Goal: Task Accomplishment & Management: Use online tool/utility

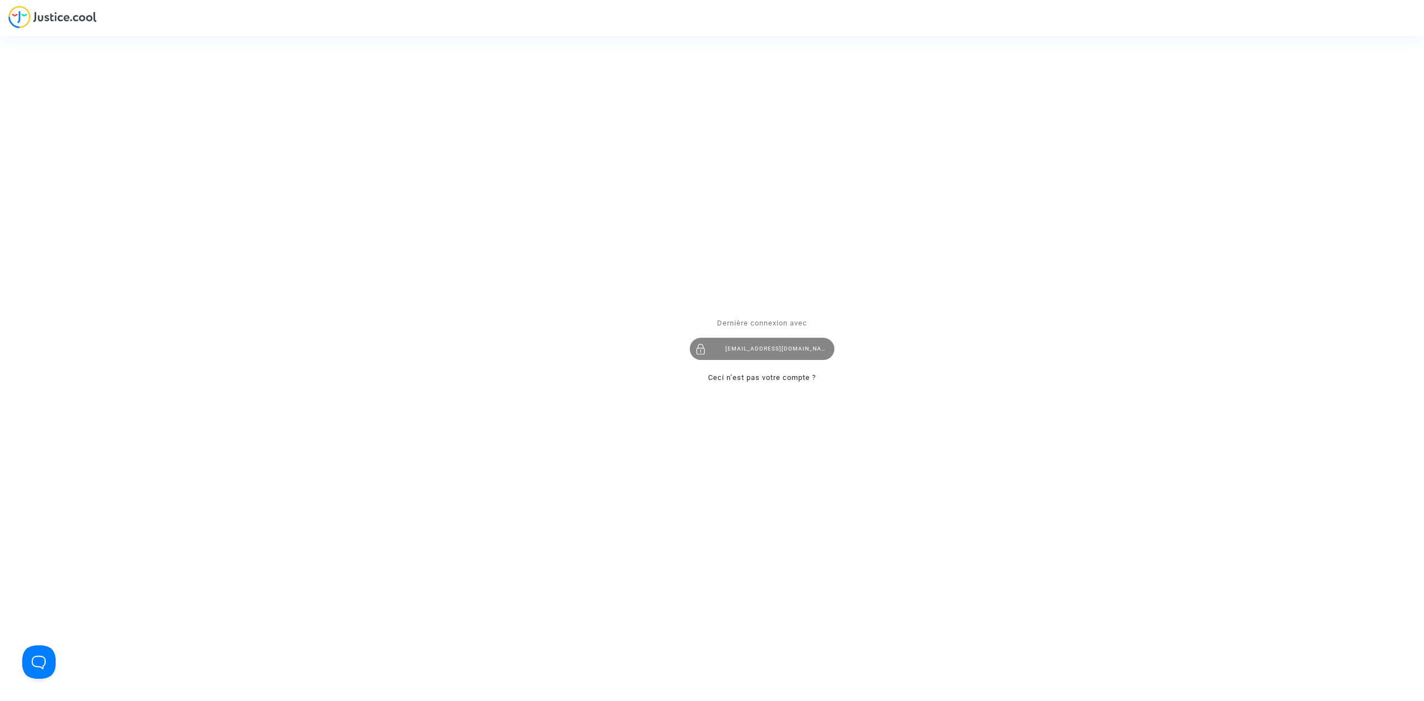
click at [780, 357] on div "hibo@pitcher-avocat.fr" at bounding box center [762, 349] width 145 height 22
click at [712, 353] on div "hibo@pitcher-avocat.fr" at bounding box center [762, 349] width 145 height 22
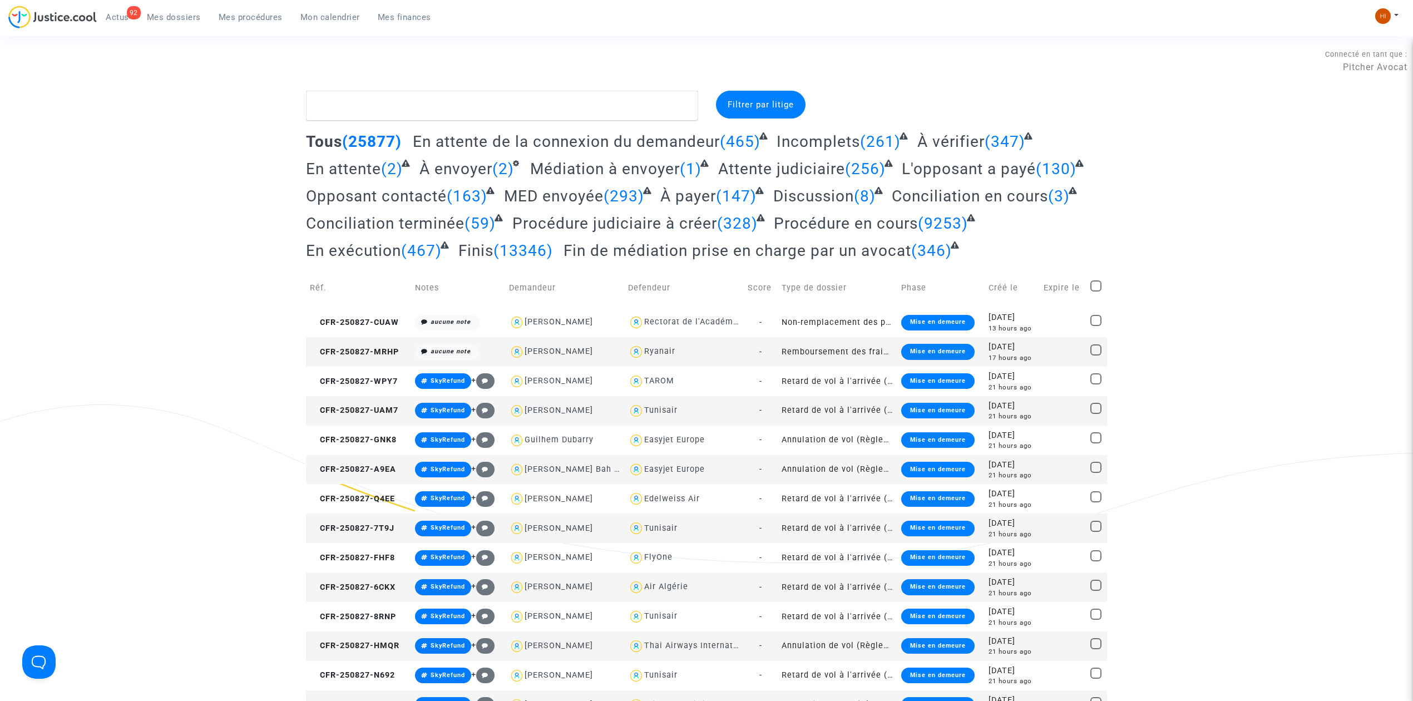
drag, startPoint x: 250, startPoint y: 18, endPoint x: 283, endPoint y: 41, distance: 40.3
click at [250, 18] on span "Mes procédures" at bounding box center [251, 17] width 64 height 10
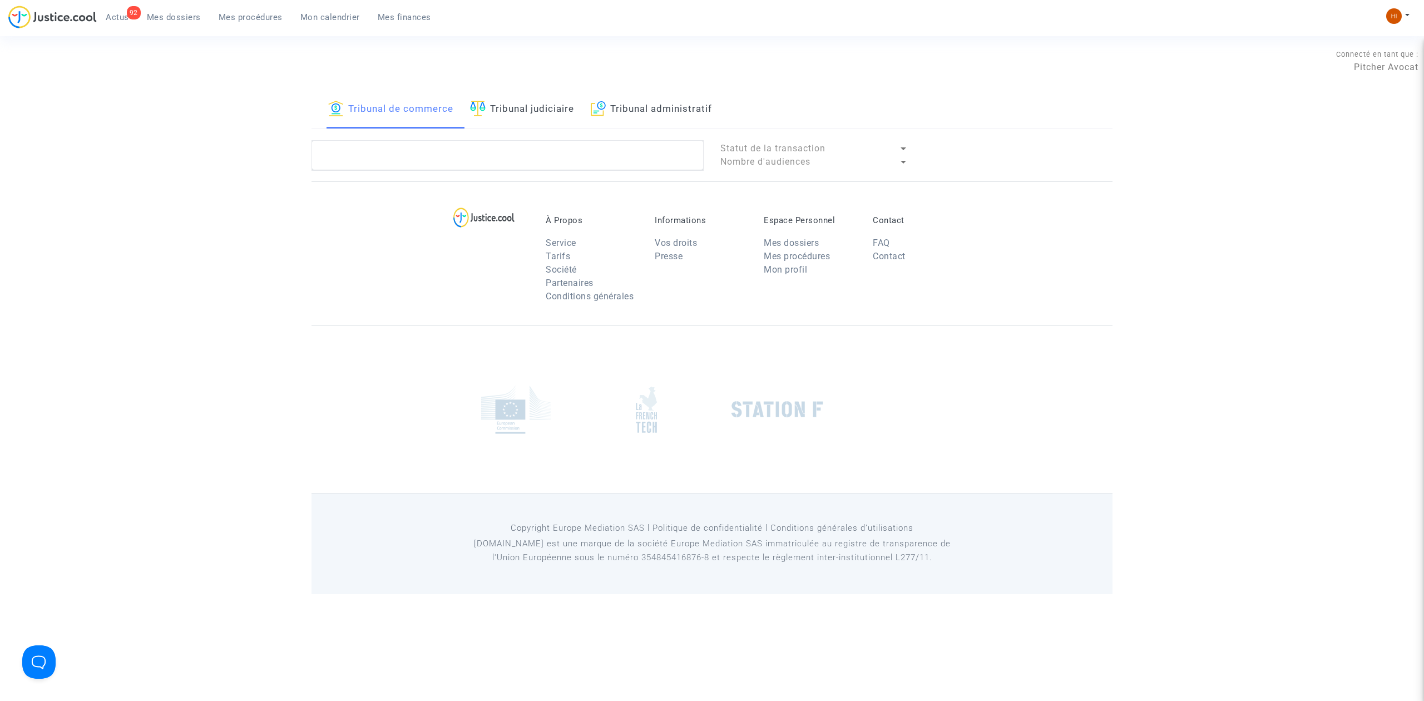
click at [268, 17] on span "Mes procédures" at bounding box center [251, 17] width 64 height 10
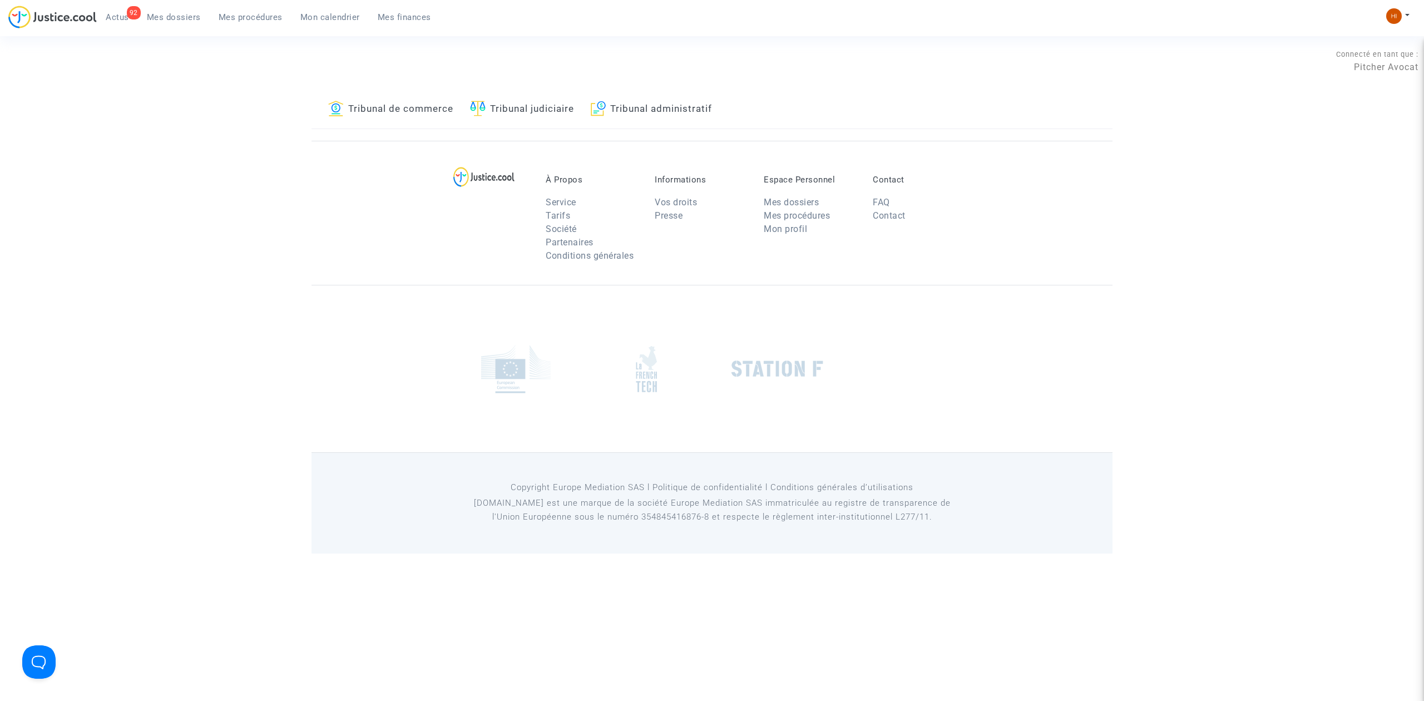
click at [511, 103] on link "Tribunal judiciaire" at bounding box center [522, 110] width 104 height 38
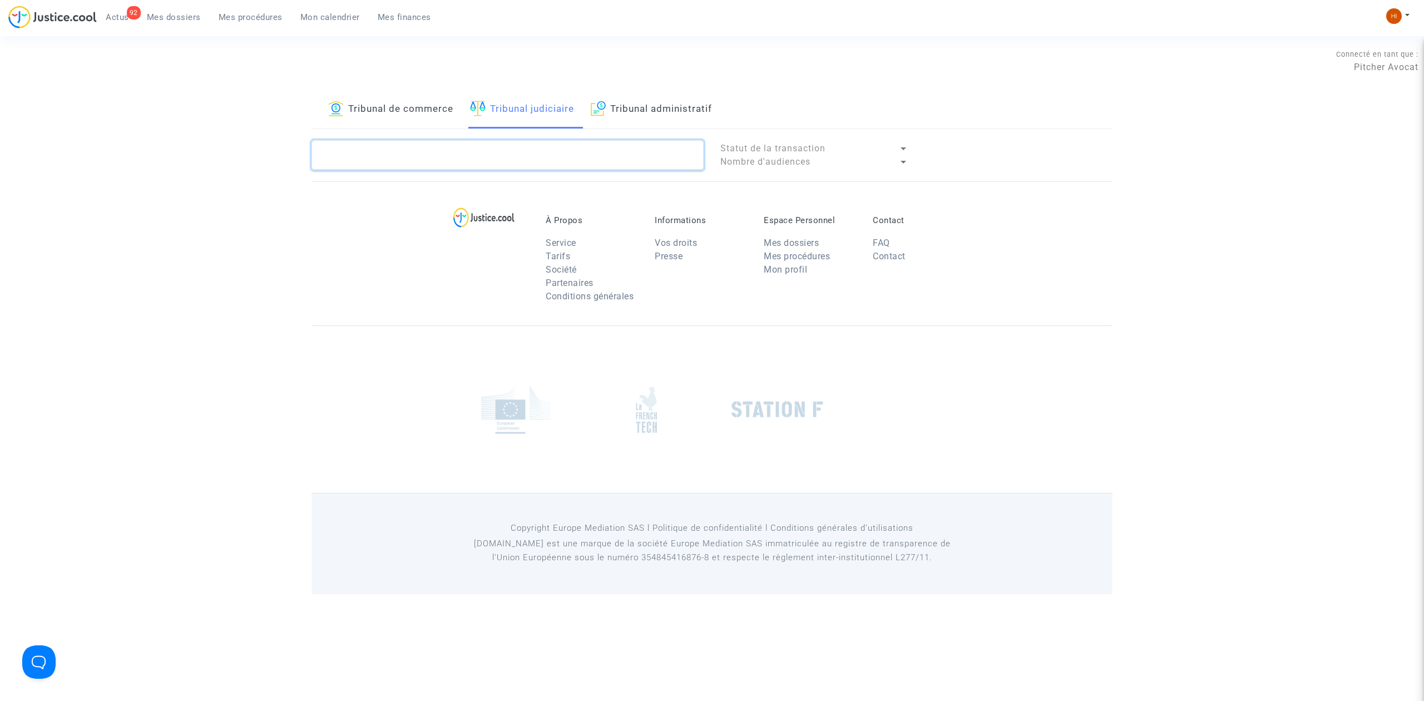
click at [472, 154] on textarea at bounding box center [508, 155] width 392 height 30
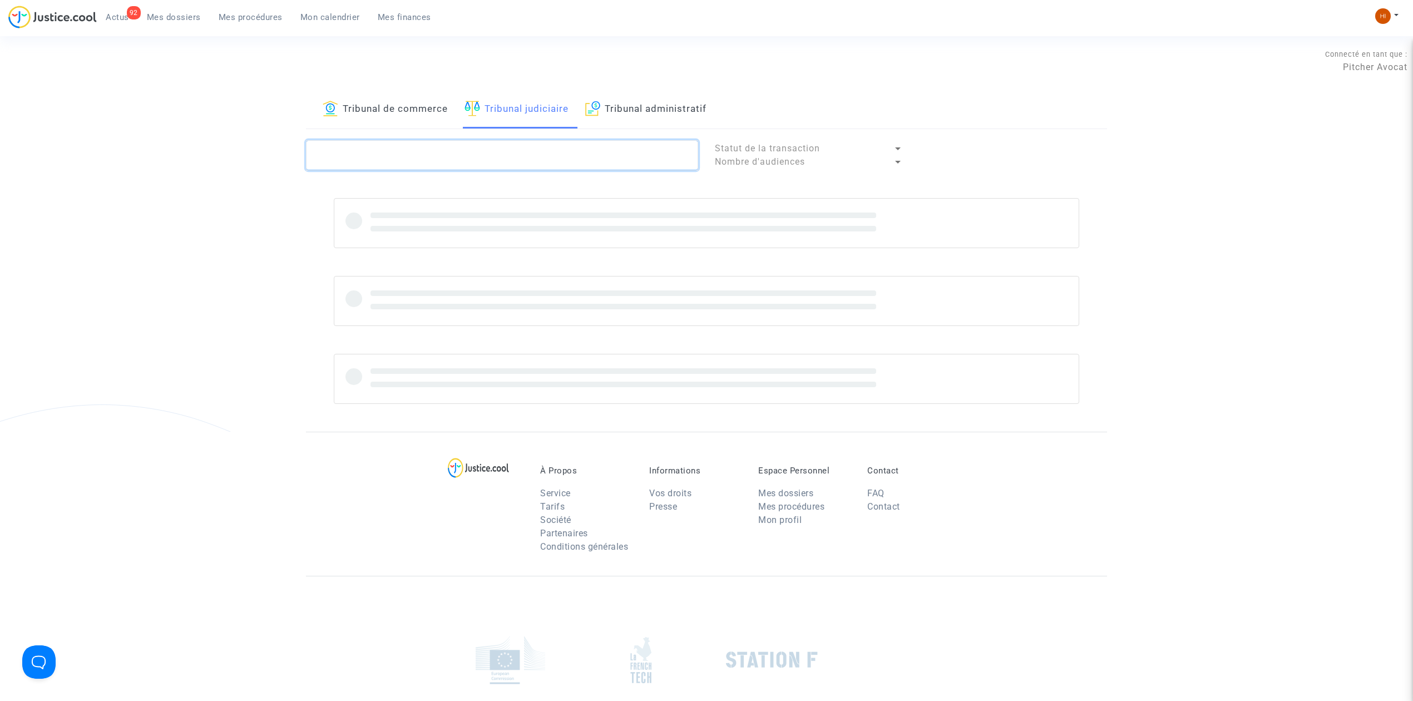
paste textarea "Henault"
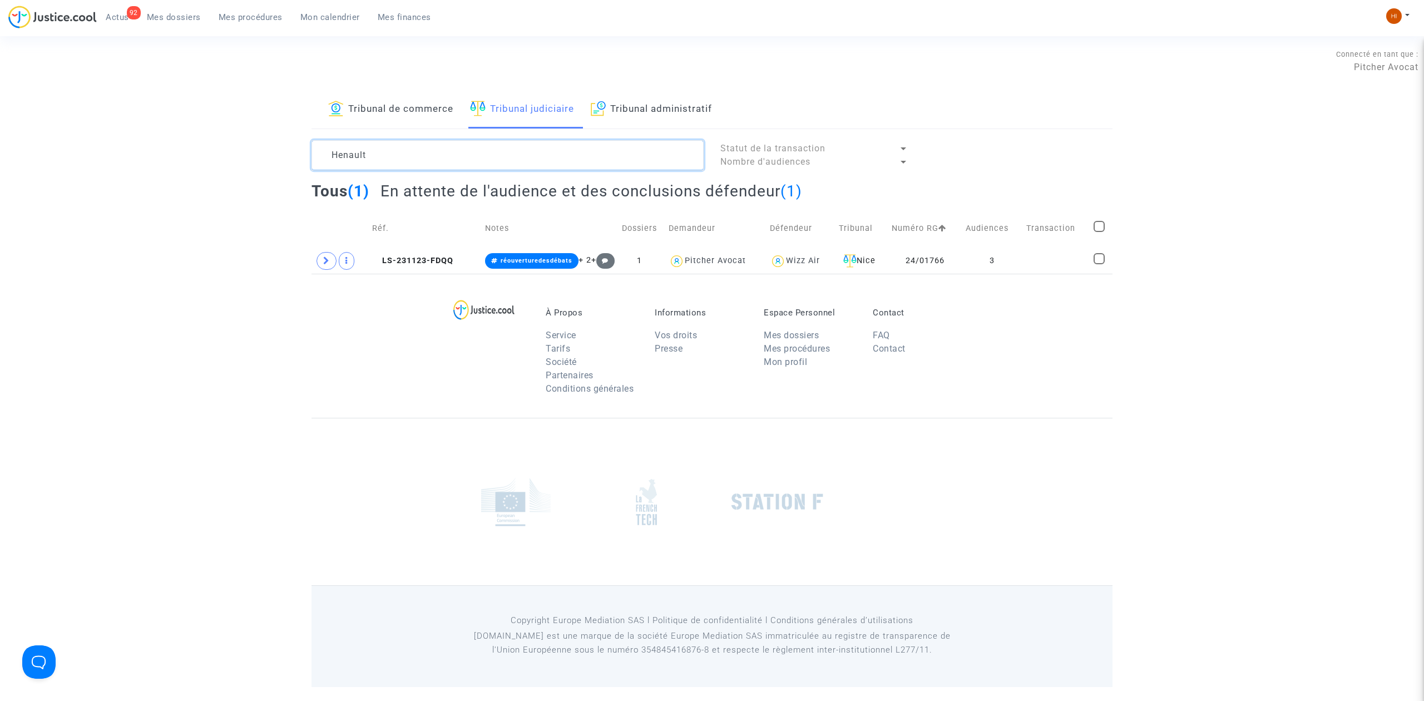
type textarea "Henault"
click at [1055, 254] on td at bounding box center [1057, 261] width 68 height 26
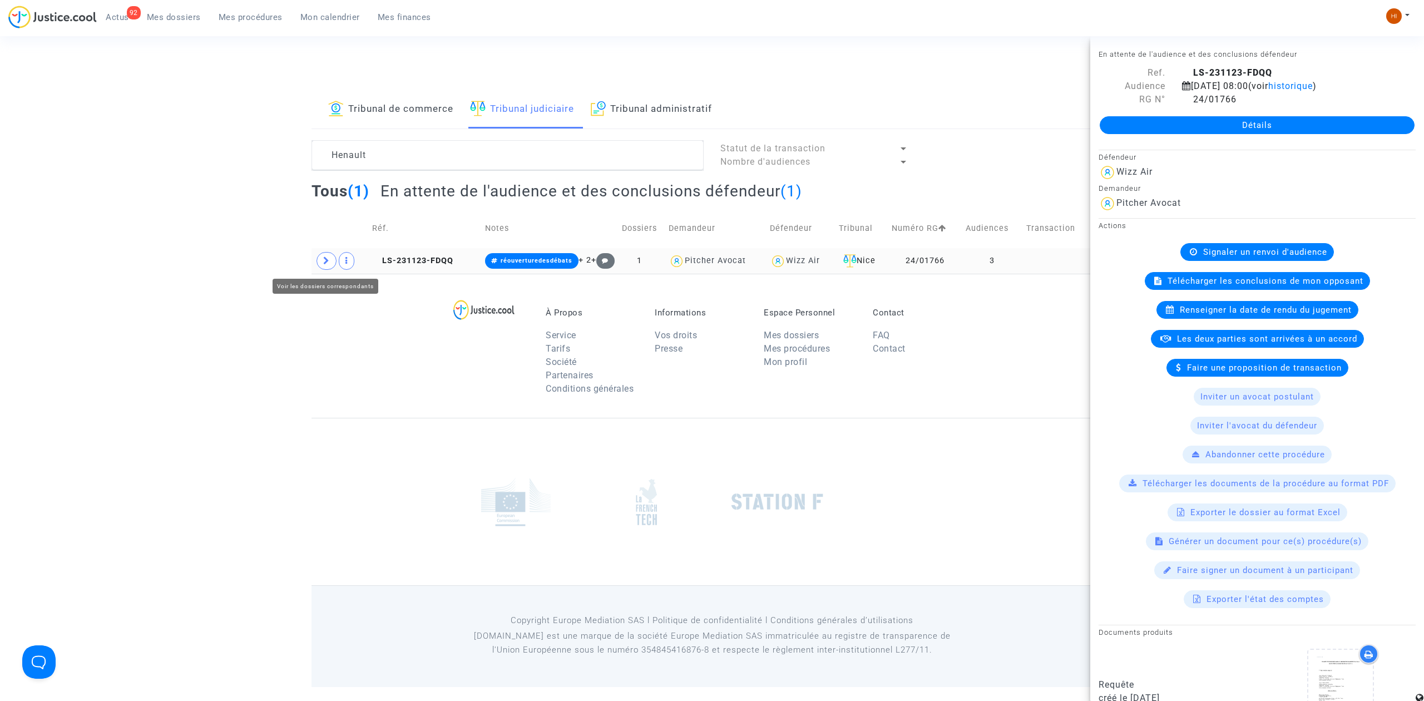
click at [331, 262] on span at bounding box center [327, 261] width 20 height 18
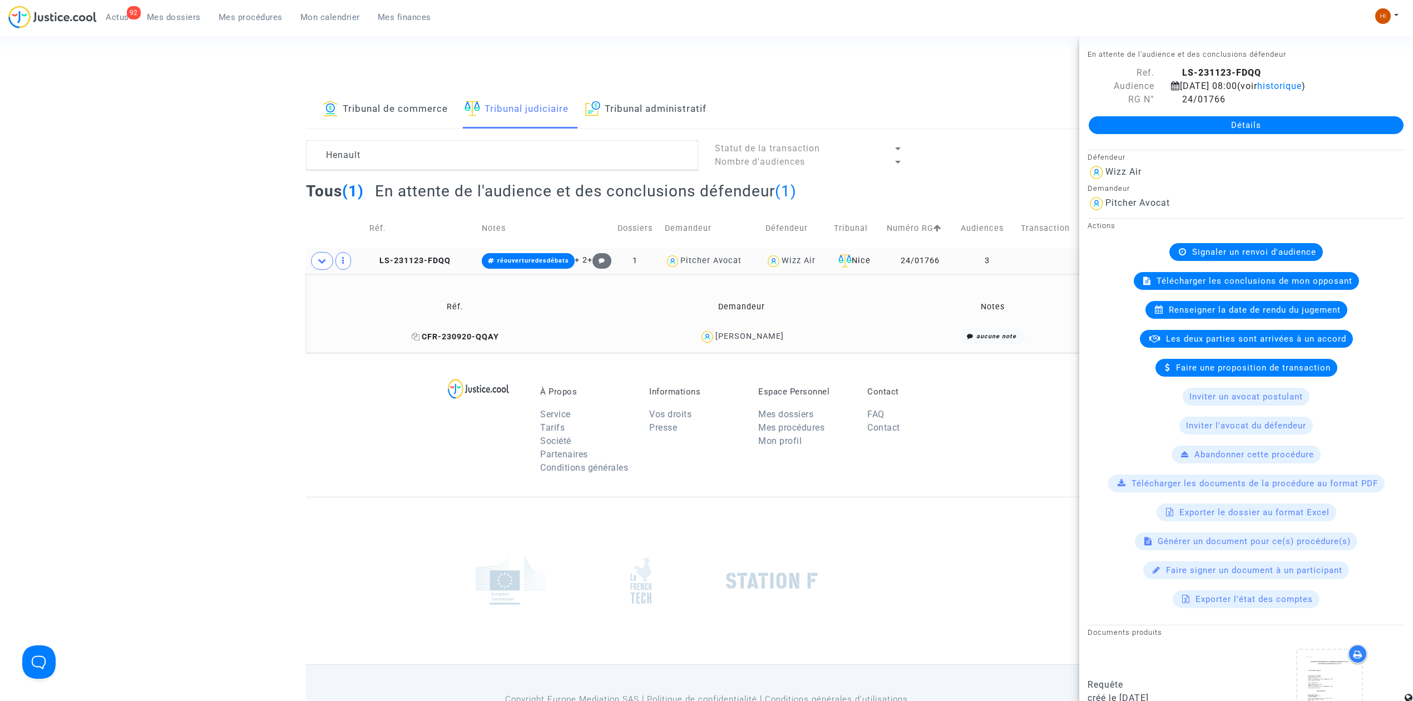
click at [448, 339] on span "CFR-230920-QQAY" at bounding box center [455, 336] width 87 height 9
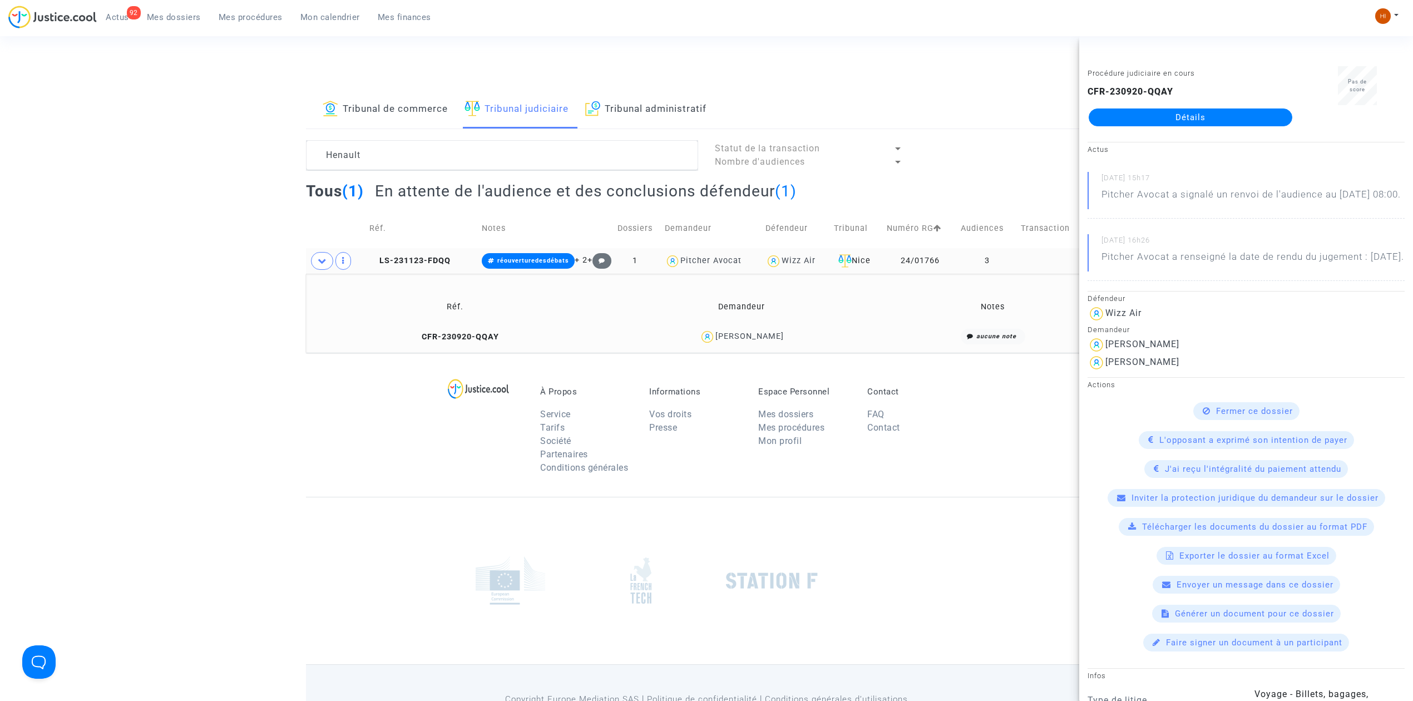
click at [1187, 120] on link "Détails" at bounding box center [1191, 117] width 204 height 18
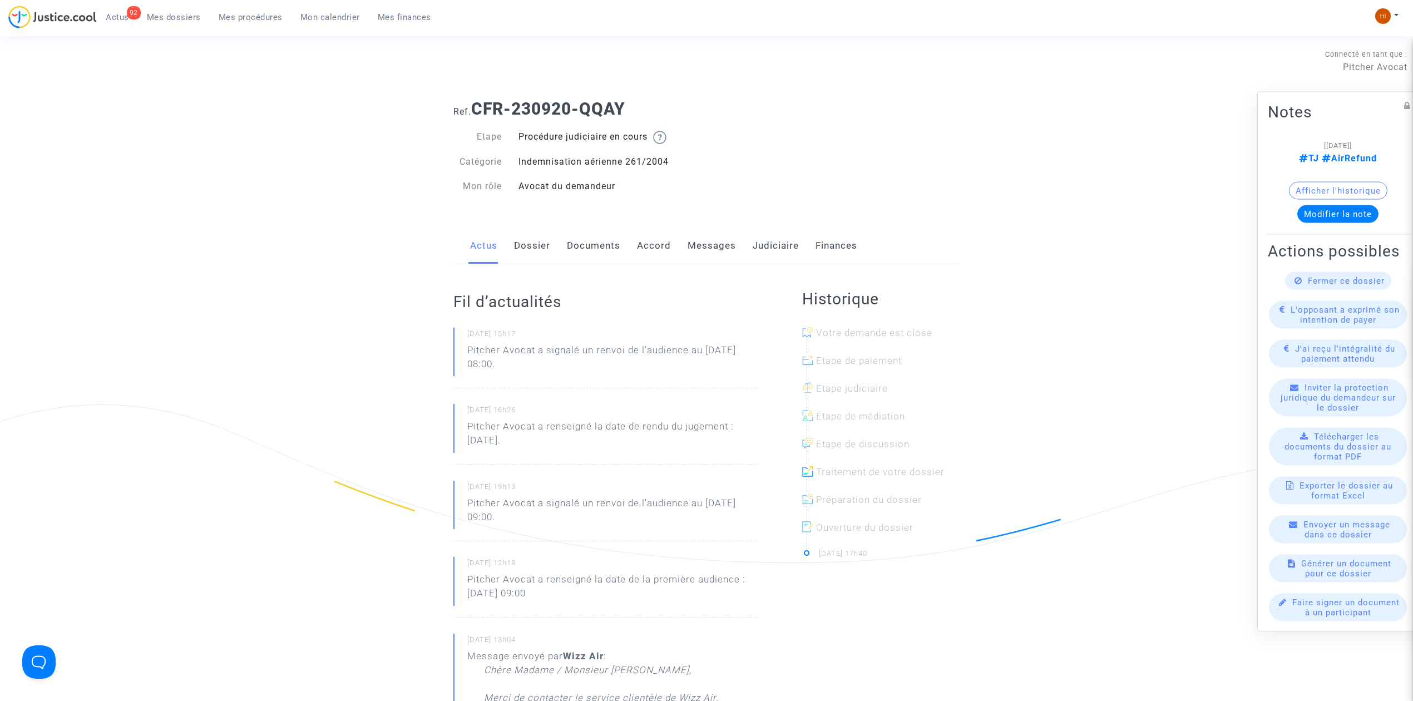
click at [519, 254] on link "Dossier" at bounding box center [532, 246] width 36 height 37
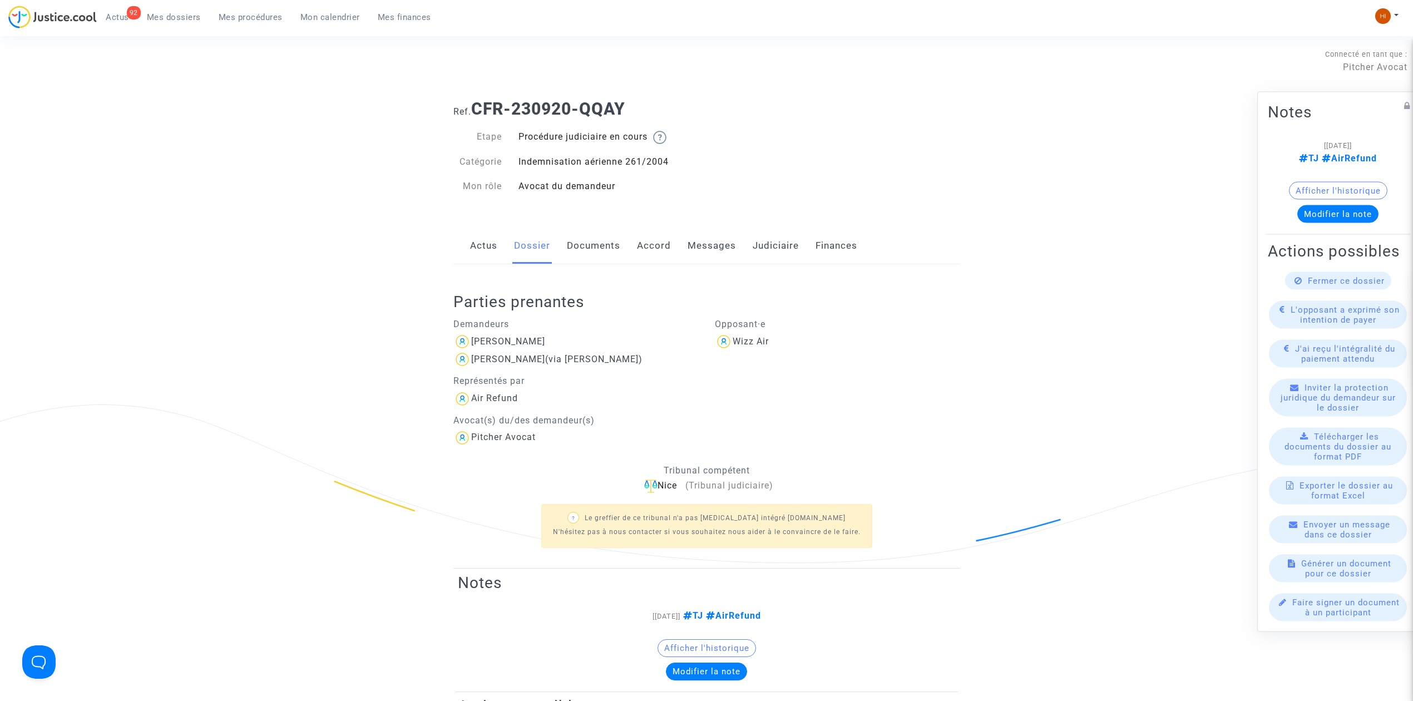
click at [718, 245] on link "Messages" at bounding box center [712, 246] width 48 height 37
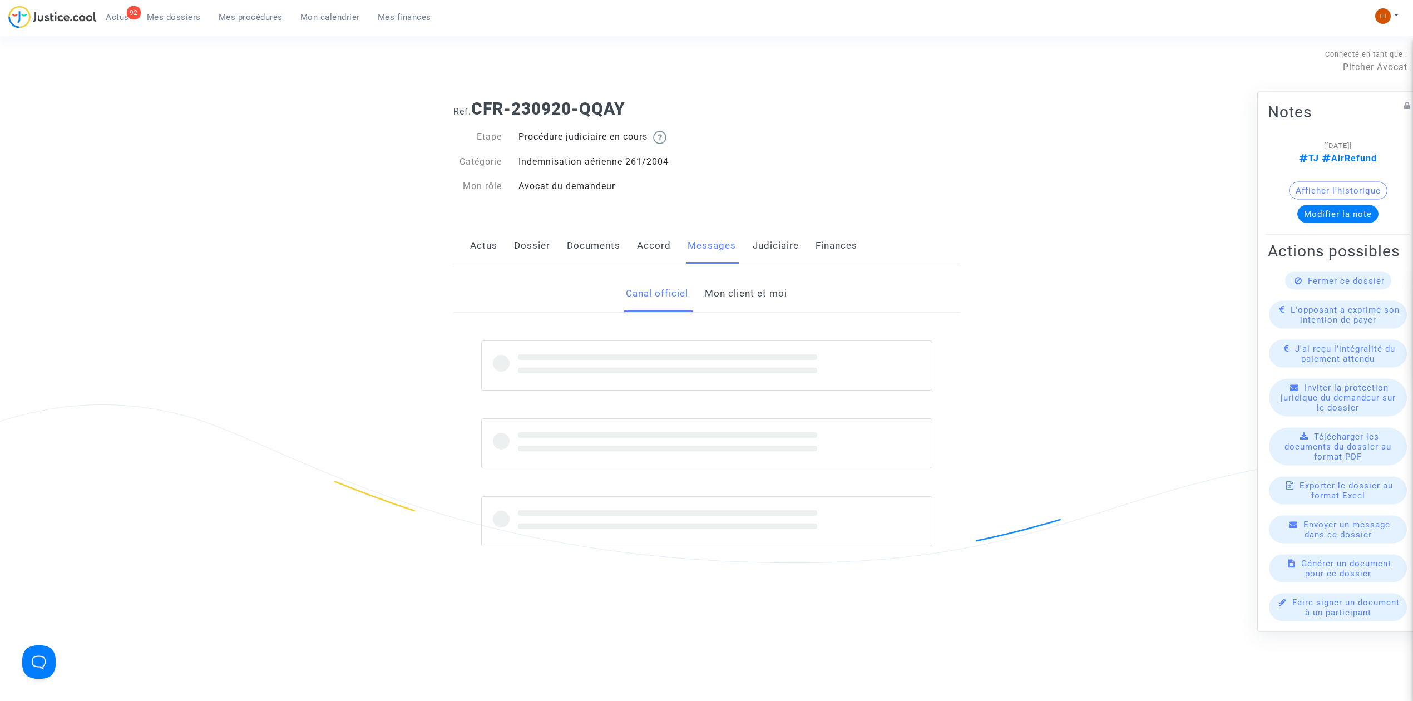
click at [712, 288] on link "Mon client et moi" at bounding box center [746, 293] width 82 height 37
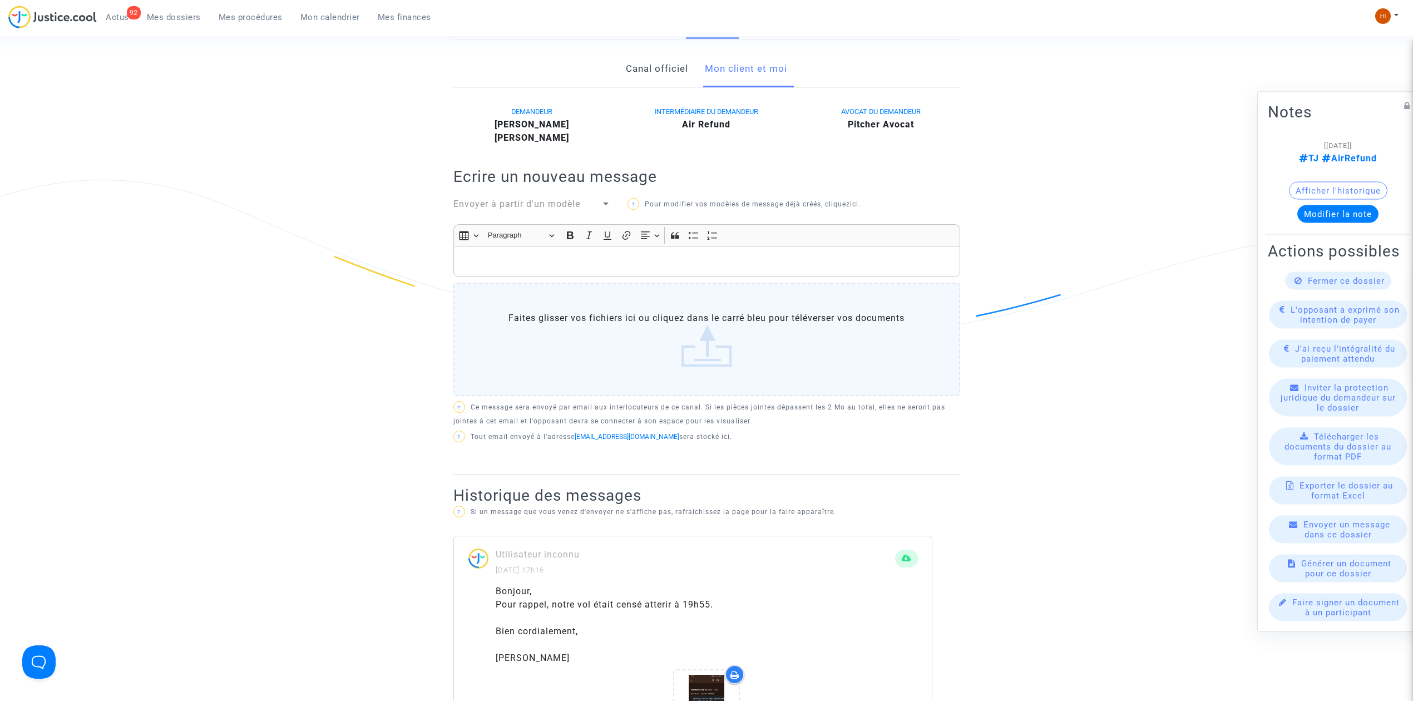
scroll to position [223, 0]
click at [526, 276] on div "Rich Text Editor, main" at bounding box center [706, 263] width 507 height 31
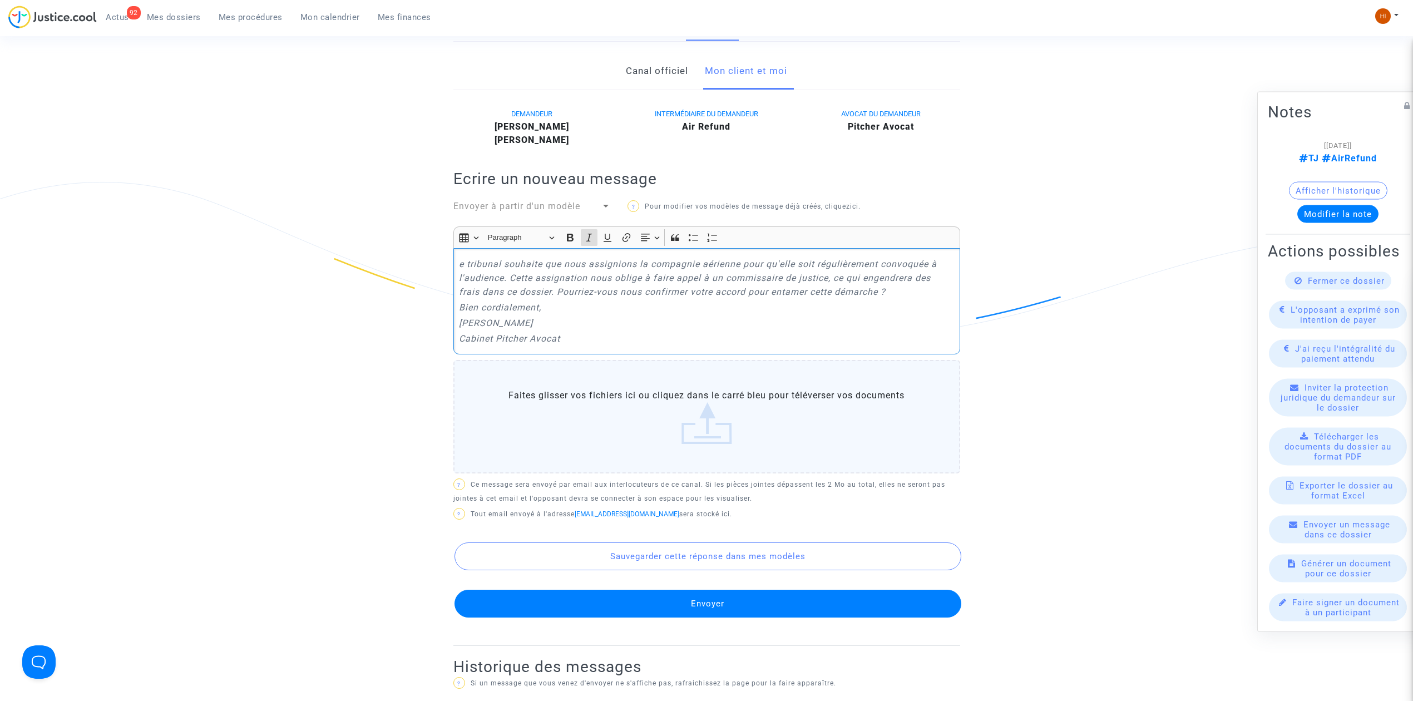
click at [457, 263] on div "e tribunal souhaite que nous assignions la compagnie aérienne pour qu'elle soit…" at bounding box center [706, 301] width 507 height 106
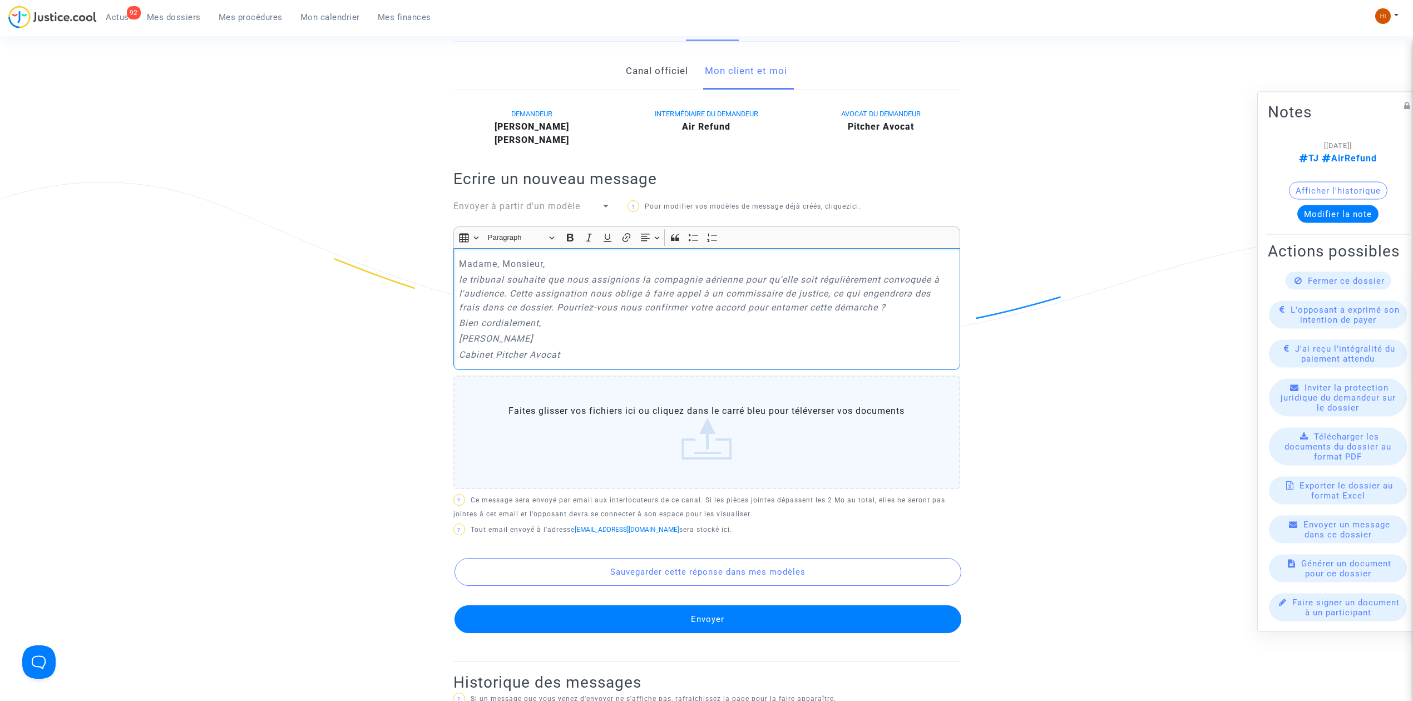
click at [466, 283] on icon "le tribunal souhaite que nous assignions la compagnie aérienne pour qu'elle soi…" at bounding box center [699, 293] width 481 height 38
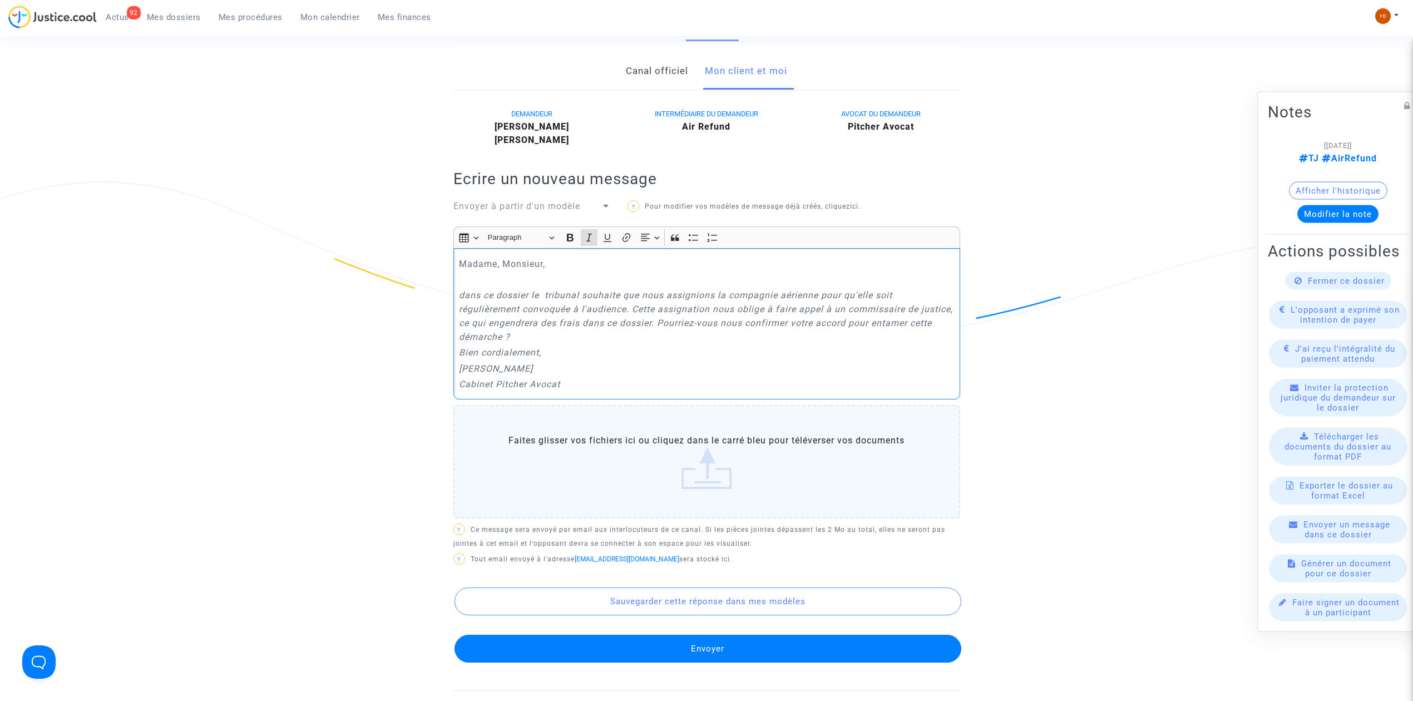
click at [737, 327] on icon "dans ce dossier le tribunal souhaite que nous assignions la compagnie aérienne …" at bounding box center [706, 316] width 494 height 52
drag, startPoint x: 501, startPoint y: 374, endPoint x: 435, endPoint y: 376, distance: 66.8
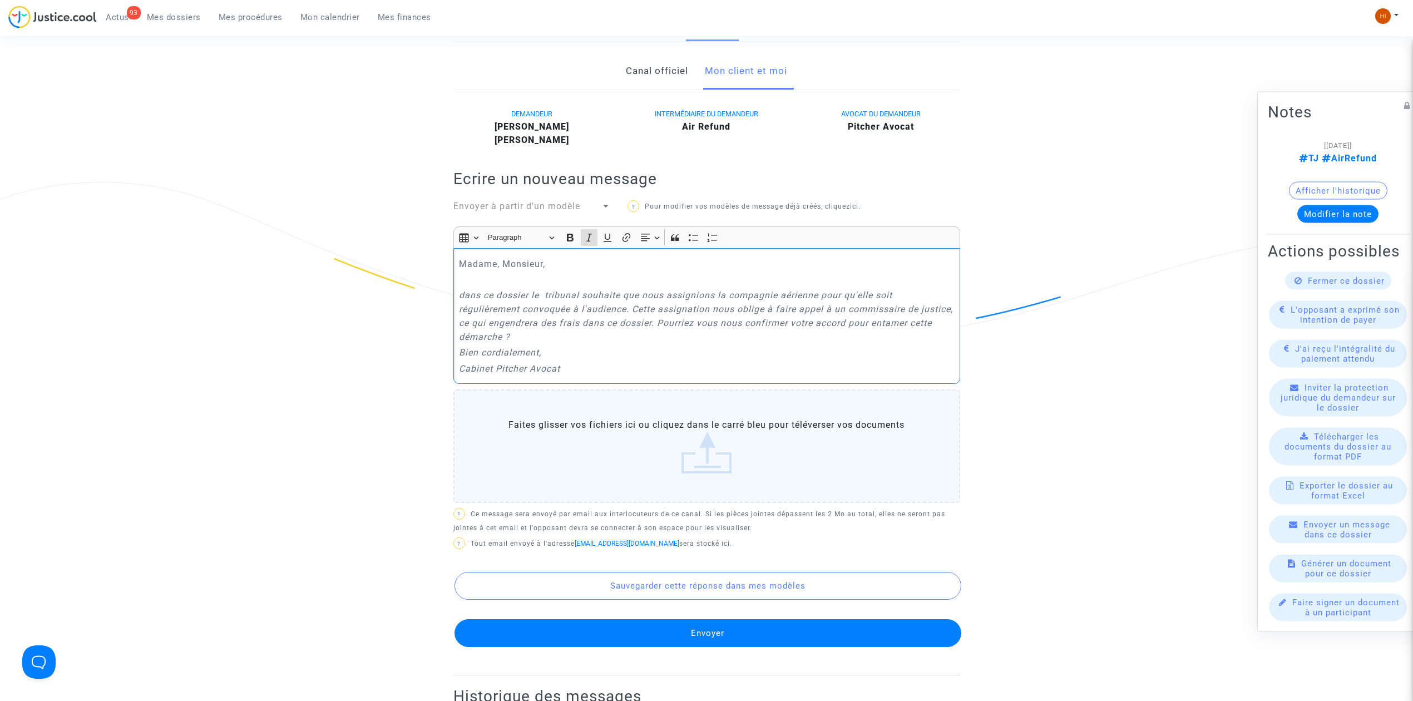
click at [458, 292] on div "Madame, Monsieur, dans ce dossier le tribunal souhaite que nous assignions la c…" at bounding box center [706, 316] width 507 height 136
drag, startPoint x: 451, startPoint y: 292, endPoint x: 576, endPoint y: 363, distance: 144.5
drag, startPoint x: 576, startPoint y: 368, endPoint x: 457, endPoint y: 257, distance: 163.4
click at [457, 257] on div "Madame, Monsieur, Dans ce dossier le tribunal souhaite que nous assignions la c…" at bounding box center [706, 316] width 507 height 136
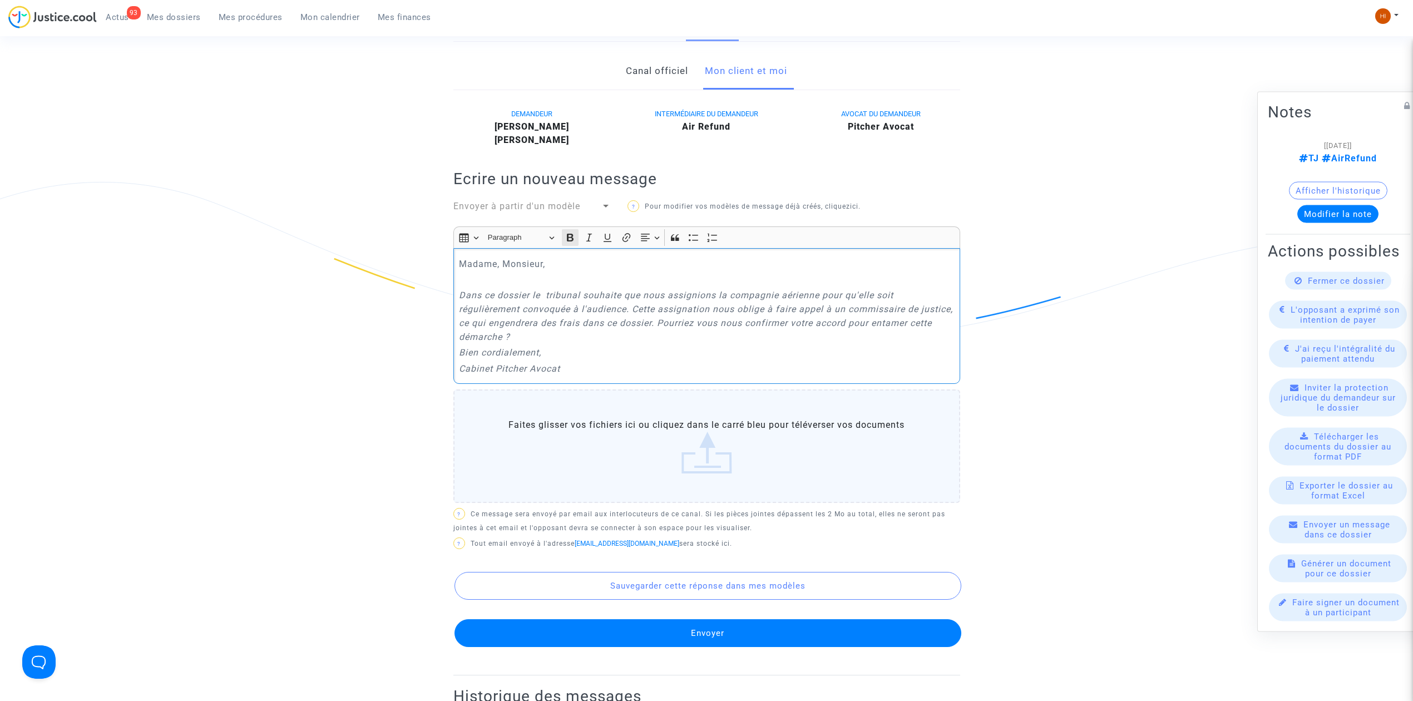
click at [572, 243] on icon "Editor toolbar" at bounding box center [570, 237] width 11 height 11
click at [588, 240] on icon "Editor toolbar" at bounding box center [589, 237] width 11 height 11
click at [537, 348] on p "Bien cordialement," at bounding box center [706, 353] width 495 height 14
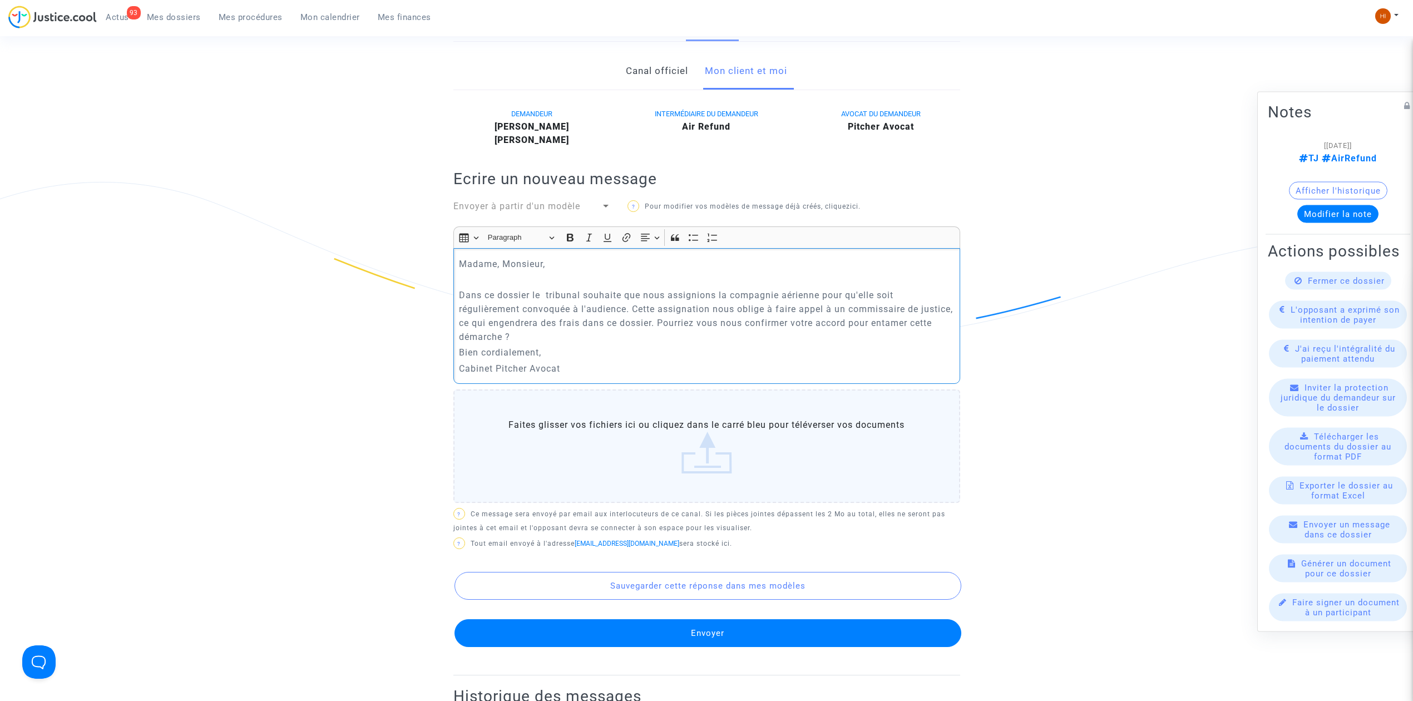
click at [491, 285] on p "Rich Text Editor, main" at bounding box center [706, 280] width 495 height 14
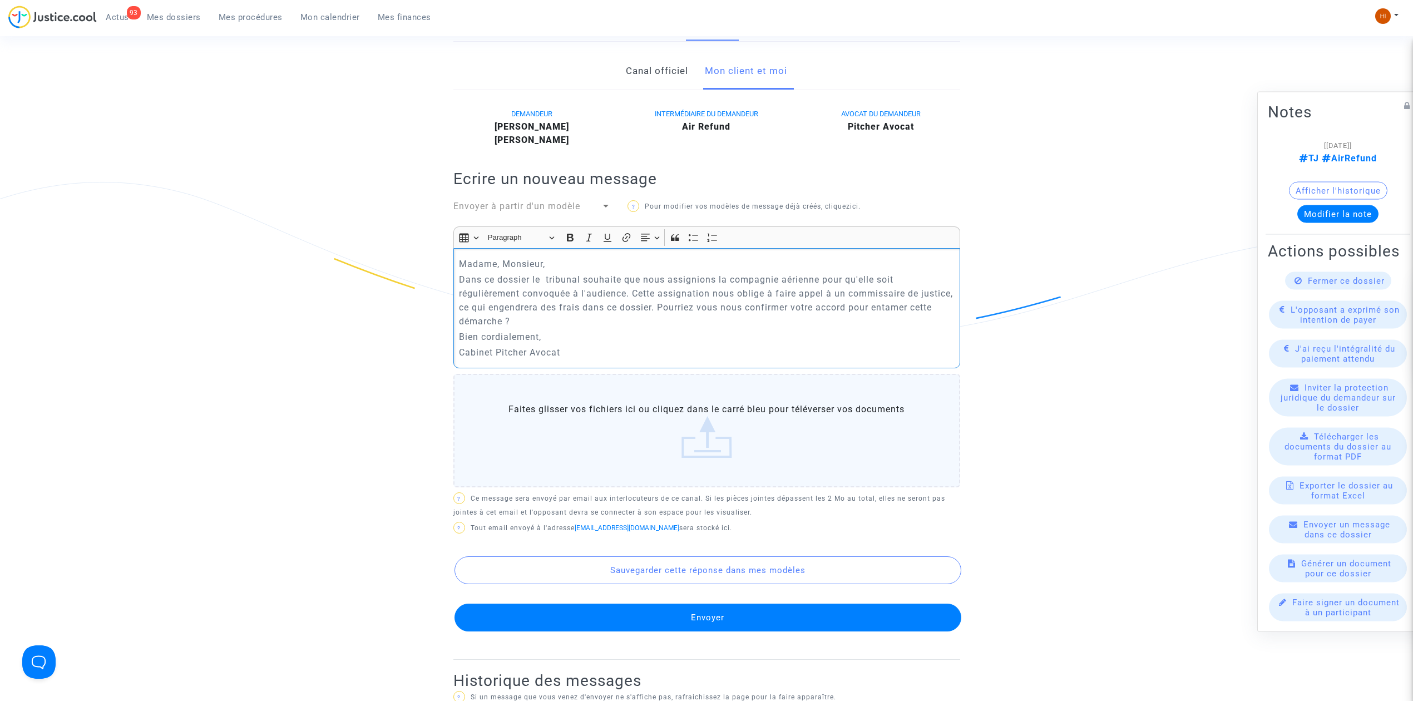
click at [642, 619] on button "Envoyer" at bounding box center [708, 618] width 507 height 28
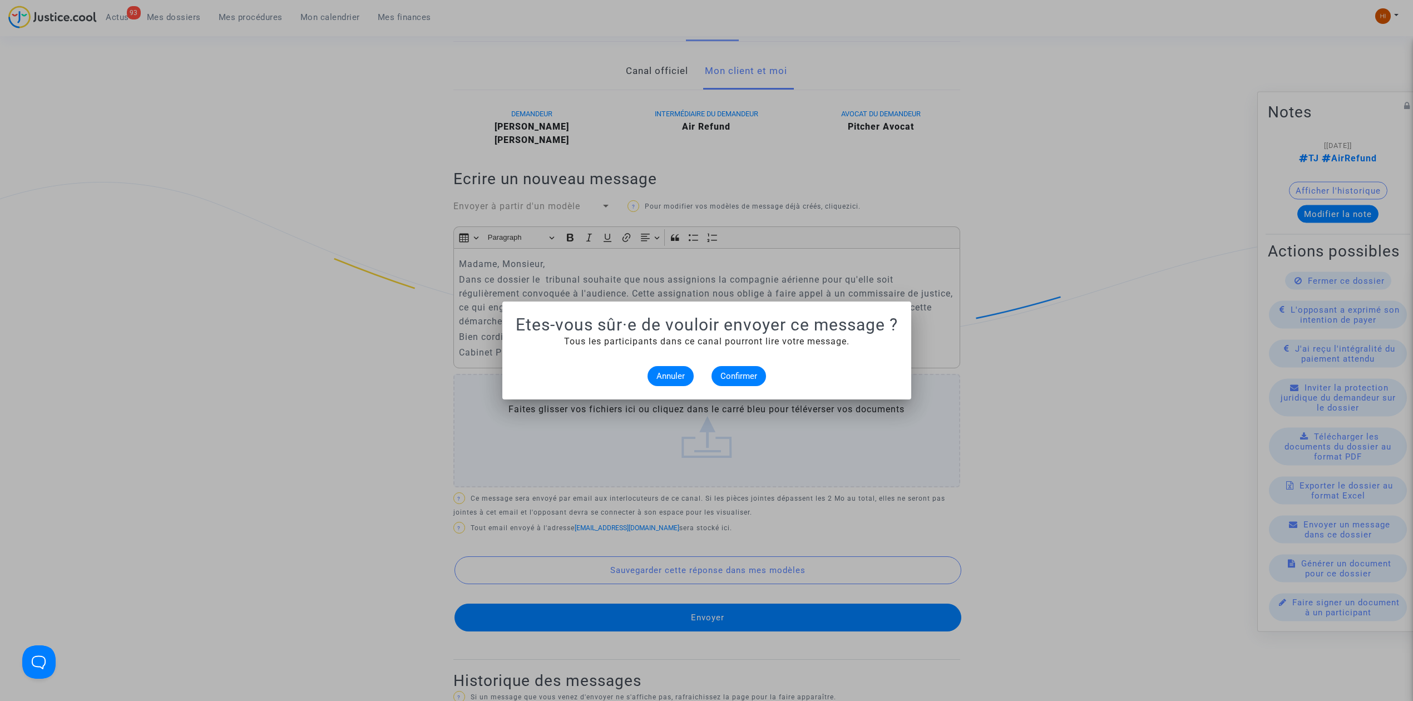
scroll to position [0, 0]
click at [748, 374] on span "Confirmer" at bounding box center [739, 376] width 37 height 10
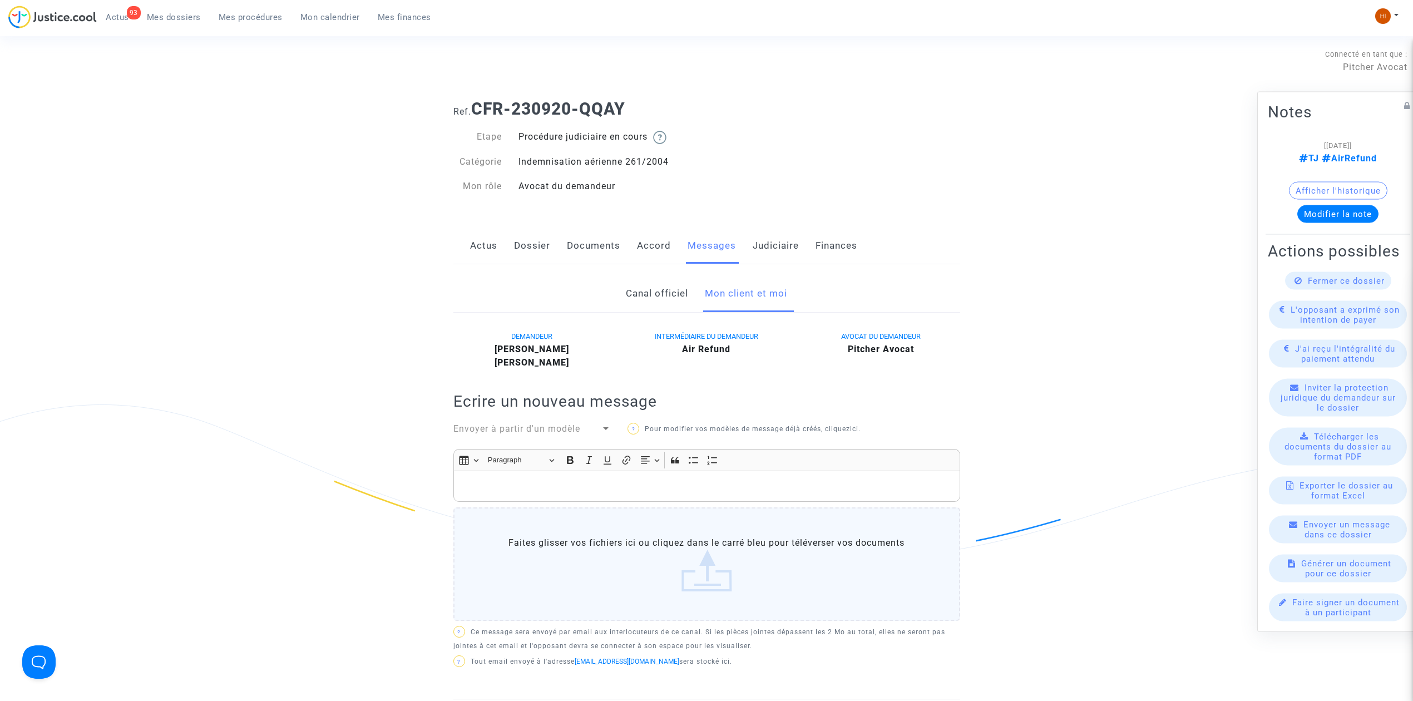
click at [781, 236] on link "Judiciaire" at bounding box center [776, 246] width 46 height 37
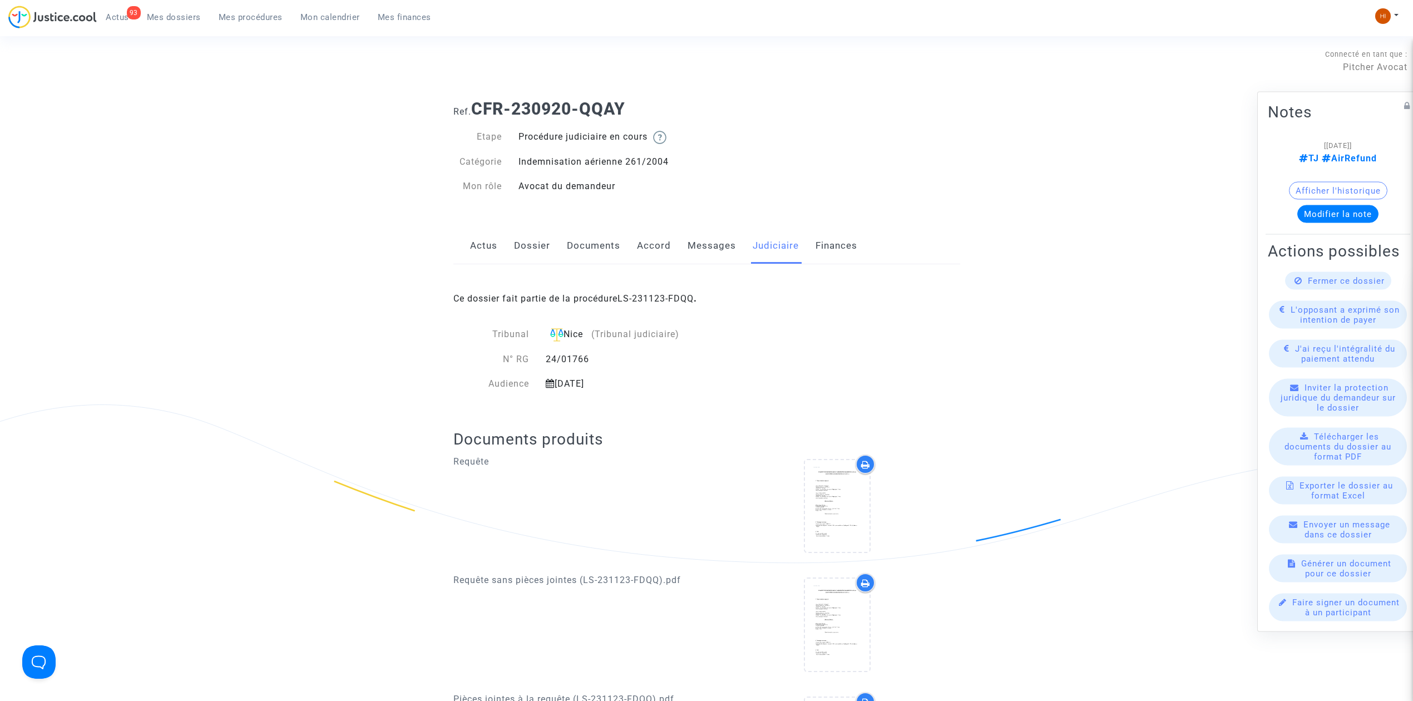
click at [1352, 205] on button "Modifier la note" at bounding box center [1338, 214] width 81 height 18
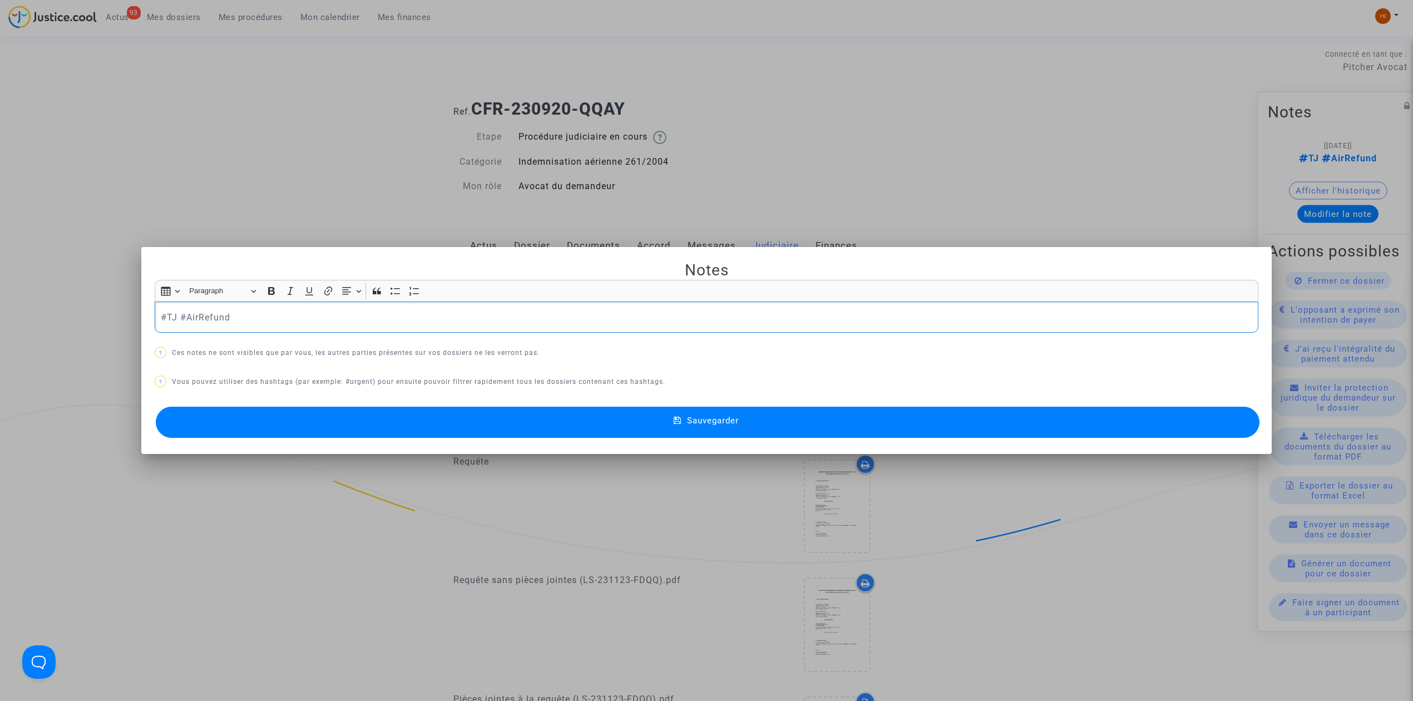
click at [570, 144] on div at bounding box center [706, 350] width 1413 height 701
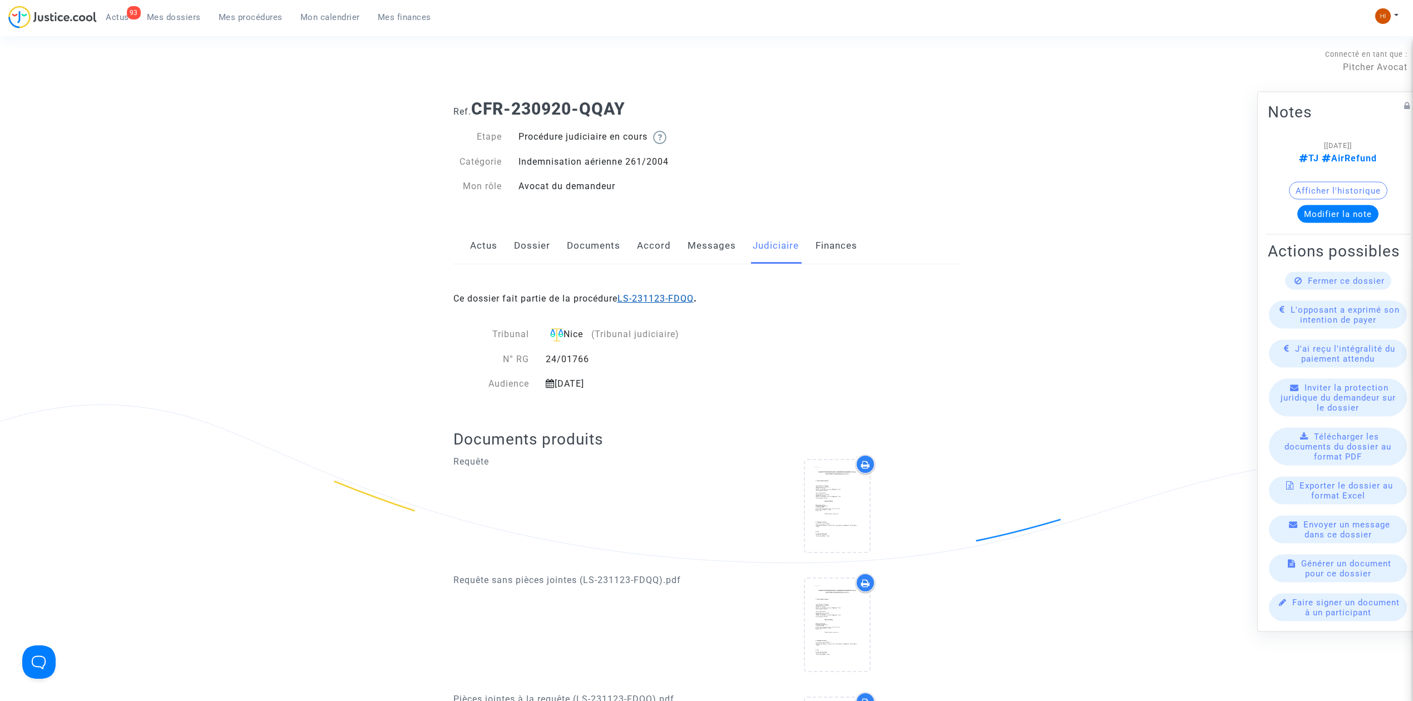
click at [683, 294] on link "LS-231123-FDQQ" at bounding box center [656, 298] width 76 height 11
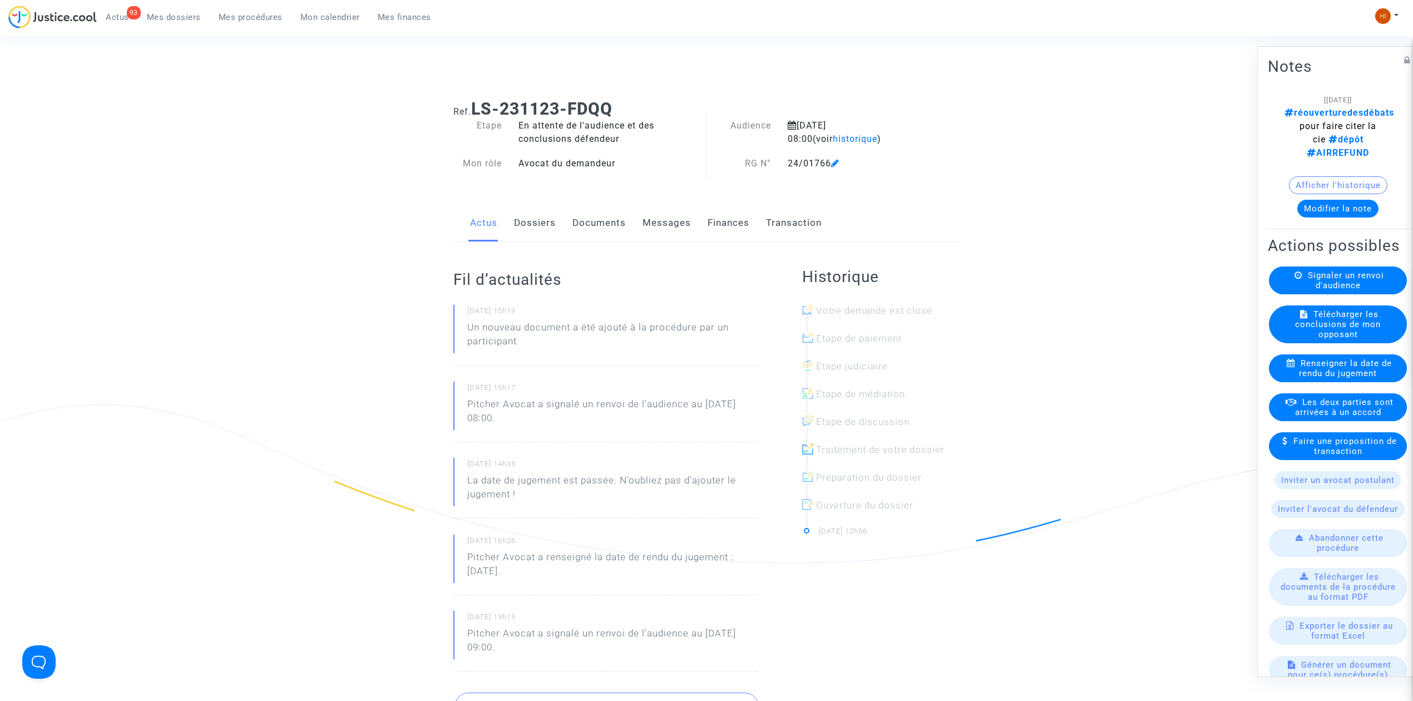
drag, startPoint x: 601, startPoint y: 114, endPoint x: 467, endPoint y: 105, distance: 133.9
click at [467, 105] on h1 "Ref. LS-231123-FDQQ" at bounding box center [706, 109] width 507 height 20
click at [537, 223] on link "Dossiers" at bounding box center [535, 223] width 42 height 37
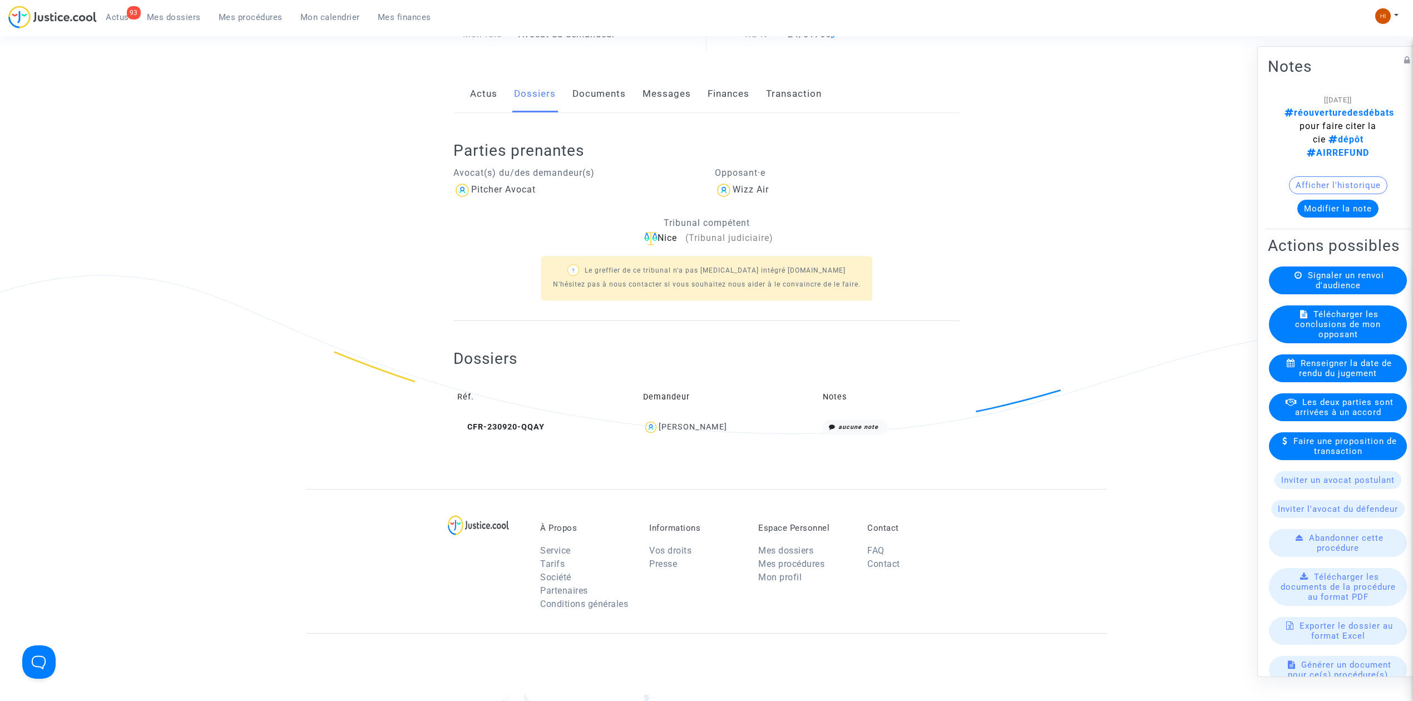
scroll to position [148, 0]
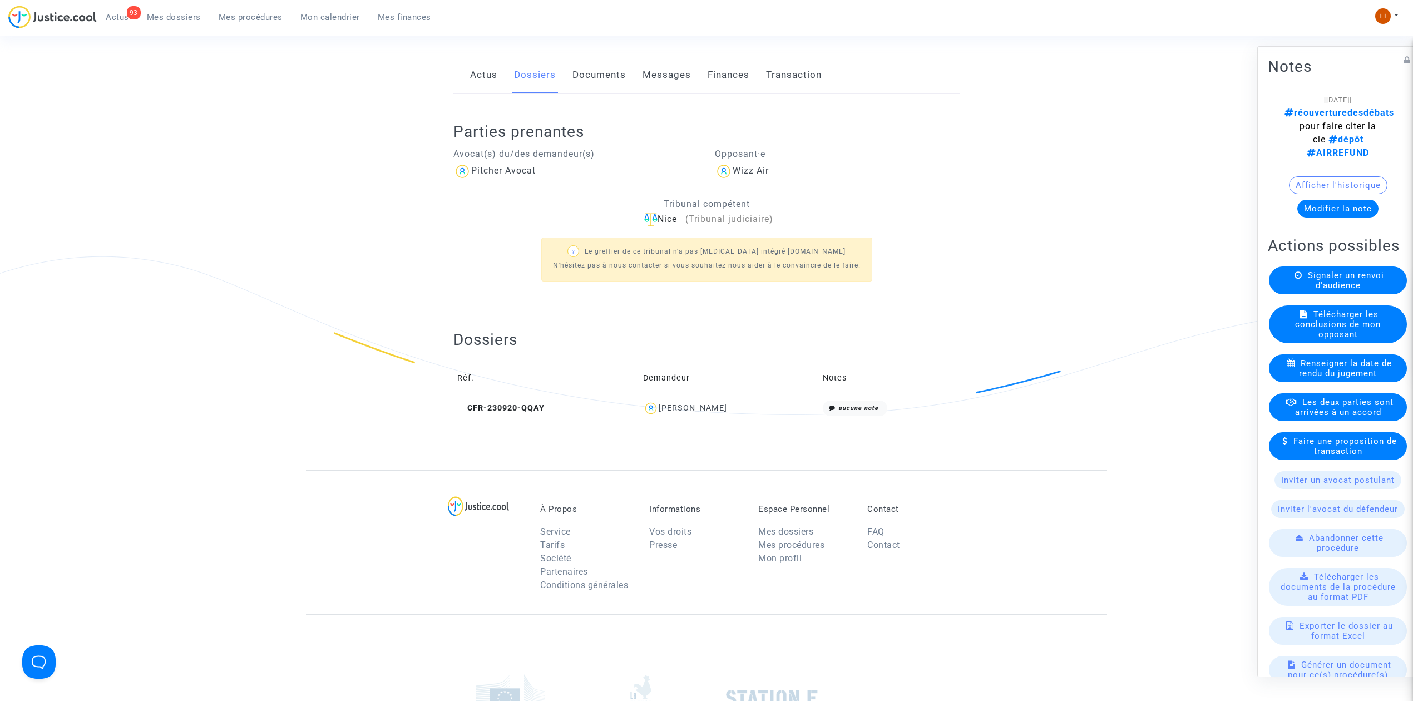
click at [160, 12] on span "Mes dossiers" at bounding box center [174, 17] width 54 height 10
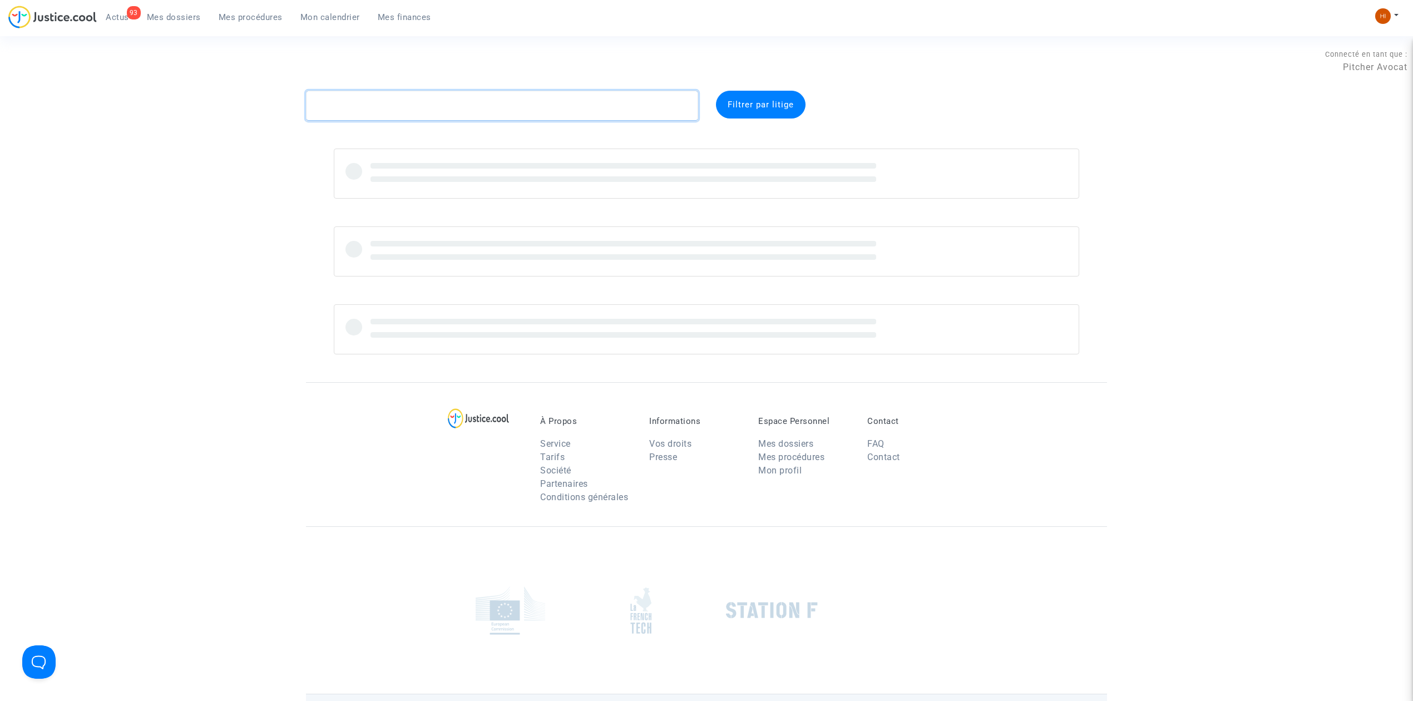
click at [414, 115] on textarea at bounding box center [502, 106] width 392 height 30
paste textarea "CFR-210212-UKNQ"
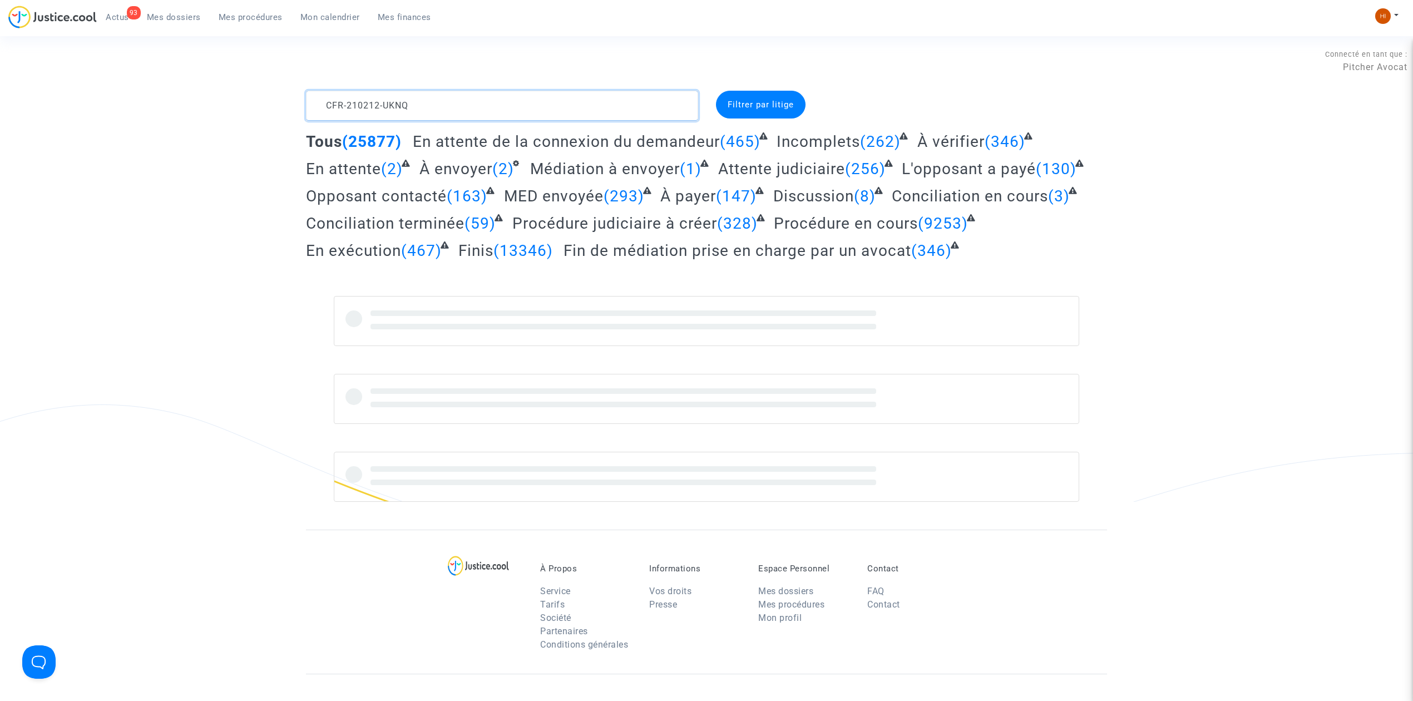
type textarea "CFR-210212-UKNQ"
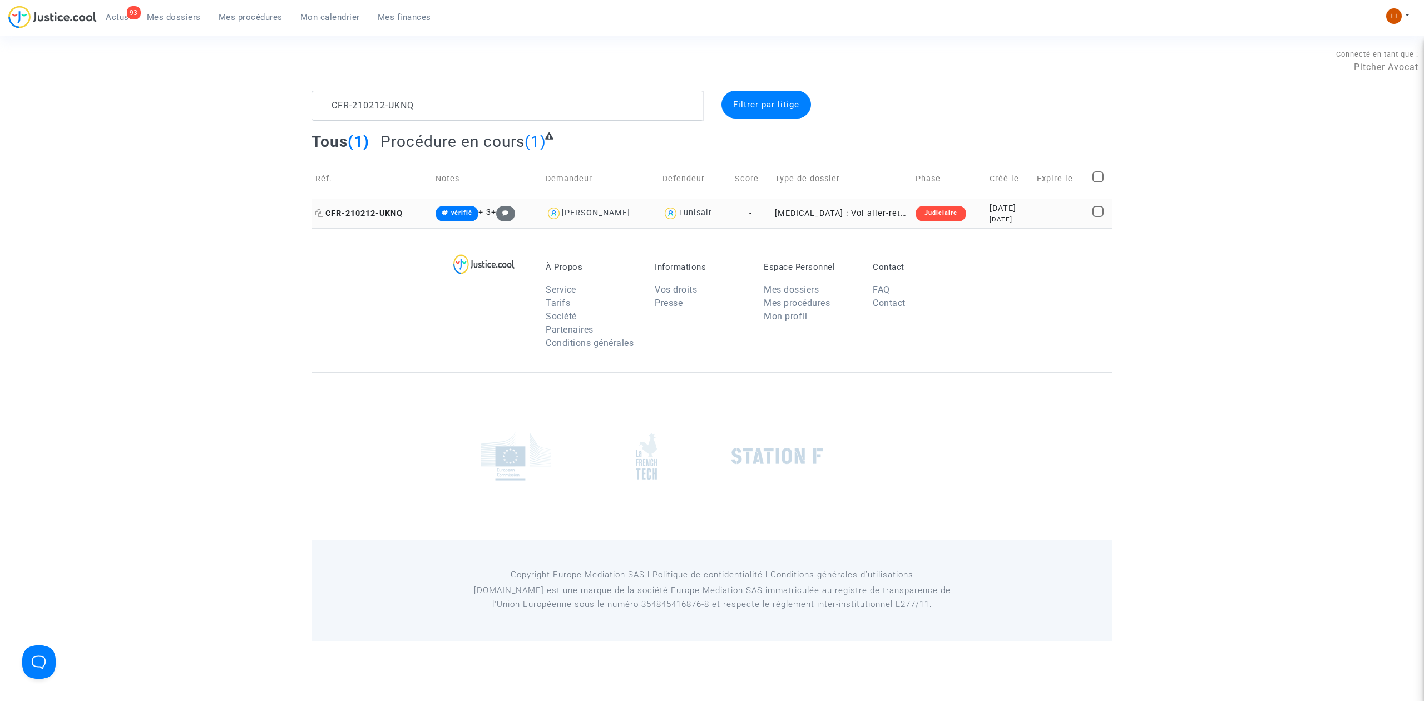
click at [377, 210] on span "CFR-210212-UKNQ" at bounding box center [358, 213] width 87 height 9
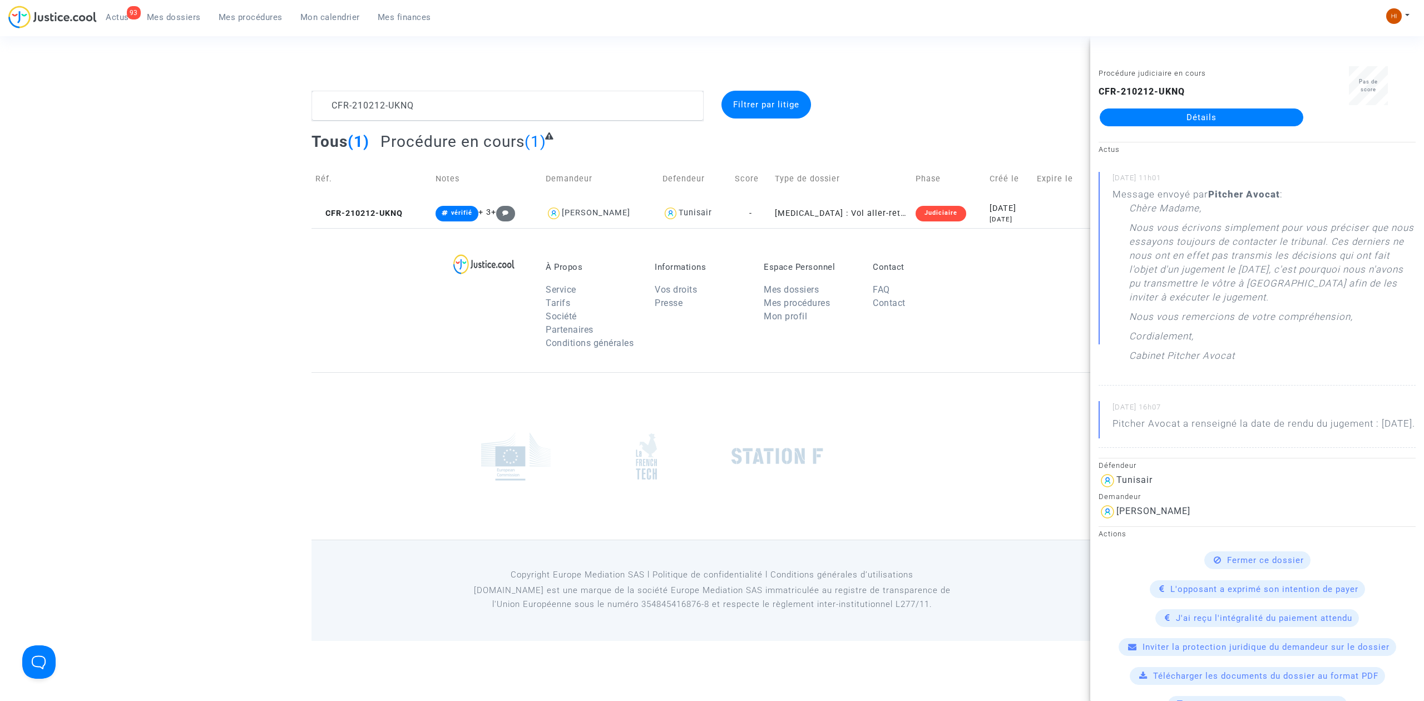
click at [1224, 111] on link "Détails" at bounding box center [1202, 117] width 204 height 18
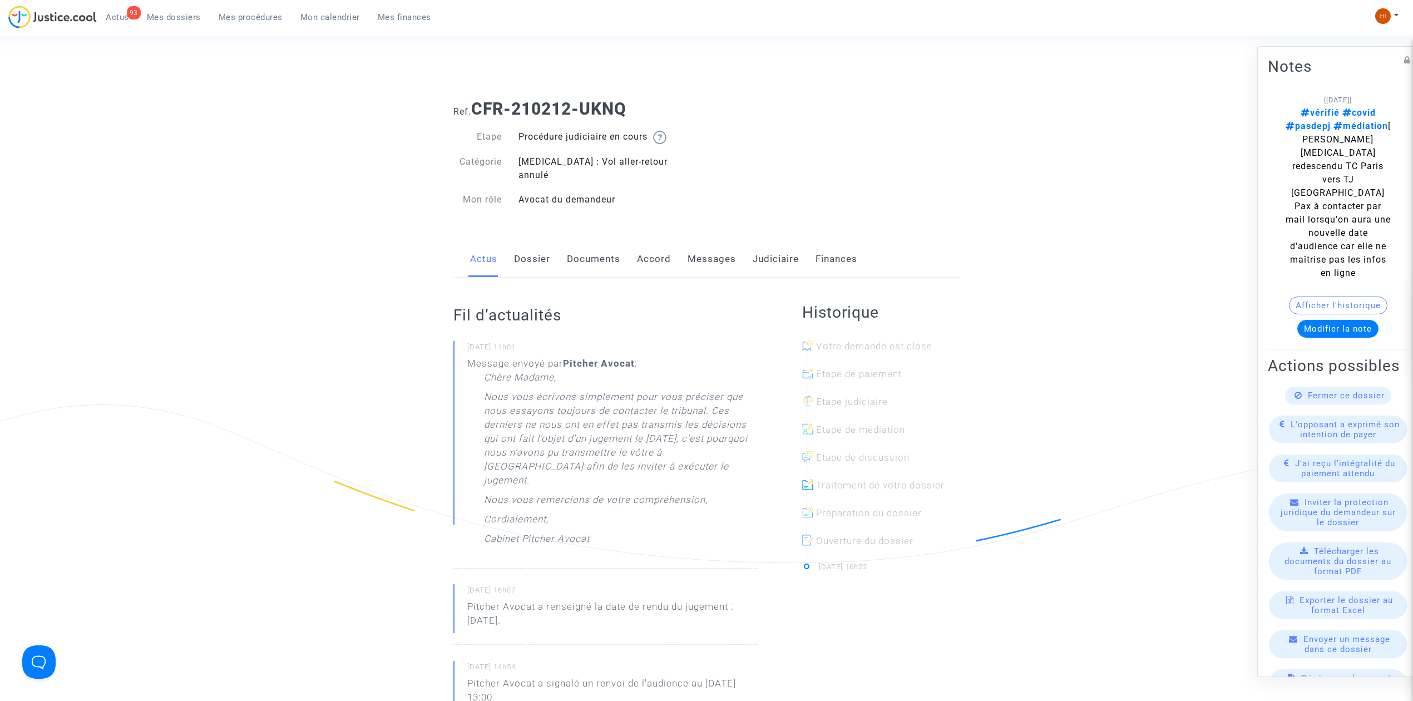
click at [682, 247] on div "Actus Dossier Documents Accord Messages Judiciaire Finances" at bounding box center [706, 259] width 507 height 37
click at [706, 245] on link "Messages" at bounding box center [712, 259] width 48 height 37
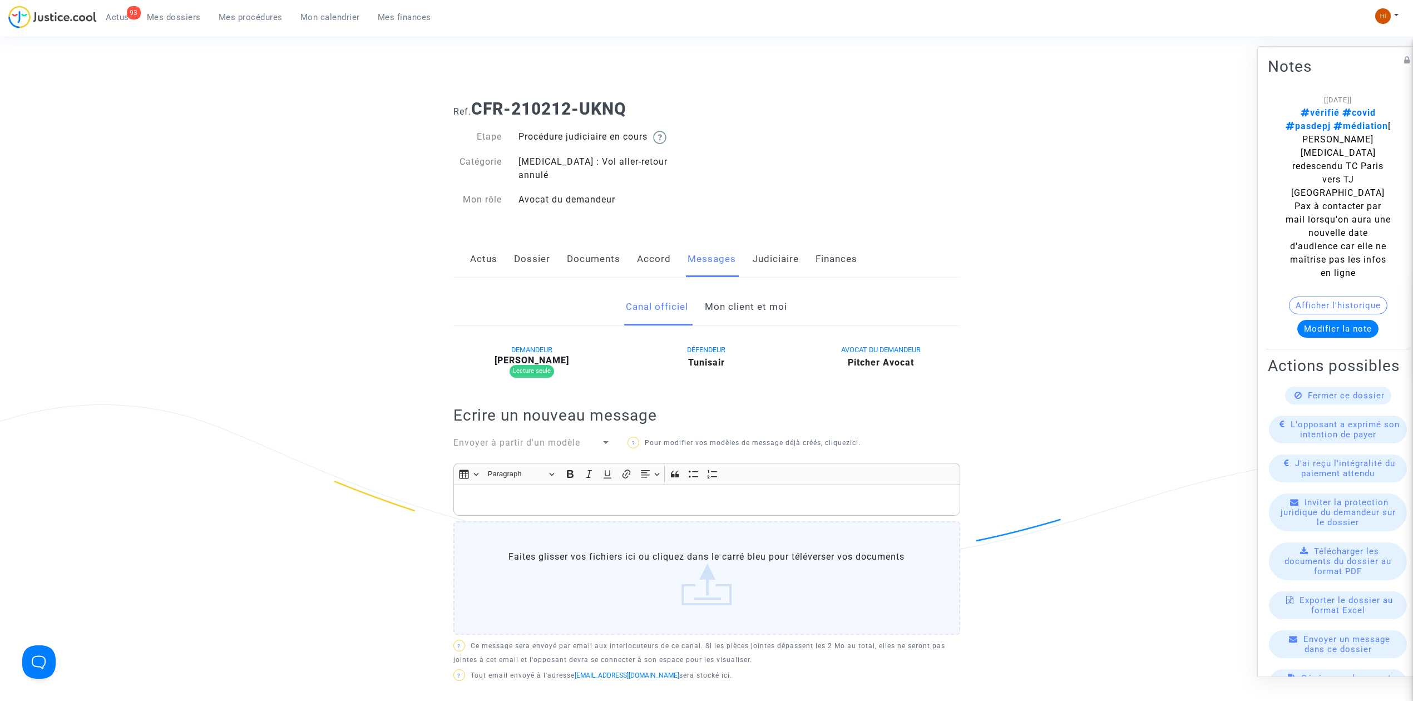
click at [762, 241] on link "Judiciaire" at bounding box center [776, 259] width 46 height 37
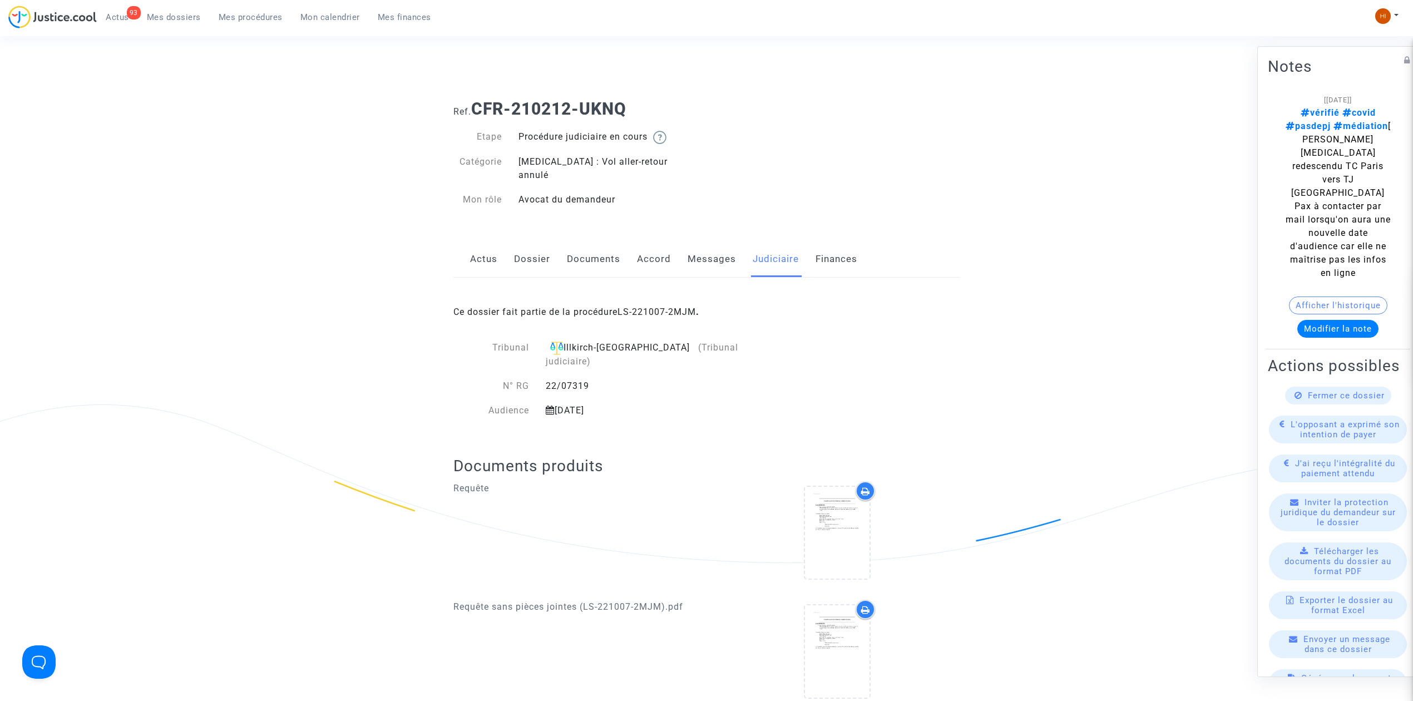
click at [657, 308] on div "Ce dossier fait partie de la procédure LS-221007-2MJM ." at bounding box center [706, 304] width 507 height 52
click at [654, 307] on link "LS-221007-2MJM" at bounding box center [657, 312] width 78 height 11
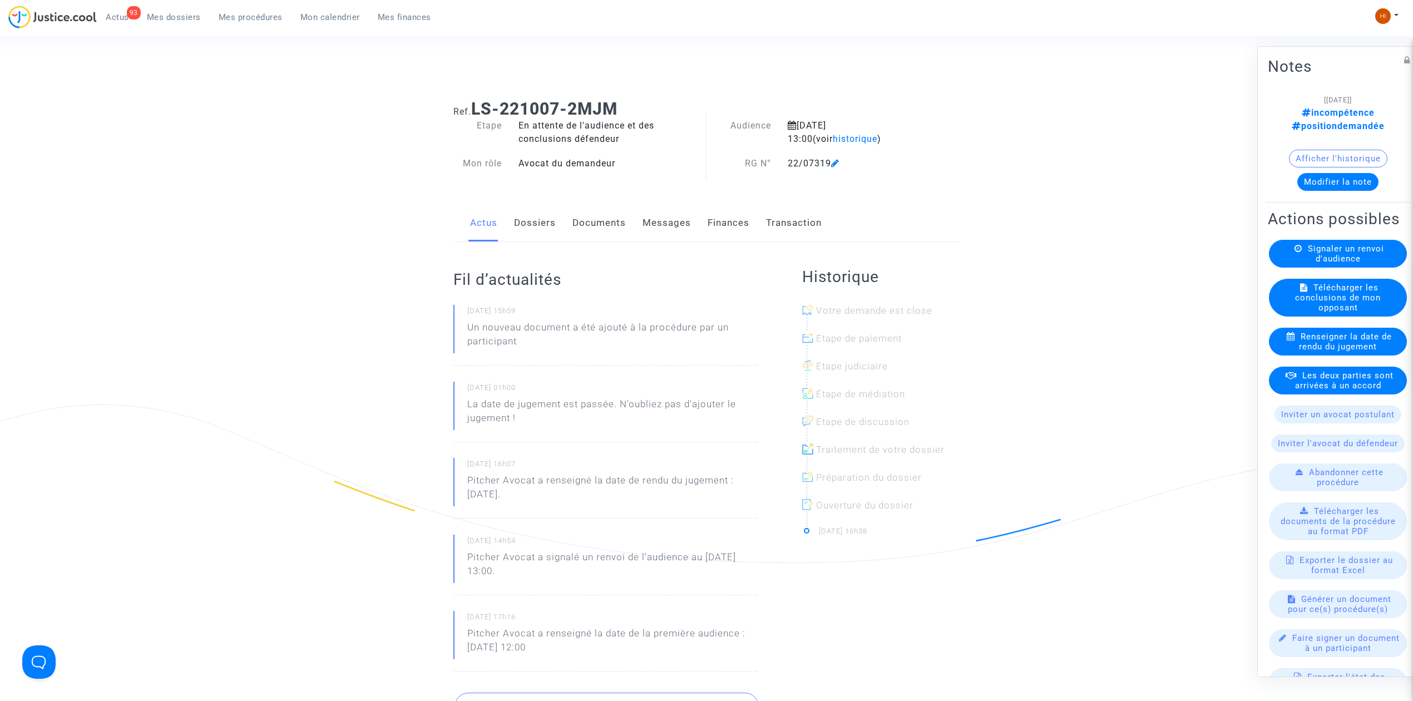
click at [532, 228] on link "Dossiers" at bounding box center [535, 223] width 42 height 37
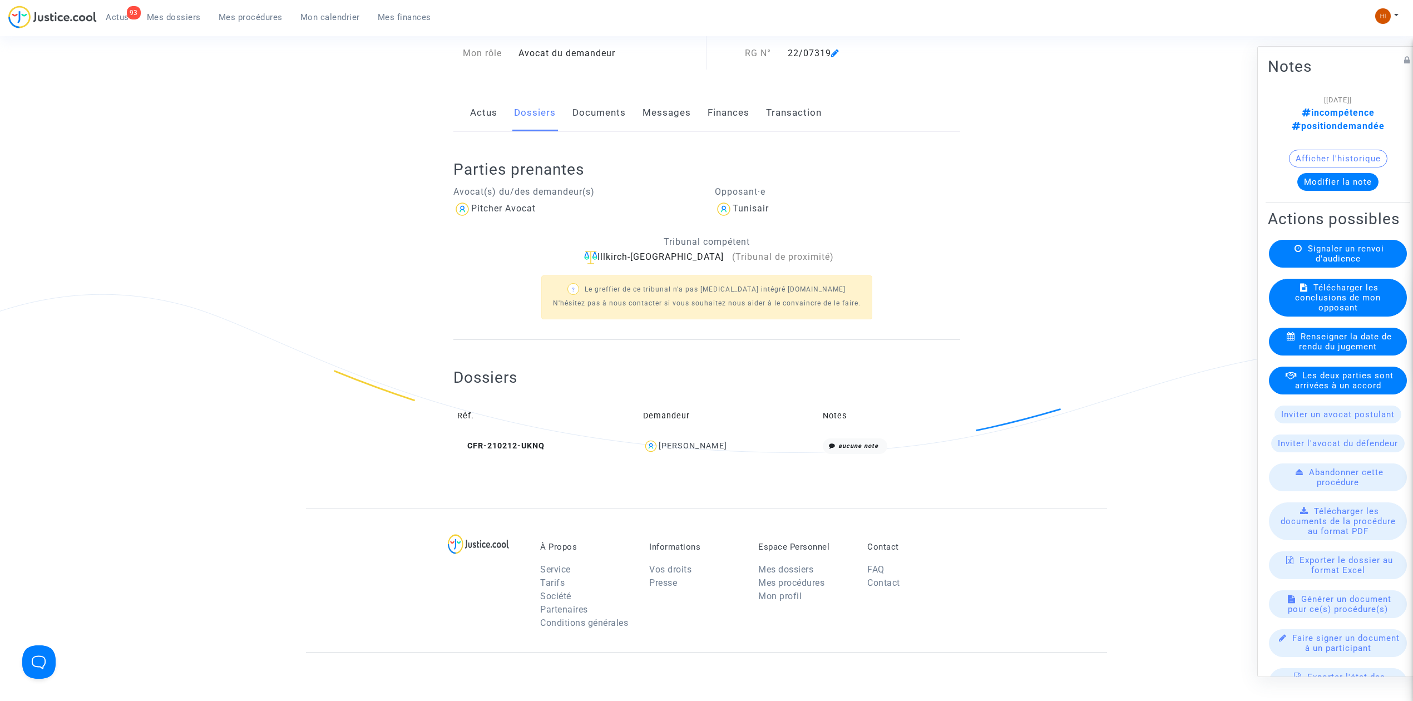
scroll to position [34, 0]
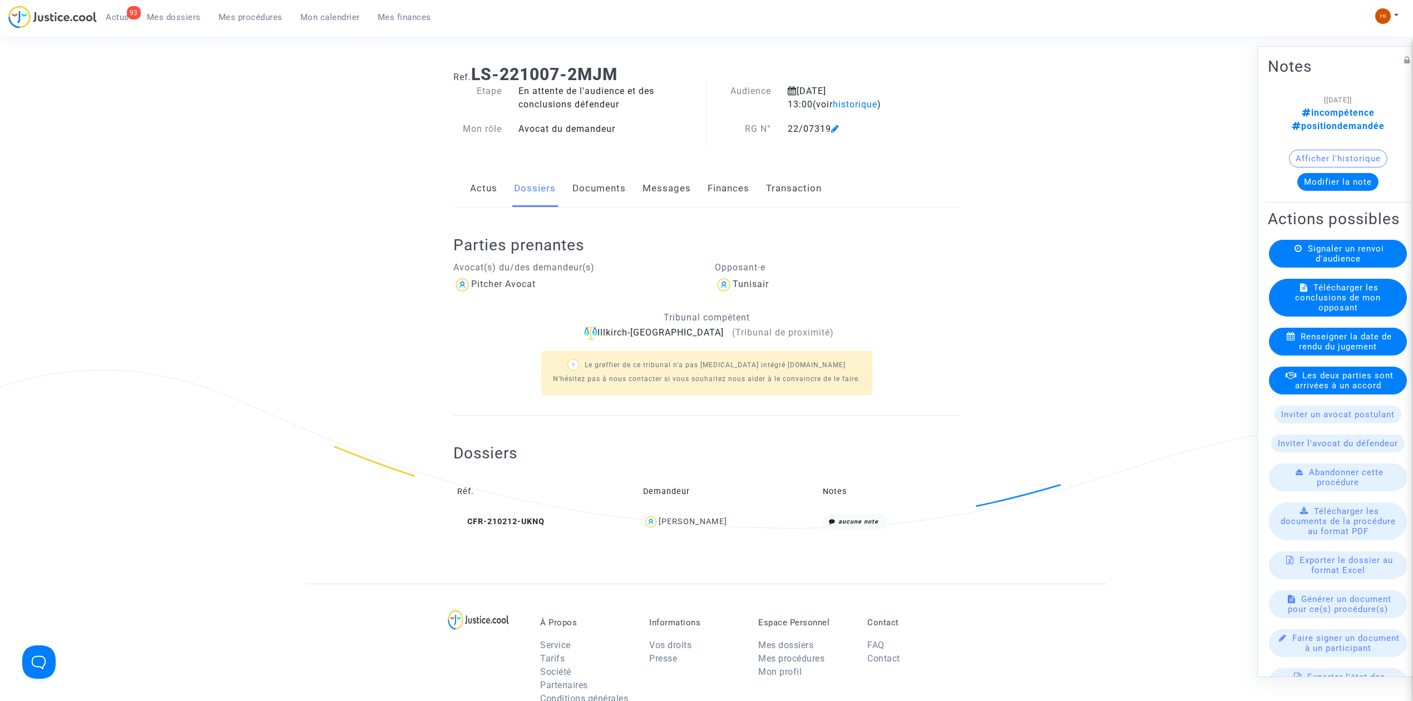
click at [599, 196] on link "Documents" at bounding box center [599, 188] width 53 height 37
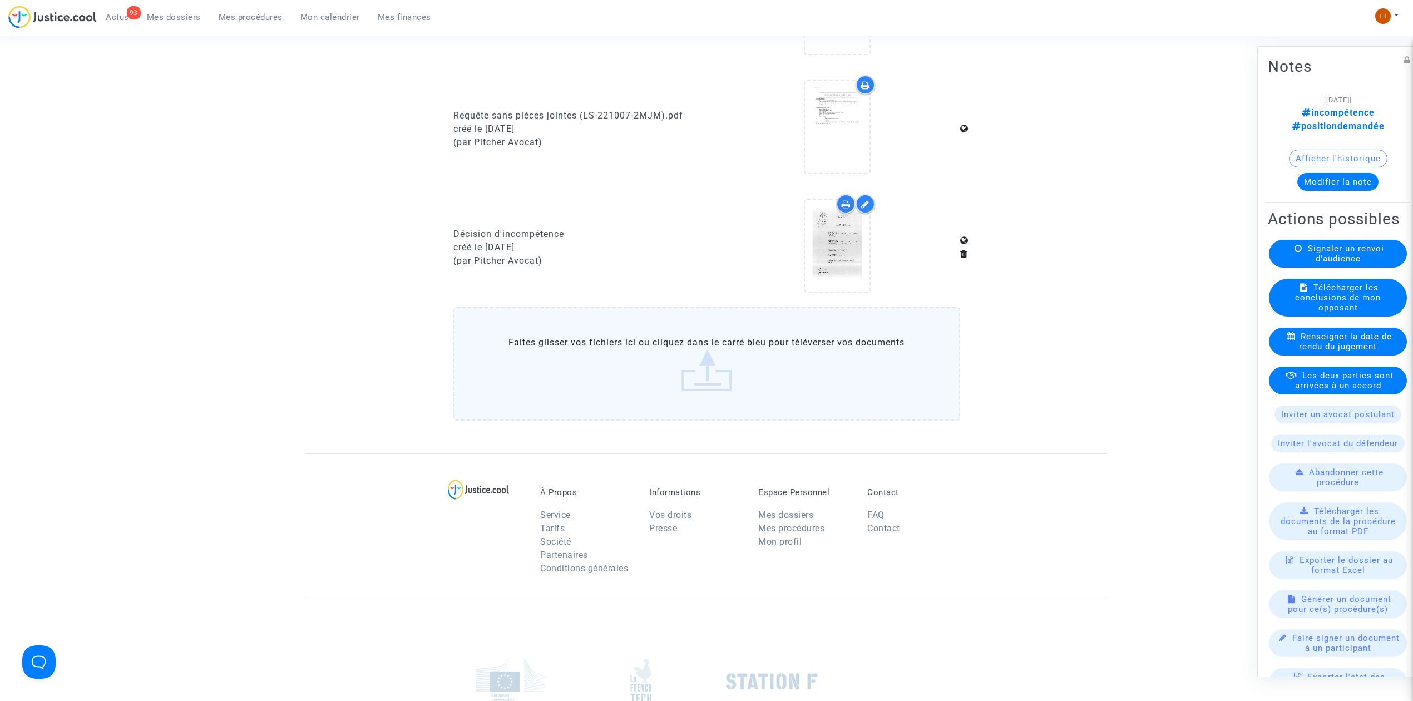
scroll to position [593, 0]
click at [838, 239] on icon at bounding box center [838, 242] width 36 height 36
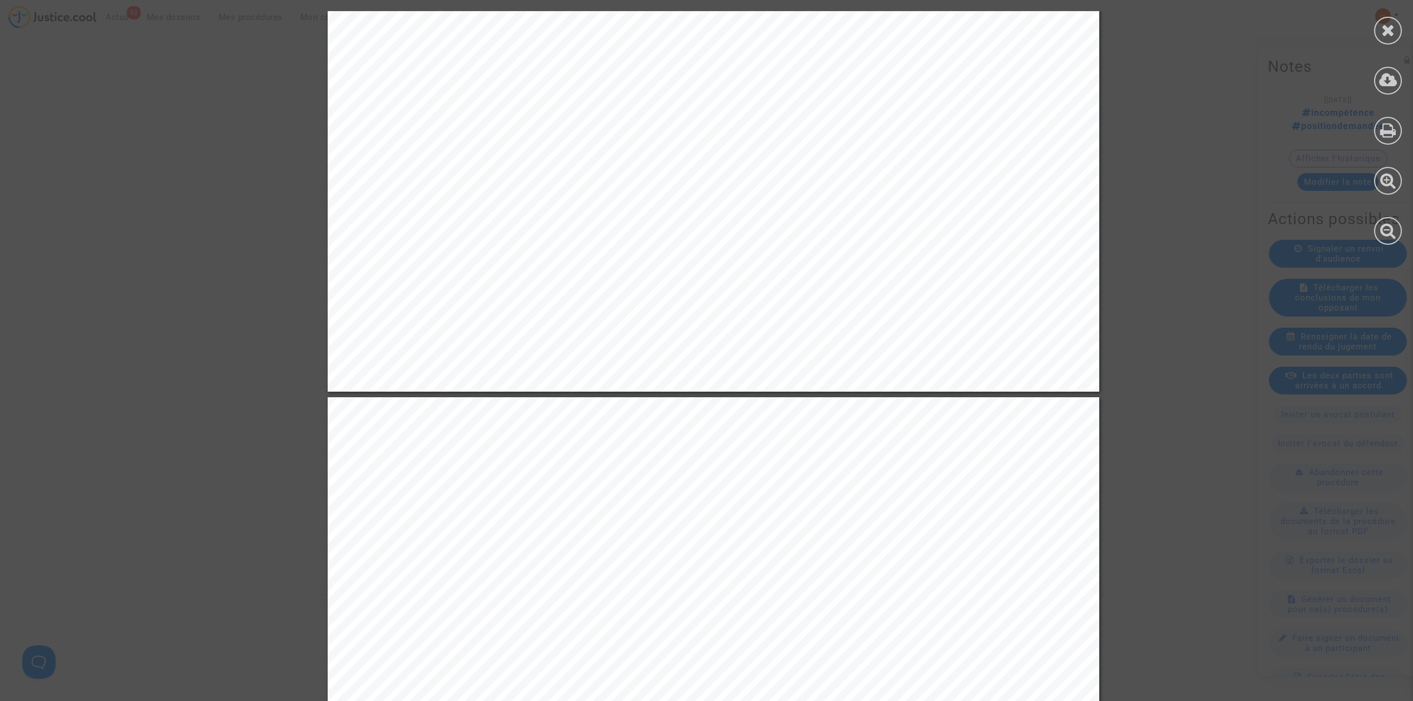
scroll to position [3635, 0]
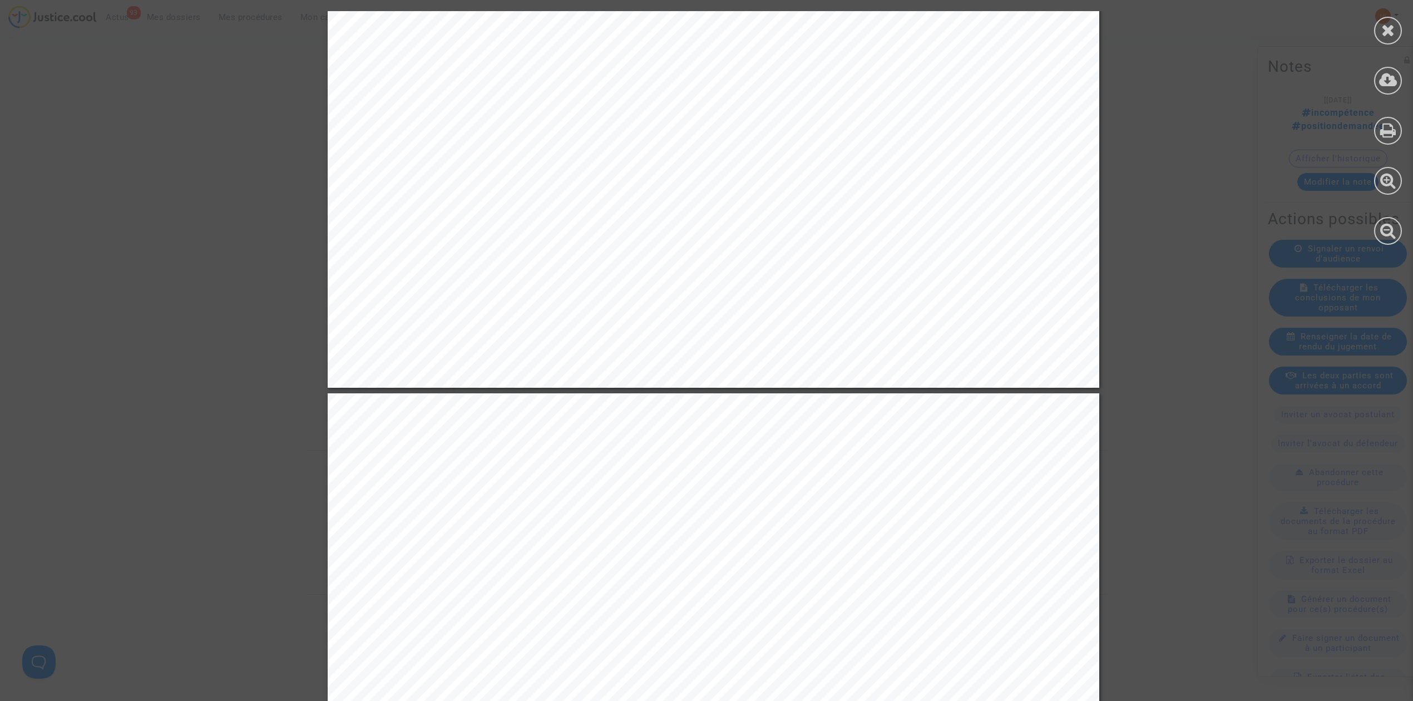
drag, startPoint x: 1380, startPoint y: 27, endPoint x: 1375, endPoint y: 29, distance: 5.7
click at [1380, 27] on div at bounding box center [1388, 31] width 28 height 28
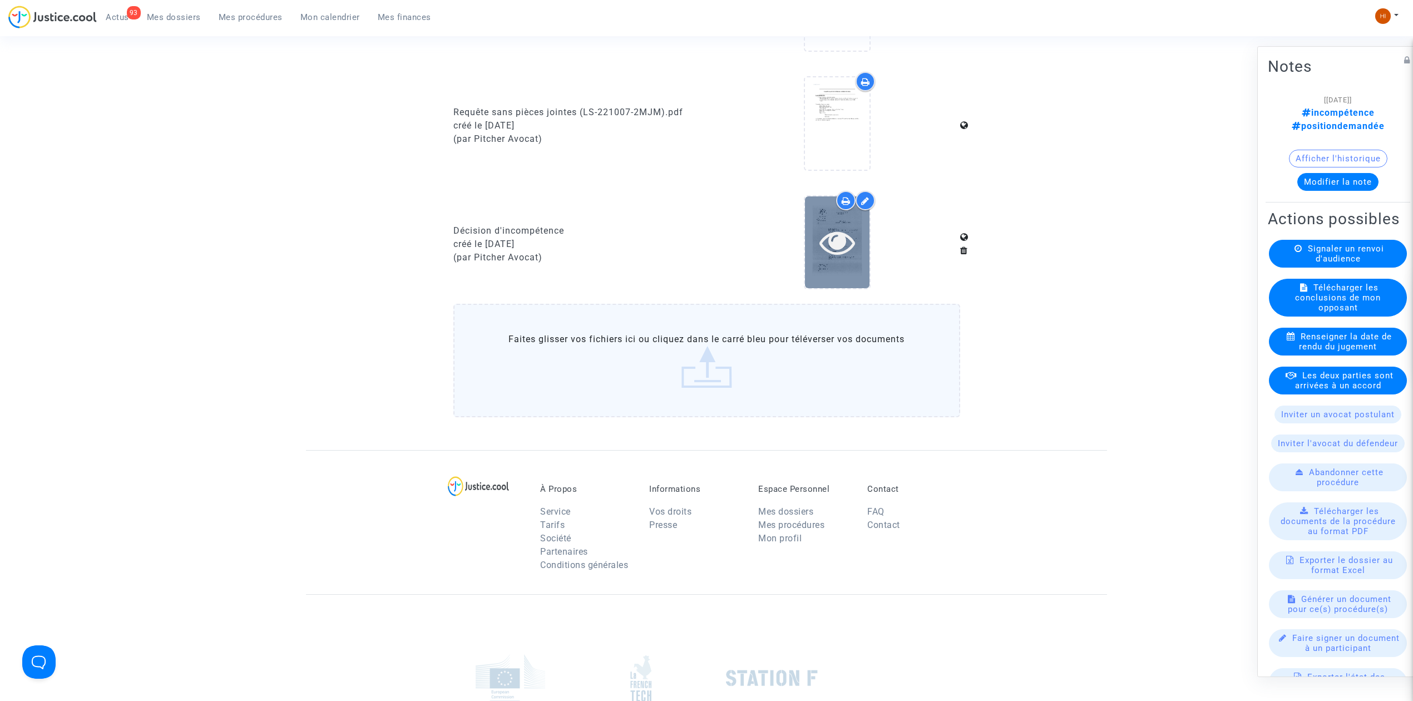
click at [848, 234] on icon at bounding box center [838, 242] width 36 height 36
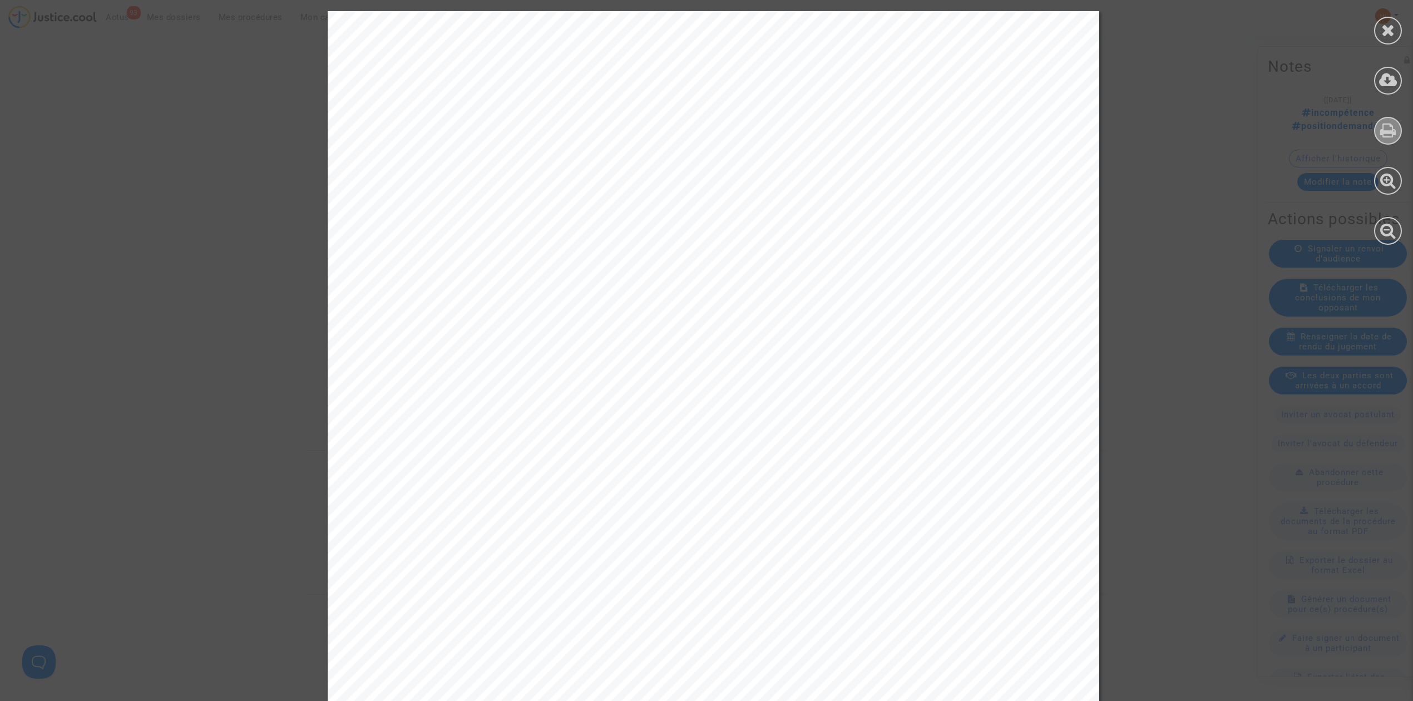
click at [1394, 134] on icon at bounding box center [1388, 130] width 16 height 17
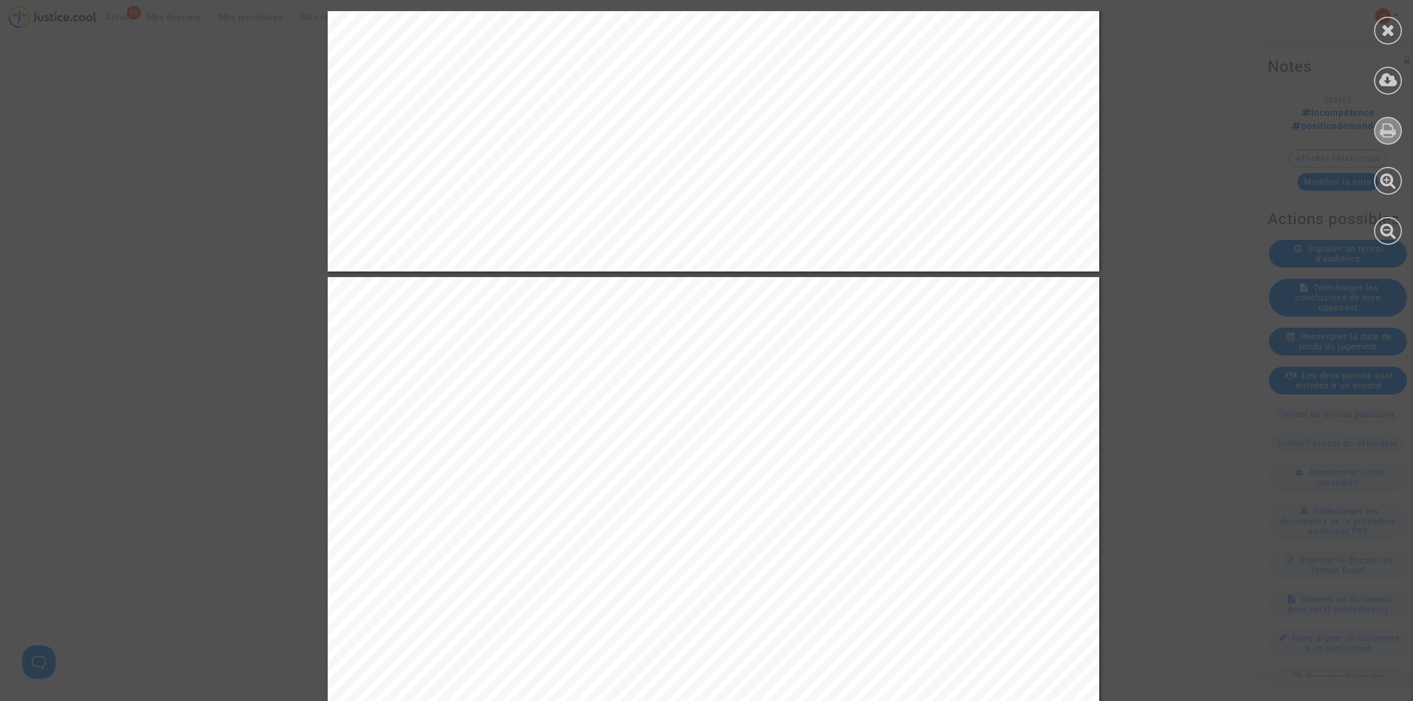
scroll to position [3709, 0]
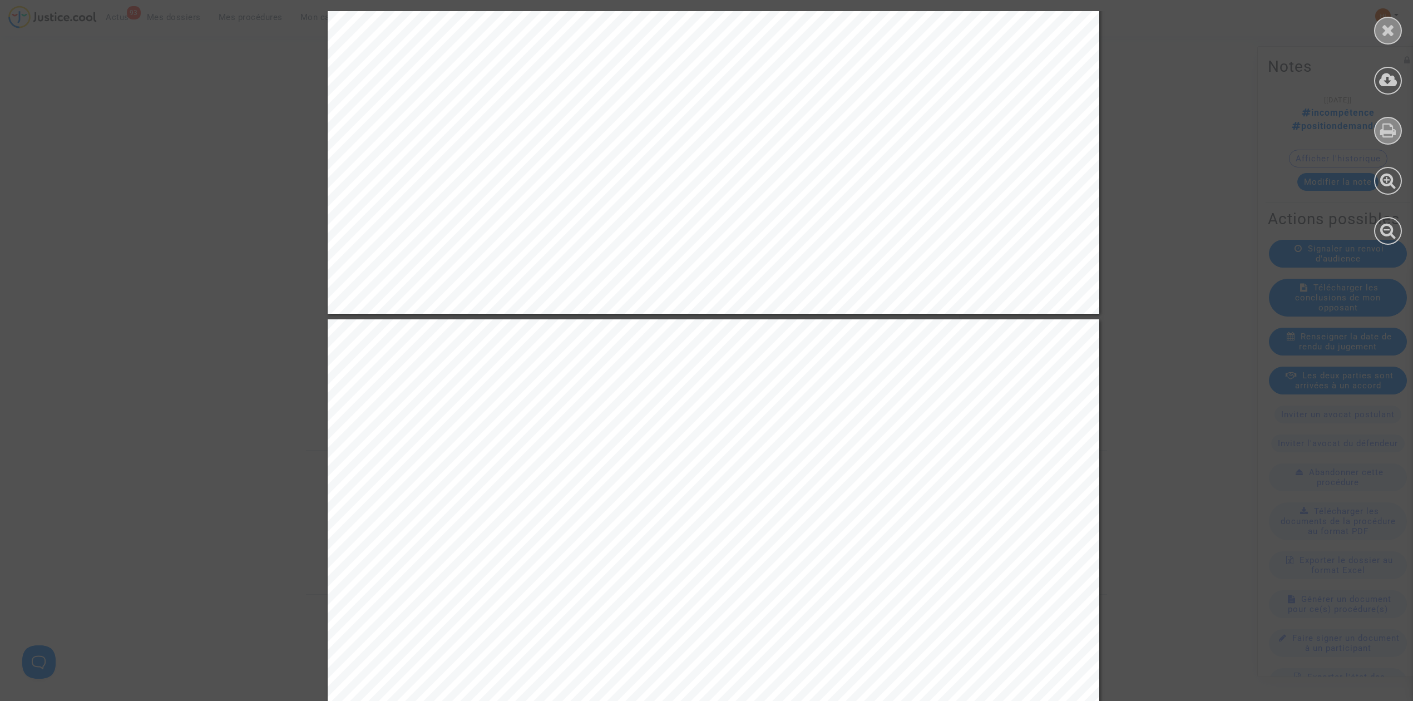
click at [1391, 27] on icon at bounding box center [1389, 30] width 14 height 17
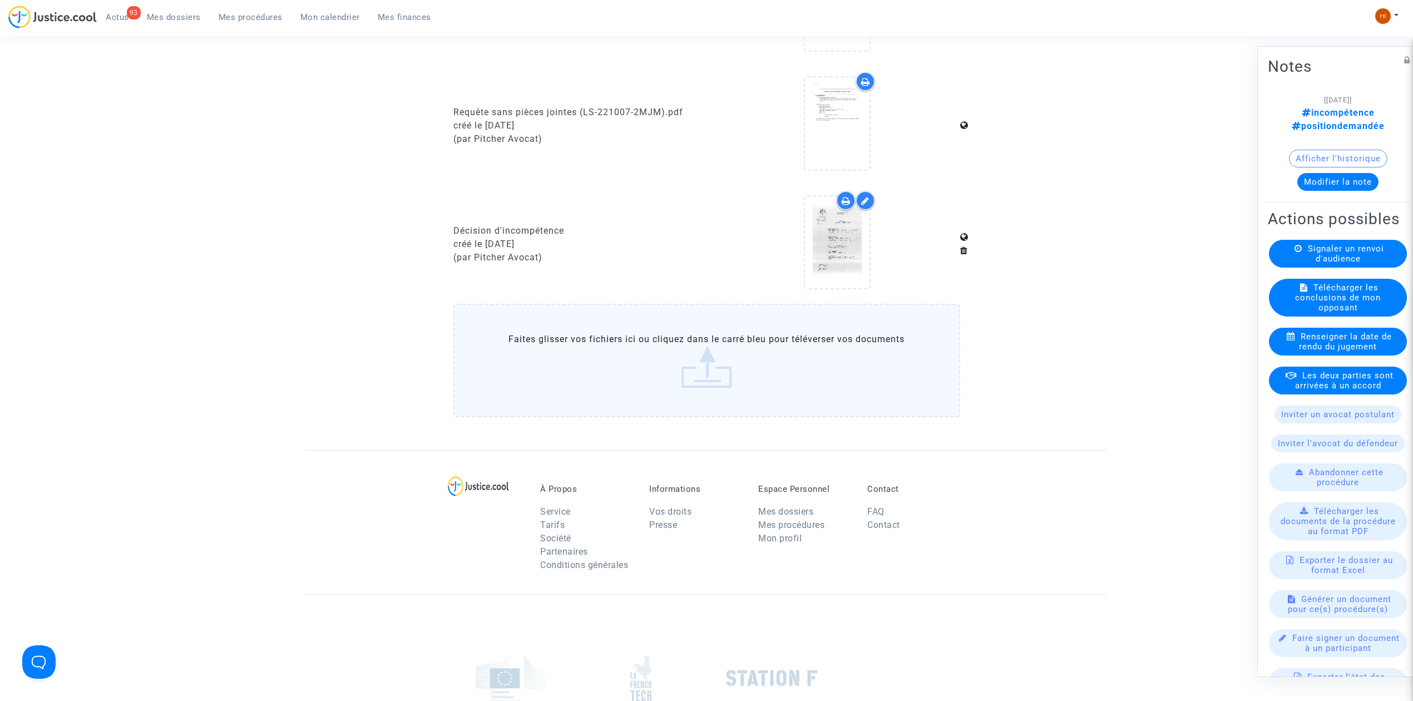
click at [1349, 173] on button "Modifier la note" at bounding box center [1338, 182] width 81 height 18
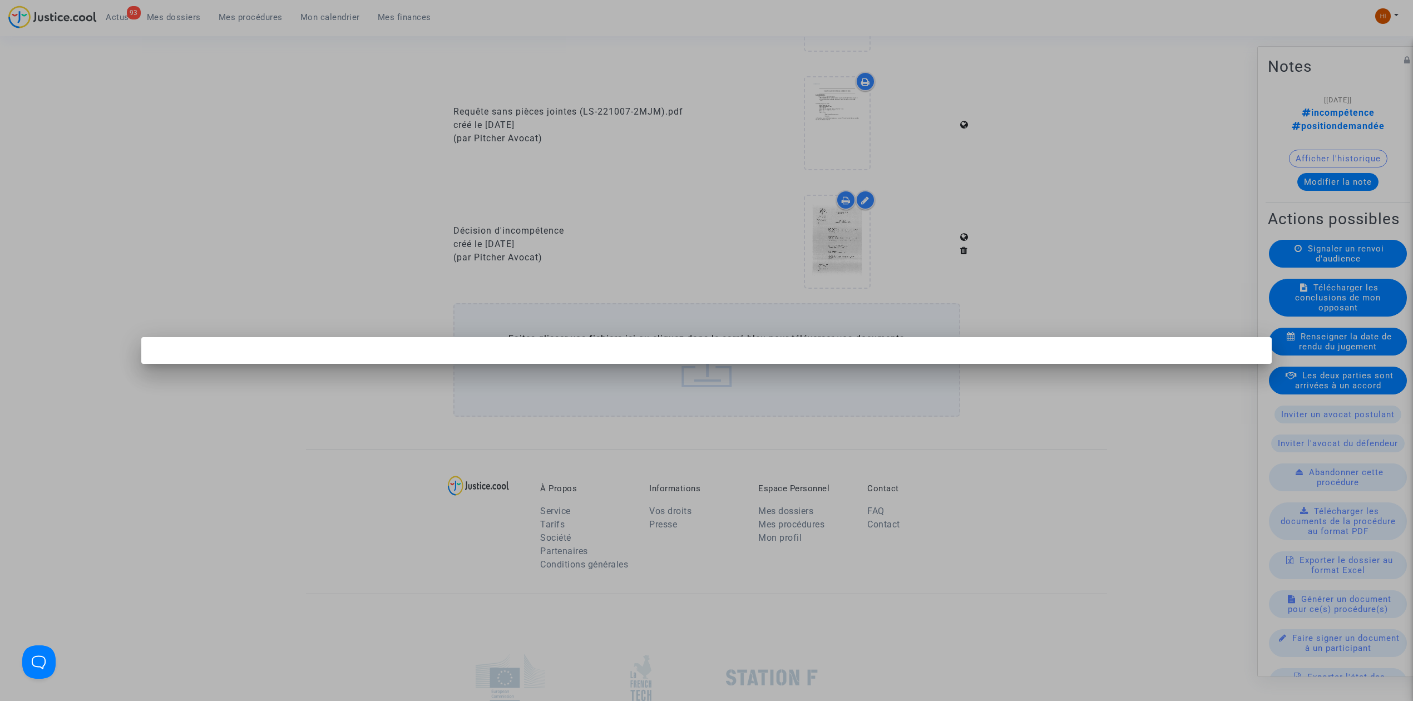
scroll to position [0, 0]
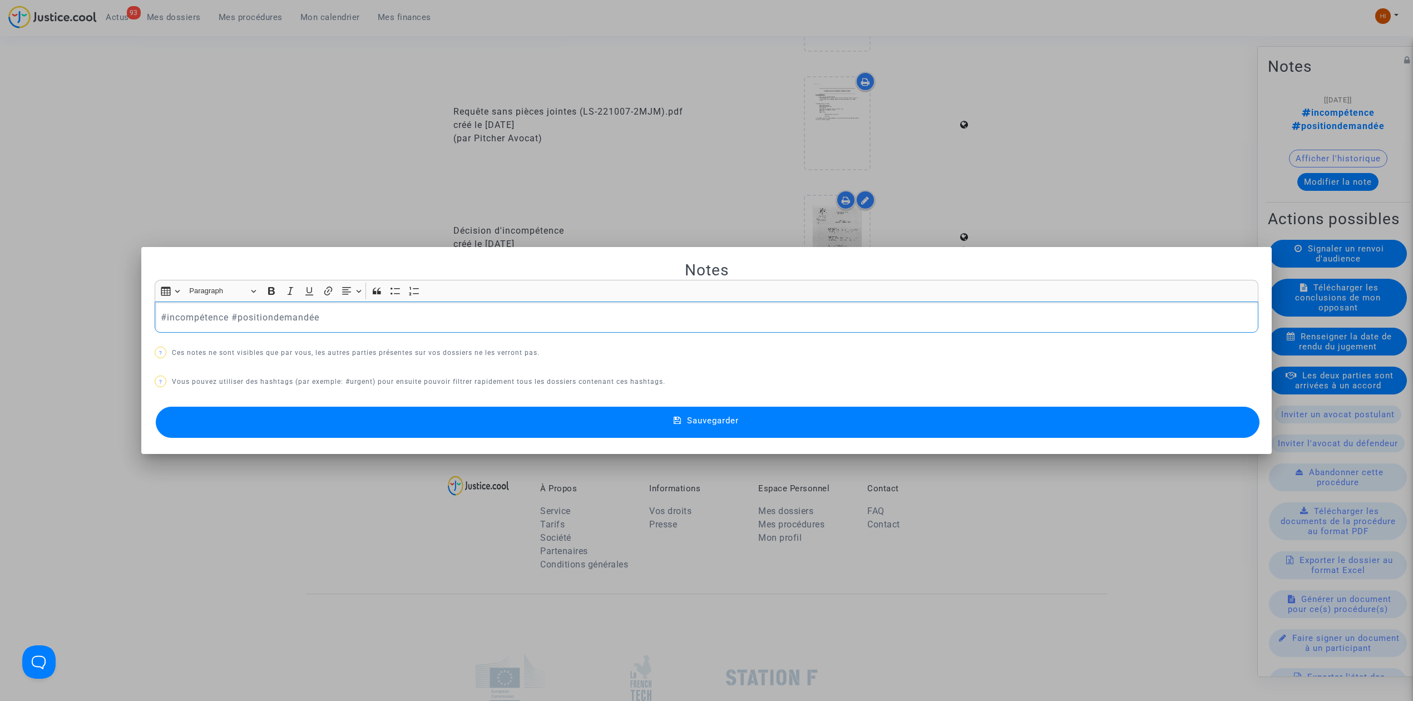
click at [386, 310] on p "#incompétence #positiondemandée" at bounding box center [707, 317] width 1092 height 14
drag, startPoint x: 369, startPoint y: 313, endPoint x: 266, endPoint y: 298, distance: 104.5
click at [236, 314] on p "#incompétence #positiondemandée" at bounding box center [707, 317] width 1092 height 14
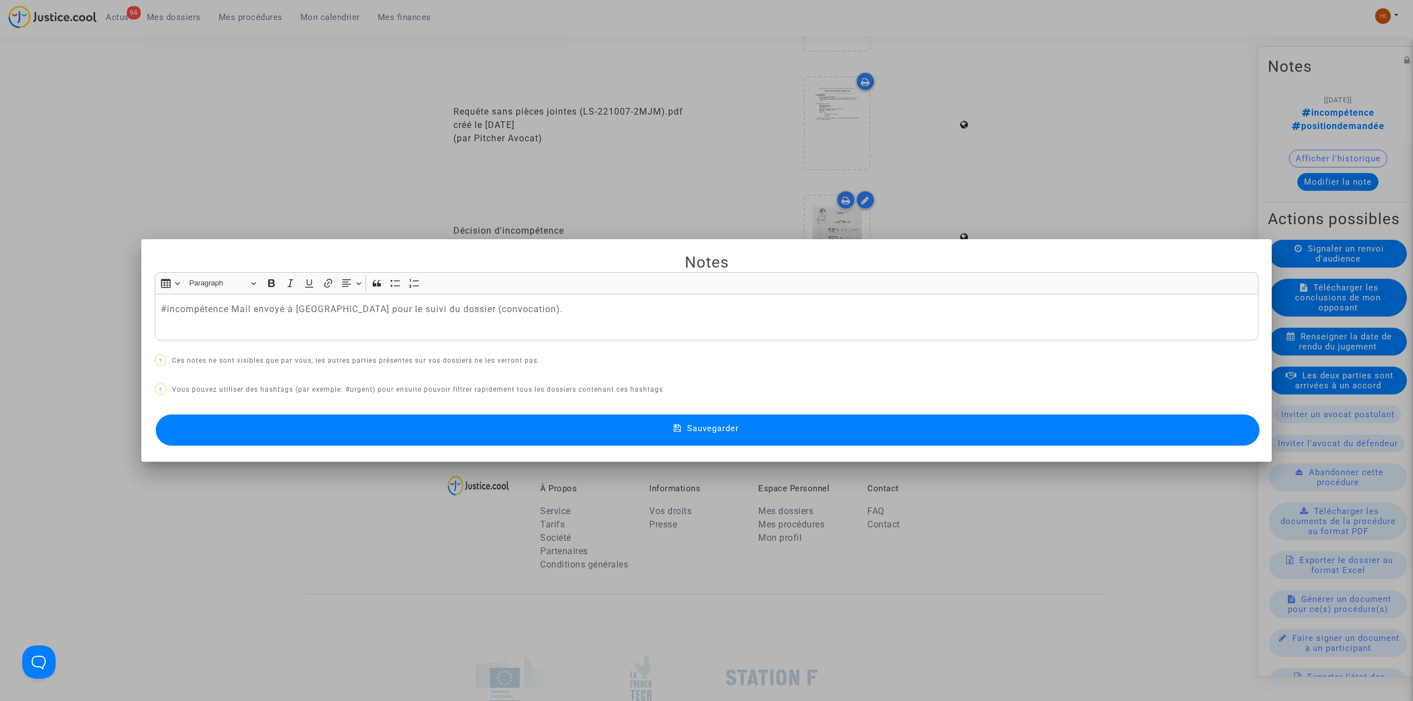
click at [368, 421] on button "Sauvegarder" at bounding box center [708, 430] width 1104 height 31
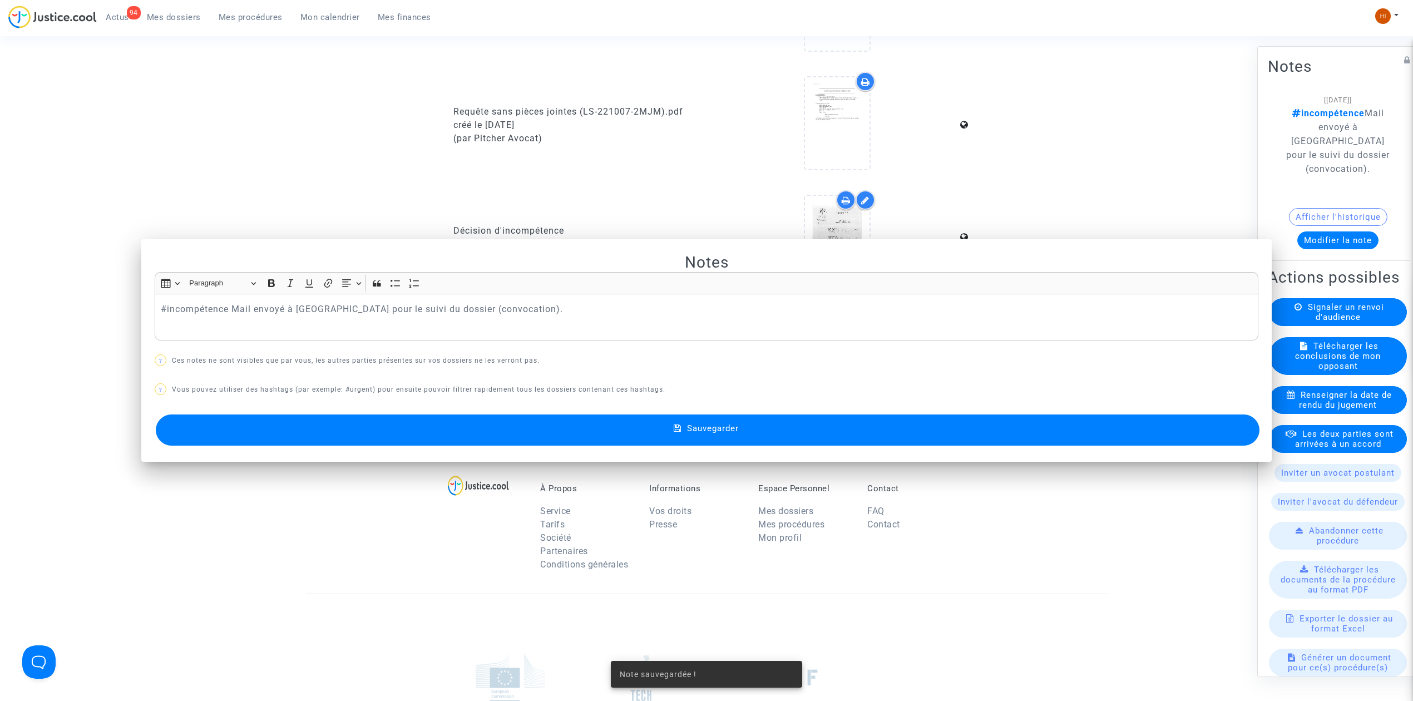
scroll to position [593, 0]
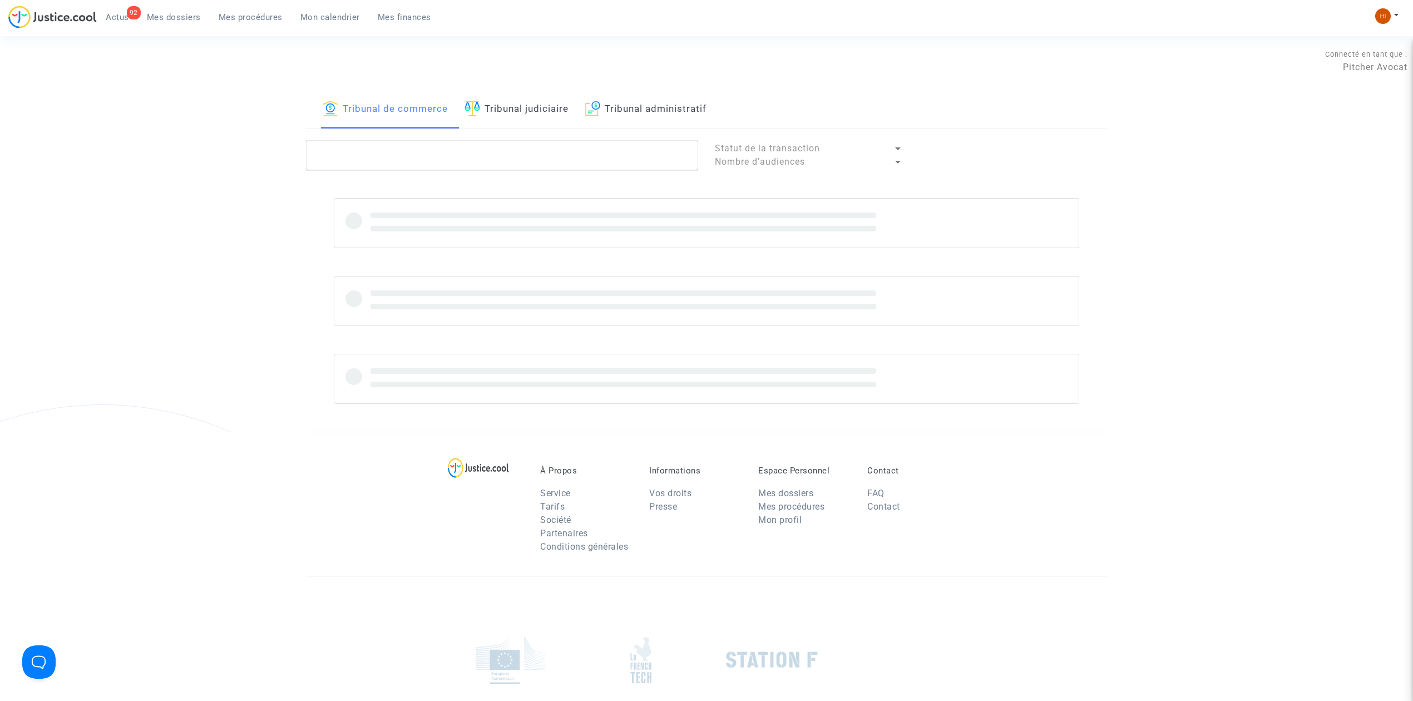
click at [497, 99] on link "Tribunal judiciaire" at bounding box center [517, 110] width 104 height 38
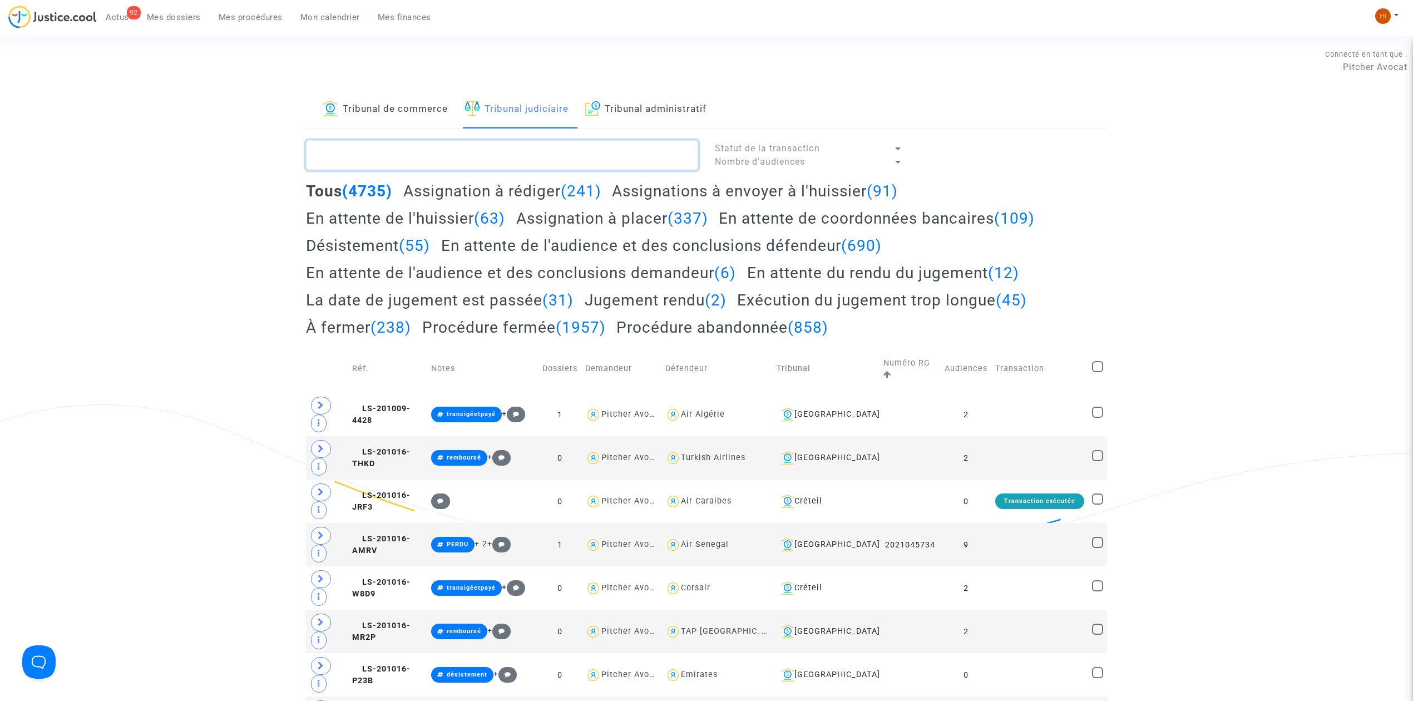
click at [491, 162] on textarea at bounding box center [502, 155] width 392 height 30
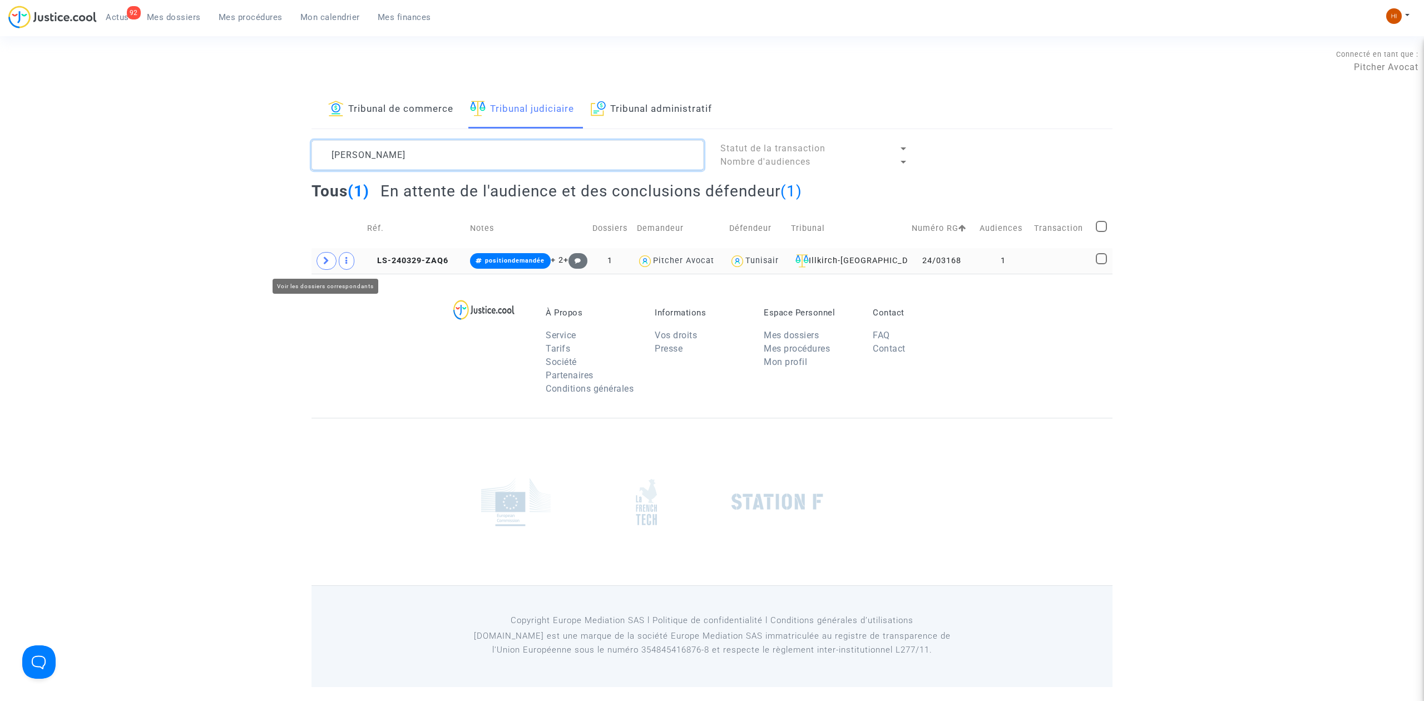
type textarea "PUPKA"
click at [324, 265] on icon at bounding box center [326, 261] width 7 height 8
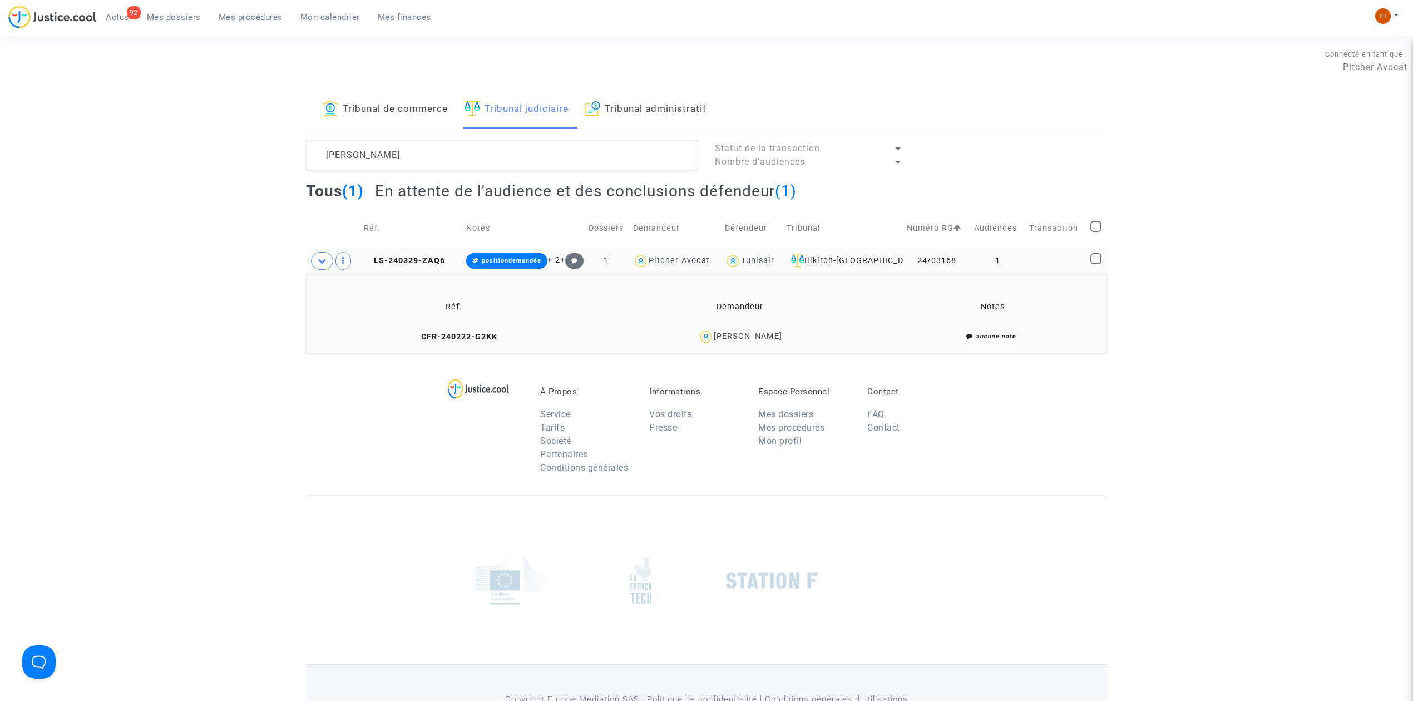
click at [481, 343] on td "CFR-240222-G2KK" at bounding box center [454, 337] width 289 height 24
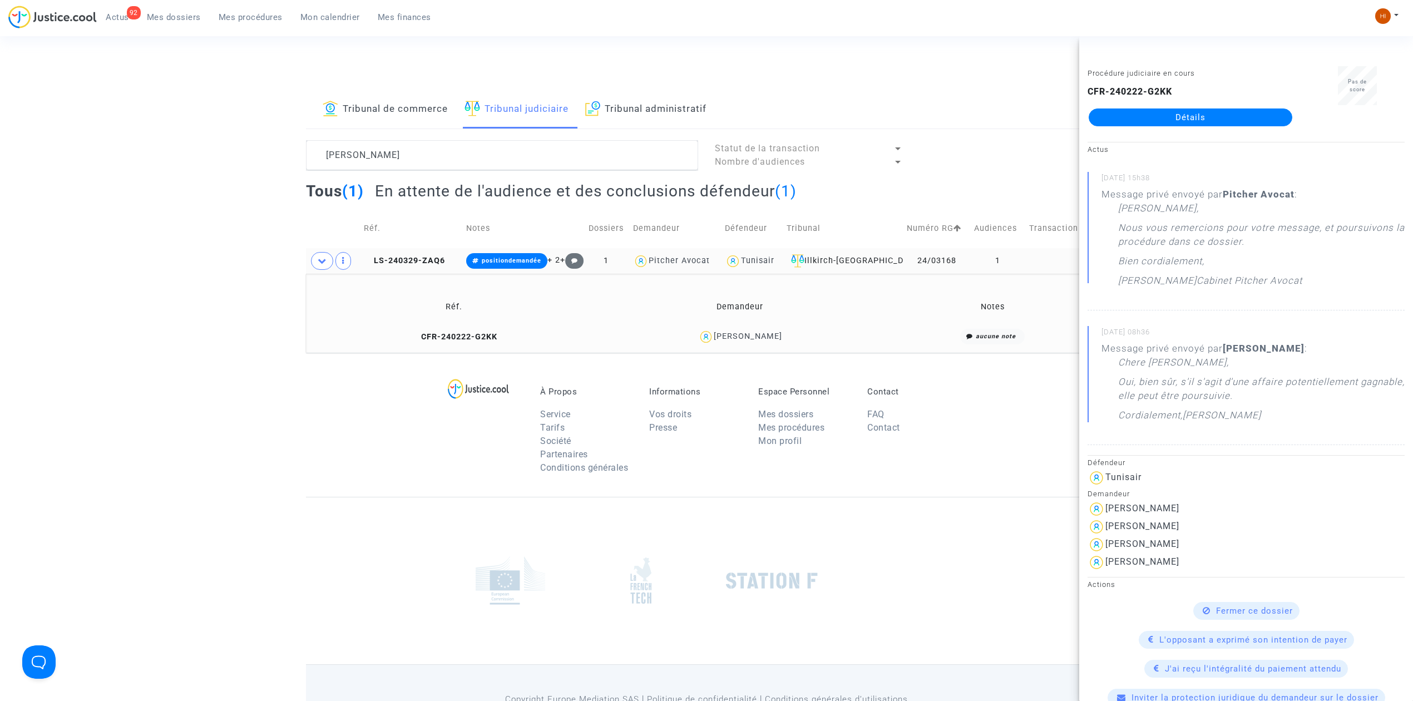
click at [1229, 120] on link "Détails" at bounding box center [1191, 117] width 204 height 18
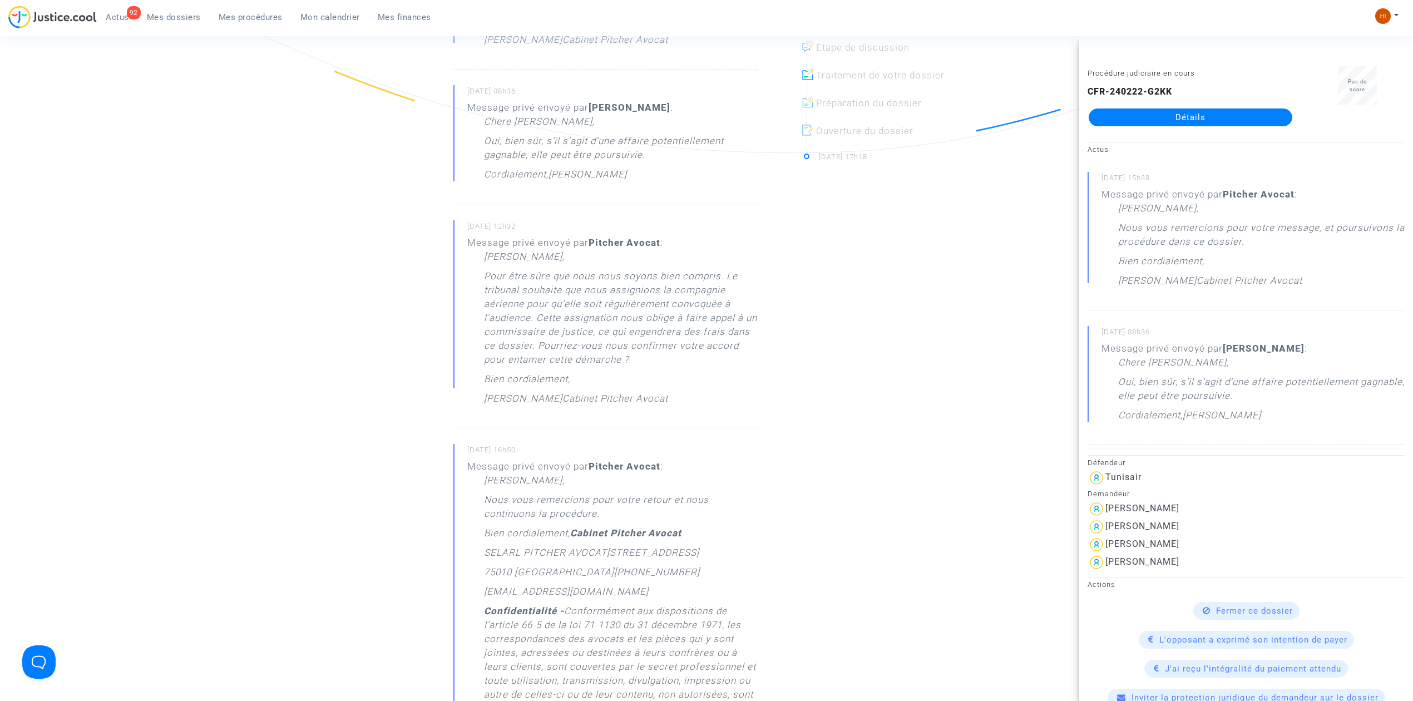
scroll to position [519, 0]
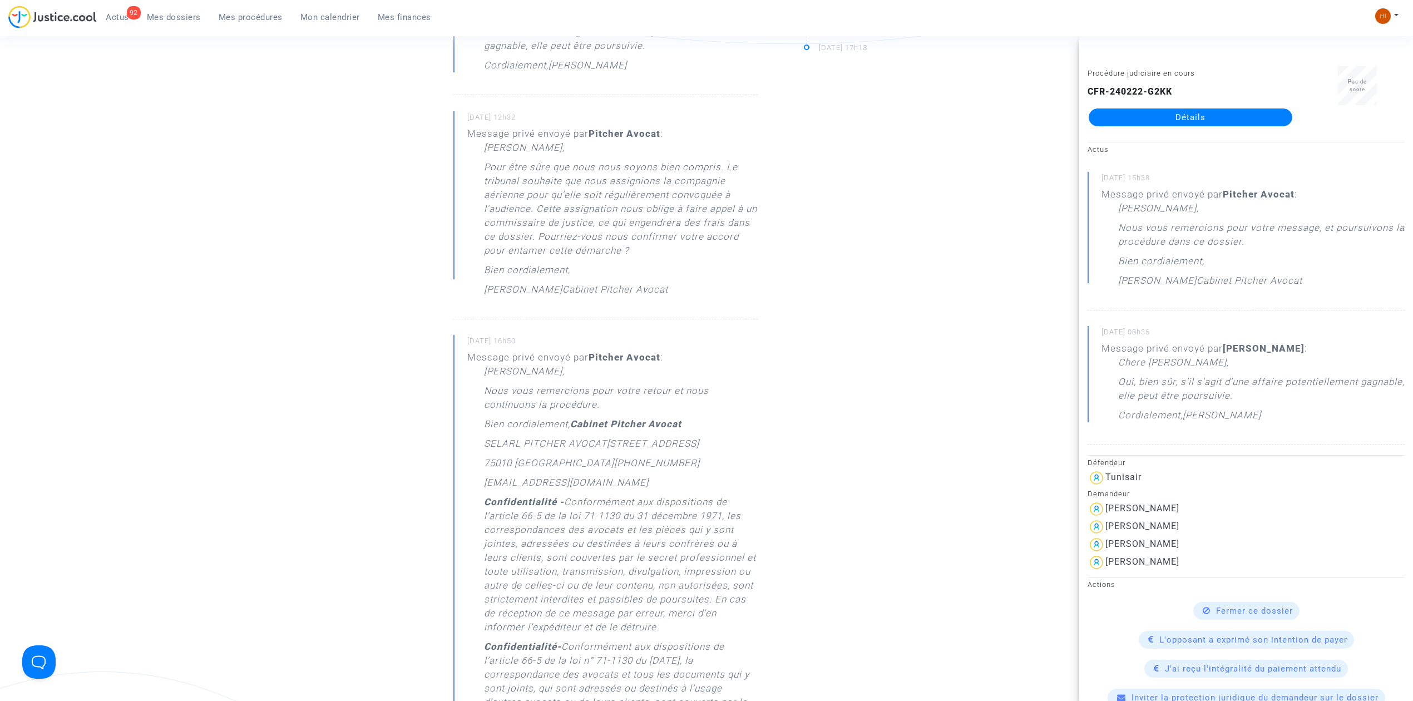
drag, startPoint x: 729, startPoint y: 166, endPoint x: 704, endPoint y: 288, distance: 124.4
click at [704, 288] on div "Cher Erik, Pour être sûre que nous nous soyons bien compris. Le tribunal souhai…" at bounding box center [621, 221] width 274 height 161
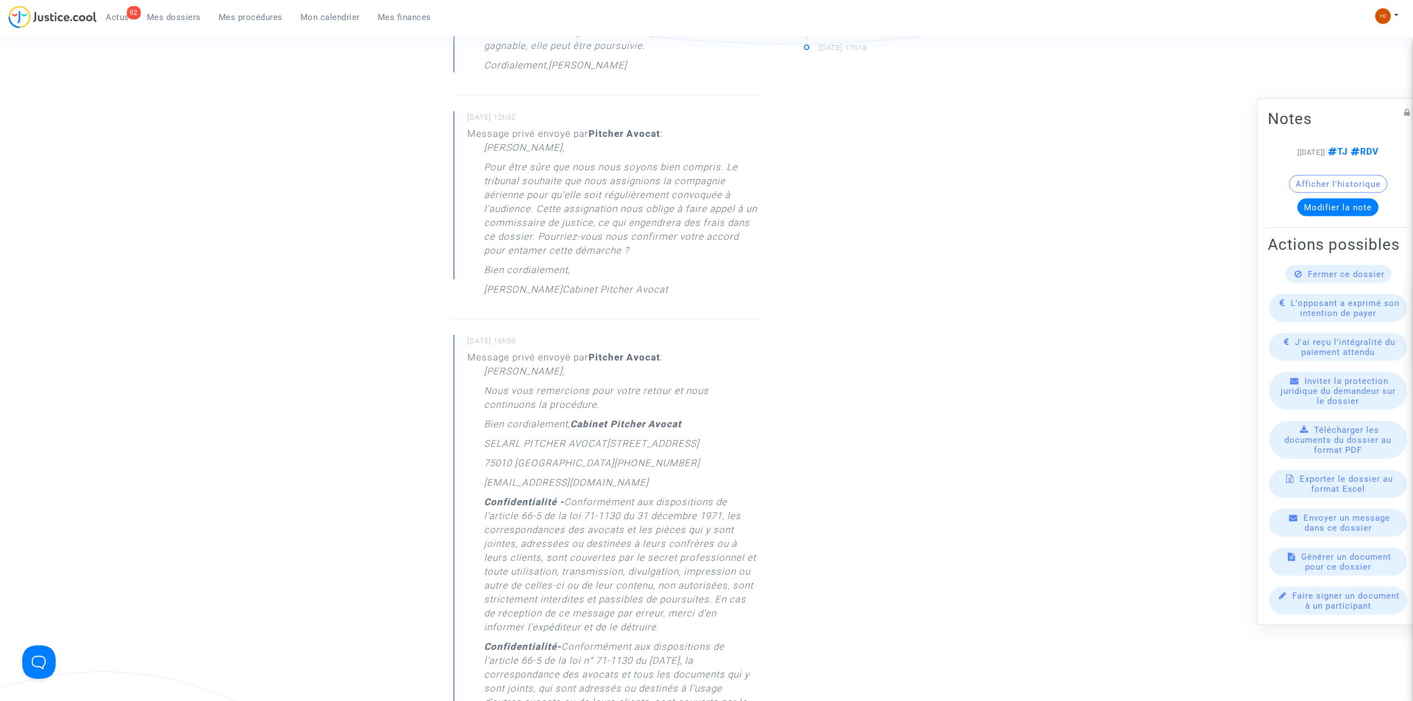
copy div "e tribunal souhaite que nous assignions la compagnie aérienne pour qu'elle soit…"
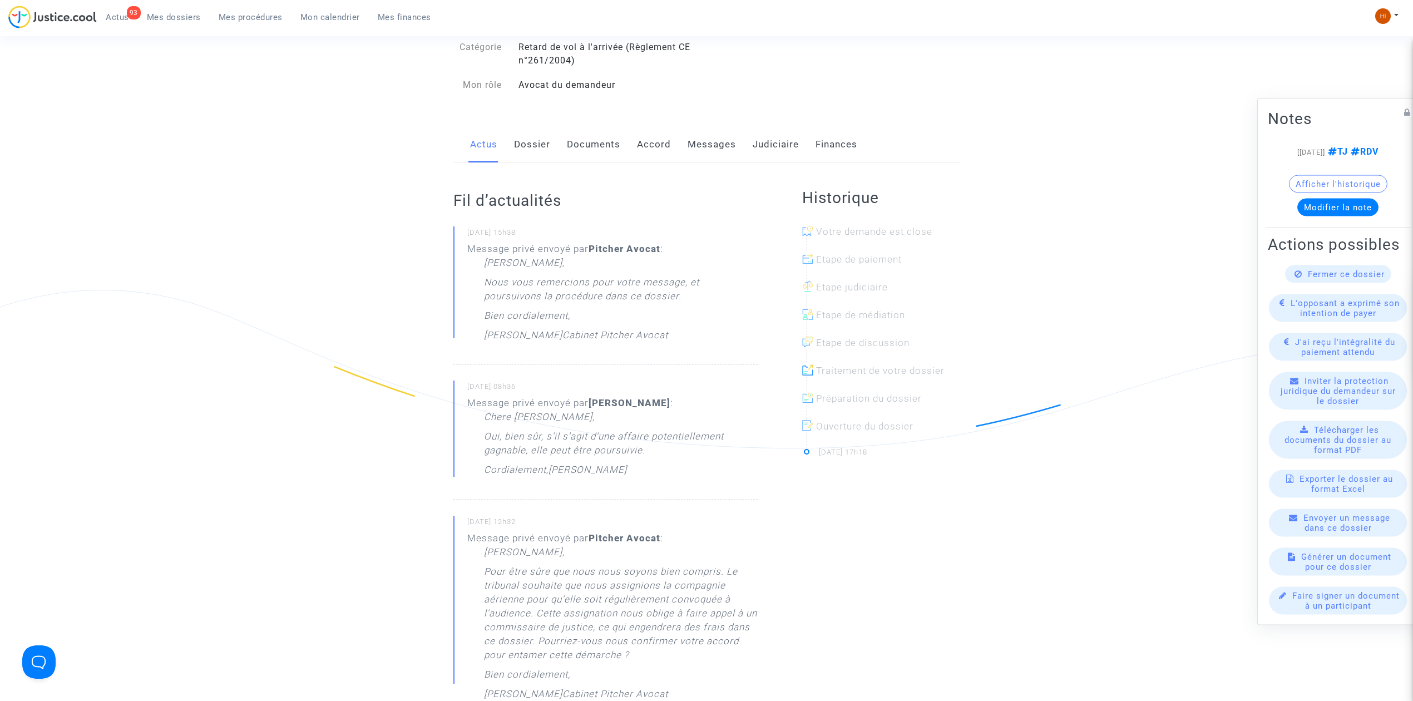
scroll to position [74, 0]
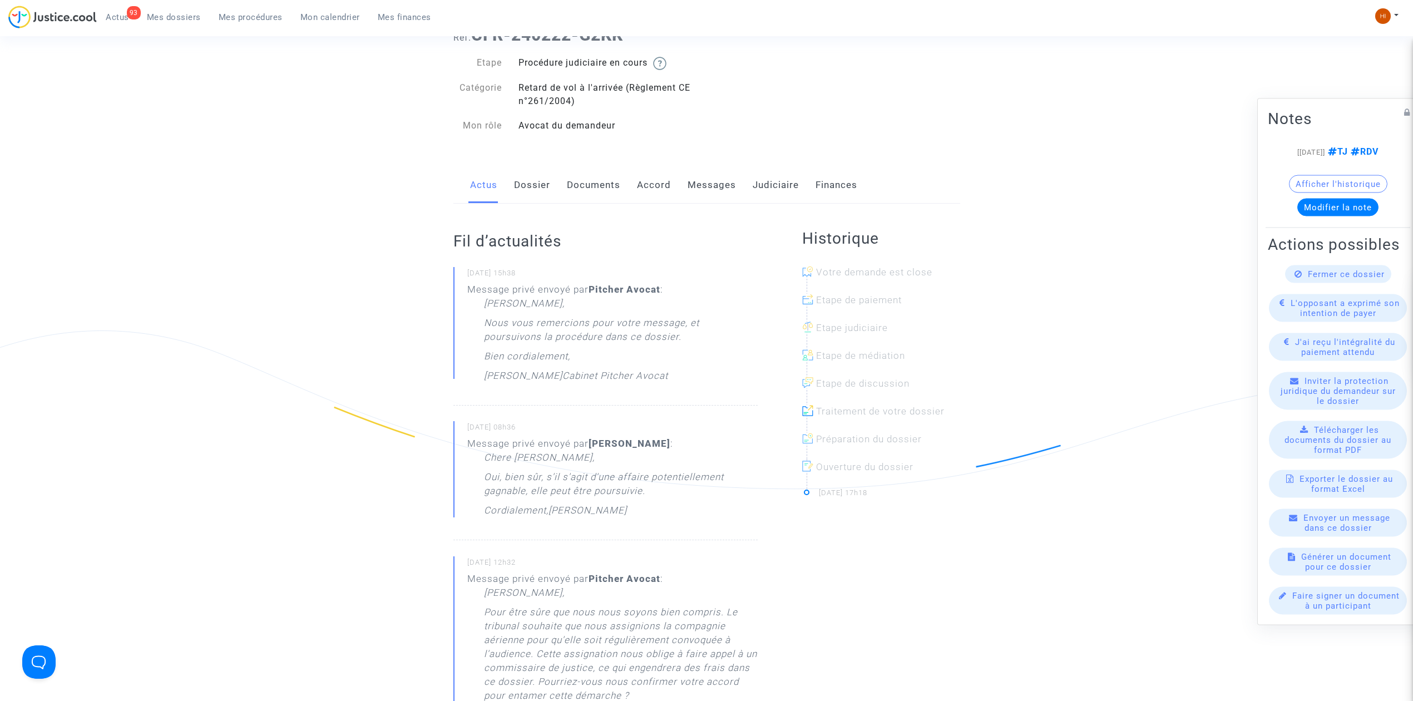
click at [747, 181] on div "Actus Dossier Documents Accord Messages Judiciaire Finances" at bounding box center [706, 185] width 507 height 37
click at [758, 185] on link "Judiciaire" at bounding box center [776, 185] width 46 height 37
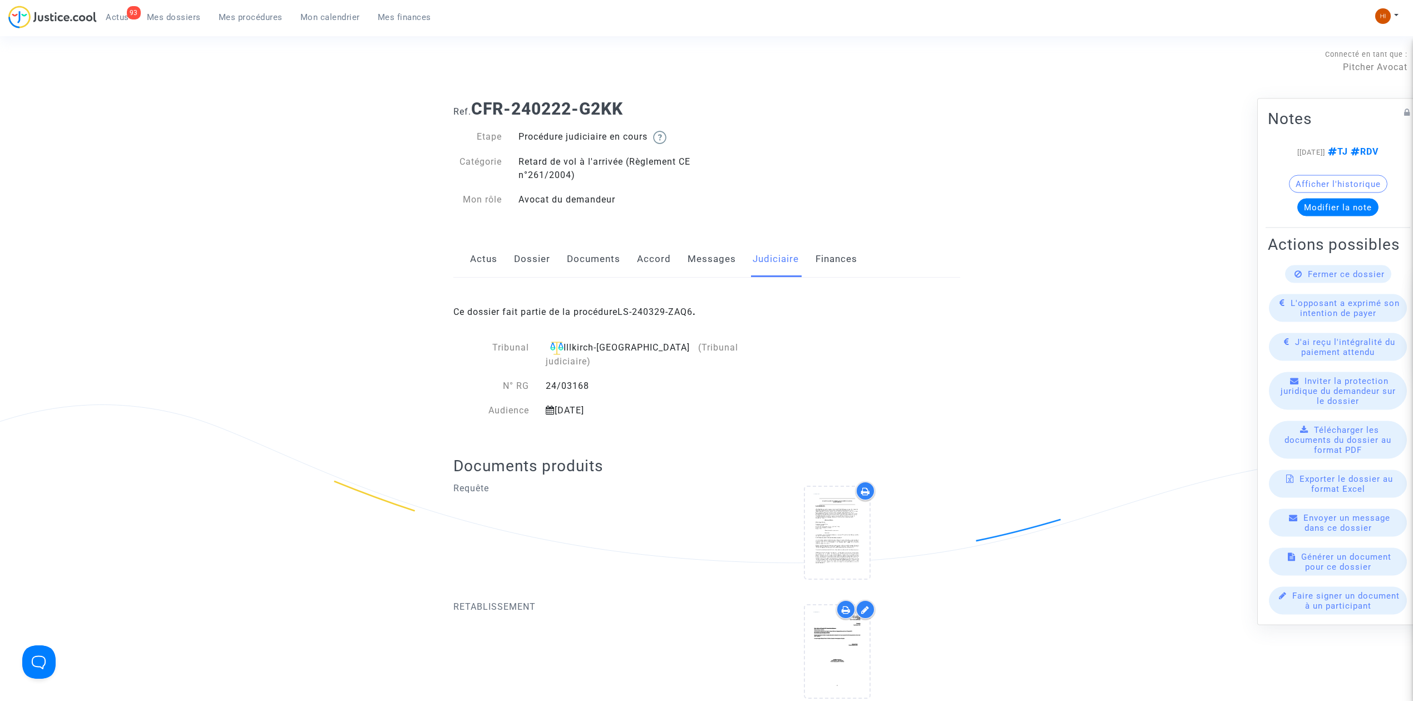
click at [534, 251] on link "Dossier" at bounding box center [532, 259] width 36 height 37
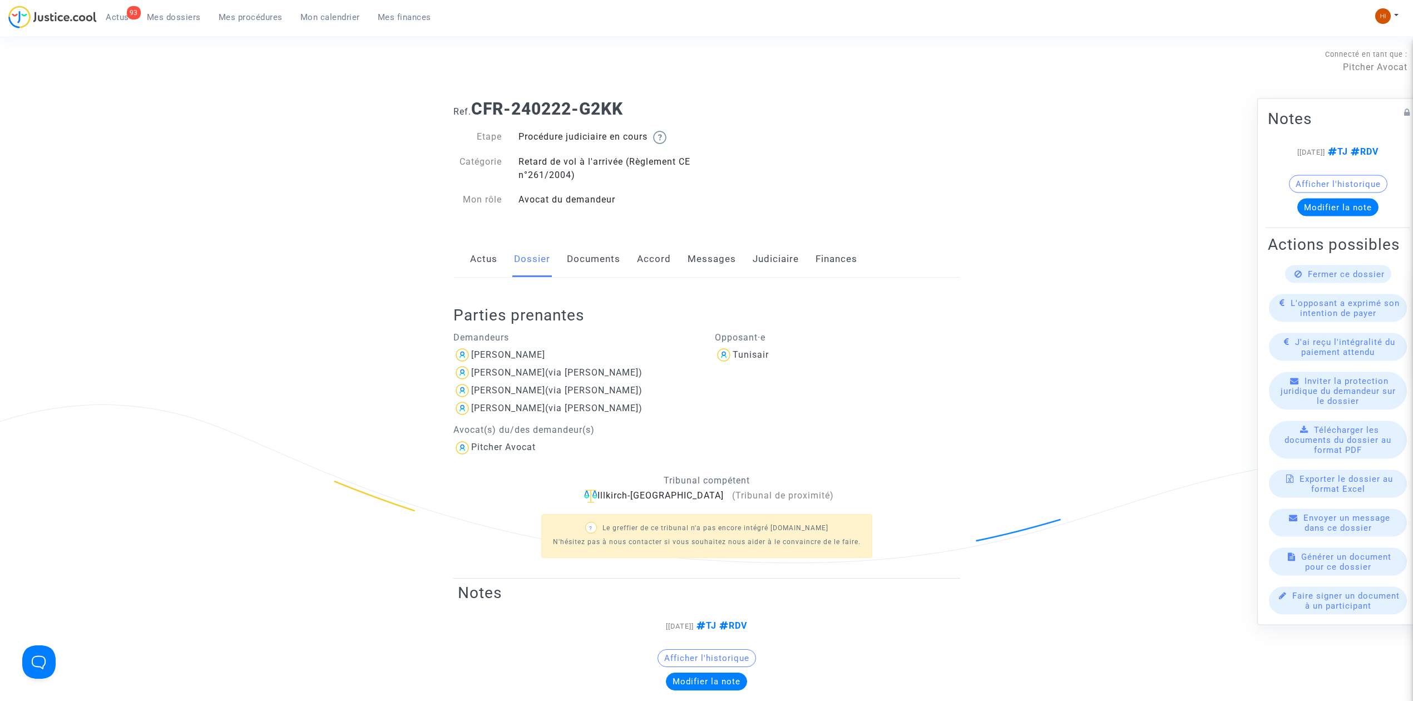
click at [764, 254] on link "Judiciaire" at bounding box center [776, 259] width 46 height 37
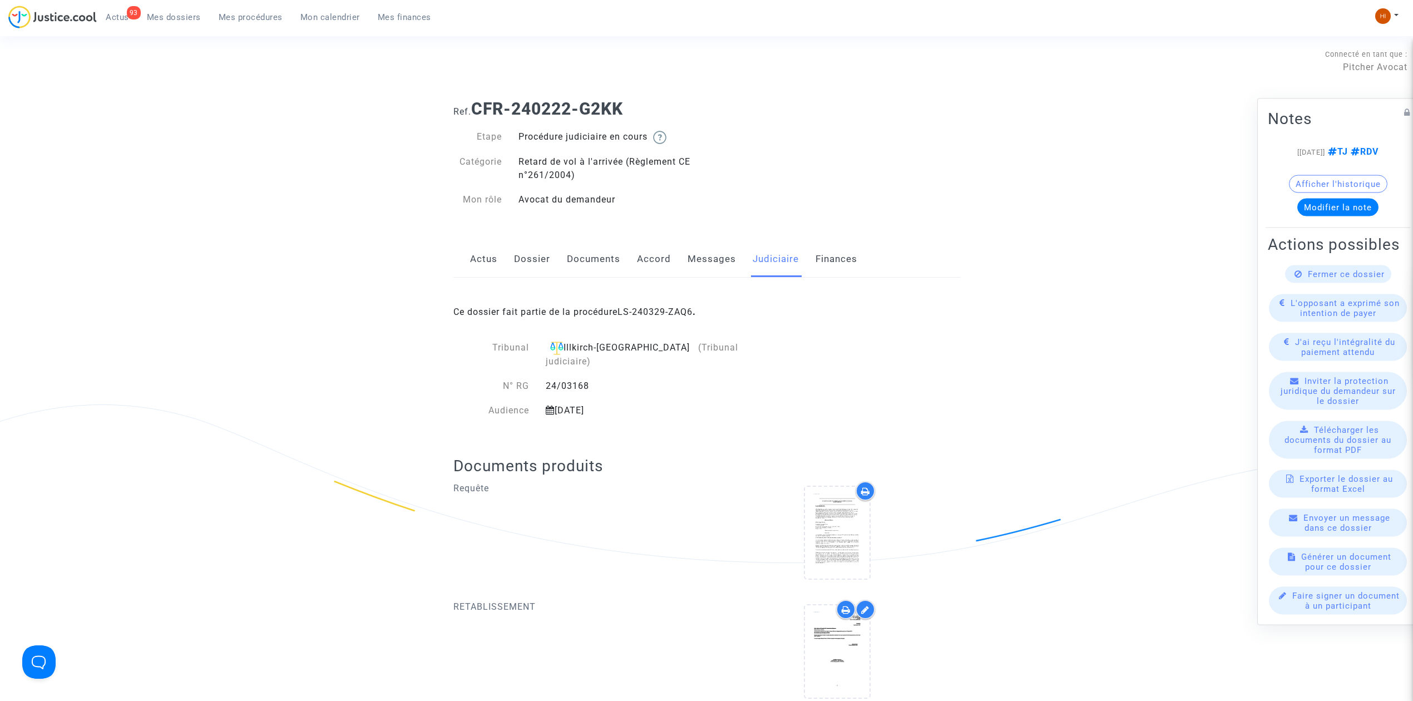
click at [675, 305] on div "Ce dossier fait partie de la procédure LS-240329-ZAQ6 ." at bounding box center [706, 304] width 507 height 52
click at [679, 305] on div "Ce dossier fait partie de la procédure LS-240329-ZAQ6 ." at bounding box center [706, 304] width 507 height 52
click at [523, 255] on link "Dossier" at bounding box center [532, 259] width 36 height 37
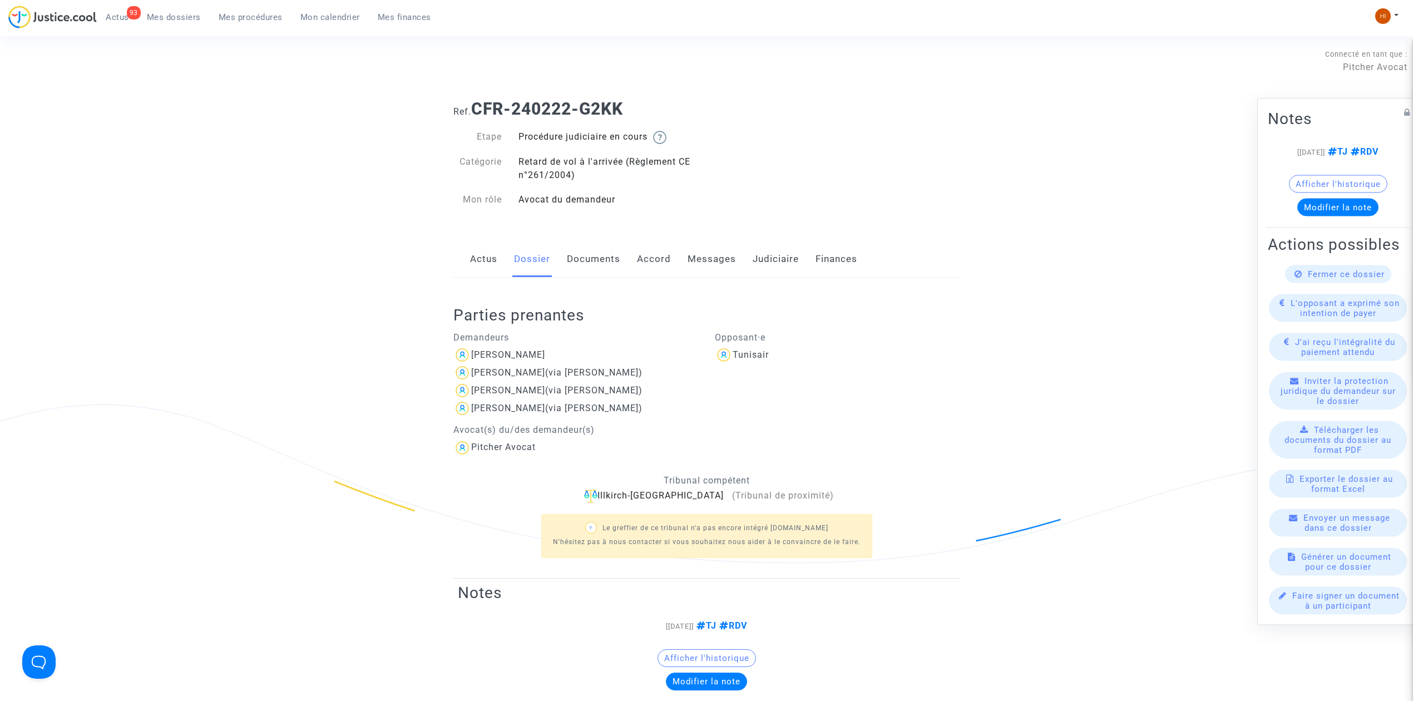
click at [775, 255] on link "Judiciaire" at bounding box center [776, 259] width 46 height 37
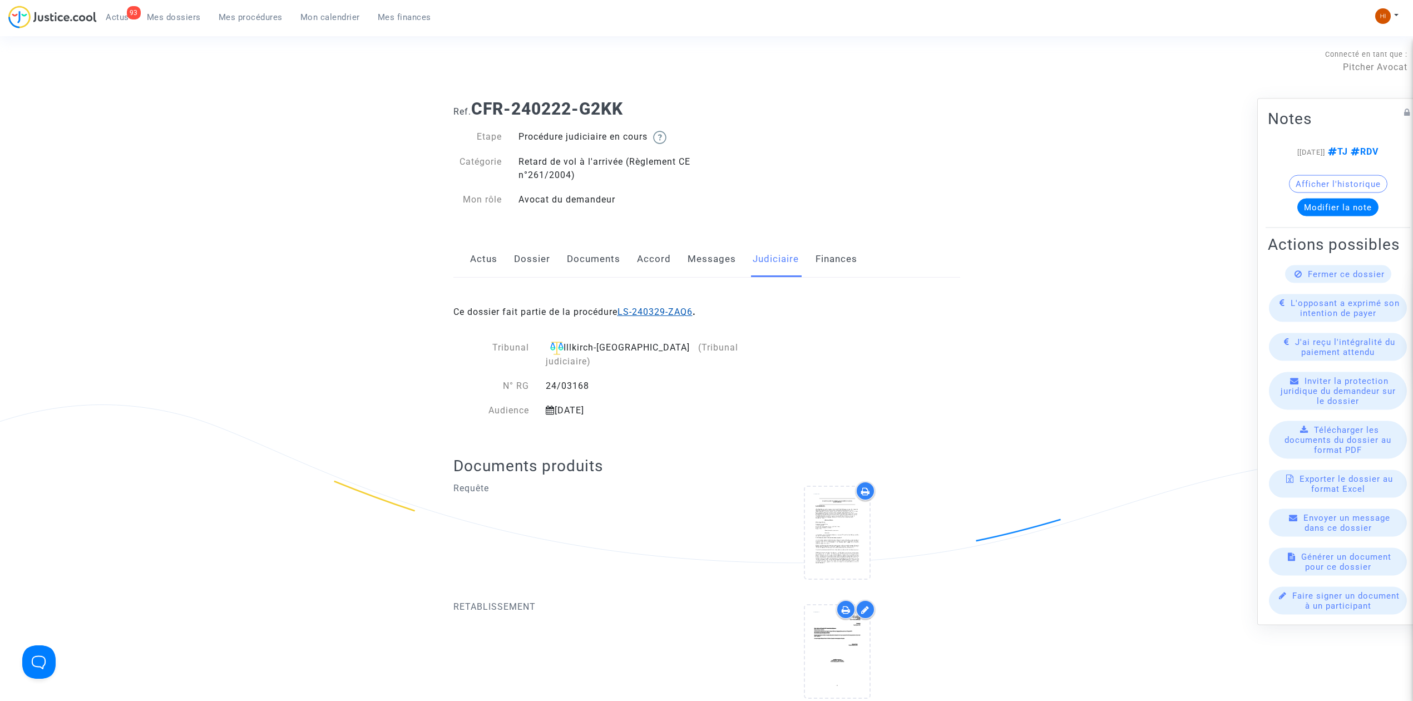
click at [673, 310] on link "LS-240329-ZAQ6" at bounding box center [655, 312] width 75 height 11
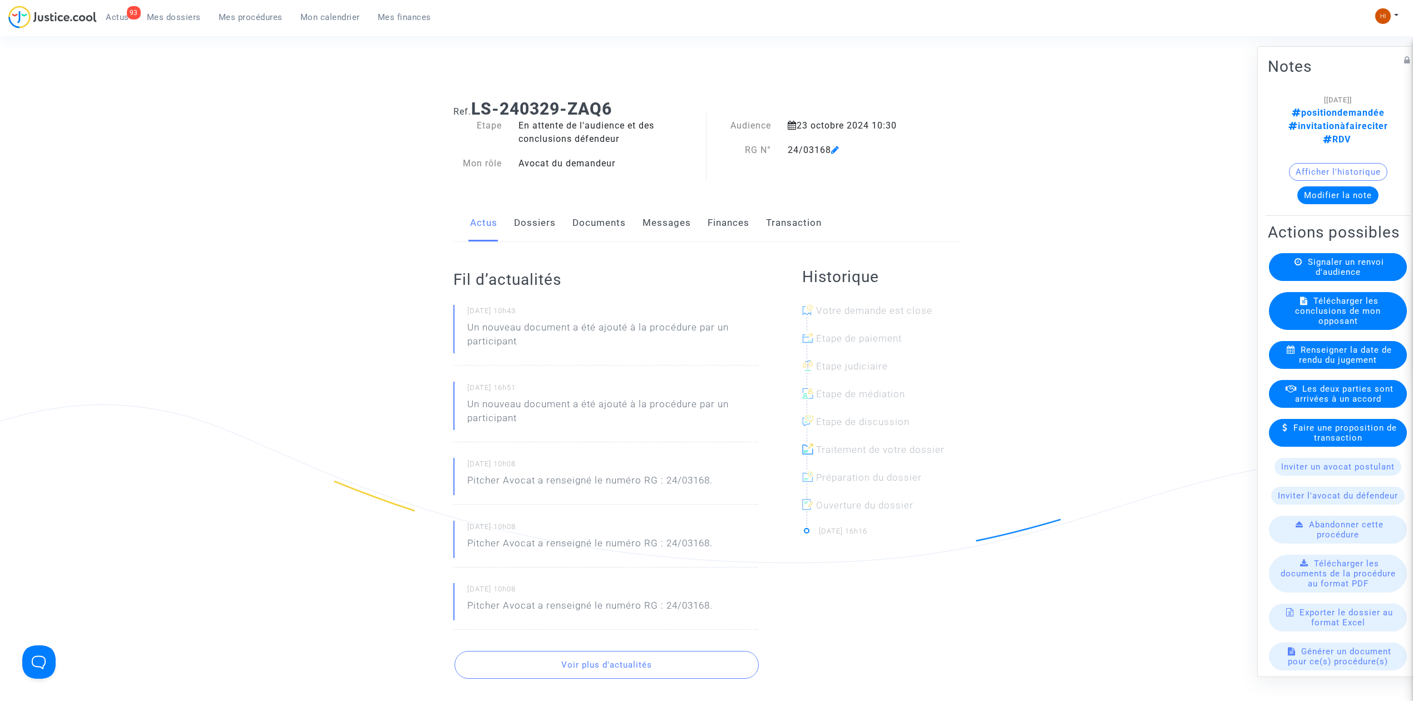
click at [537, 230] on link "Dossiers" at bounding box center [535, 223] width 42 height 37
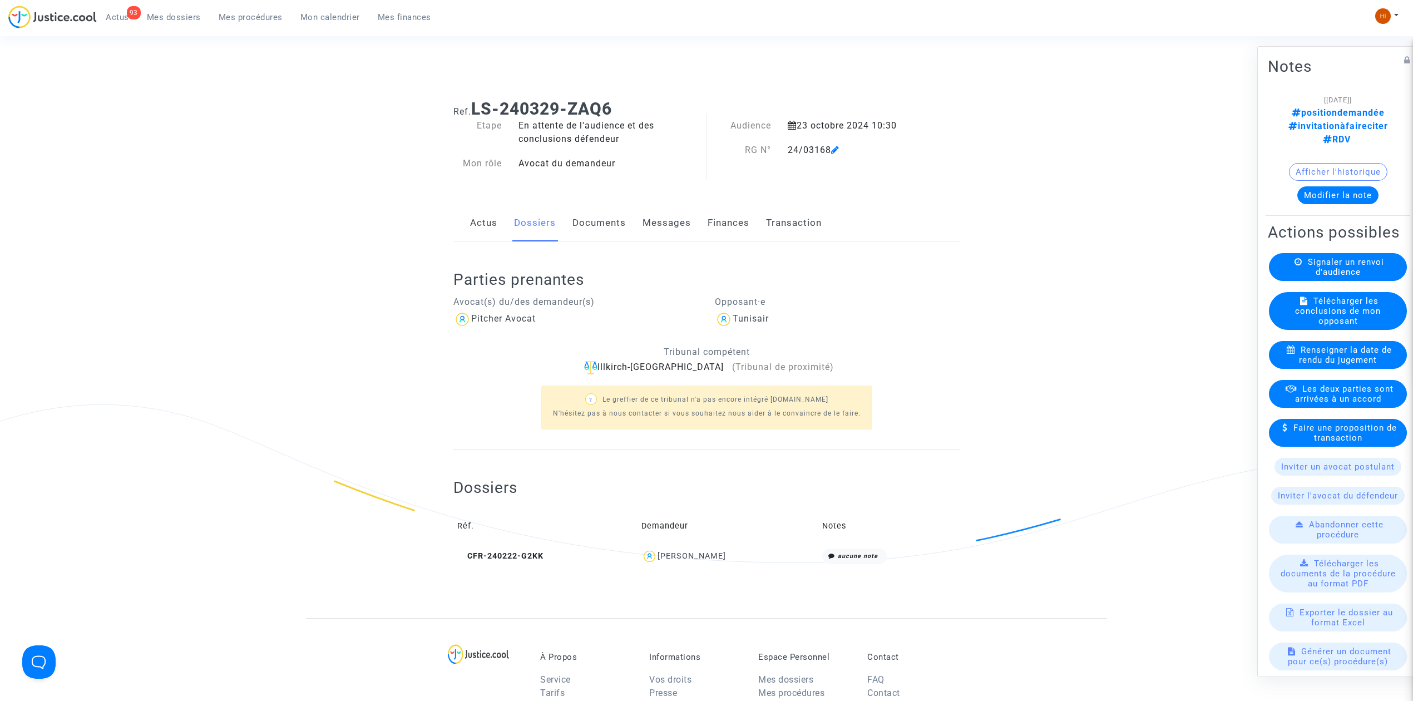
click at [602, 219] on link "Documents" at bounding box center [599, 223] width 53 height 37
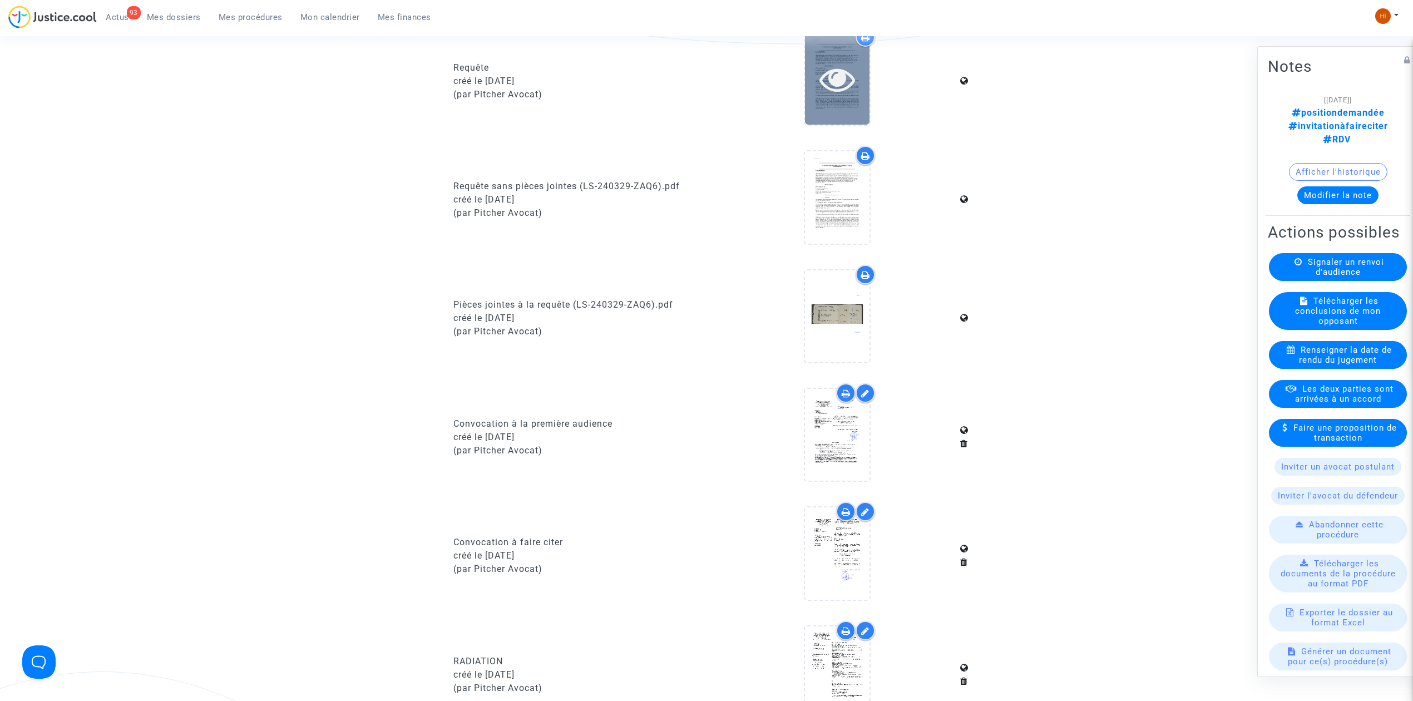
scroll to position [890, 0]
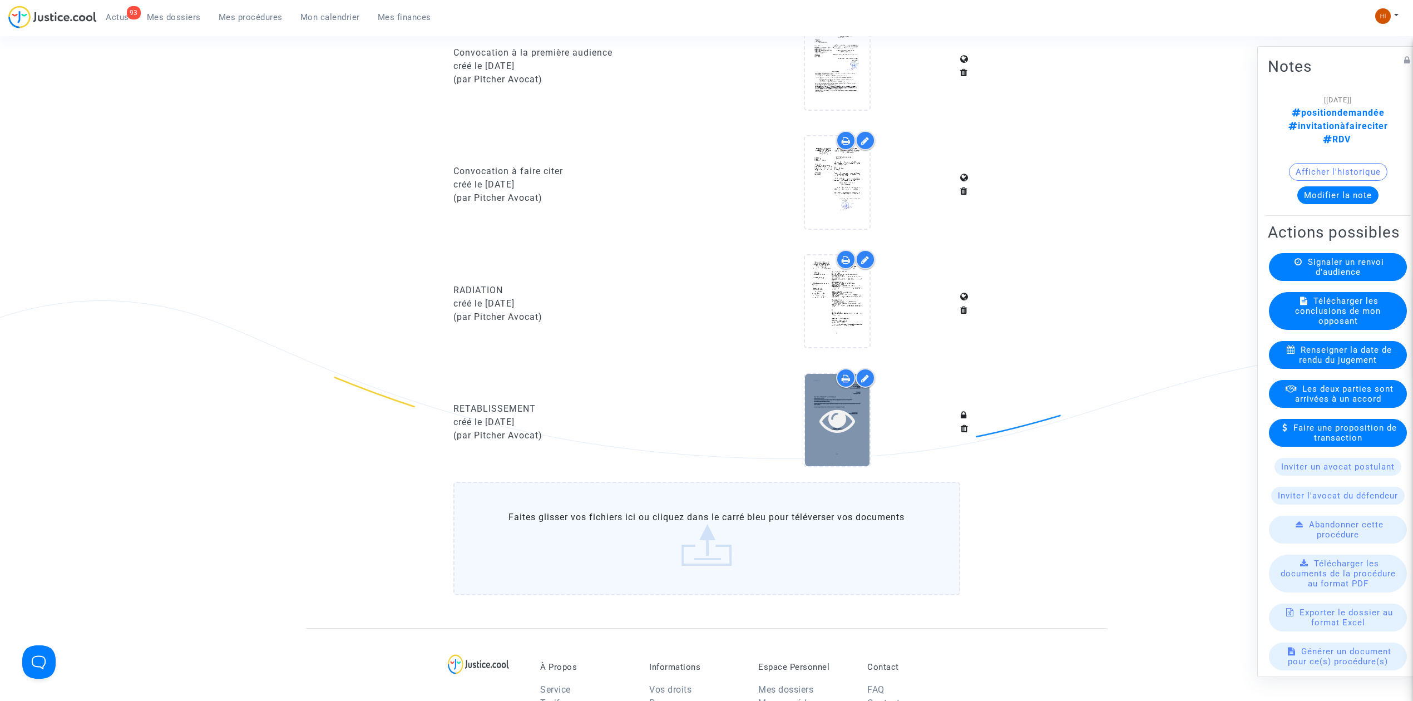
click at [853, 421] on icon at bounding box center [838, 420] width 36 height 36
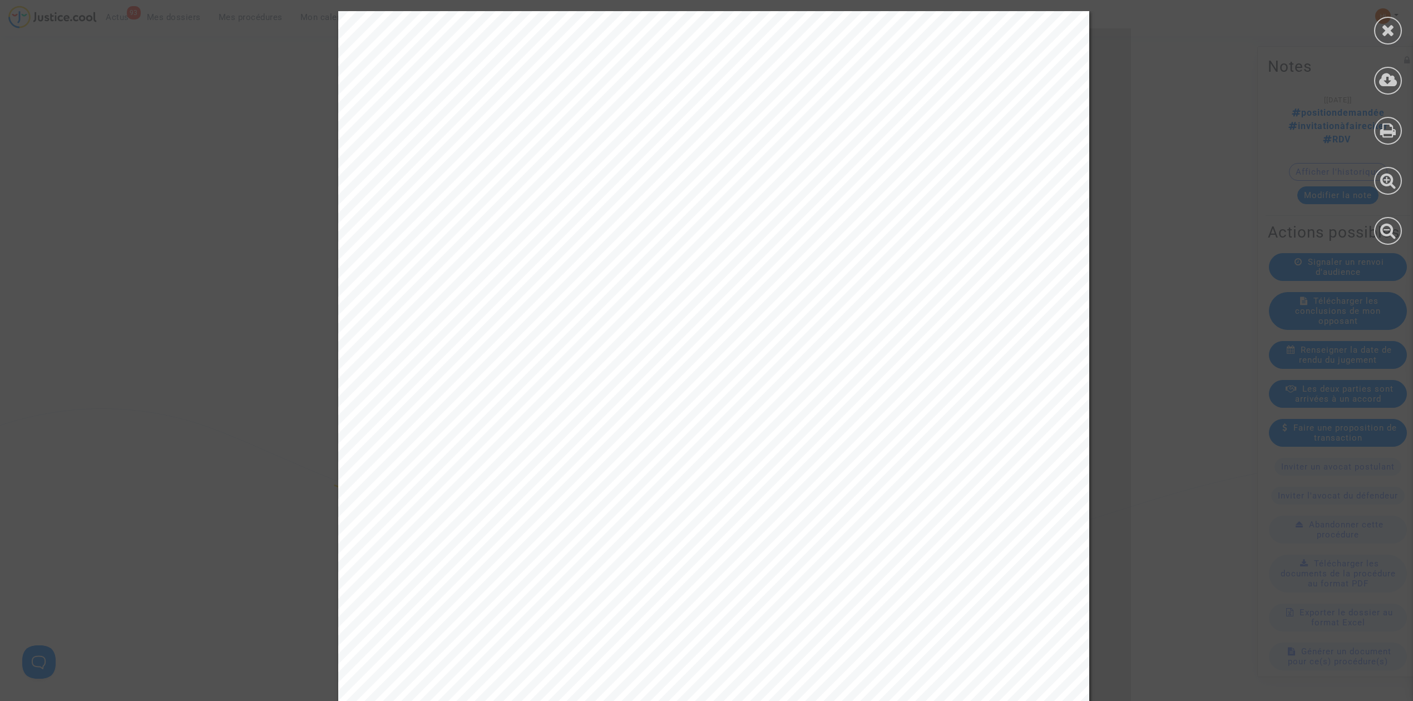
scroll to position [742, 0]
click at [1385, 19] on div at bounding box center [1388, 31] width 28 height 28
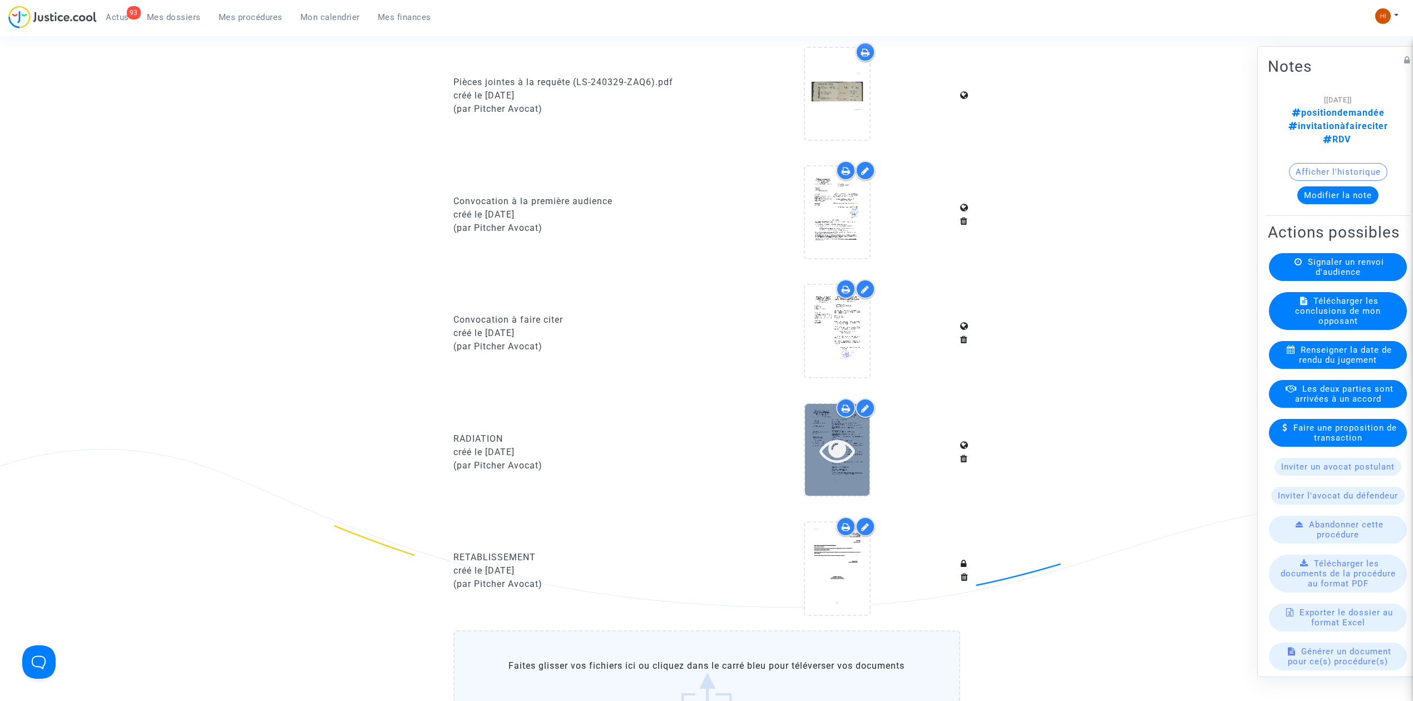
click at [852, 452] on icon at bounding box center [838, 450] width 36 height 36
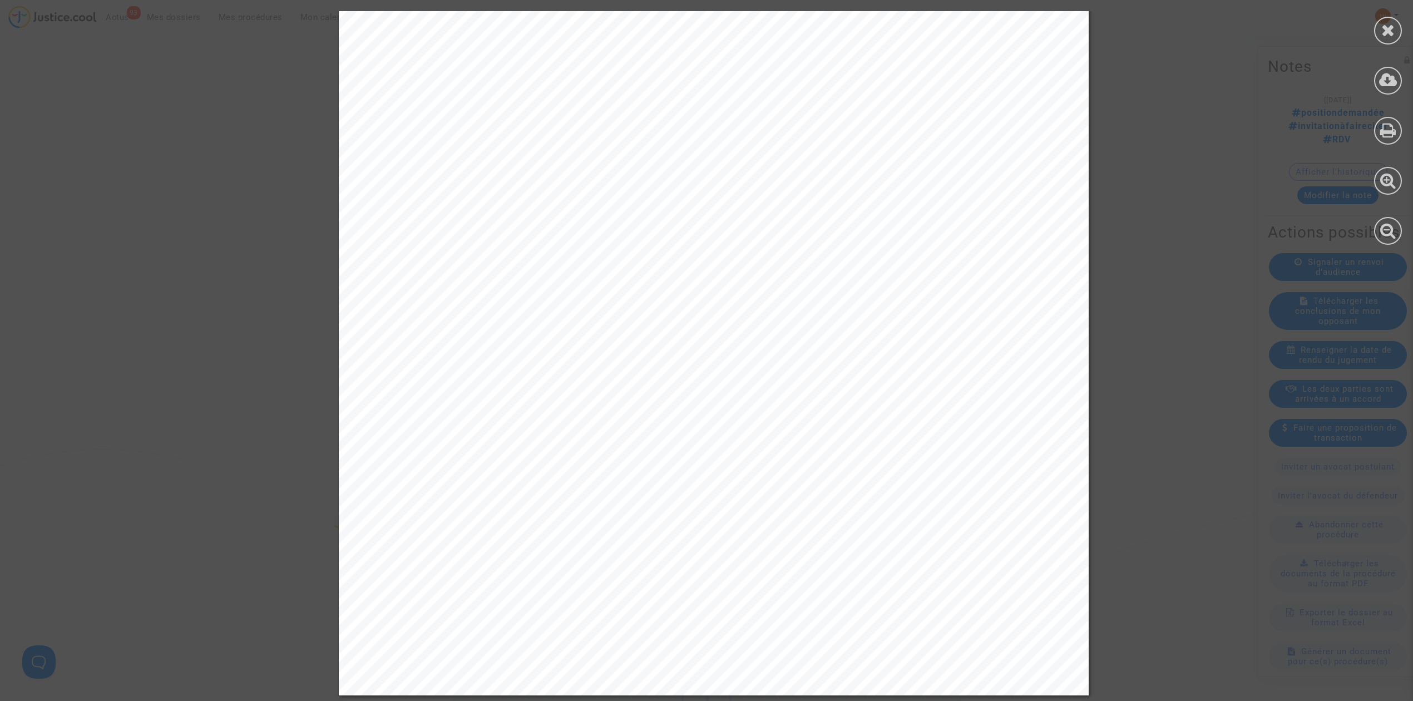
scroll to position [18, 0]
click at [1383, 36] on icon at bounding box center [1389, 30] width 14 height 17
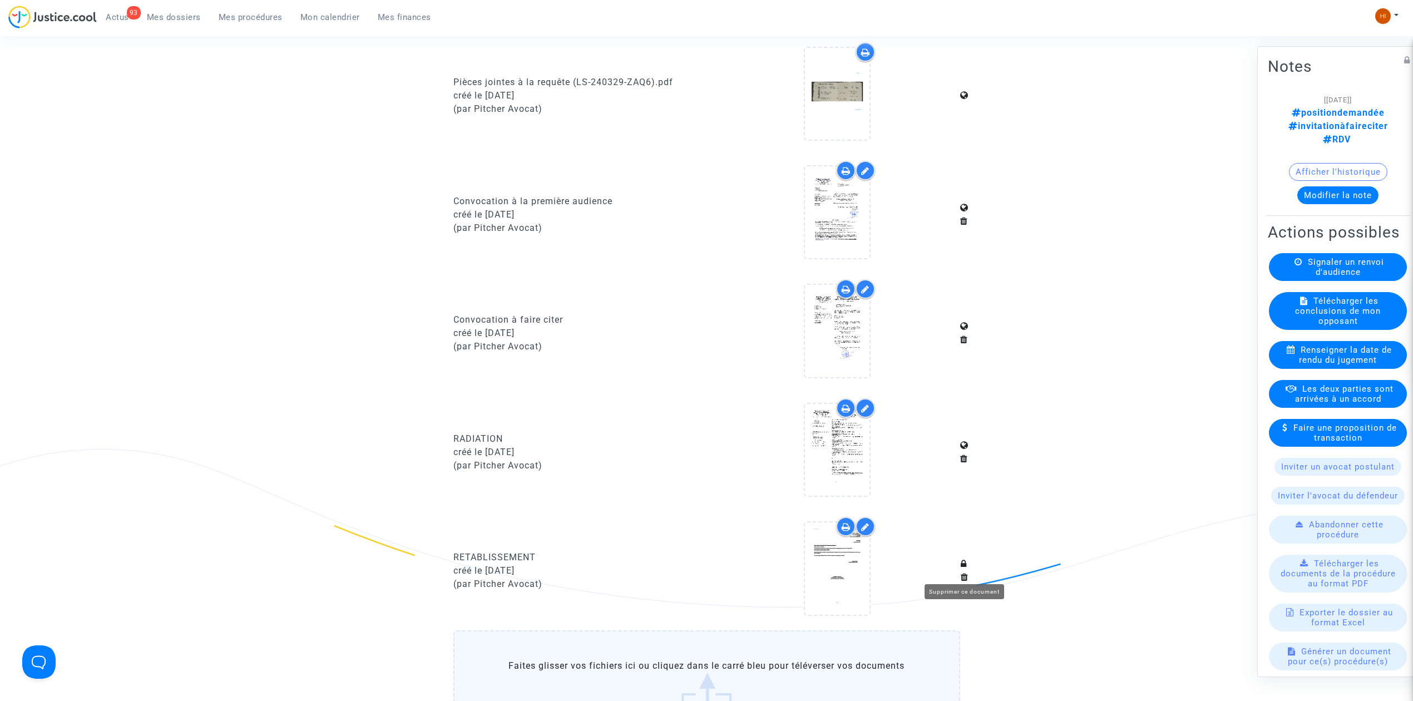
click at [965, 573] on icon at bounding box center [965, 577] width 8 height 9
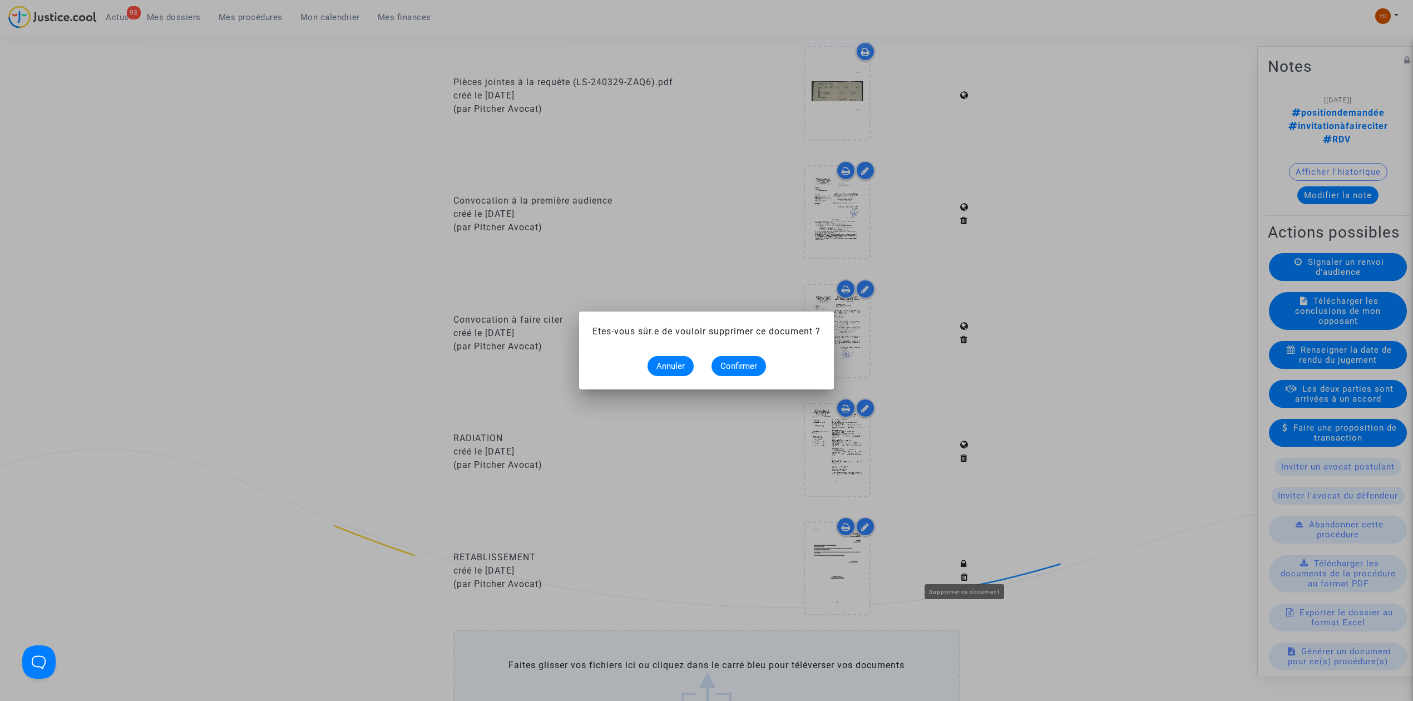
scroll to position [0, 0]
click at [742, 372] on button "Confirmer" at bounding box center [739, 366] width 55 height 20
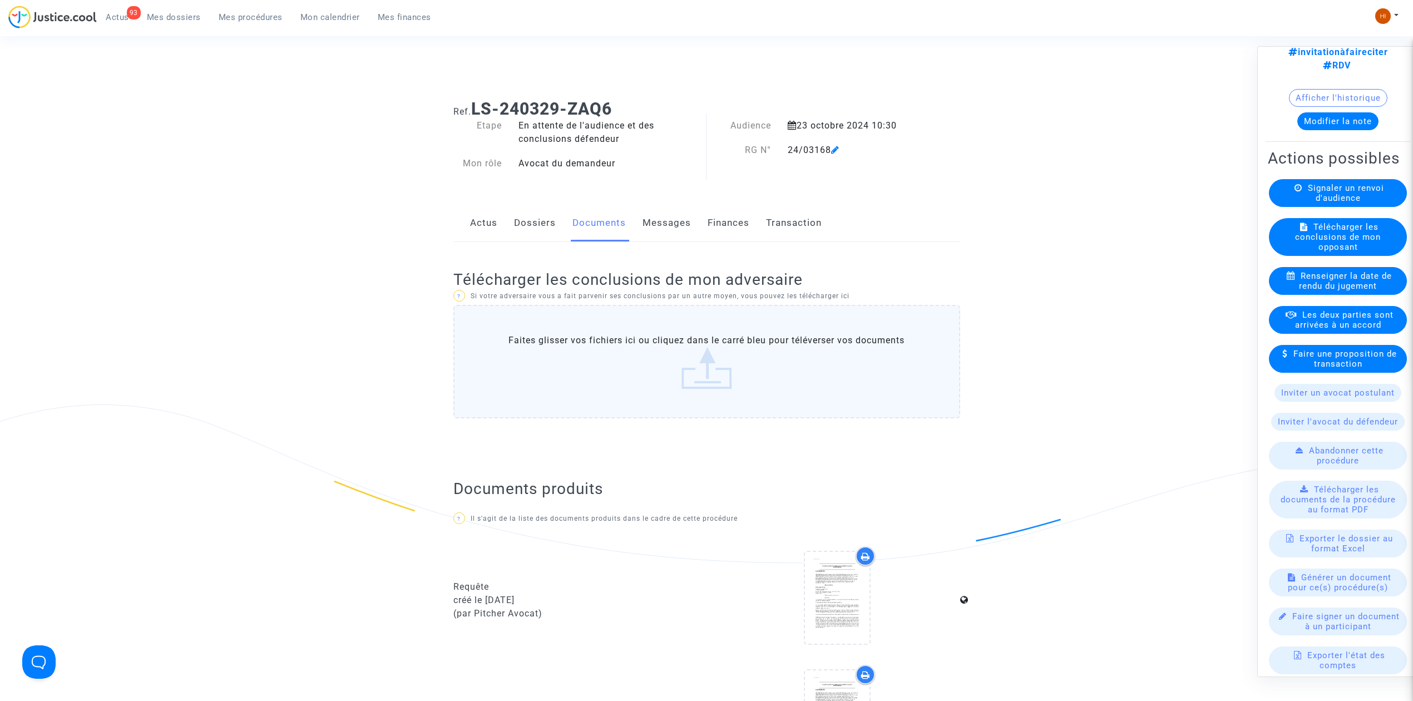
drag, startPoint x: 620, startPoint y: 110, endPoint x: 471, endPoint y: 114, distance: 149.2
click at [471, 114] on h1 "Ref. LS-240329-ZAQ6" at bounding box center [706, 109] width 507 height 20
copy h1 "LS-240329-ZAQ6"
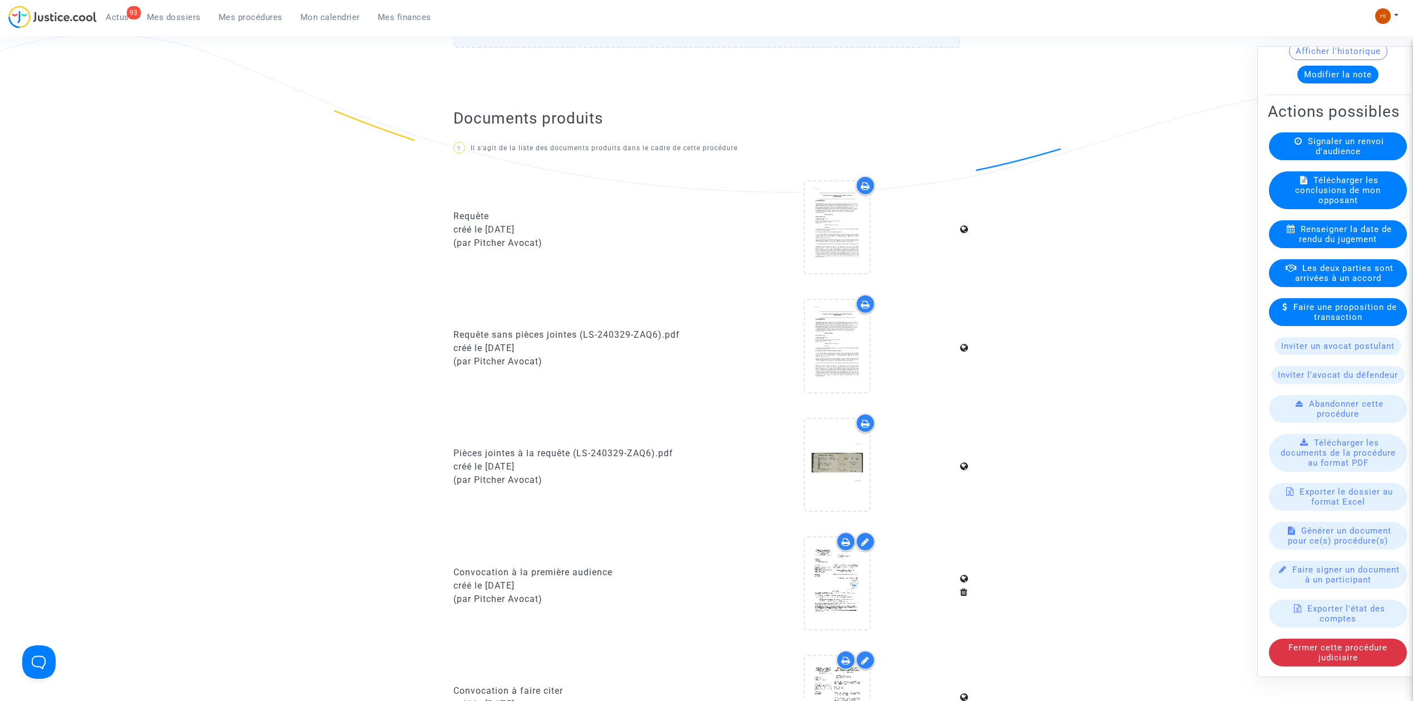
scroll to position [150, 0]
click at [1338, 526] on span "Générer un document pour ce(s) procédure(s)" at bounding box center [1339, 536] width 103 height 20
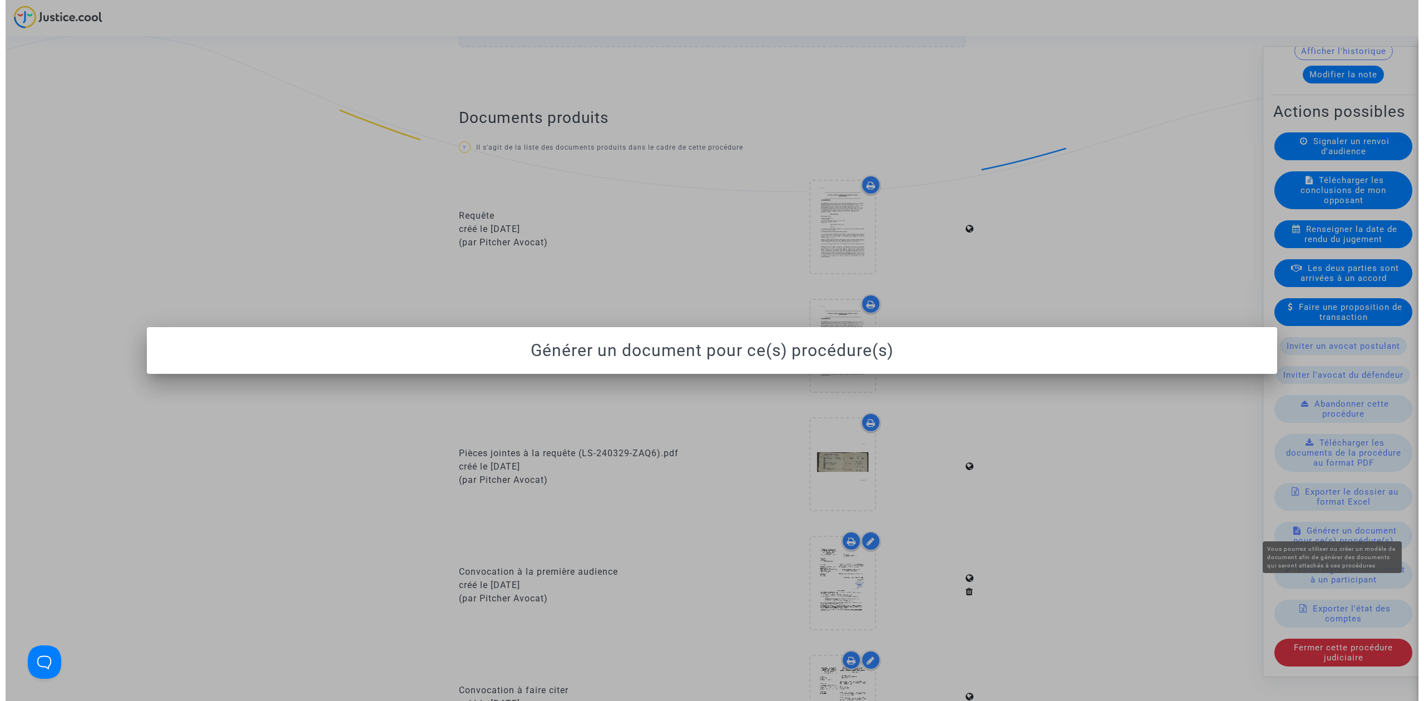
scroll to position [0, 0]
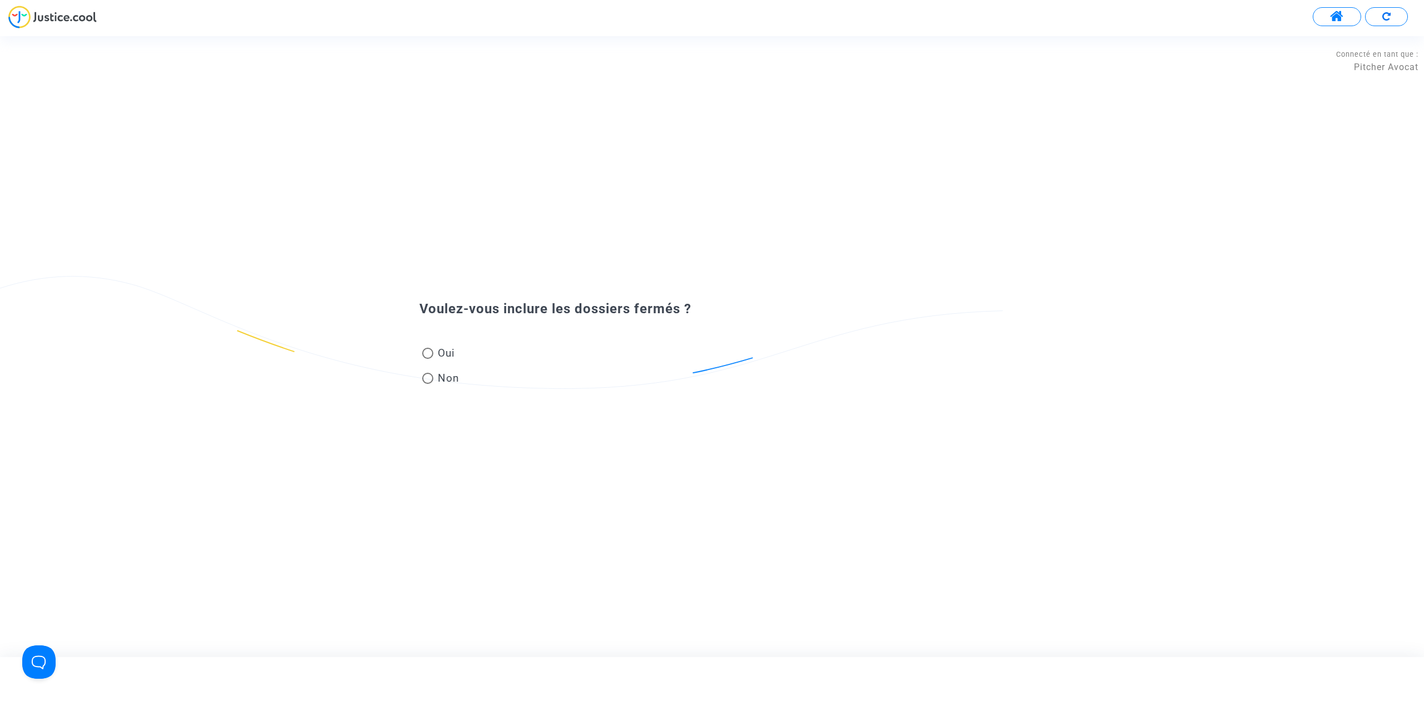
click at [450, 383] on span "Non" at bounding box center [446, 378] width 26 height 15
click at [428, 384] on input "Non" at bounding box center [427, 384] width 1 height 1
radio input "true"
type input "S"
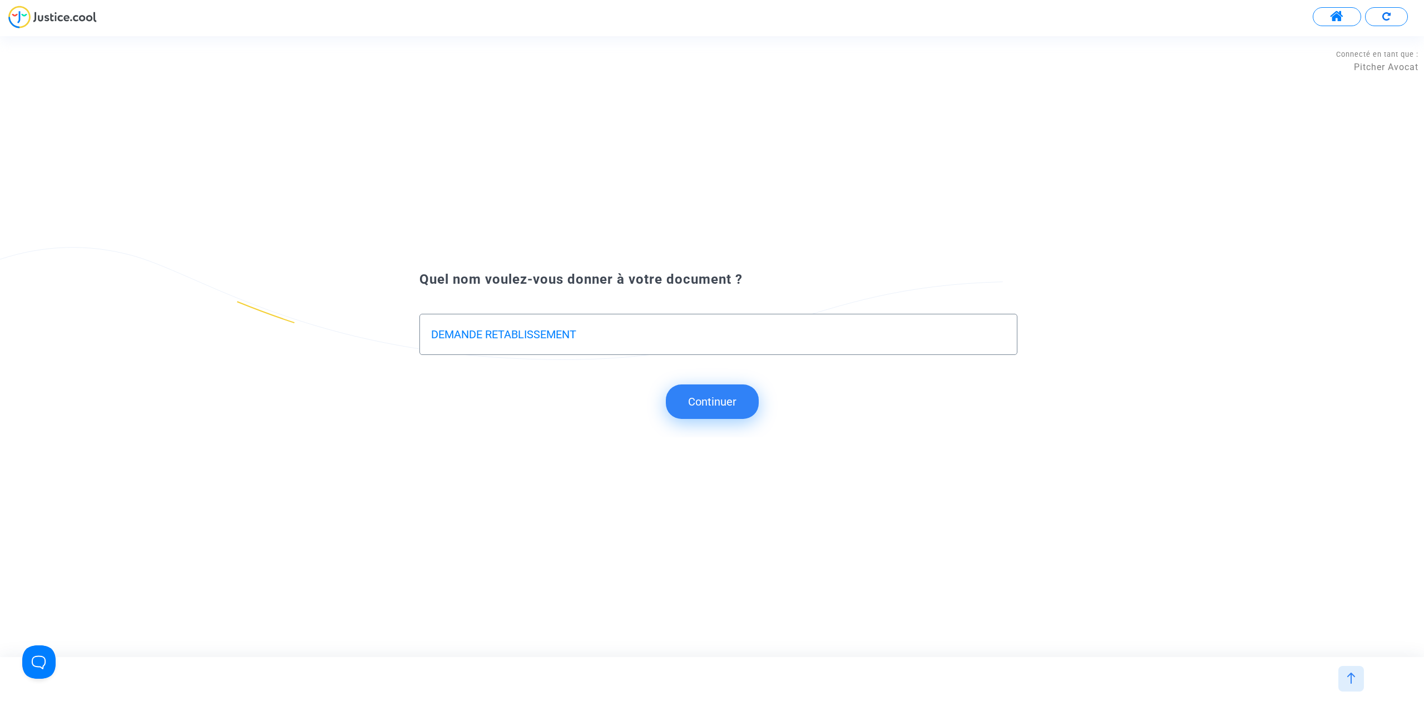
type input "DEMANDE RETABLISSEMENT"
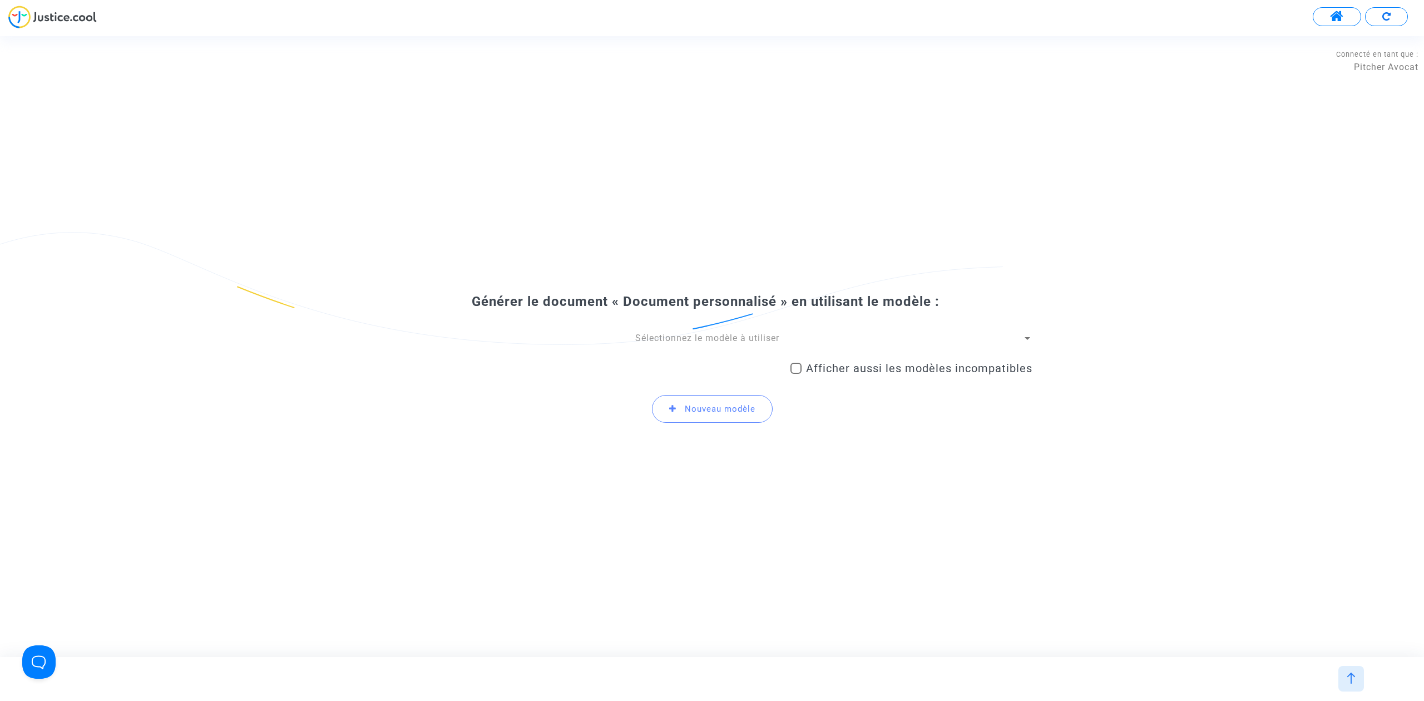
click at [686, 336] on span "Sélectionnez le modèle à utiliser" at bounding box center [707, 338] width 144 height 11
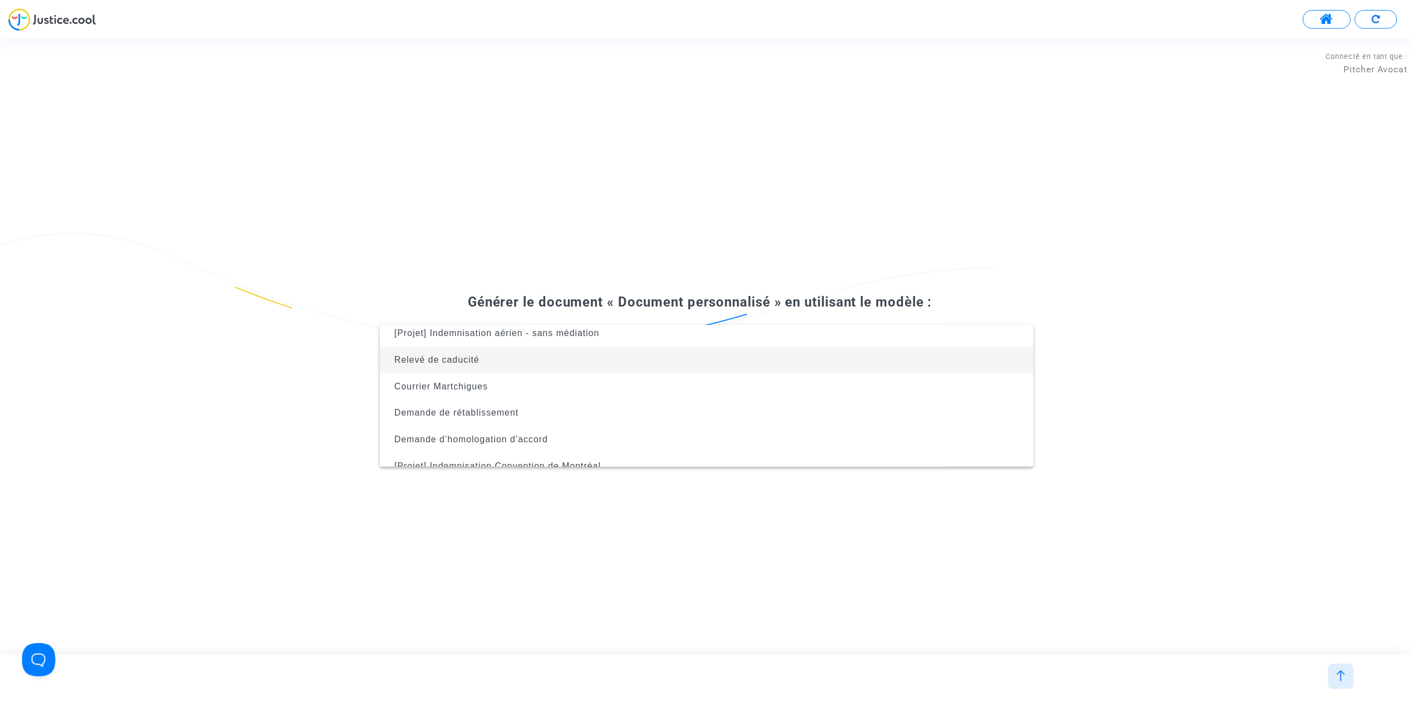
scroll to position [45, 0]
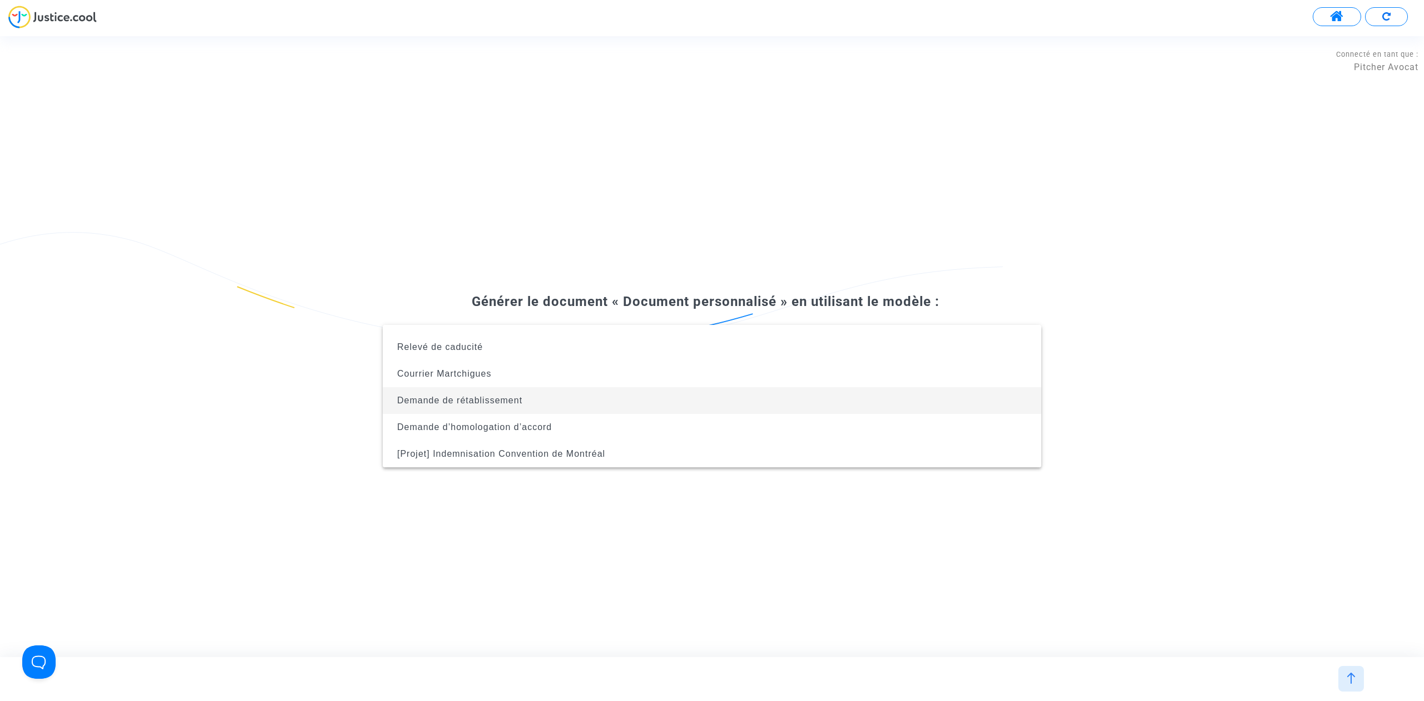
click at [637, 392] on span "Demande de rétablissement" at bounding box center [712, 400] width 641 height 27
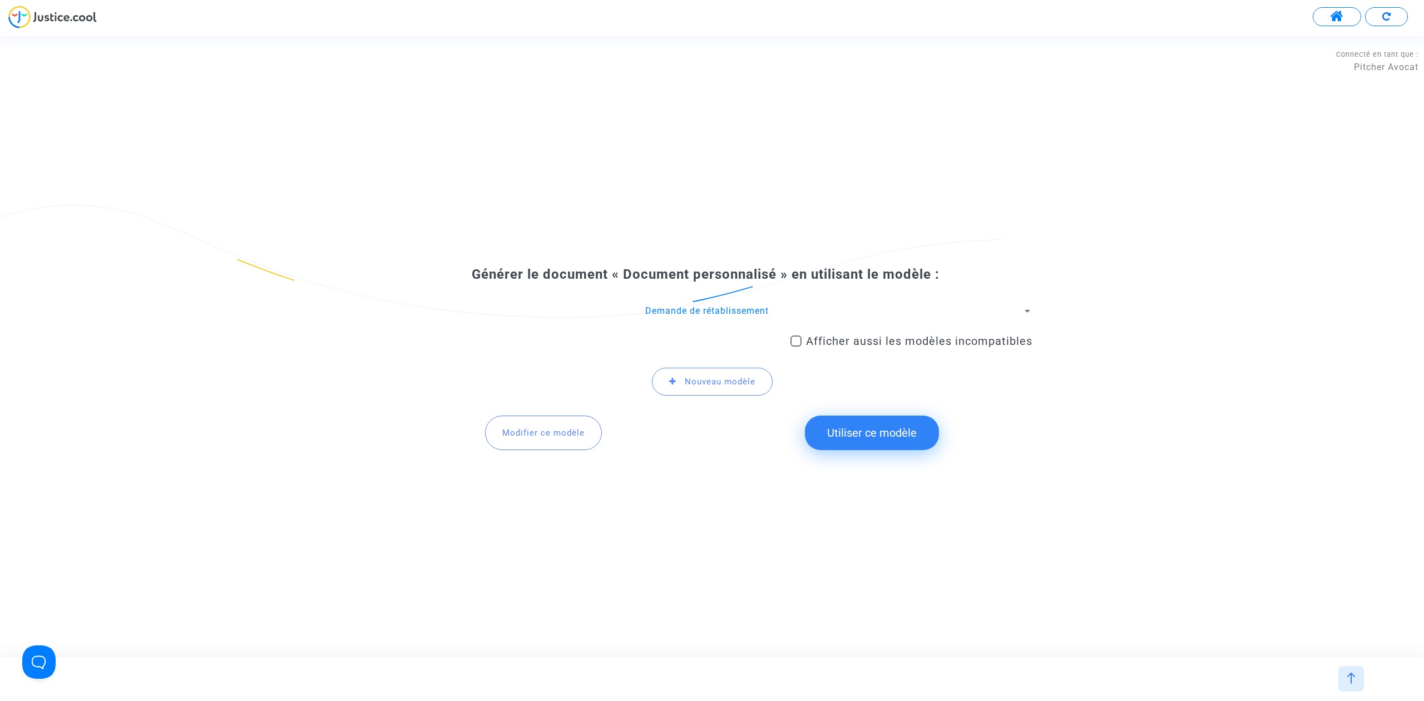
click at [842, 430] on button "Utiliser ce modèle" at bounding box center [872, 433] width 134 height 34
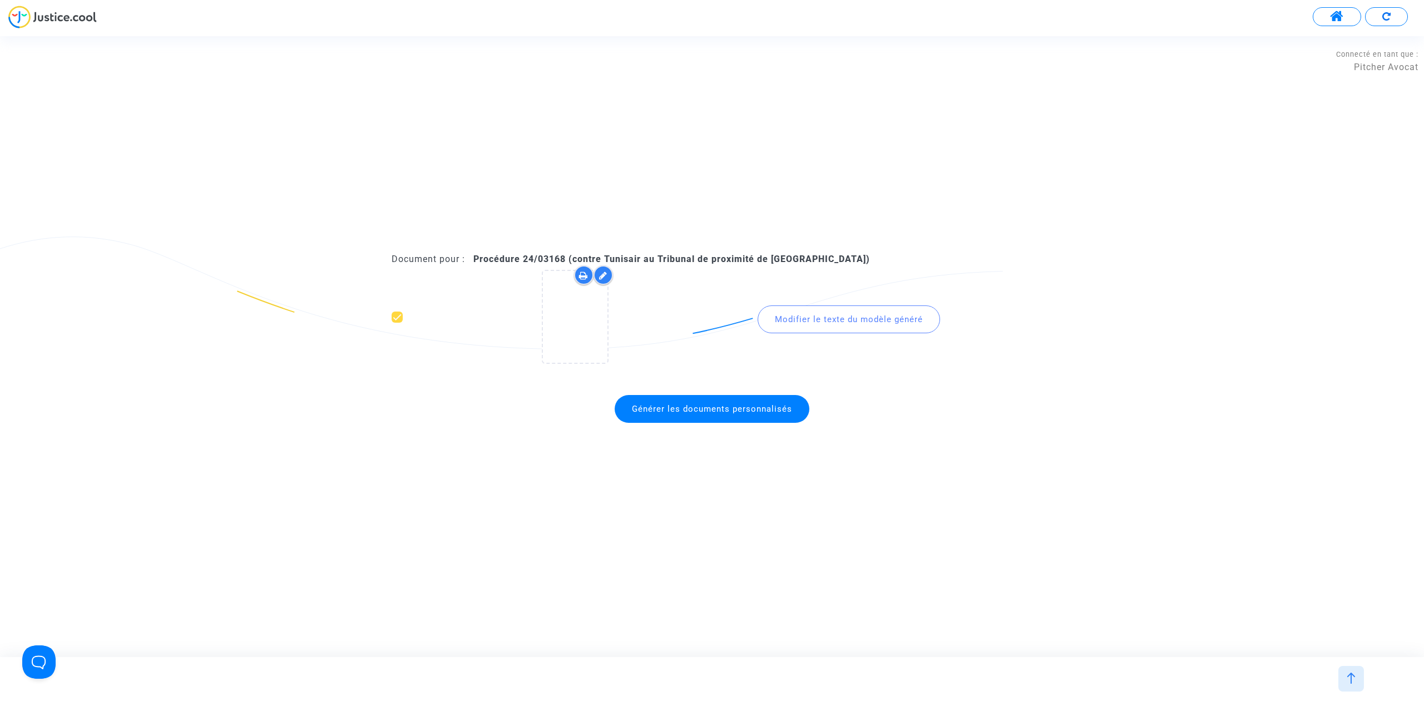
click at [741, 404] on span "Générer les documents personnalisés" at bounding box center [712, 409] width 160 height 10
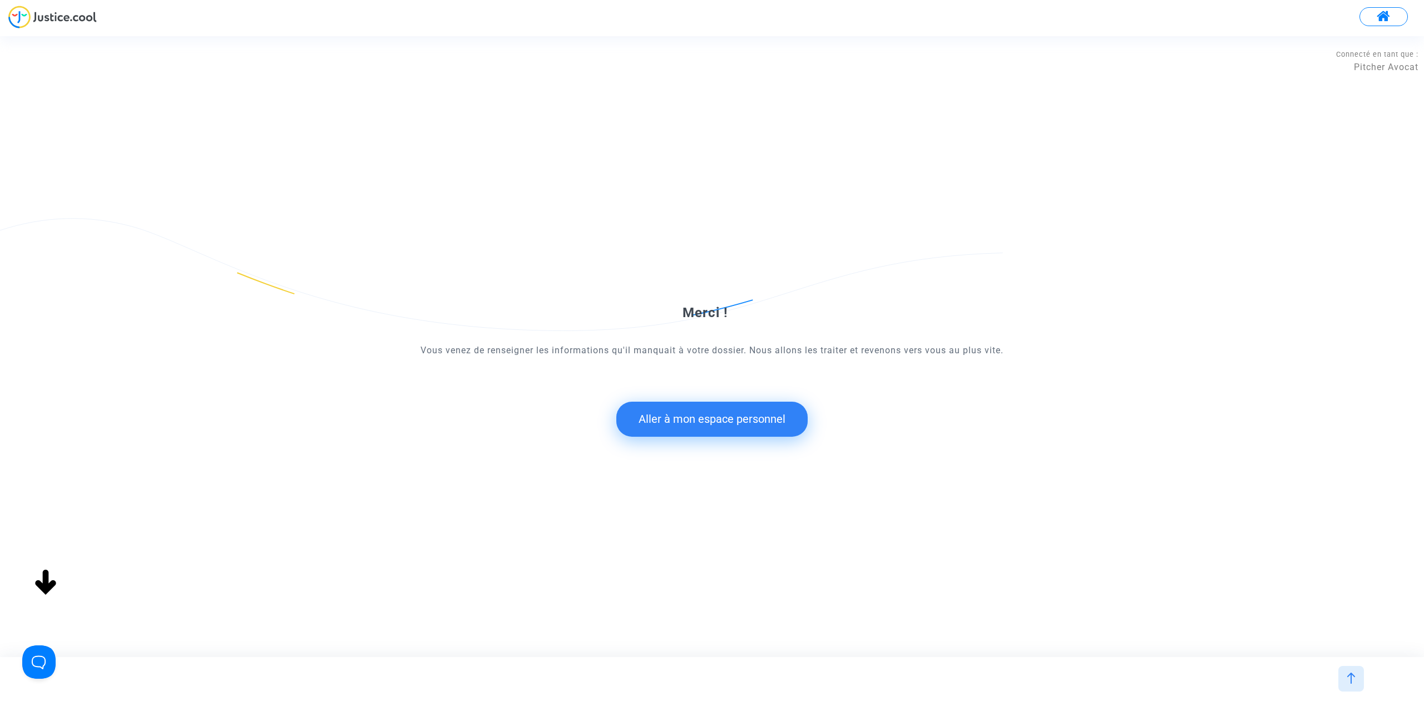
click at [768, 423] on button "Aller à mon espace personnel" at bounding box center [711, 419] width 191 height 34
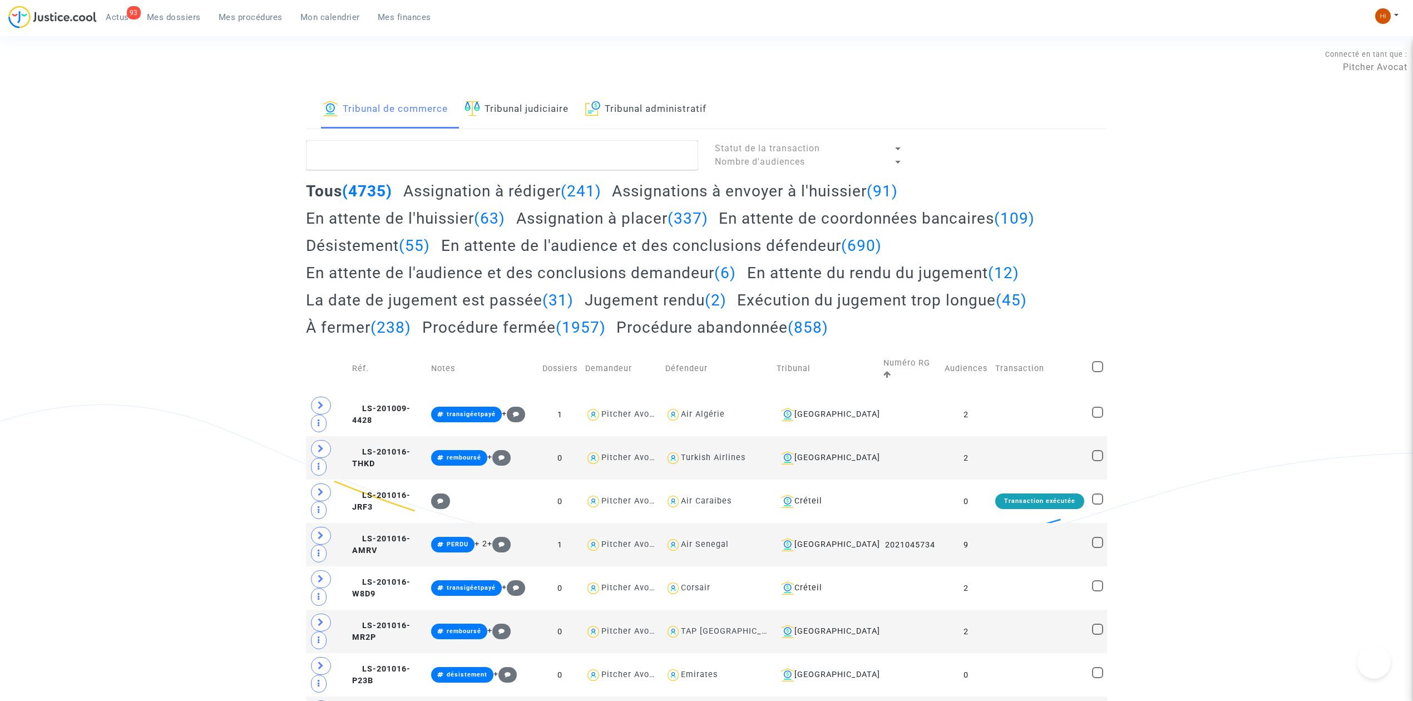
drag, startPoint x: 527, startPoint y: 119, endPoint x: 515, endPoint y: 147, distance: 31.1
click at [527, 119] on link "Tribunal judiciaire" at bounding box center [517, 110] width 104 height 38
click at [514, 152] on textarea at bounding box center [502, 155] width 392 height 30
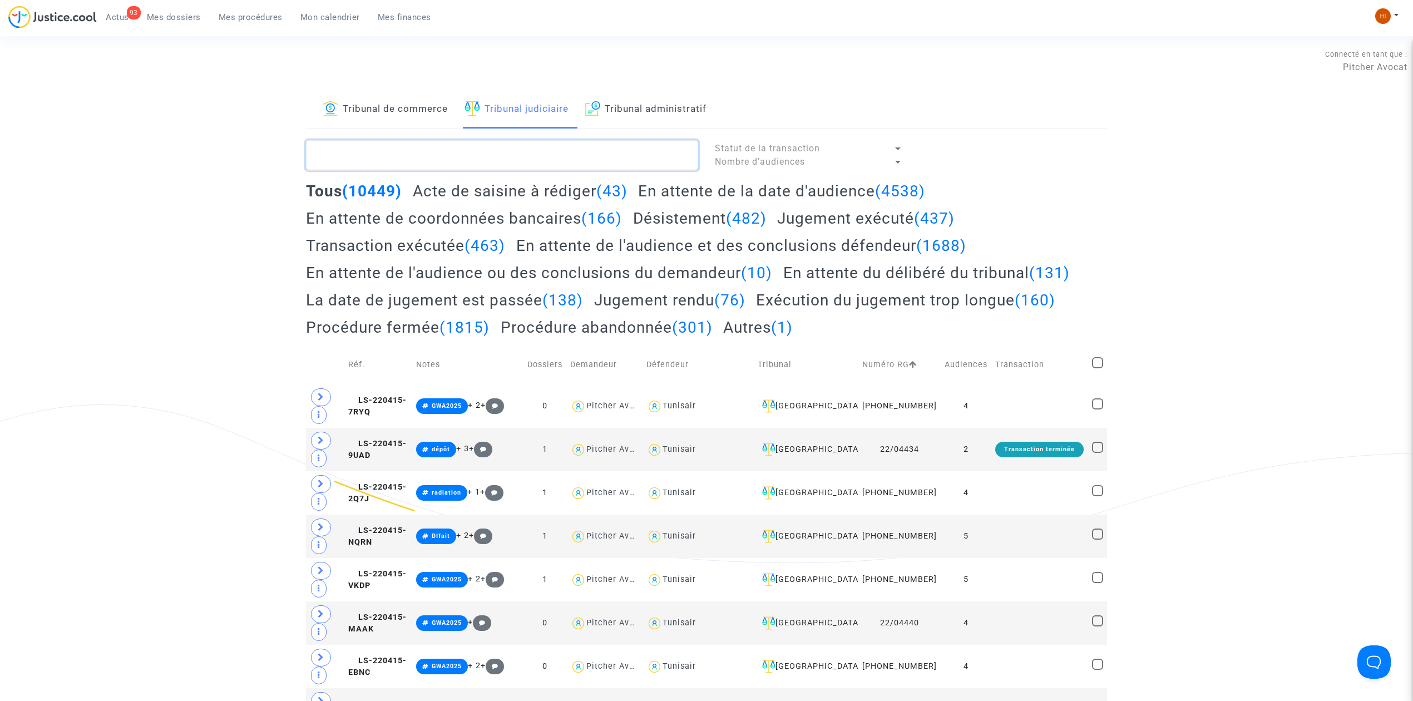
paste textarea "LS-240329-ZAQ6"
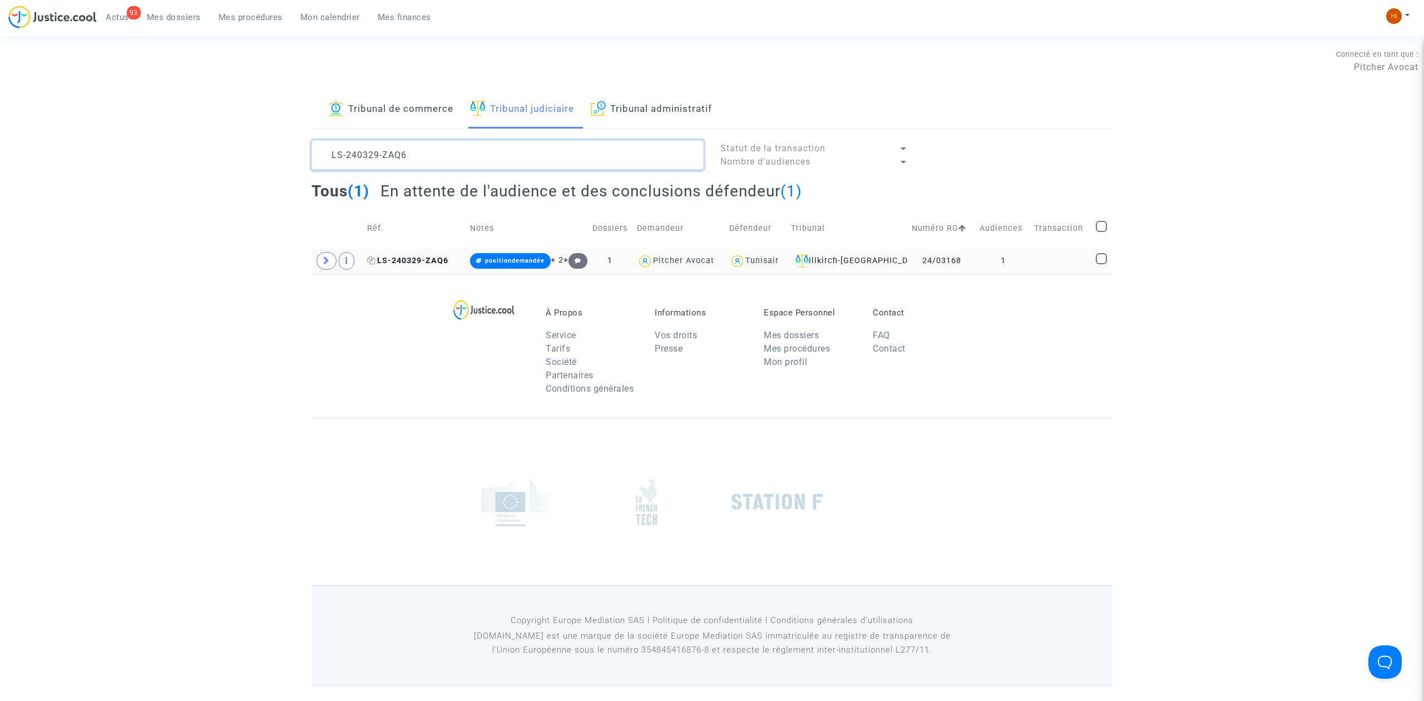
type textarea "LS-240329-ZAQ6"
click at [440, 257] on span "LS-240329-ZAQ6" at bounding box center [407, 260] width 81 height 9
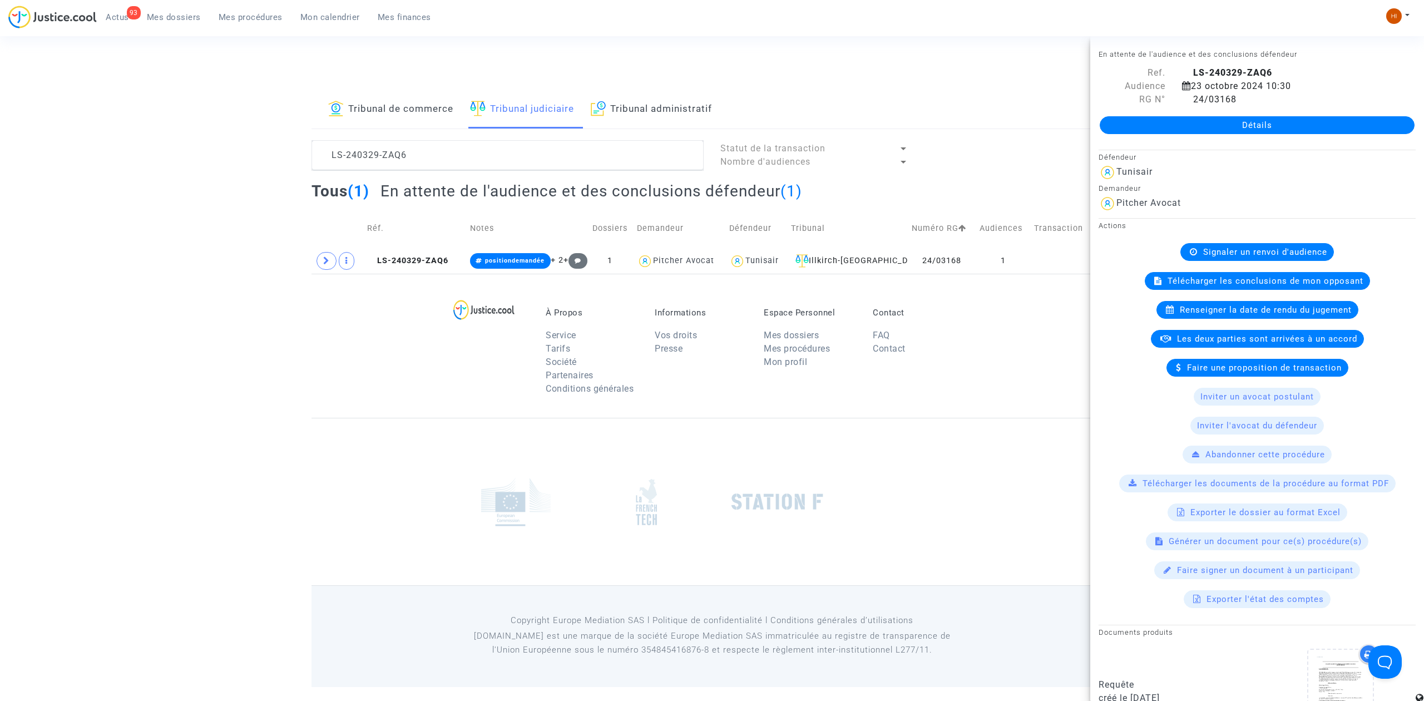
click at [1245, 117] on link "Détails" at bounding box center [1257, 125] width 315 height 18
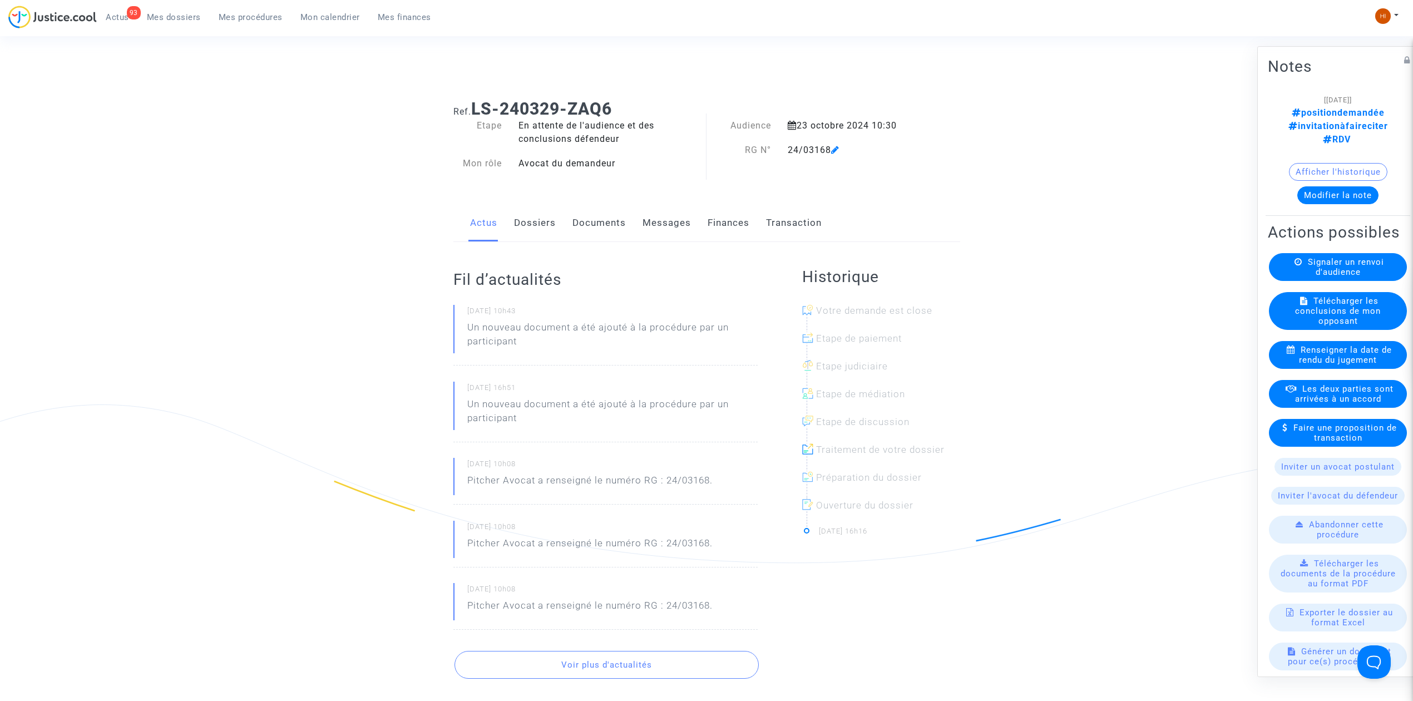
click at [606, 216] on link "Documents" at bounding box center [599, 223] width 53 height 37
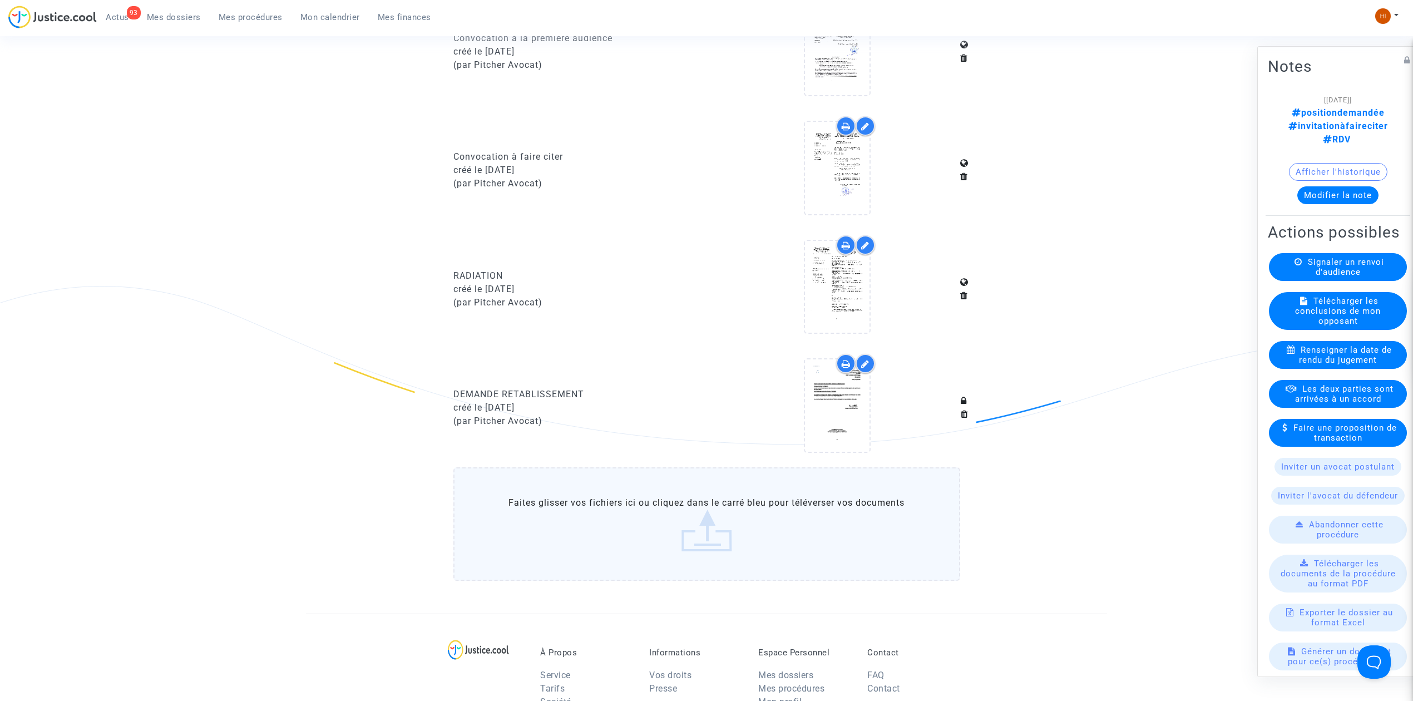
scroll to position [1038, 0]
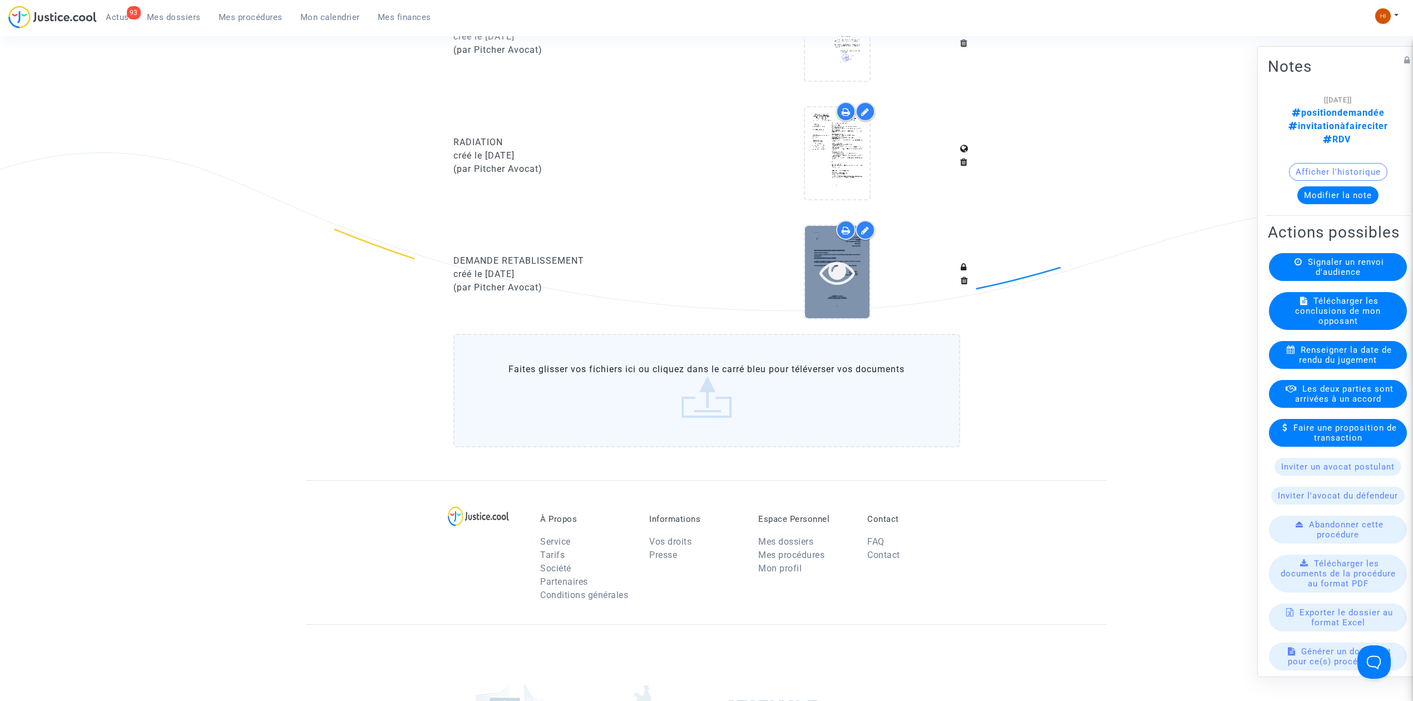
click at [817, 279] on div at bounding box center [837, 272] width 65 height 36
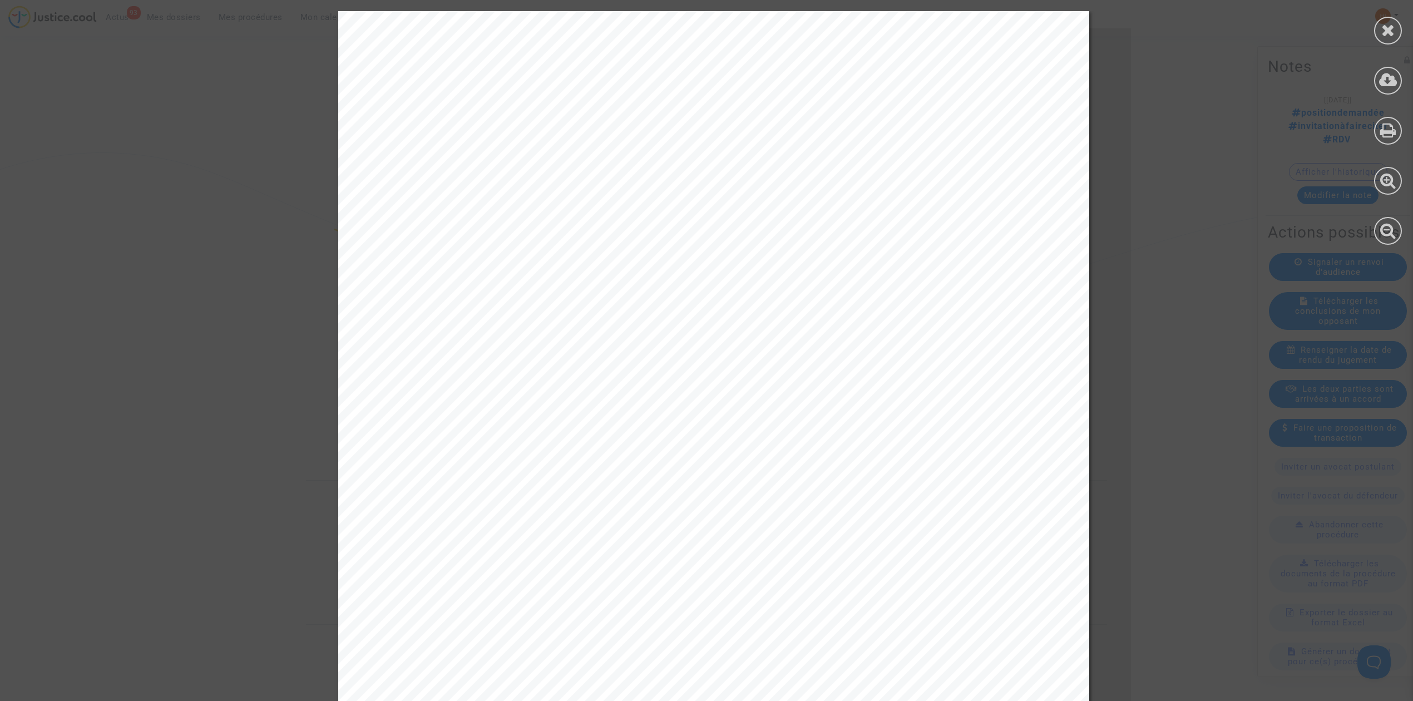
drag, startPoint x: 968, startPoint y: 99, endPoint x: 363, endPoint y: 300, distance: 638.0
click at [968, 99] on span "Tribunal de proximité d'Illkirch-Graffenstaden" at bounding box center [992, 92] width 448 height 13
click at [887, 96] on span "Tribunal de proximité d'Illkirch-Graffenstaden" at bounding box center [992, 92] width 448 height 13
drag, startPoint x: 886, startPoint y: 92, endPoint x: 1022, endPoint y: 93, distance: 136.3
click at [1022, 93] on span "Tribunal de proximité d'Illkirch-Graffenstaden" at bounding box center [992, 92] width 448 height 13
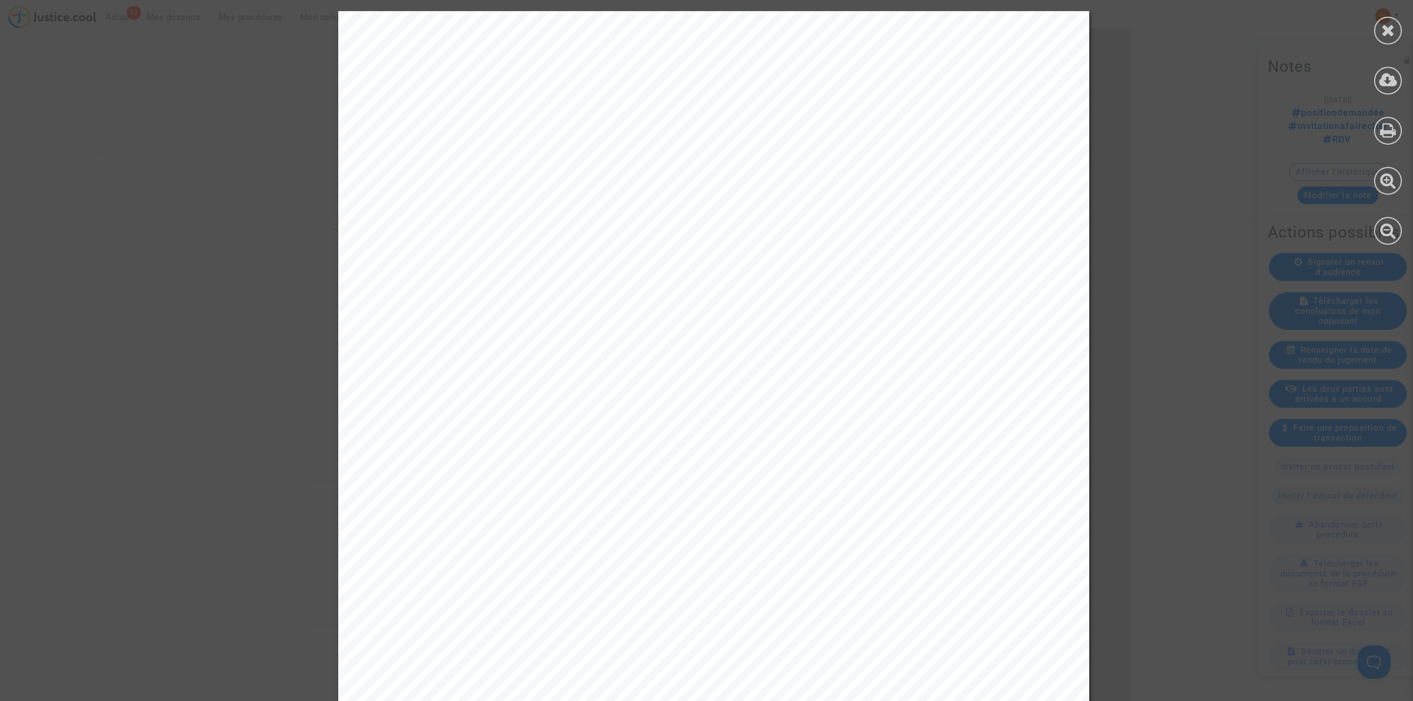
copy span "é d'Illkirch-Graffensta"
click at [835, 159] on span "67401 ILLKIRCH CEDEX, France" at bounding box center [983, 154] width 301 height 13
drag, startPoint x: 822, startPoint y: 159, endPoint x: 1018, endPoint y: 154, distance: 195.9
click at [1018, 154] on span "67401 ILLKIRCH CEDEX, France" at bounding box center [983, 154] width 301 height 13
copy span "67401 ILLKIRCH CEDEX, Fran"
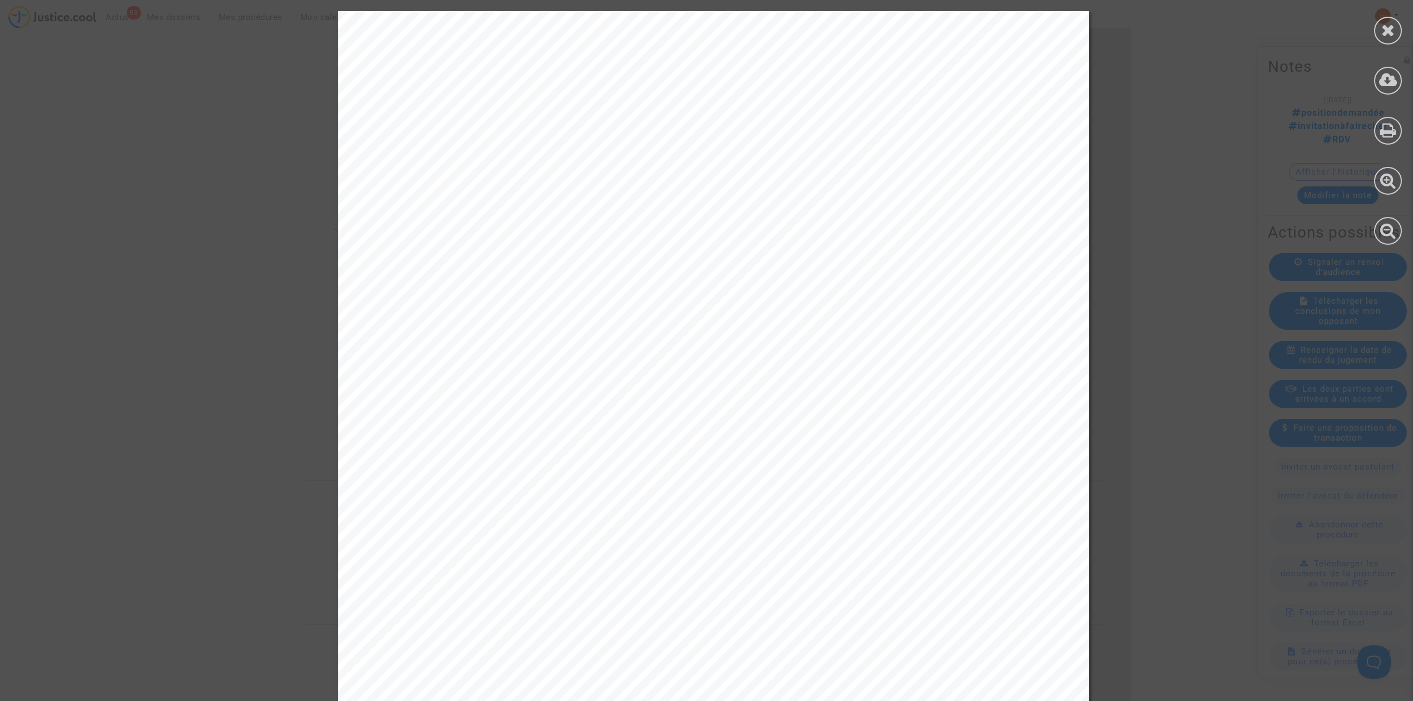
click at [508, 263] on div "Me Joyce Pitcher Avocat au Barreau de Paris Tribunal de proximité d'Illkirch-Gr…" at bounding box center [713, 542] width 751 height 1062
drag, startPoint x: 517, startPoint y: 277, endPoint x: 811, endPoint y: 279, distance: 293.8
click at [789, 279] on span "Objet : Audience du 23 octobre 2024 - Demande de rétablissement" at bounding box center [593, 274] width 391 height 13
click at [657, 281] on span "Objet : Audience du 23 octobre 2024 - Demande de rétablissement" at bounding box center [593, 274] width 391 height 13
drag, startPoint x: 615, startPoint y: 275, endPoint x: 512, endPoint y: 277, distance: 103.5
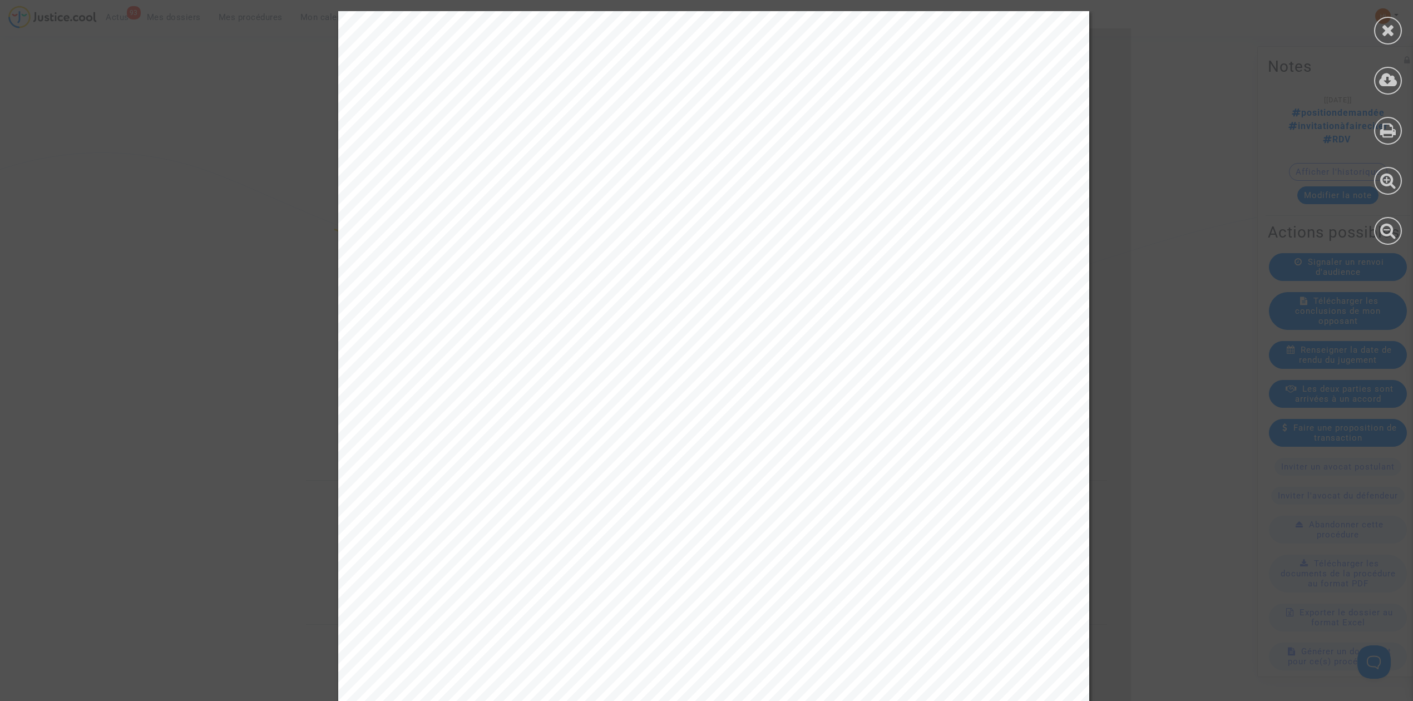
click at [512, 277] on span "Objet : Audience du 23 octobre 2024 - Demande de rétablissement" at bounding box center [593, 274] width 391 height 13
copy span "u 23 octobre 20"
click at [611, 379] on span "RG n°24/03168 Dossier Eric Pupka c/ TUNISAIR" at bounding box center [583, 378] width 370 height 13
drag, startPoint x: 685, startPoint y: 382, endPoint x: 397, endPoint y: 383, distance: 288.8
click at [398, 383] on span "RG n°24/03168 Dossier Eric Pupka c/ TUNISAIR" at bounding box center [583, 378] width 370 height 13
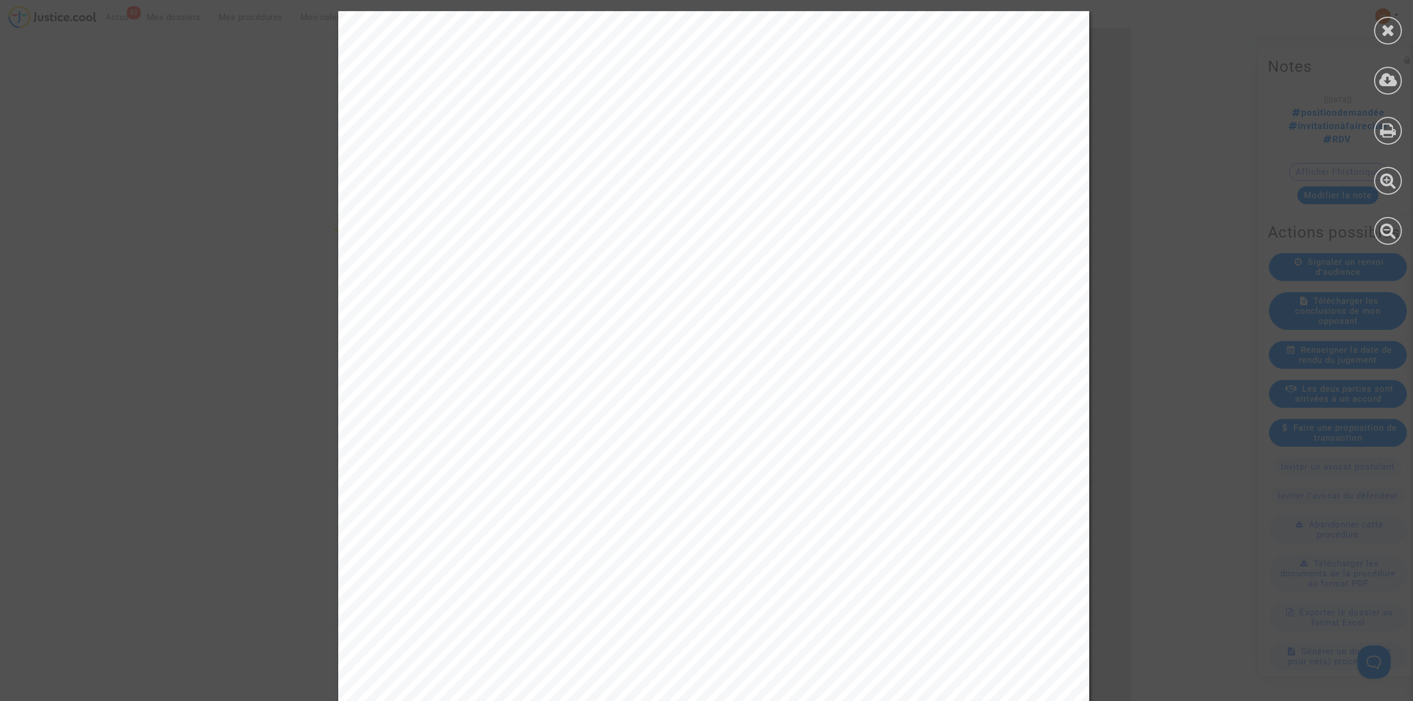
click at [398, 383] on span "RG n°24/03168 Dossier Eric Pupka c/ TUNISAIR" at bounding box center [583, 378] width 370 height 13
drag, startPoint x: 384, startPoint y: 383, endPoint x: 532, endPoint y: 378, distance: 148.1
click at [532, 378] on div "Me Joyce Pitcher Avocat au Barreau de Paris Tribunal de proximité d'Illkirch-Gr…" at bounding box center [713, 542] width 751 height 1062
click at [532, 378] on span "RG n°24/03168 Dossier Eric Pupka c/ TUNISAIR" at bounding box center [583, 378] width 370 height 13
click at [531, 379] on span "RG n°24/03168 Dossier Eric Pupka c/ TUNISAIR" at bounding box center [583, 378] width 370 height 13
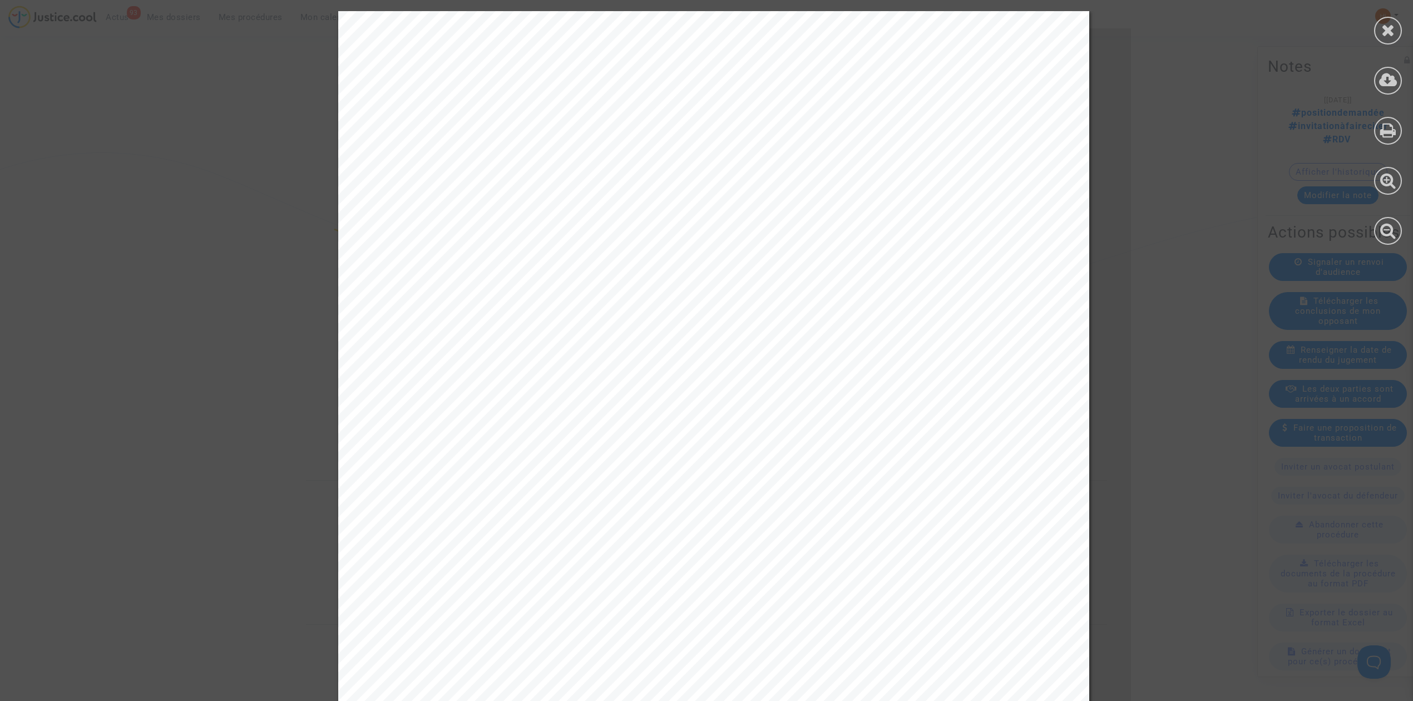
click at [531, 379] on span "RG n°24/03168 Dossier Eric Pupka c/ TUNISAIR" at bounding box center [583, 378] width 370 height 13
copy span "RG n°24/03168 Dossier Eric Pupka c/ TUNISAIR"
click at [418, 302] on span "Madame, Monsieur le Président," at bounding box center [501, 304] width 206 height 13
drag, startPoint x: 391, startPoint y: 423, endPoint x: 772, endPoint y: 445, distance: 382.3
click at [772, 445] on div "Me Joyce Pitcher Avocat au Barreau de Paris Tribunal de proximité d'Illkirch-Gr…" at bounding box center [713, 542] width 751 height 1062
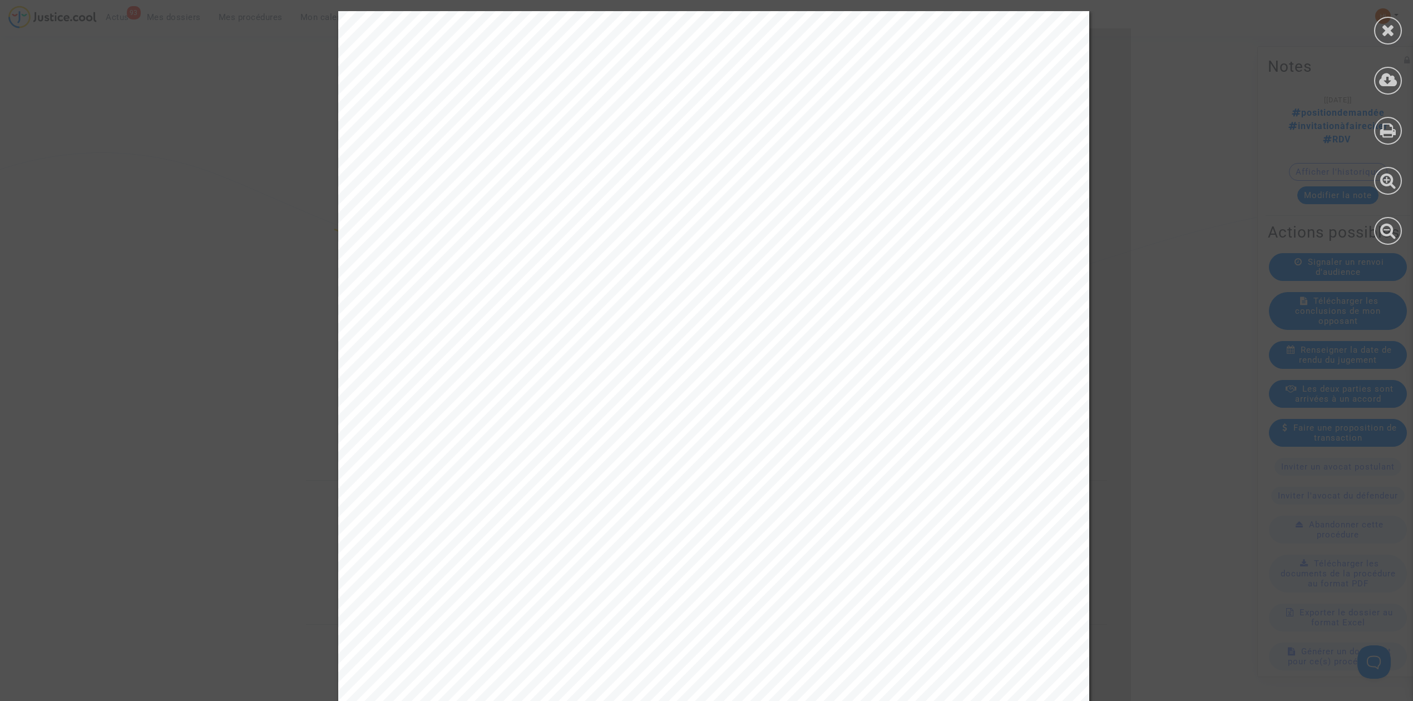
copy div "Ce dossier a fait l’objet d’une décision de radiation à la suite de la demande …"
click at [1390, 26] on icon at bounding box center [1389, 30] width 14 height 17
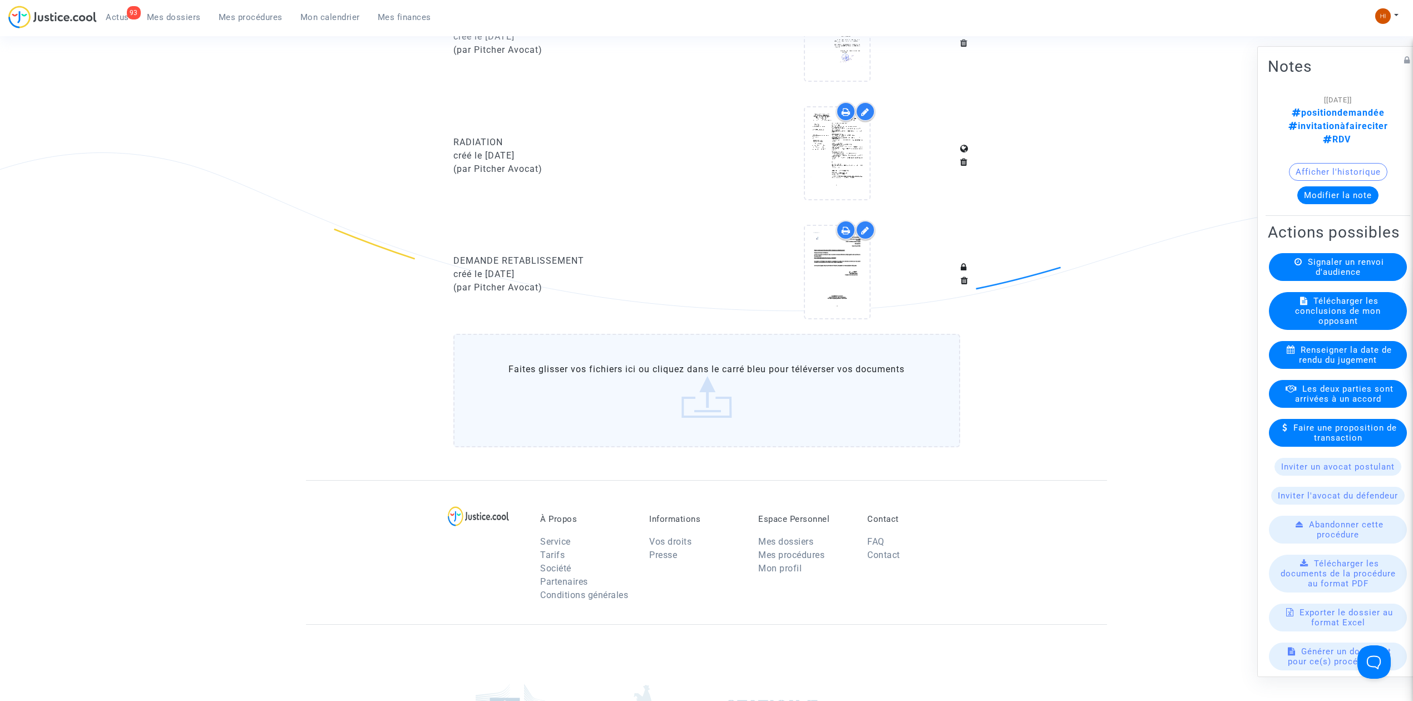
click at [1327, 186] on button "Modifier la note" at bounding box center [1338, 195] width 81 height 18
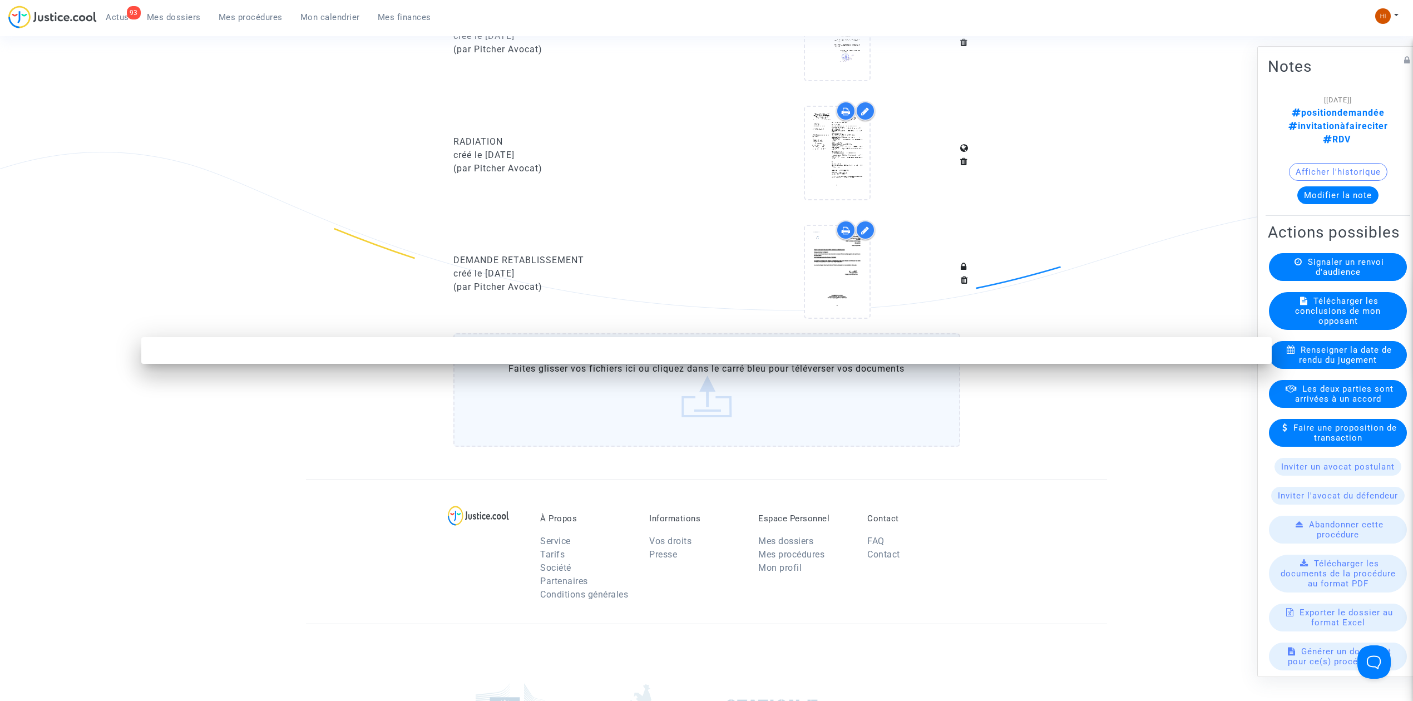
scroll to position [0, 0]
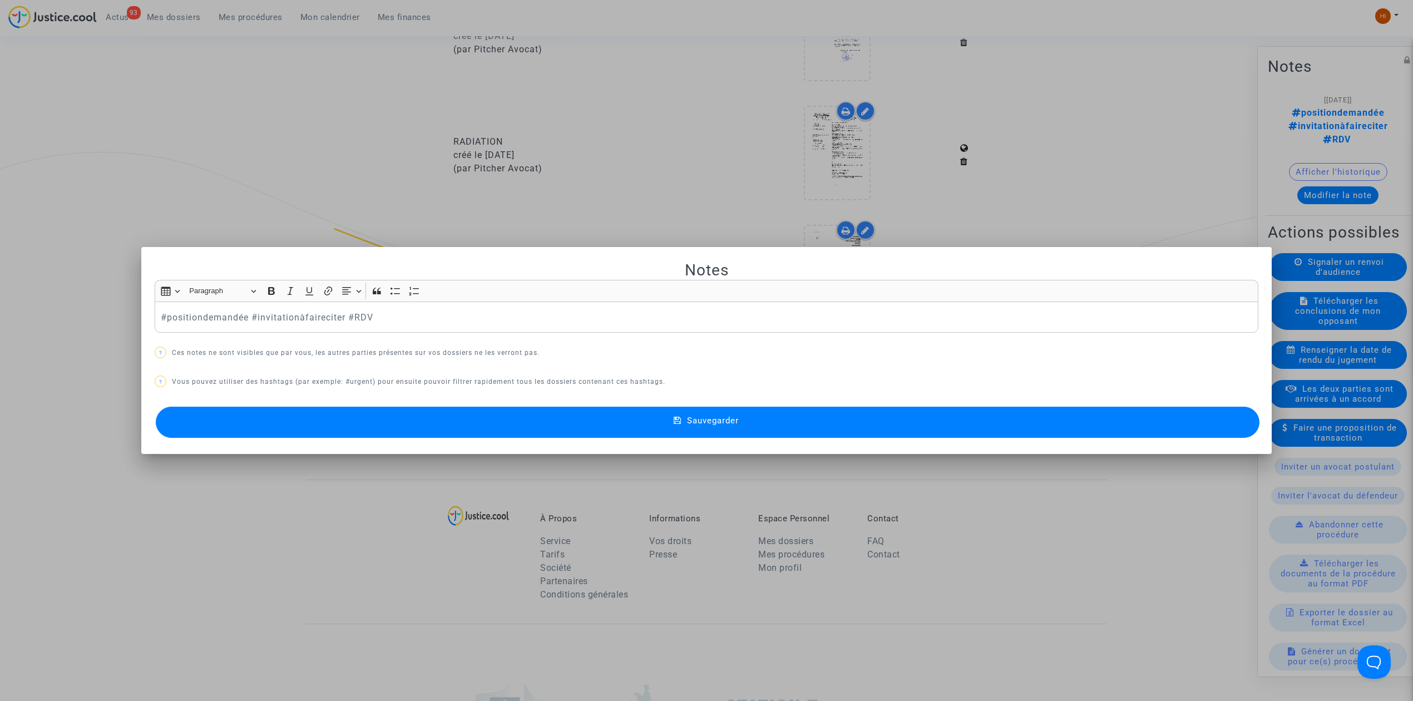
click at [155, 313] on div "#positiondemandée #invitationàfaireciter #RDV" at bounding box center [707, 317] width 1104 height 31
click at [914, 418] on button "Sauvegarder" at bounding box center [708, 422] width 1104 height 31
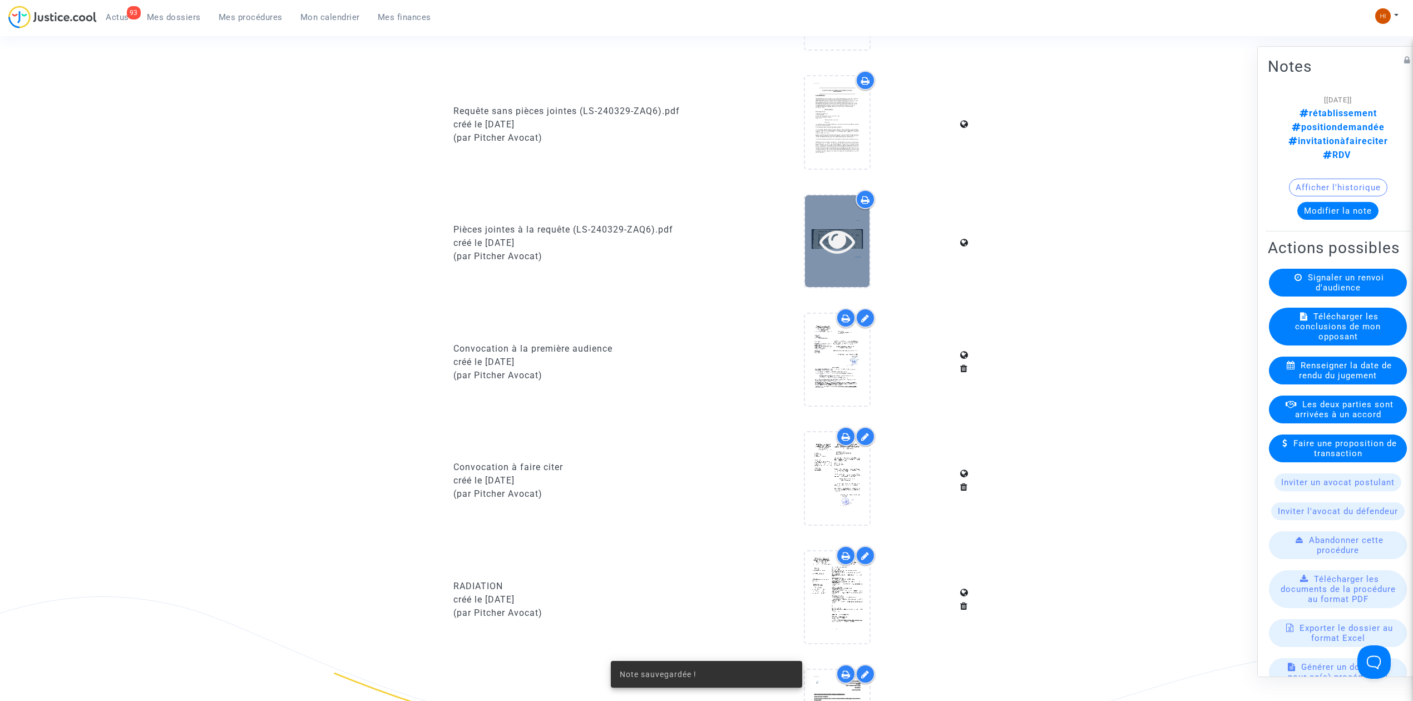
scroll to position [593, 0]
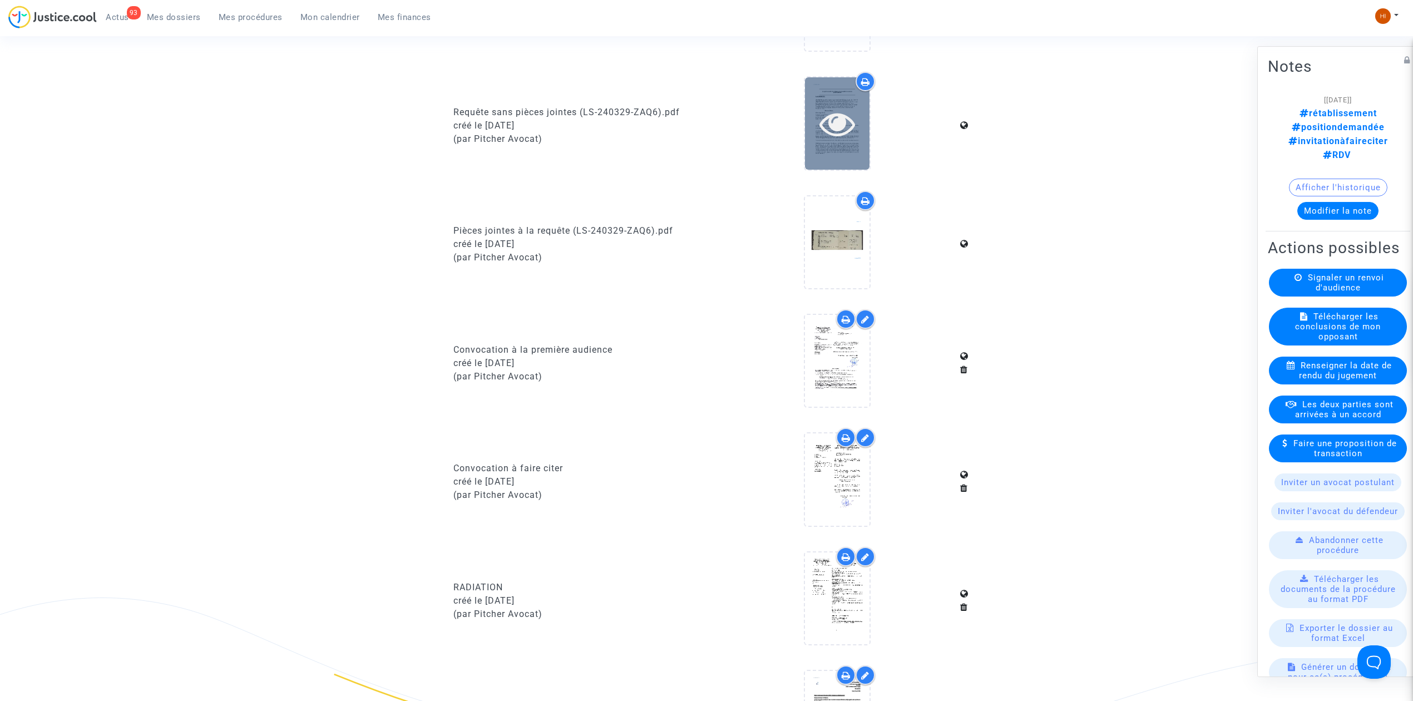
click at [816, 134] on div at bounding box center [837, 124] width 65 height 36
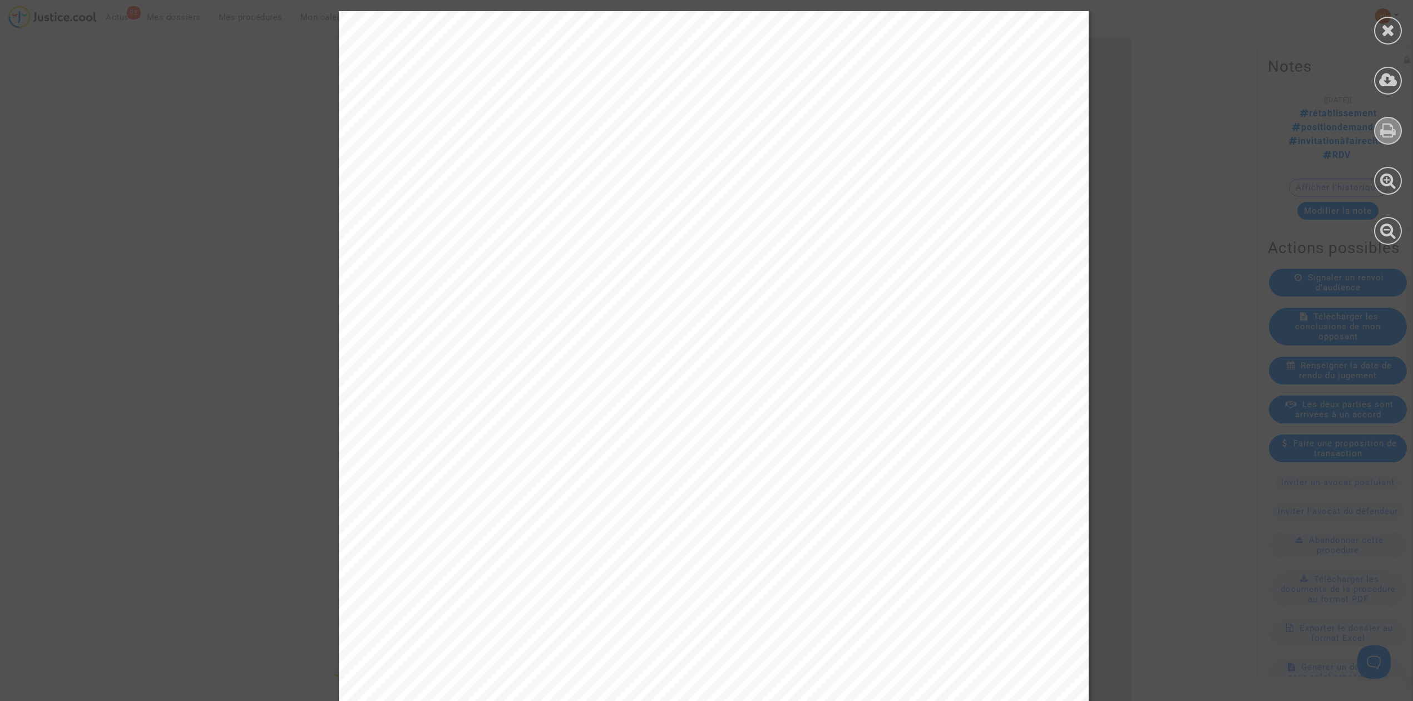
click at [1378, 136] on div at bounding box center [1388, 131] width 28 height 28
click at [1388, 24] on icon at bounding box center [1389, 30] width 14 height 17
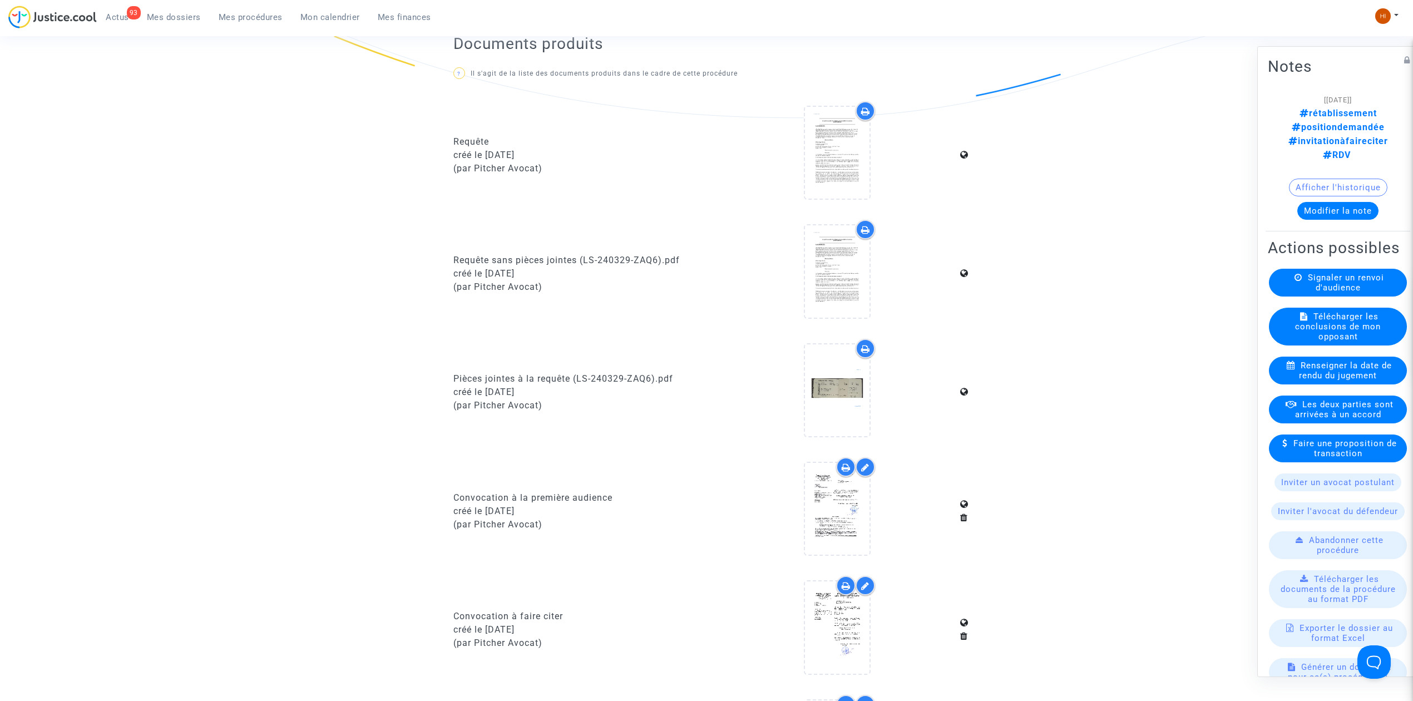
scroll to position [0, 0]
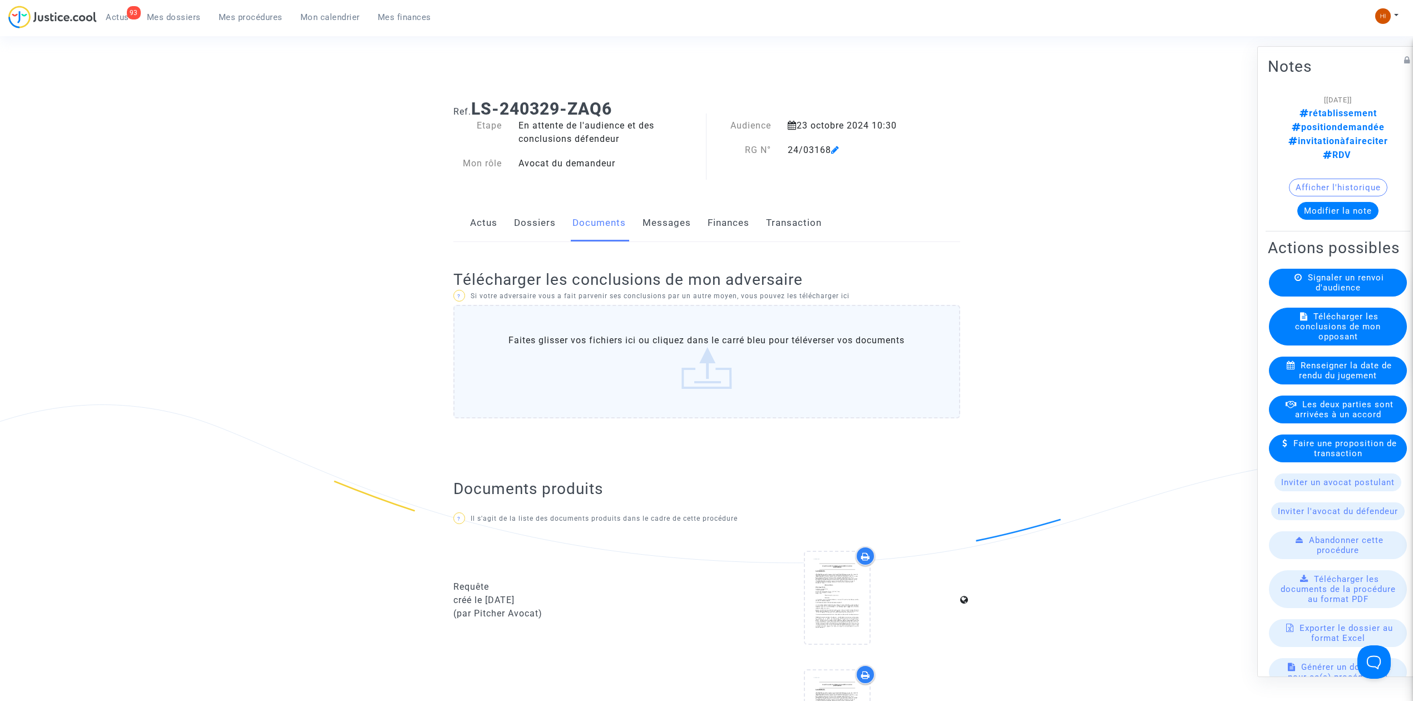
click at [1322, 202] on button "Modifier la note" at bounding box center [1338, 211] width 81 height 18
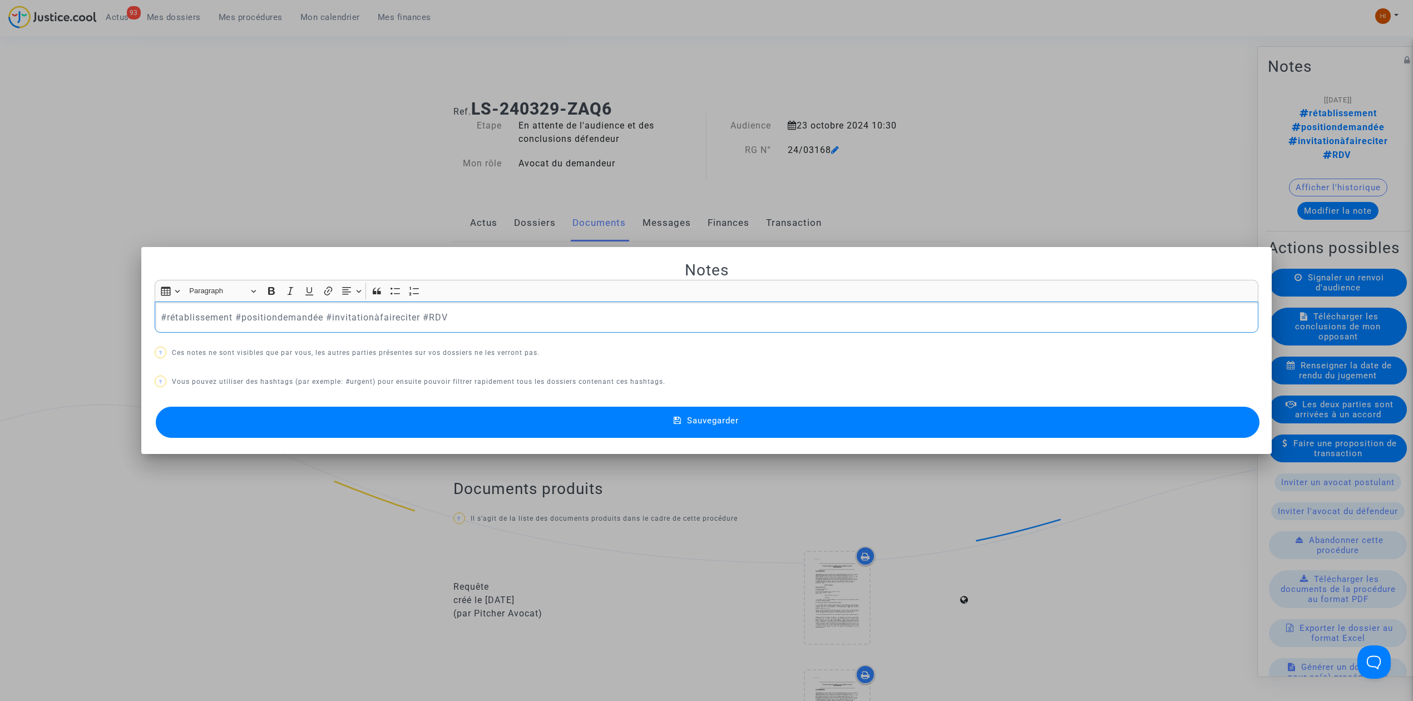
click at [225, 317] on p "#rétablissement #positiondemandée #invitationàfaireciter #RDV" at bounding box center [707, 317] width 1092 height 14
click at [228, 317] on p "#rétablissement #positiondemandée #invitationàfaireciter #RDV" at bounding box center [707, 317] width 1092 height 14
drag, startPoint x: 233, startPoint y: 313, endPoint x: 417, endPoint y: 318, distance: 184.3
click at [417, 318] on p "#rétablissement #positiondemandée #invitationàfaireciter #RDV" at bounding box center [707, 317] width 1092 height 14
click at [467, 317] on p "#rétablissement Pour info on a été radié pour defaut de citation , RDv a donc c…" at bounding box center [707, 317] width 1092 height 14
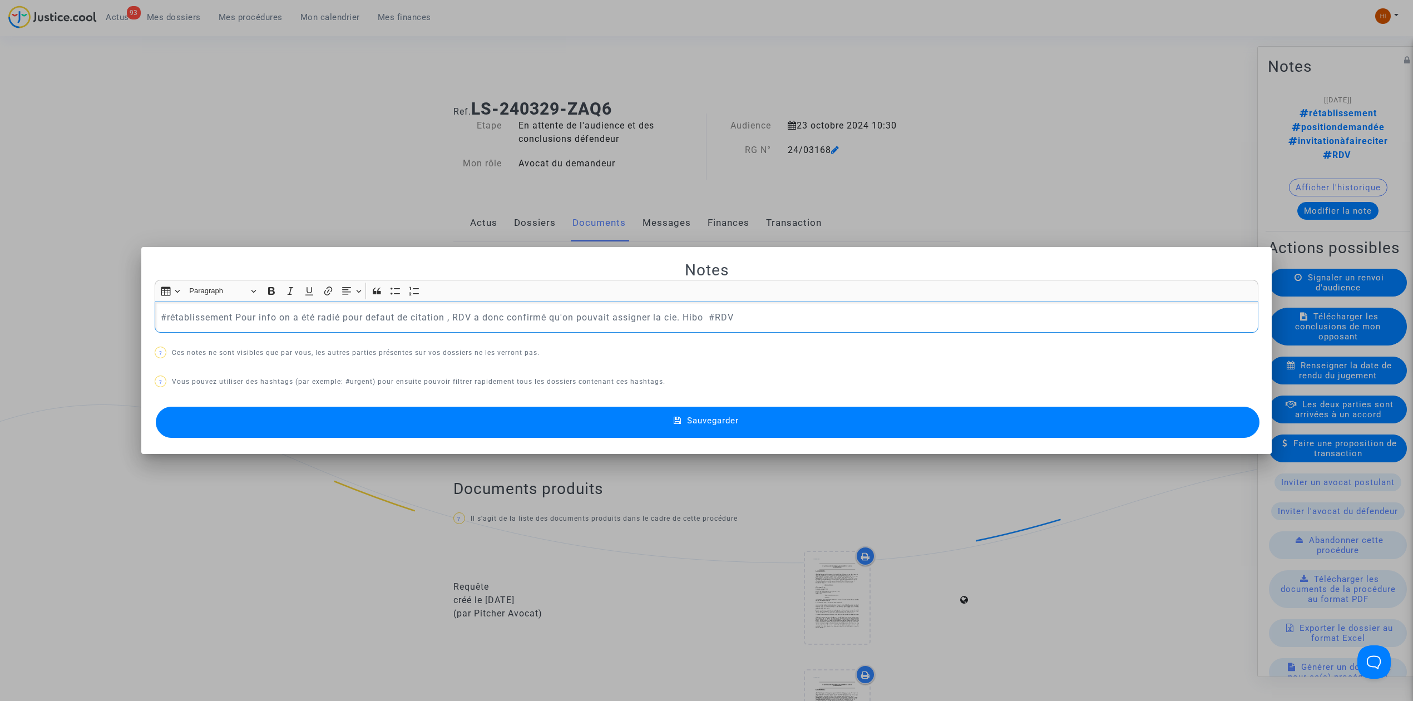
click at [382, 319] on p "#rétablissement Pour info on a été radié pour defaut de citation , RDV a donc c…" at bounding box center [707, 317] width 1092 height 14
click at [790, 422] on button "Sauvegarder" at bounding box center [708, 422] width 1104 height 31
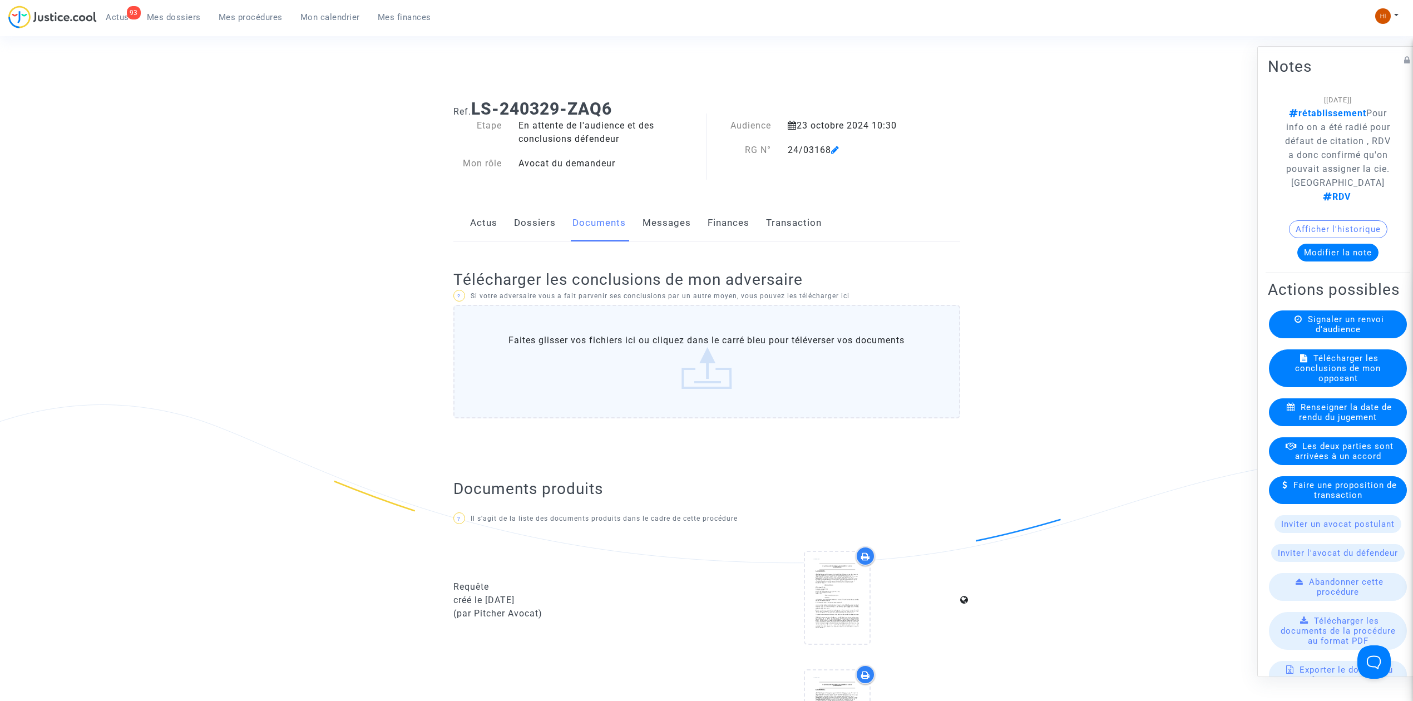
click at [515, 220] on link "Dossiers" at bounding box center [535, 223] width 42 height 37
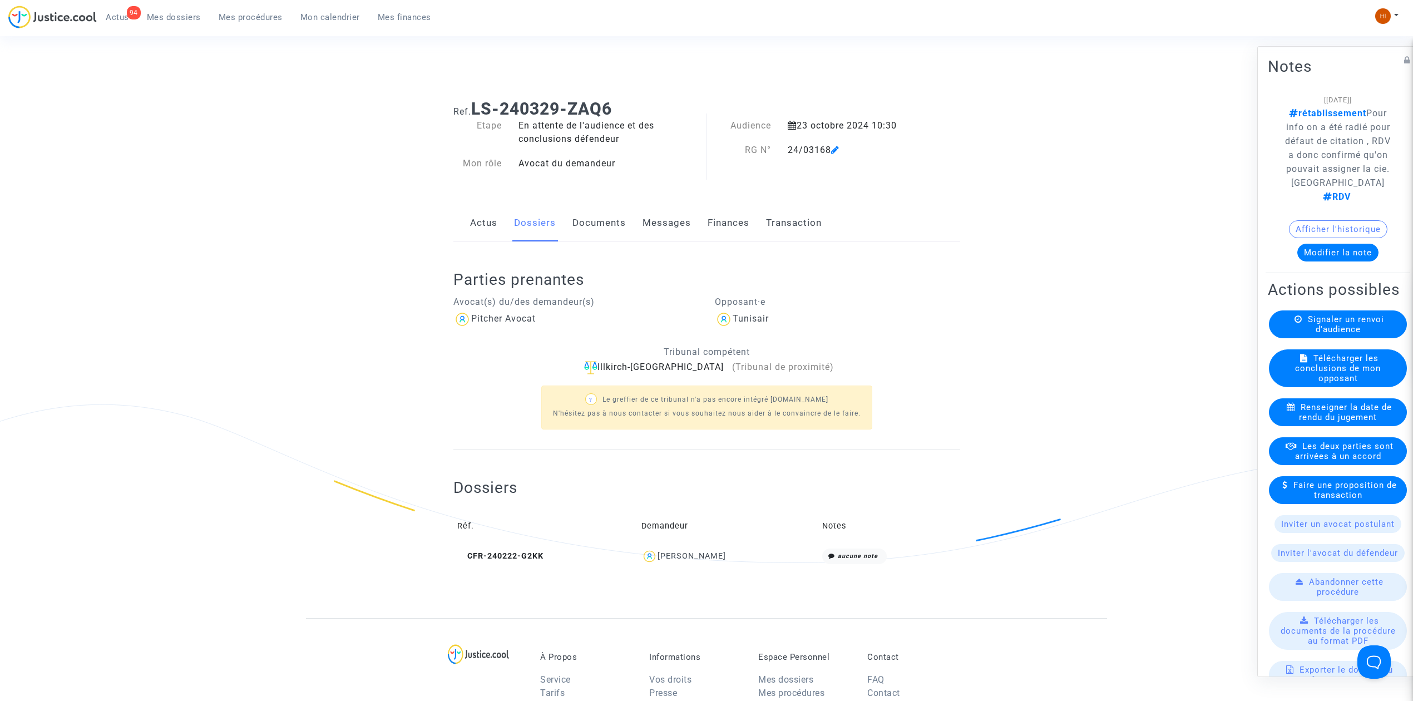
drag, startPoint x: 162, startPoint y: 16, endPoint x: 179, endPoint y: 13, distance: 16.8
click at [162, 16] on span "Mes dossiers" at bounding box center [174, 17] width 54 height 10
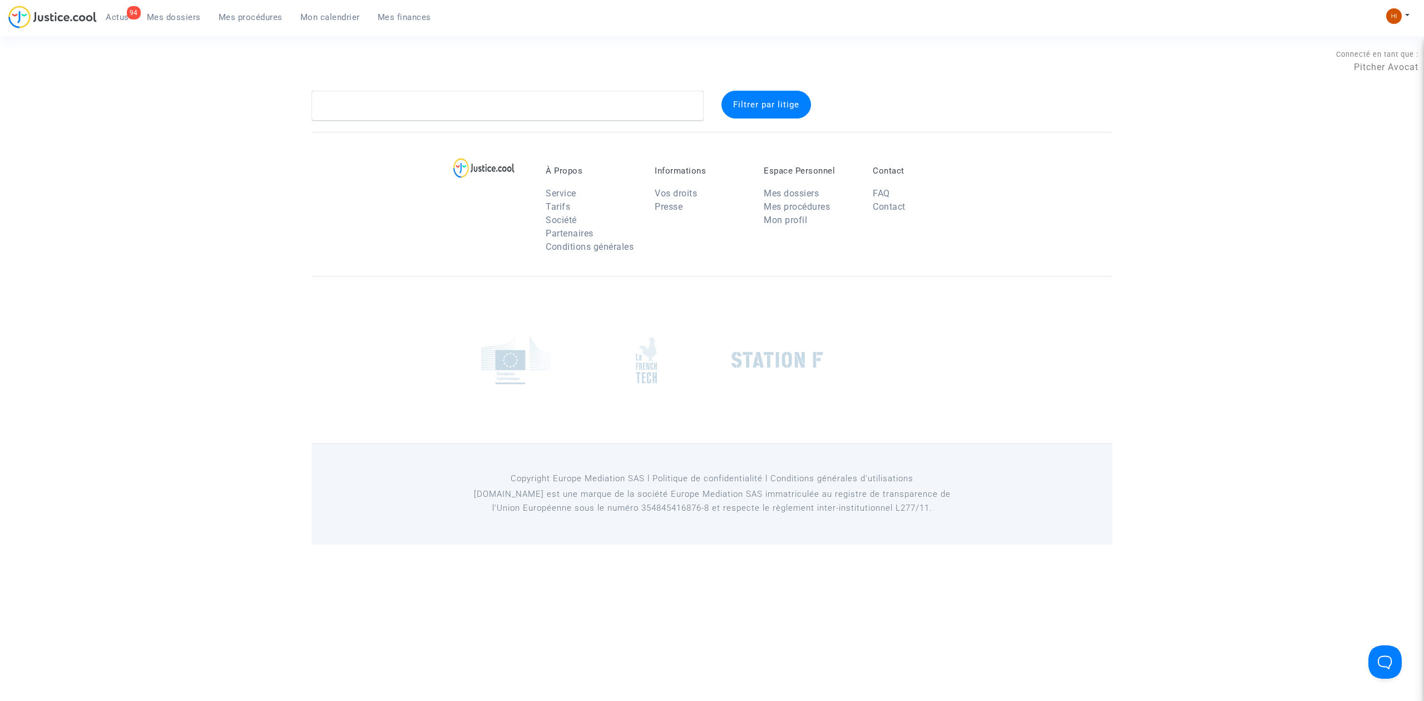
click at [259, 9] on link "Mes procédures" at bounding box center [251, 17] width 82 height 17
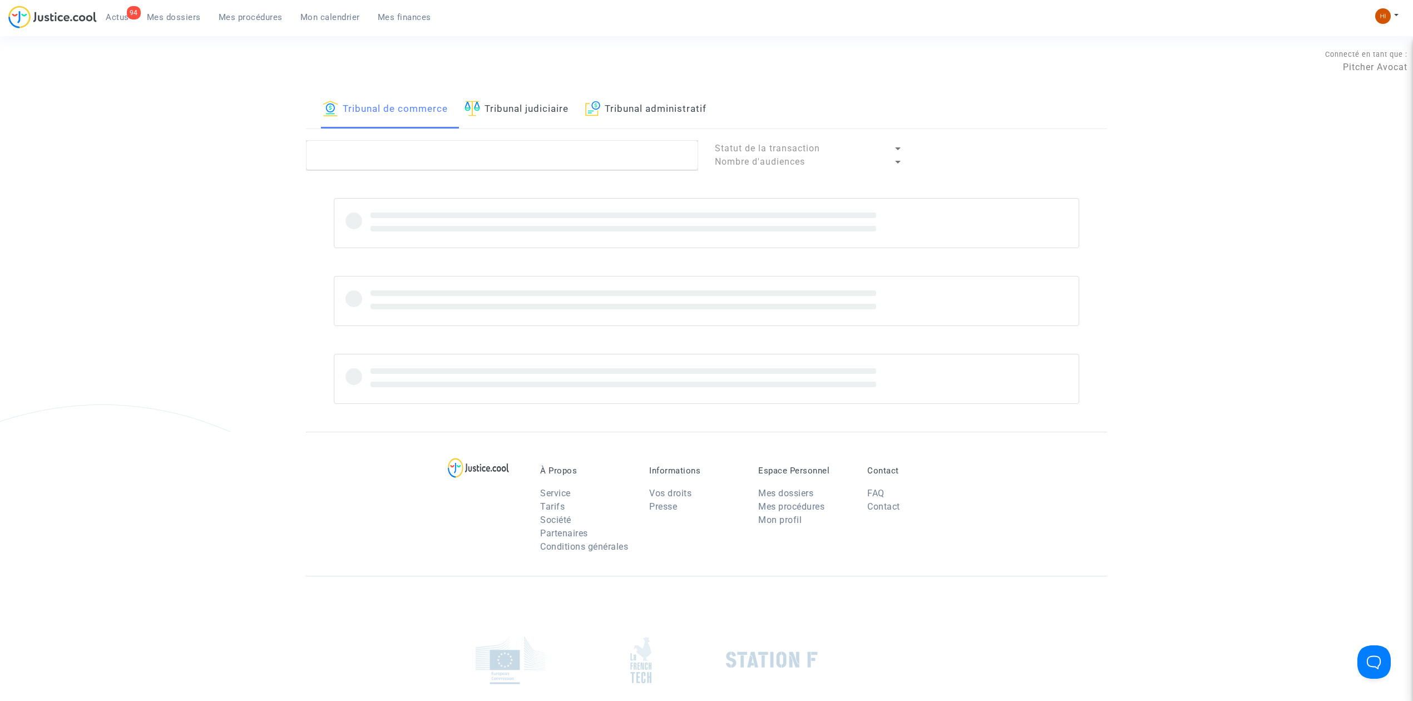
click at [490, 102] on link "Tribunal judiciaire" at bounding box center [517, 110] width 104 height 38
click at [470, 164] on textarea at bounding box center [502, 155] width 392 height 30
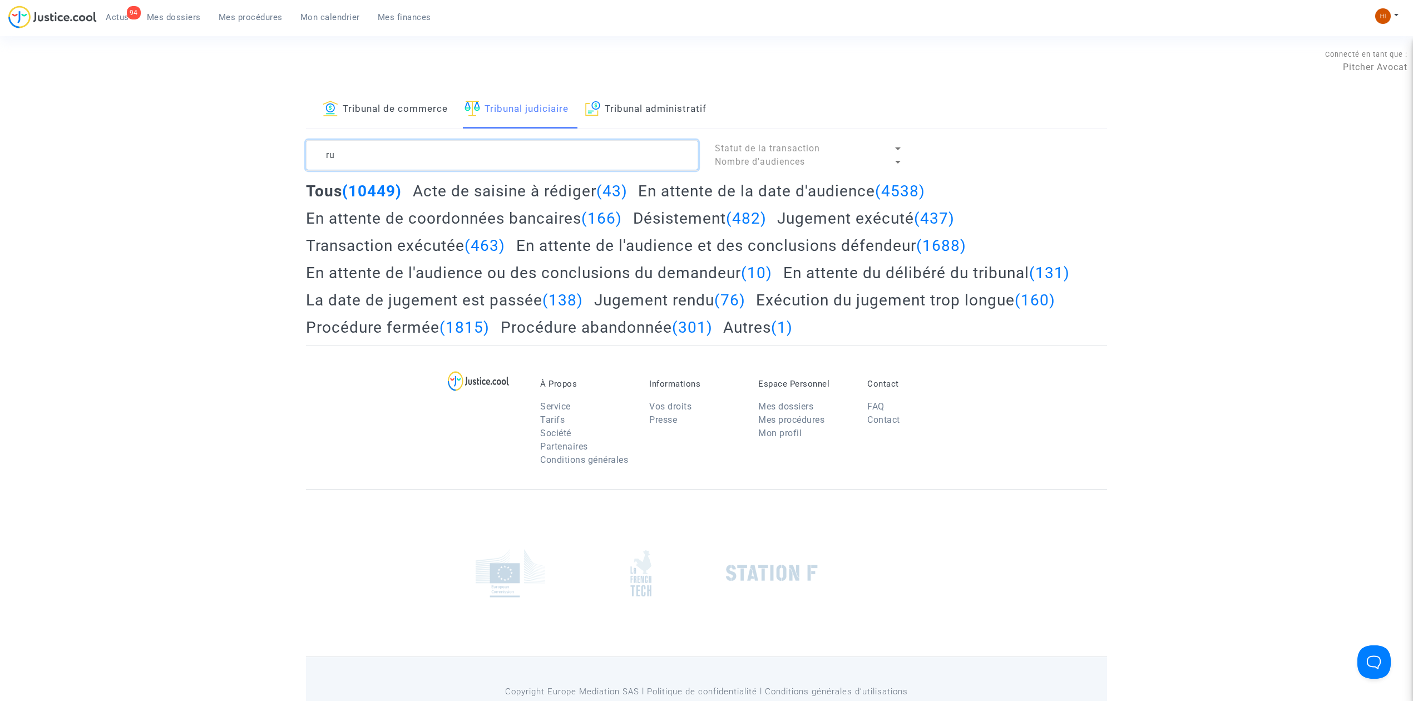
type textarea "r"
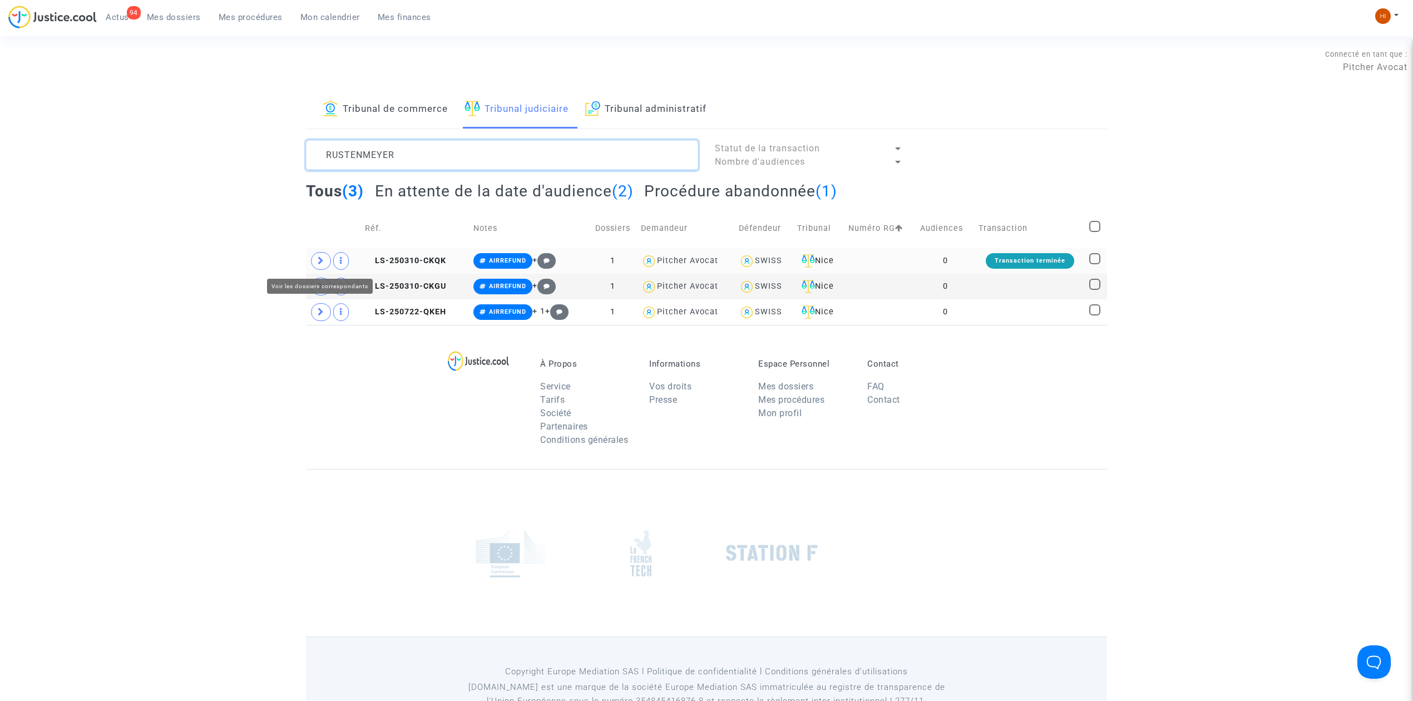
type textarea "RUSTENMEYER"
click at [316, 263] on span at bounding box center [321, 261] width 20 height 18
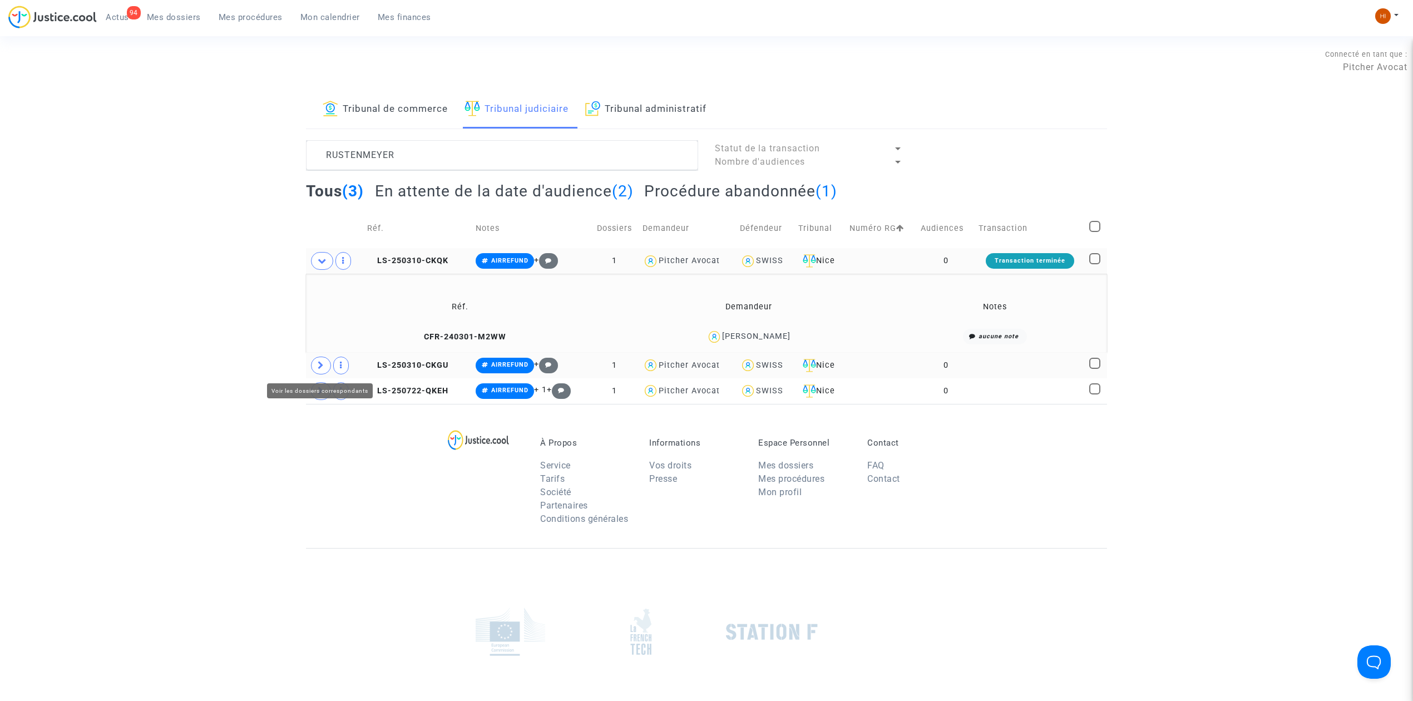
click at [314, 362] on span at bounding box center [321, 366] width 20 height 18
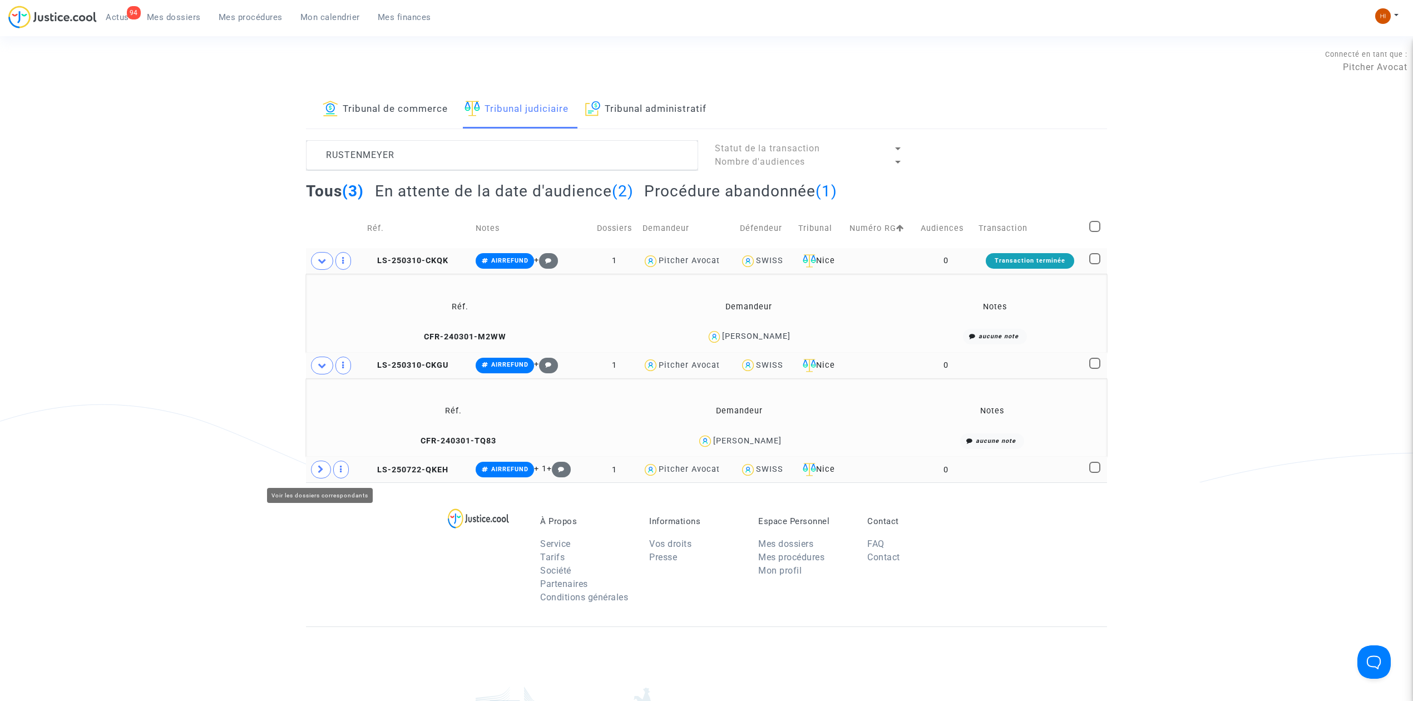
click at [318, 472] on icon at bounding box center [321, 469] width 7 height 8
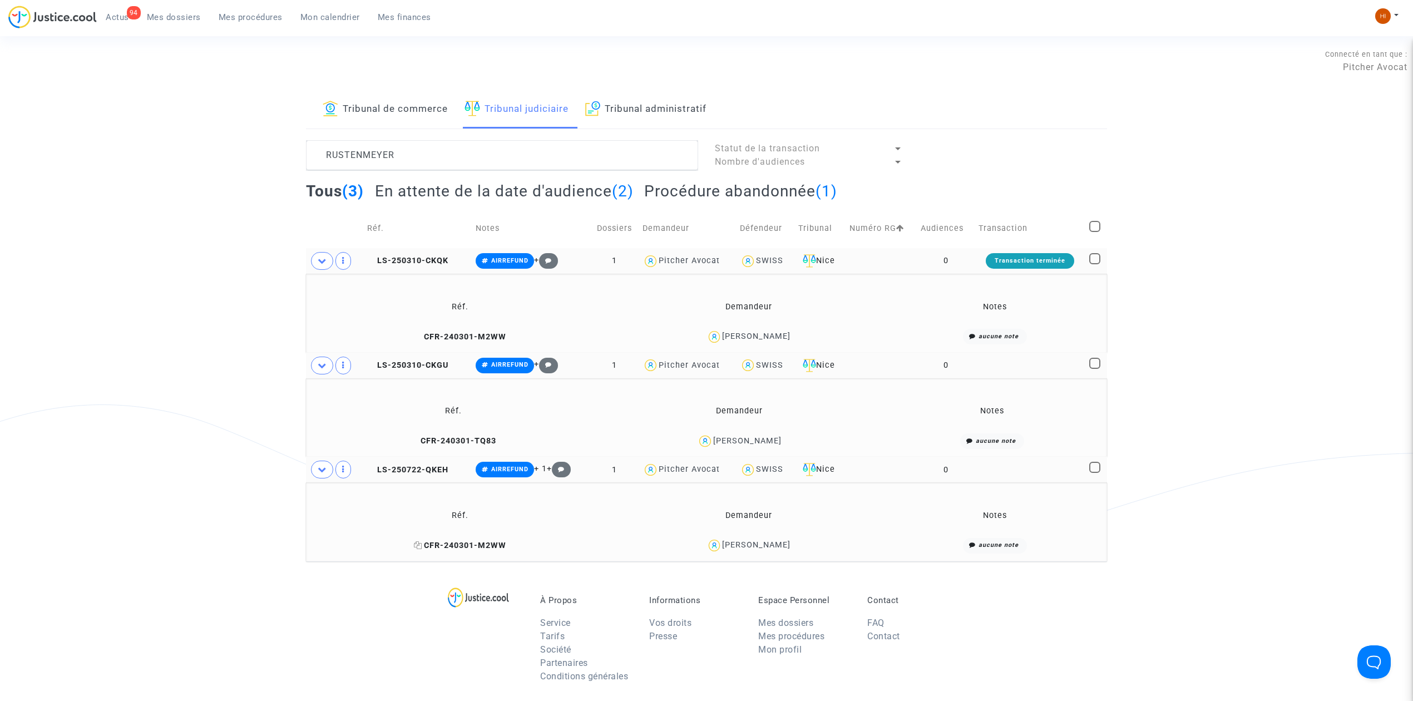
click at [462, 548] on span "CFR-240301-M2WW" at bounding box center [460, 545] width 92 height 9
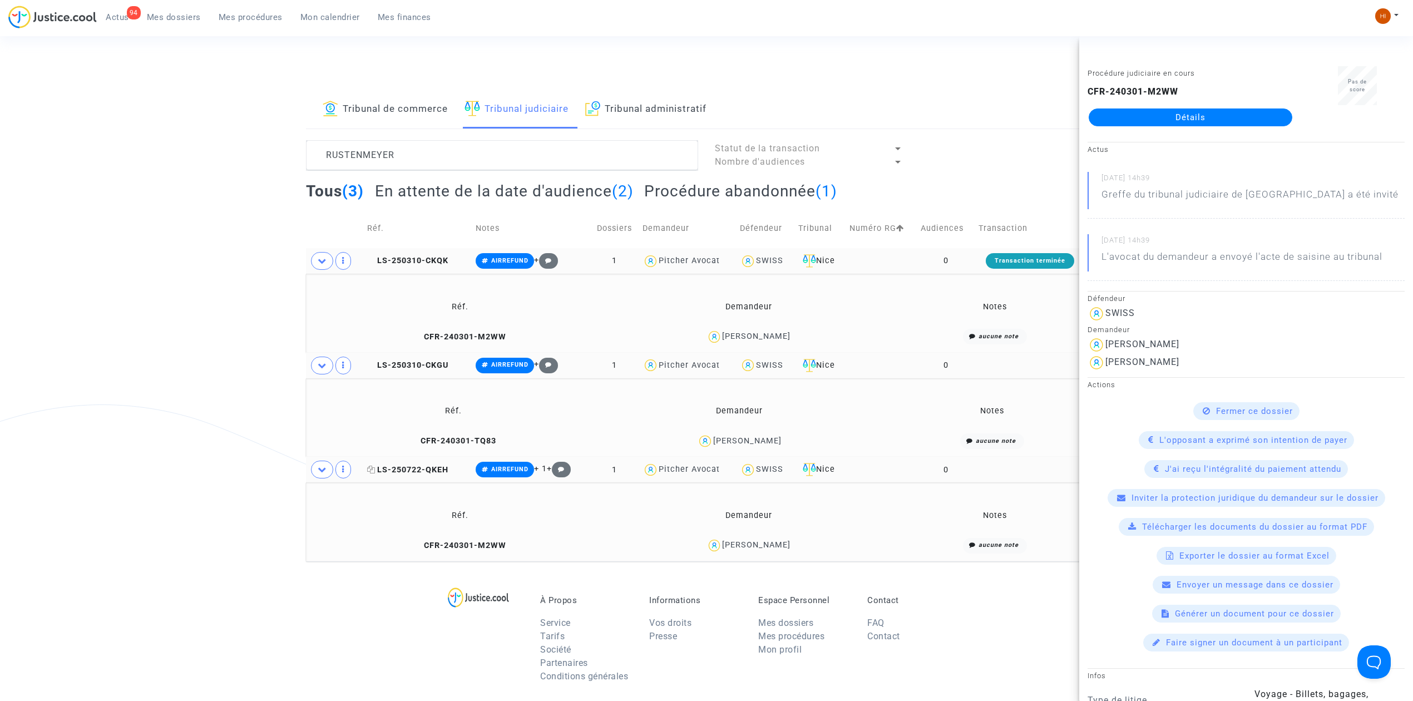
click at [422, 470] on span "LS-250722-QKEH" at bounding box center [407, 469] width 81 height 9
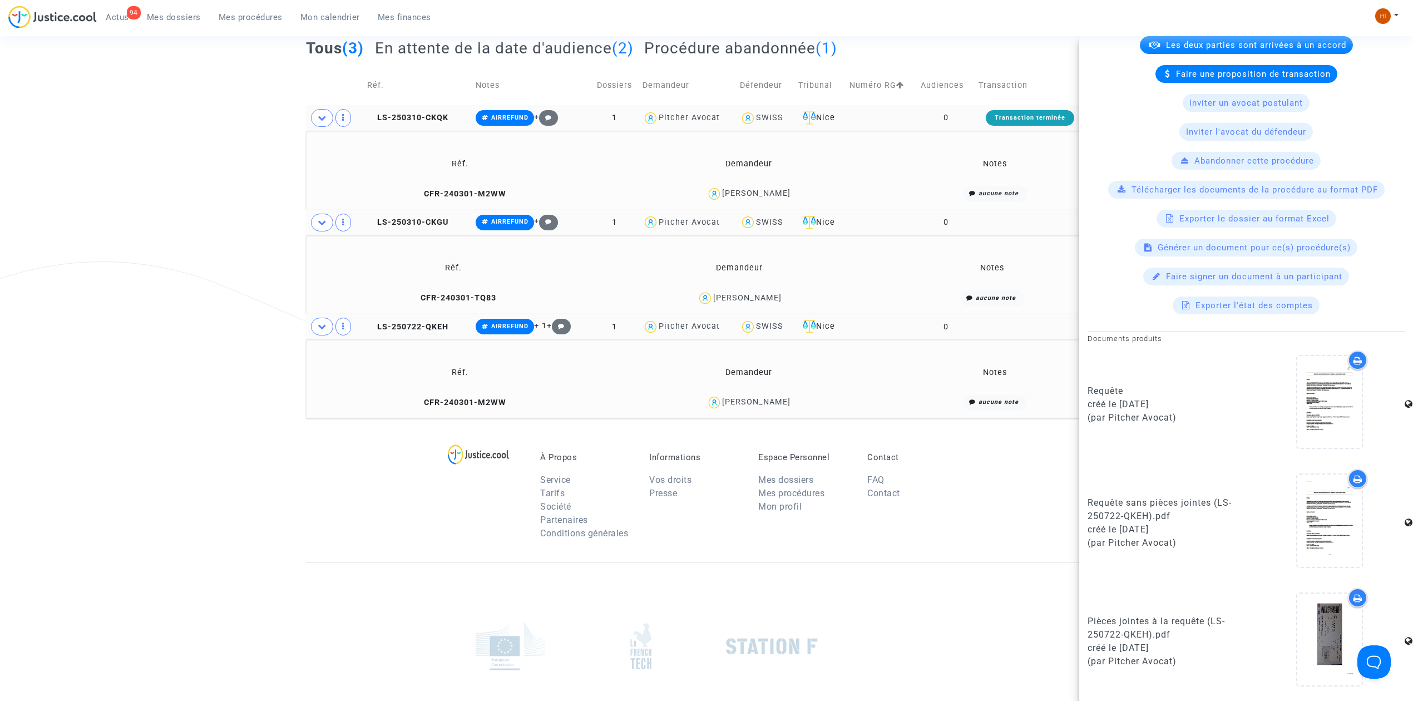
scroll to position [127, 0]
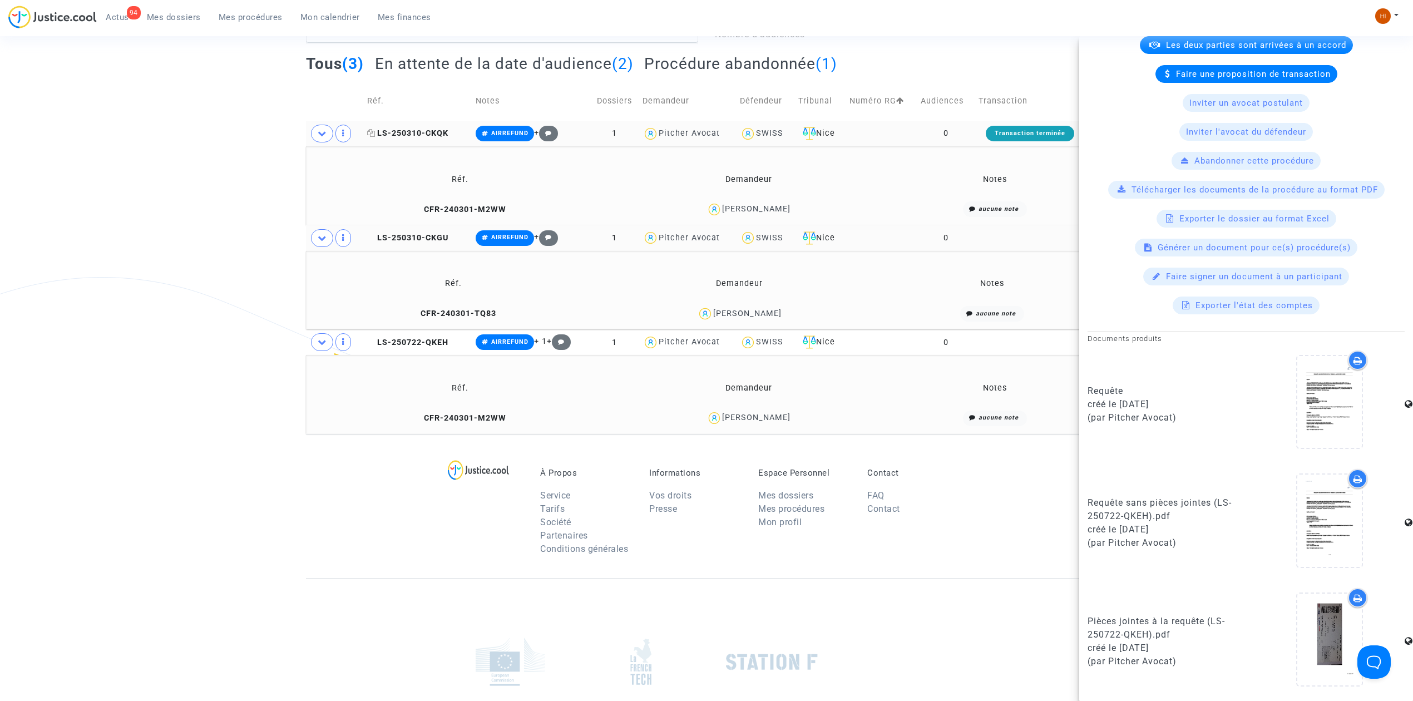
click at [424, 131] on span "LS-250310-CKQK" at bounding box center [407, 133] width 81 height 9
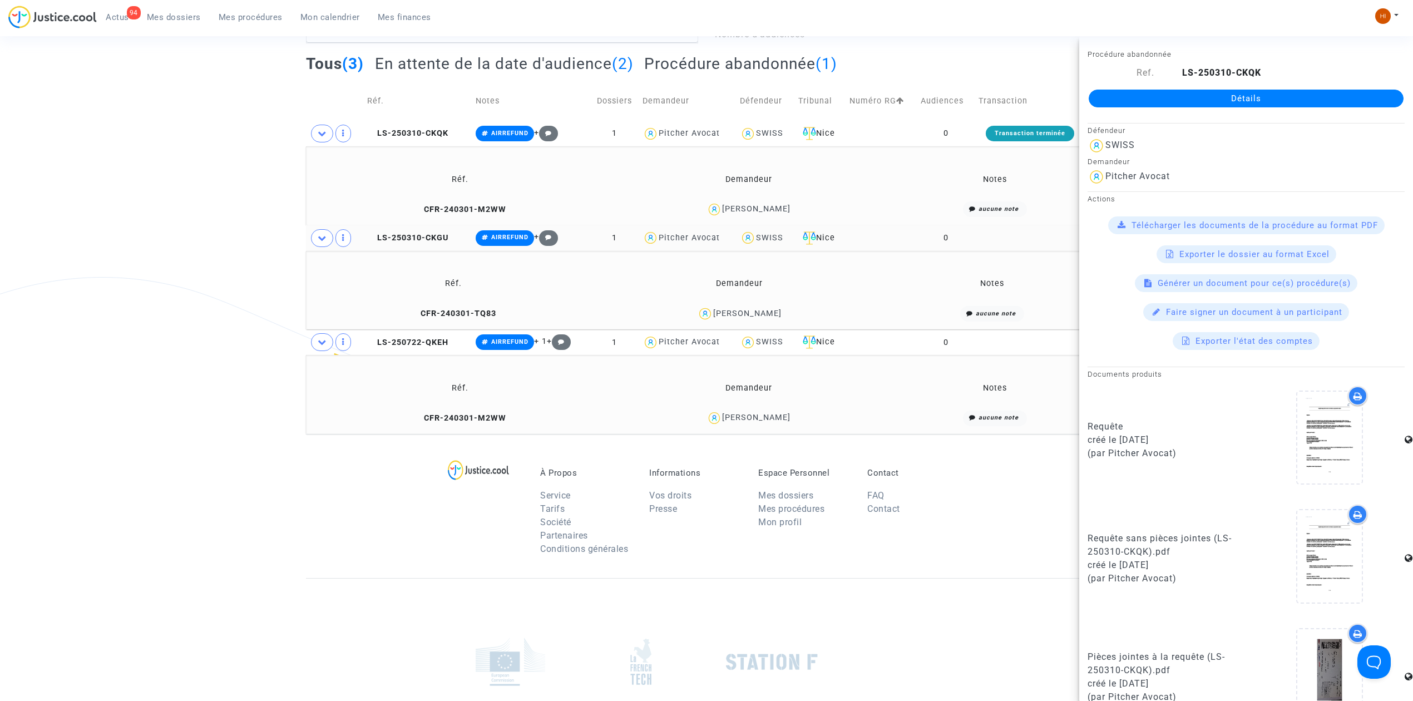
click at [579, 59] on h2 "En attente de la date d'audience (2)" at bounding box center [504, 63] width 259 height 19
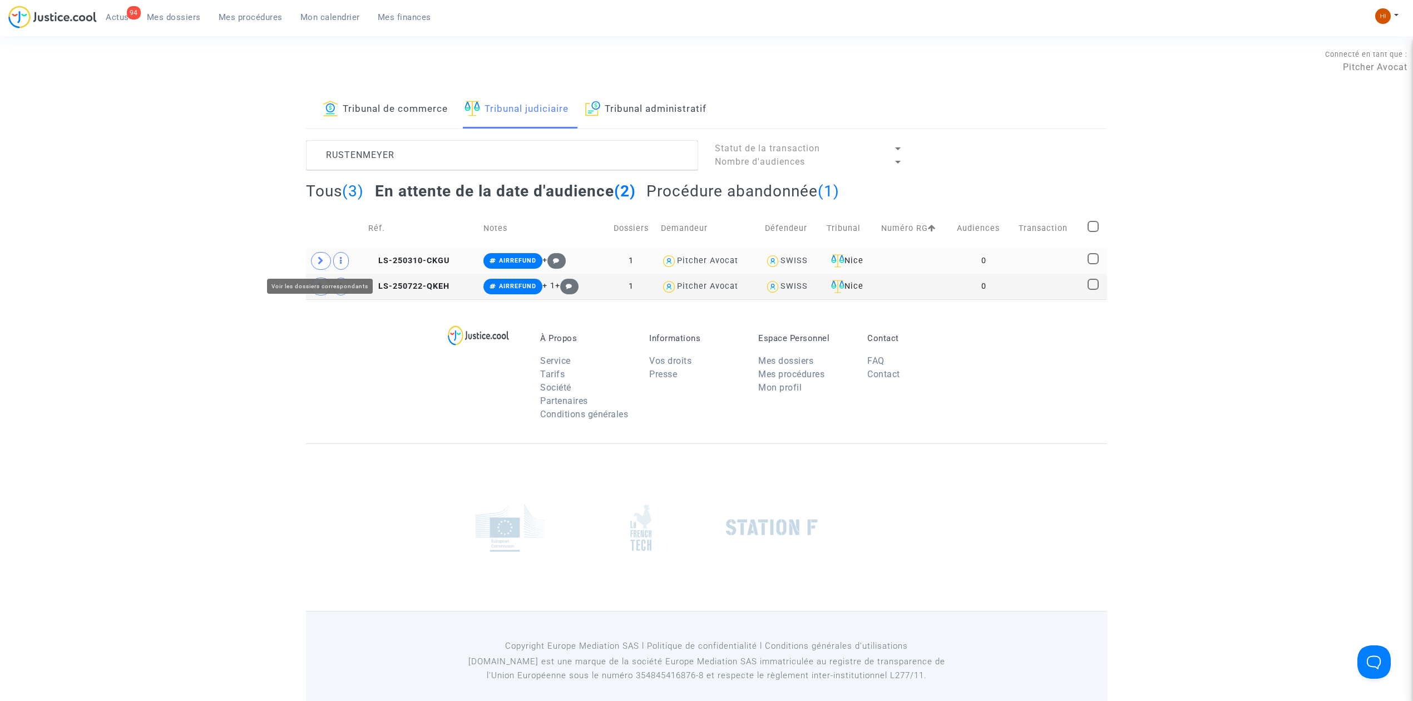
click at [318, 255] on span at bounding box center [321, 261] width 20 height 18
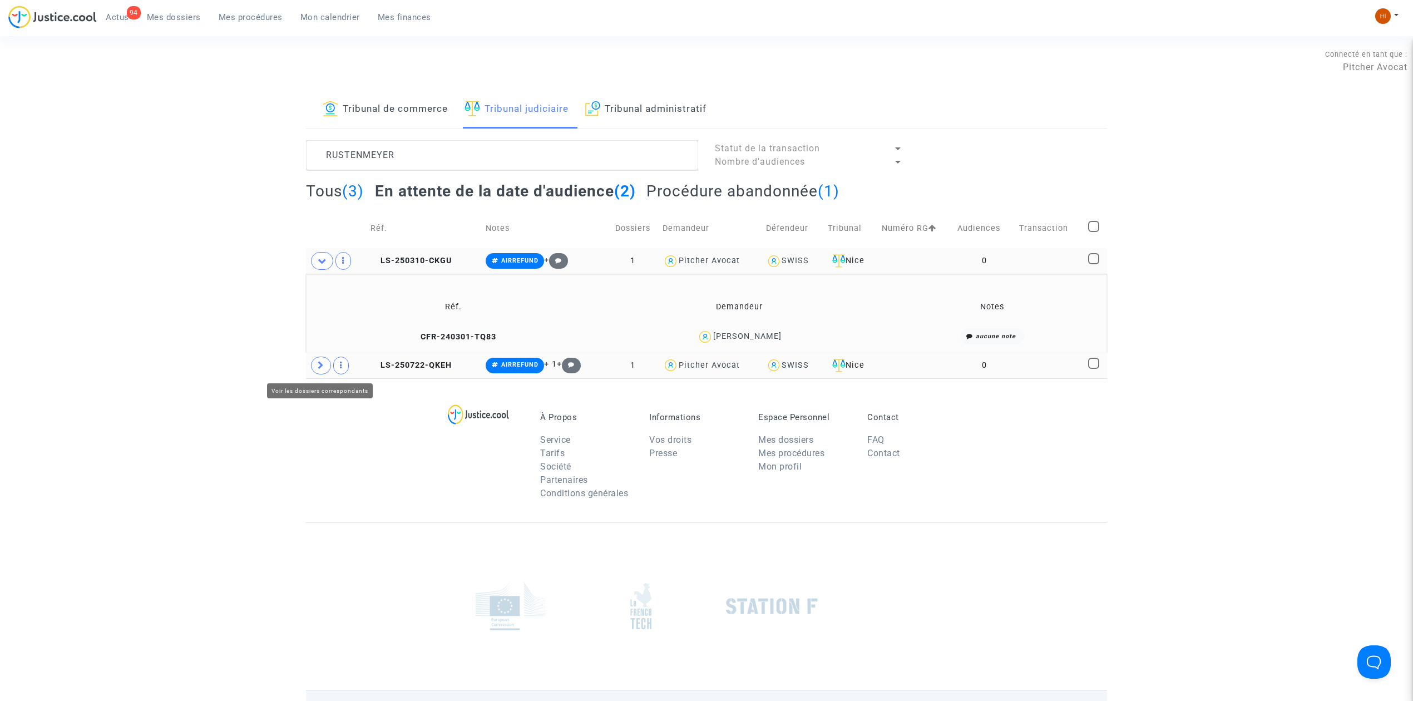
click at [323, 371] on span at bounding box center [321, 366] width 20 height 18
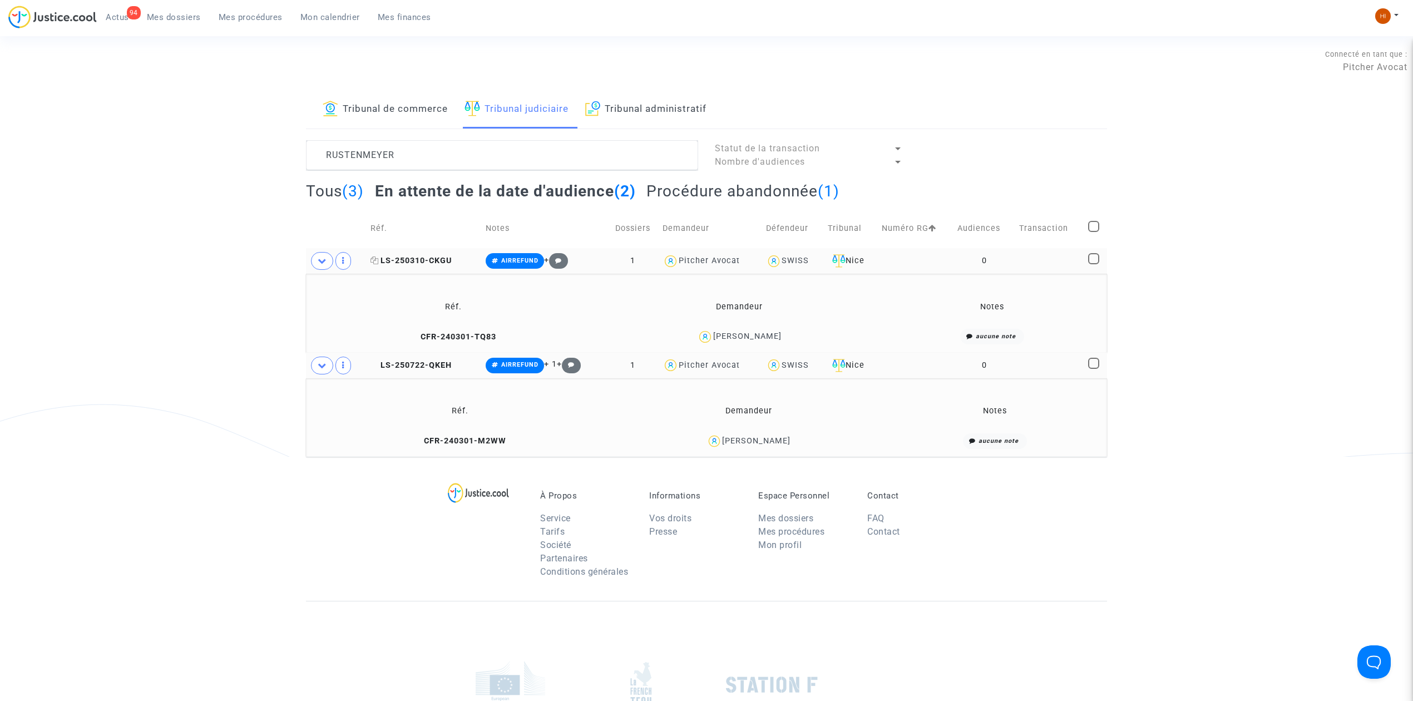
click at [423, 261] on span "LS-250310-CKGU" at bounding box center [411, 260] width 81 height 9
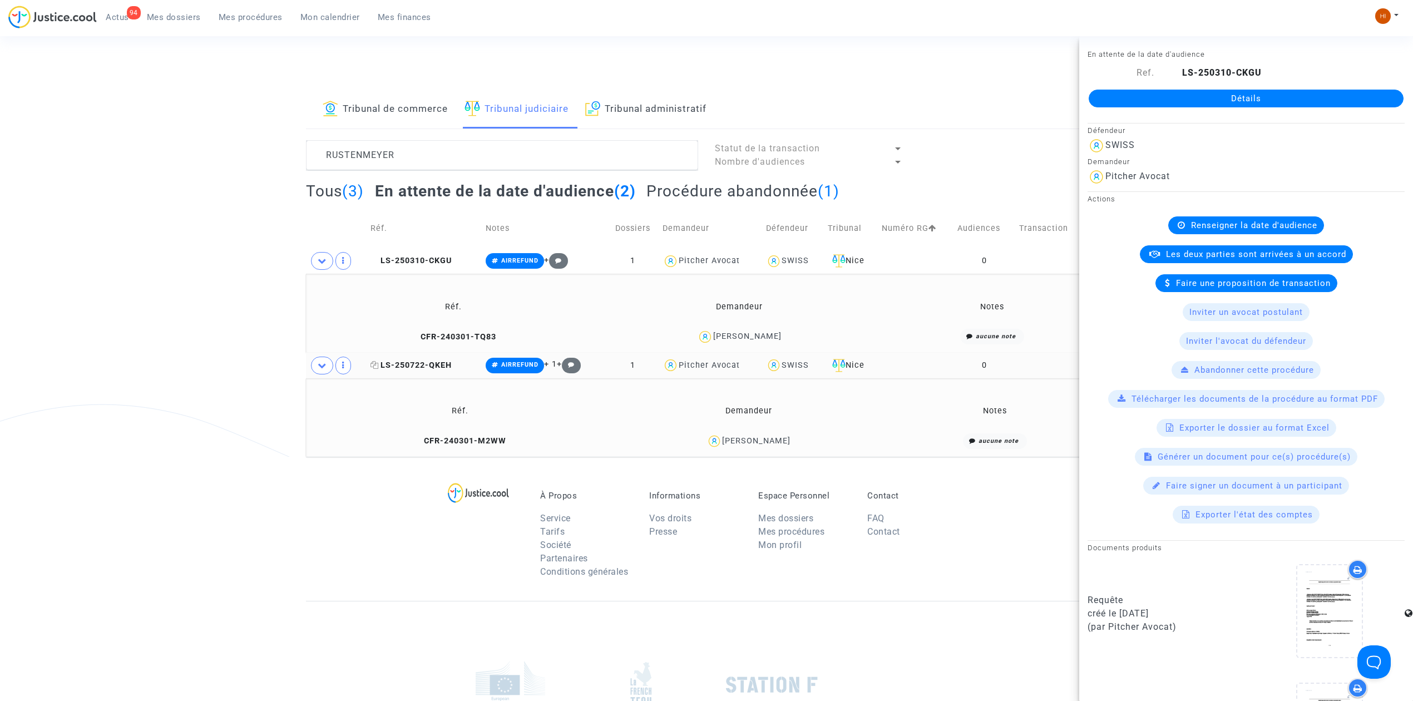
click at [406, 366] on span "LS-250722-QKEH" at bounding box center [411, 365] width 81 height 9
click at [434, 259] on span "LS-250310-CKGU" at bounding box center [411, 260] width 81 height 9
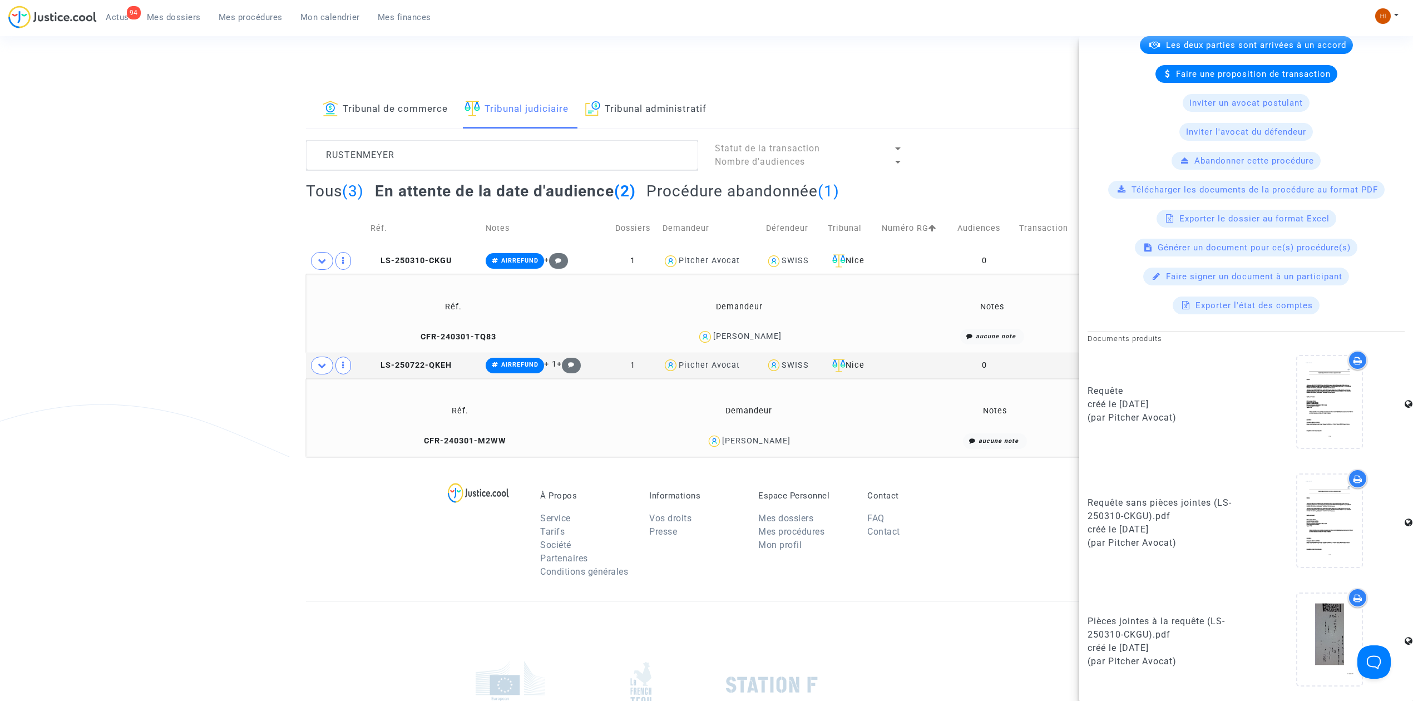
scroll to position [212, 0]
click at [424, 261] on span "LS-250310-CKGU" at bounding box center [411, 260] width 81 height 9
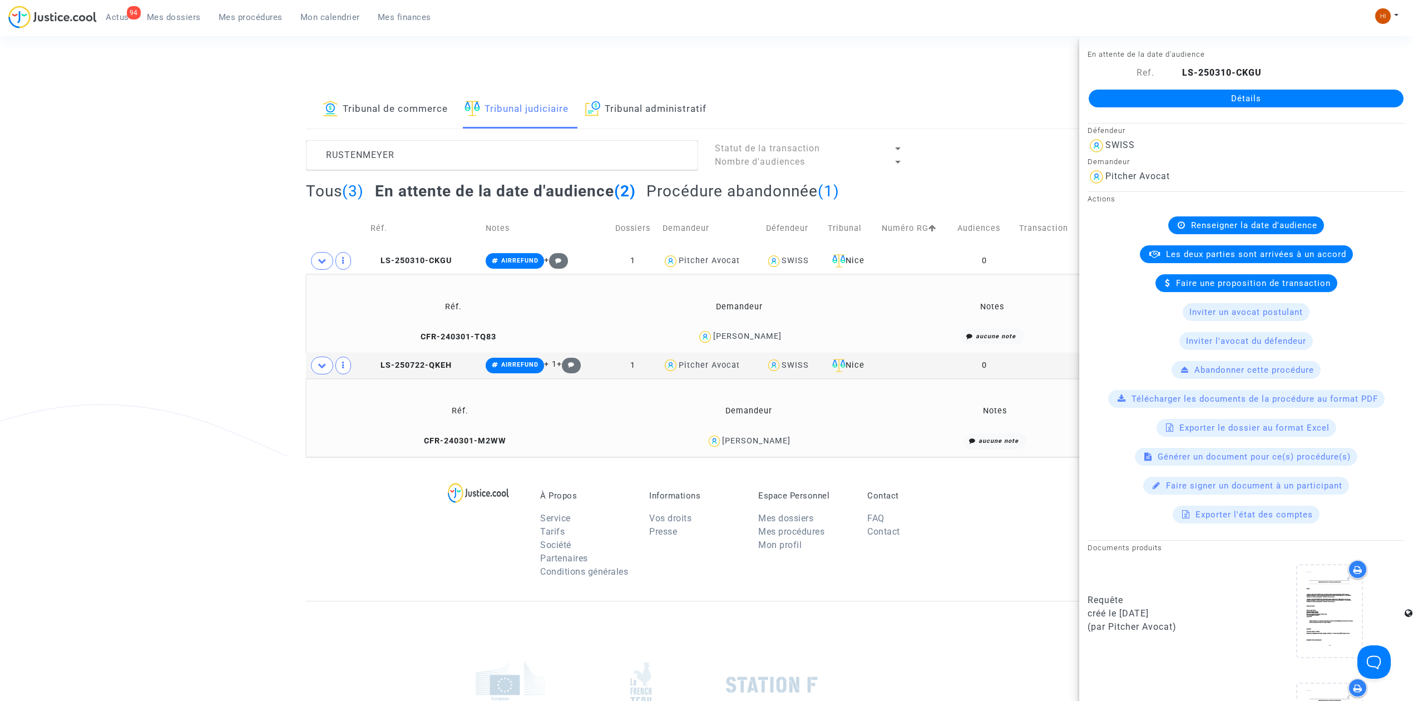
click at [1204, 101] on link "Détails" at bounding box center [1246, 99] width 315 height 18
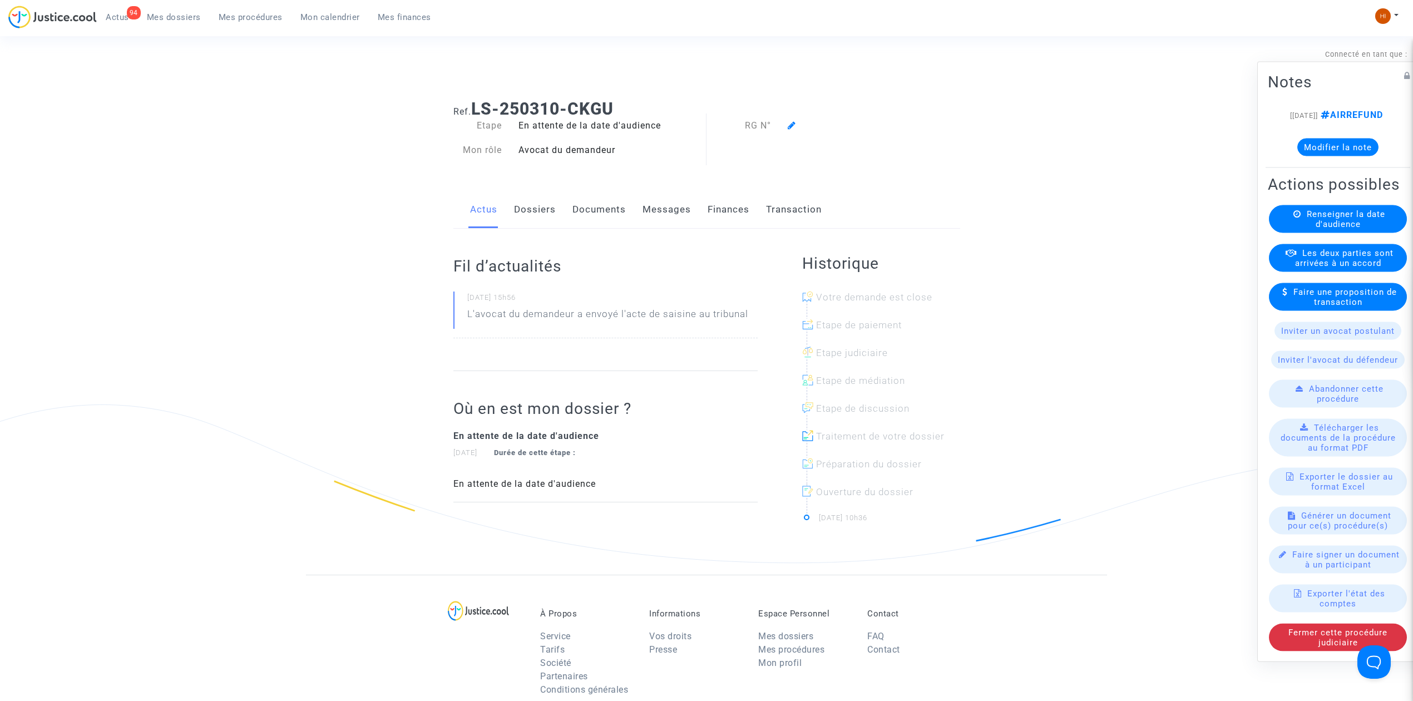
click at [527, 212] on link "Dossiers" at bounding box center [535, 209] width 42 height 37
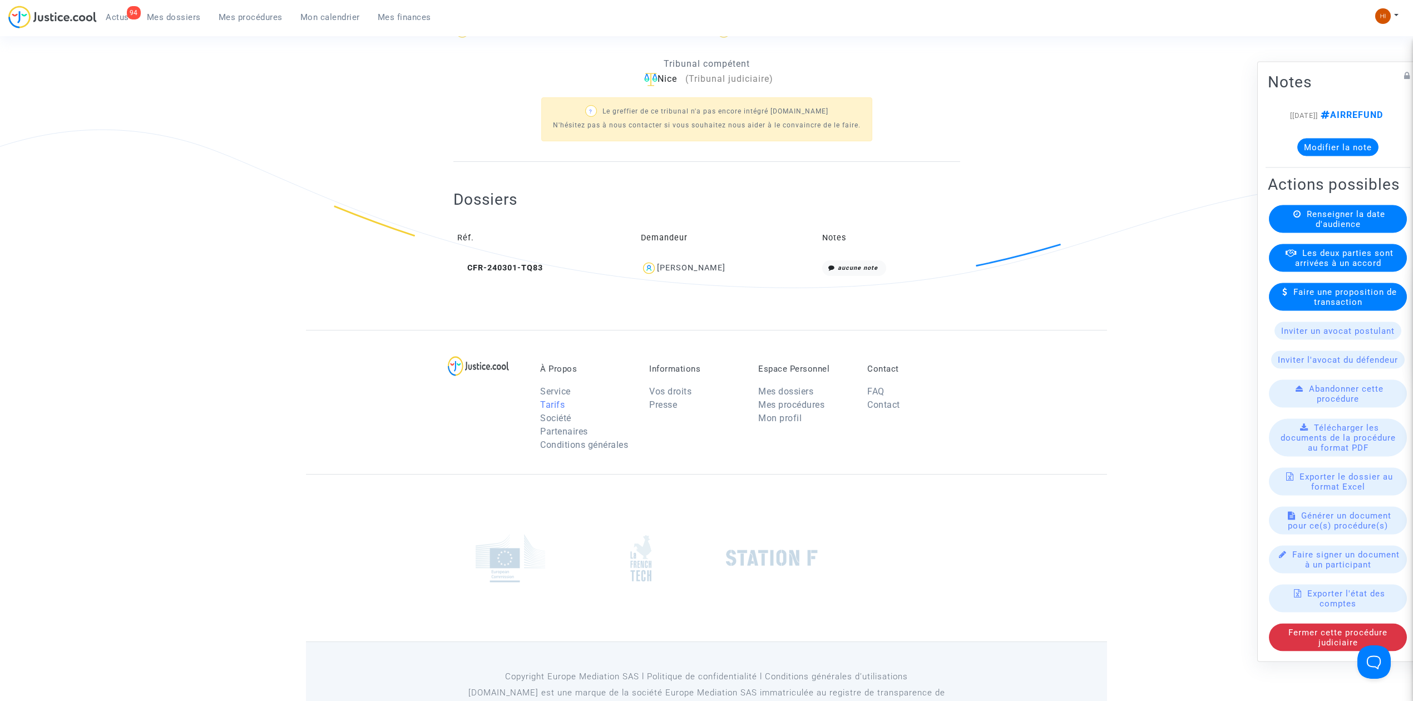
scroll to position [318, 0]
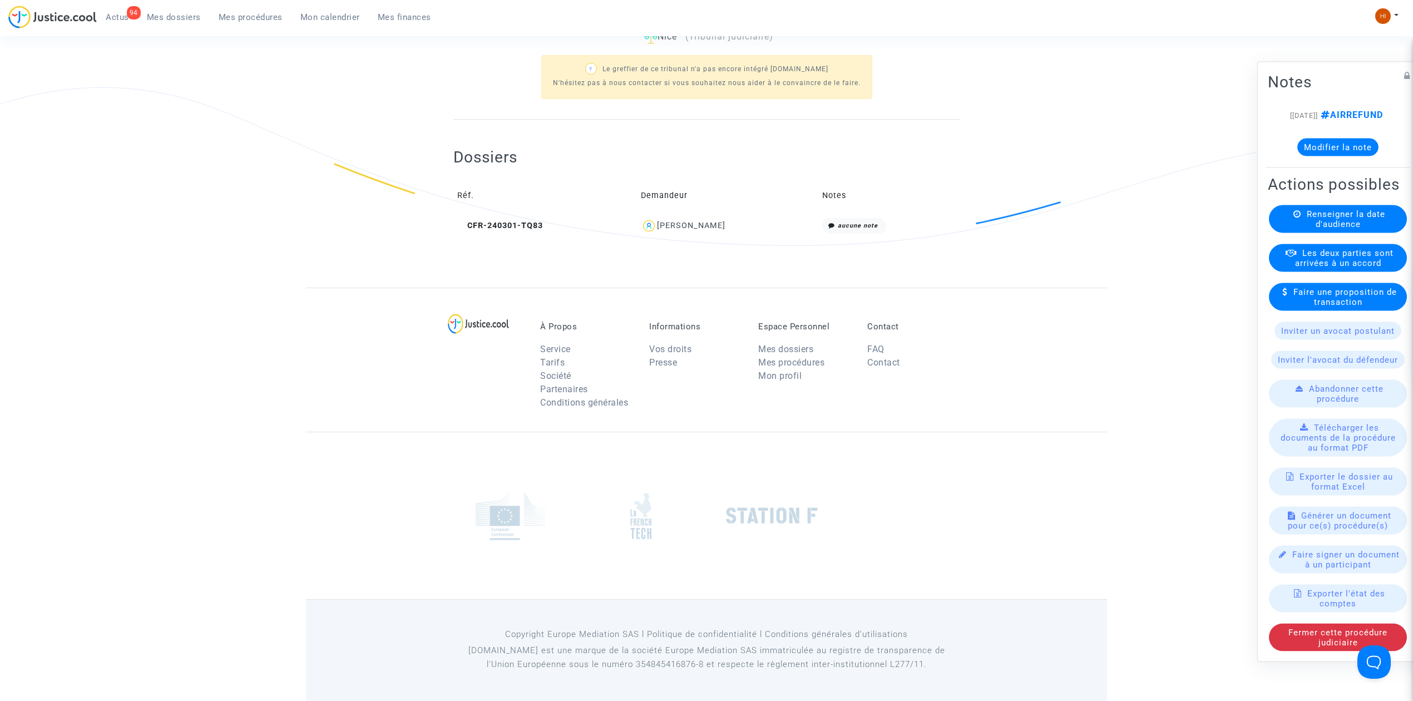
click at [522, 206] on td "Réf." at bounding box center [545, 196] width 184 height 36
click at [521, 213] on td "Réf." at bounding box center [545, 196] width 184 height 36
click at [529, 223] on span "CFR-240301-TQ83" at bounding box center [500, 225] width 86 height 9
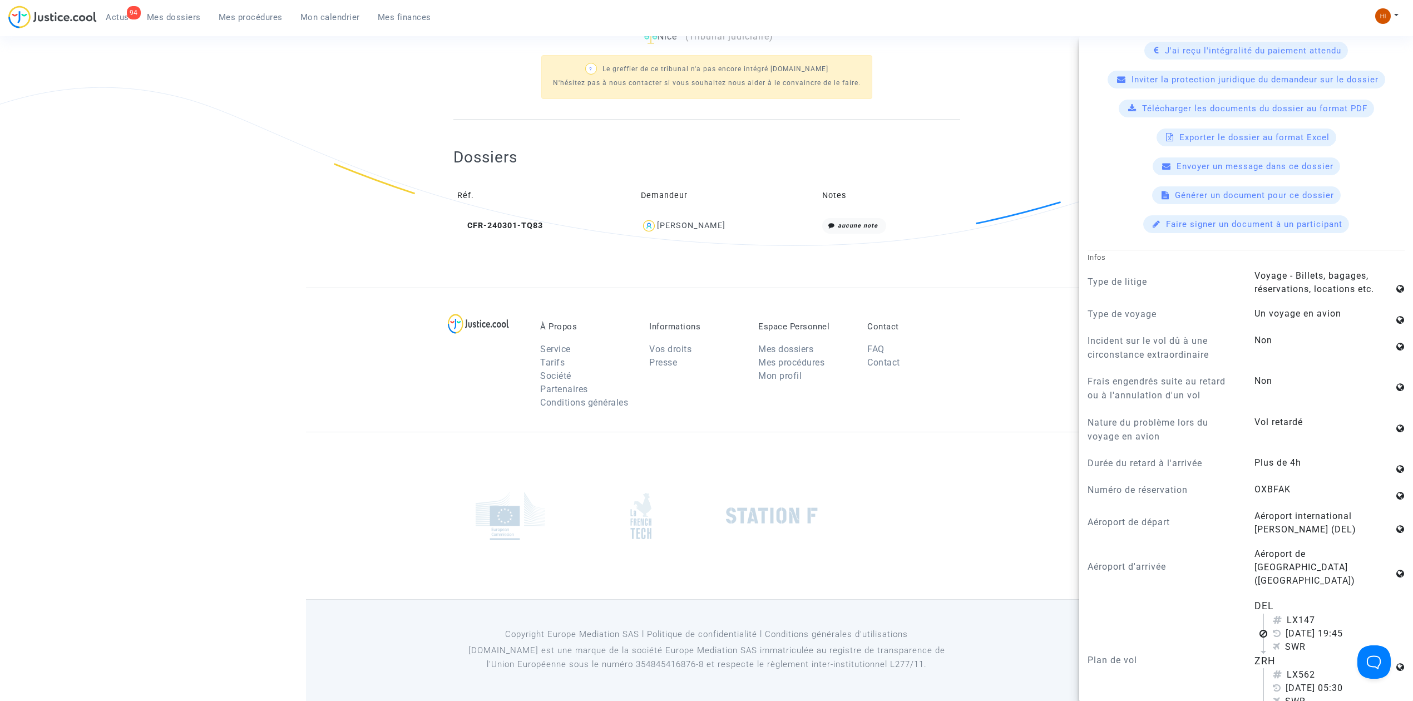
scroll to position [148, 0]
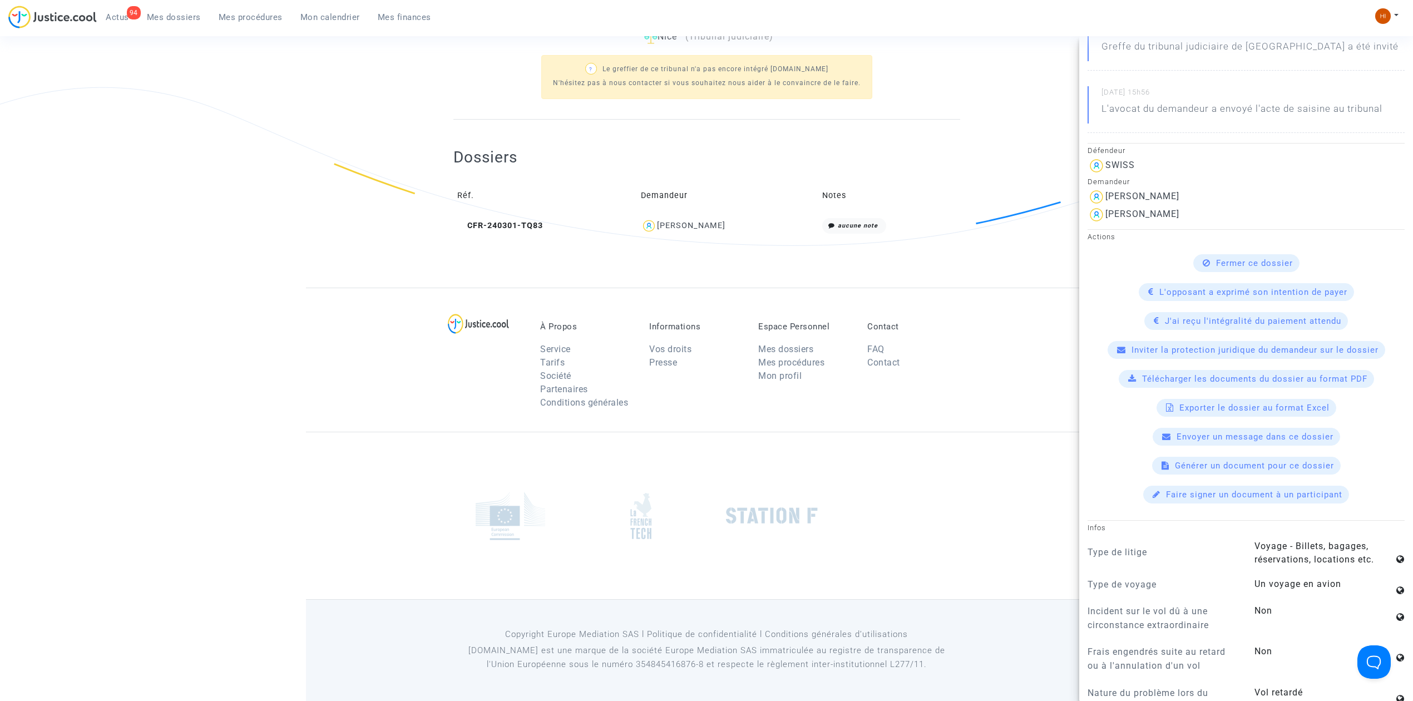
click at [976, 163] on ng-component "Ref. LS-250310-CKGU Etape En attente de la date d'audience Mon rôle Avocat du d…" at bounding box center [706, 31] width 801 height 514
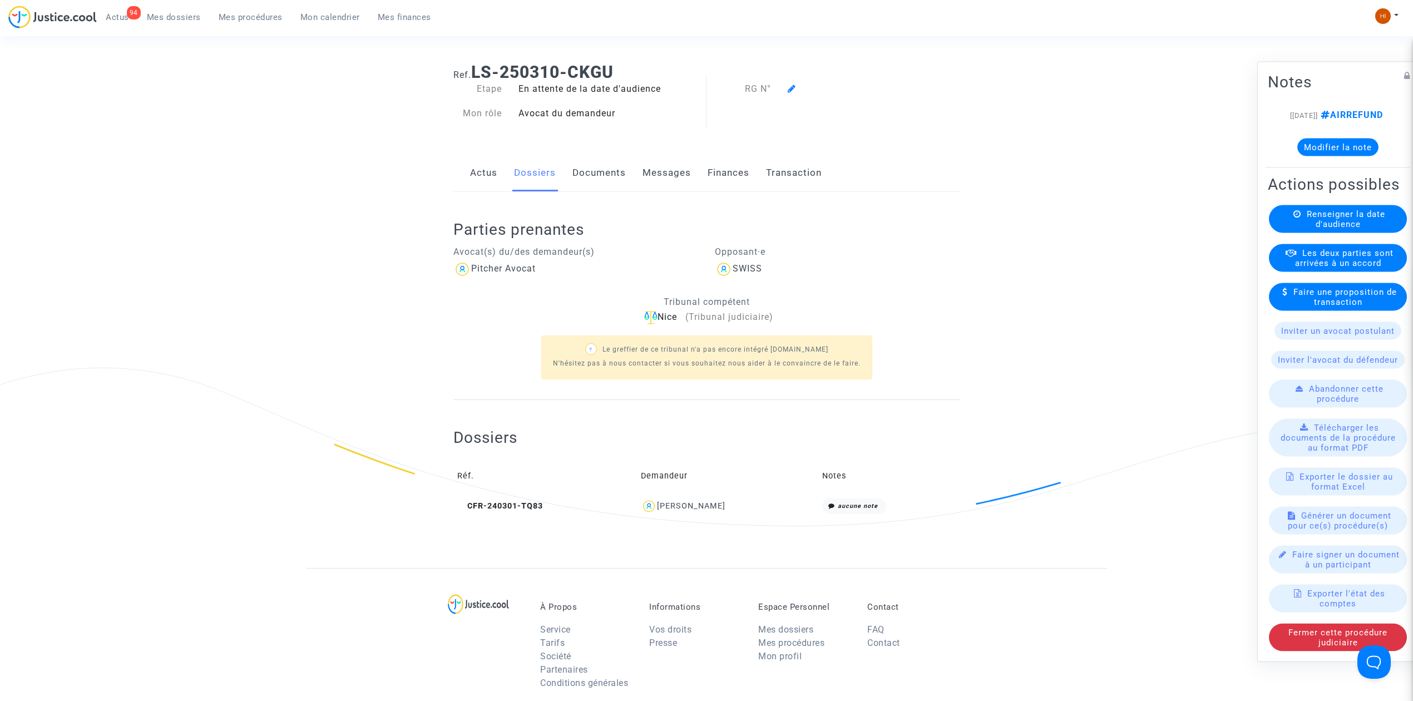
scroll to position [0, 0]
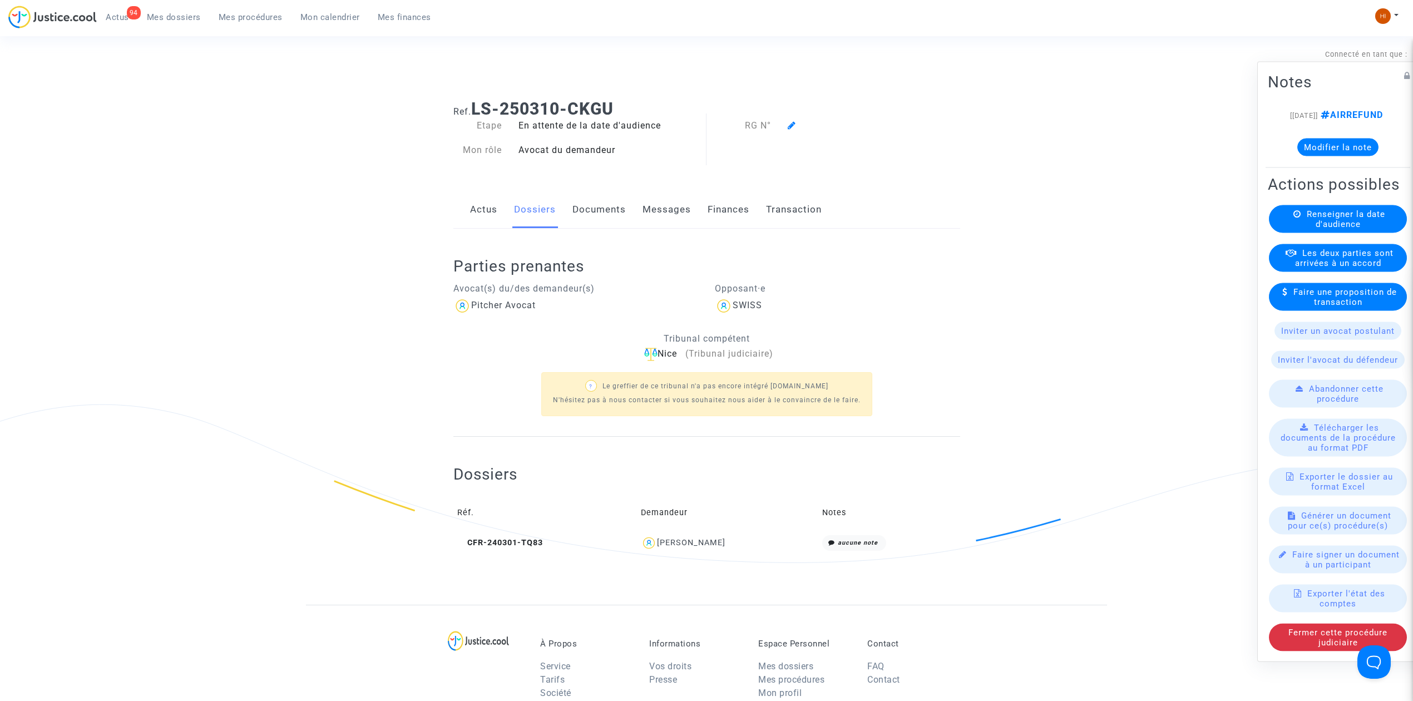
click at [609, 209] on link "Documents" at bounding box center [599, 209] width 53 height 37
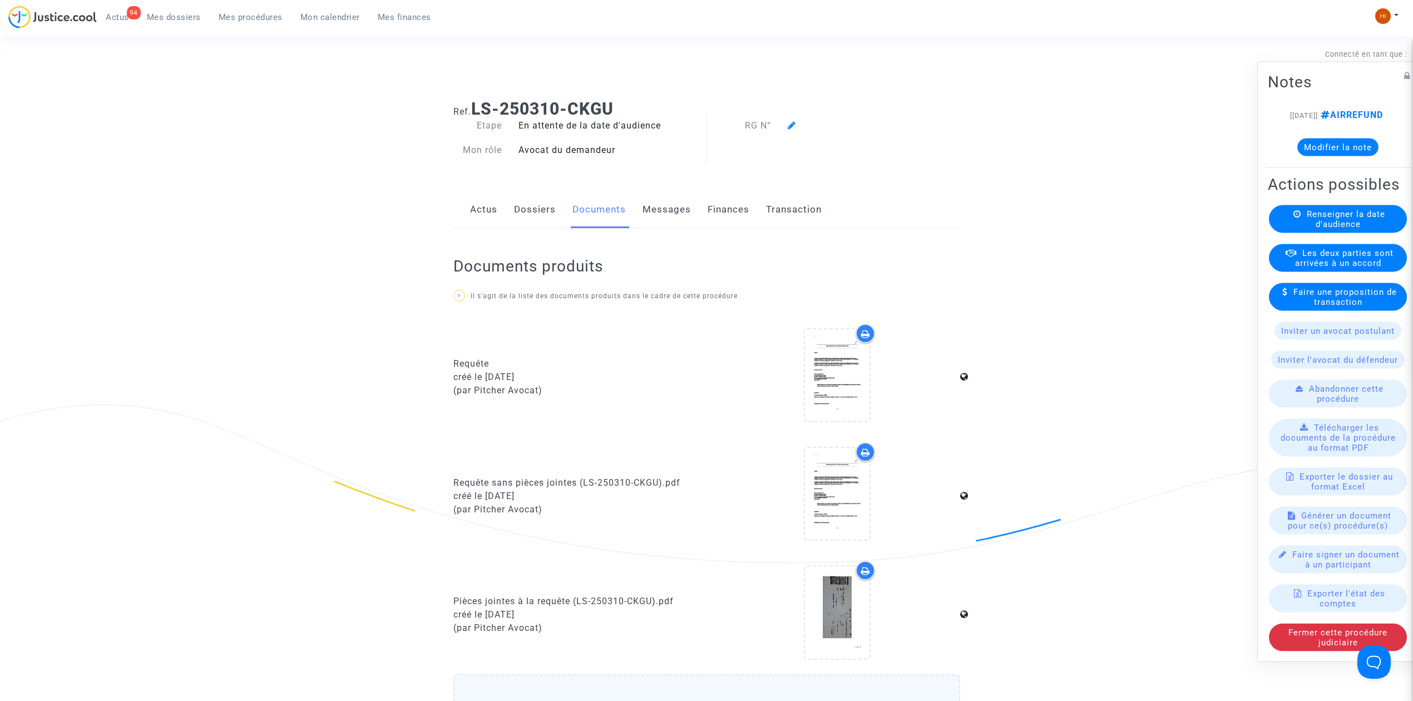
click at [1301, 233] on div "Renseigner la date d'audience" at bounding box center [1338, 219] width 138 height 28
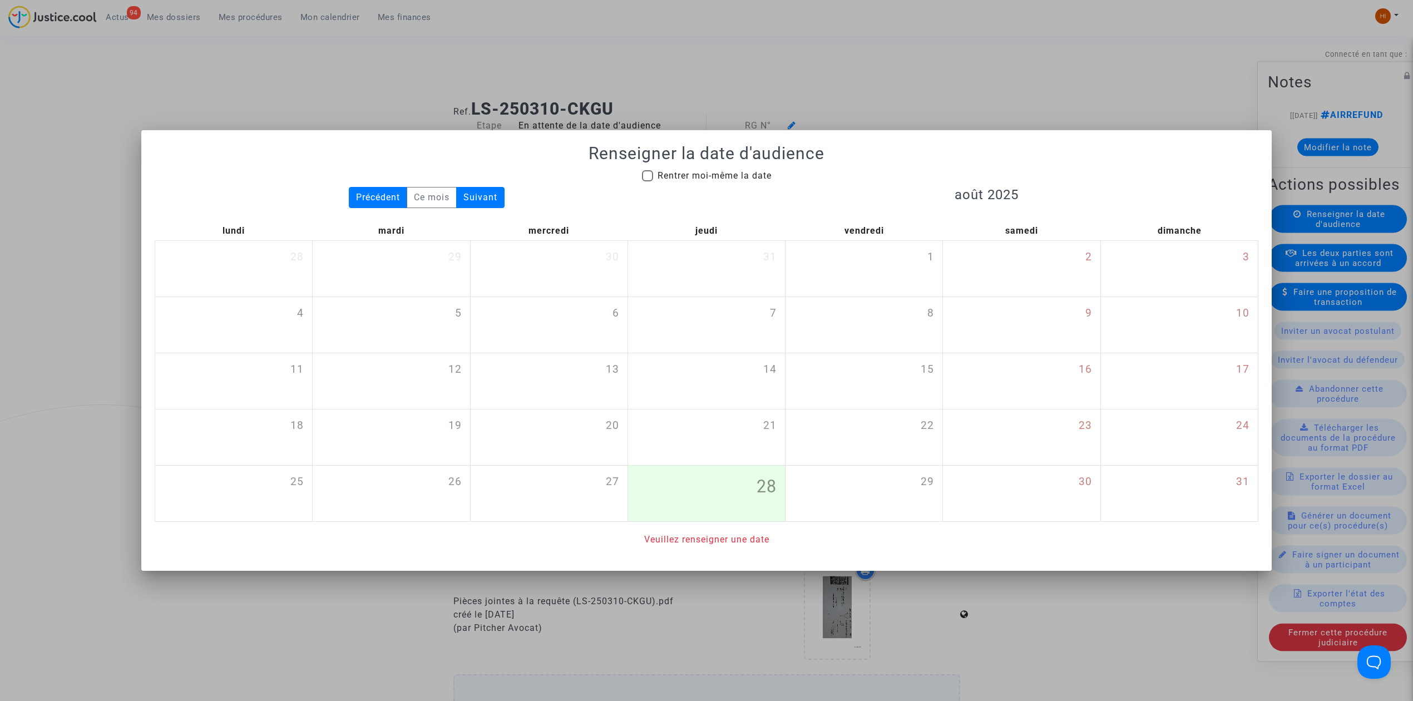
drag, startPoint x: 744, startPoint y: 172, endPoint x: 740, endPoint y: 177, distance: 6.3
click at [744, 172] on span "Rentrer moi-même la date" at bounding box center [715, 175] width 114 height 11
click at [648, 181] on input "Rentrer moi-même la date" at bounding box center [647, 181] width 1 height 1
checkbox input "true"
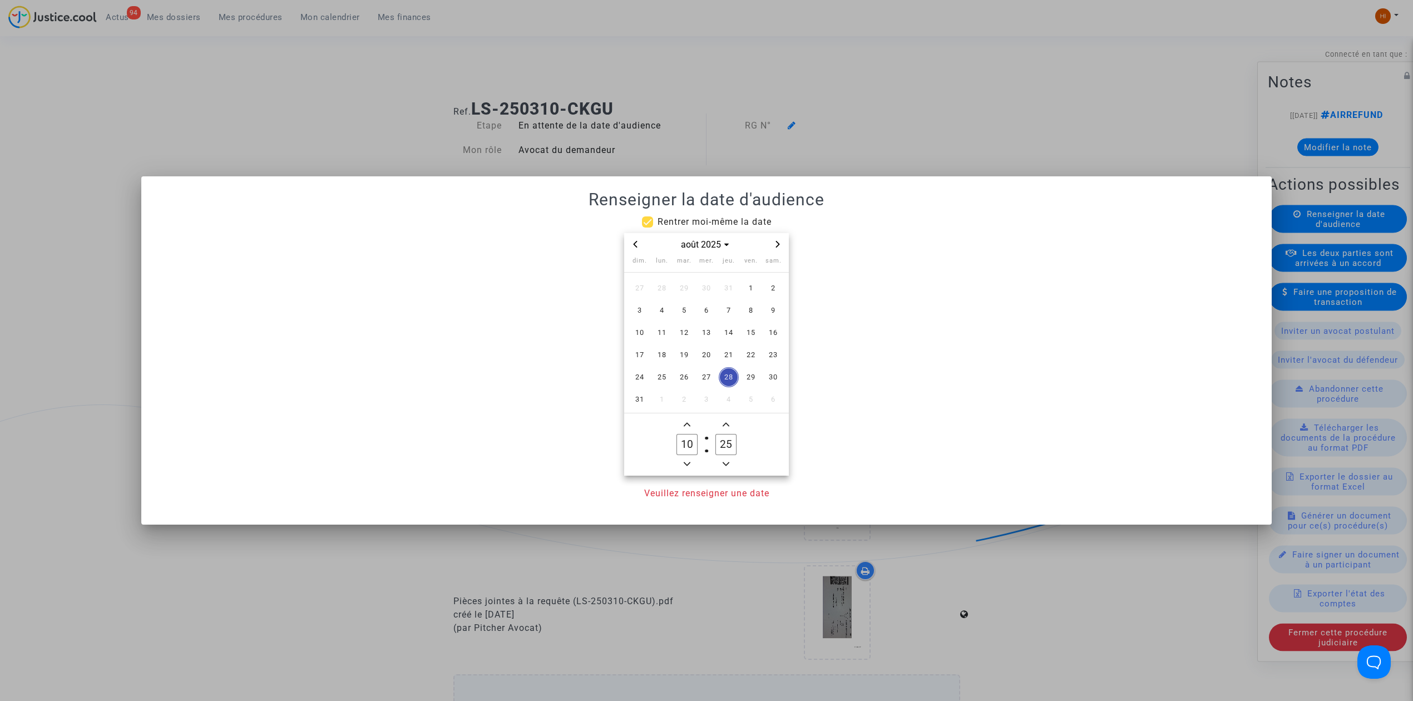
click at [777, 245] on icon "Next month" at bounding box center [778, 244] width 7 height 7
click at [776, 245] on icon "Next month" at bounding box center [778, 244] width 7 height 7
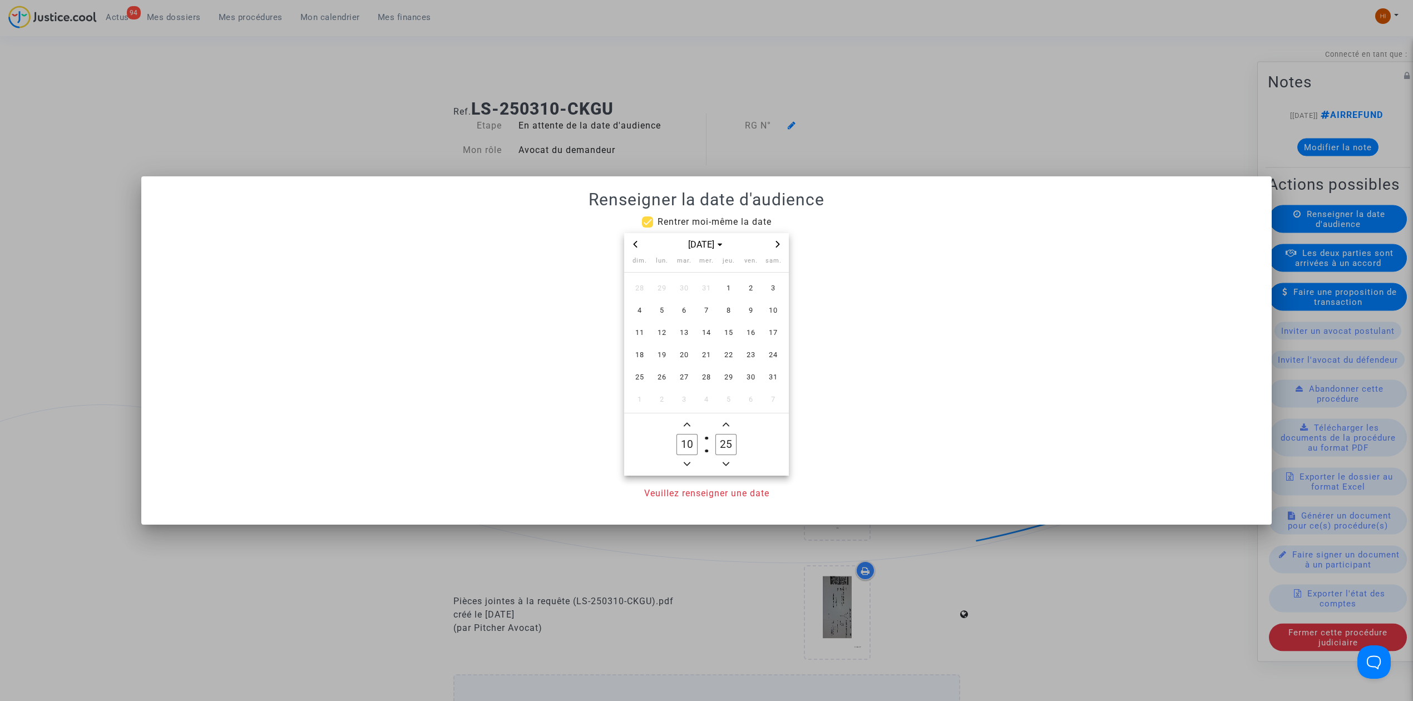
click at [776, 246] on icon "Next month" at bounding box center [778, 244] width 7 height 7
click at [753, 289] on span "6" at bounding box center [751, 288] width 20 height 20
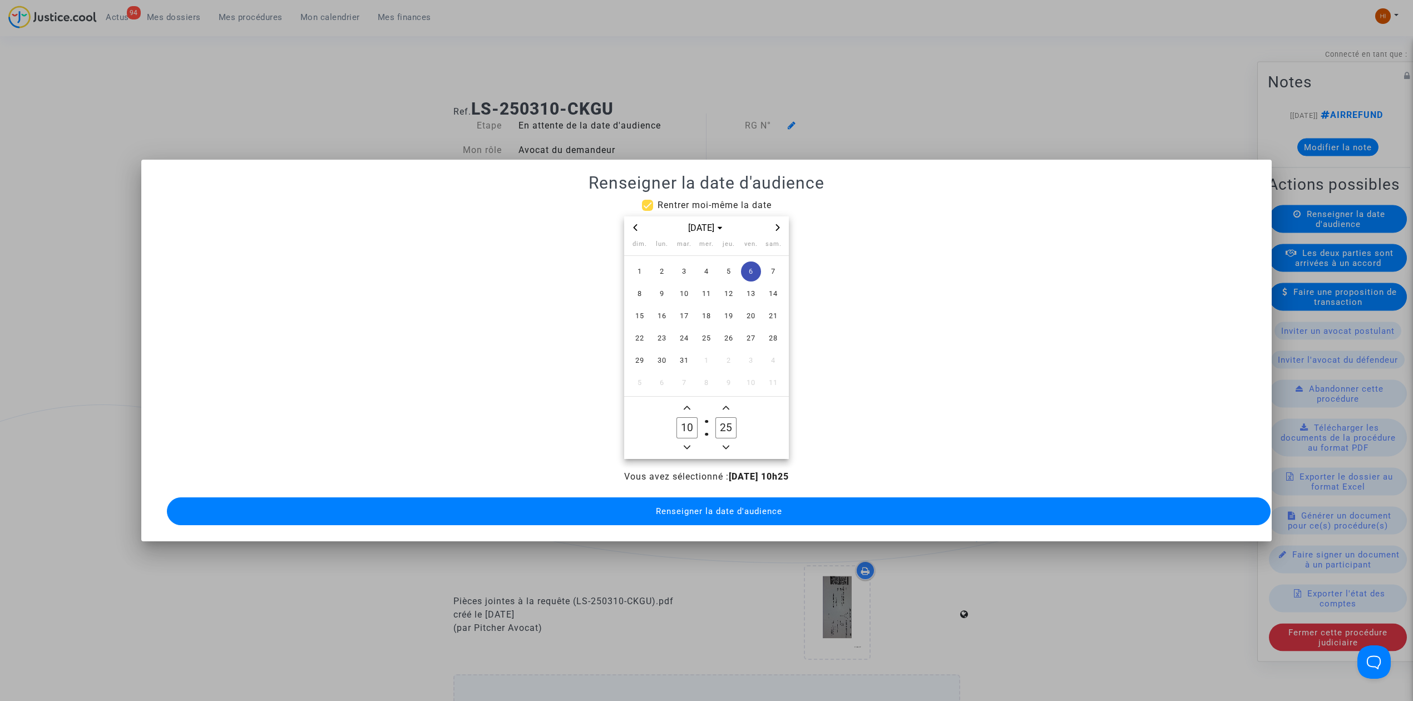
drag, startPoint x: 688, startPoint y: 437, endPoint x: 744, endPoint y: 432, distance: 56.5
click at [693, 441] on button "Minus a hour" at bounding box center [686, 448] width 13 height 14
type input "09"
click at [737, 418] on label "25 Minute" at bounding box center [726, 428] width 39 height 22
click at [737, 418] on input "25" at bounding box center [726, 427] width 21 height 21
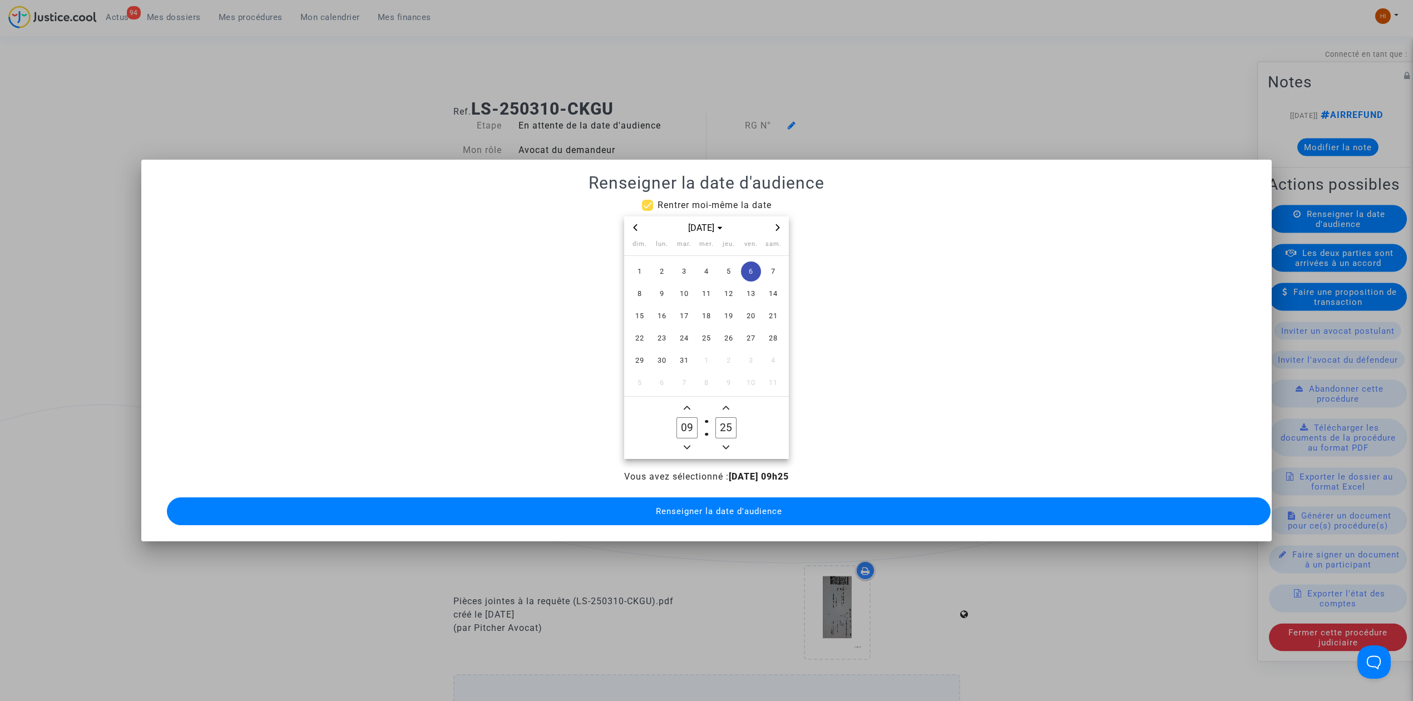
click at [731, 421] on input "25" at bounding box center [726, 427] width 21 height 21
type input "00"
click at [717, 506] on span "Renseigner la date d'audience" at bounding box center [719, 511] width 126 height 10
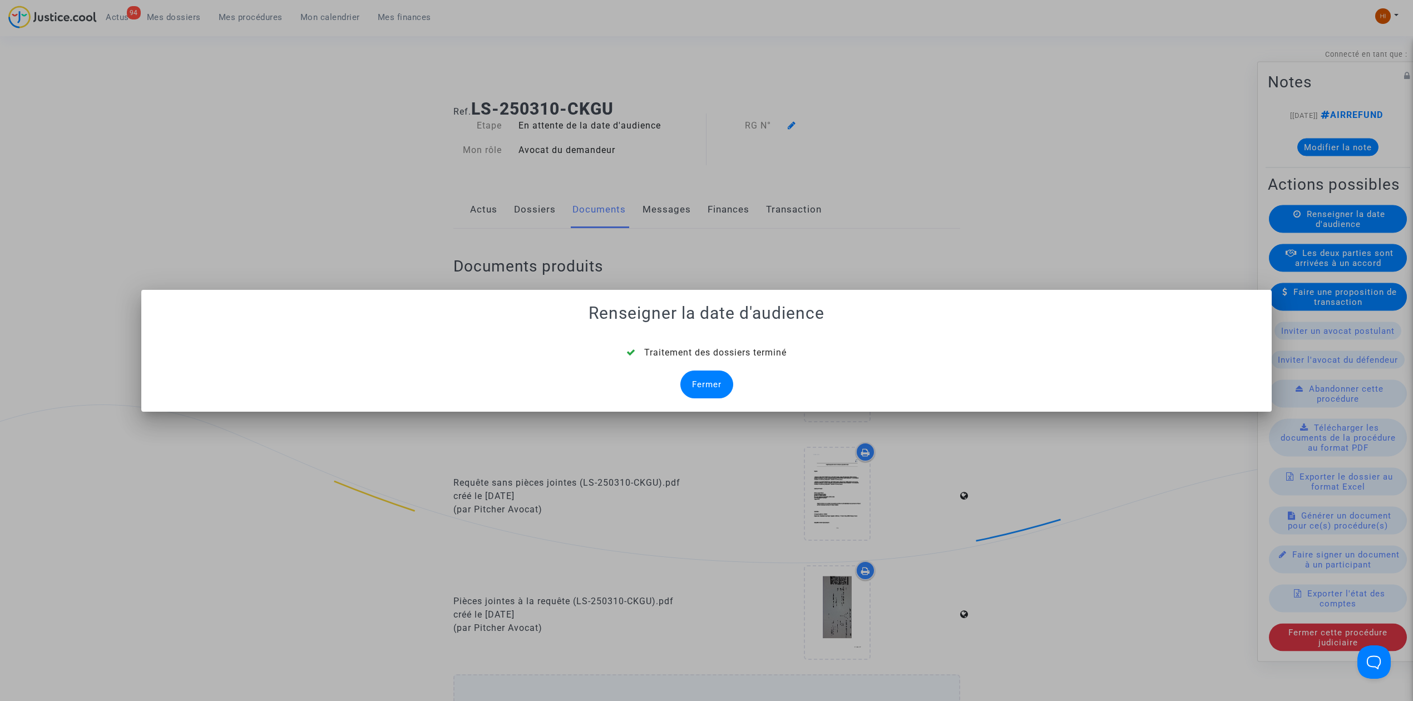
click at [717, 384] on div "Fermer" at bounding box center [706, 385] width 53 height 28
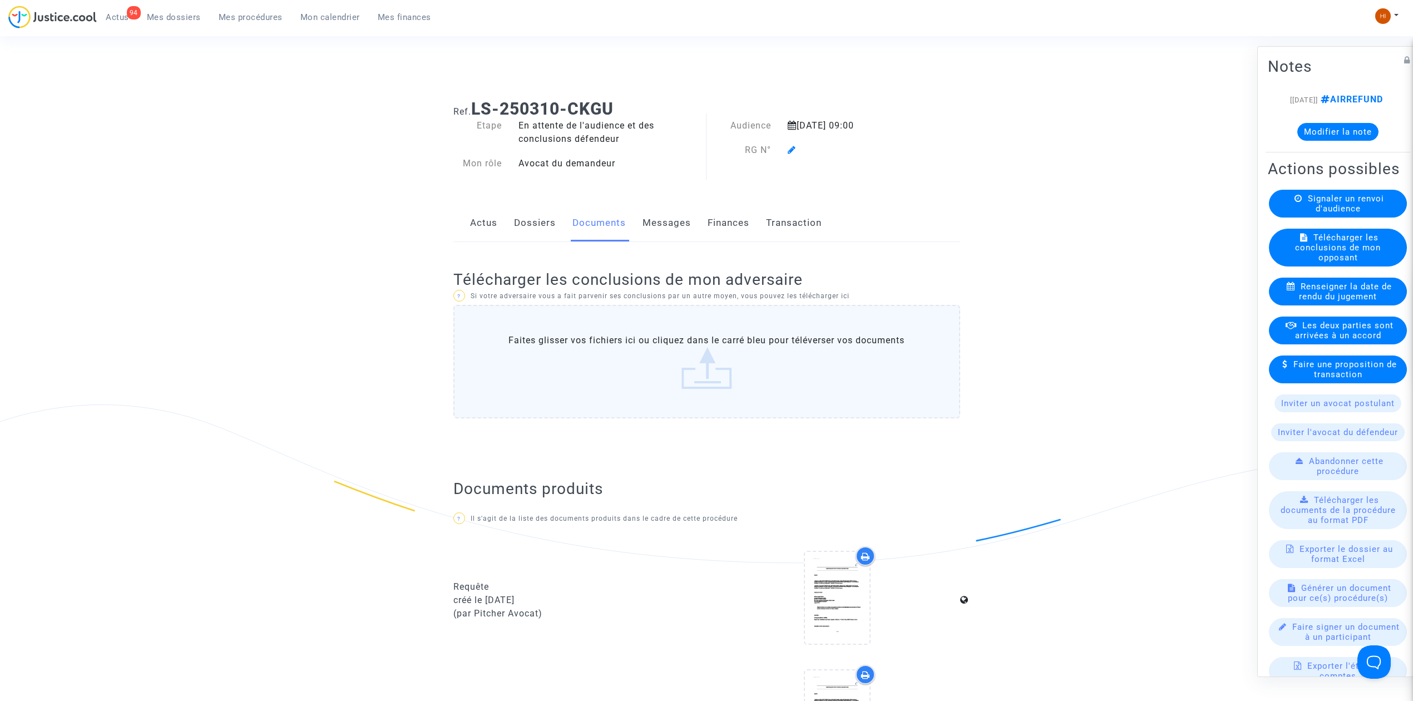
click at [798, 141] on div "Audience 6 mars 2026 09:00 RG N°" at bounding box center [816, 150] width 218 height 63
click at [793, 150] on icon at bounding box center [792, 149] width 8 height 9
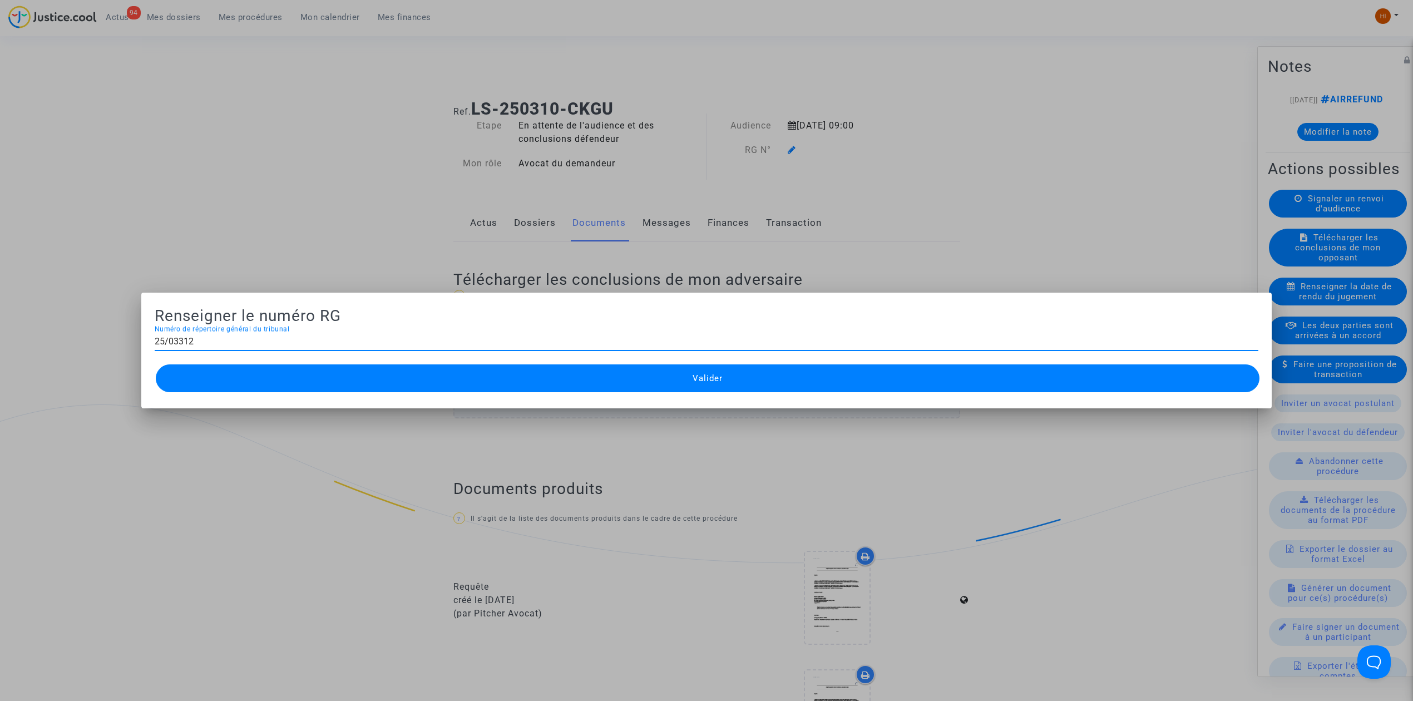
type input "25/03312"
click at [673, 377] on button "Valider" at bounding box center [708, 378] width 1104 height 28
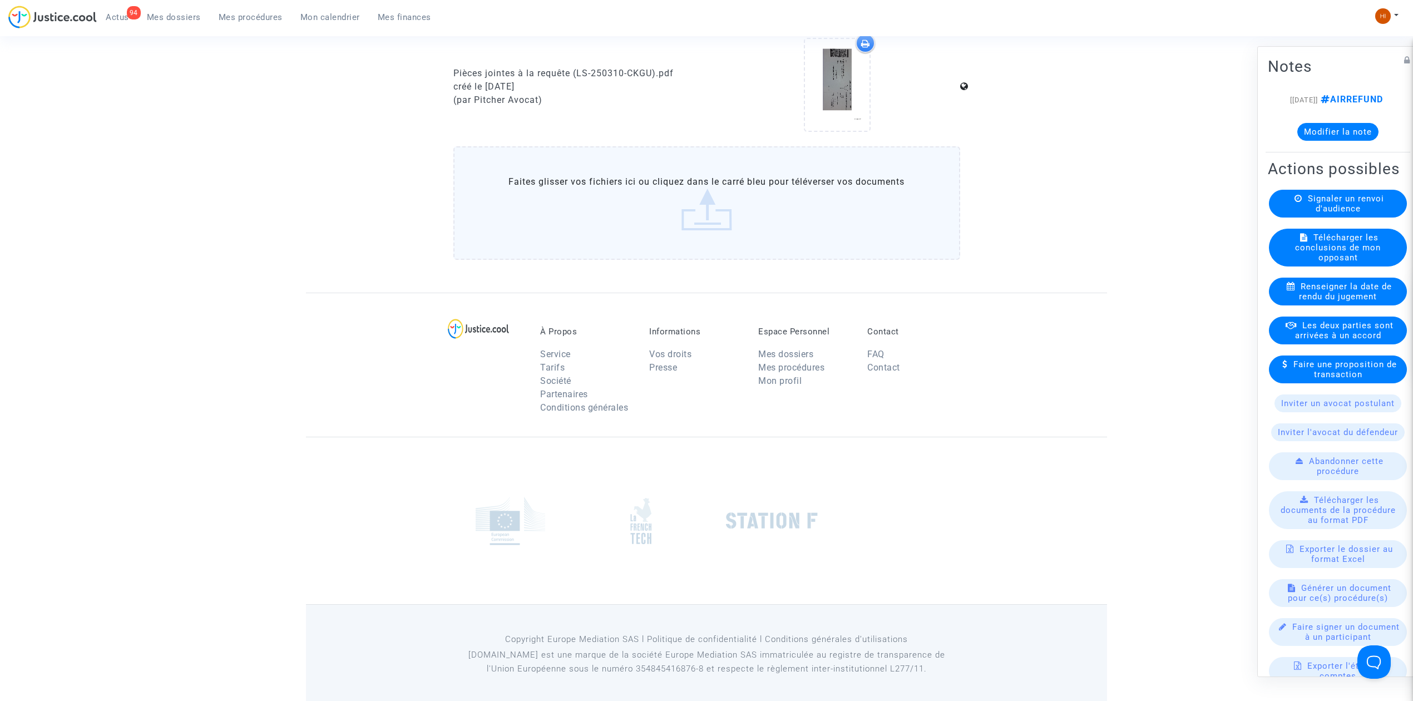
scroll to position [752, 0]
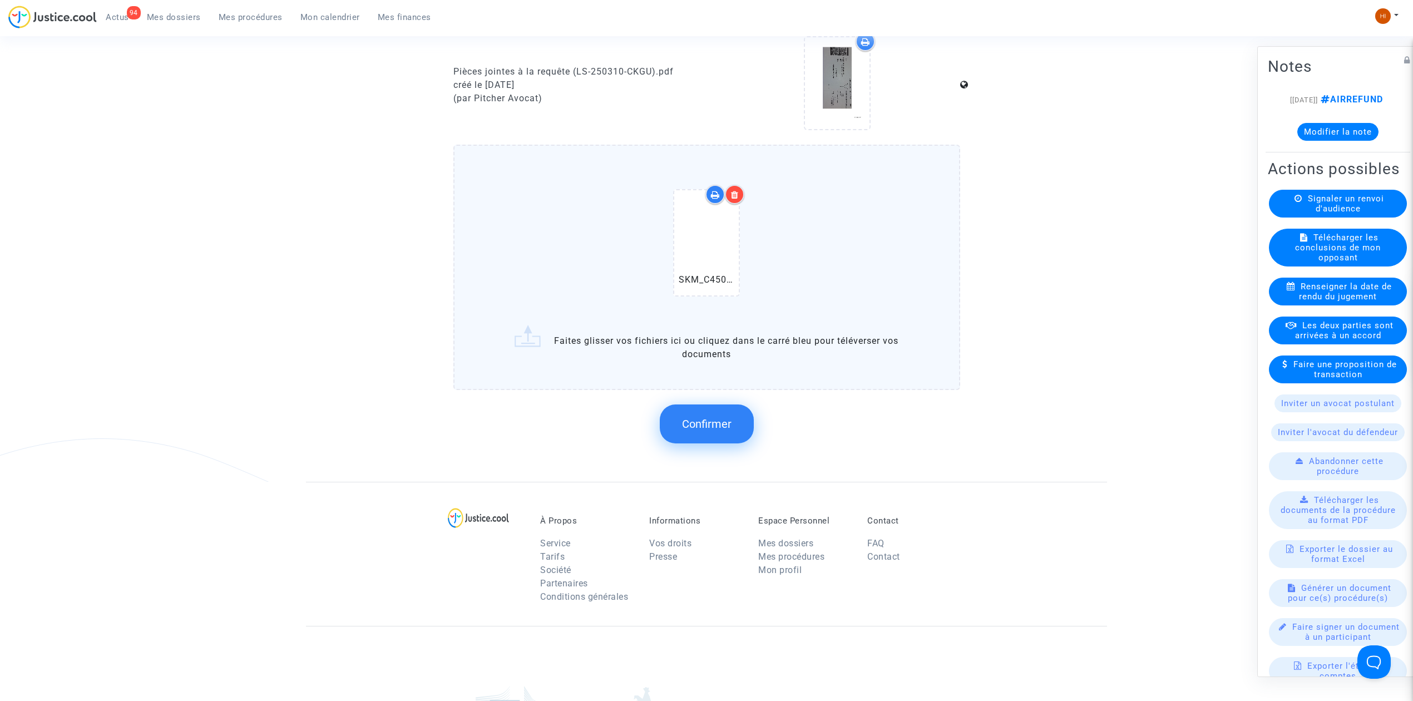
click at [702, 426] on span "Confirmer" at bounding box center [707, 423] width 50 height 13
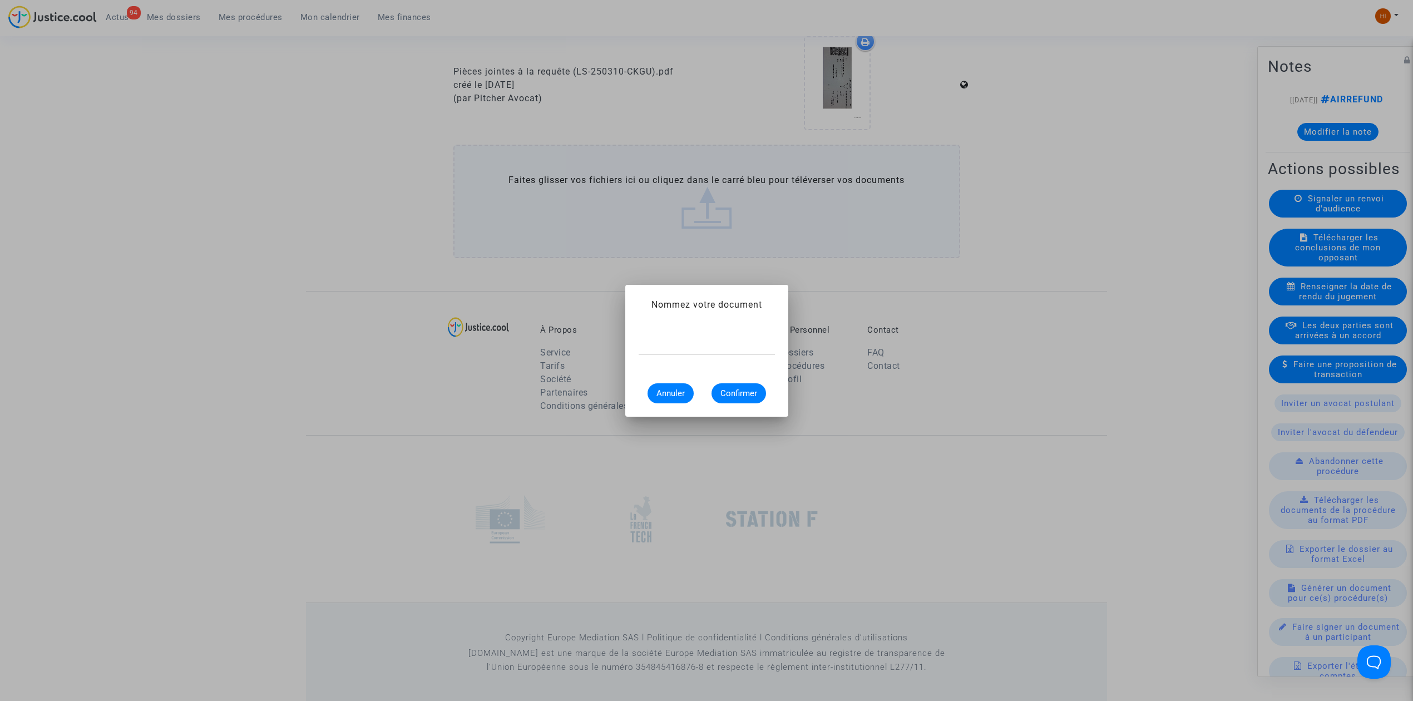
scroll to position [0, 0]
type input "CONVOCATION"
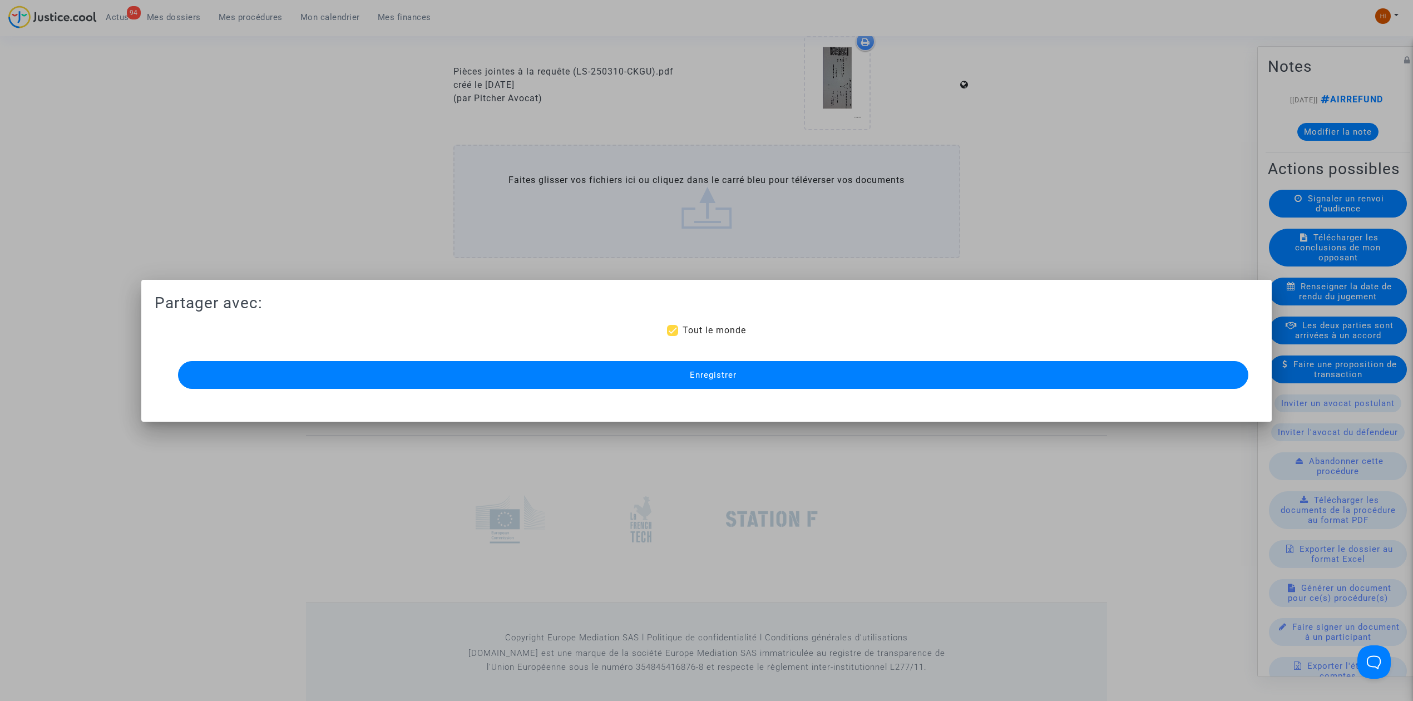
click at [743, 377] on button "Enregistrer" at bounding box center [713, 375] width 1071 height 28
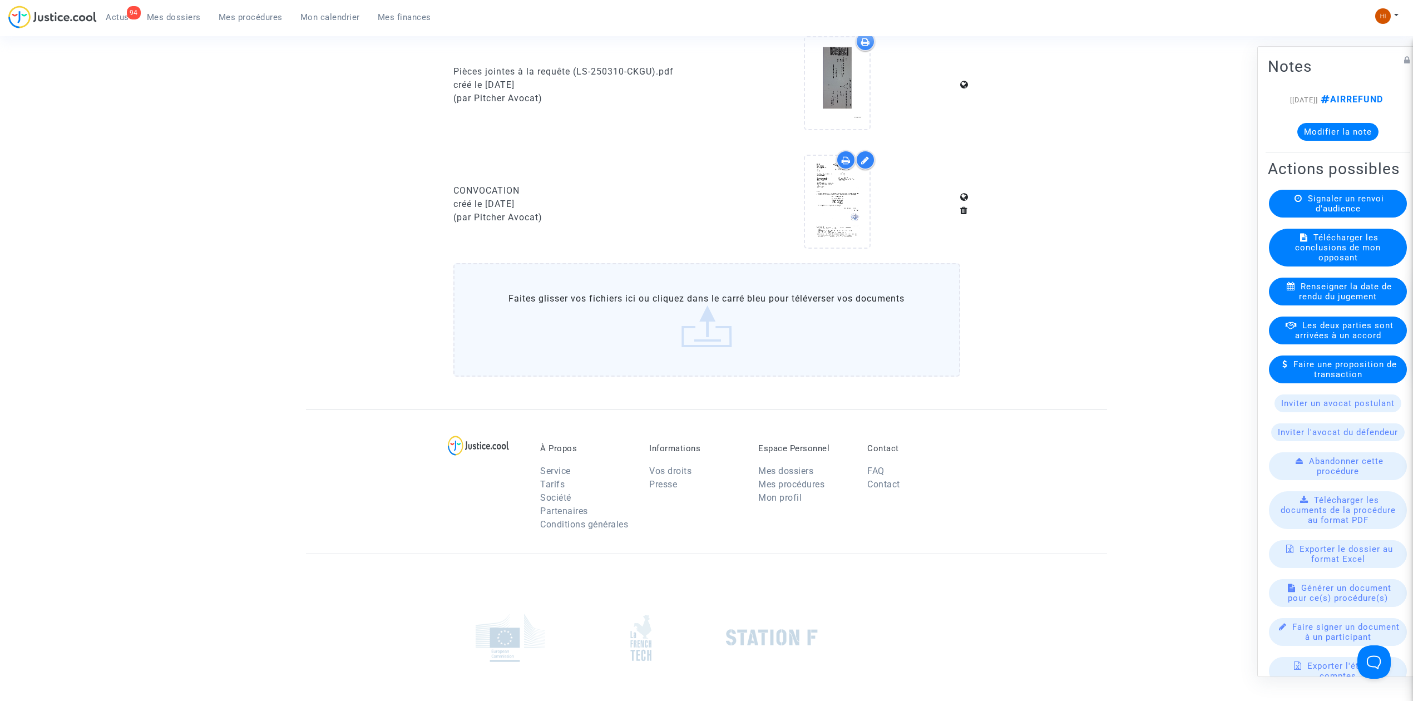
click at [785, 318] on label "Faites glisser vos fichiers ici ou cliquez dans le carré bleu pour téléverser v…" at bounding box center [706, 320] width 507 height 114
click at [0, 0] on input "Faites glisser vos fichiers ici ou cliquez dans le carré bleu pour téléverser v…" at bounding box center [0, 0] width 0 height 0
click at [262, 16] on span "Mes procédures" at bounding box center [251, 17] width 64 height 10
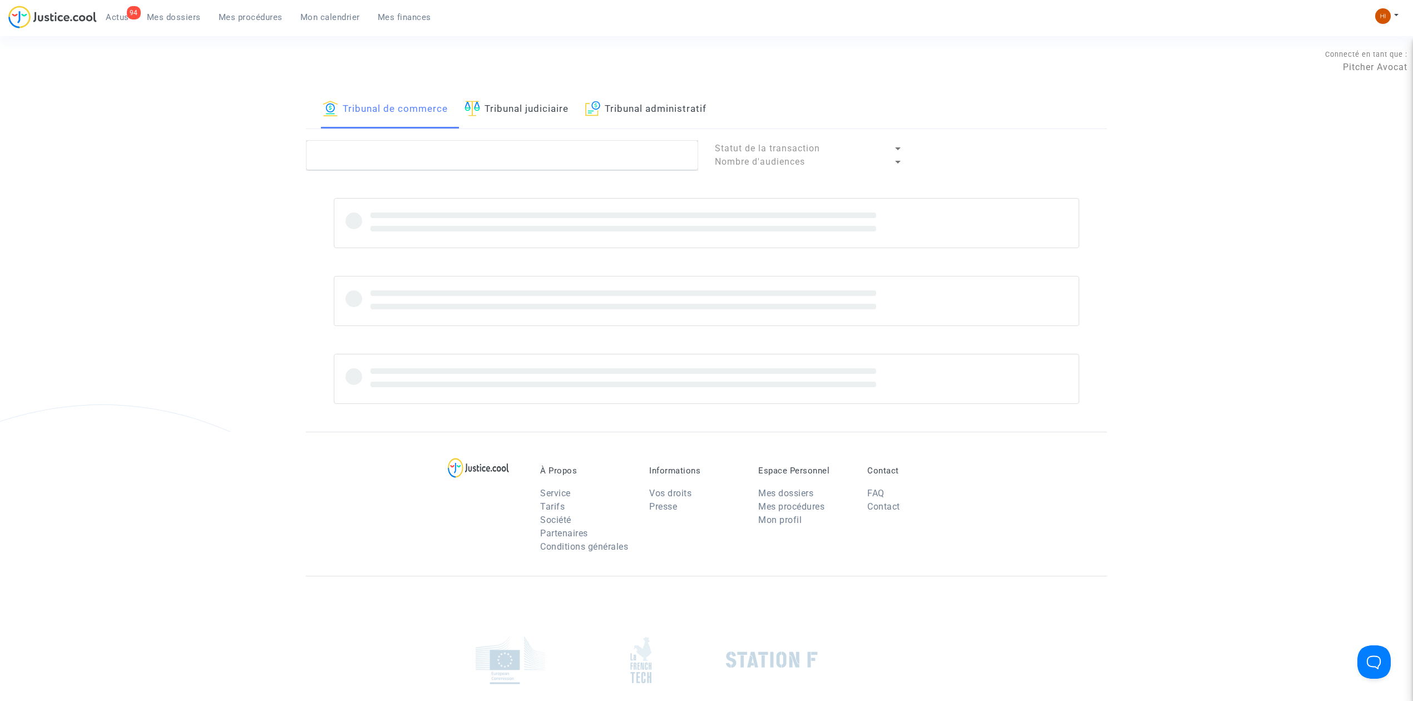
click at [521, 119] on link "Tribunal judiciaire" at bounding box center [517, 110] width 104 height 38
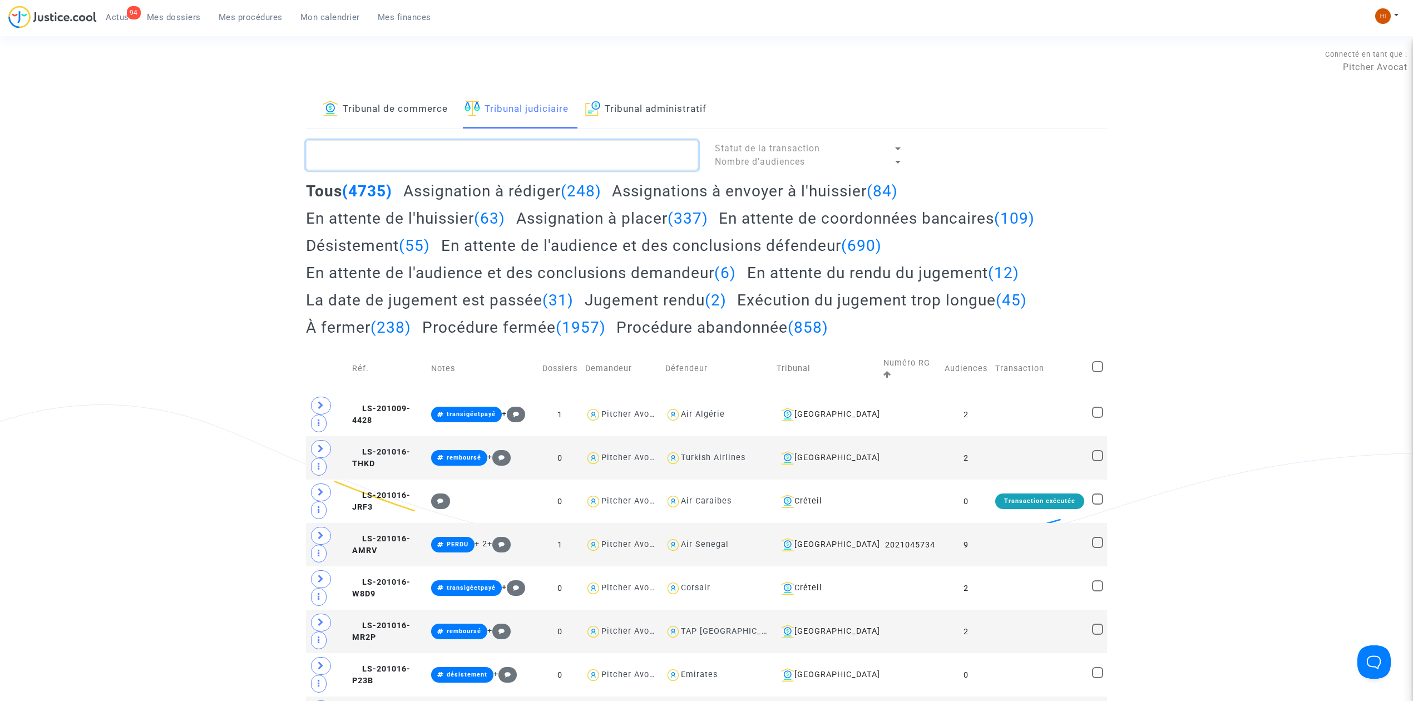
click at [504, 151] on textarea at bounding box center [502, 155] width 392 height 30
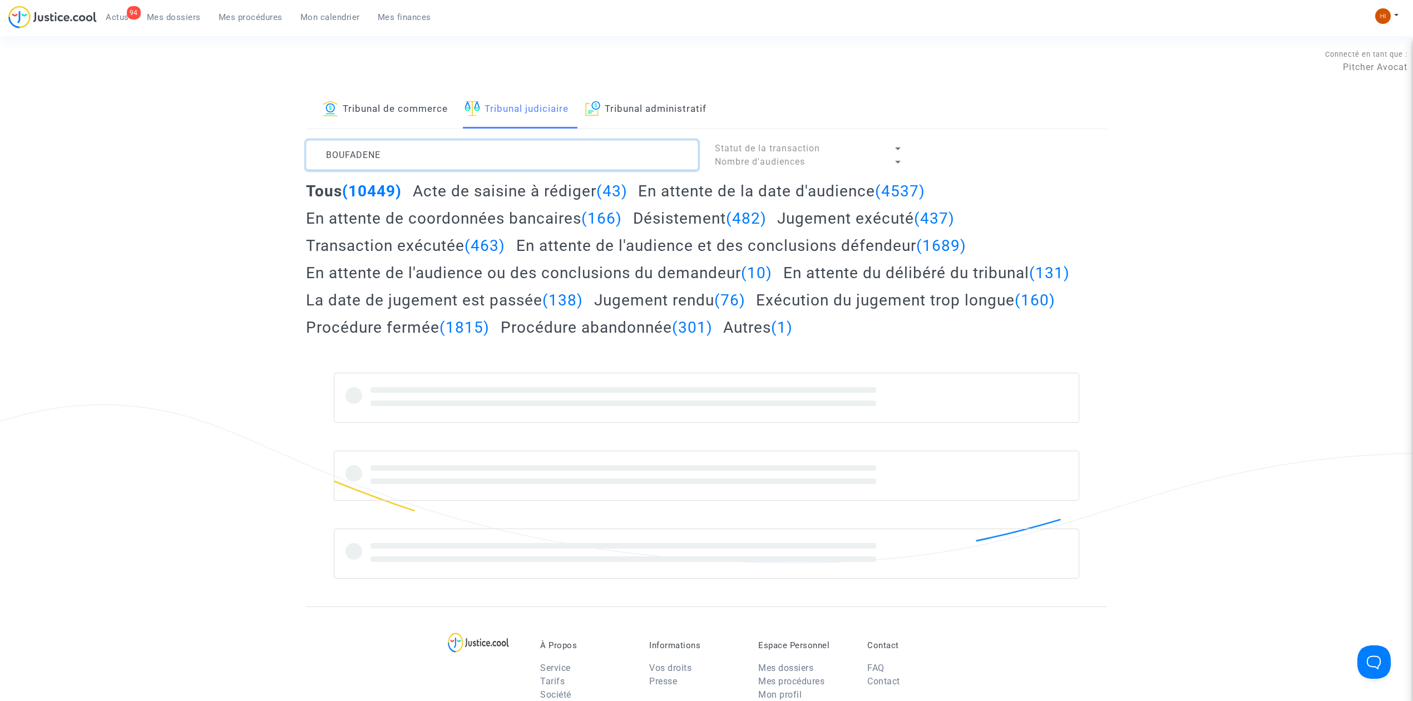
drag, startPoint x: 506, startPoint y: 148, endPoint x: 238, endPoint y: 136, distance: 267.9
click at [238, 136] on div "Tribunal de commerce Tribunal judiciaire Tribunal administratif BOUFADENE Statu…" at bounding box center [706, 349] width 1413 height 516
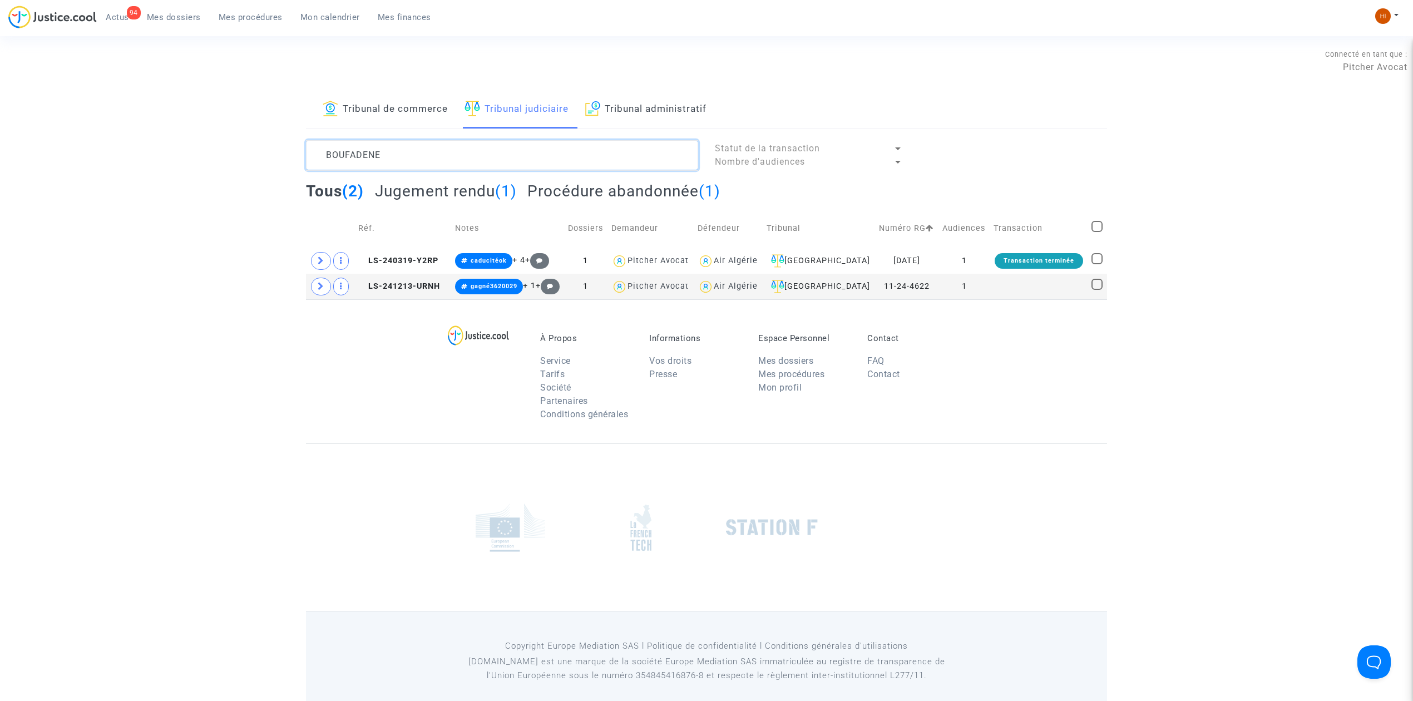
type textarea "BOUFADENE"
click at [418, 263] on span "LS-240319-Y2RP" at bounding box center [398, 260] width 80 height 9
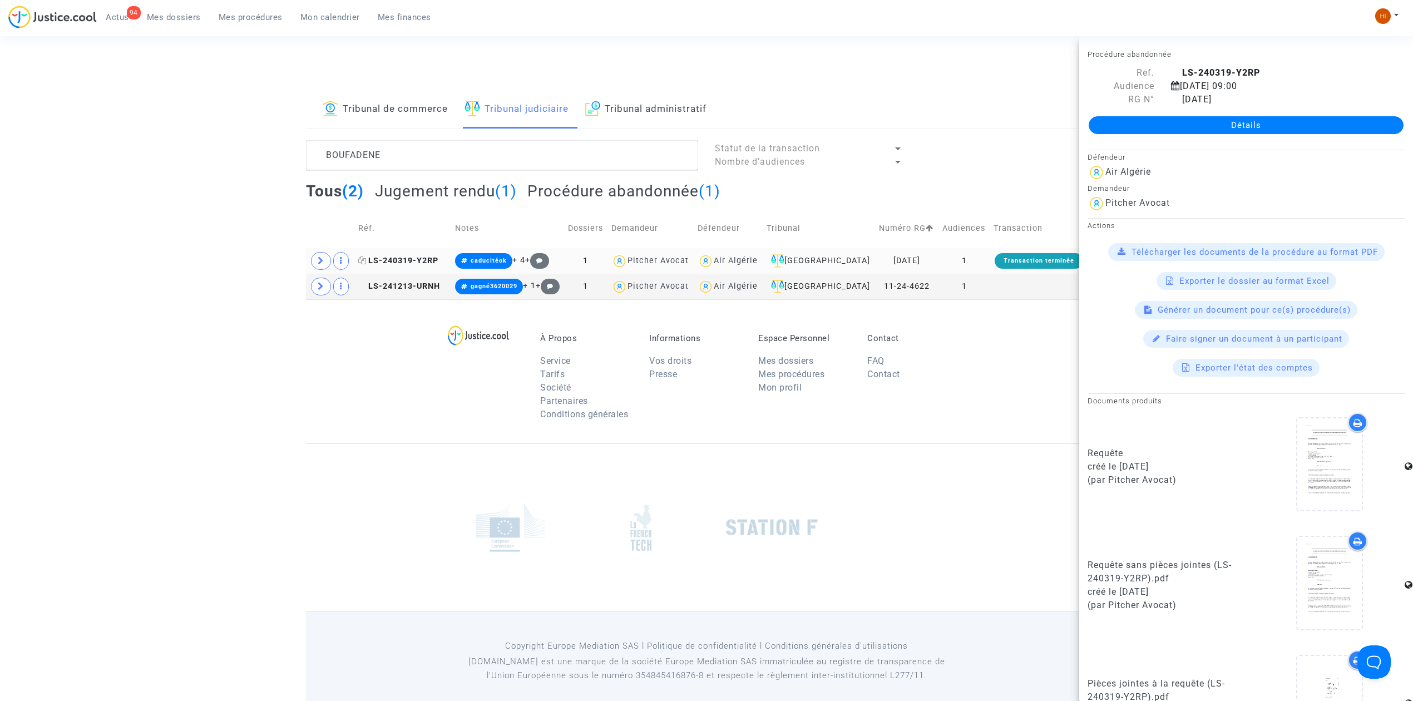
click at [434, 261] on span "LS-240319-Y2RP" at bounding box center [398, 260] width 80 height 9
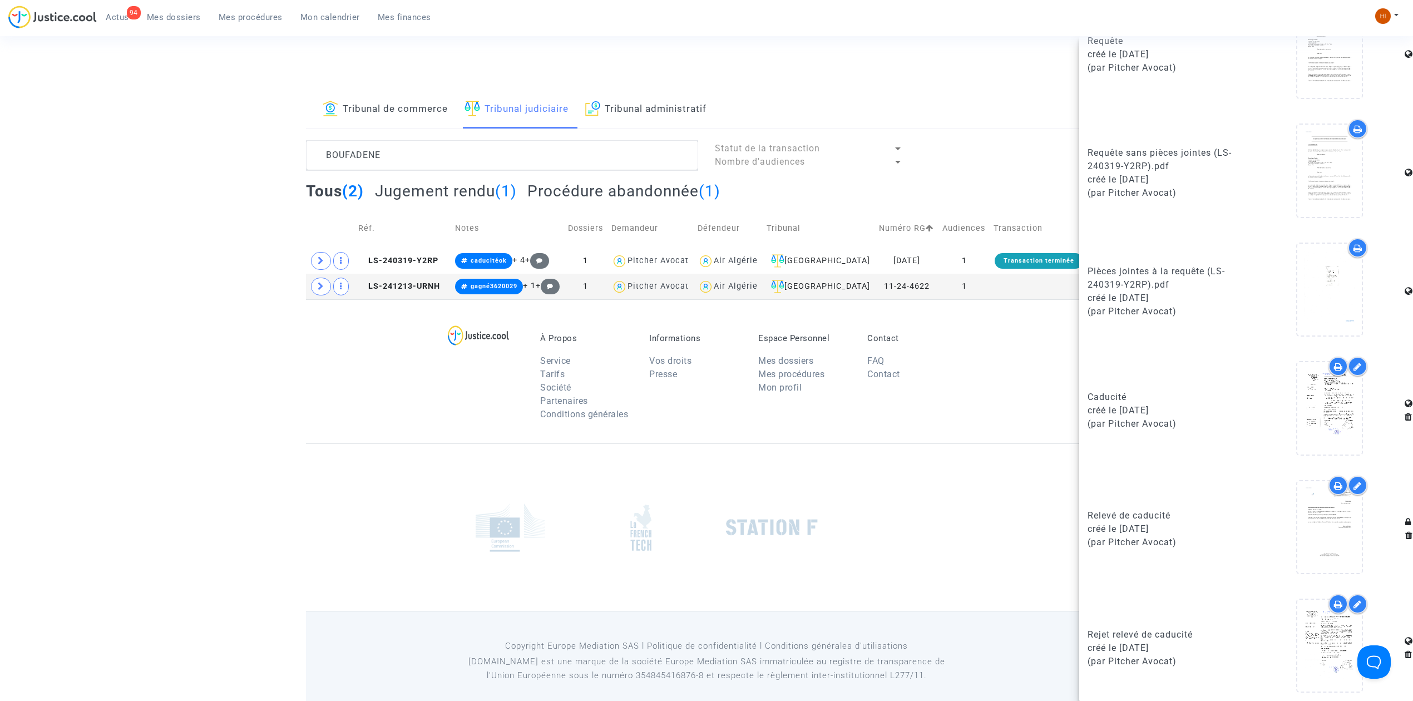
scroll to position [417, 0]
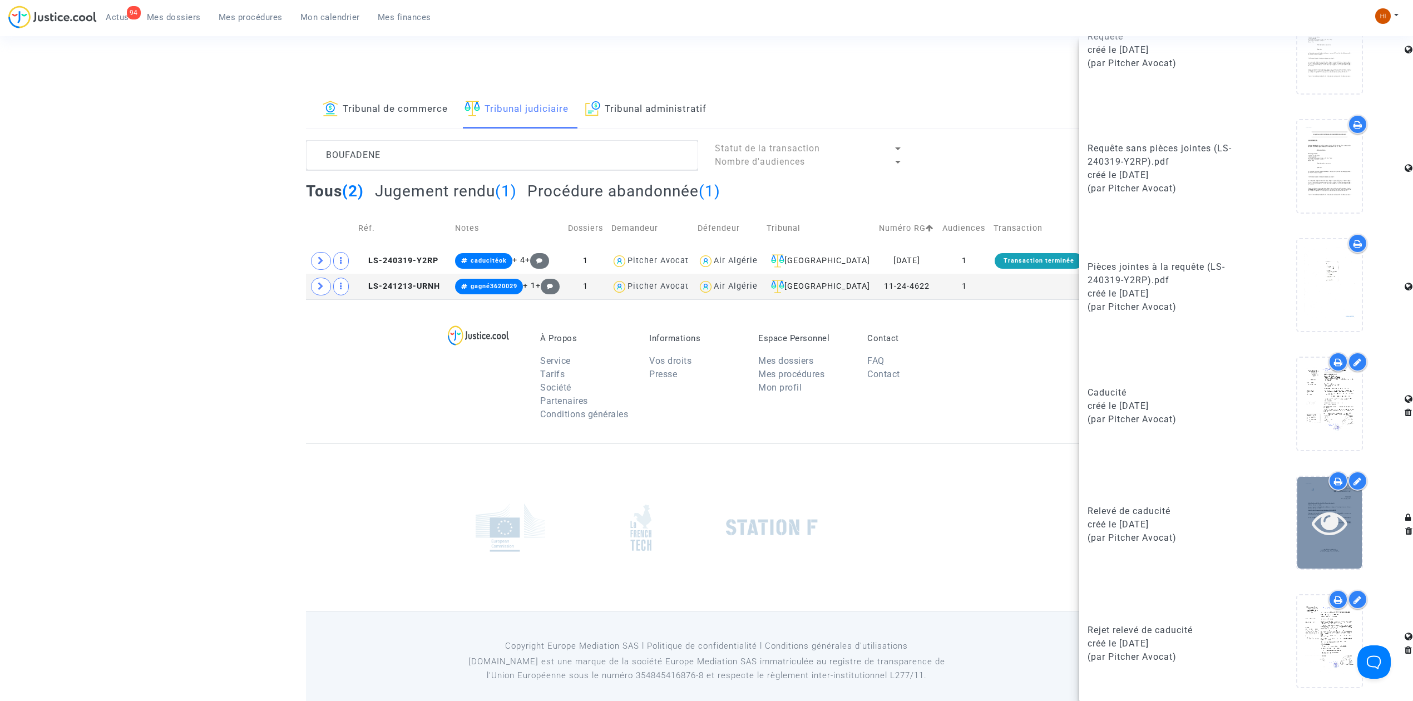
click at [1341, 519] on div at bounding box center [1330, 523] width 65 height 36
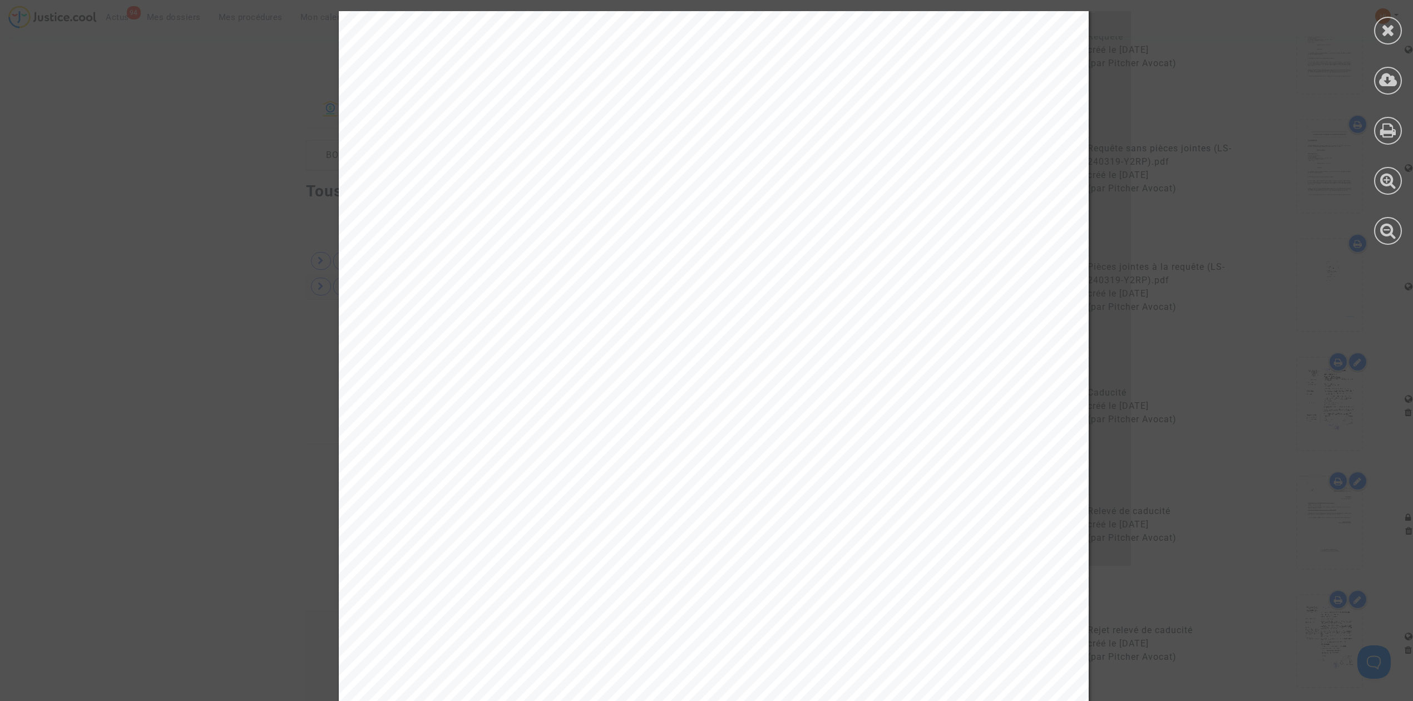
scroll to position [18, 0]
click at [1384, 33] on icon at bounding box center [1389, 30] width 14 height 17
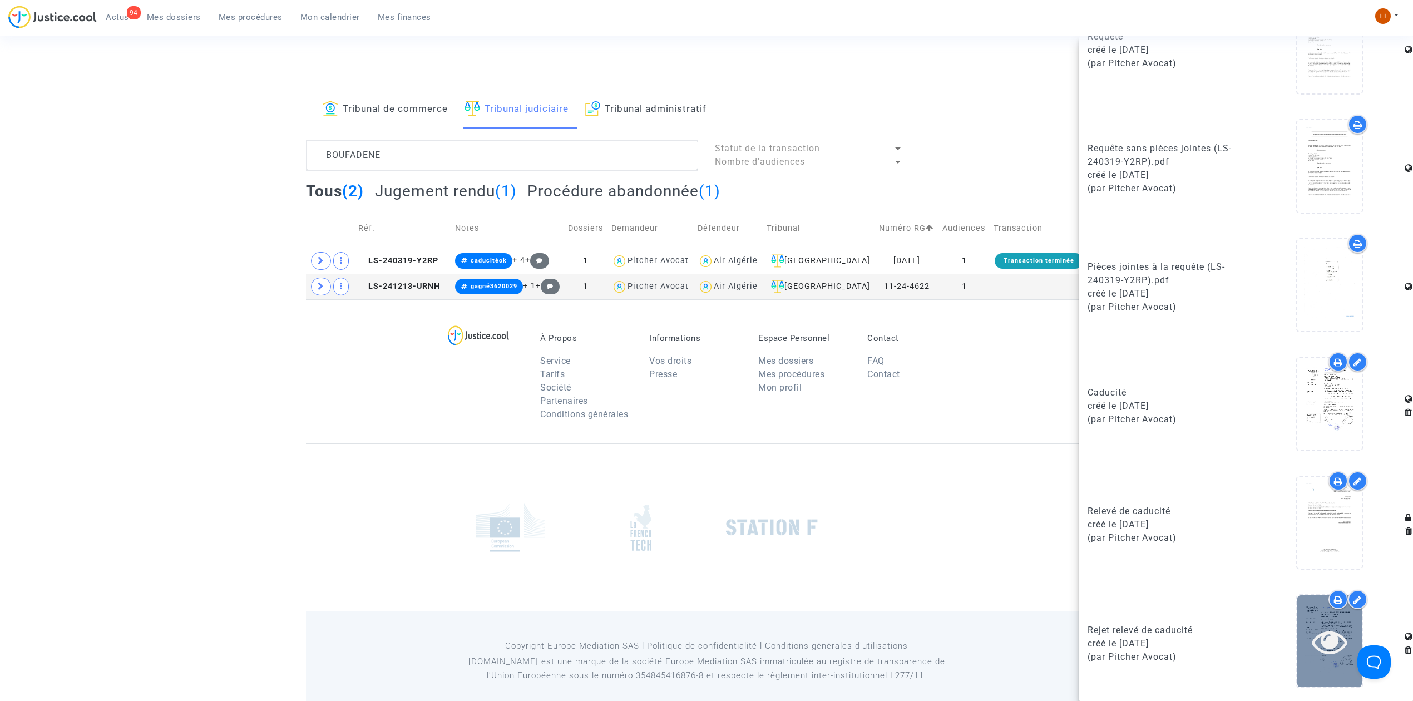
click at [1327, 639] on icon at bounding box center [1330, 642] width 36 height 36
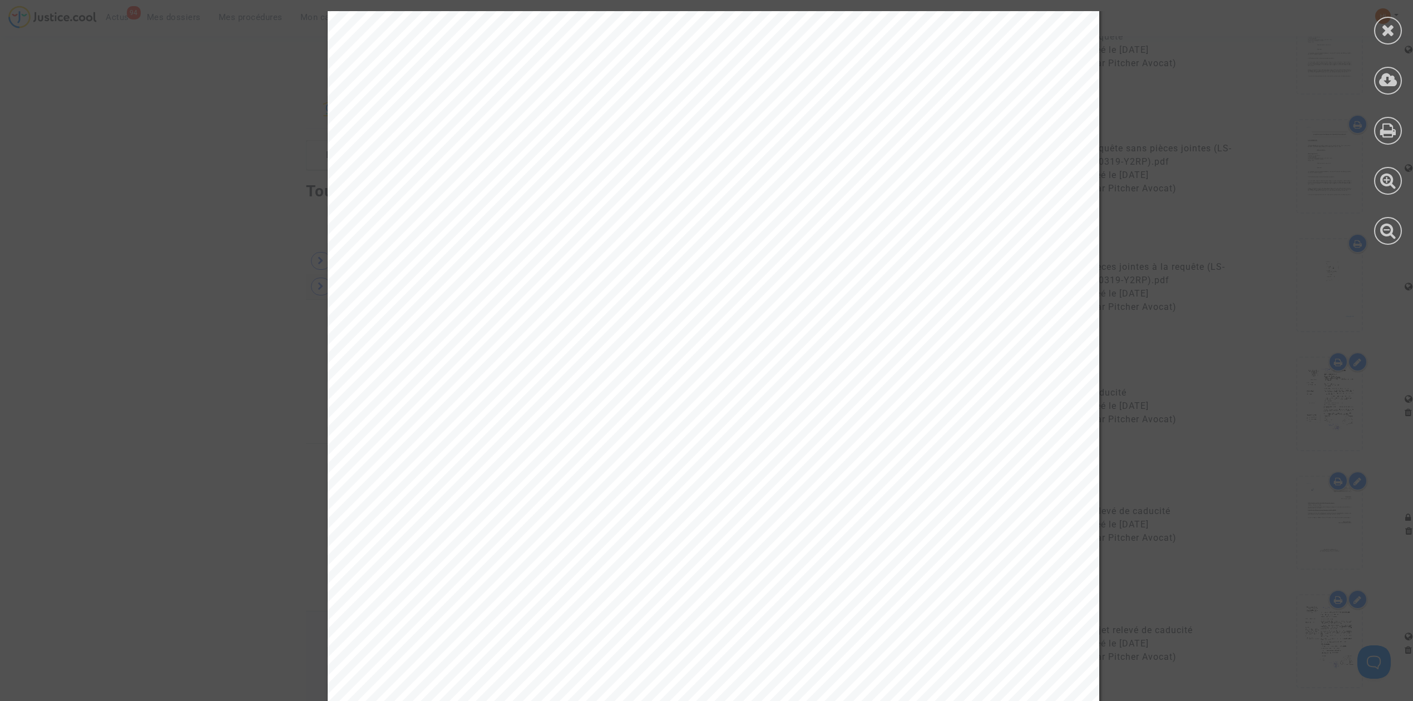
scroll to position [0, 0]
click at [1395, 27] on div at bounding box center [1388, 31] width 28 height 28
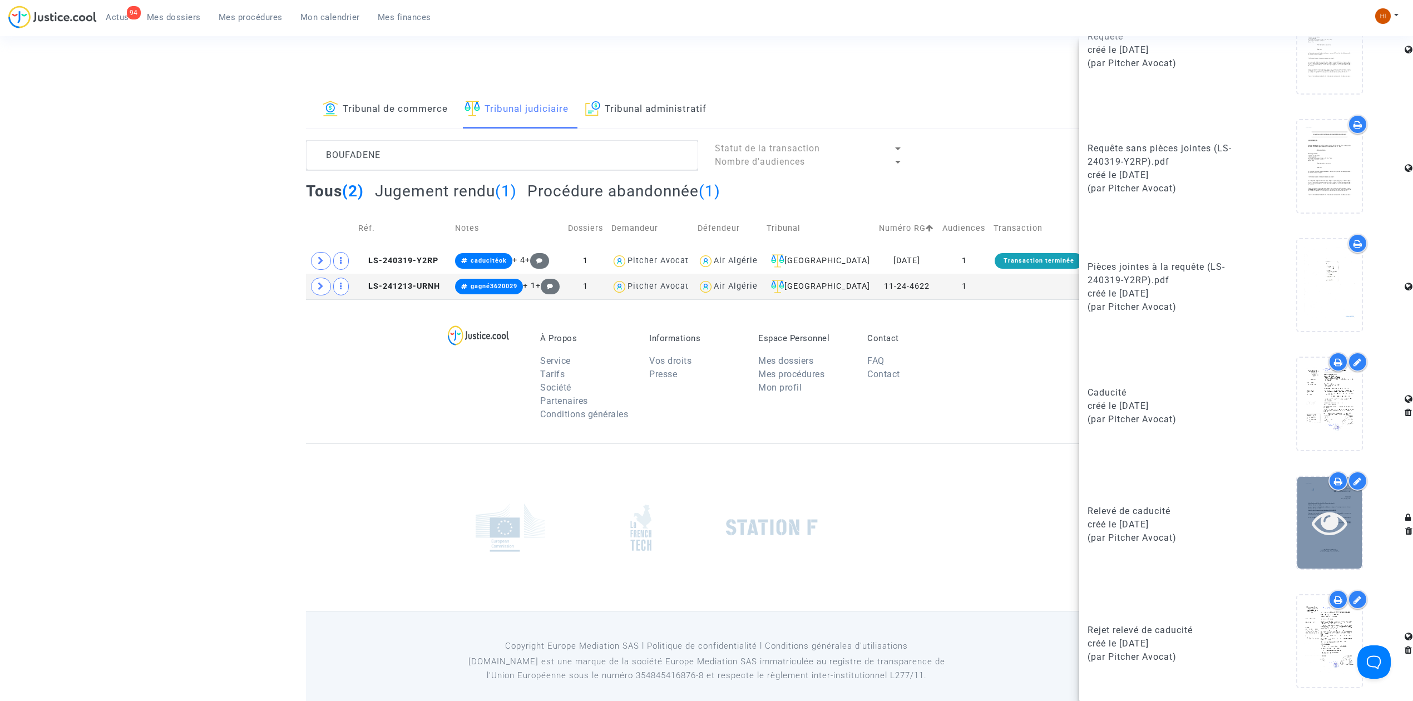
scroll to position [13, 0]
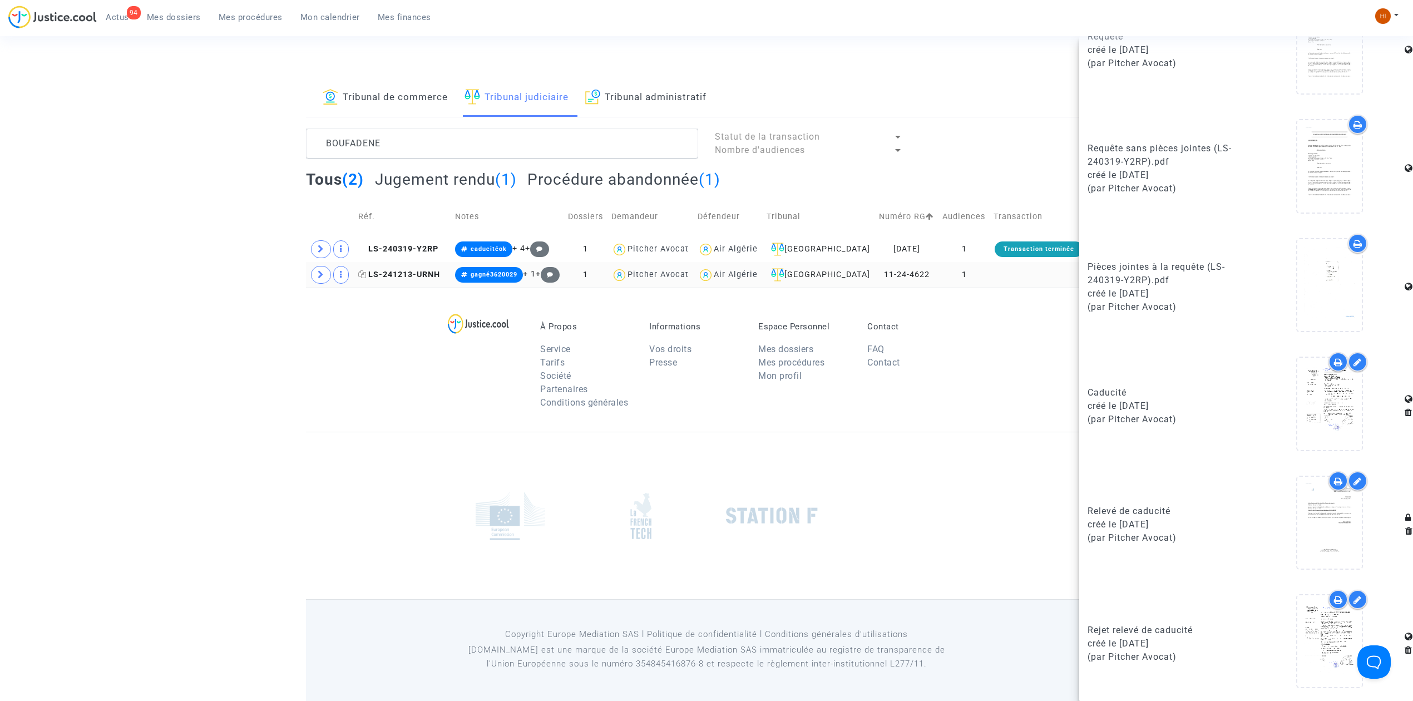
click at [388, 276] on span "LS-241213-URNH" at bounding box center [399, 274] width 82 height 9
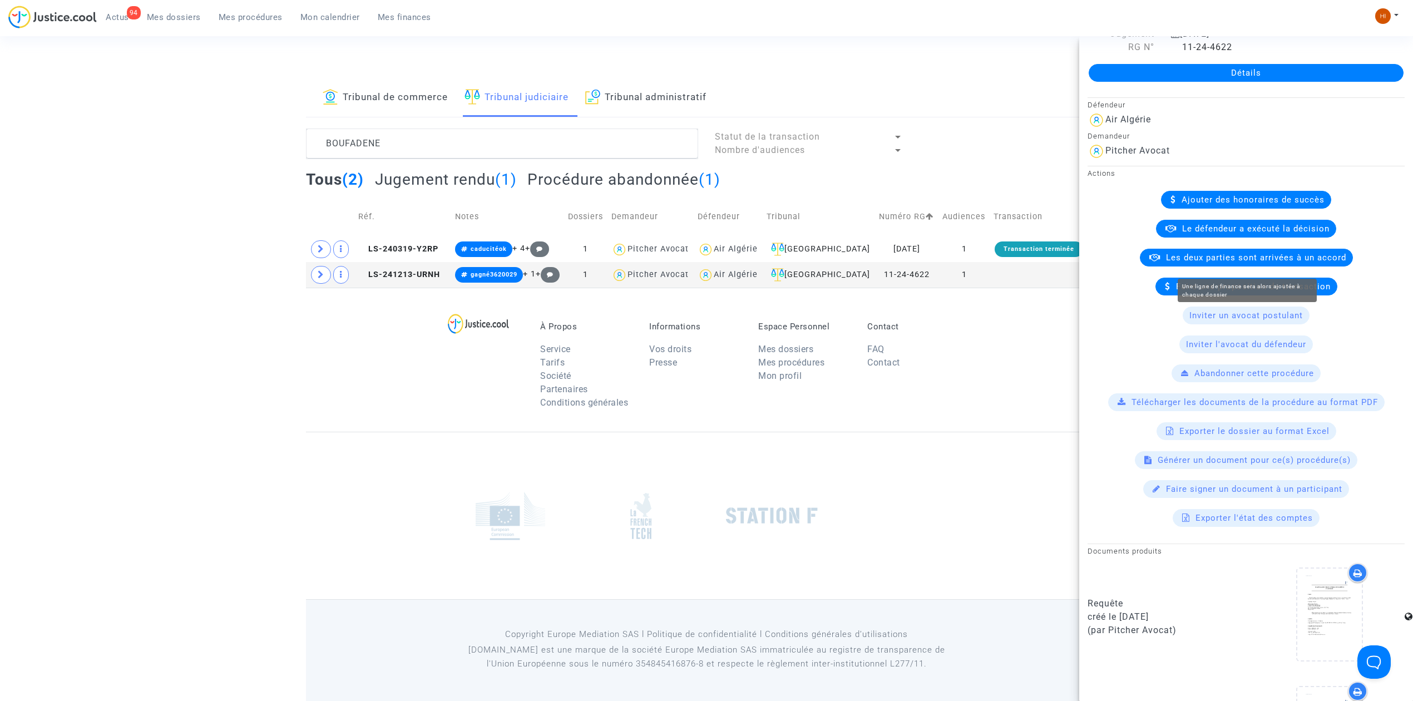
scroll to position [399, 0]
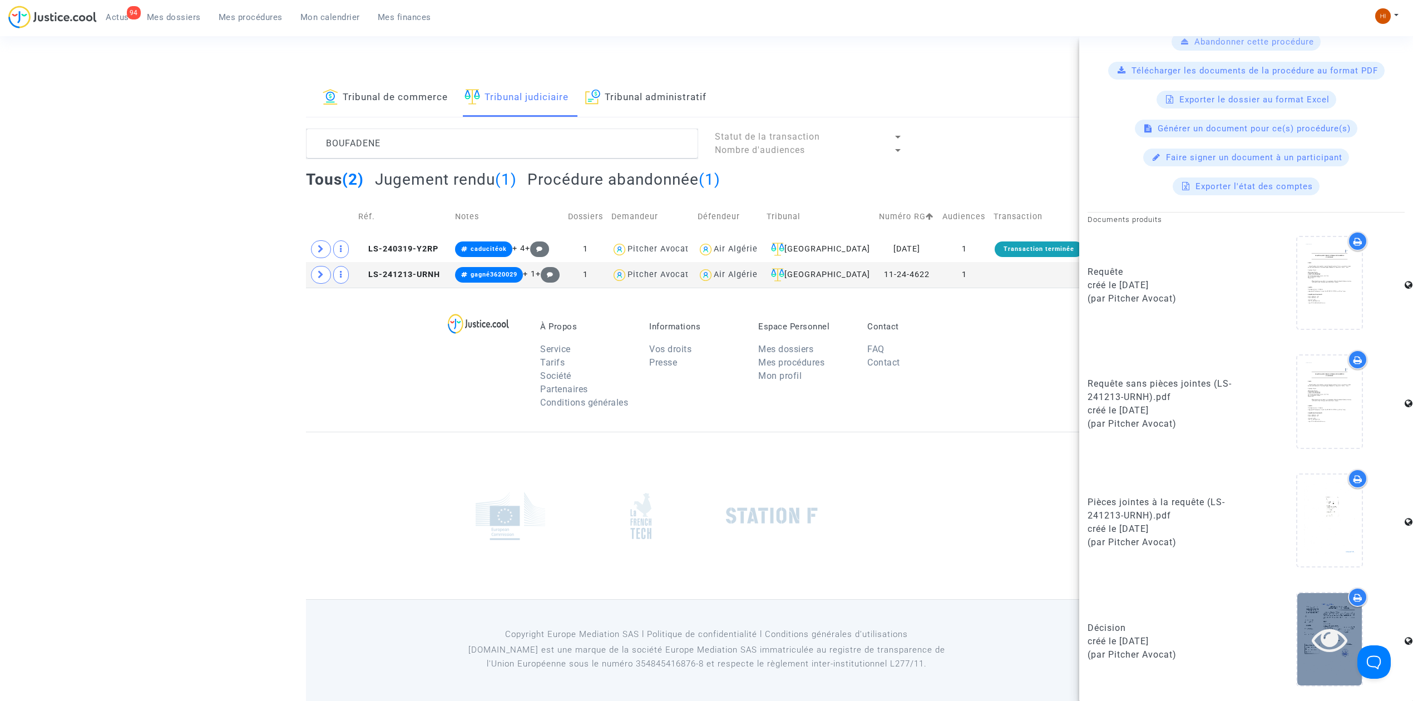
click at [1334, 638] on icon at bounding box center [1330, 640] width 36 height 36
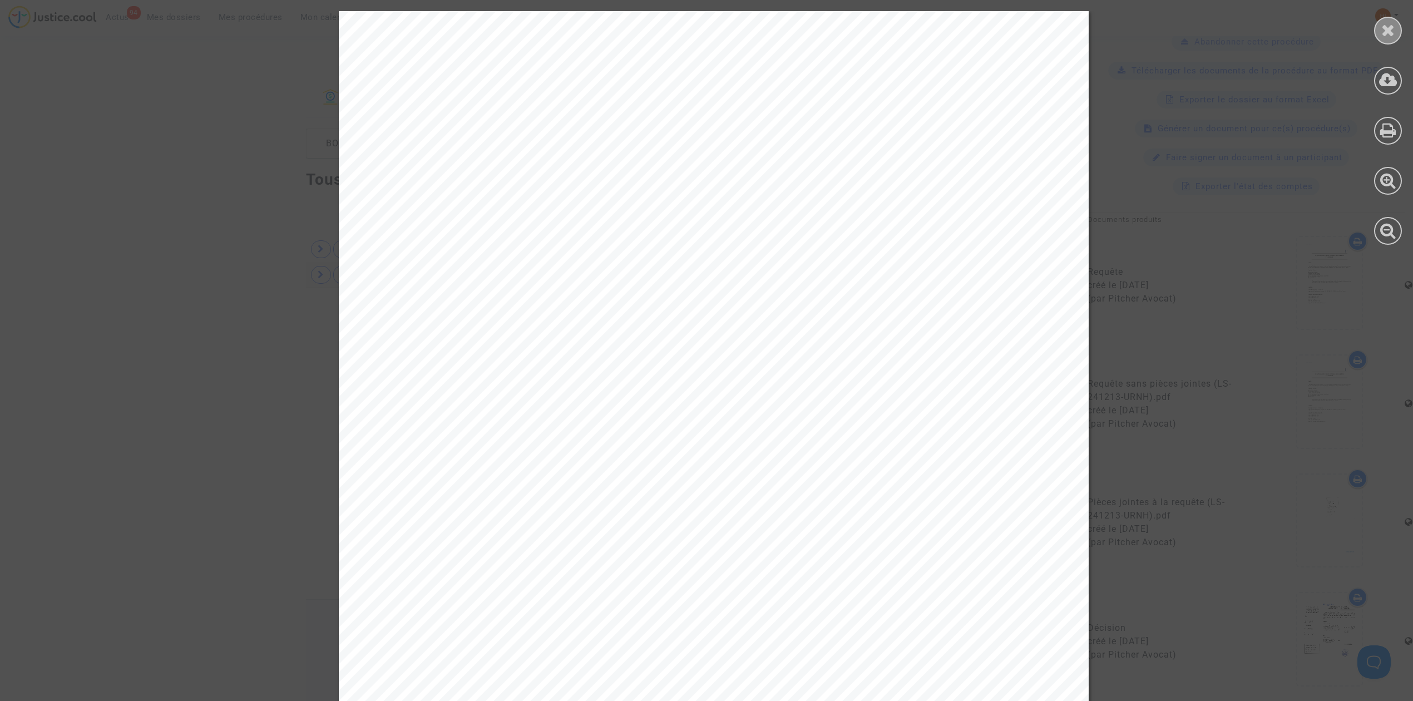
click at [1395, 23] on div at bounding box center [1388, 31] width 28 height 28
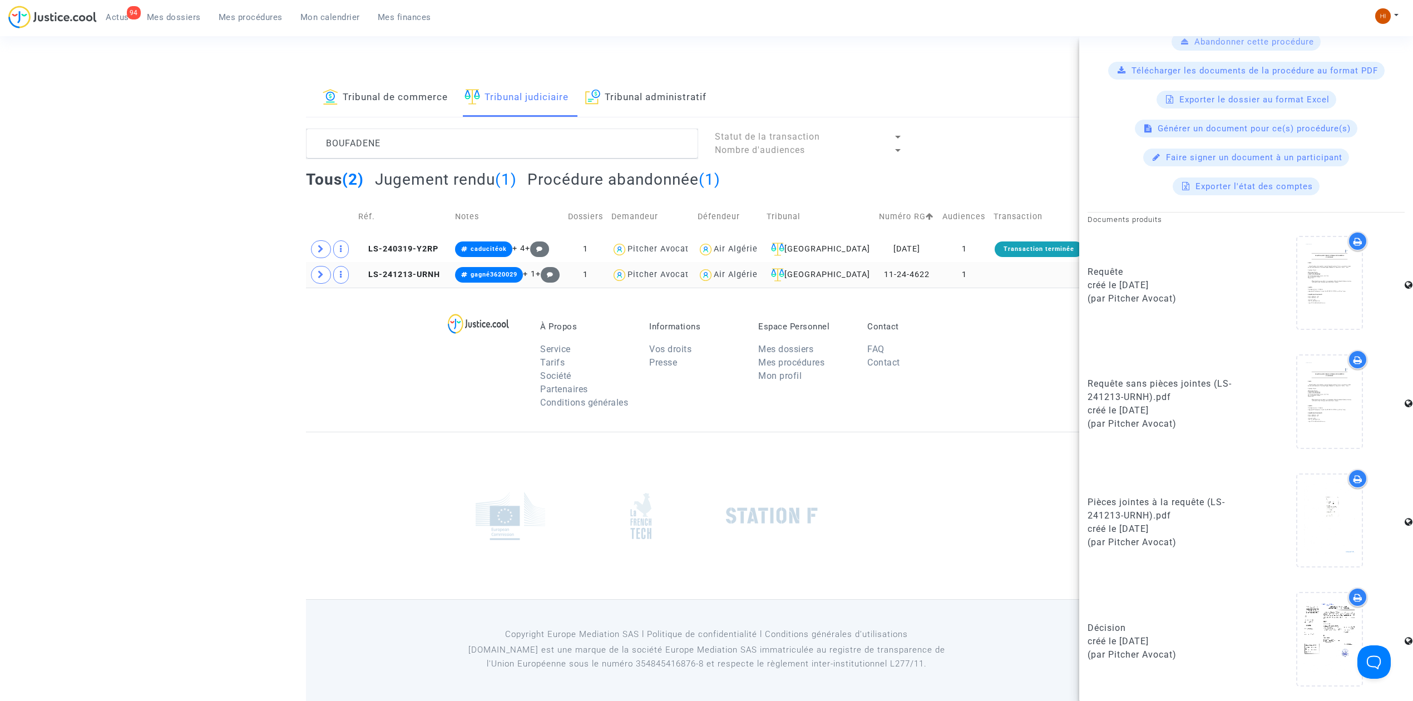
click at [399, 266] on td "LS-241213-URNH" at bounding box center [402, 275] width 97 height 26
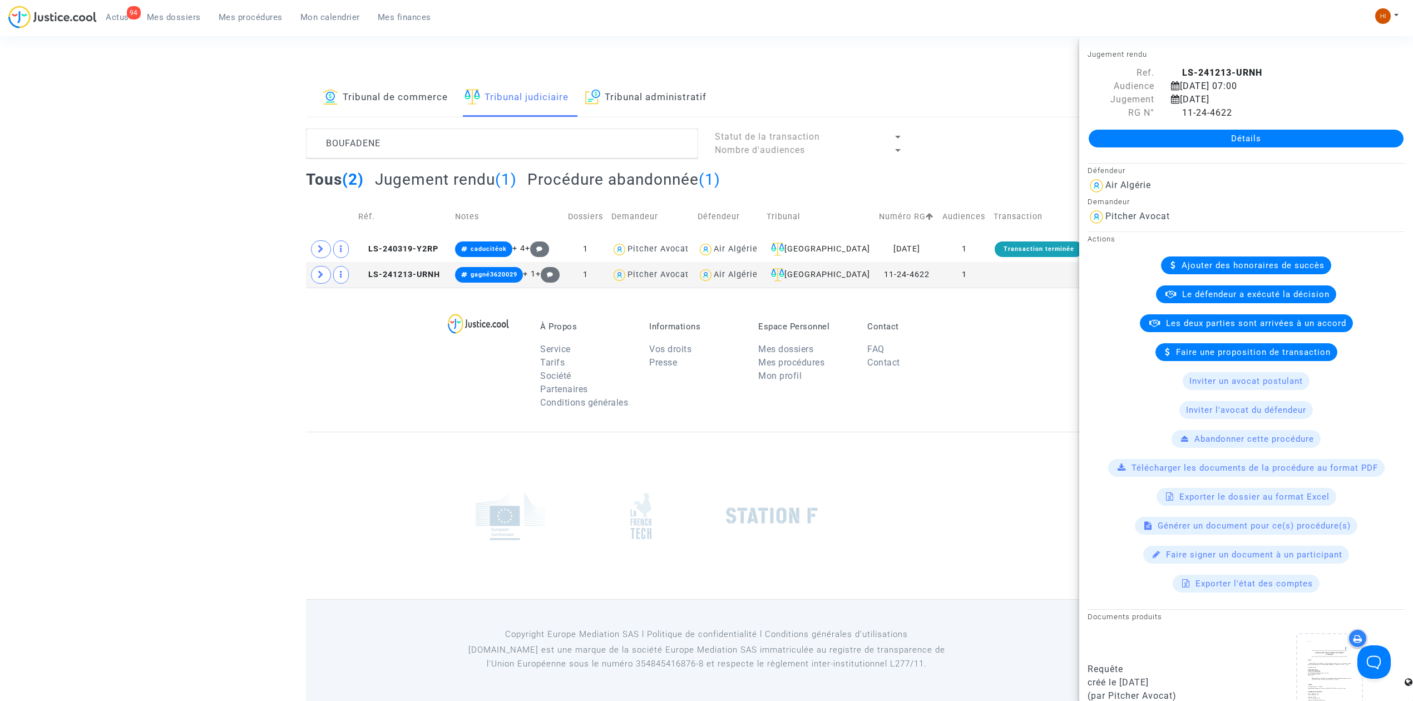
click at [1117, 137] on link "Détails" at bounding box center [1246, 139] width 315 height 18
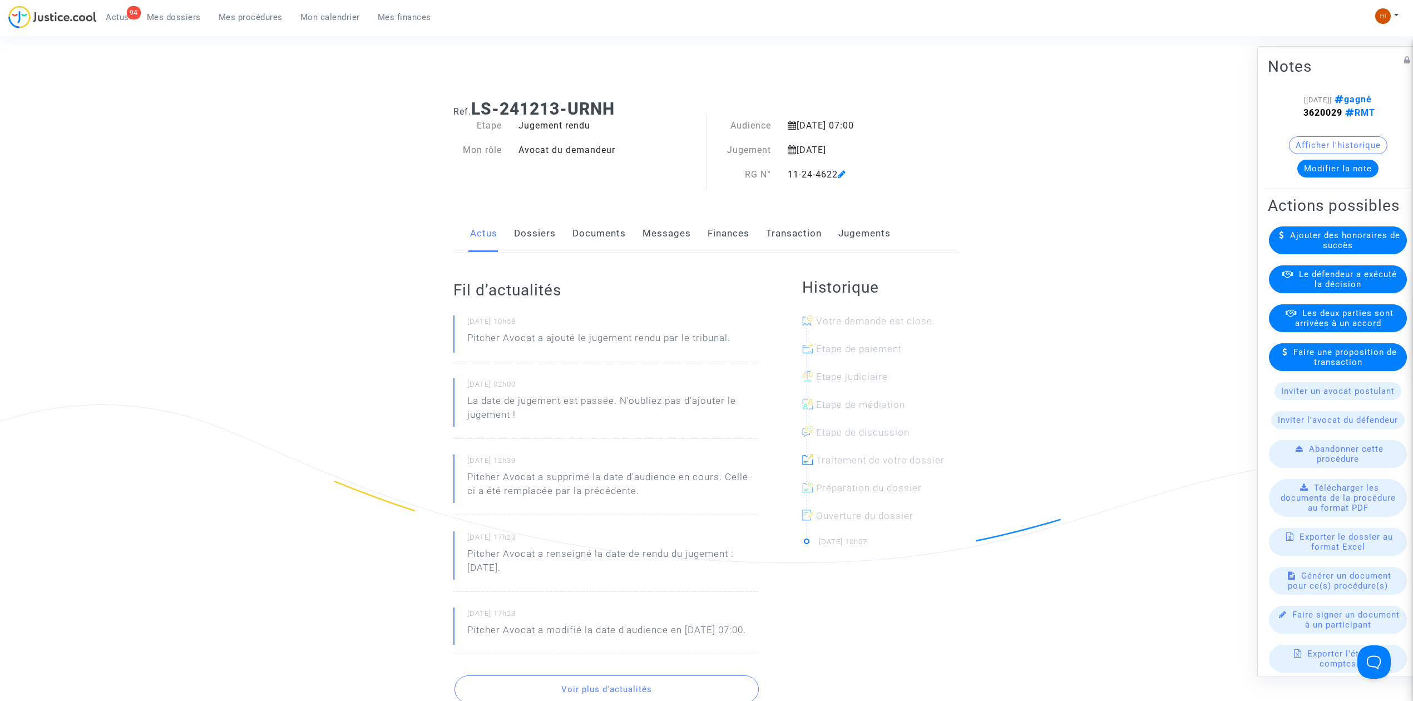
click at [526, 235] on link "Dossiers" at bounding box center [535, 233] width 42 height 37
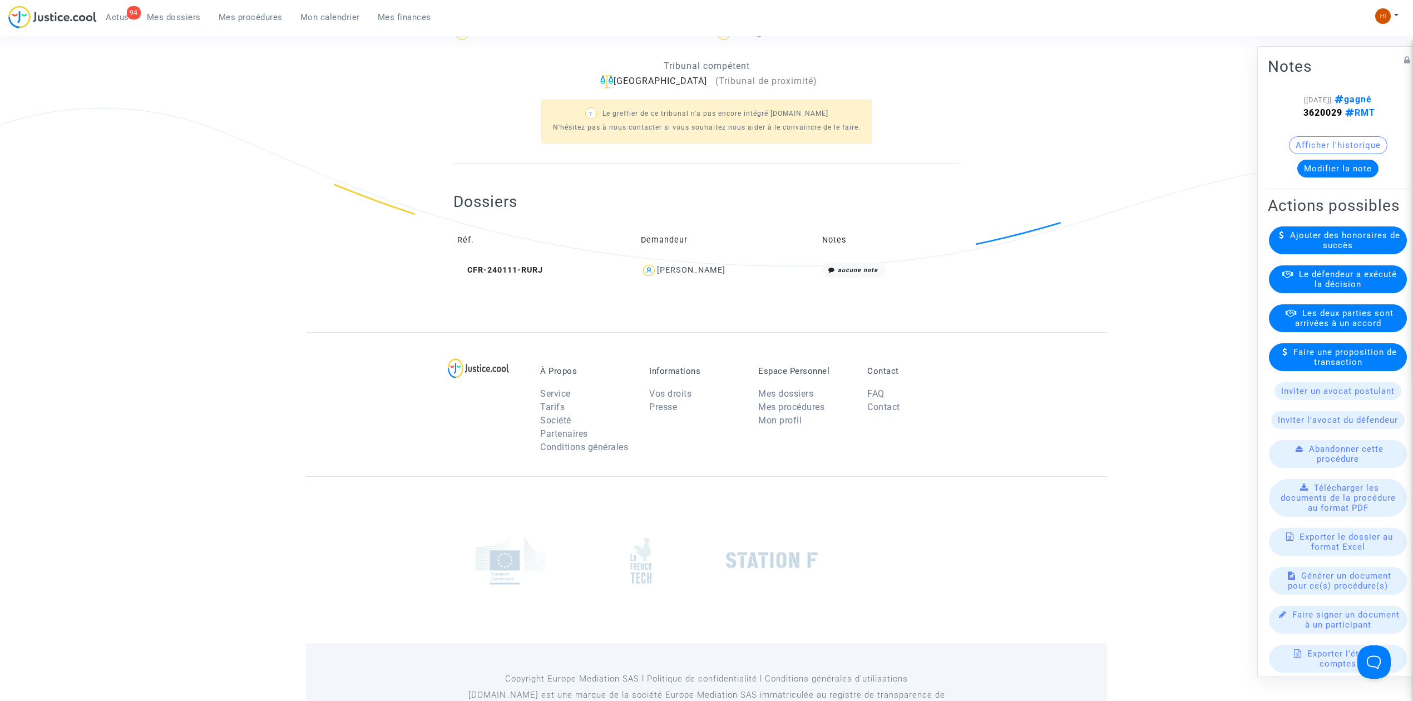
scroll to position [343, 0]
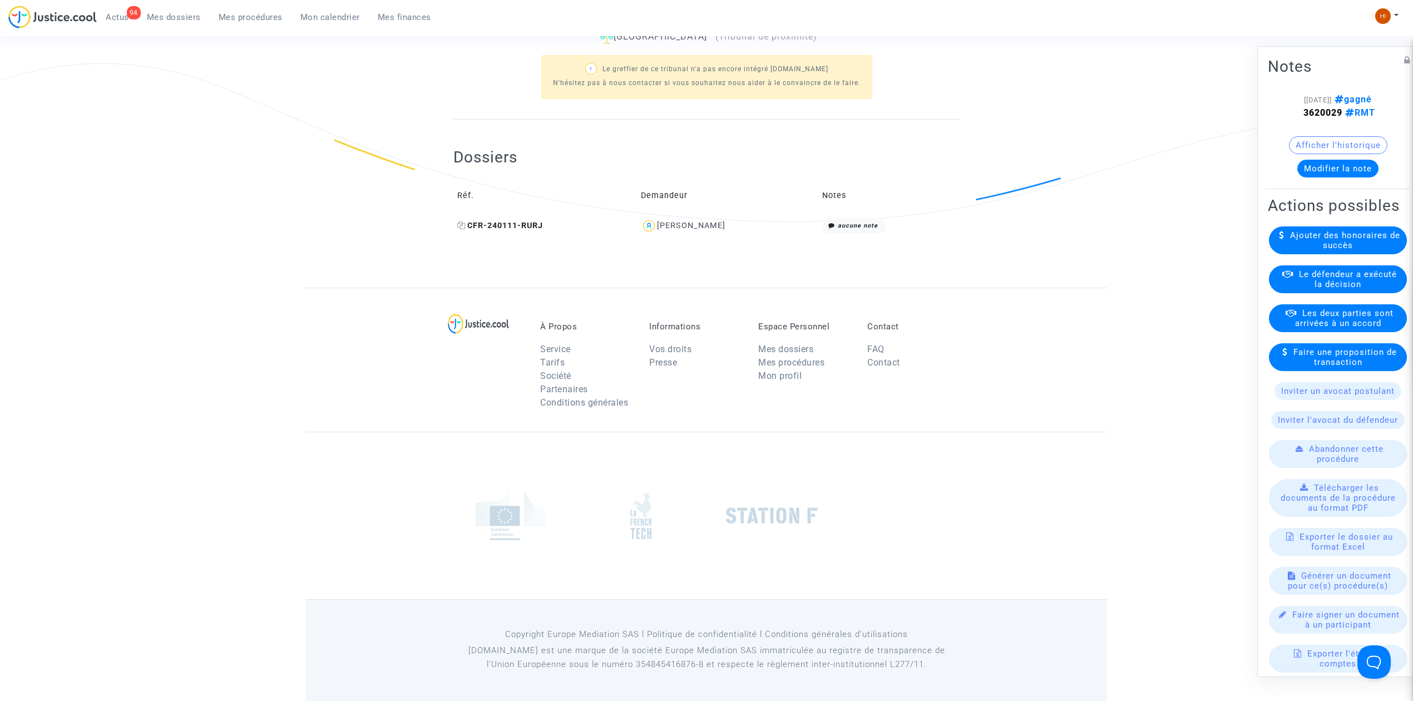
click at [461, 226] on icon at bounding box center [461, 225] width 8 height 8
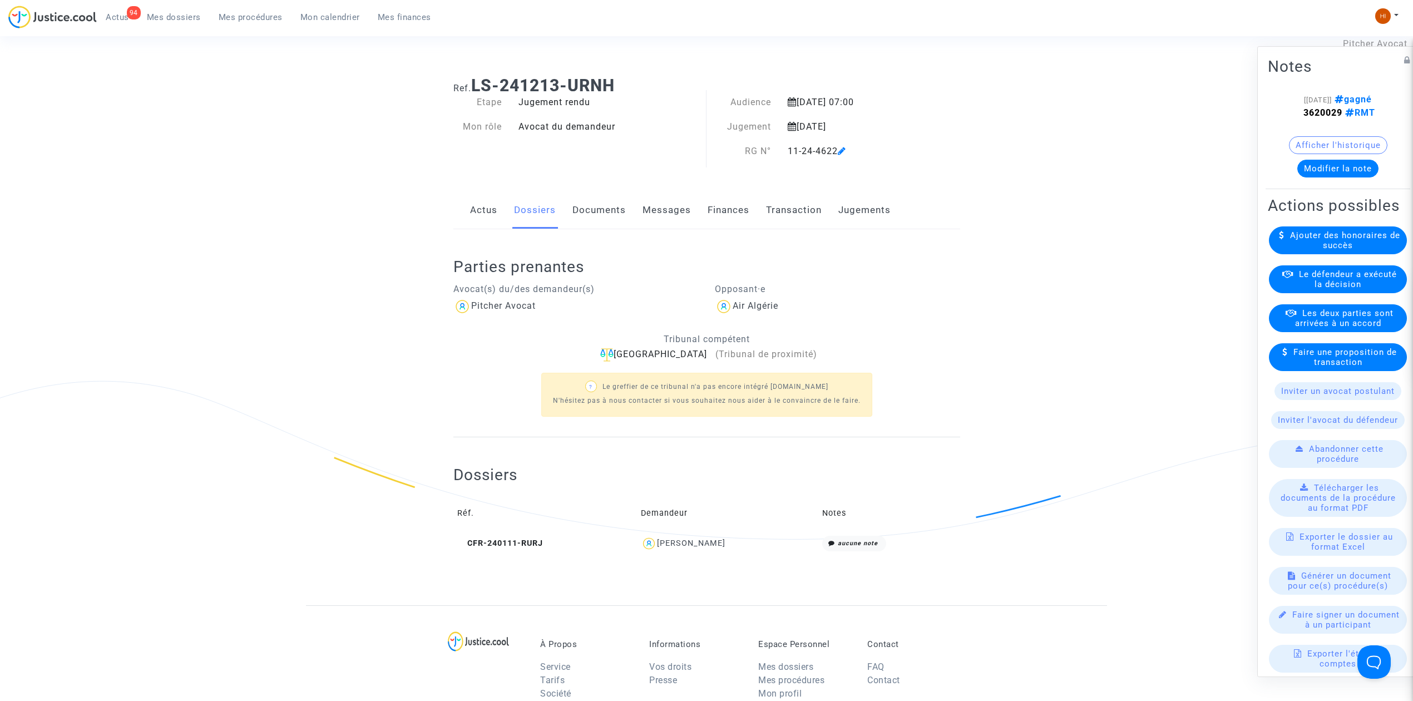
scroll to position [0, 0]
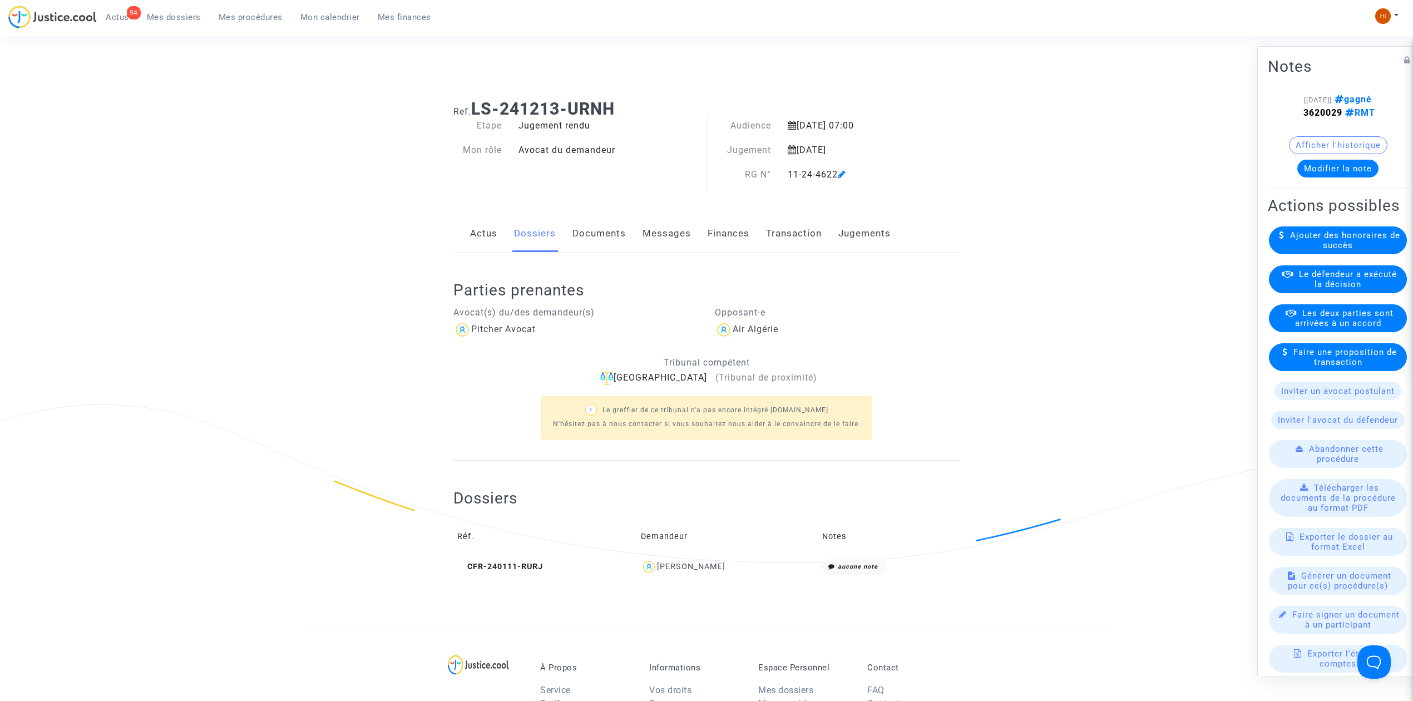
click at [595, 223] on link "Documents" at bounding box center [599, 233] width 53 height 37
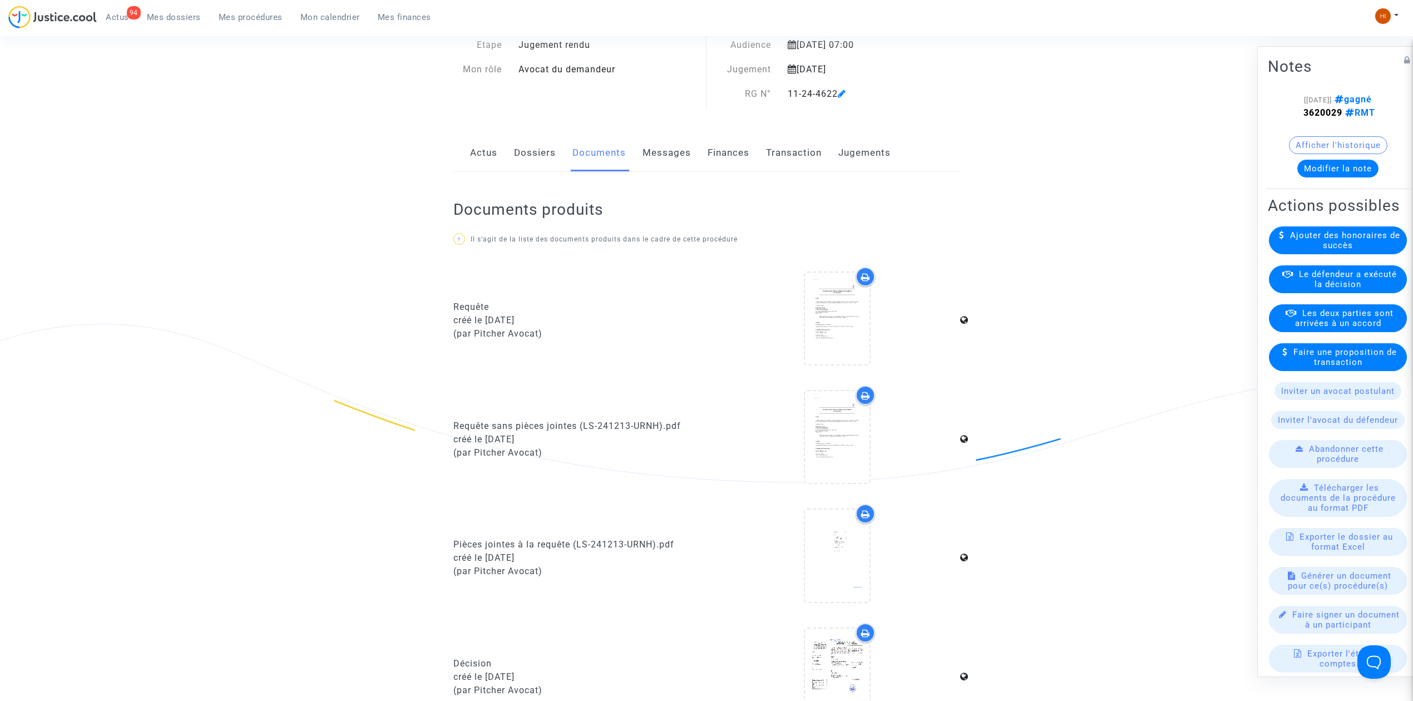
scroll to position [519, 0]
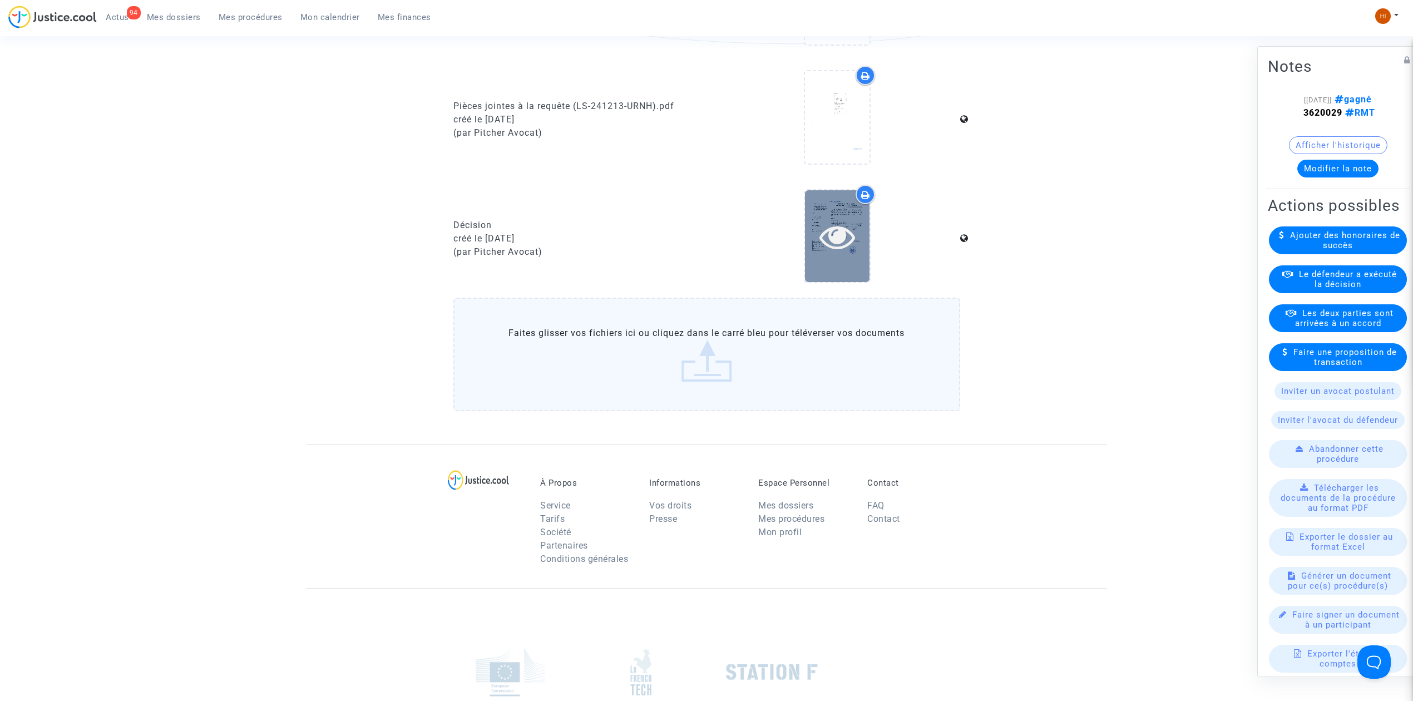
click at [830, 241] on icon at bounding box center [838, 237] width 36 height 36
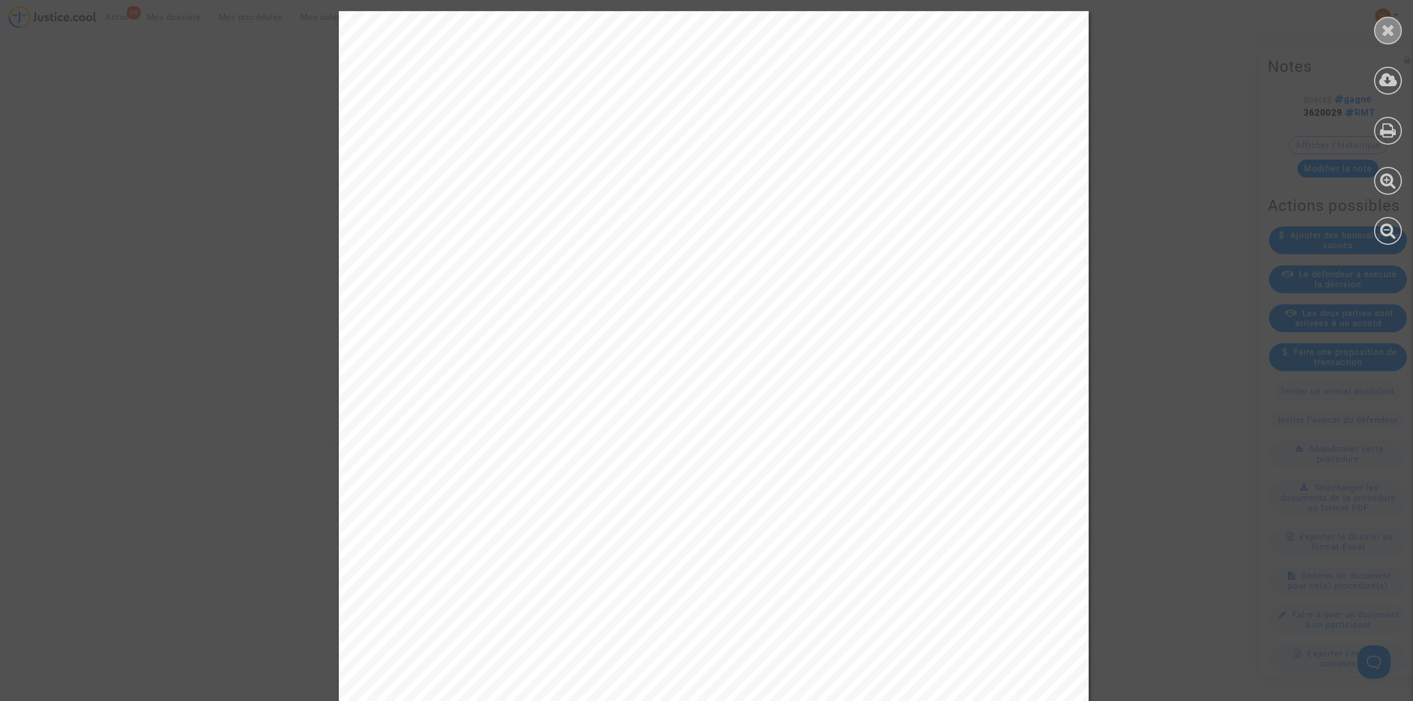
click at [1389, 36] on icon at bounding box center [1389, 30] width 14 height 17
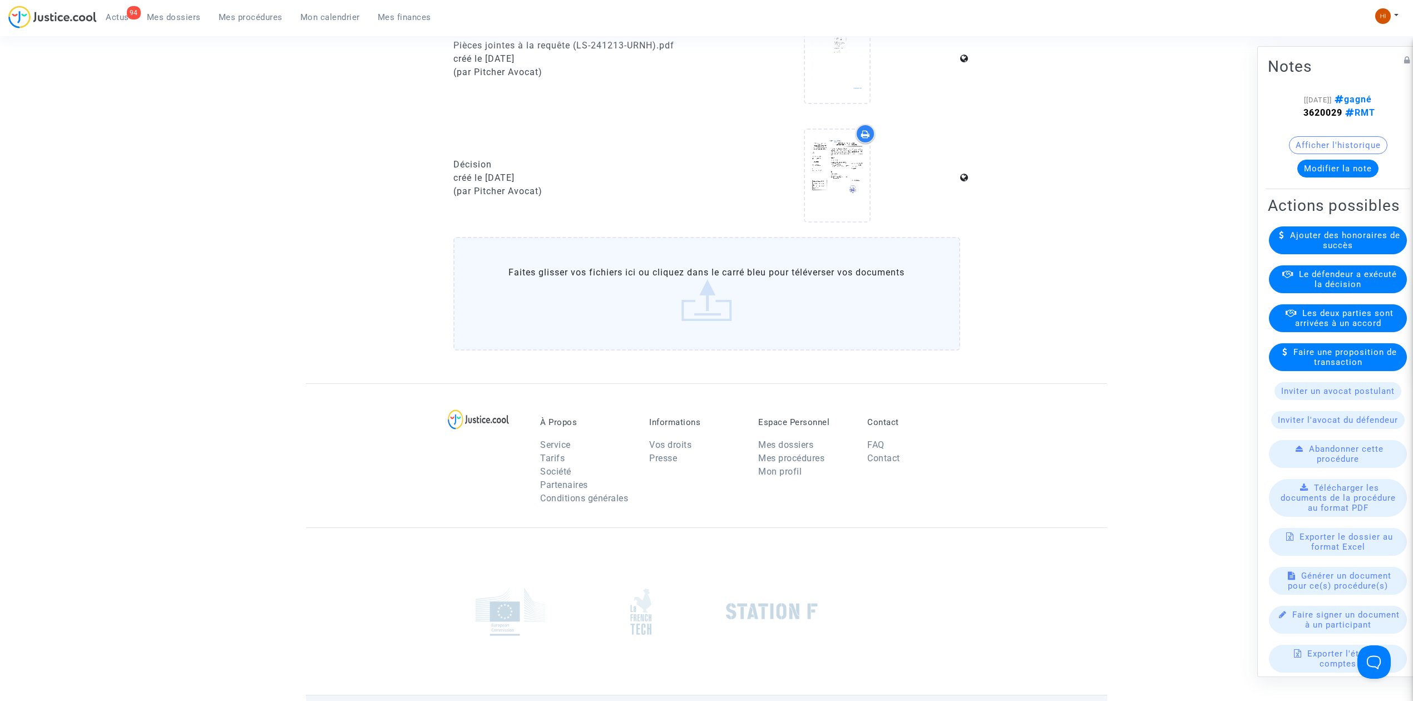
scroll to position [593, 0]
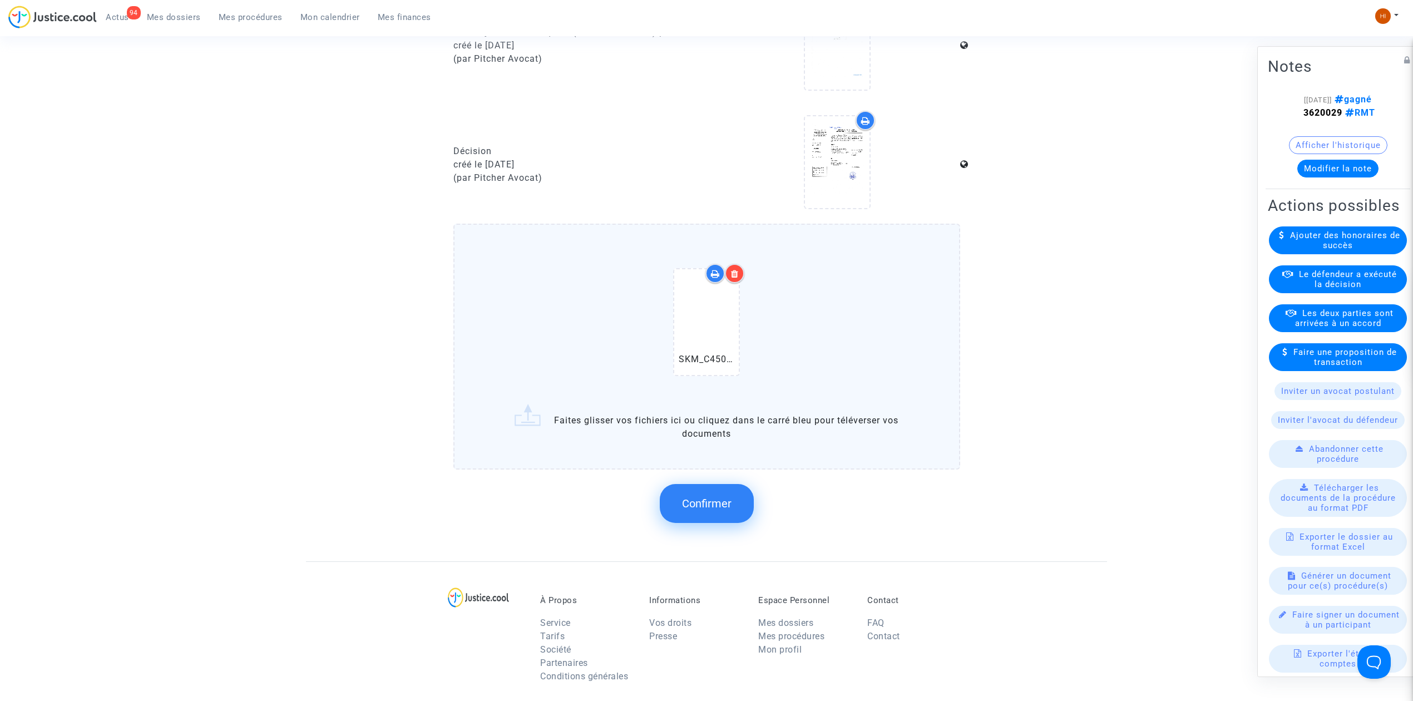
click at [699, 497] on span "Confirmer" at bounding box center [707, 503] width 50 height 13
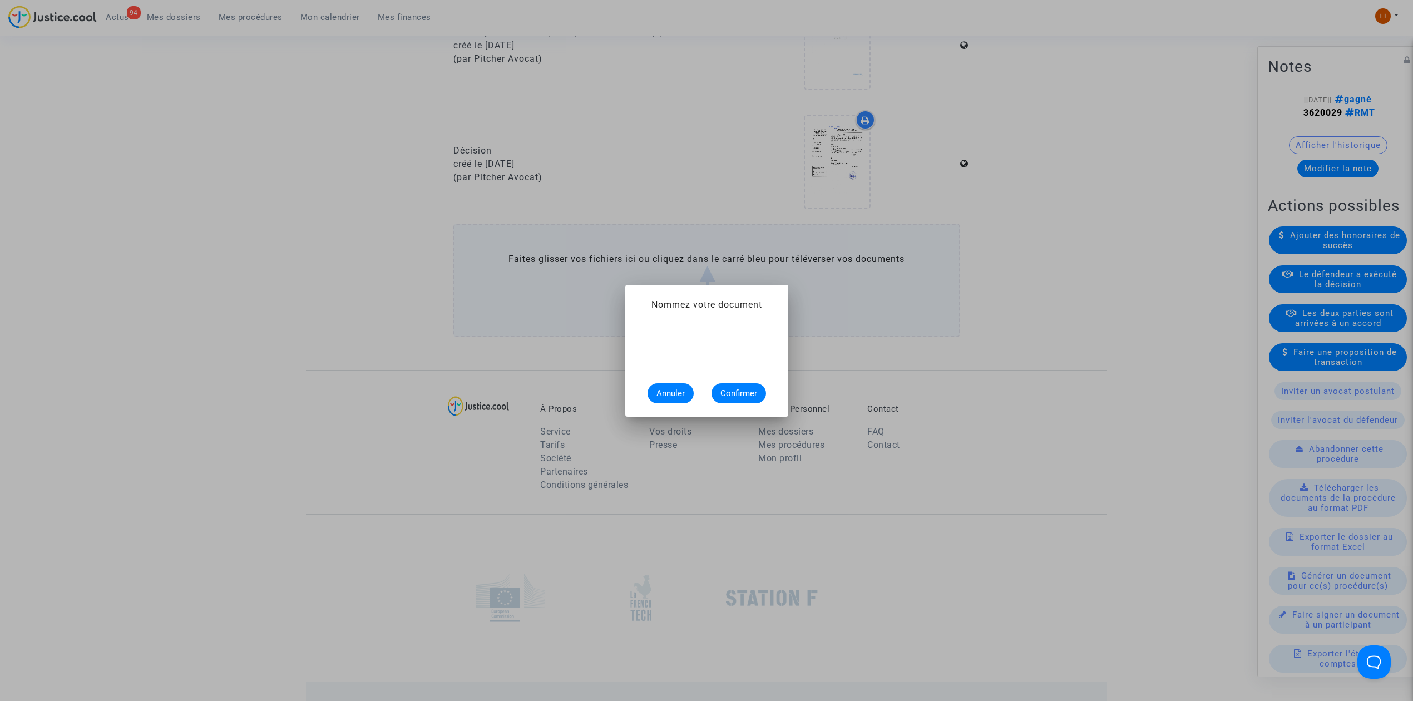
scroll to position [0, 0]
type input "DECISION RG N° 11-24-004622"
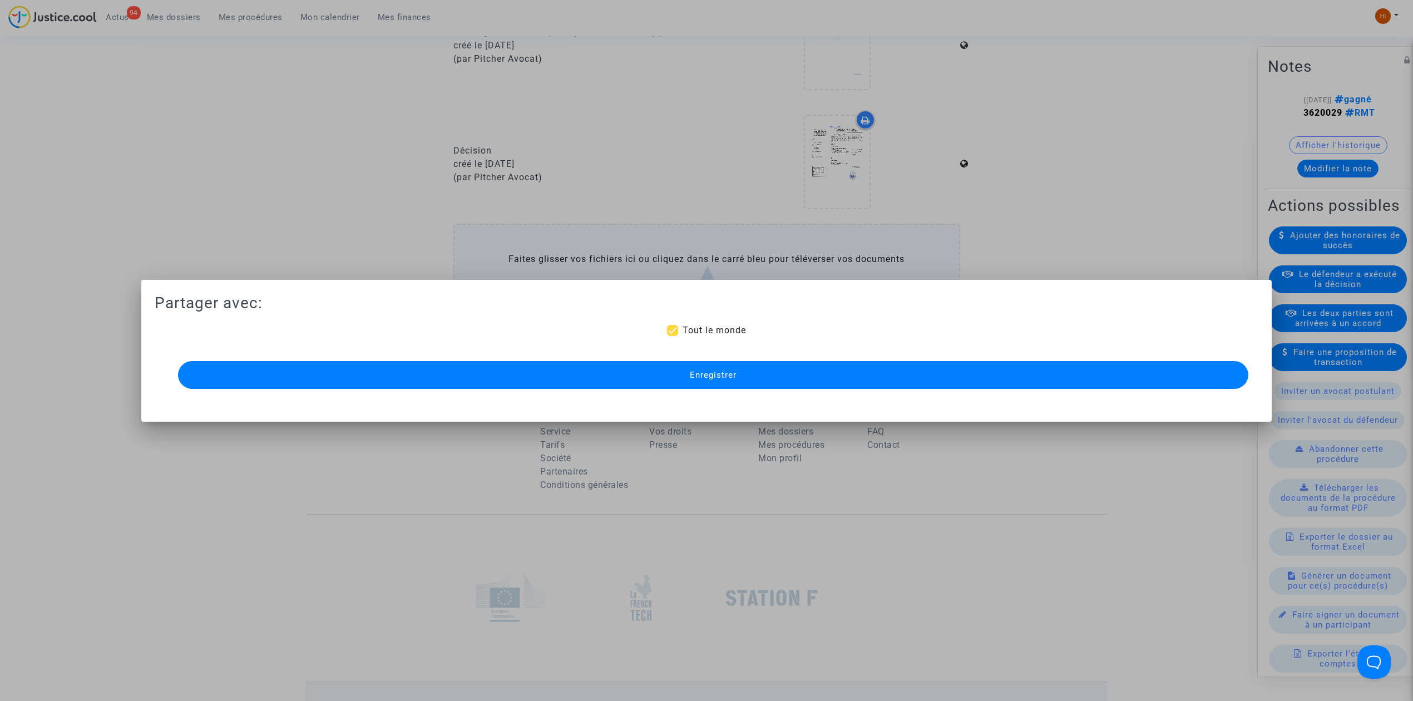
click at [747, 378] on button "Enregistrer" at bounding box center [713, 375] width 1071 height 28
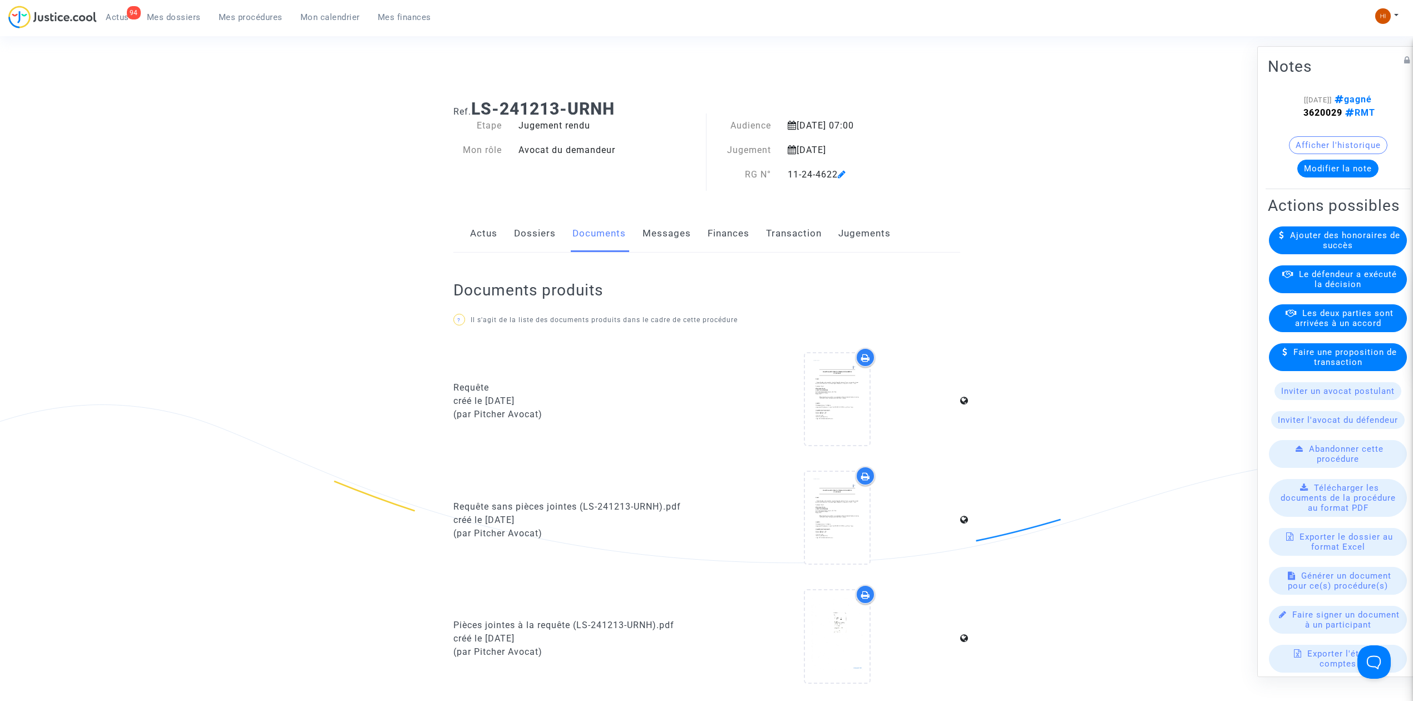
scroll to position [593, 0]
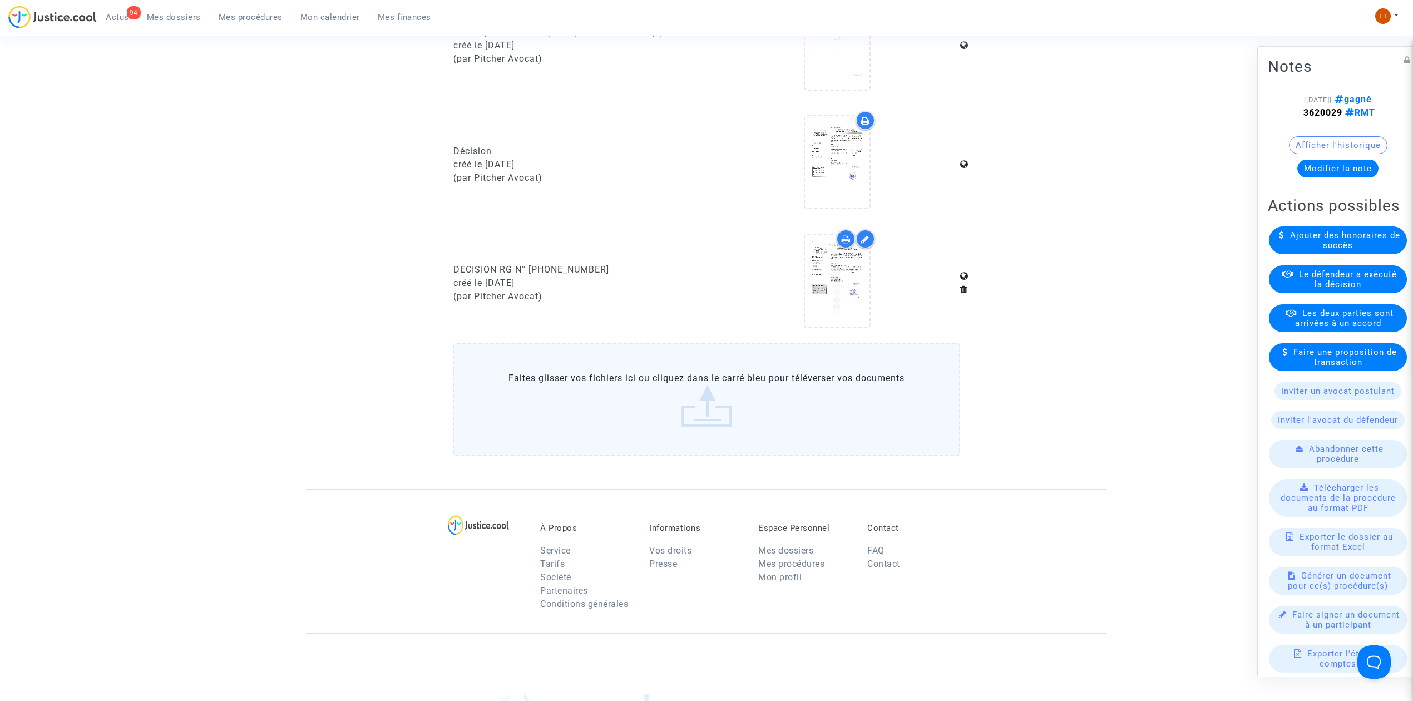
click at [1318, 161] on button "Modifier la note" at bounding box center [1338, 169] width 81 height 18
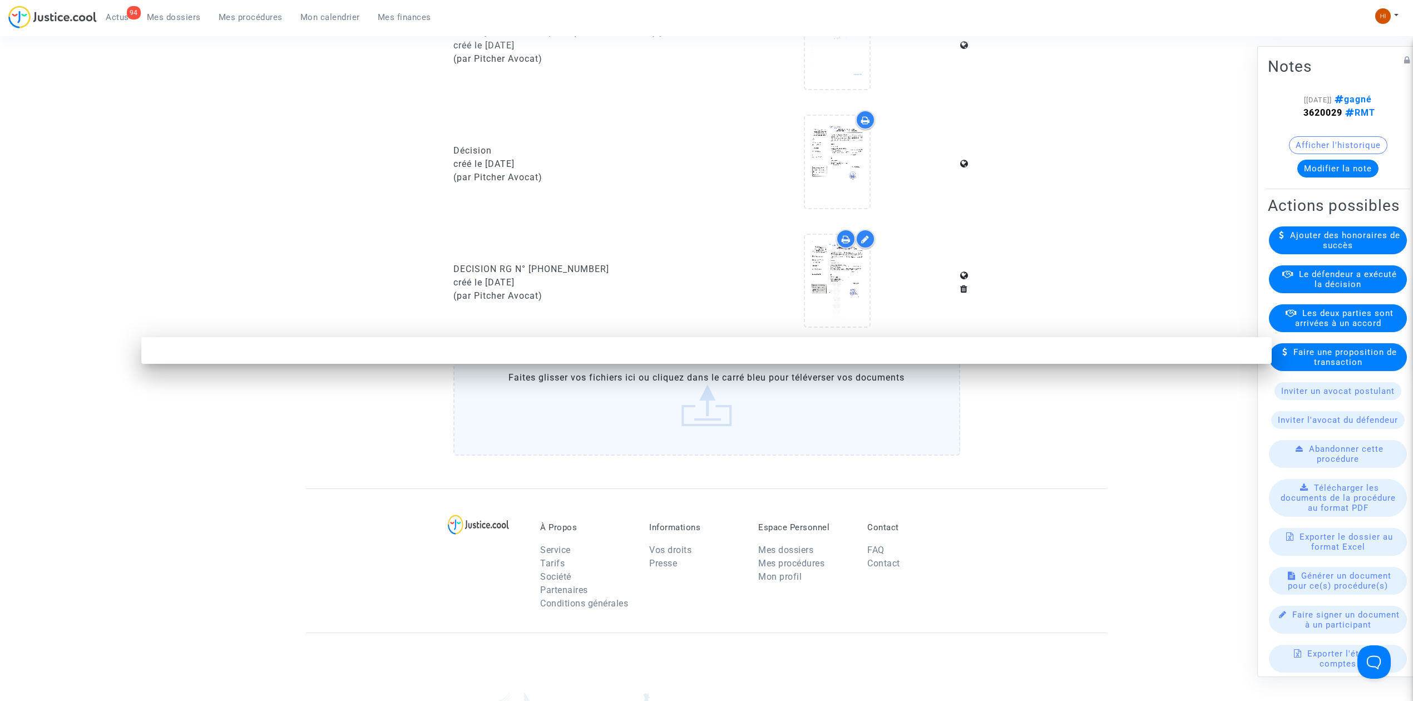
scroll to position [0, 0]
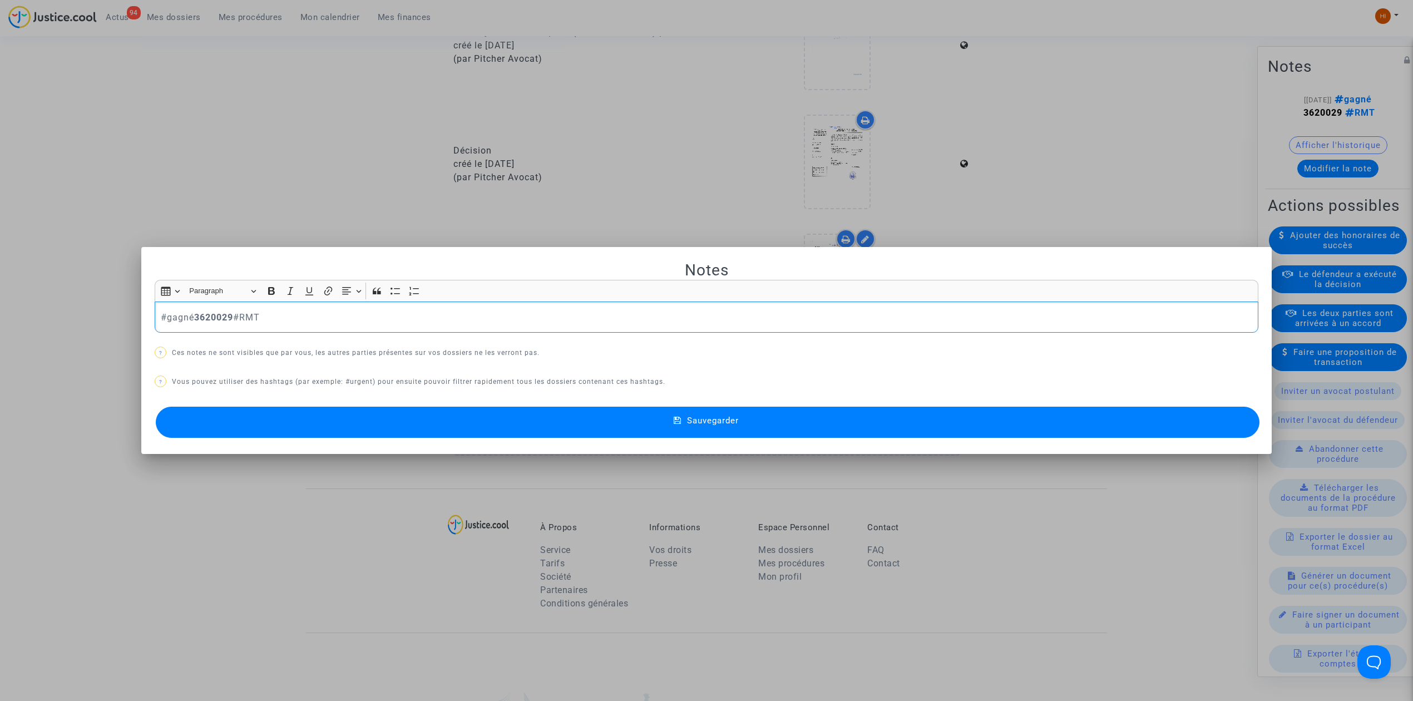
click at [325, 319] on p "#gagné 3620029 #RMT" at bounding box center [707, 317] width 1092 height 14
click at [457, 313] on p "#gagné 3620029 #RMT Pour info dans ce dossier la requête a été enrégistrée 2 fo…" at bounding box center [707, 317] width 1092 height 14
click at [690, 423] on span "Sauvegarder" at bounding box center [713, 421] width 52 height 10
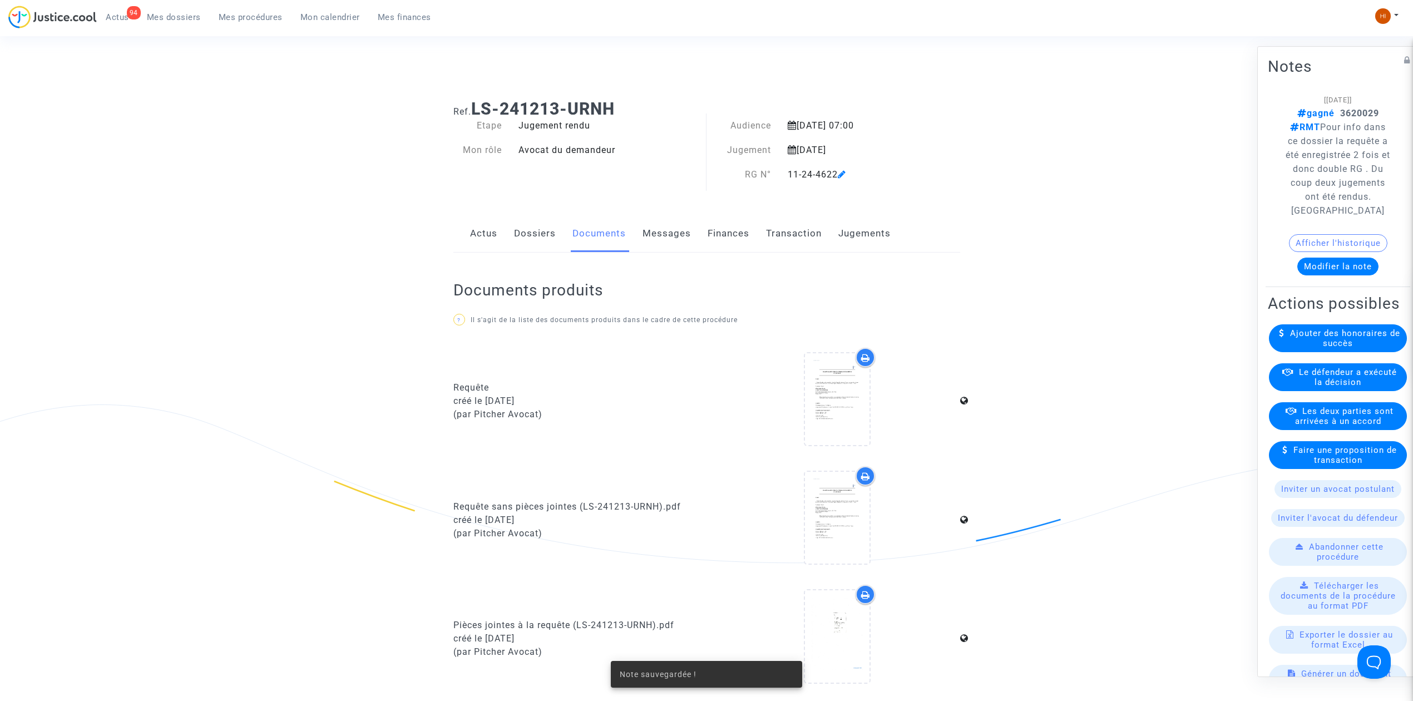
click at [515, 228] on link "Dossiers" at bounding box center [535, 233] width 42 height 37
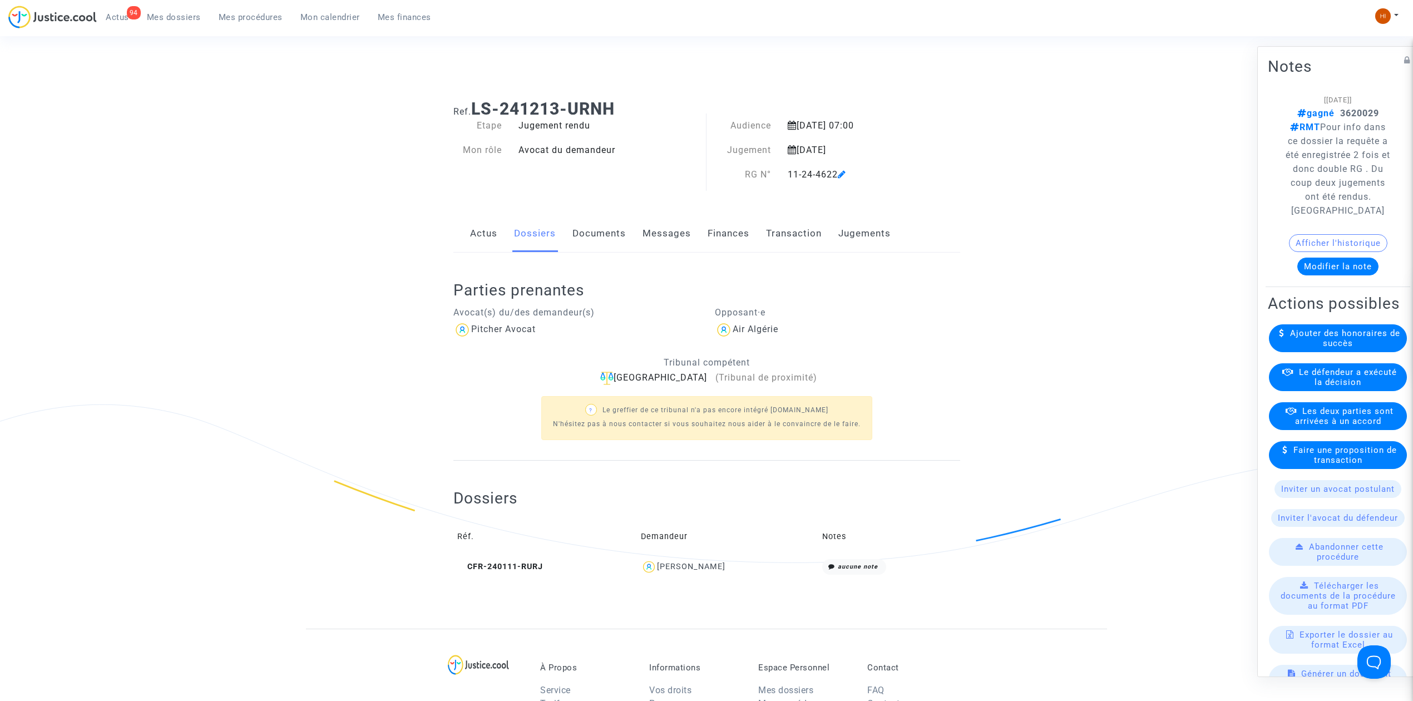
click at [1313, 275] on button "Modifier la note" at bounding box center [1338, 267] width 81 height 18
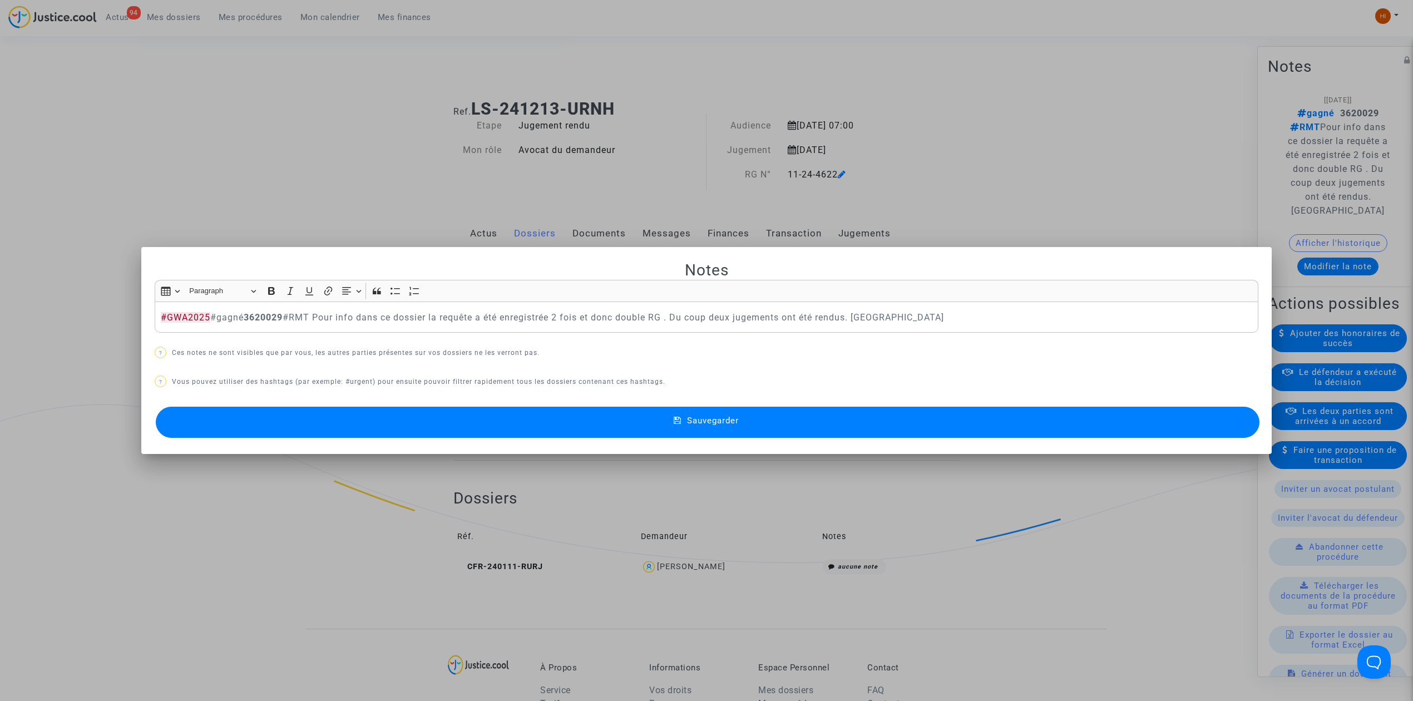
click at [247, 426] on button "Sauvegarder" at bounding box center [708, 422] width 1104 height 31
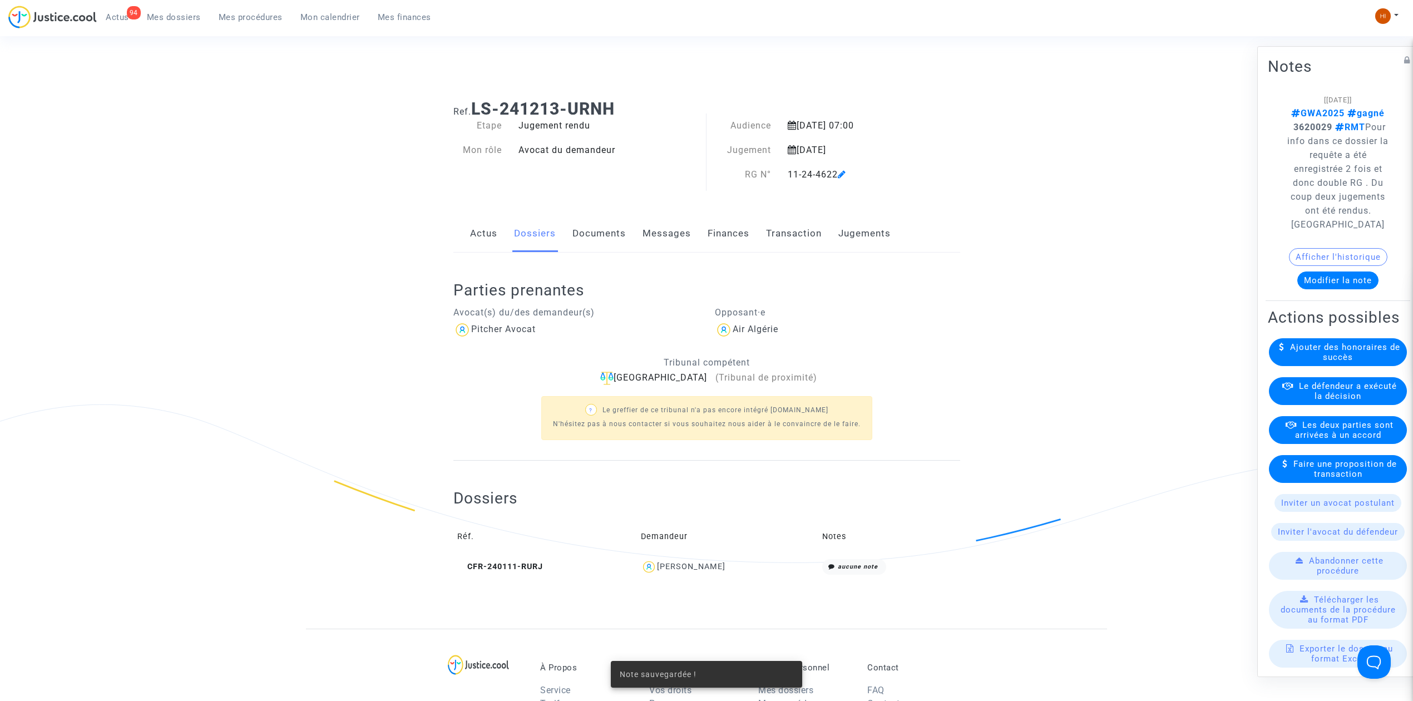
click at [593, 236] on link "Documents" at bounding box center [599, 233] width 53 height 37
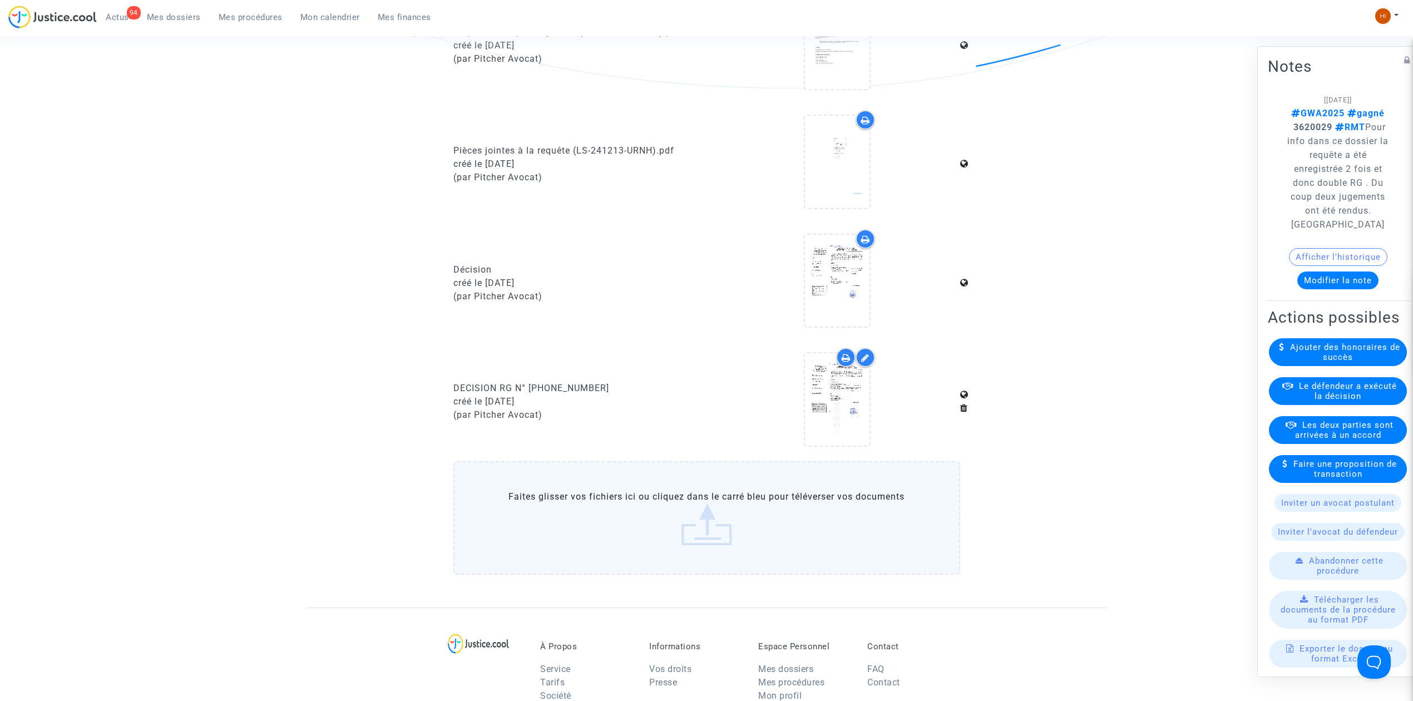
scroll to position [74, 0]
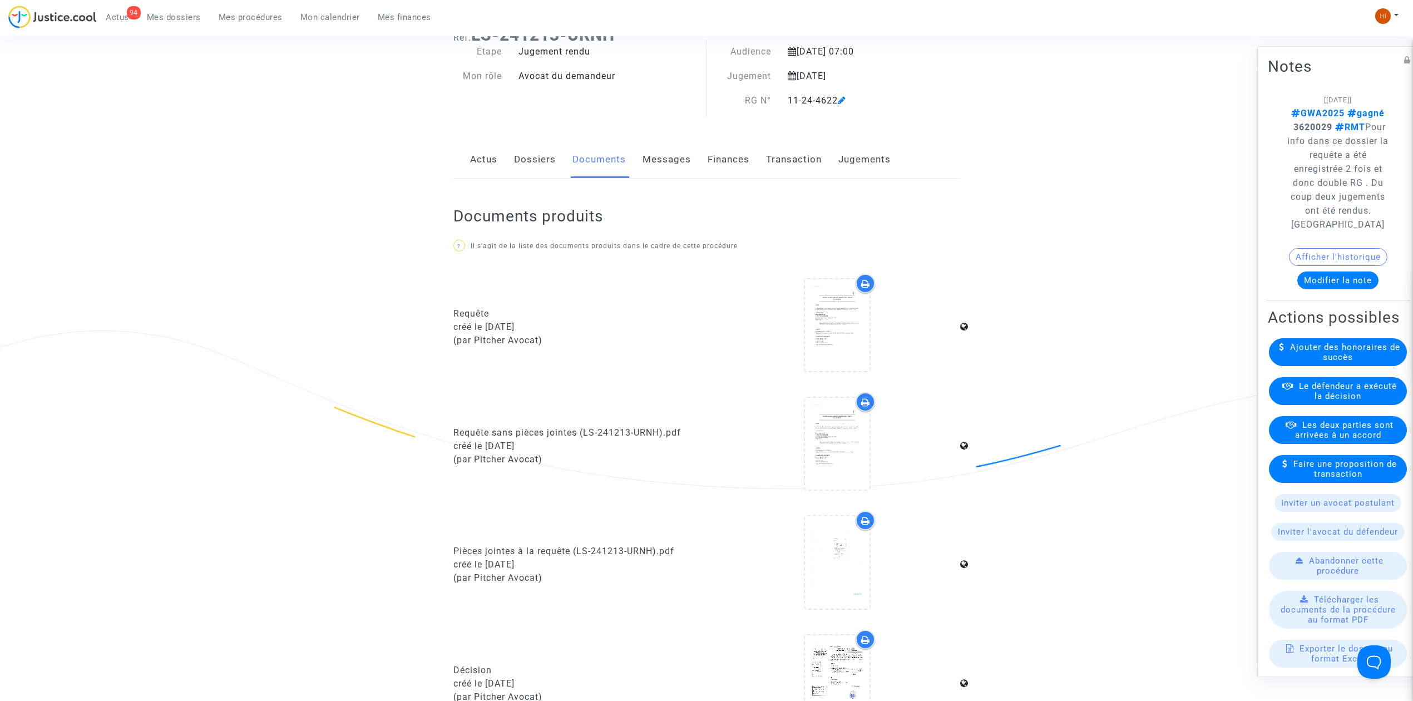
click at [524, 159] on link "Dossiers" at bounding box center [535, 159] width 42 height 37
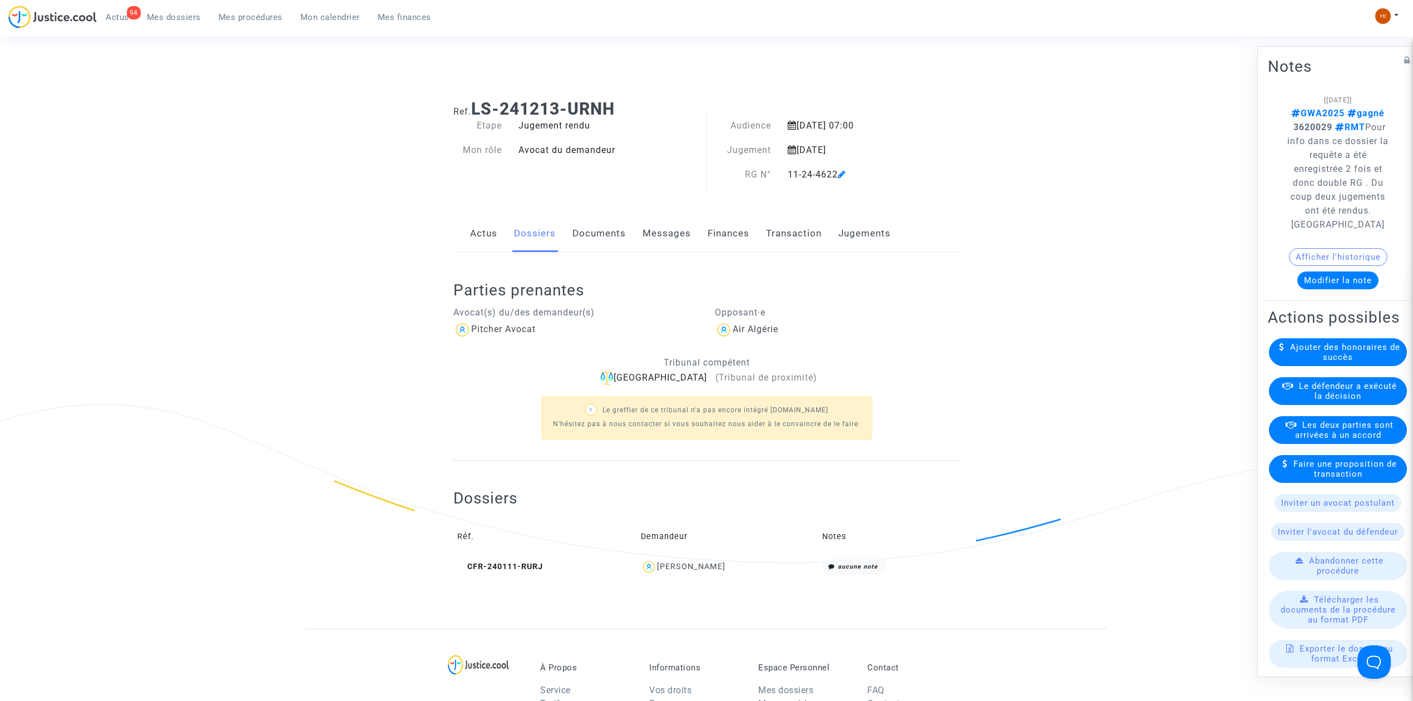
drag, startPoint x: 631, startPoint y: 110, endPoint x: 473, endPoint y: 112, distance: 158.0
click at [473, 112] on h1 "Ref. LS-241213-URNH" at bounding box center [706, 109] width 507 height 20
copy b "LS-241213-URNH"
click at [254, 8] on ul "94 Actus Mes dossiers Mes procédures Mon calendrier Mes finances" at bounding box center [268, 16] width 343 height 20
click at [260, 16] on span "Mes procédures" at bounding box center [251, 17] width 64 height 10
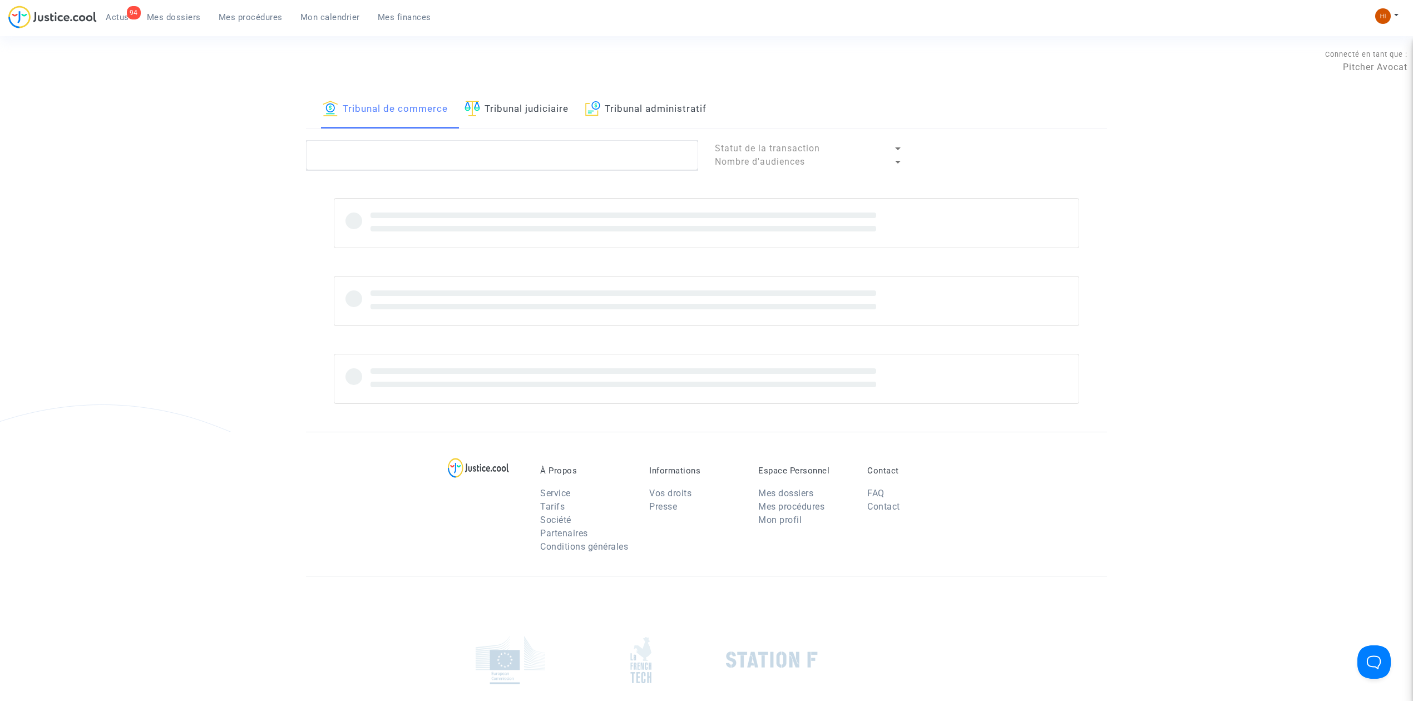
click at [569, 115] on link "Tribunal judiciaire" at bounding box center [517, 110] width 104 height 38
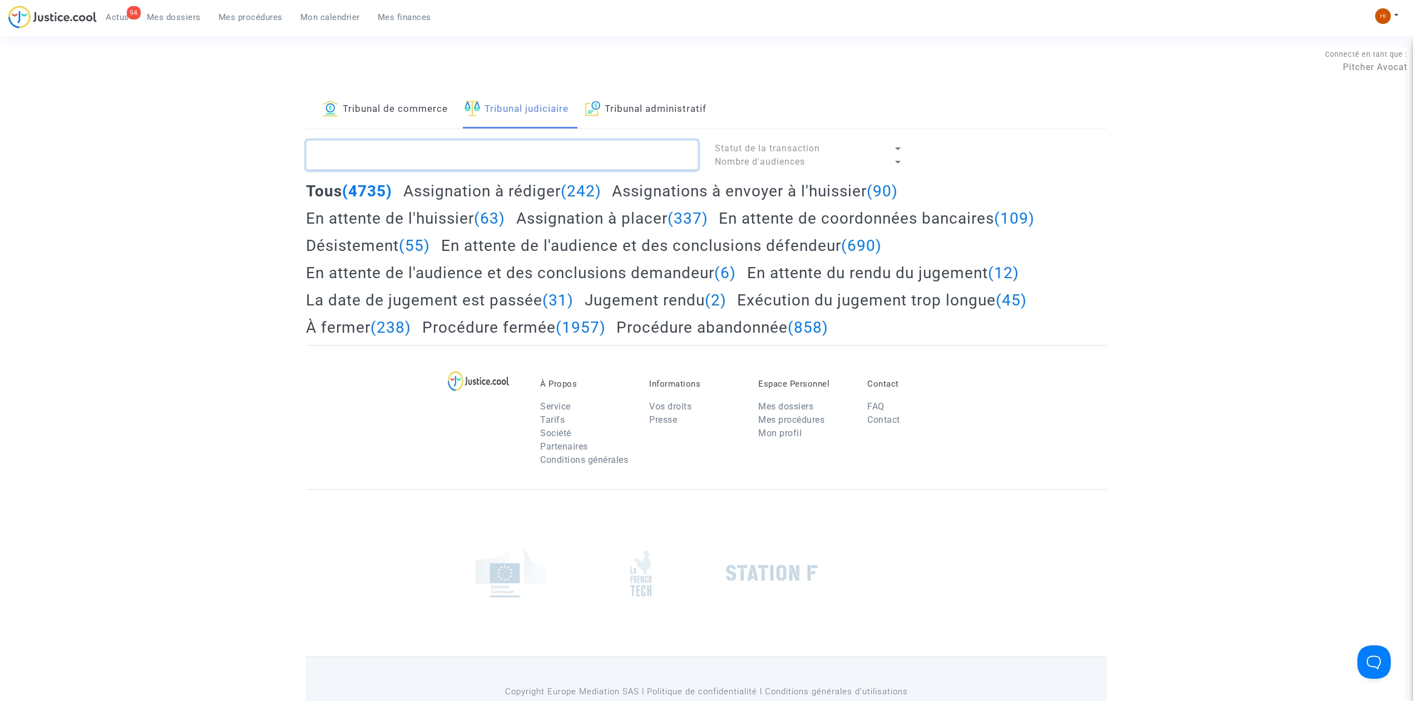
paste textarea "LS-241213-URNH"
click at [530, 160] on textarea at bounding box center [502, 155] width 392 height 30
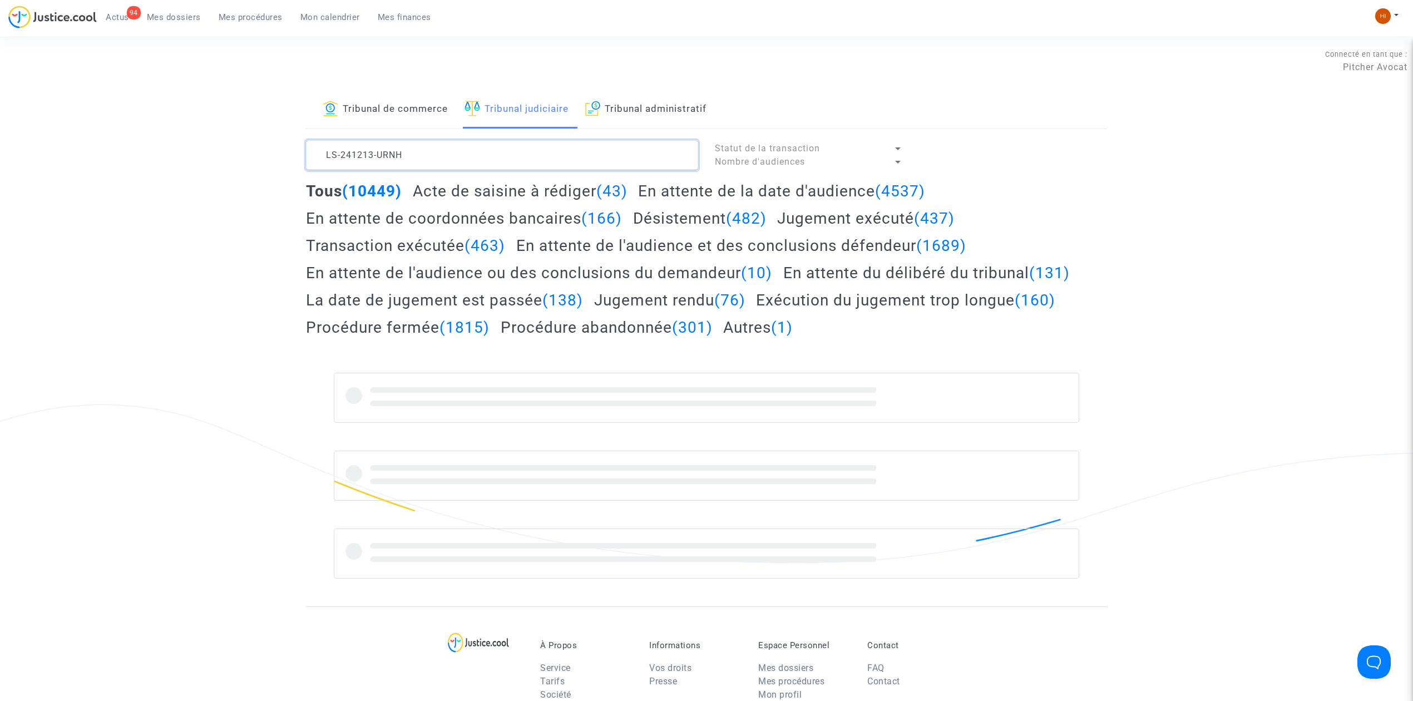
type textarea "LS-241213-URNH"
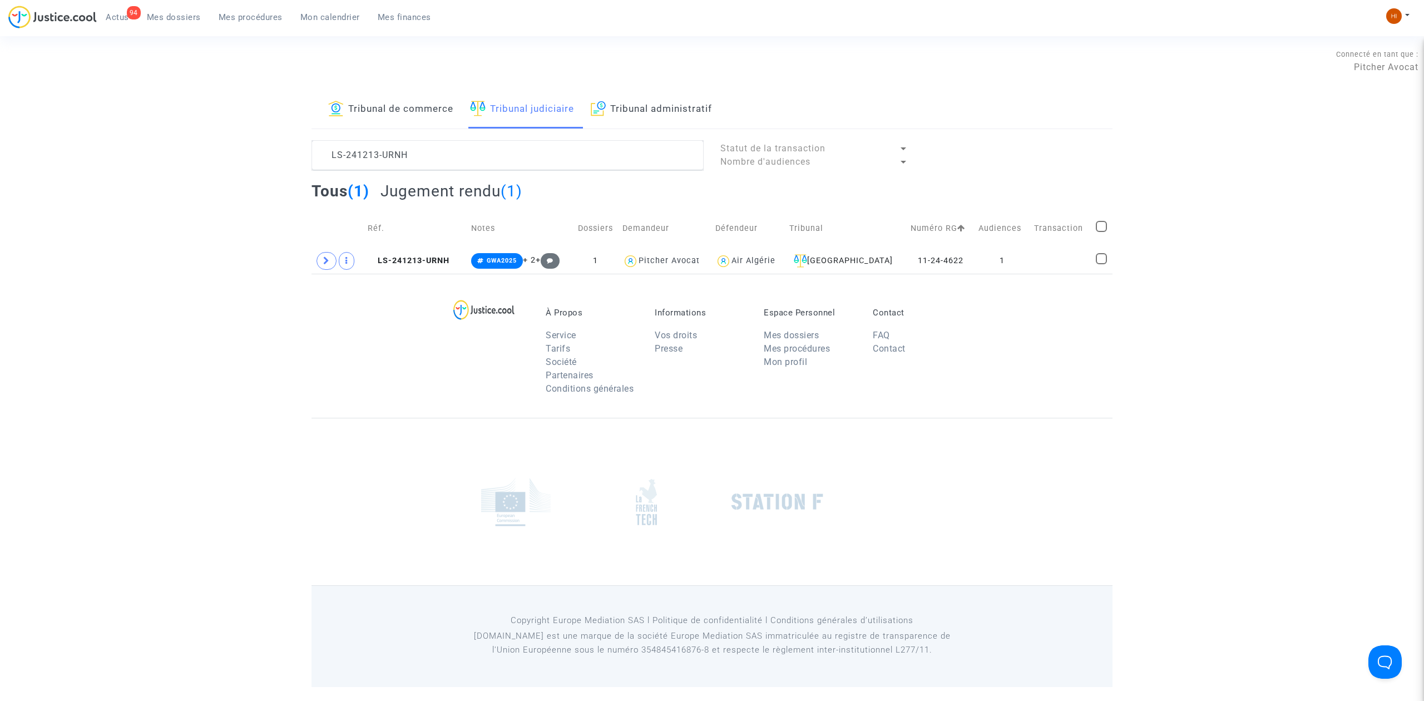
click at [1101, 219] on td at bounding box center [1102, 229] width 21 height 40
drag, startPoint x: 1104, startPoint y: 218, endPoint x: 1102, endPoint y: 225, distance: 7.0
click at [1104, 221] on td at bounding box center [1102, 229] width 21 height 40
click at [1100, 233] on mat-checkbox at bounding box center [1101, 229] width 11 height 16
click at [1101, 229] on span at bounding box center [1101, 226] width 11 height 11
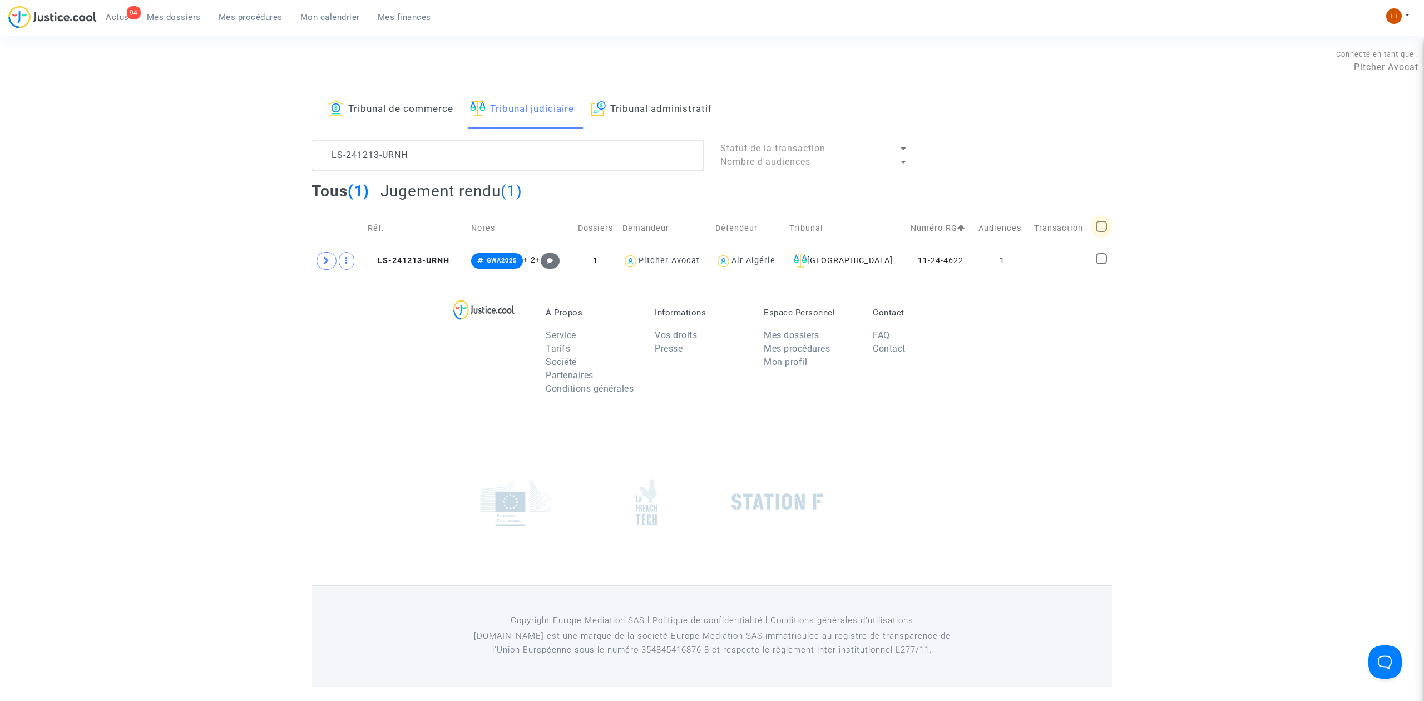
click at [1101, 232] on input "checkbox" at bounding box center [1101, 232] width 1 height 1
checkbox input "true"
click at [1076, 154] on span "Sélection" at bounding box center [1060, 154] width 40 height 10
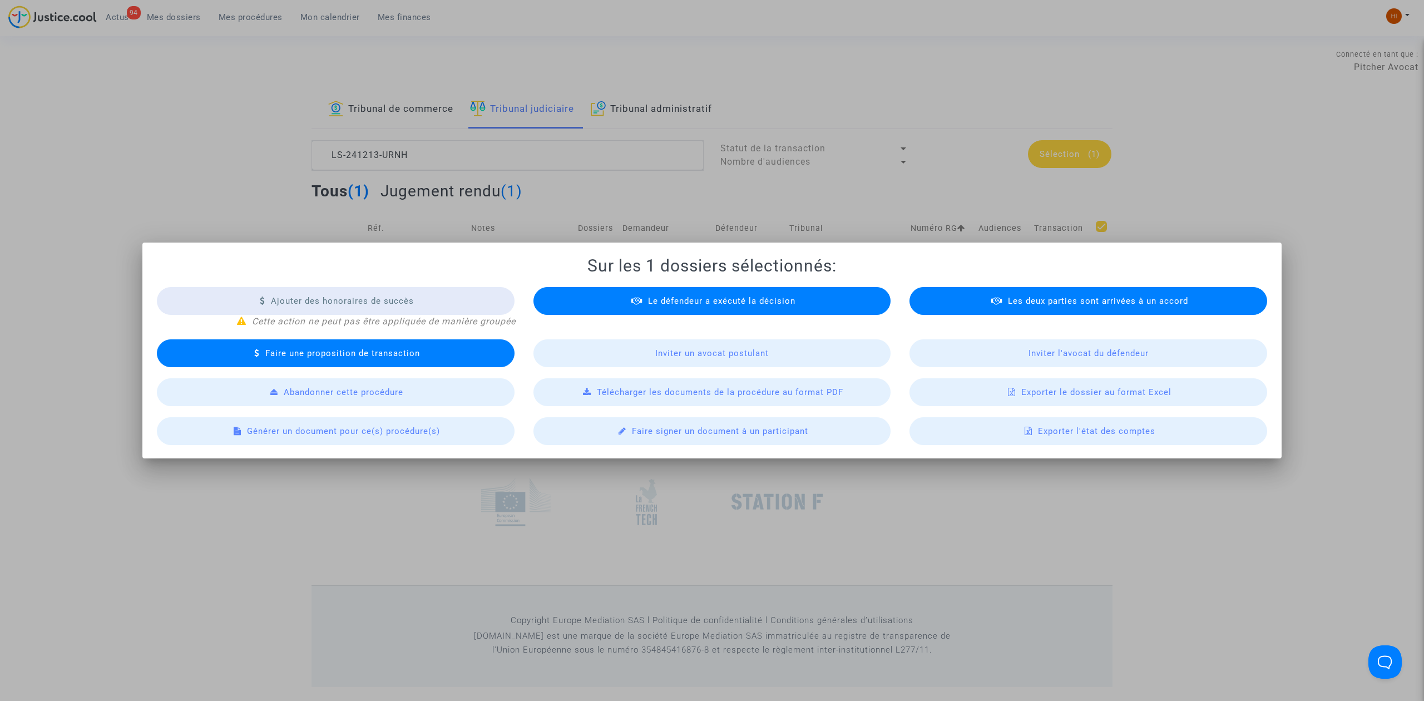
click at [1076, 397] on span "Exporter le dossier au format Excel" at bounding box center [1097, 392] width 150 height 10
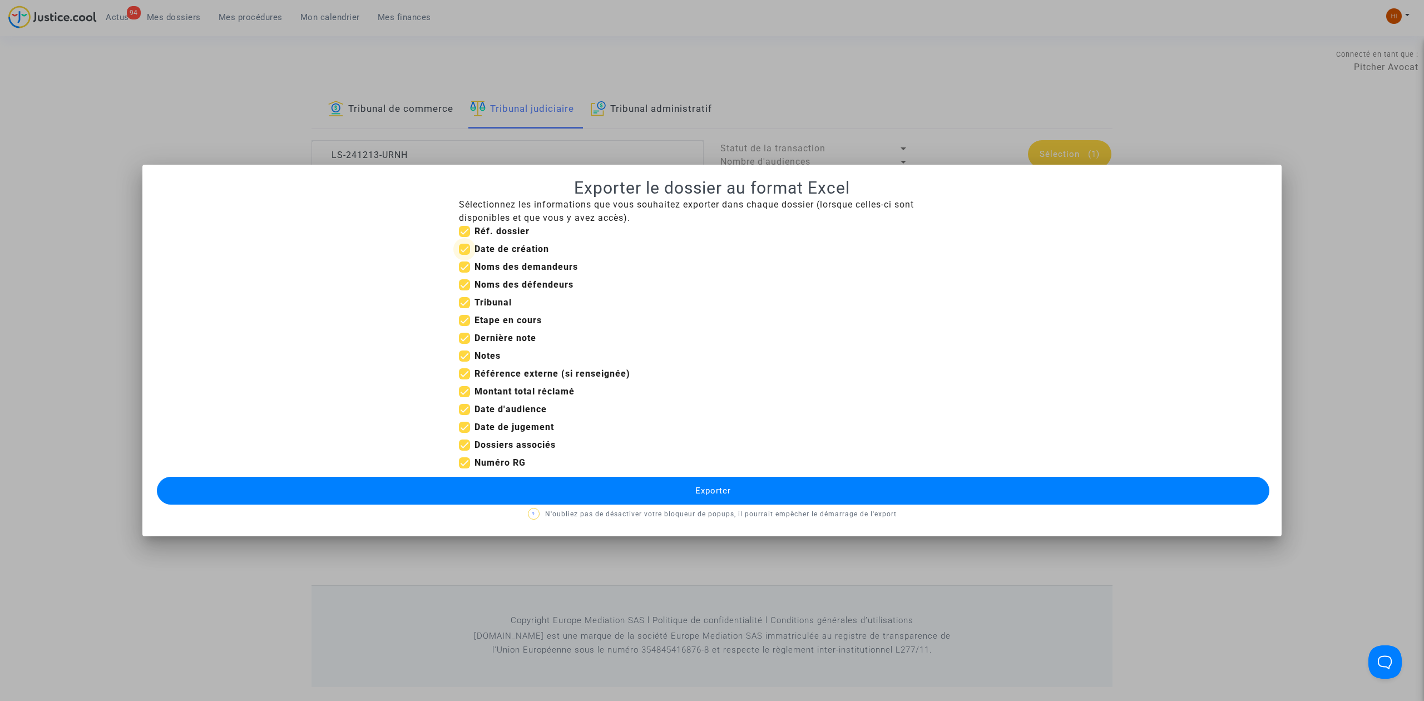
click at [466, 244] on span at bounding box center [464, 249] width 11 height 11
click at [465, 255] on input "Date de création" at bounding box center [464, 255] width 1 height 1
checkbox input "false"
drag, startPoint x: 463, startPoint y: 319, endPoint x: 458, endPoint y: 326, distance: 8.5
click at [461, 319] on span at bounding box center [464, 320] width 11 height 11
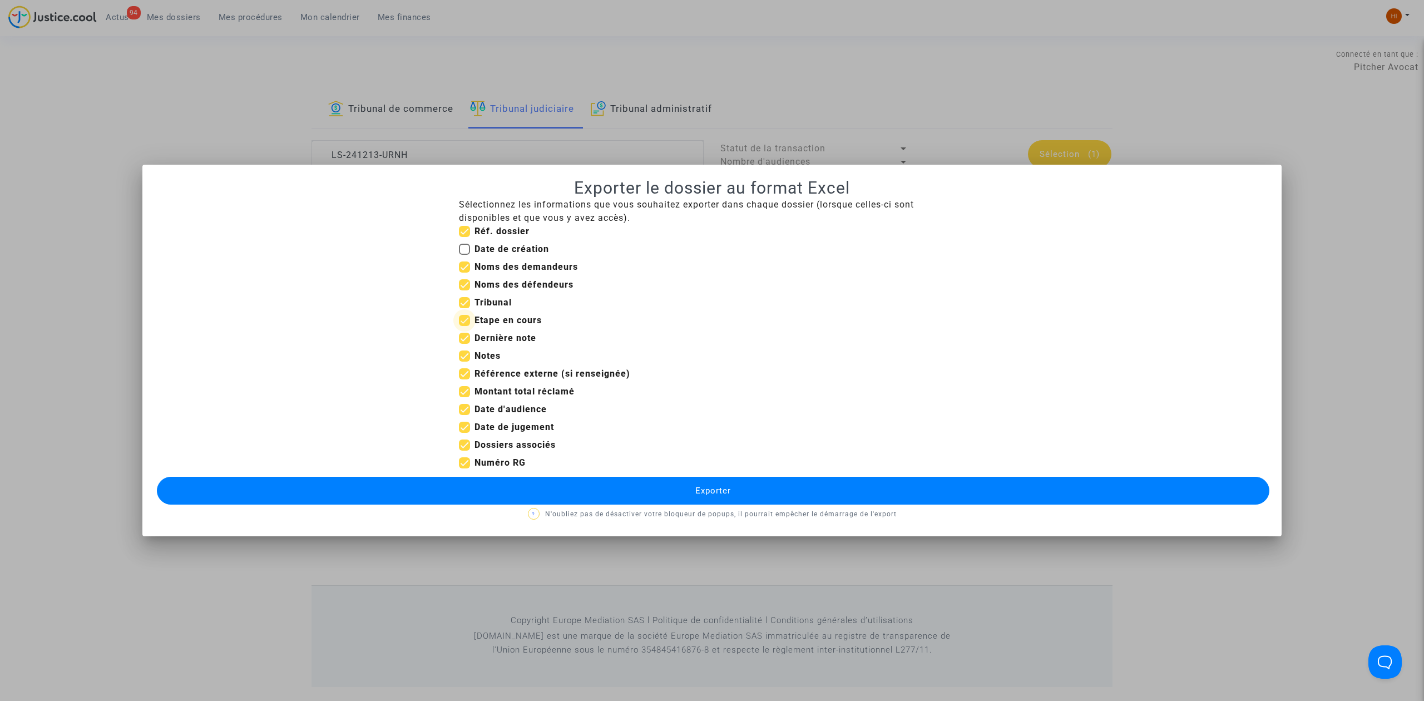
click at [464, 326] on input "Etape en cours" at bounding box center [464, 326] width 1 height 1
checkbox input "false"
drag, startPoint x: 458, startPoint y: 332, endPoint x: 463, endPoint y: 344, distance: 12.5
click at [459, 333] on span at bounding box center [464, 338] width 11 height 11
click at [464, 344] on input "Dernière note" at bounding box center [464, 344] width 1 height 1
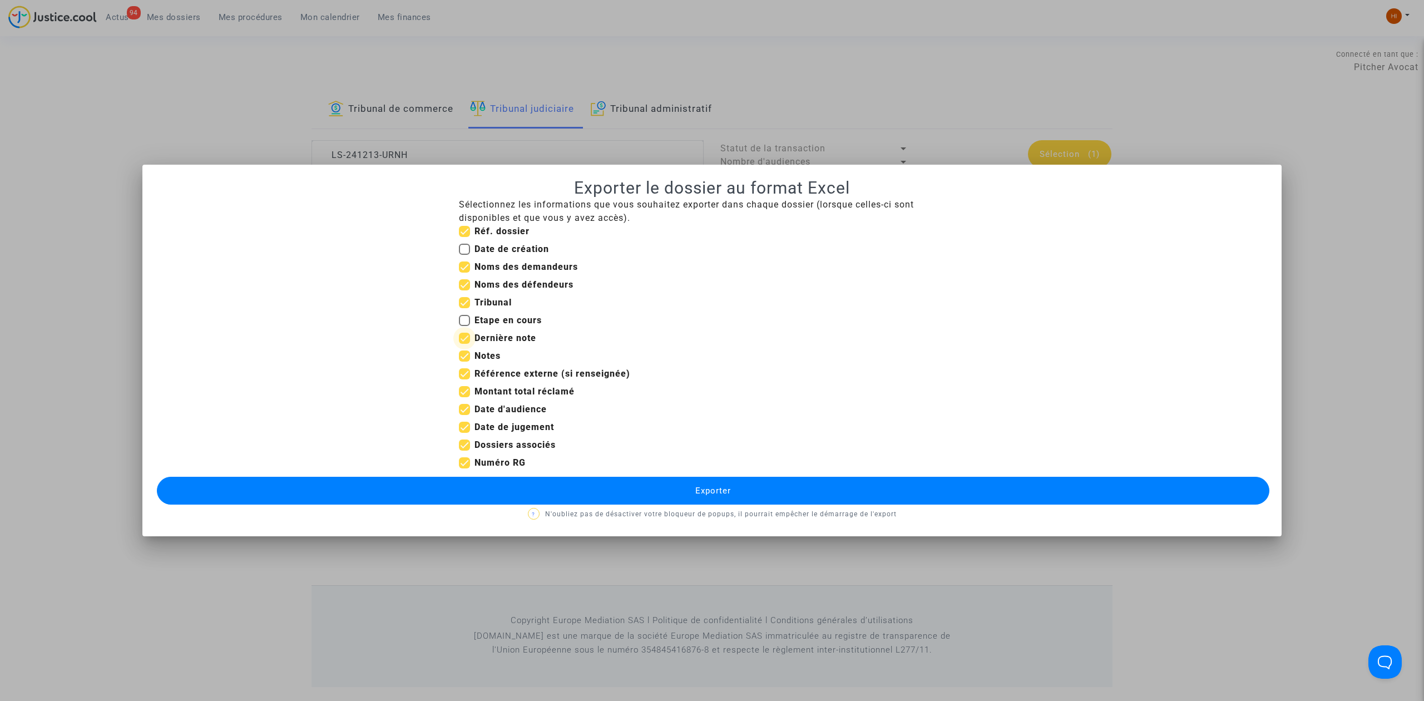
checkbox input "false"
click at [468, 351] on span at bounding box center [464, 356] width 11 height 11
click at [465, 362] on input "Notes" at bounding box center [464, 362] width 1 height 1
checkbox input "false"
click at [471, 377] on label "Référence externe (si renseignée)" at bounding box center [544, 373] width 171 height 13
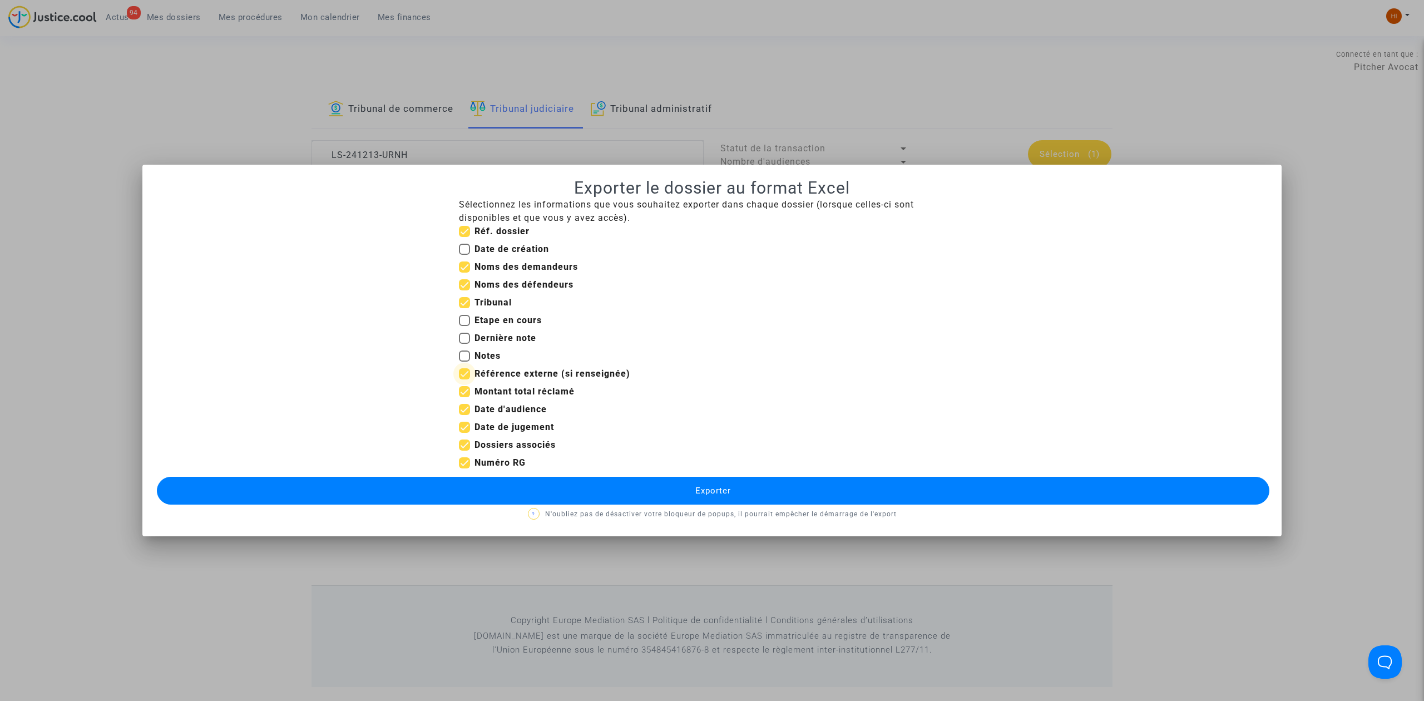
click at [465, 379] on input "Référence externe (si renseignée)" at bounding box center [464, 379] width 1 height 1
checkbox input "false"
drag, startPoint x: 493, startPoint y: 448, endPoint x: 492, endPoint y: 468, distance: 19.5
click at [492, 448] on b "Dossiers associés" at bounding box center [515, 445] width 81 height 11
click at [465, 451] on input "Dossiers associés" at bounding box center [464, 451] width 1 height 1
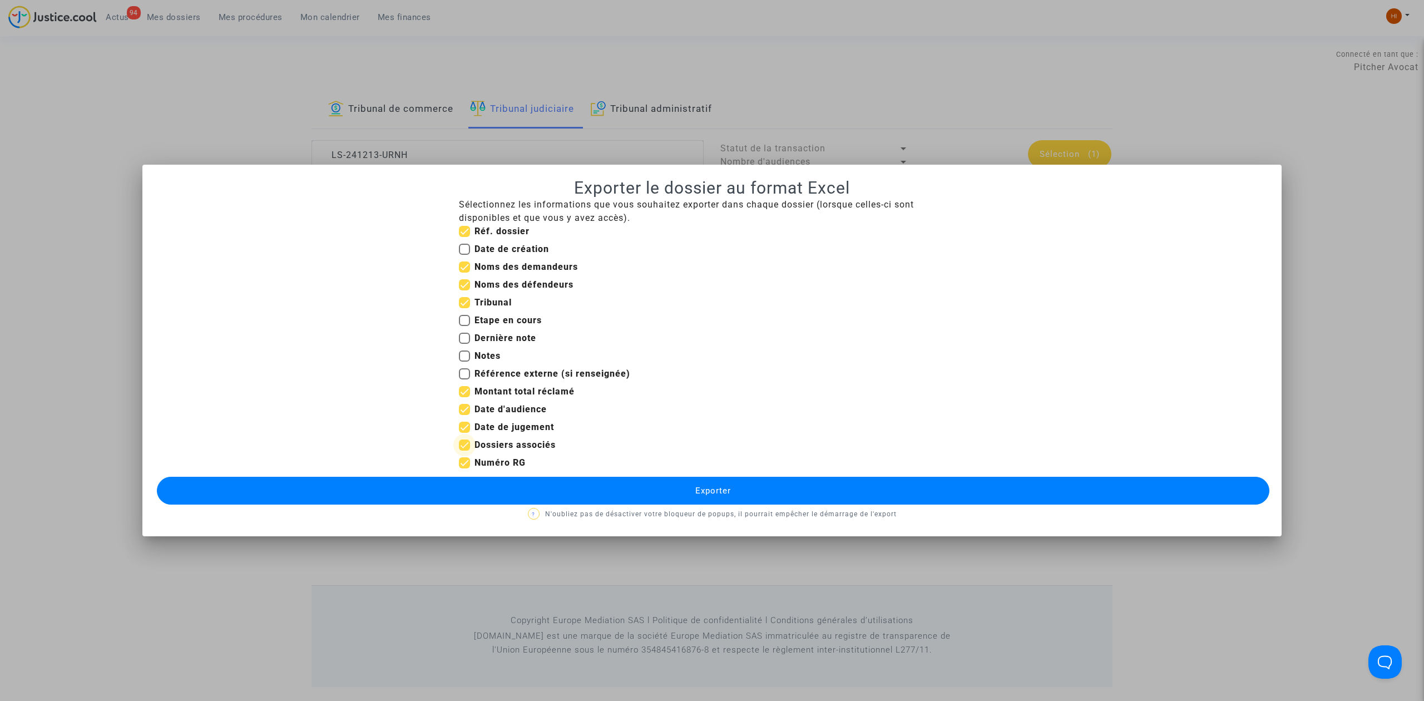
checkbox input "false"
click at [510, 487] on button "Exporter" at bounding box center [713, 491] width 1113 height 28
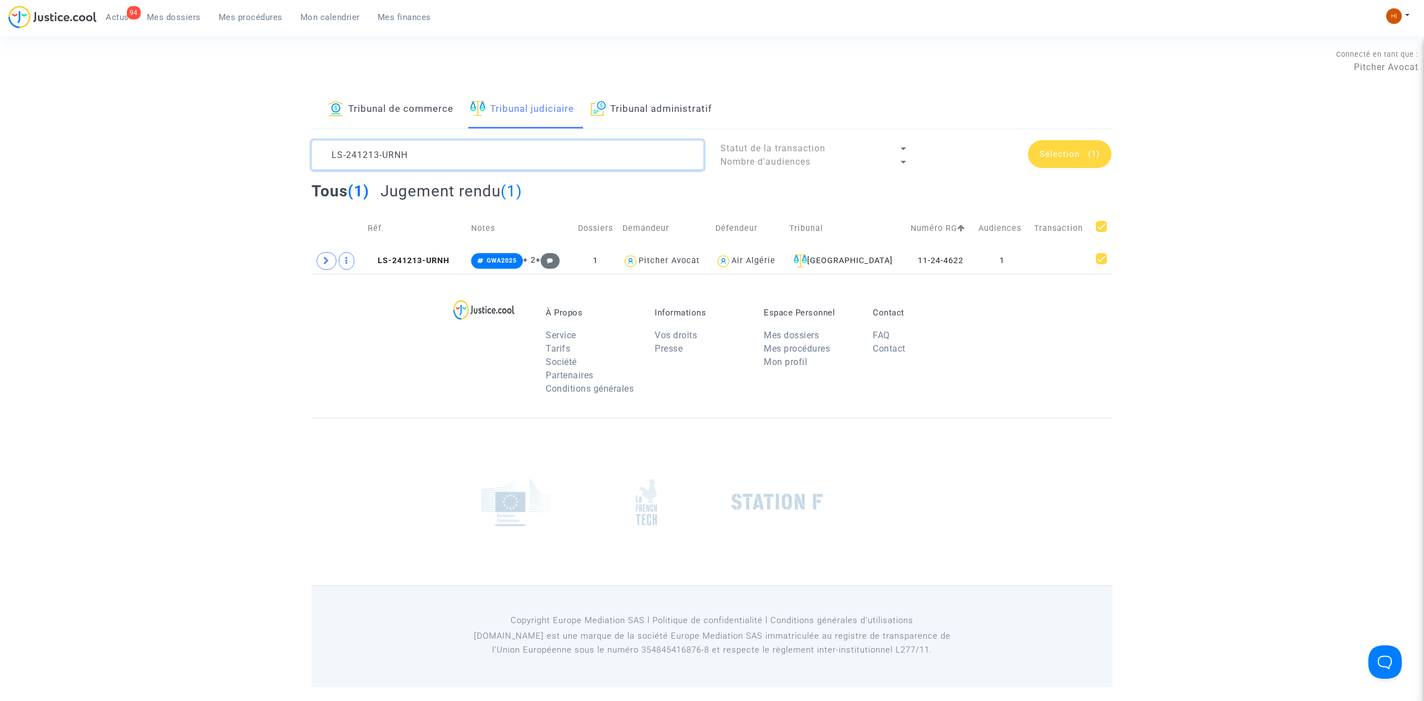
drag, startPoint x: 428, startPoint y: 156, endPoint x: 106, endPoint y: 170, distance: 322.5
click at [106, 170] on div "Tribunal de commerce Tribunal judiciaire Tribunal administratif LS-241213-URNH …" at bounding box center [712, 182] width 1424 height 183
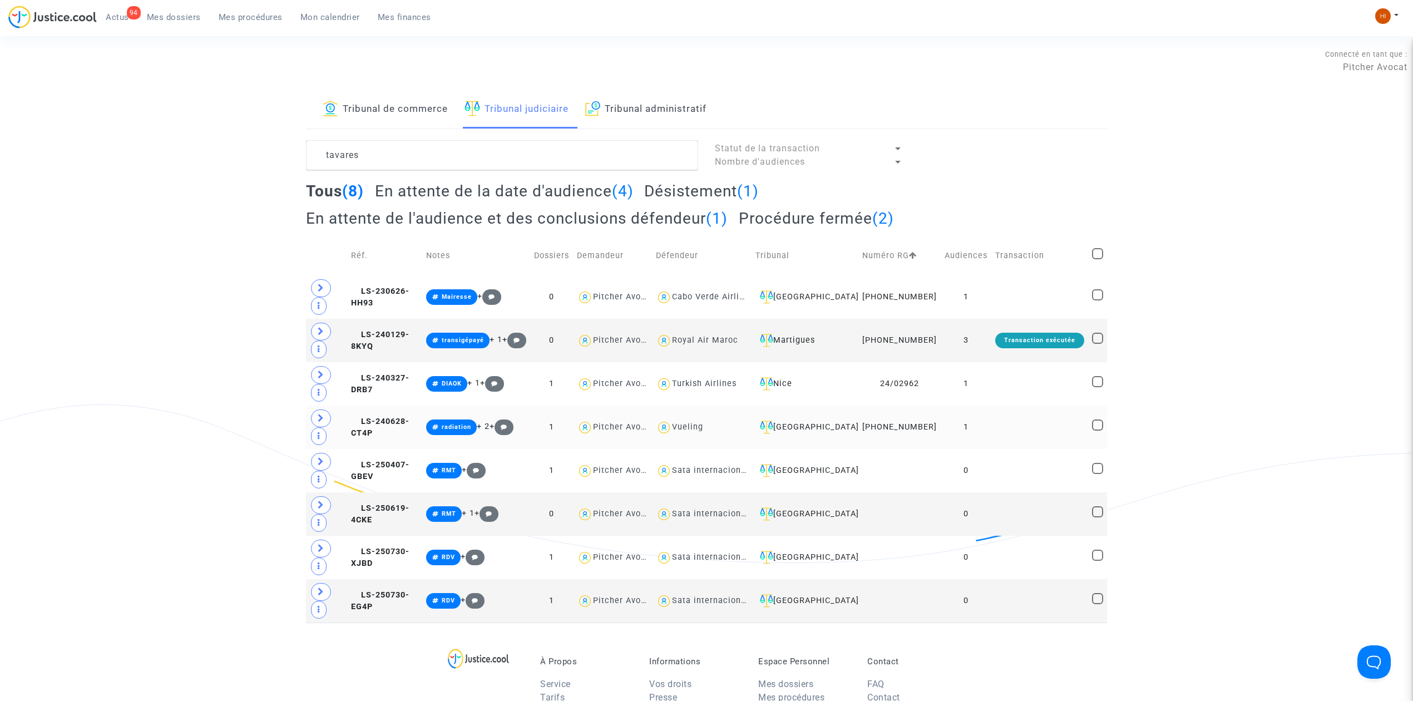
click at [712, 436] on div "Vueling" at bounding box center [702, 428] width 92 height 16
type textarea "tavares @Vueling"
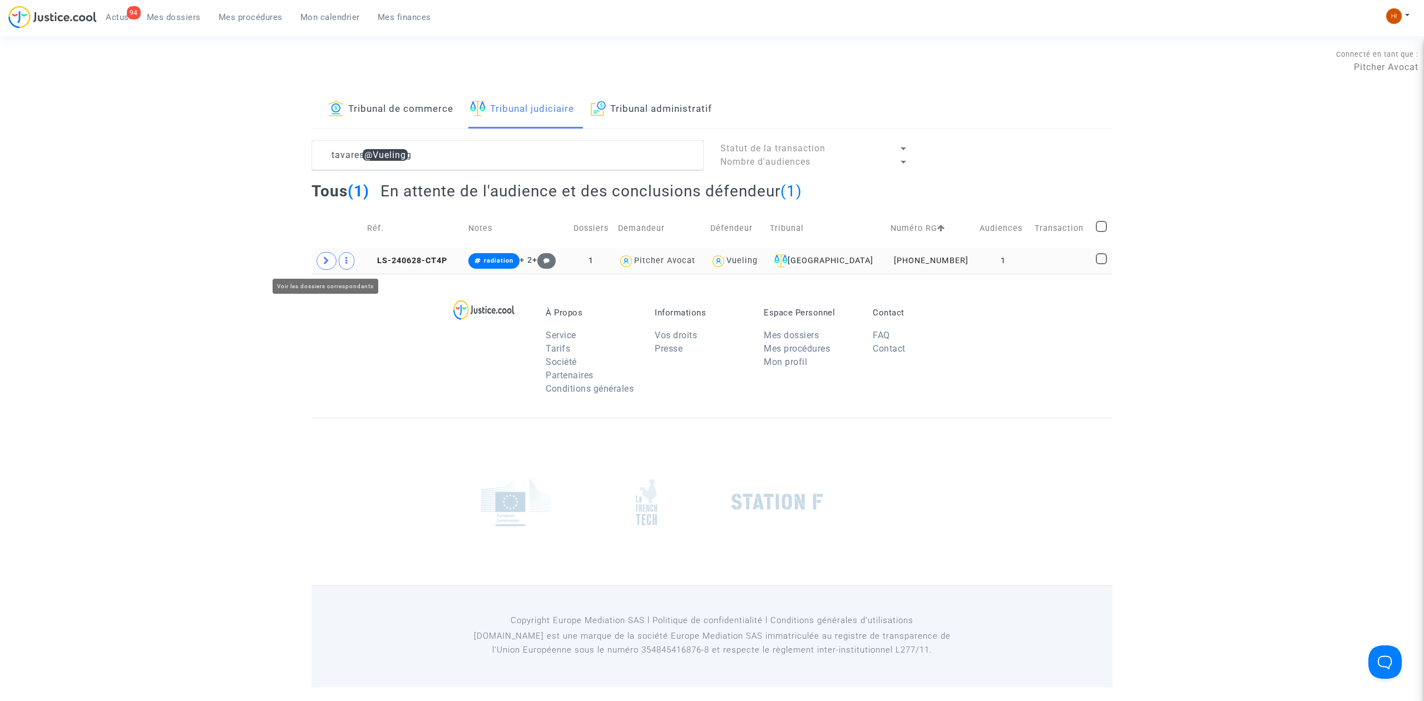
click at [320, 268] on span at bounding box center [327, 261] width 20 height 18
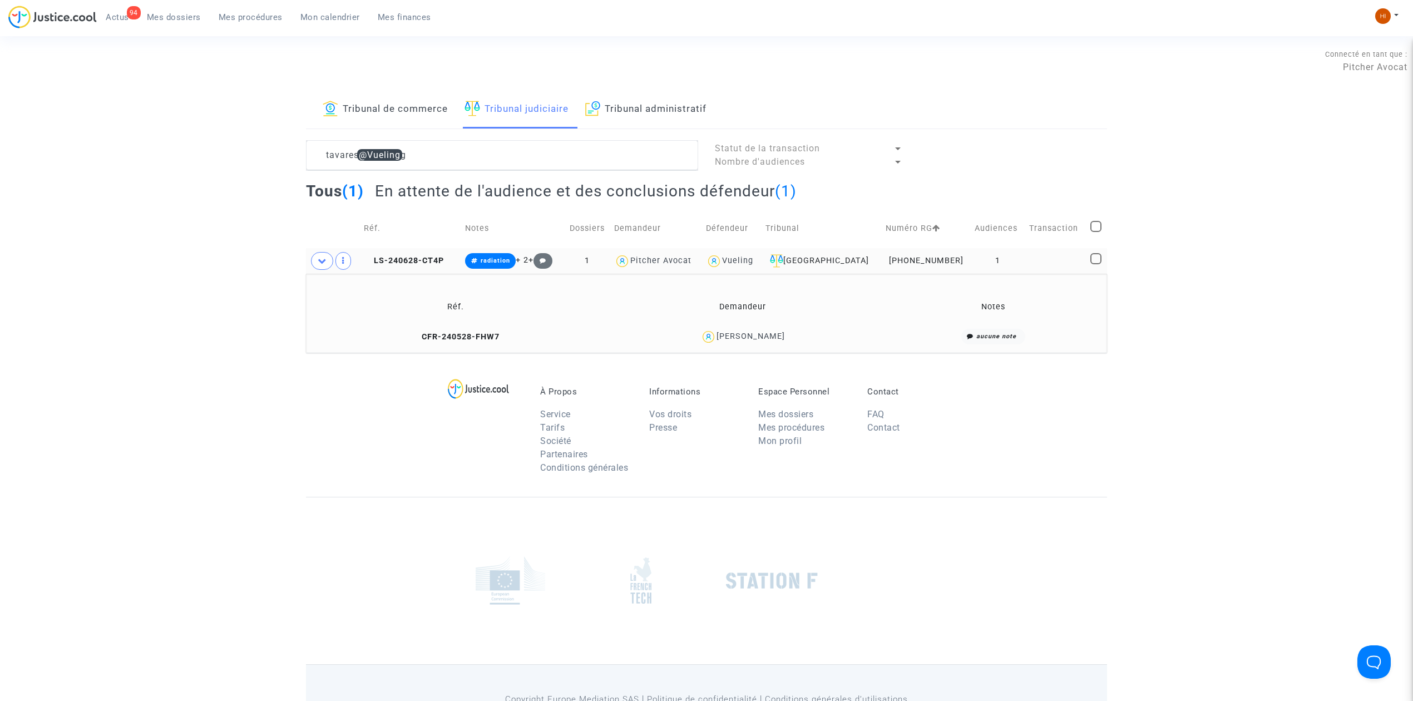
click at [428, 332] on td "CFR-240528-FHW7" at bounding box center [456, 337] width 292 height 24
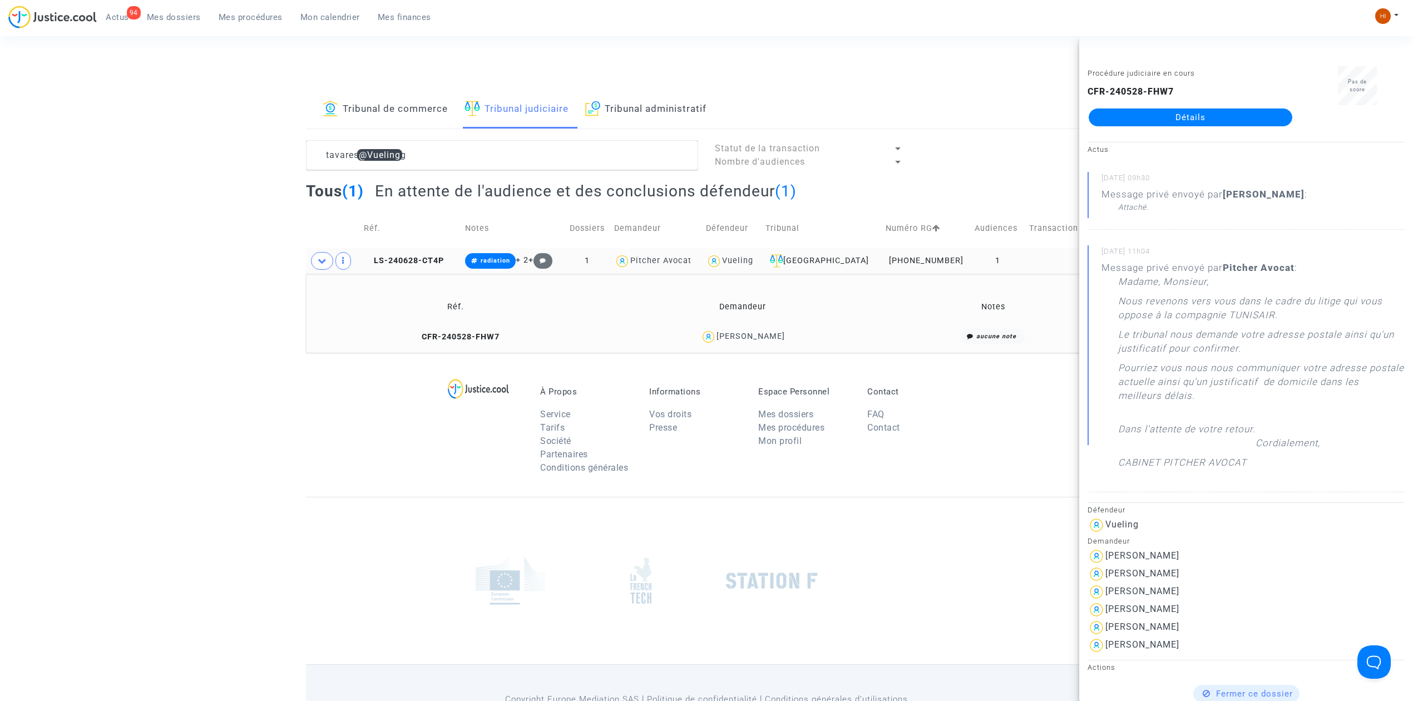
click at [1196, 119] on link "Détails" at bounding box center [1191, 117] width 204 height 18
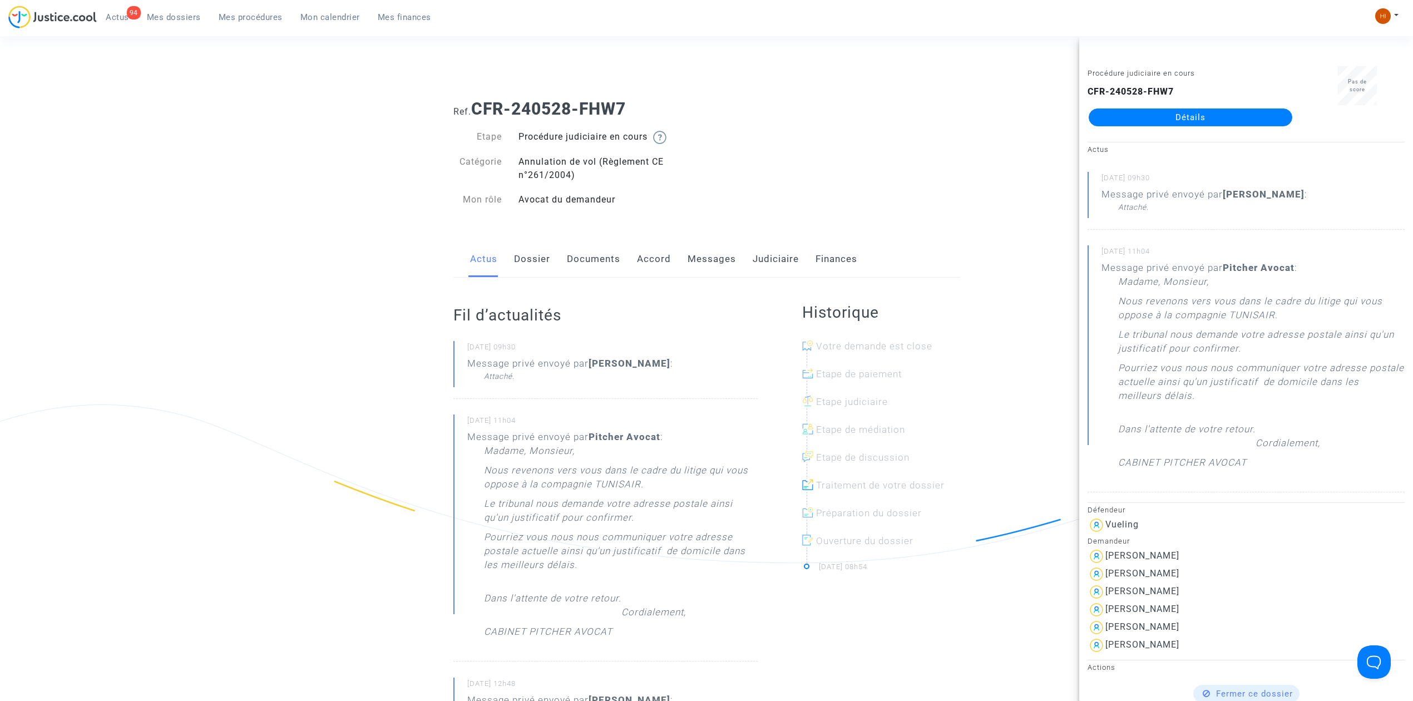
click at [717, 261] on link "Messages" at bounding box center [712, 259] width 48 height 37
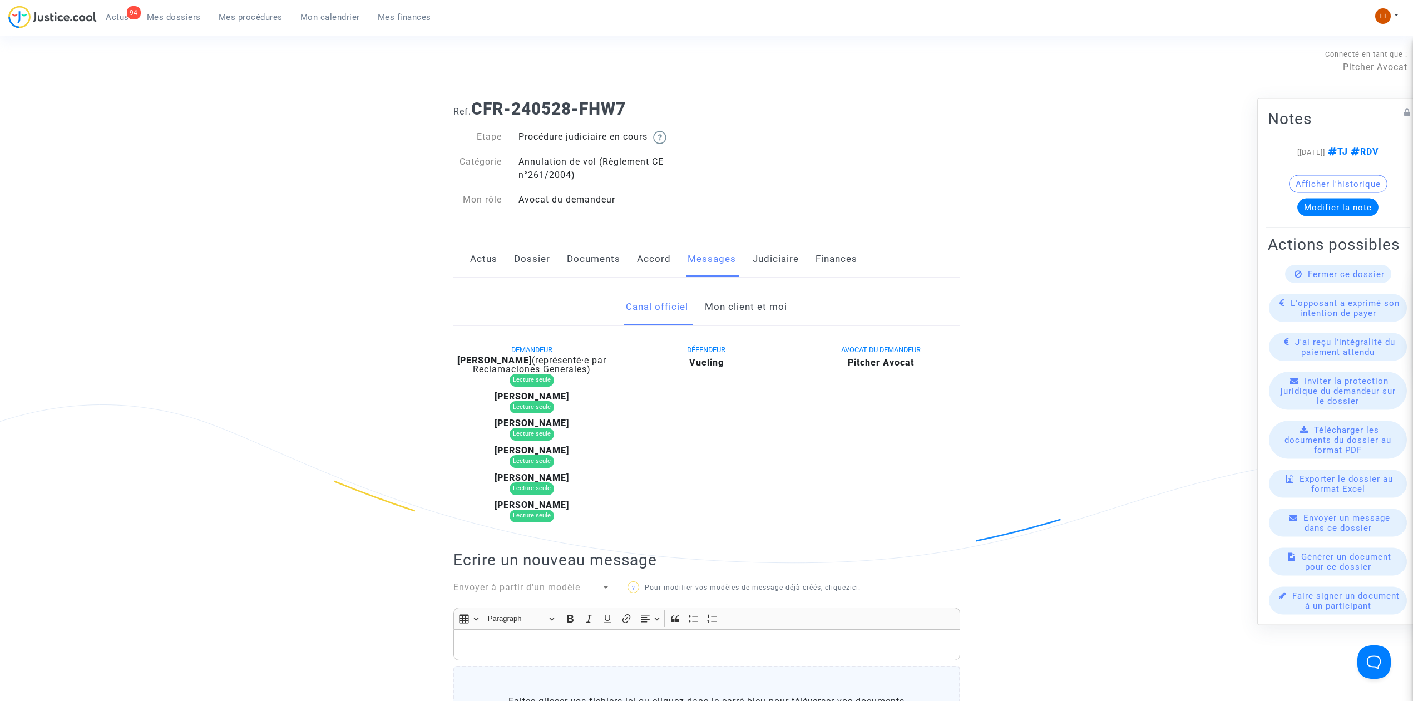
click at [750, 306] on link "Mon client et moi" at bounding box center [746, 307] width 82 height 37
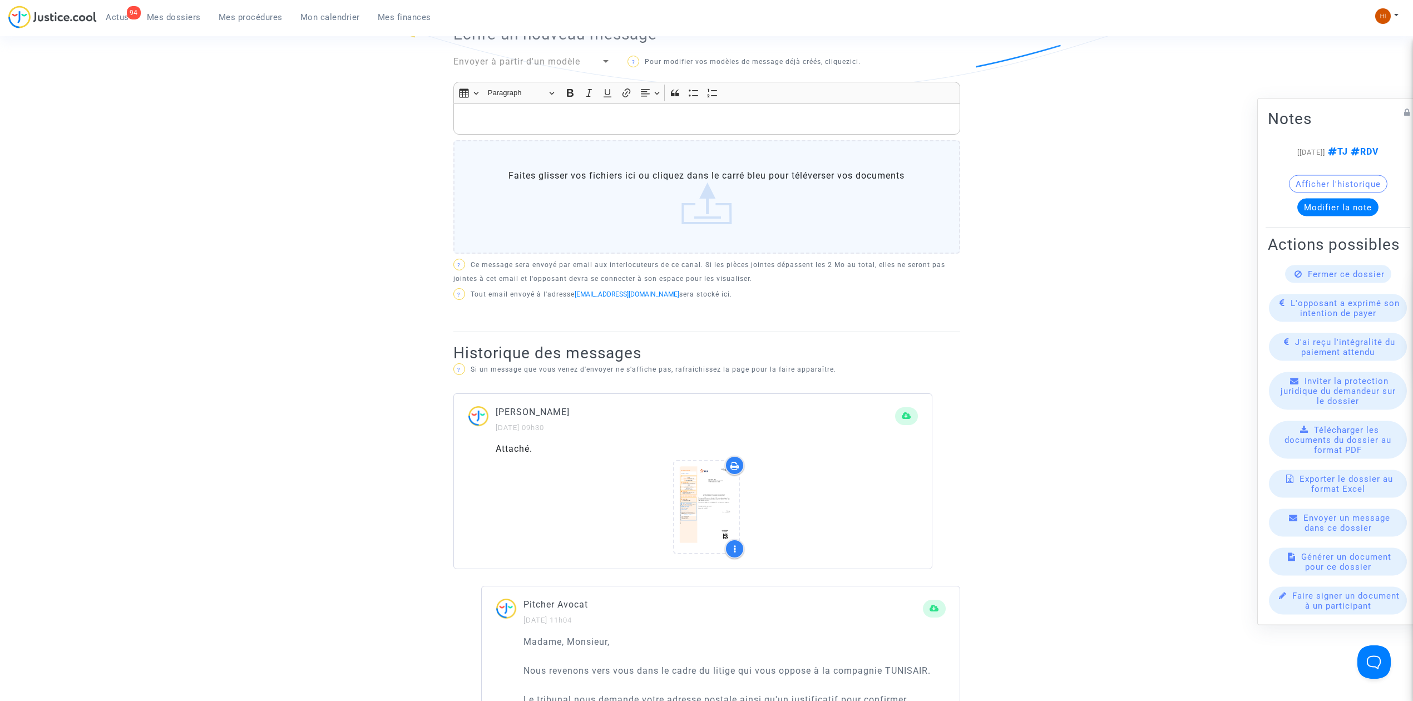
scroll to position [519, 0]
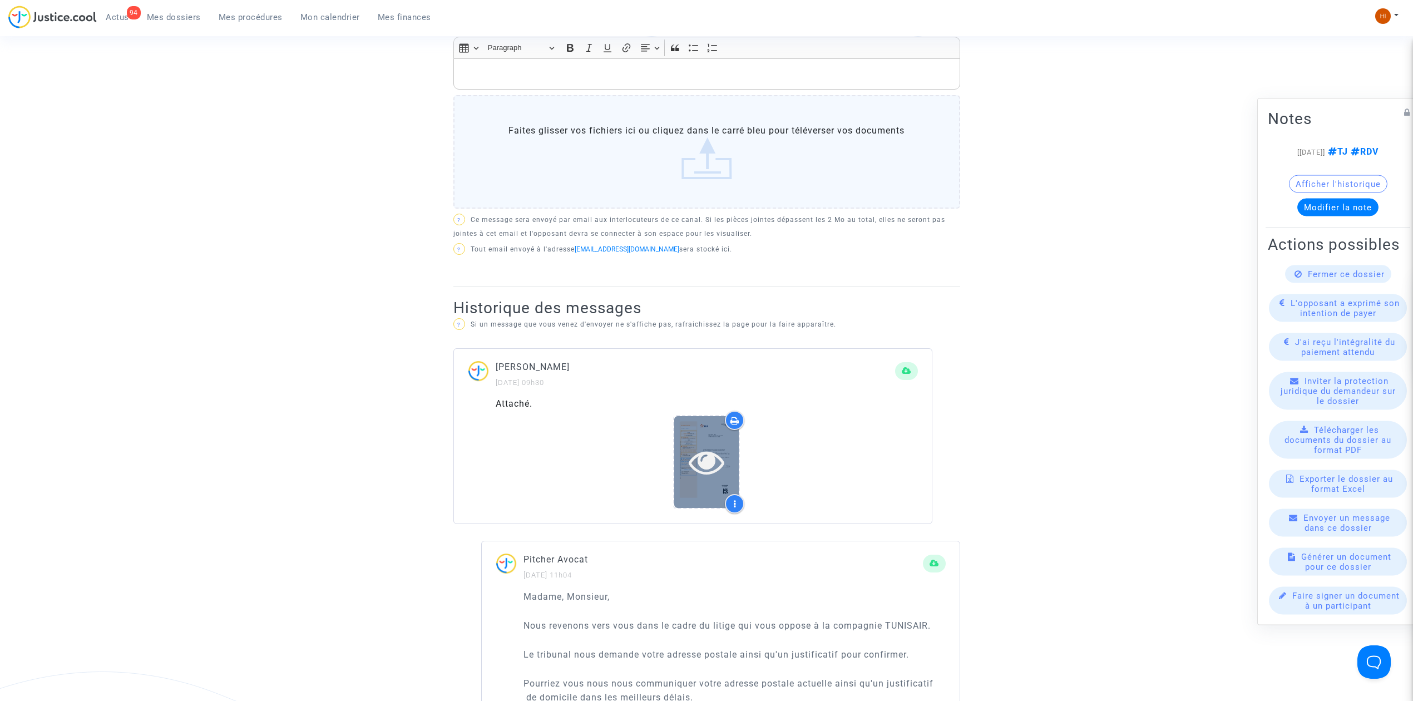
click at [719, 488] on div at bounding box center [706, 462] width 65 height 92
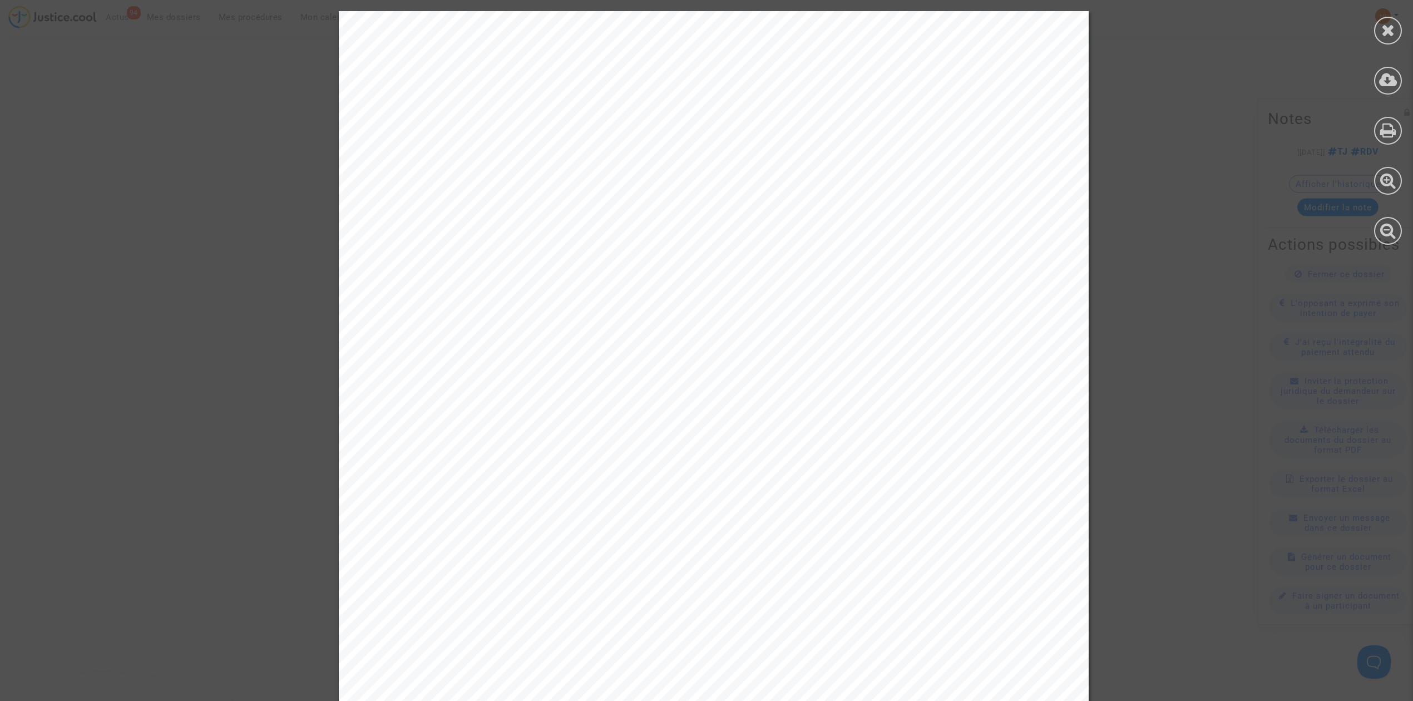
scroll to position [148, 0]
click at [1392, 130] on icon at bounding box center [1388, 130] width 16 height 17
drag, startPoint x: 1383, startPoint y: 30, endPoint x: 973, endPoint y: 176, distance: 435.9
click at [1383, 30] on icon at bounding box center [1389, 30] width 14 height 17
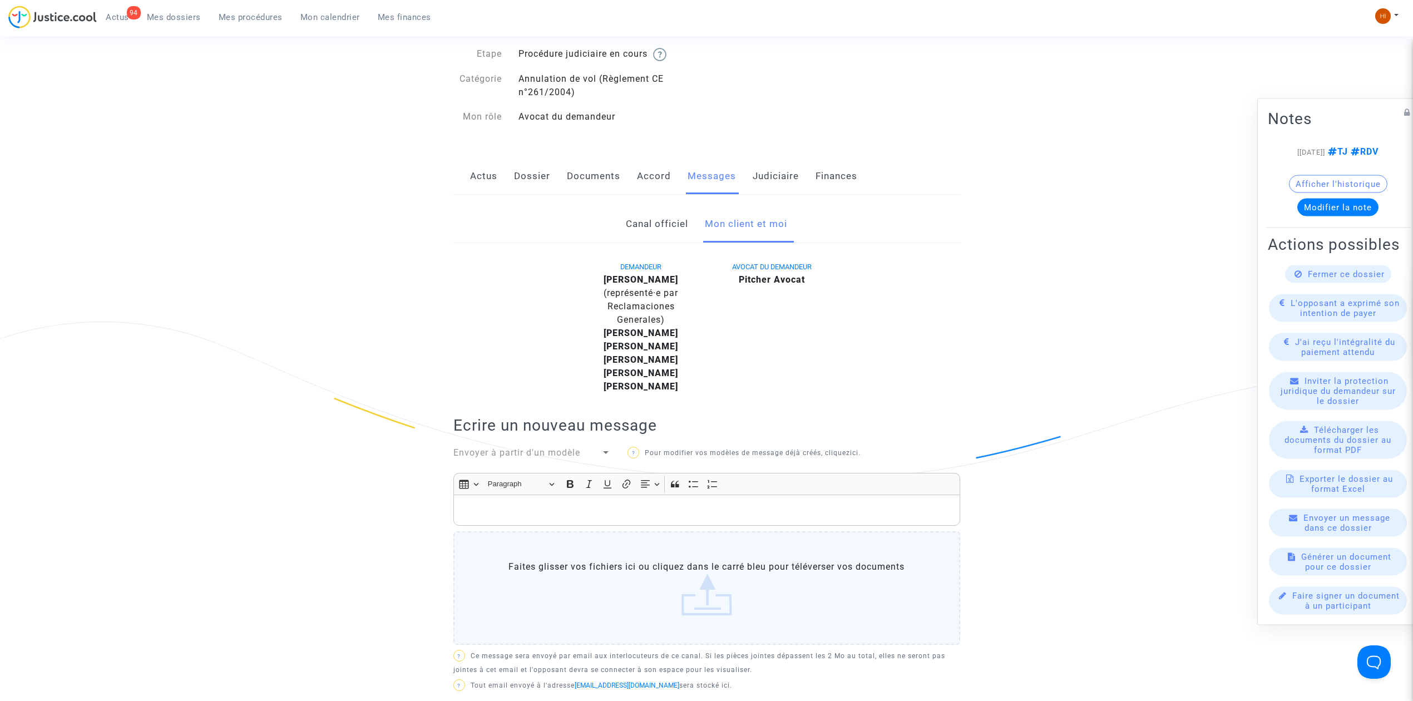
scroll to position [0, 0]
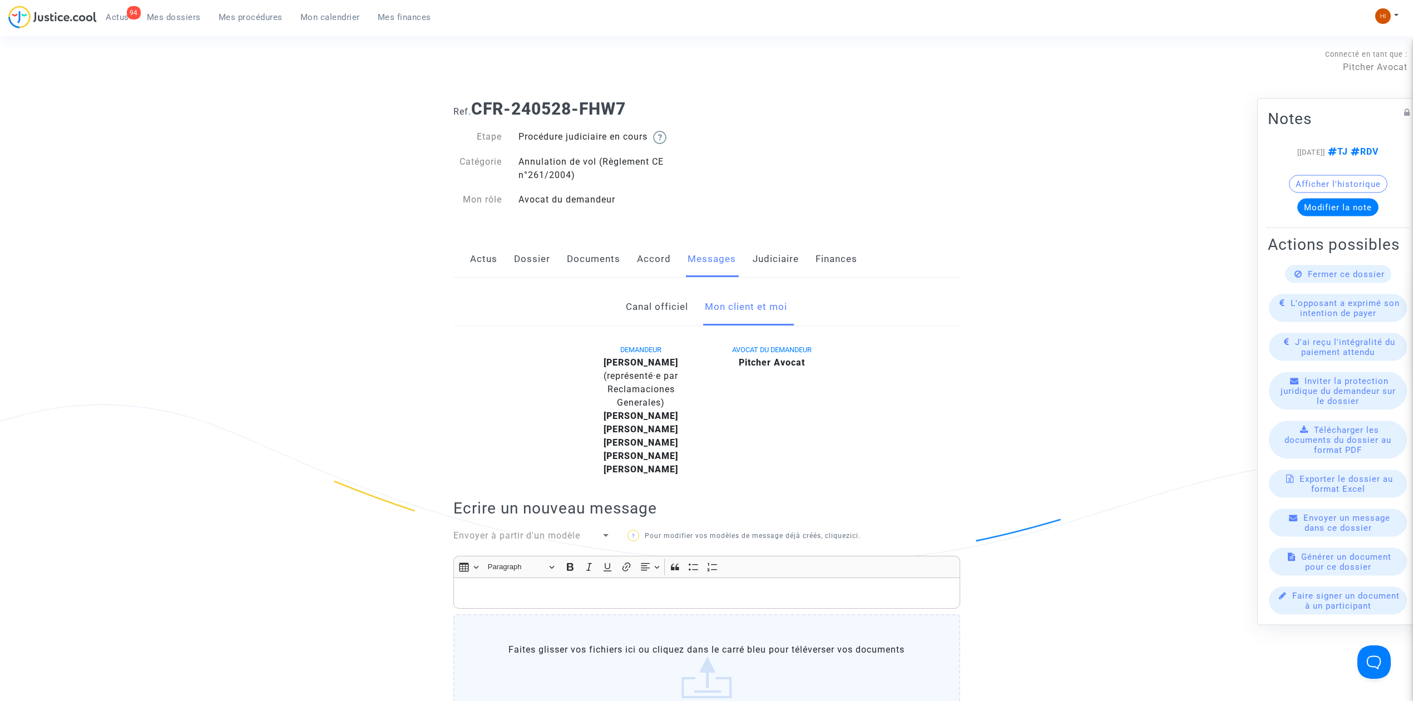
click at [772, 257] on link "Judiciaire" at bounding box center [776, 259] width 46 height 37
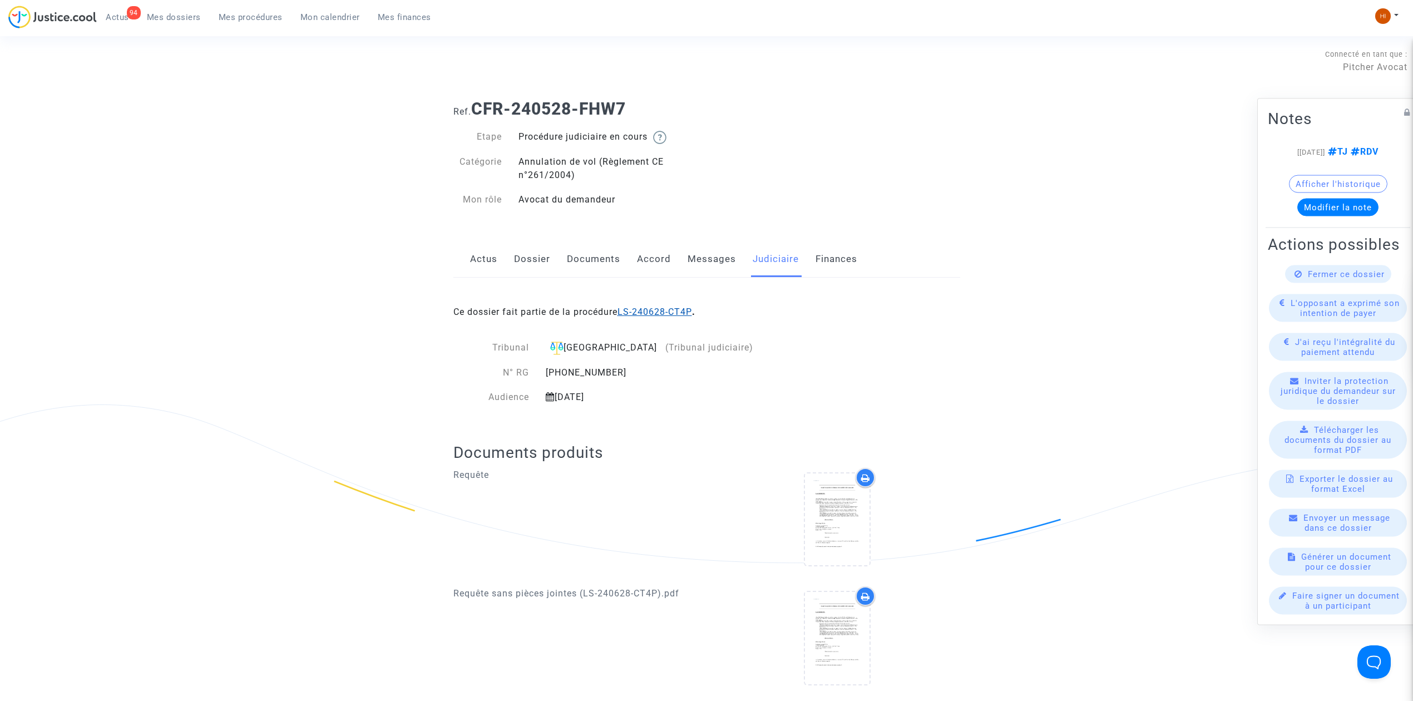
click at [674, 314] on link "LS-240628-CT4P" at bounding box center [655, 312] width 75 height 11
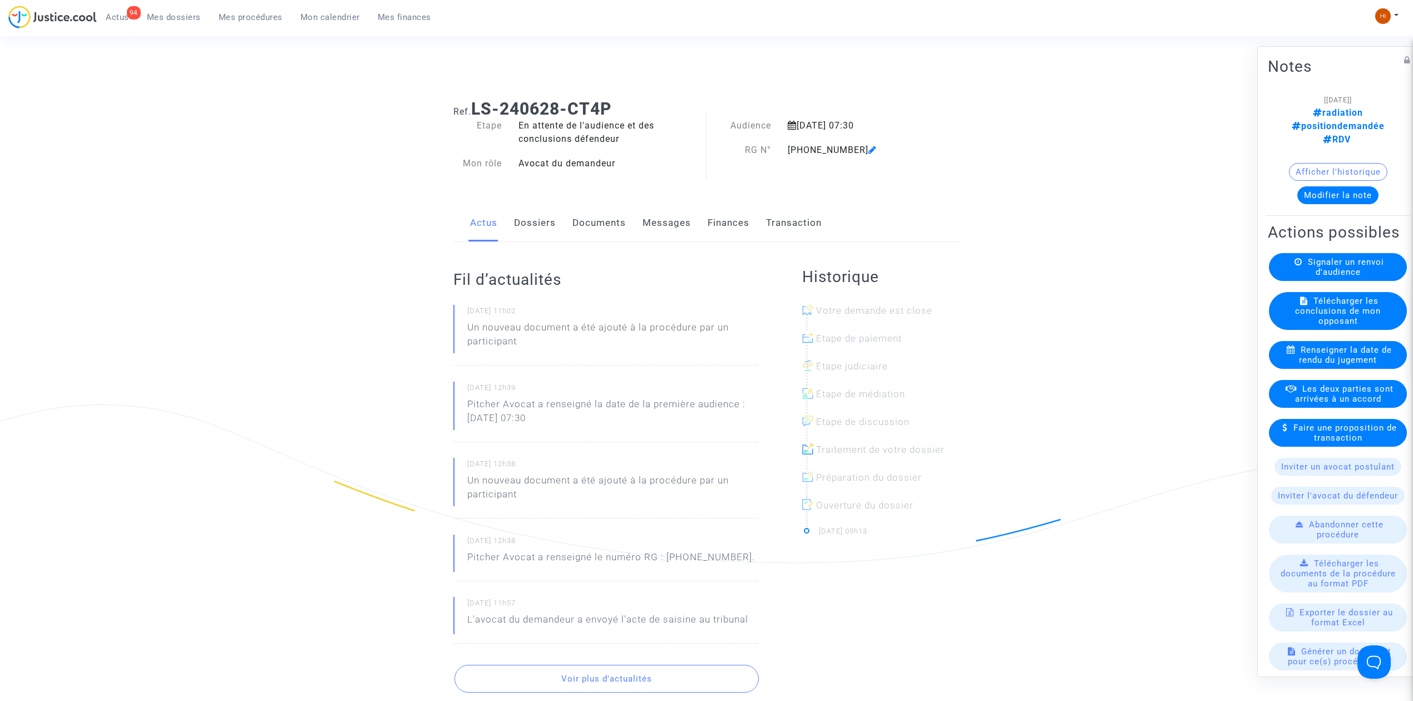
drag, startPoint x: 601, startPoint y: 223, endPoint x: 639, endPoint y: 225, distance: 37.9
click at [600, 223] on link "Documents" at bounding box center [599, 223] width 53 height 37
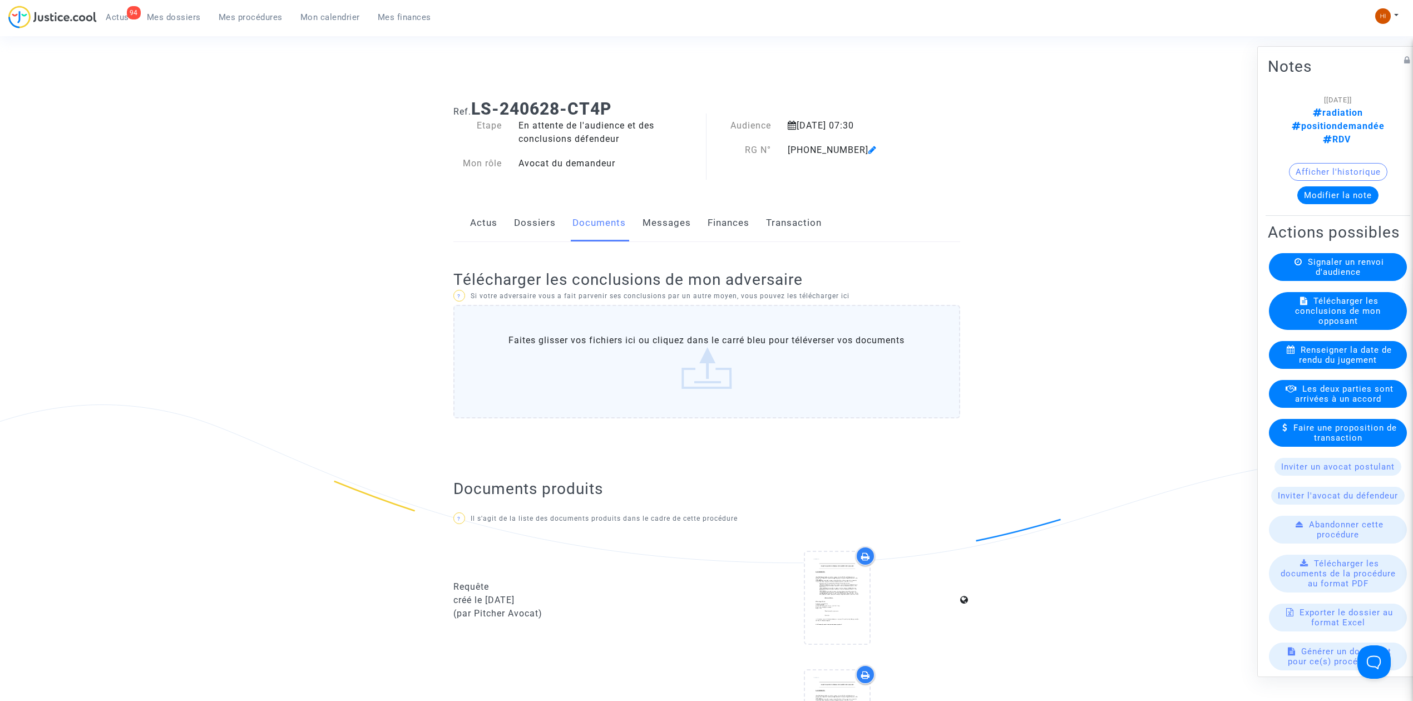
drag, startPoint x: 628, startPoint y: 101, endPoint x: 475, endPoint y: 116, distance: 153.8
click at [475, 116] on h1 "Ref. LS-240628-CT4P" at bounding box center [706, 109] width 507 height 20
copy b "LS-240628-CT4P"
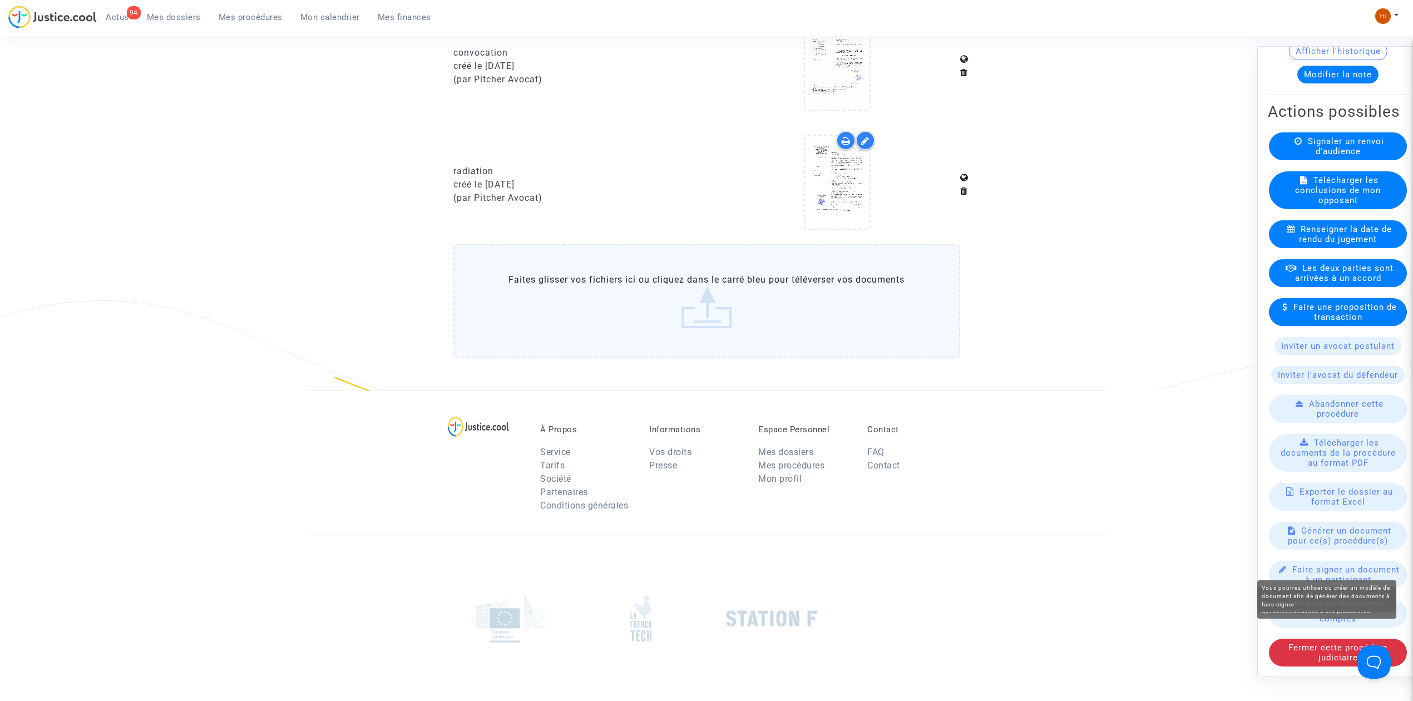
scroll to position [150, 0]
click at [1320, 530] on span "Générer un document pour ce(s) procédure(s)" at bounding box center [1339, 536] width 103 height 20
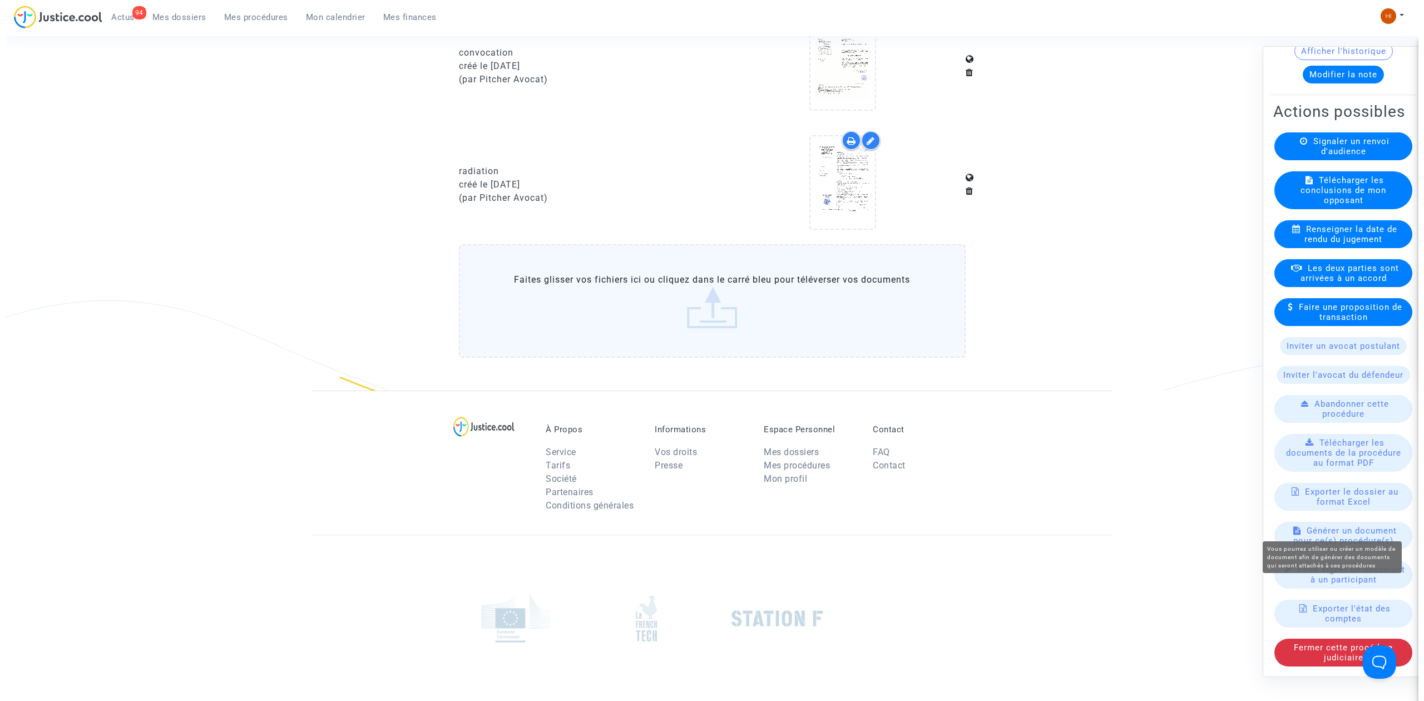
scroll to position [0, 0]
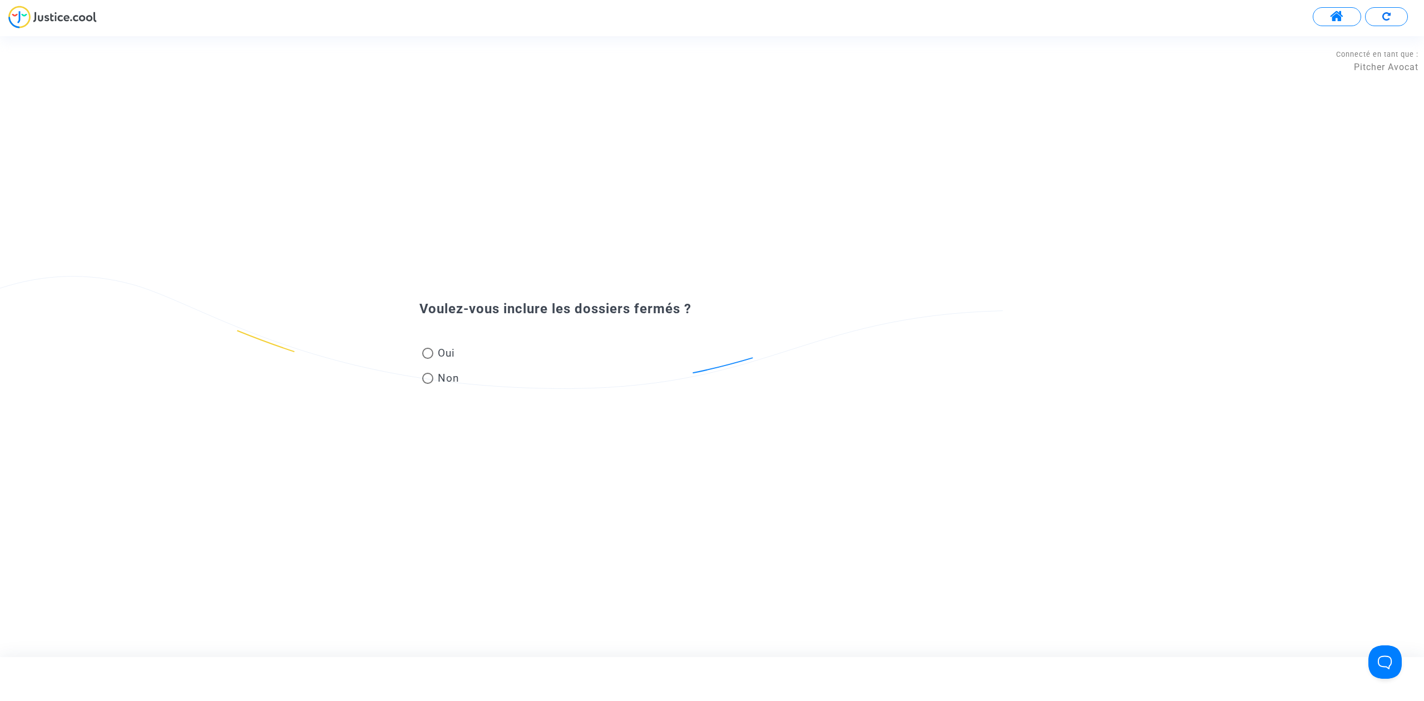
click at [453, 376] on span "Non" at bounding box center [446, 378] width 26 height 15
click at [428, 384] on input "Non" at bounding box center [427, 384] width 1 height 1
radio input "true"
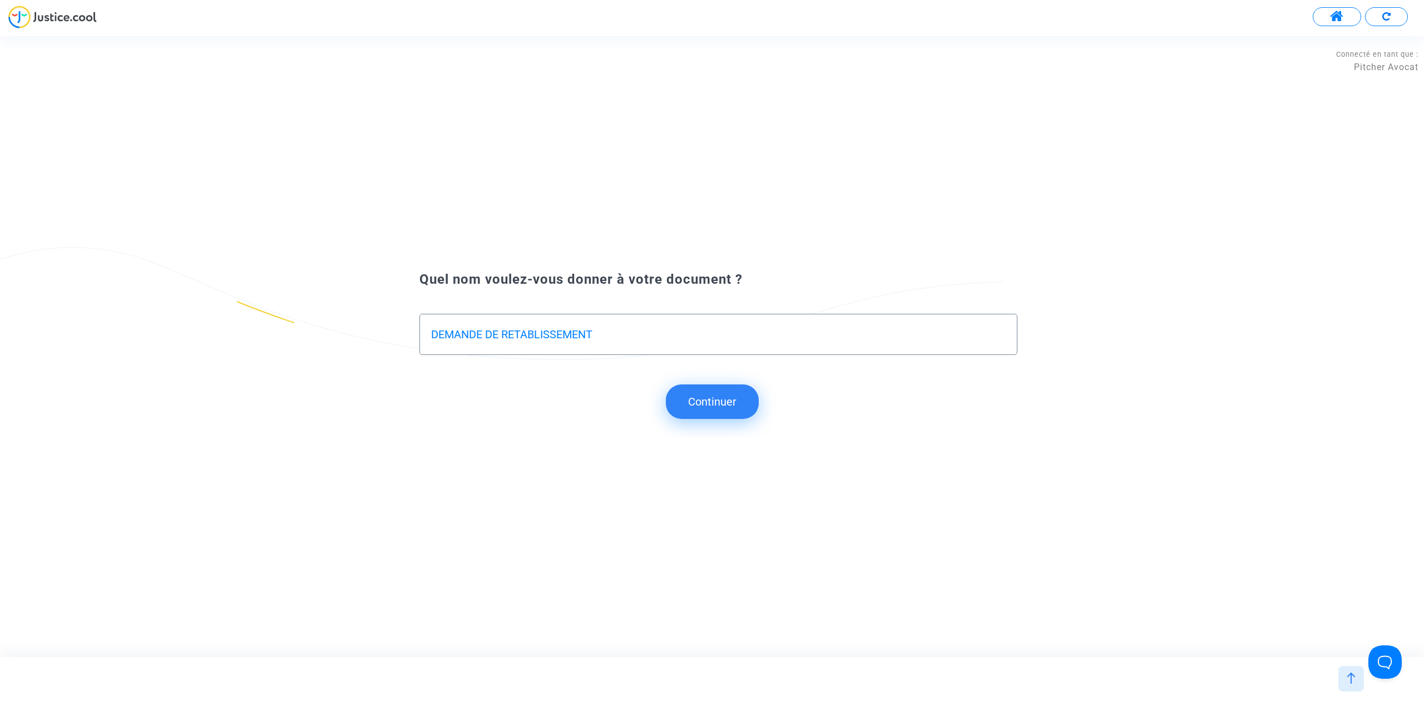
type input "DEMANDE DE RETABLISSEMENT"
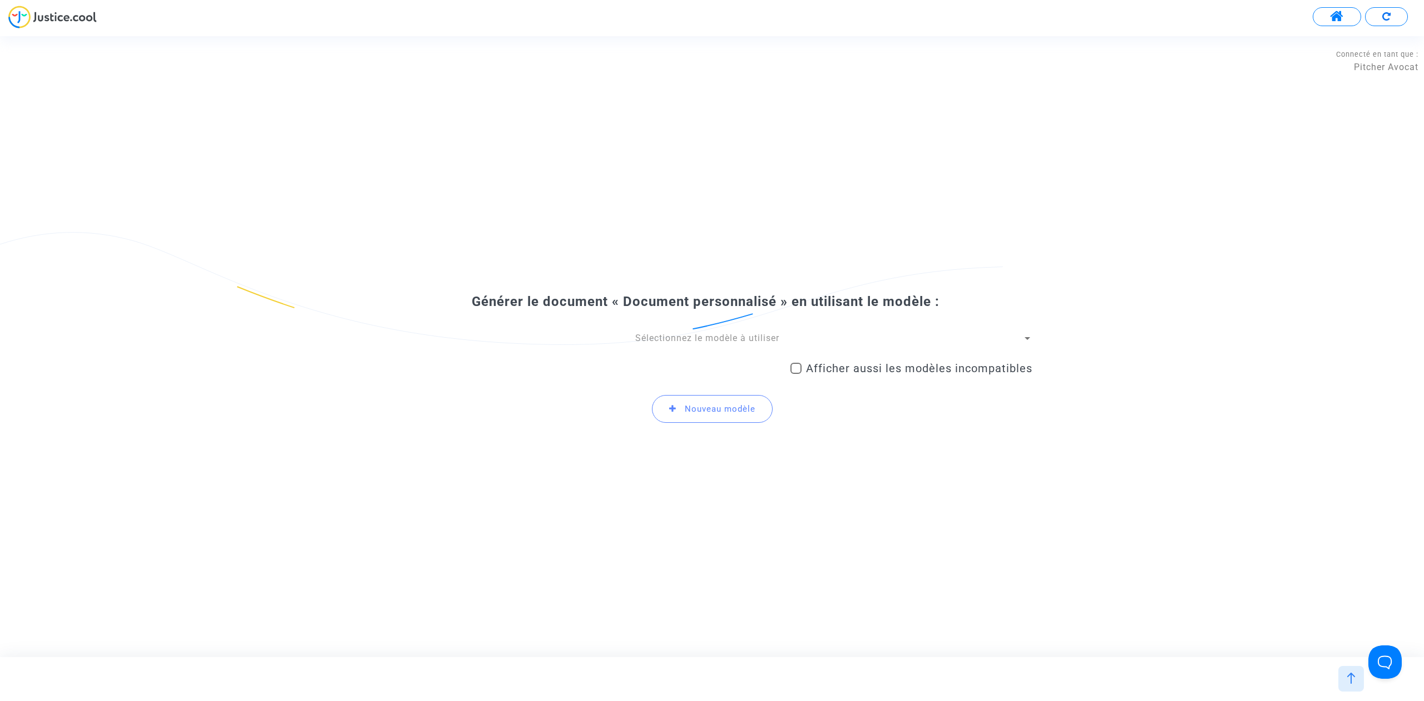
click at [603, 346] on div "Sélectionnez le modèle à utiliser Afficher aussi les modèles incompatibles Nouv…" at bounding box center [712, 382] width 641 height 100
click at [630, 335] on div "Sélectionnez le modèle à utiliser" at bounding box center [707, 338] width 631 height 12
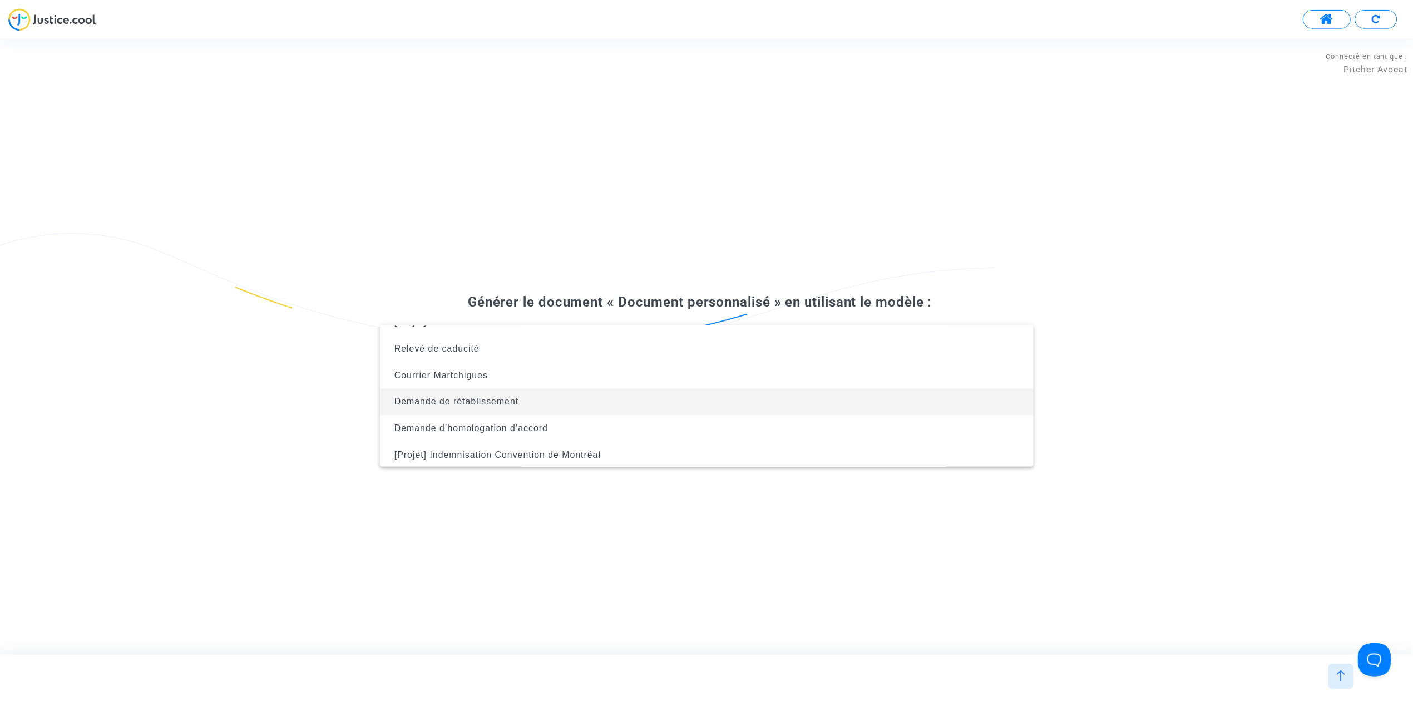
scroll to position [45, 0]
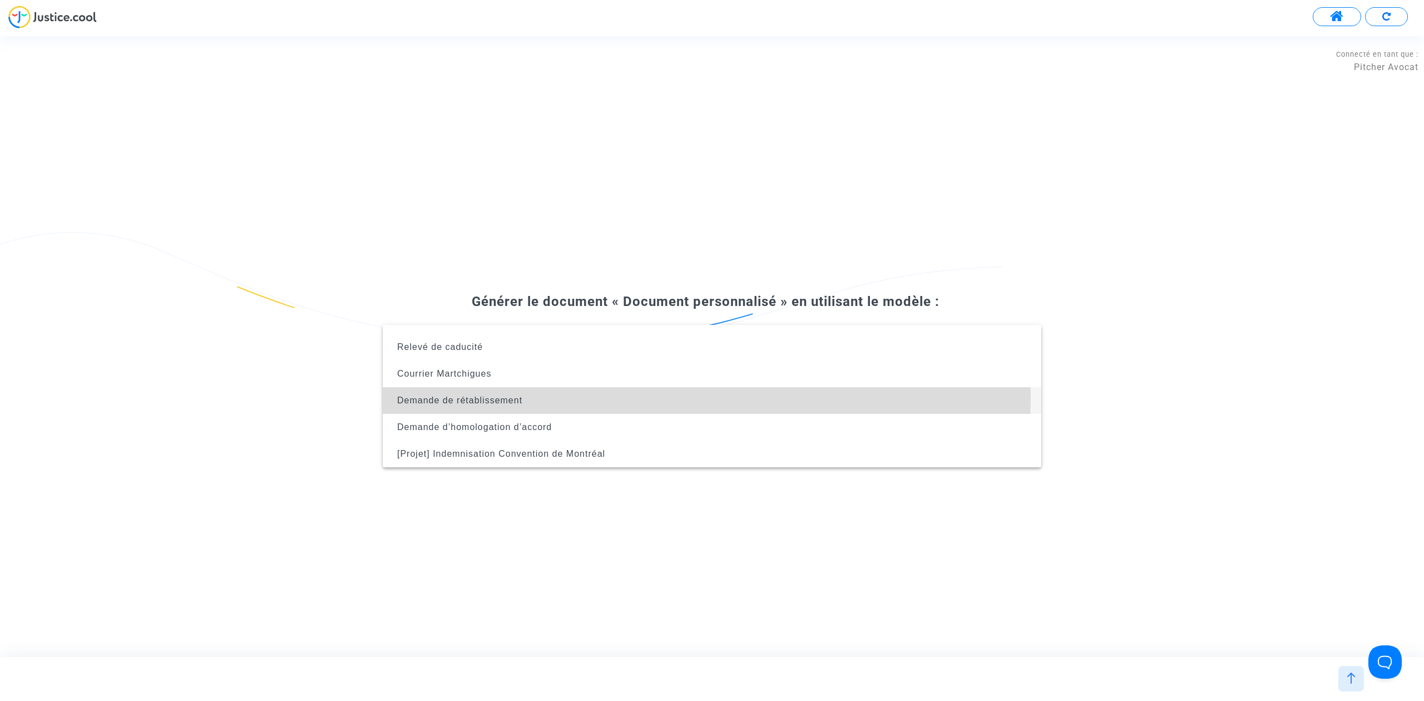
click at [635, 395] on span "Demande de rétablissement" at bounding box center [712, 400] width 641 height 27
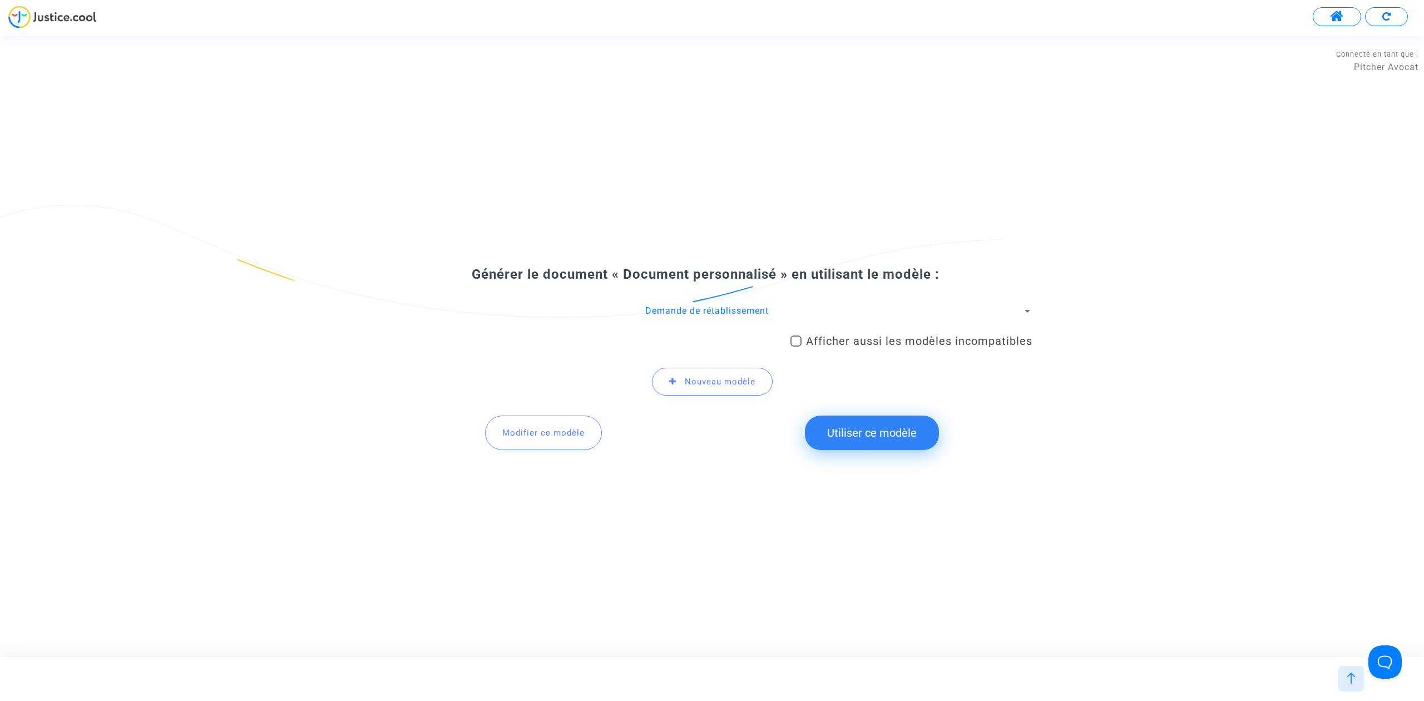
click at [826, 431] on button "Utiliser ce modèle" at bounding box center [872, 433] width 134 height 34
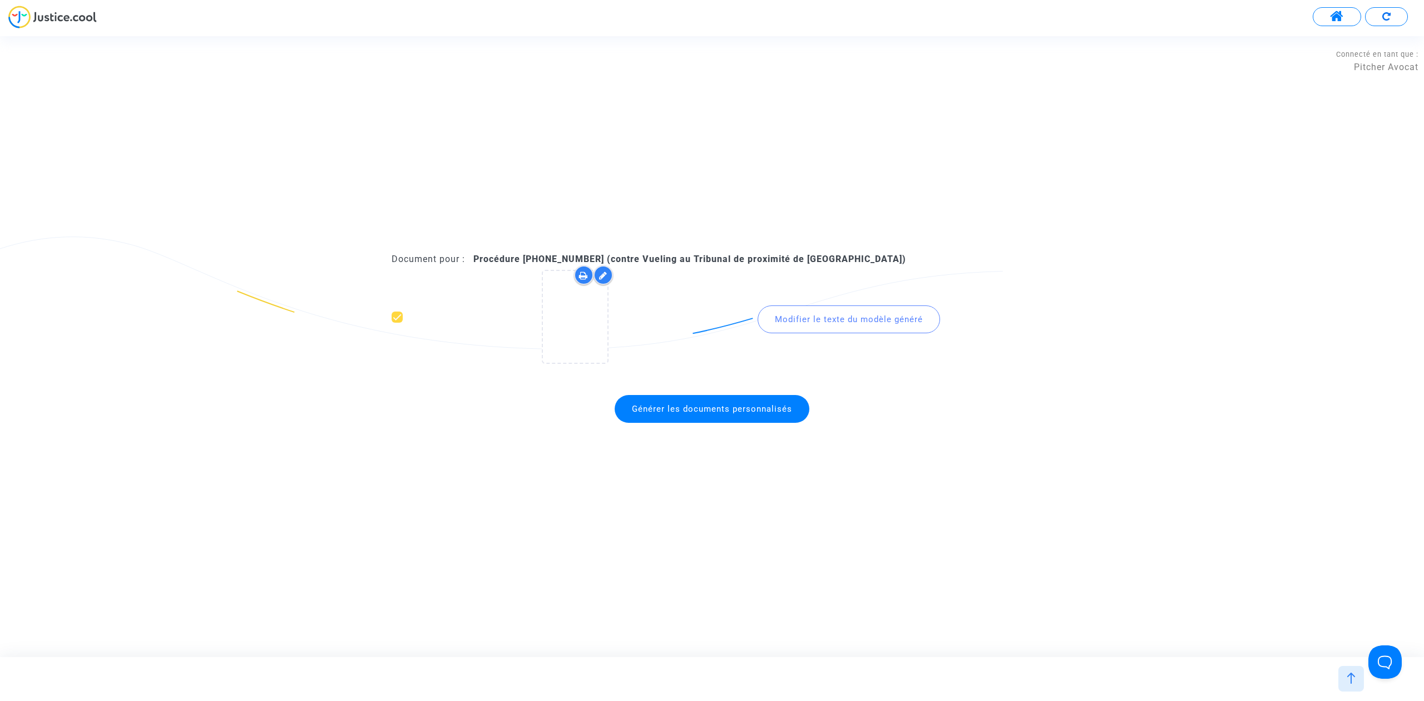
click at [696, 410] on span "Générer les documents personnalisés" at bounding box center [712, 409] width 160 height 10
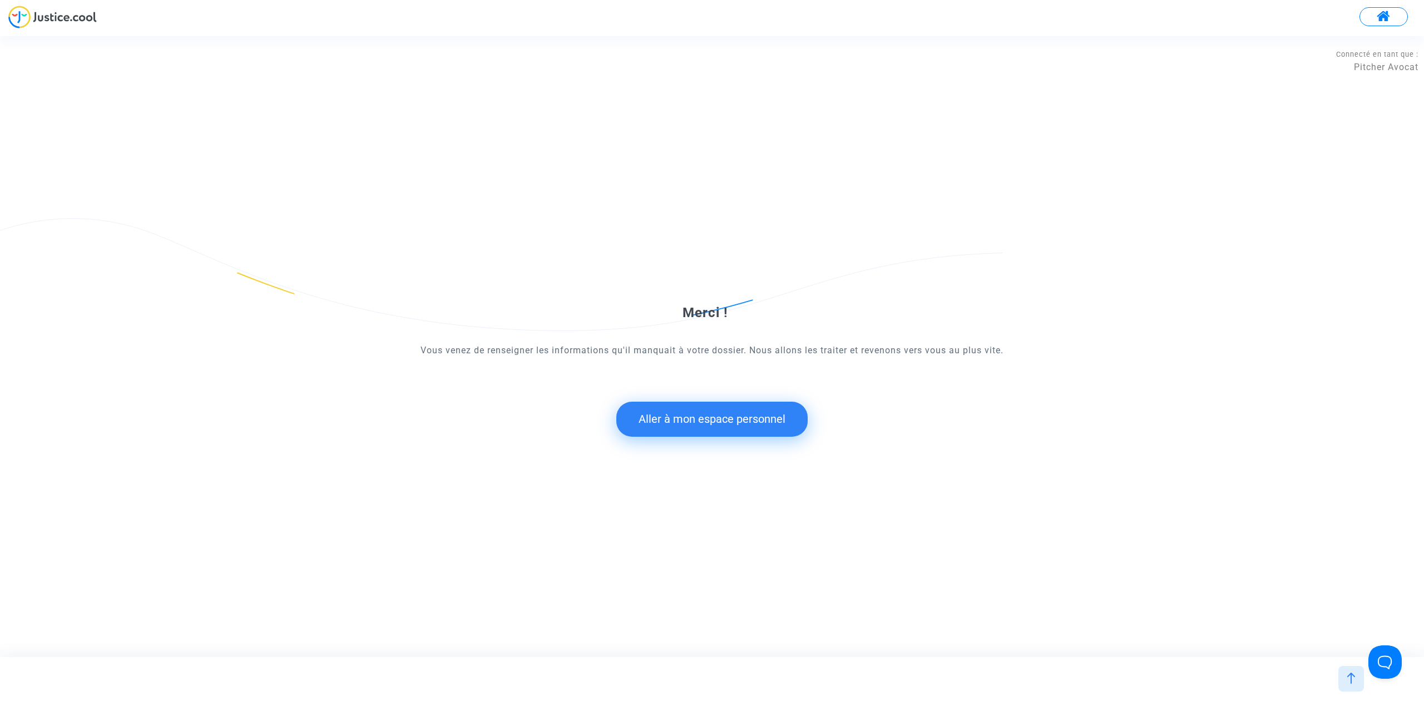
click at [730, 412] on button "Aller à mon espace personnel" at bounding box center [711, 419] width 191 height 34
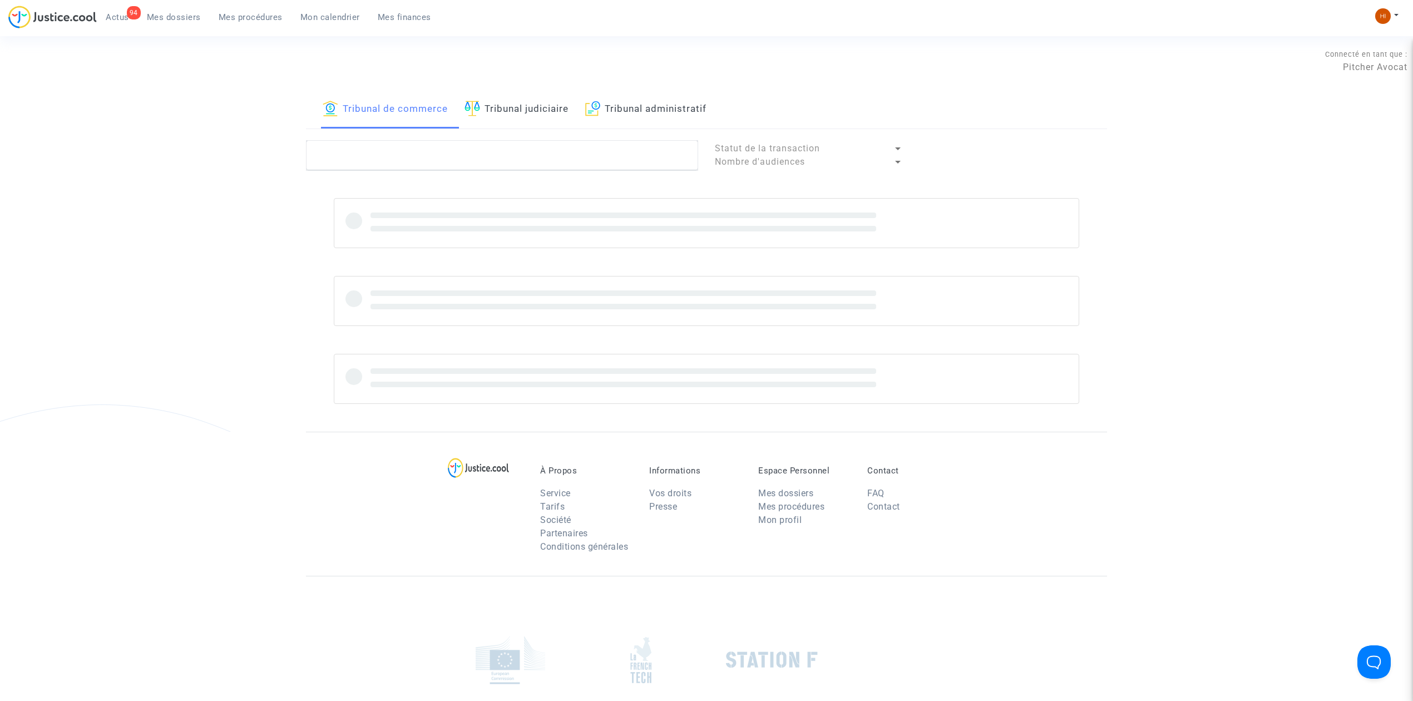
drag, startPoint x: 539, startPoint y: 116, endPoint x: 545, endPoint y: 127, distance: 12.5
click at [539, 116] on link "Tribunal judiciaire" at bounding box center [517, 110] width 104 height 38
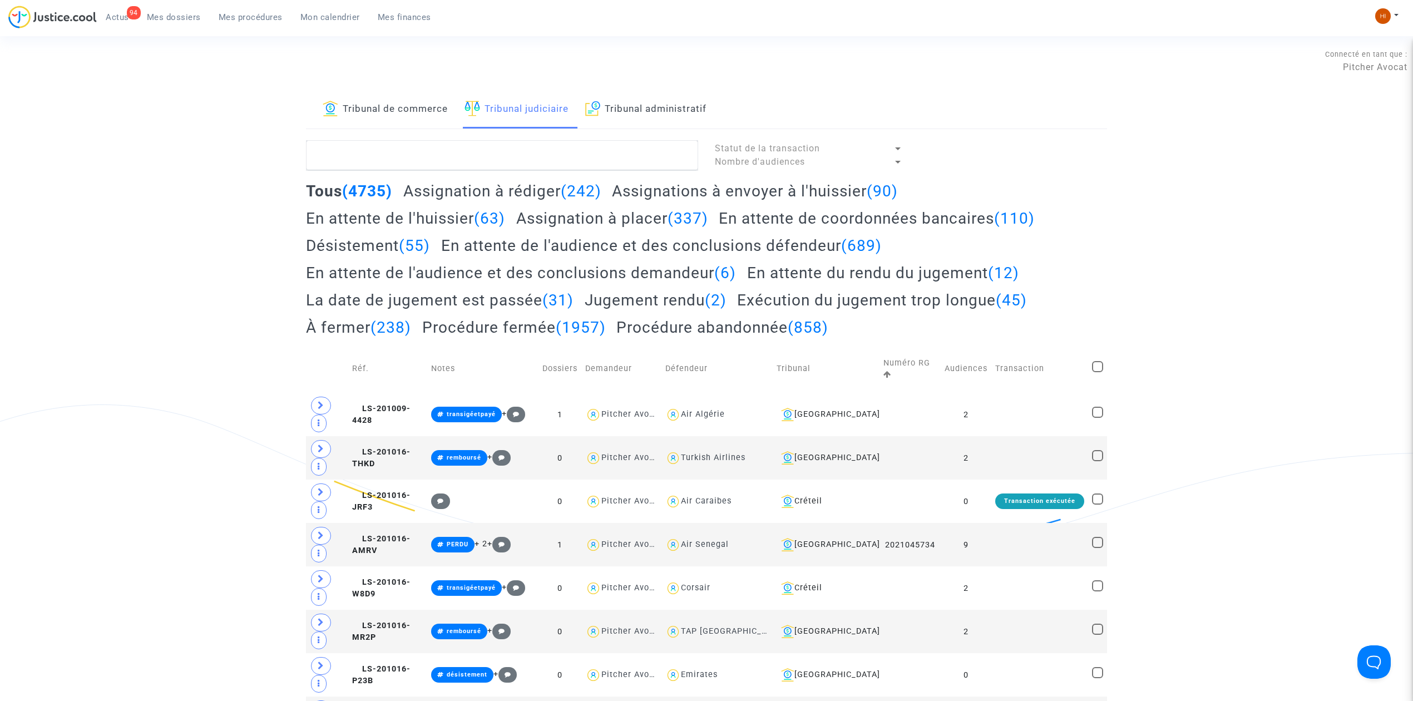
click at [545, 127] on link "Tribunal judiciaire" at bounding box center [517, 110] width 104 height 38
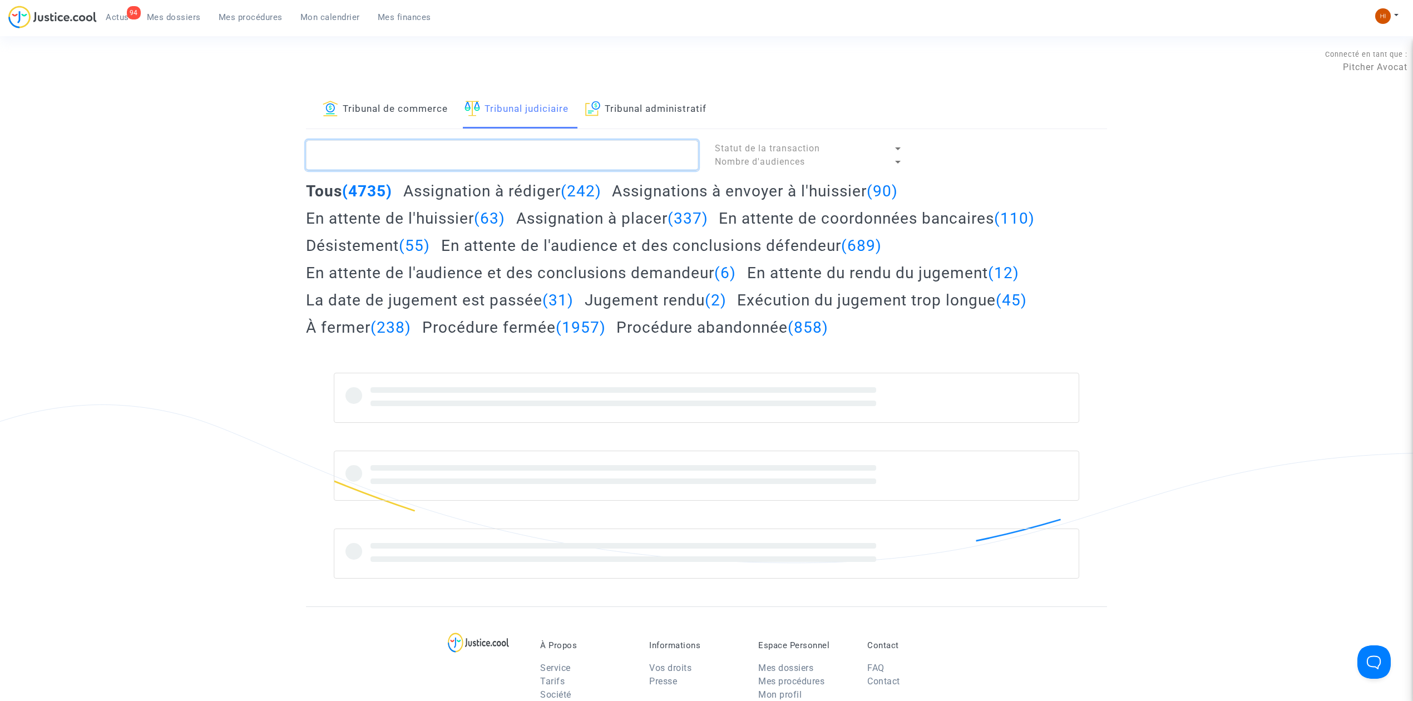
click at [564, 150] on textarea at bounding box center [502, 155] width 392 height 30
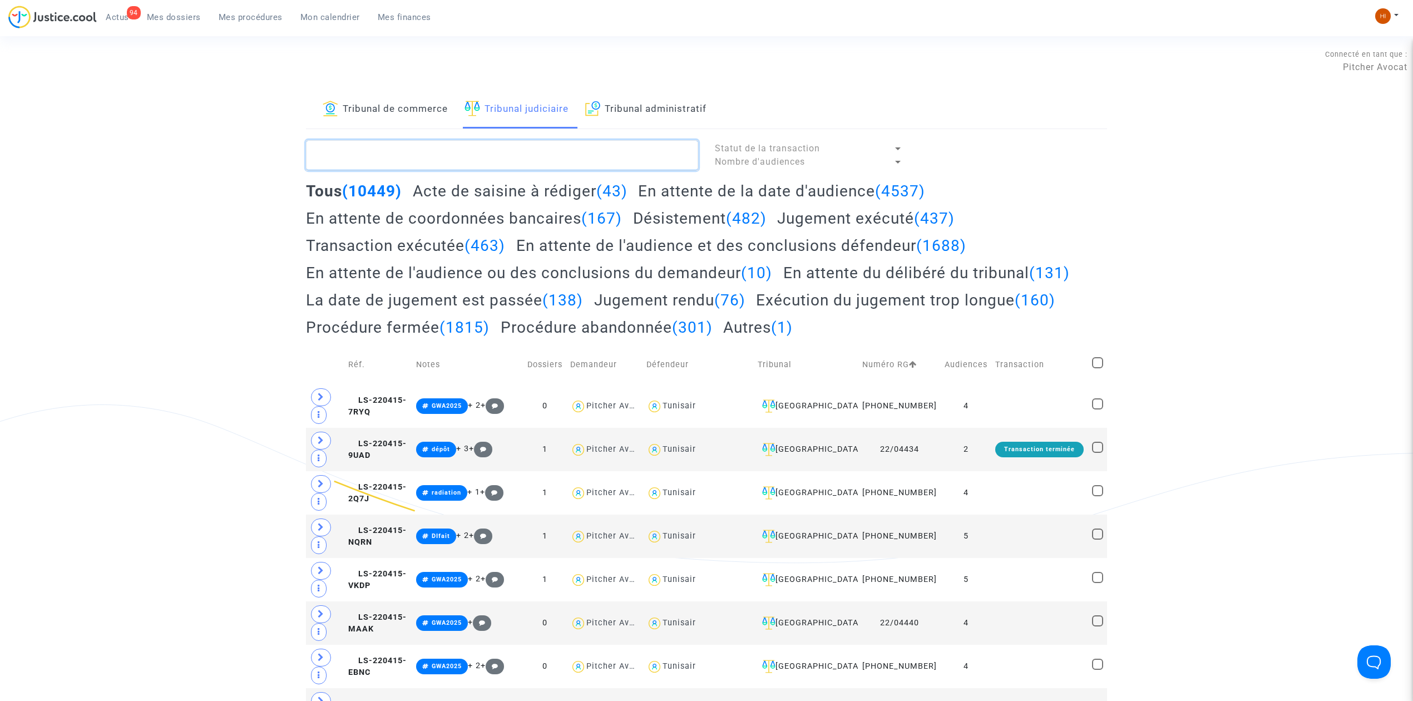
paste textarea "LS-240628-CT4P"
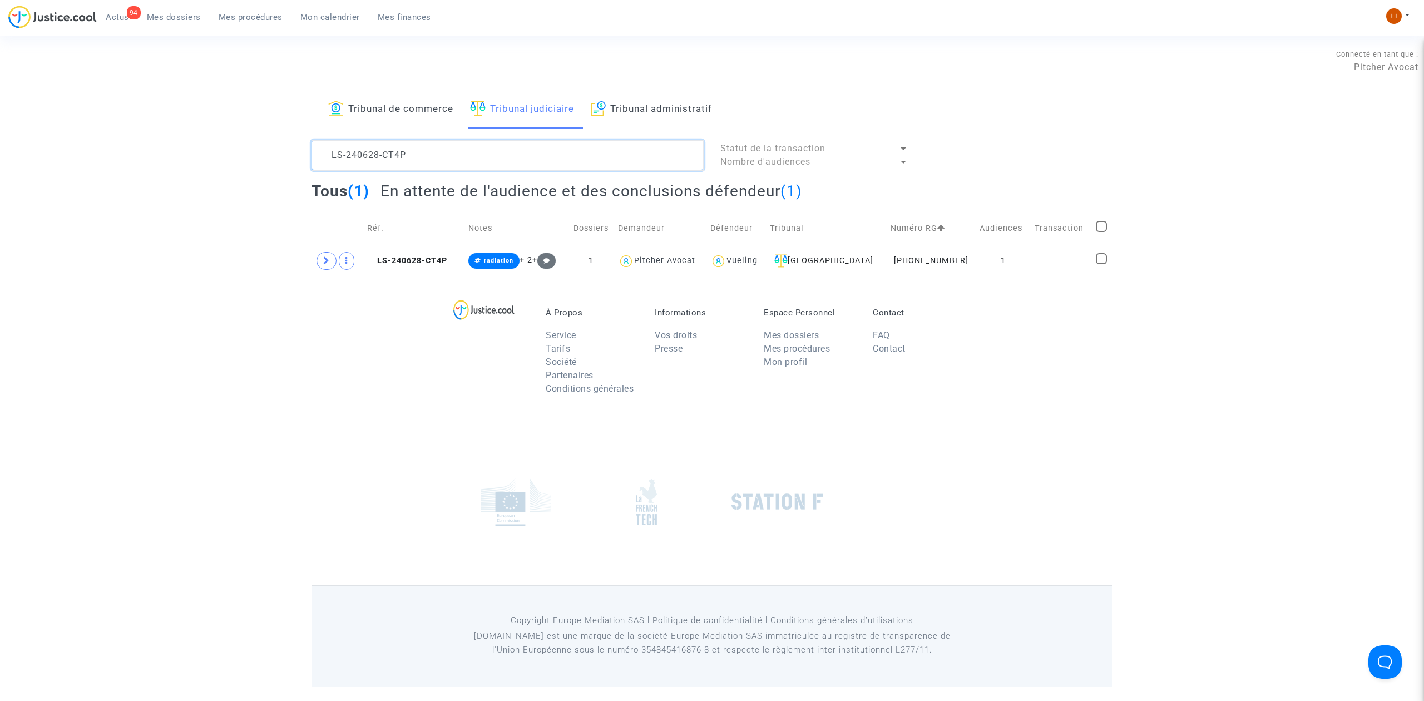
type textarea "LS-240628-CT4P"
click at [321, 261] on span at bounding box center [327, 261] width 20 height 18
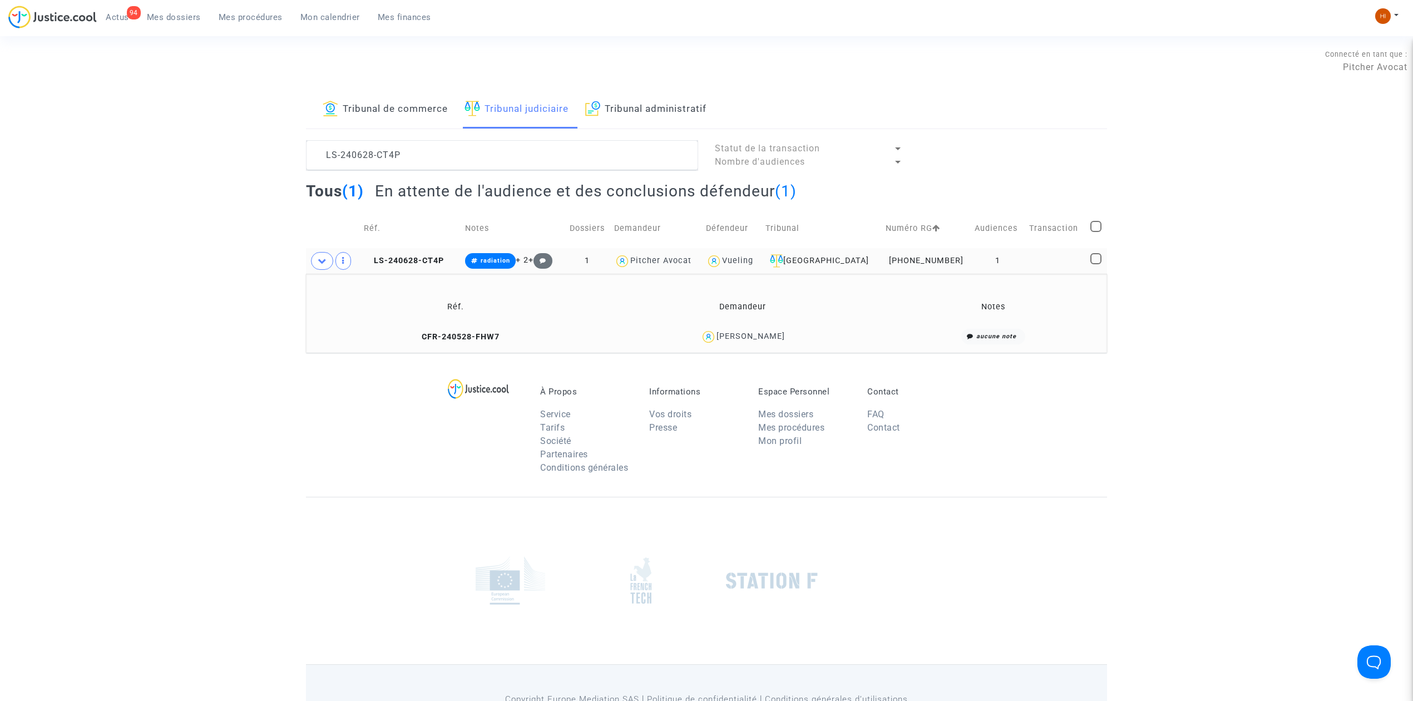
drag, startPoint x: 791, startPoint y: 343, endPoint x: 706, endPoint y: 343, distance: 85.1
click at [706, 343] on div "Ana Rita Tavares leal" at bounding box center [743, 337] width 274 height 16
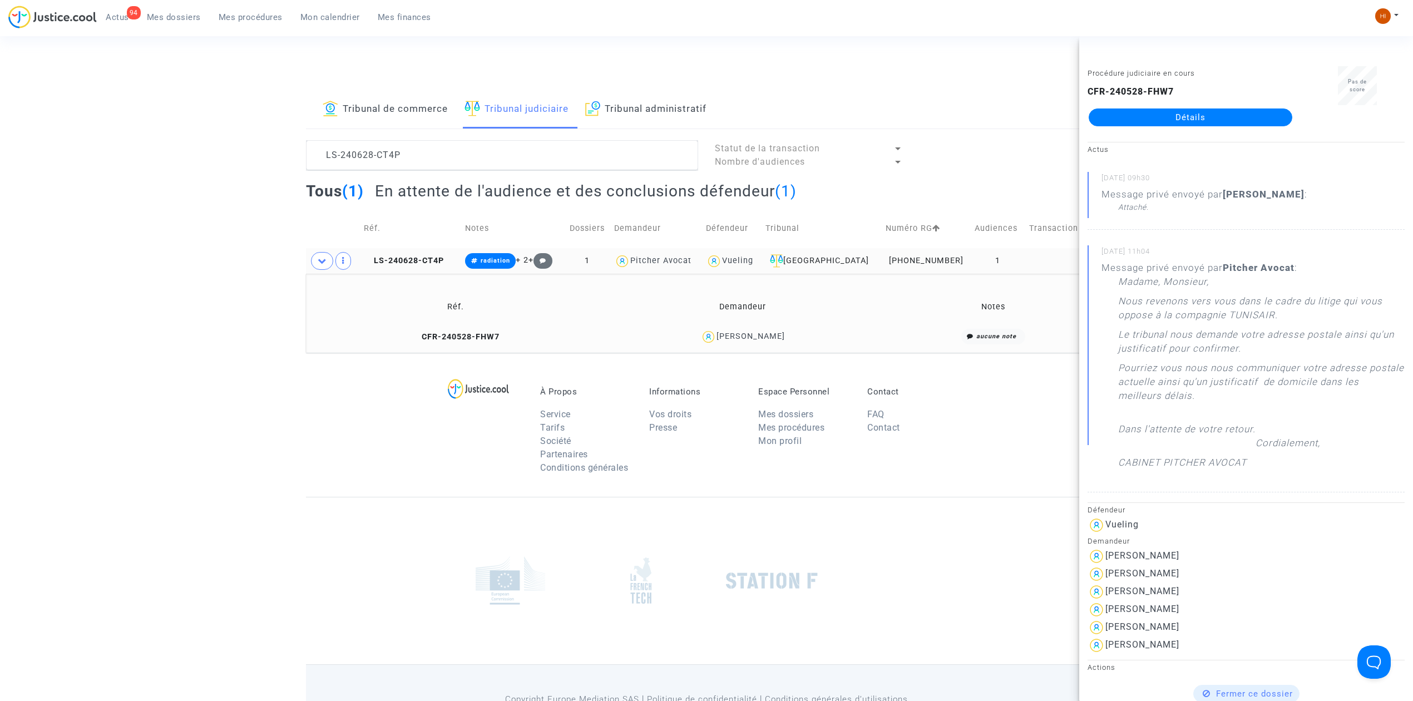
drag, startPoint x: 443, startPoint y: 335, endPoint x: 515, endPoint y: 341, distance: 72.6
click at [443, 335] on span "CFR-240528-FHW7" at bounding box center [456, 336] width 88 height 9
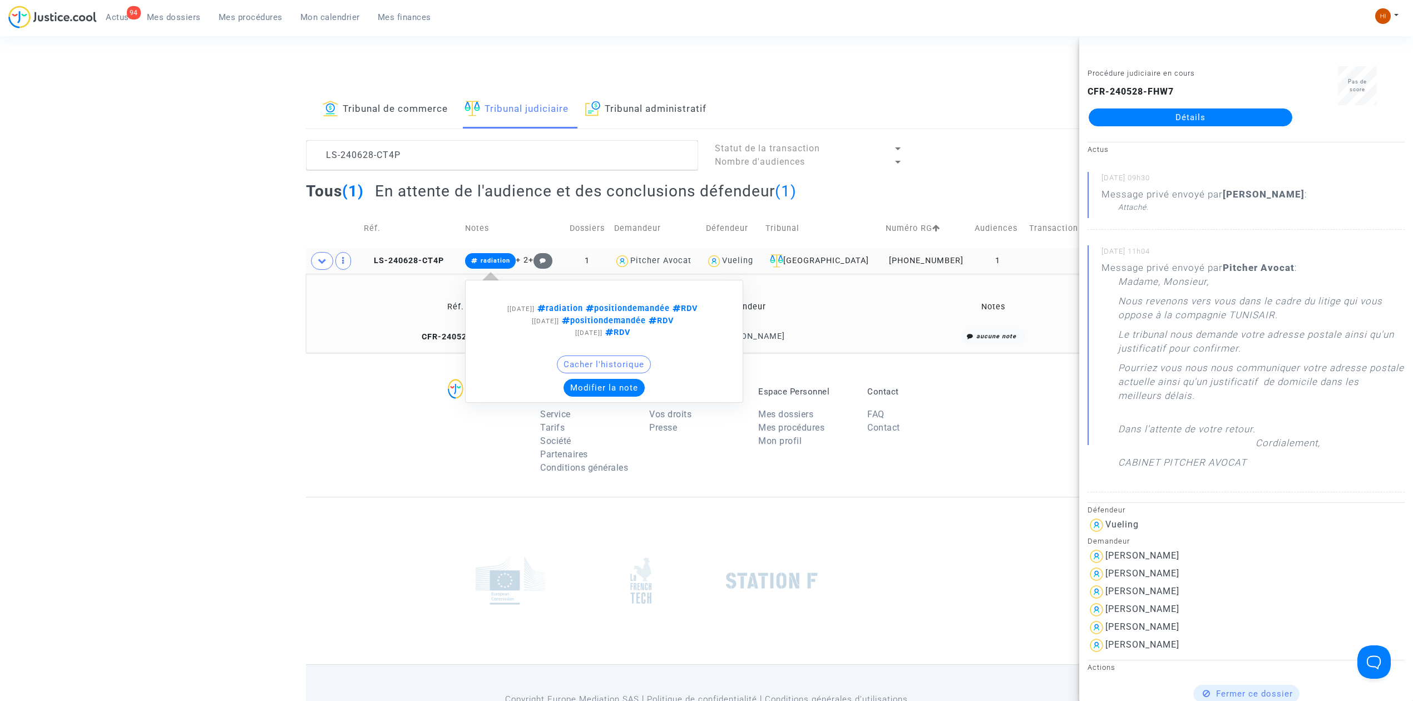
drag, startPoint x: 515, startPoint y: 258, endPoint x: 569, endPoint y: 323, distance: 84.1
click at [510, 258] on span "radiation" at bounding box center [495, 260] width 29 height 7
click at [591, 393] on button "Modifier la note" at bounding box center [604, 388] width 81 height 18
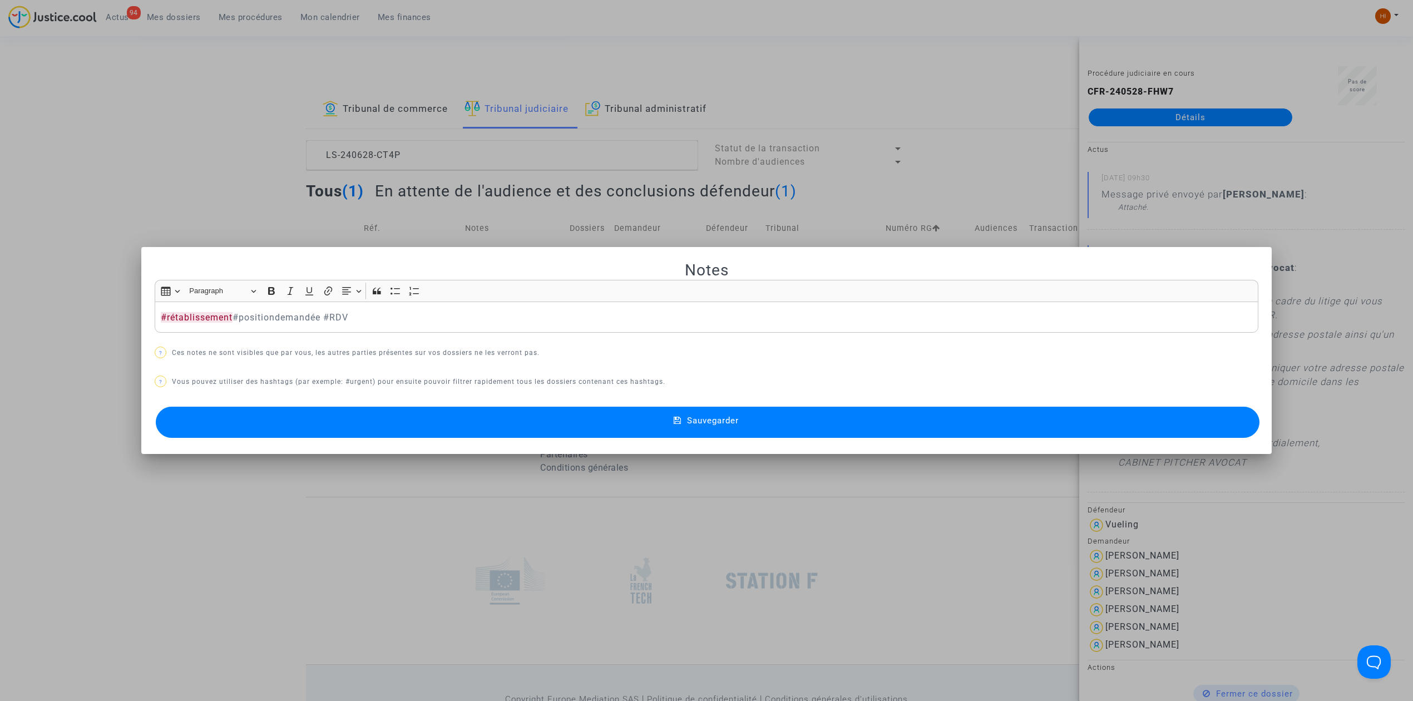
click at [677, 426] on icon at bounding box center [678, 421] width 8 height 10
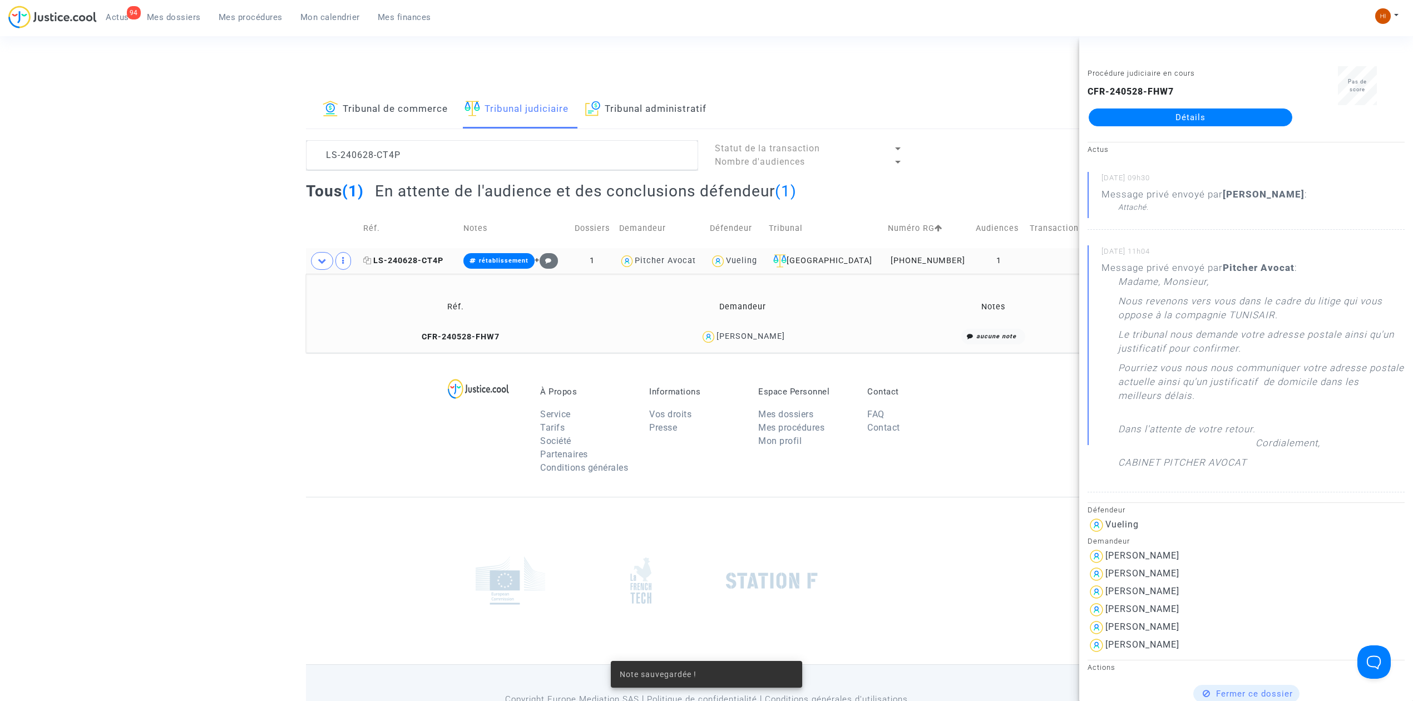
click at [440, 262] on span "LS-240628-CT4P" at bounding box center [403, 260] width 80 height 9
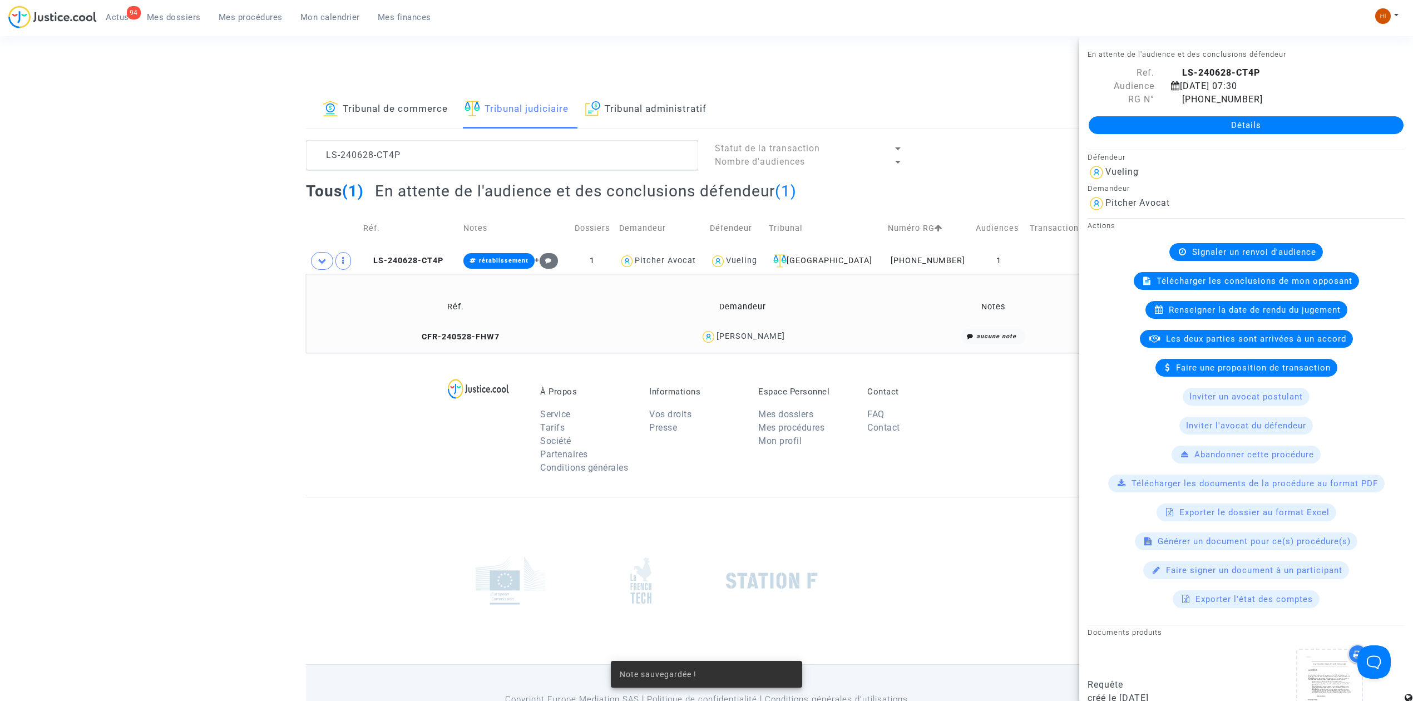
click at [1278, 131] on link "Détails" at bounding box center [1246, 125] width 315 height 18
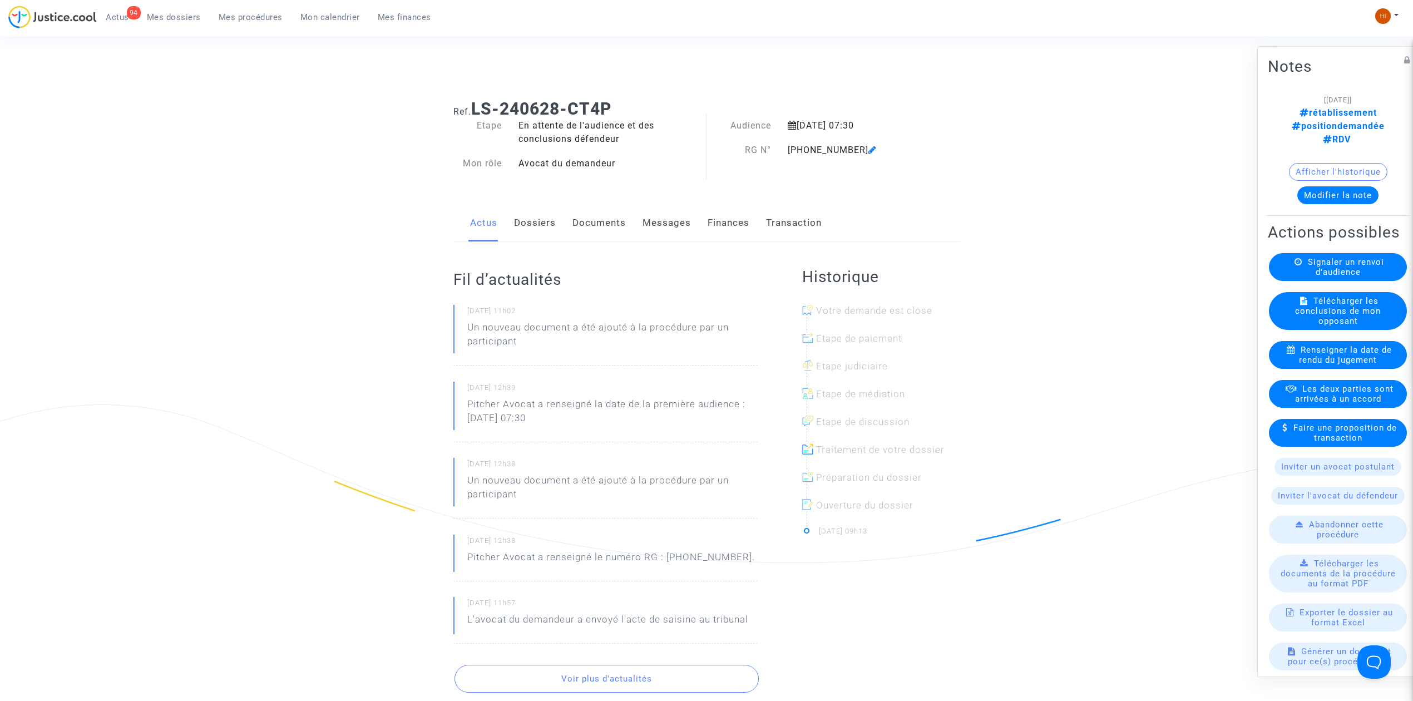
click at [601, 236] on link "Documents" at bounding box center [599, 223] width 53 height 37
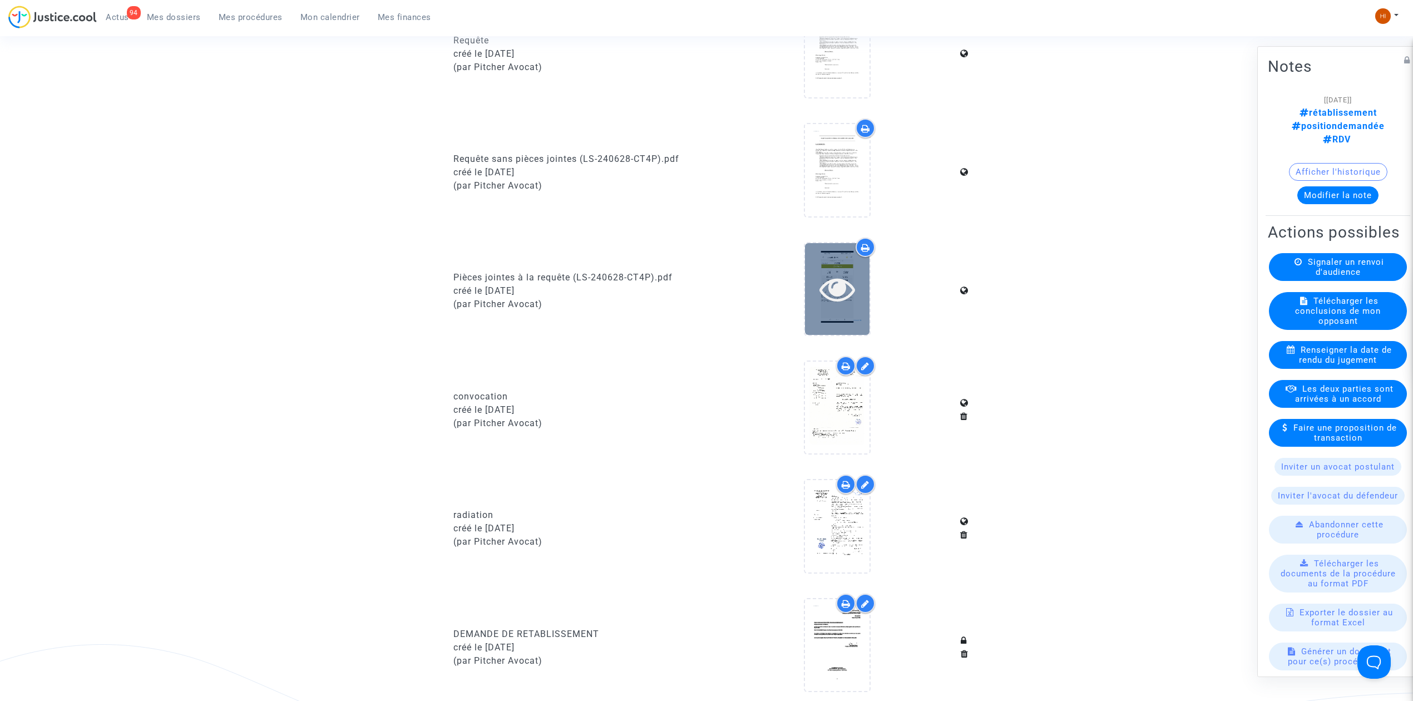
scroll to position [519, 0]
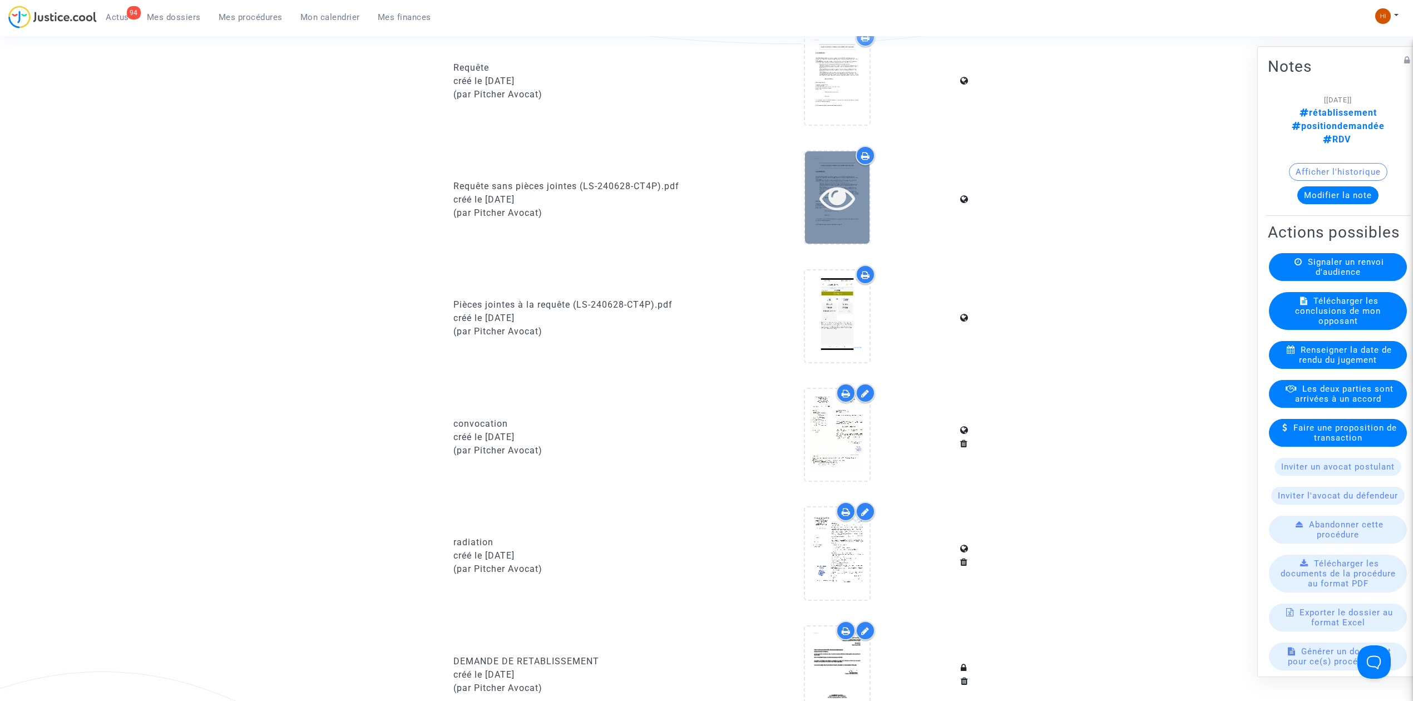
click at [815, 205] on div at bounding box center [837, 198] width 65 height 36
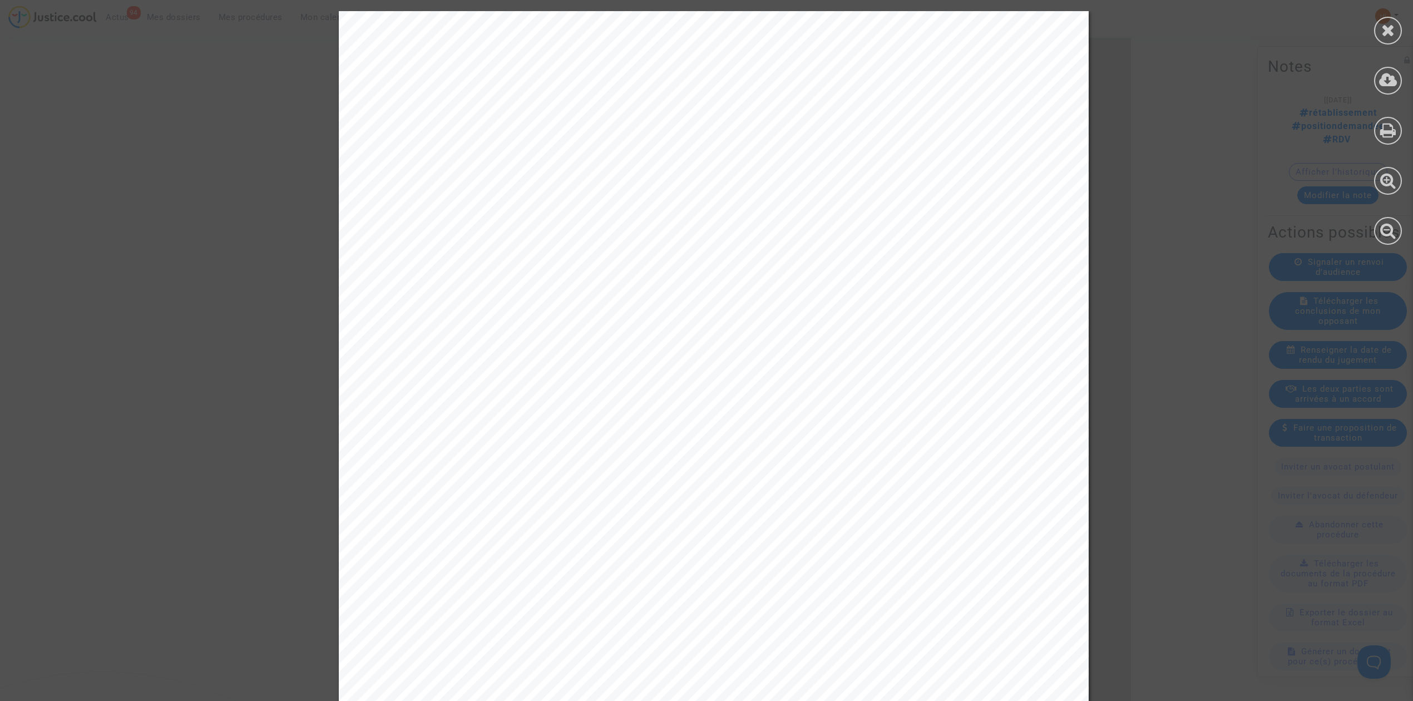
drag, startPoint x: 1384, startPoint y: 125, endPoint x: 1298, endPoint y: 189, distance: 108.2
click at [1383, 125] on icon at bounding box center [1388, 130] width 16 height 17
click at [1400, 28] on div at bounding box center [1388, 31] width 28 height 28
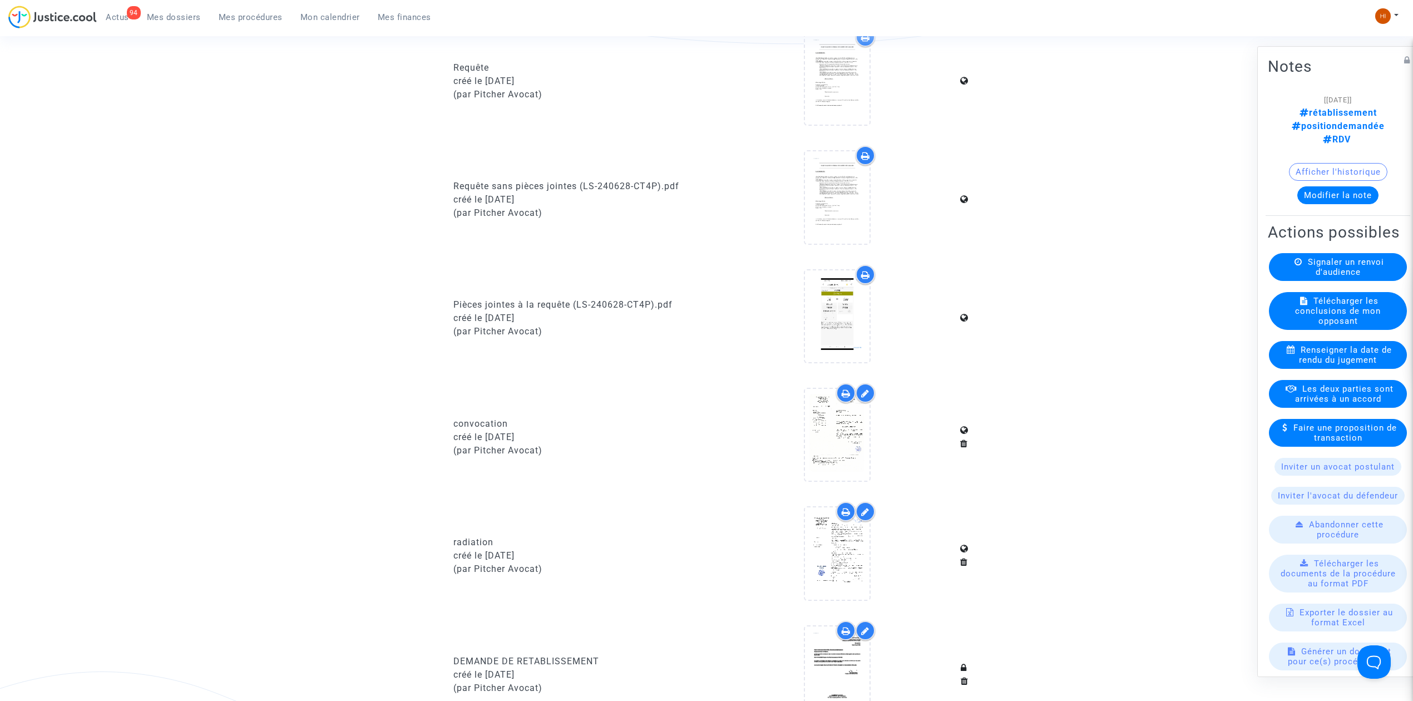
click at [248, 17] on span "Mes procédures" at bounding box center [251, 17] width 64 height 10
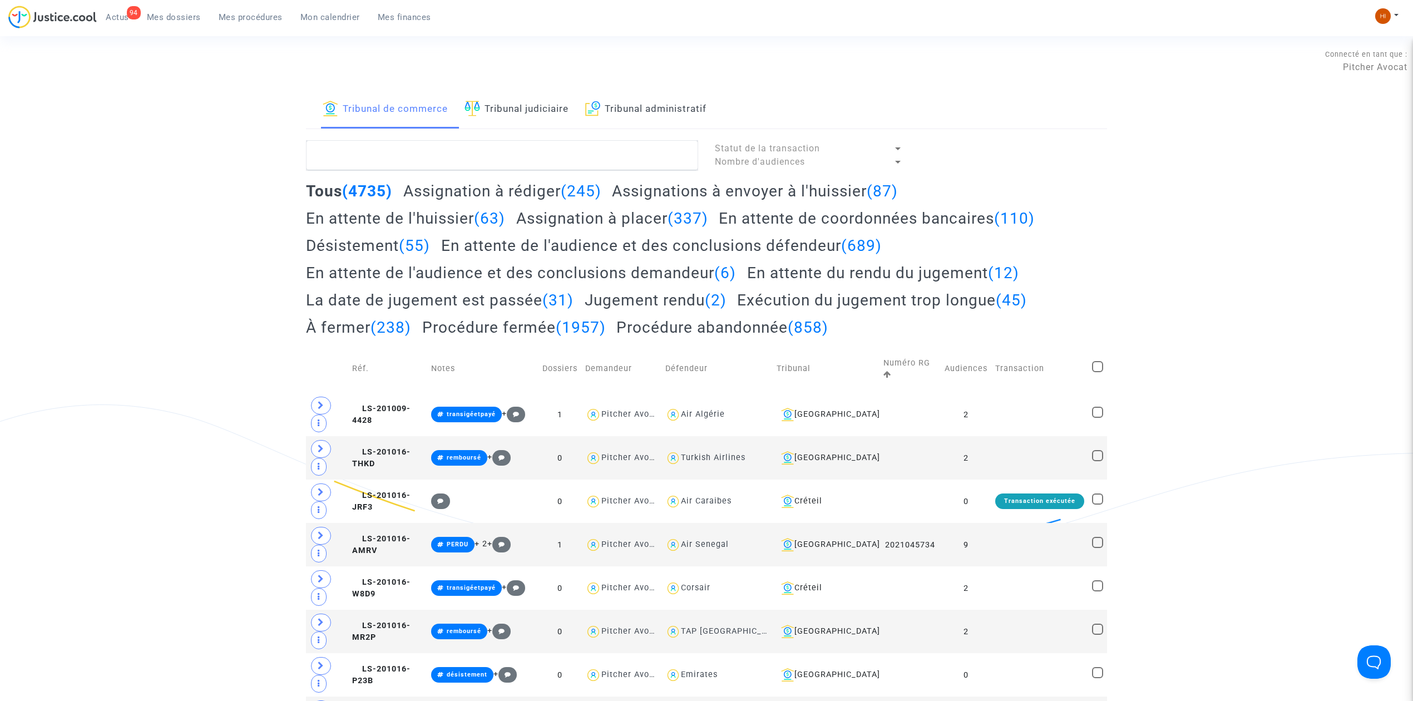
click at [502, 107] on link "Tribunal judiciaire" at bounding box center [517, 110] width 104 height 38
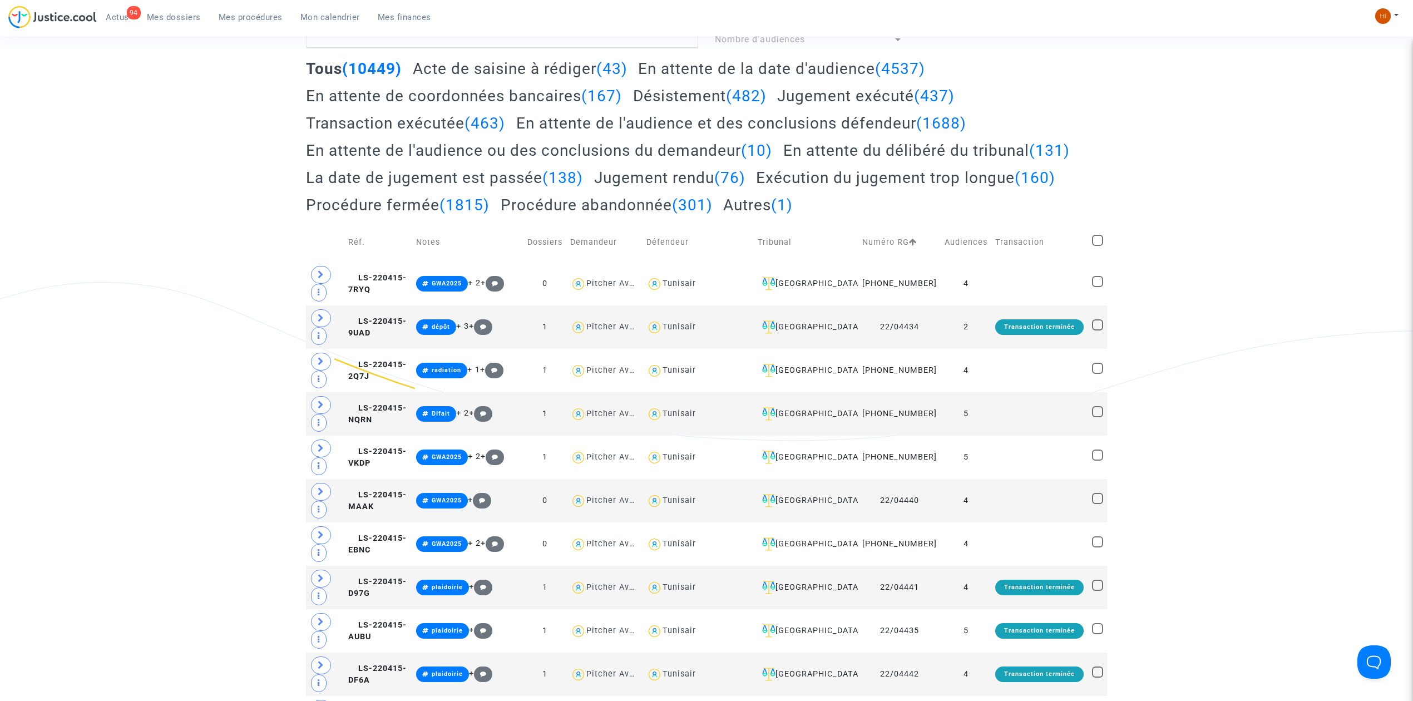
scroll to position [148, 0]
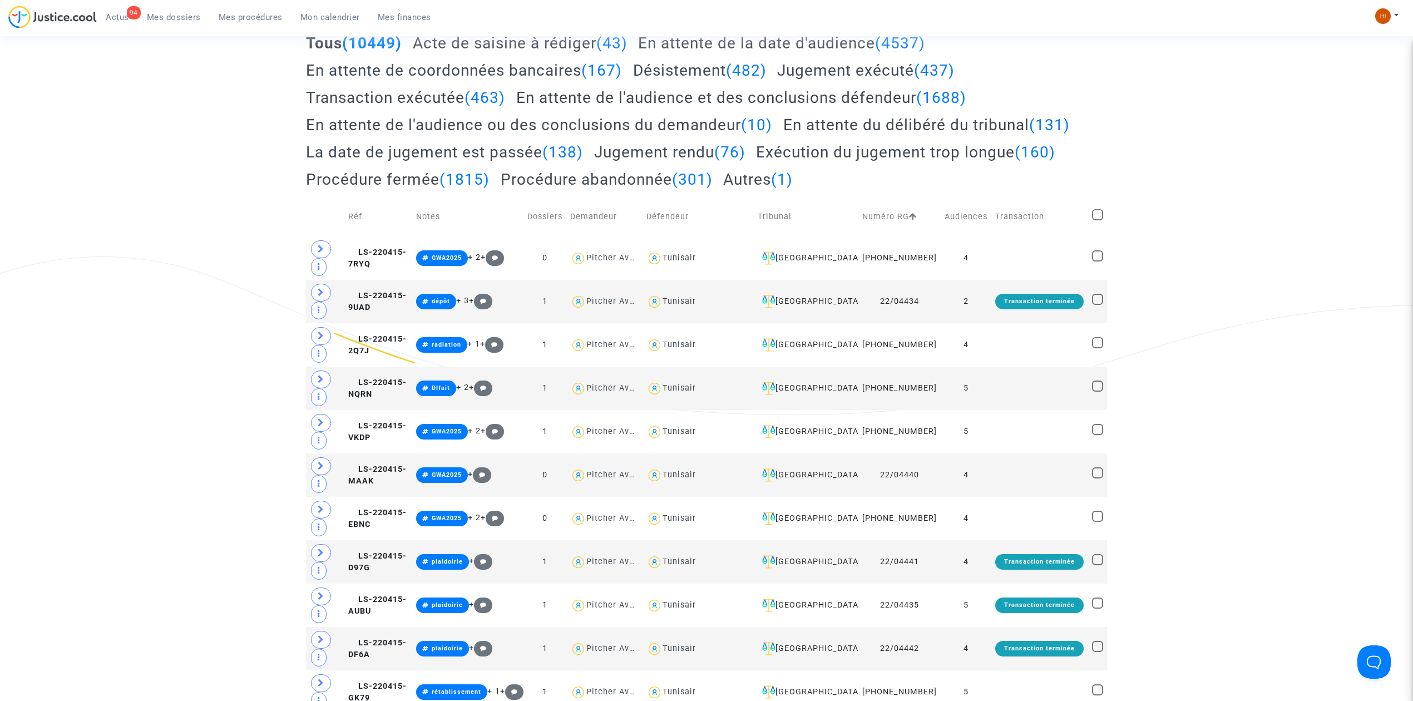
drag, startPoint x: 256, startPoint y: 12, endPoint x: 356, endPoint y: 52, distance: 107.9
click at [255, 11] on link "Mes procédures" at bounding box center [251, 17] width 82 height 17
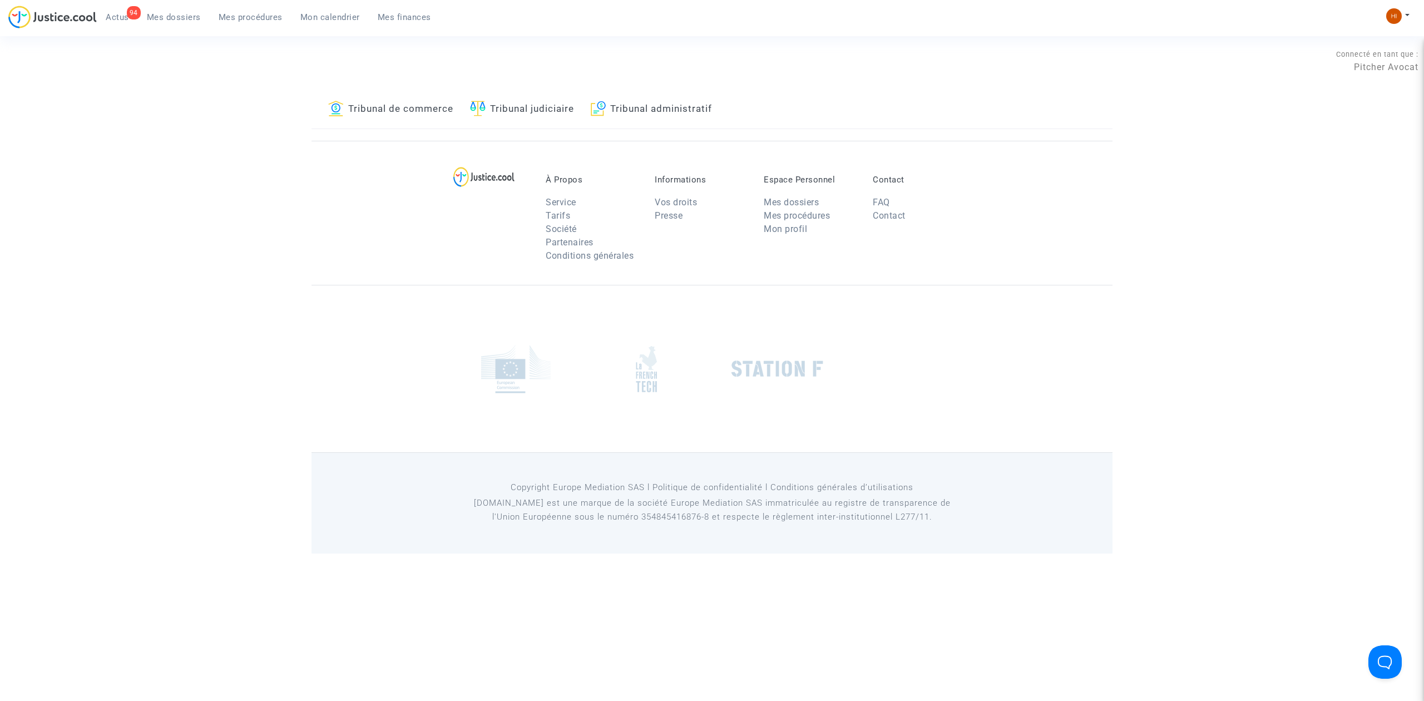
drag, startPoint x: 503, startPoint y: 109, endPoint x: 504, endPoint y: 127, distance: 17.8
click at [504, 110] on link "Tribunal judiciaire" at bounding box center [522, 110] width 104 height 38
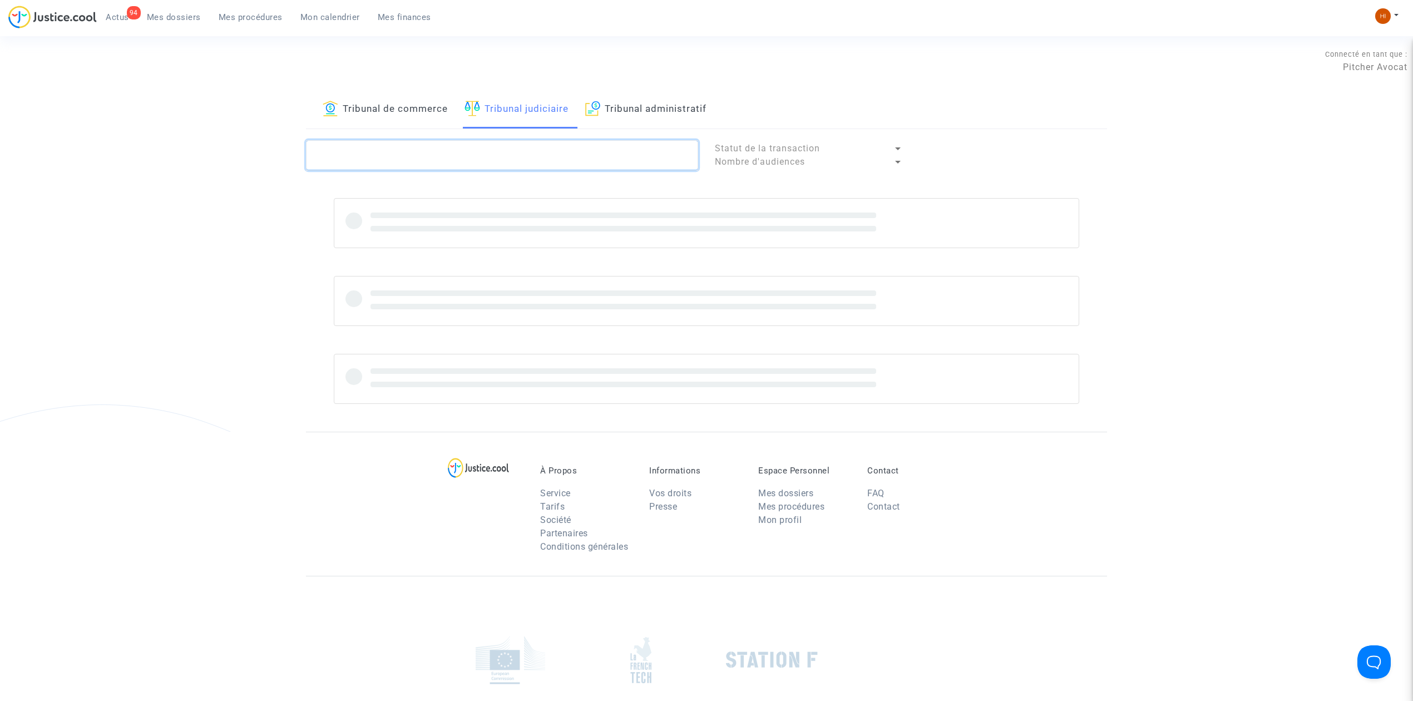
click at [497, 165] on textarea at bounding box center [502, 155] width 392 height 30
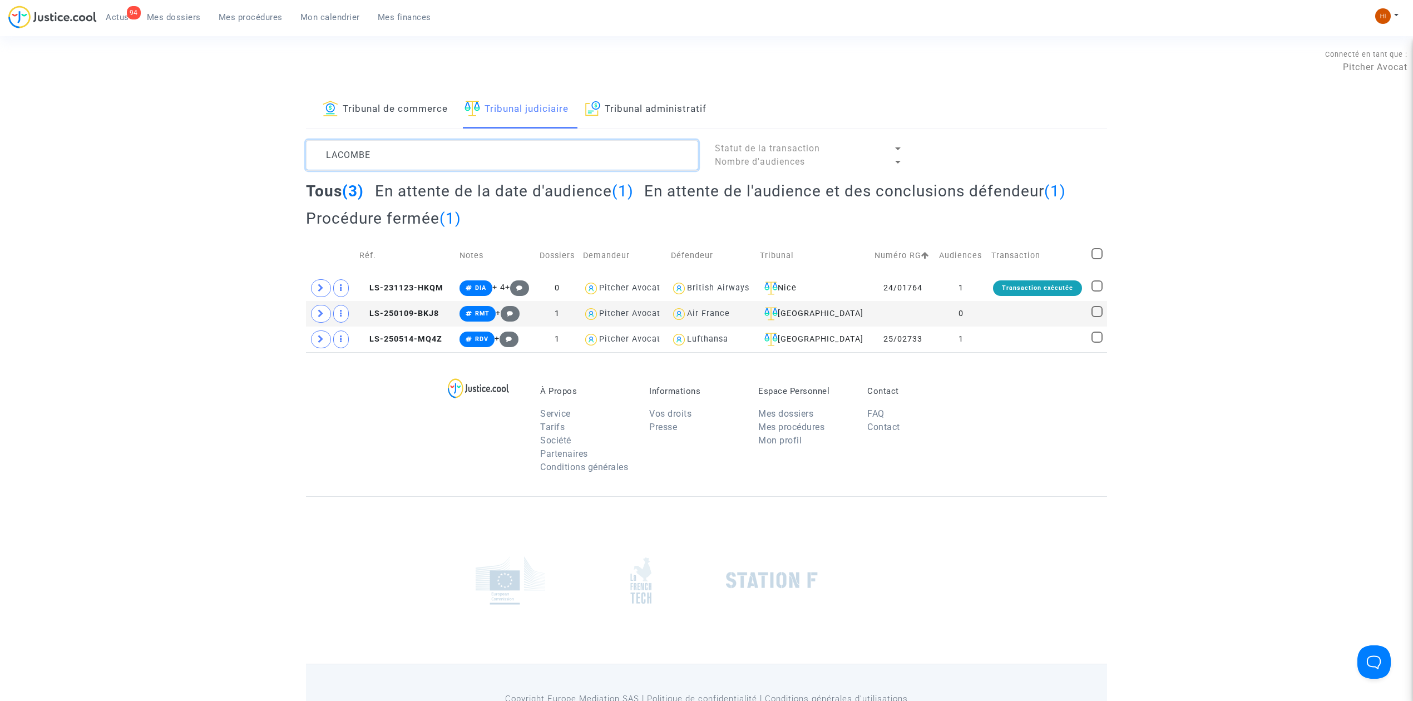
drag, startPoint x: 432, startPoint y: 163, endPoint x: 206, endPoint y: 161, distance: 226.5
click at [206, 161] on div "Tribunal de commerce Tribunal judiciaire Tribunal administratif LACOMBE Statut …" at bounding box center [706, 222] width 1413 height 262
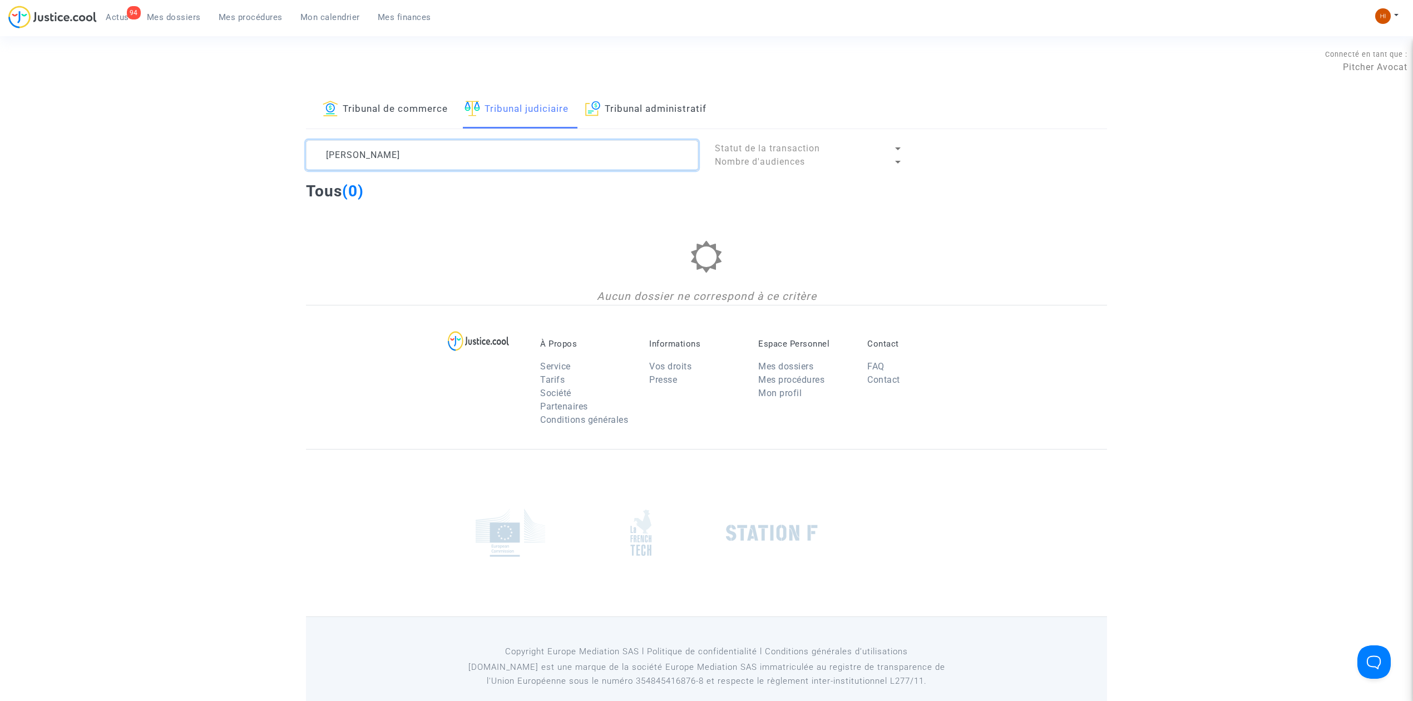
drag, startPoint x: 464, startPoint y: 155, endPoint x: 298, endPoint y: 162, distance: 166.0
click at [298, 162] on div "fleur lacombe" at bounding box center [502, 155] width 409 height 30
click at [405, 151] on textarea at bounding box center [502, 155] width 392 height 30
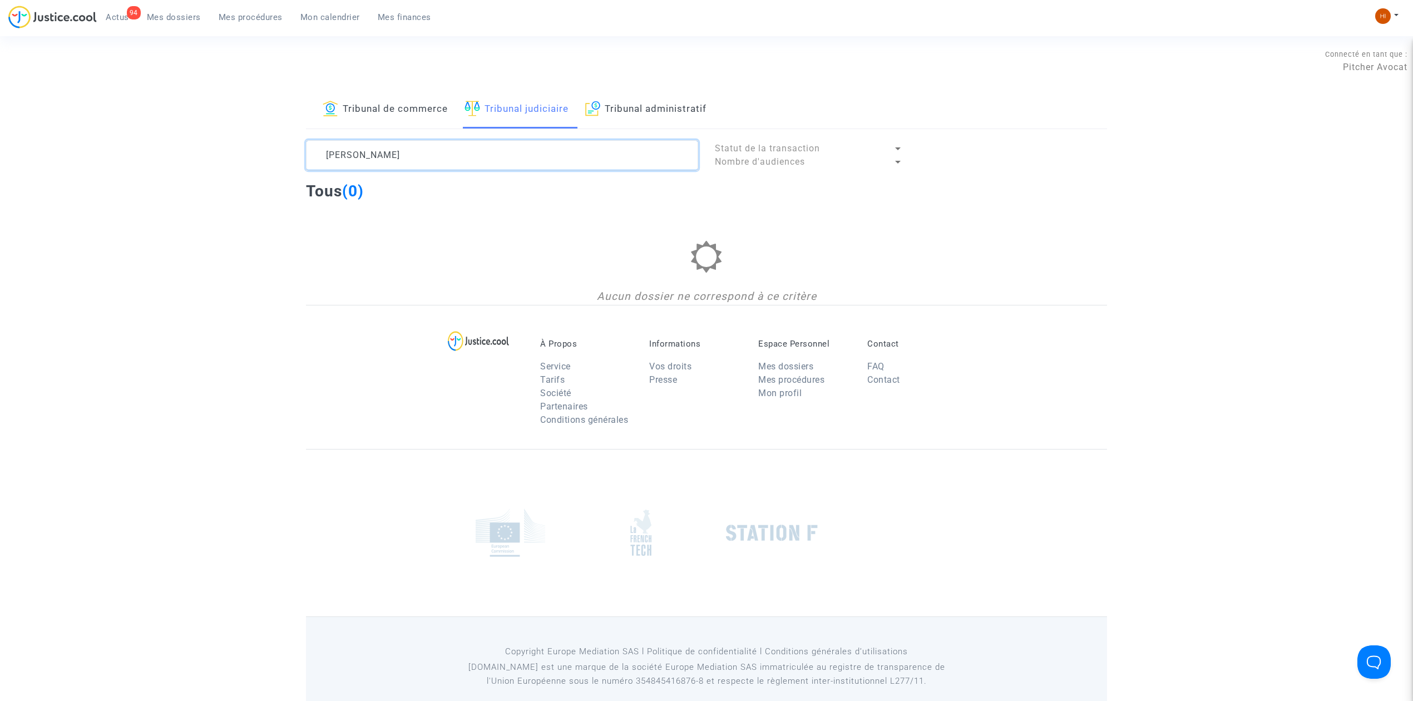
click at [405, 151] on textarea at bounding box center [502, 155] width 392 height 30
paste textarea "LS-250422-WYZ7."
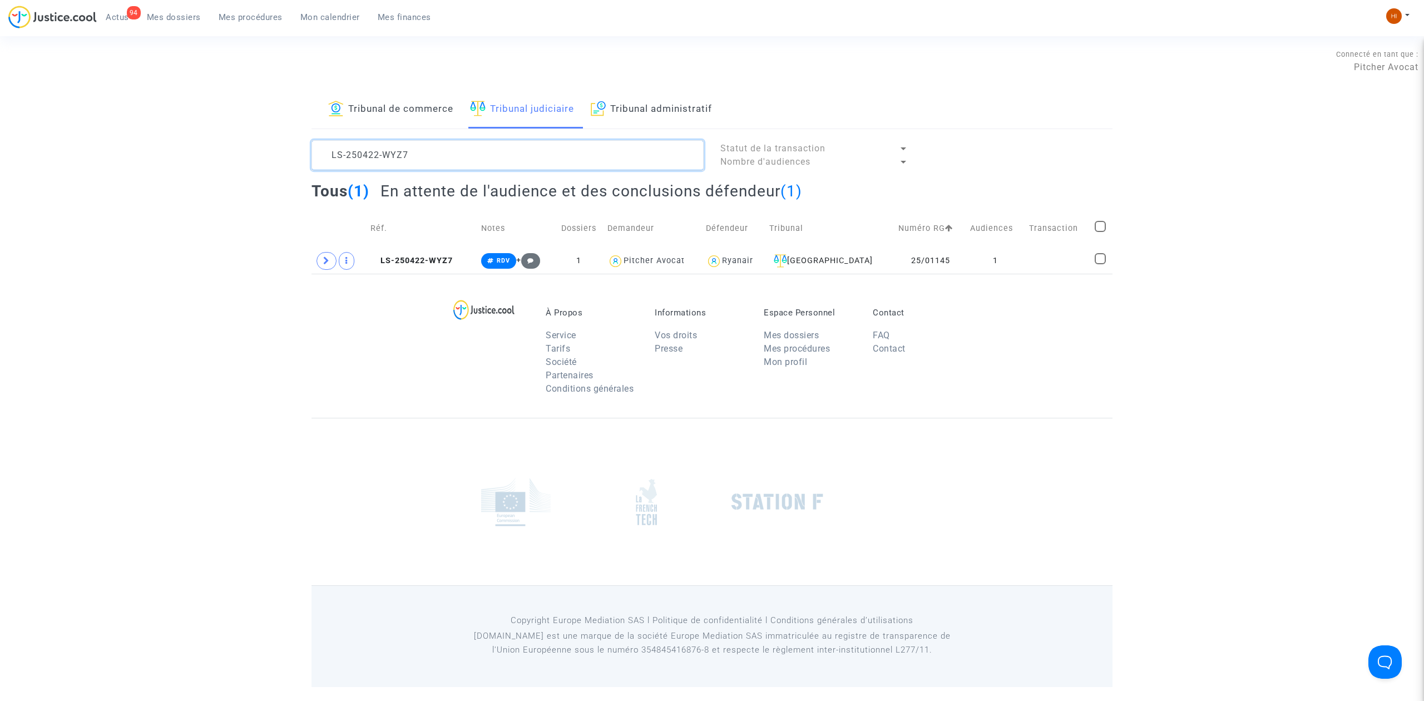
type textarea "LS-250422-WYZ7"
click at [323, 258] on span at bounding box center [327, 261] width 20 height 18
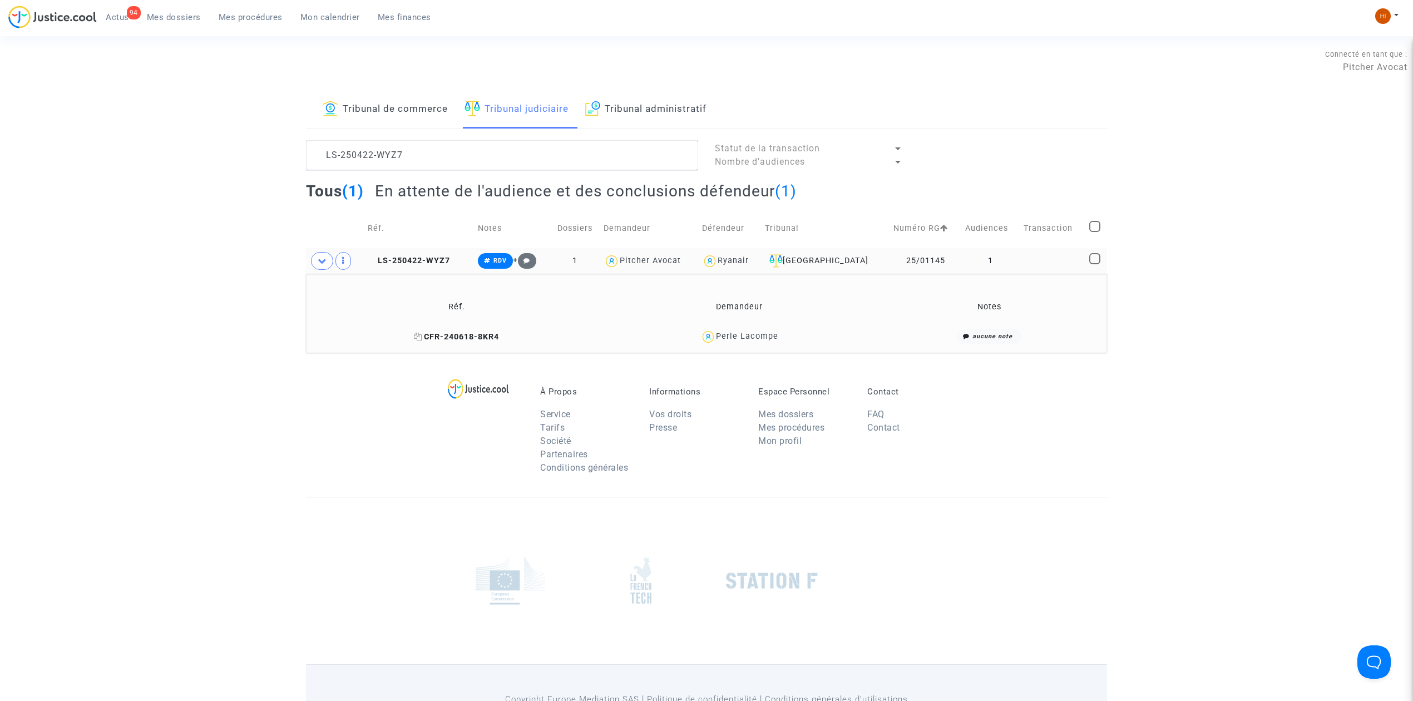
click at [454, 339] on span "CFR-240618-8KR4" at bounding box center [456, 336] width 85 height 9
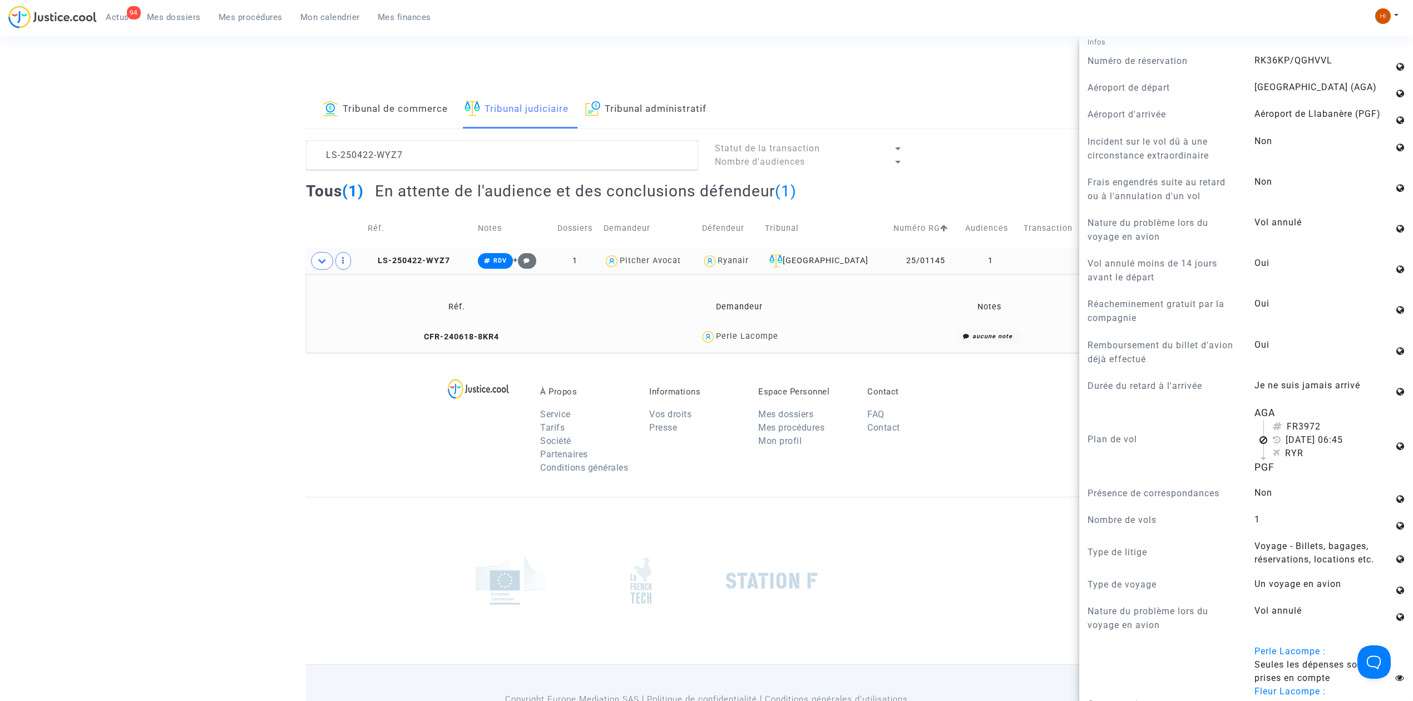
scroll to position [668, 0]
drag, startPoint x: 448, startPoint y: 161, endPoint x: 128, endPoint y: 116, distance: 323.0
click at [130, 117] on div "Tribunal de commerce Tribunal judiciaire Tribunal administratif LS-250422-WYZ7 …" at bounding box center [706, 222] width 1413 height 262
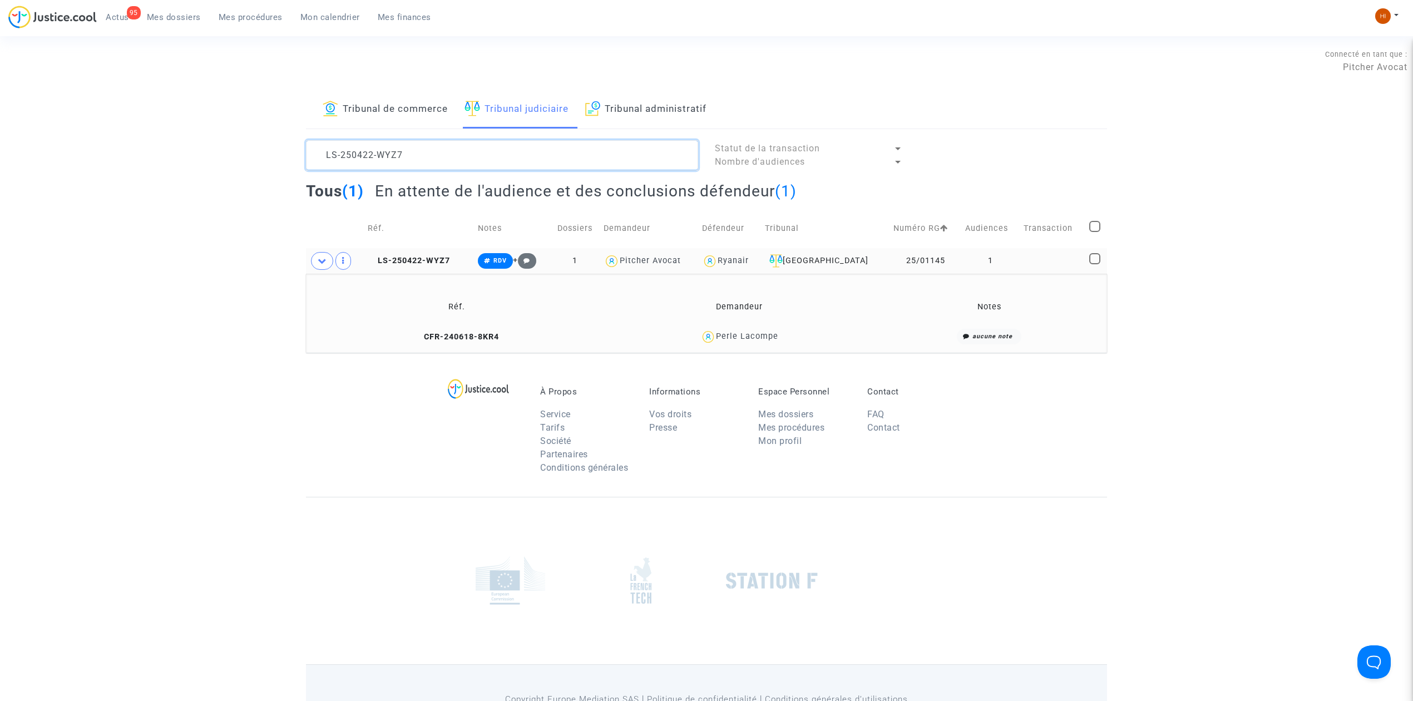
scroll to position [0, 0]
click at [190, 13] on span "Mes dossiers" at bounding box center [174, 17] width 54 height 10
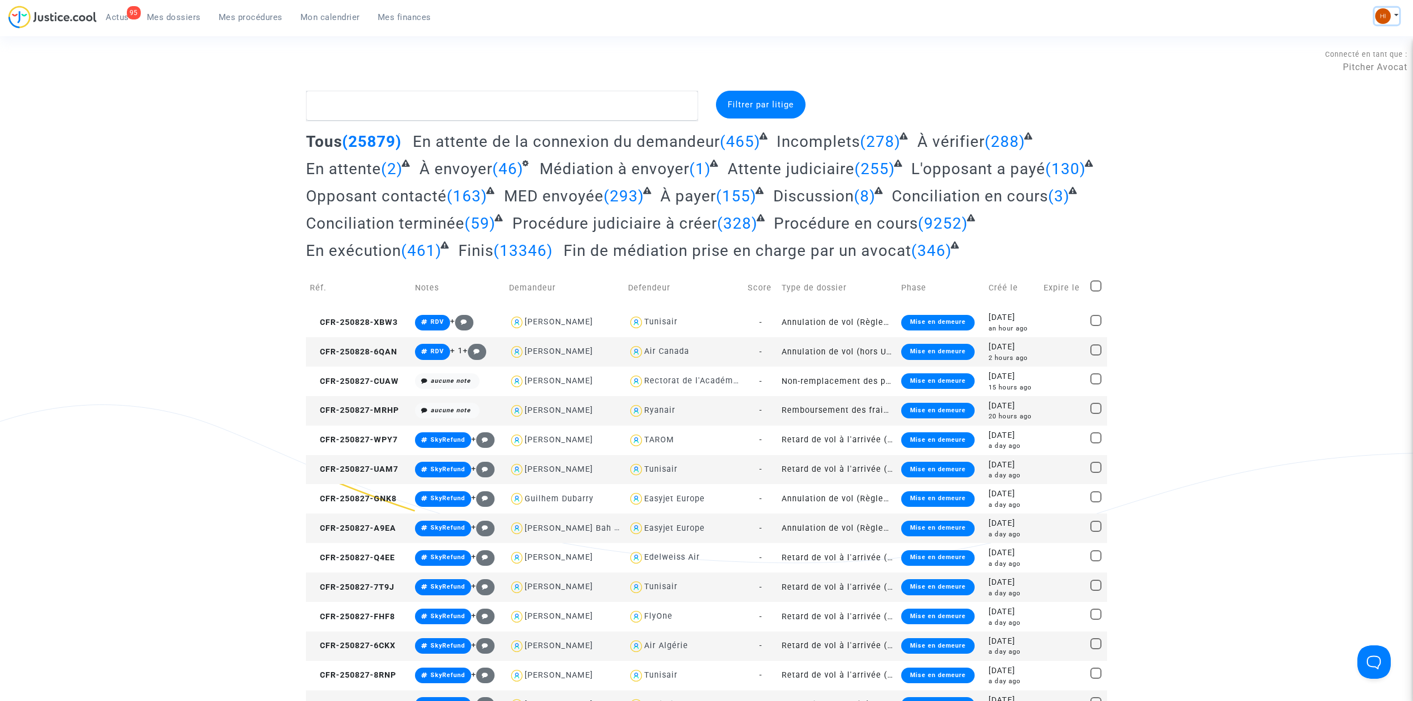
click at [1381, 23] on button at bounding box center [1387, 16] width 24 height 17
click at [1345, 63] on link "Changer de compte" at bounding box center [1342, 57] width 112 height 18
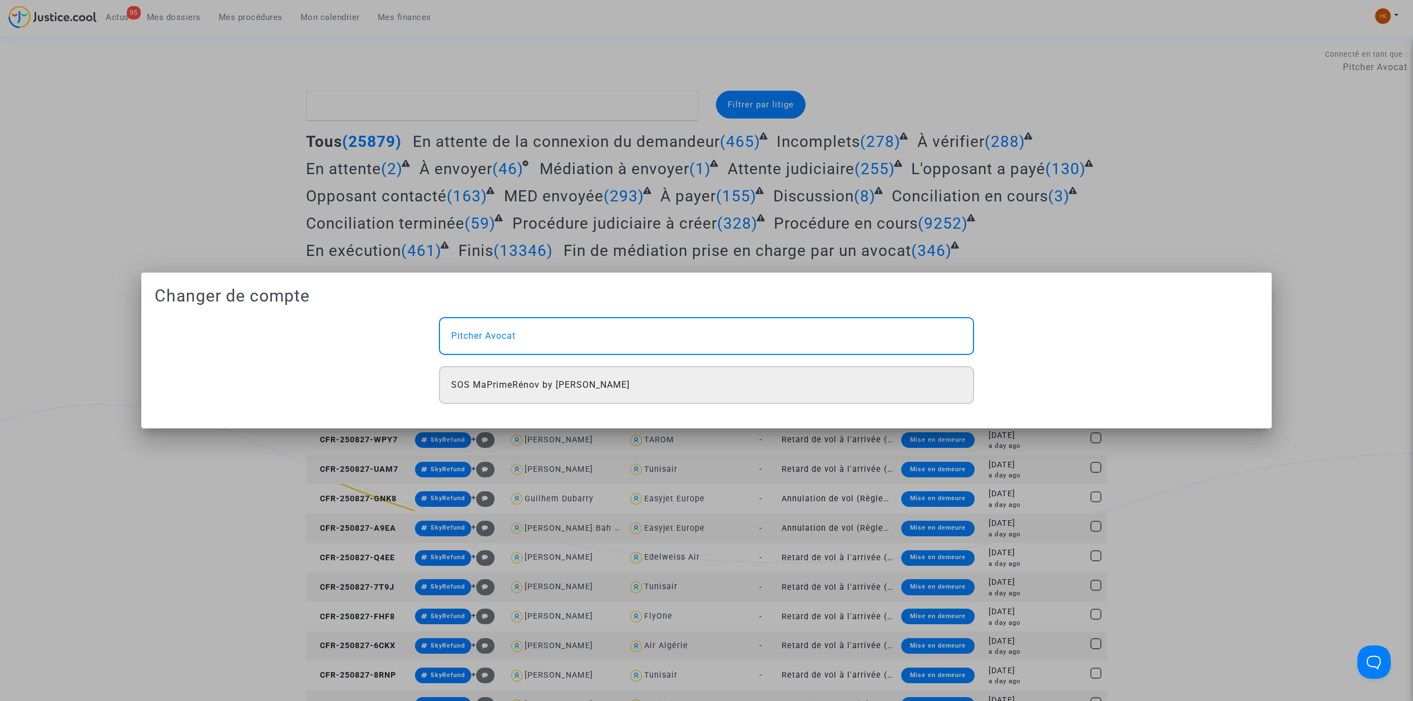
click at [628, 387] on div "SOS MaPrimeRénov by [PERSON_NAME]" at bounding box center [706, 385] width 535 height 38
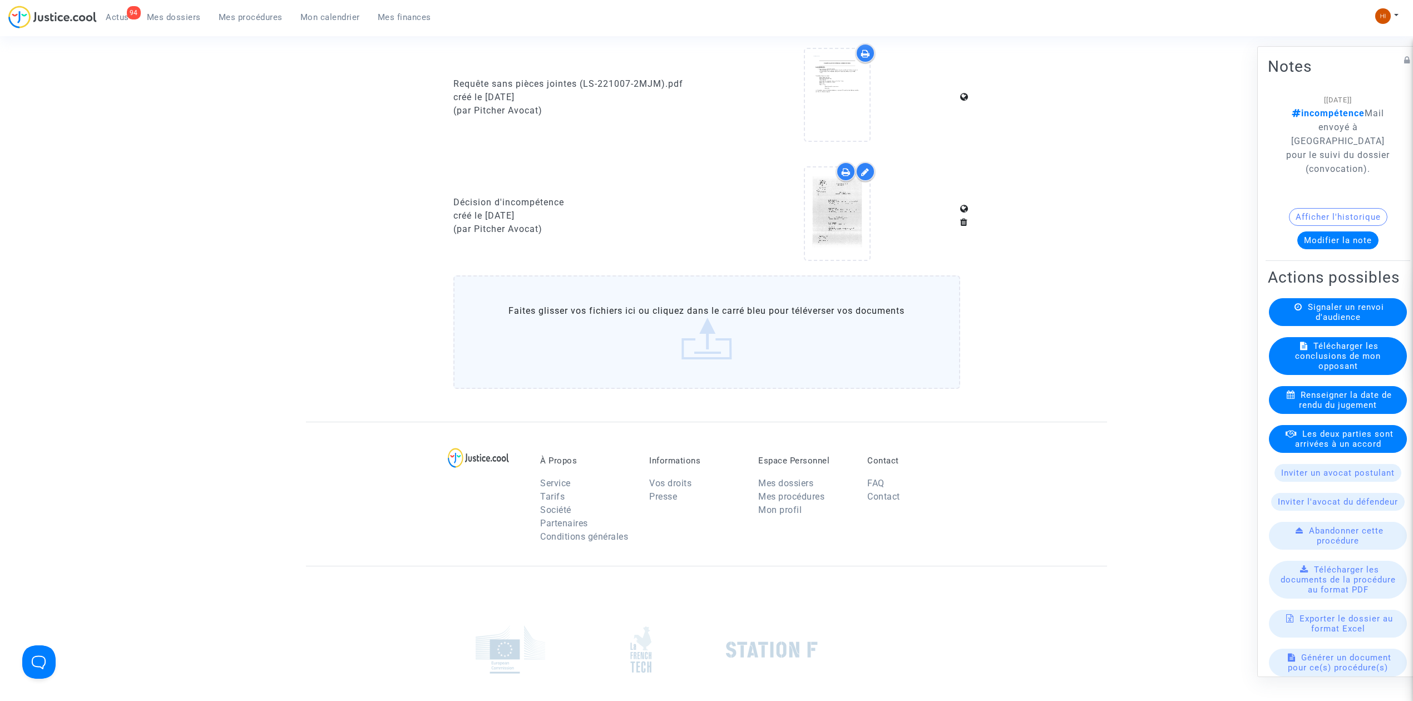
click at [235, 12] on span "Mes procédures" at bounding box center [251, 17] width 64 height 10
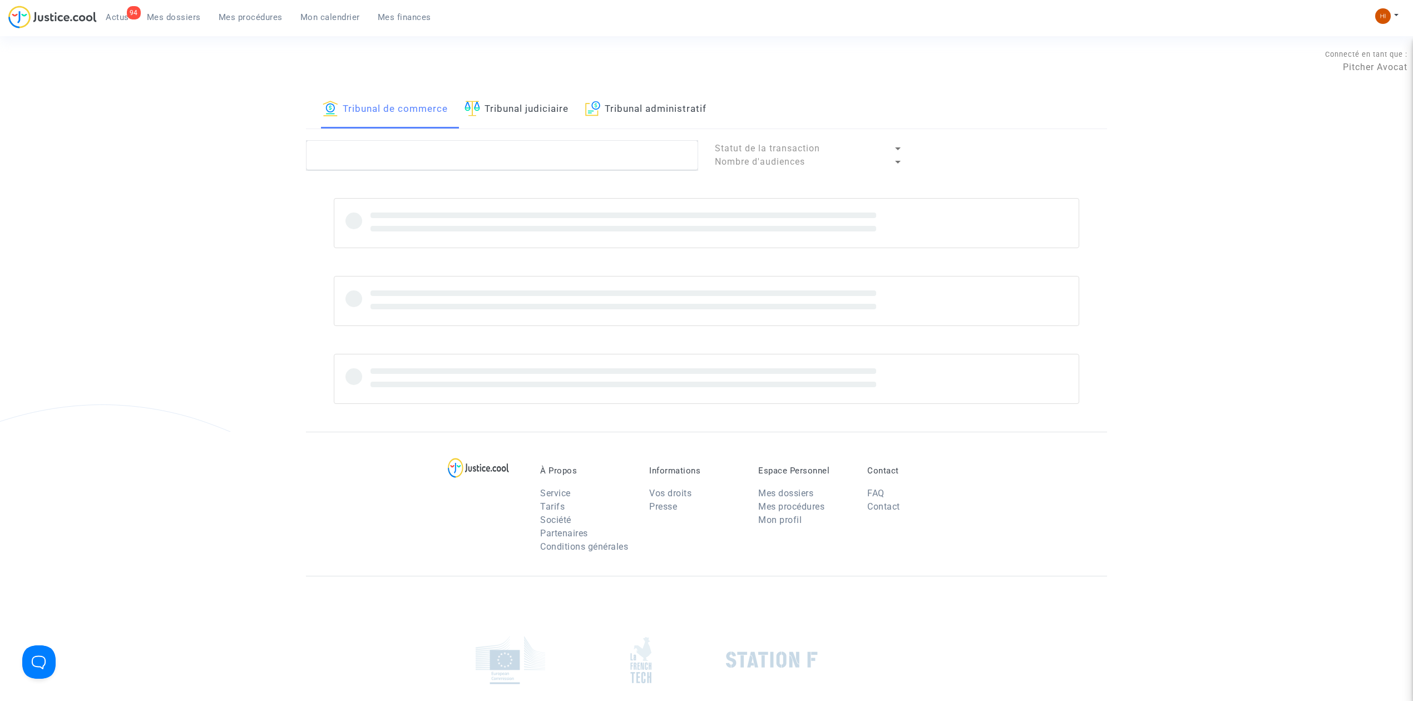
click at [519, 119] on link "Tribunal judiciaire" at bounding box center [517, 110] width 104 height 38
click at [500, 167] on textarea at bounding box center [502, 155] width 392 height 30
type textarea "GIMAY"
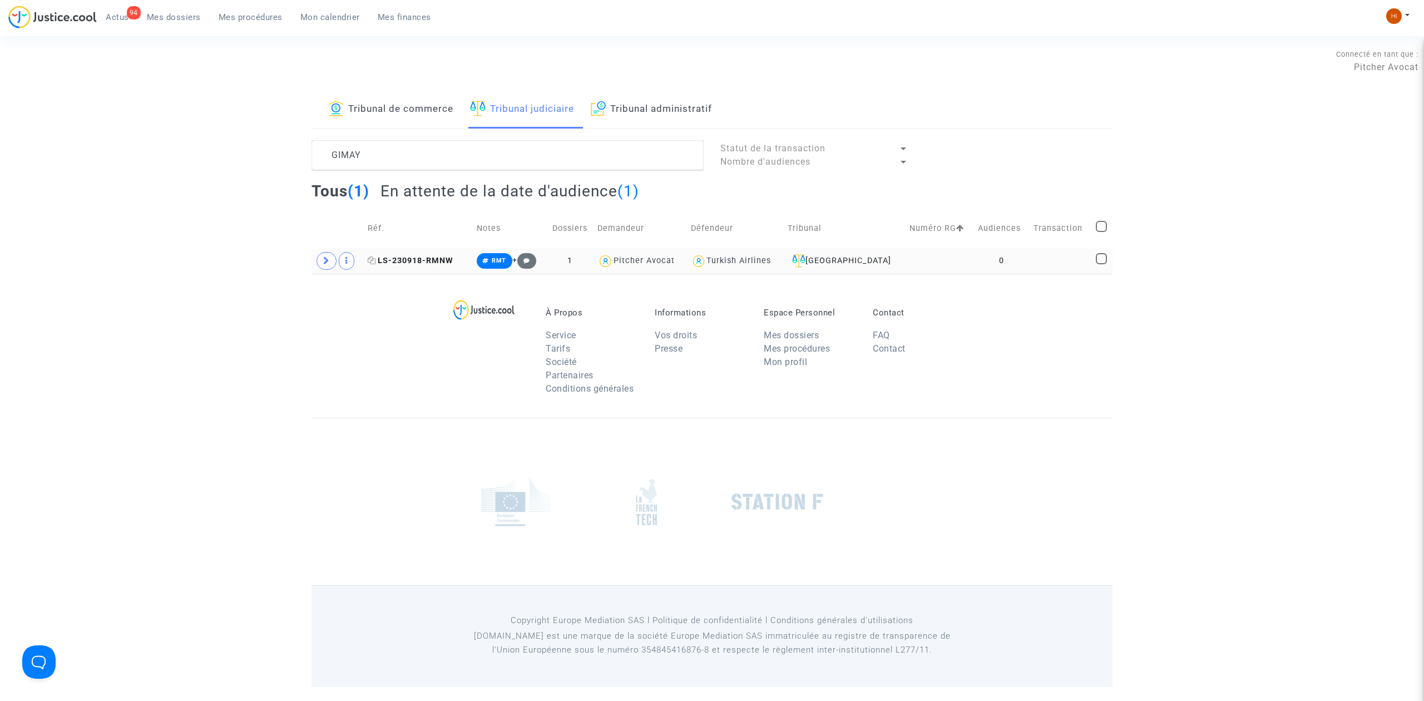
click at [439, 259] on span "LS-230918-RMNW" at bounding box center [411, 260] width 86 height 9
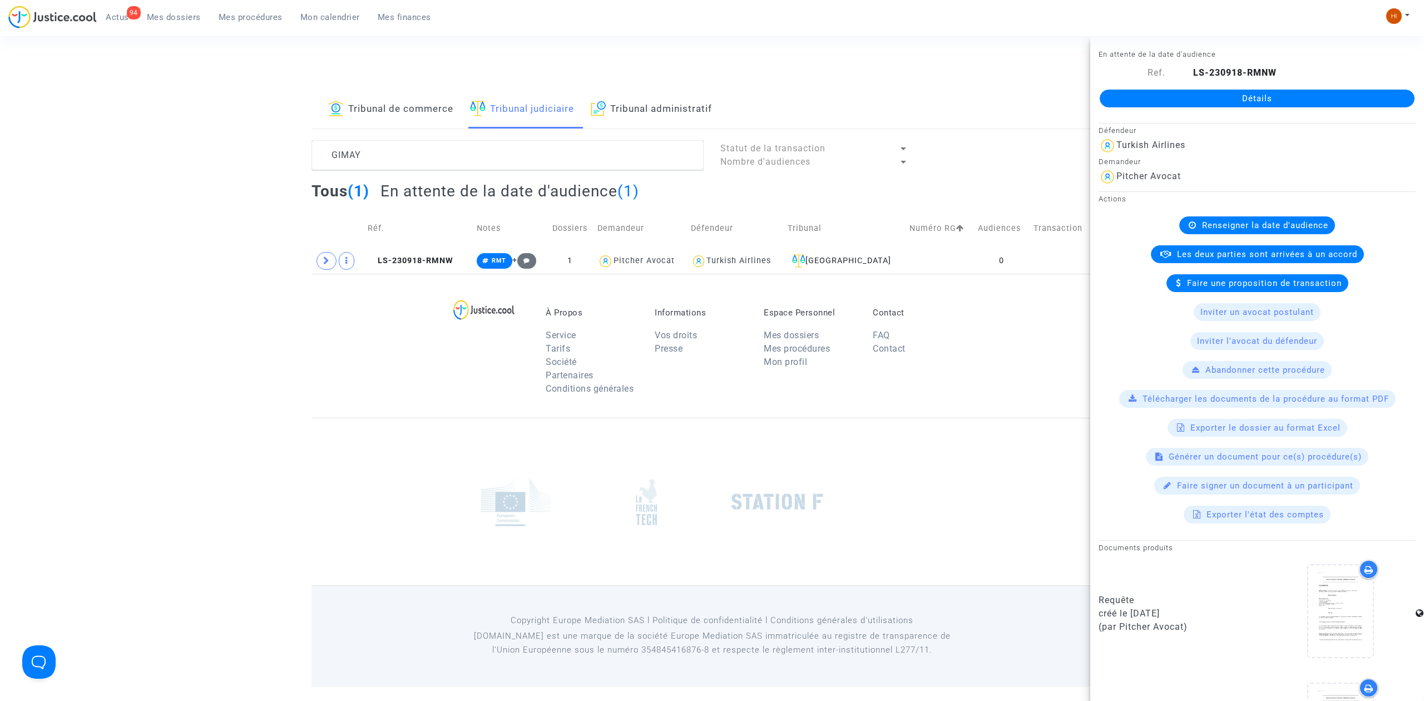
click at [1246, 99] on link "Détails" at bounding box center [1257, 99] width 315 height 18
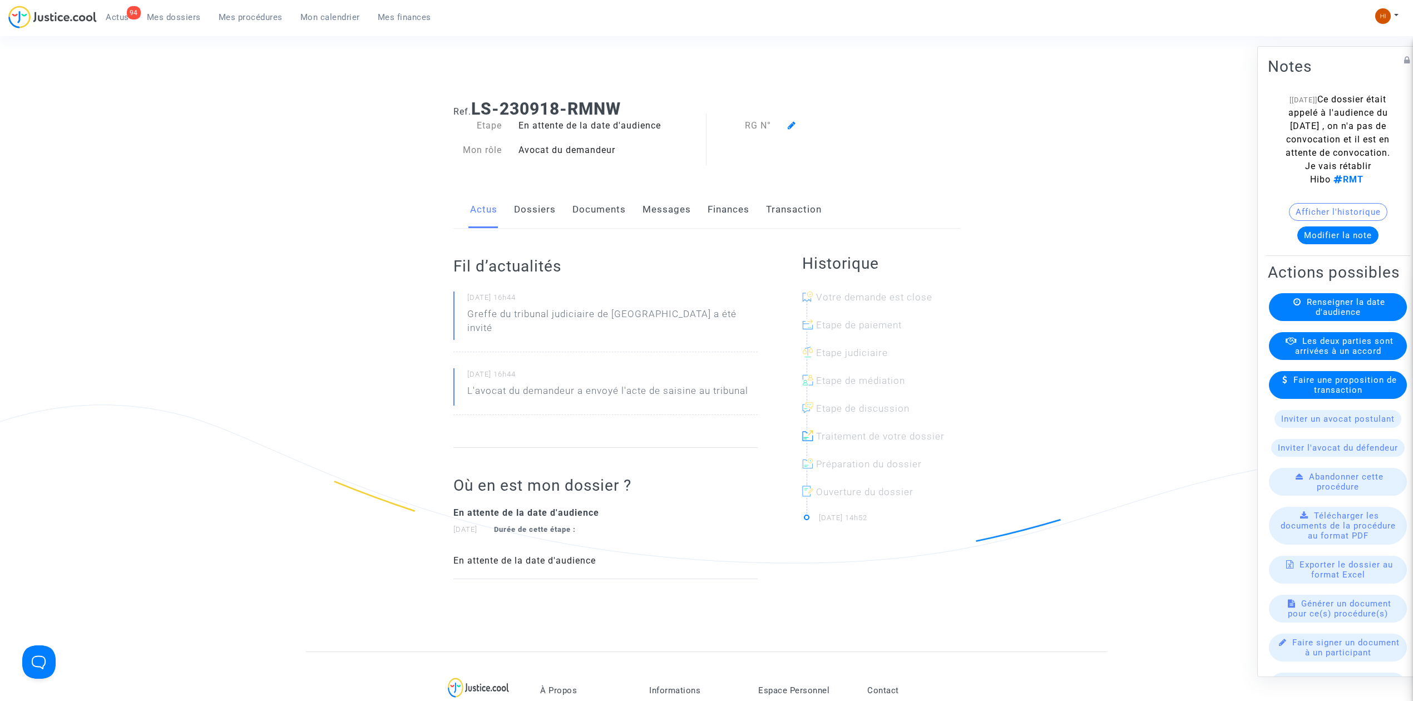
click at [539, 208] on link "Dossiers" at bounding box center [535, 209] width 42 height 37
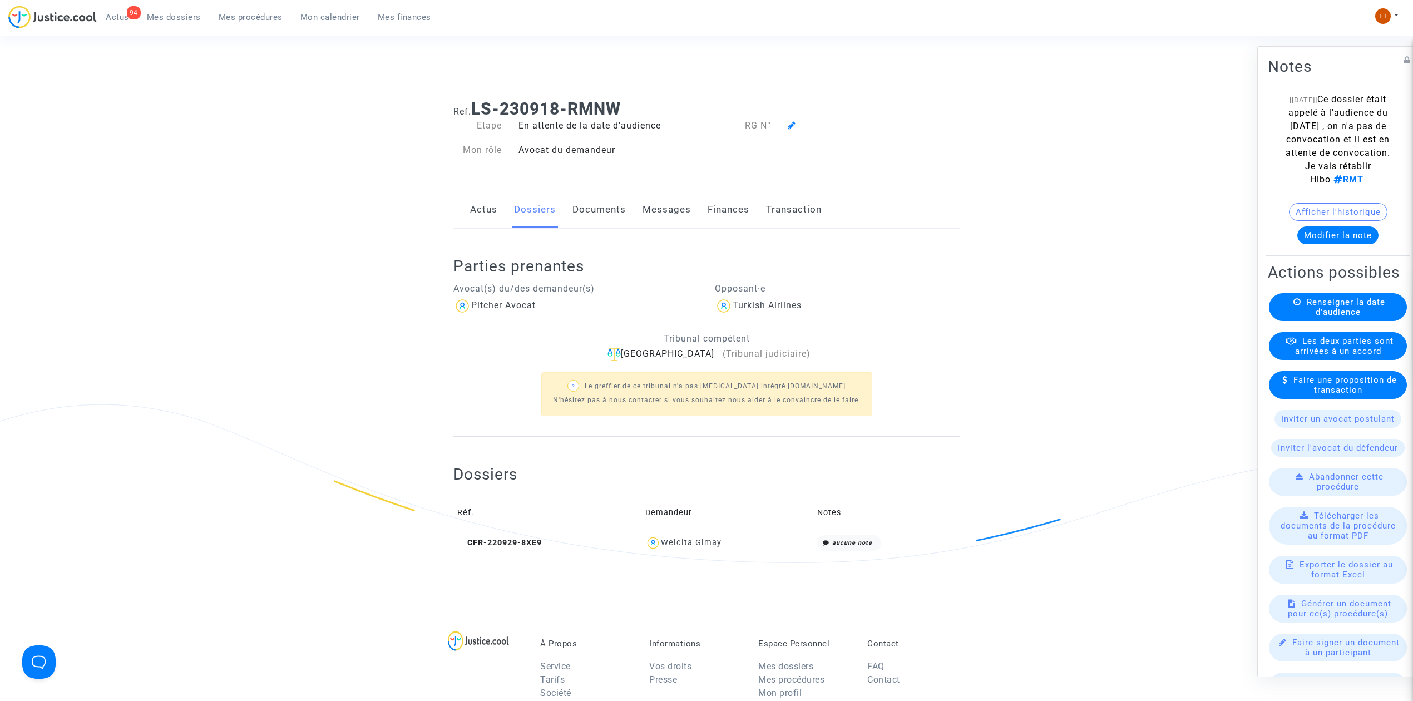
click at [604, 216] on link "Documents" at bounding box center [599, 209] width 53 height 37
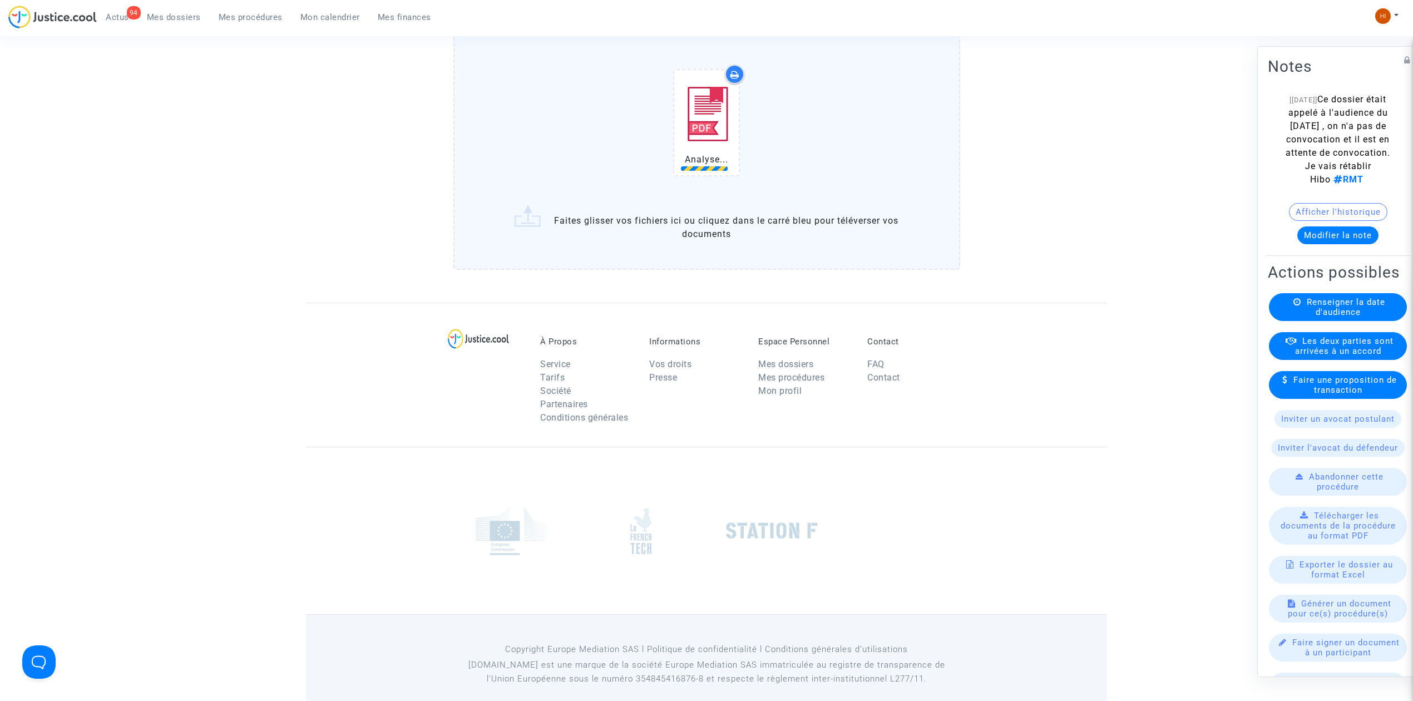
scroll to position [662, 0]
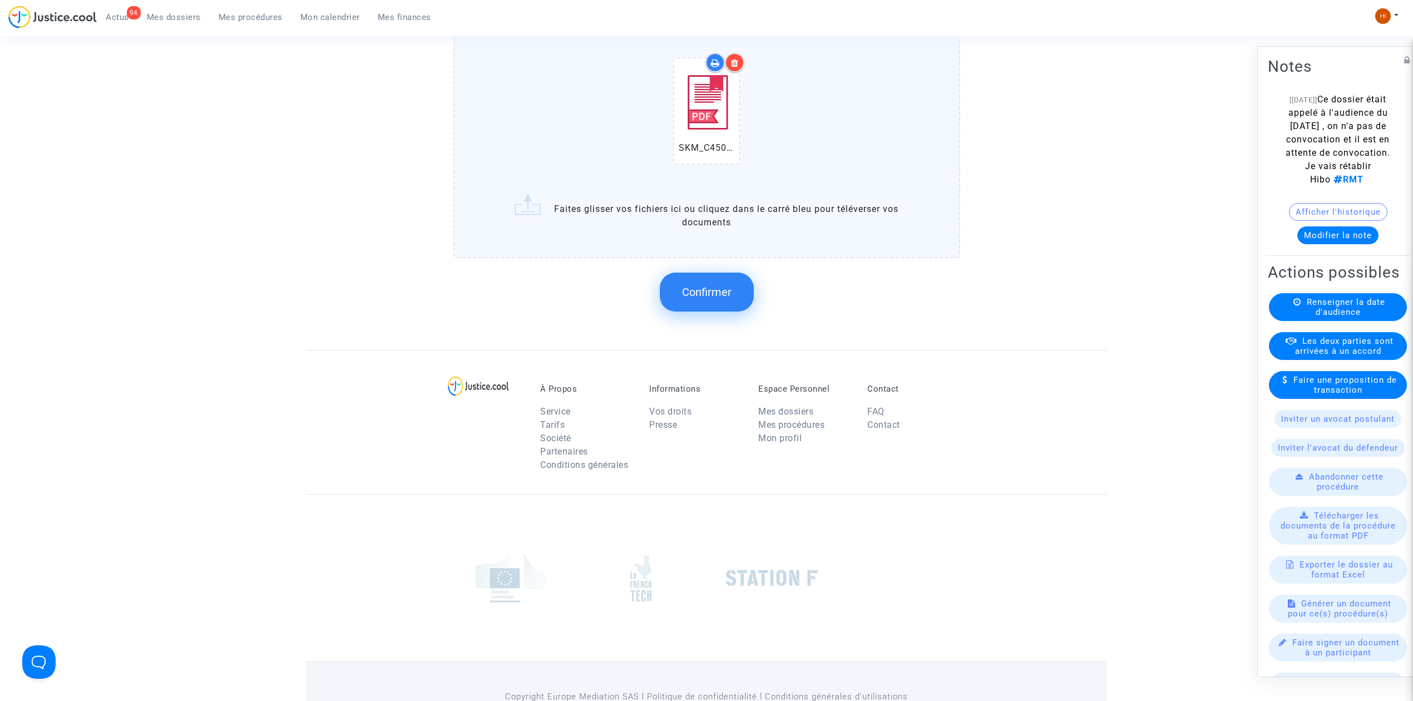
click at [724, 287] on span "Confirmer" at bounding box center [707, 291] width 50 height 13
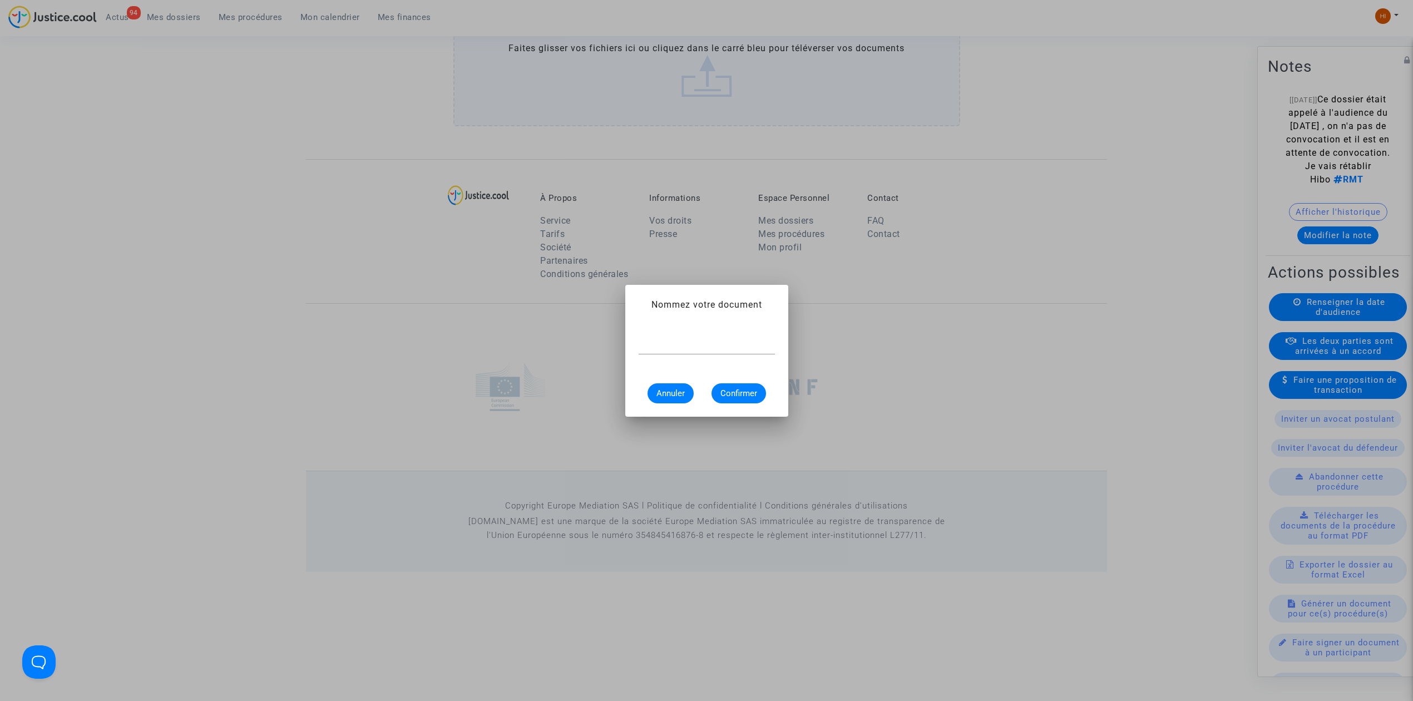
scroll to position [0, 0]
type input "RADIATION"
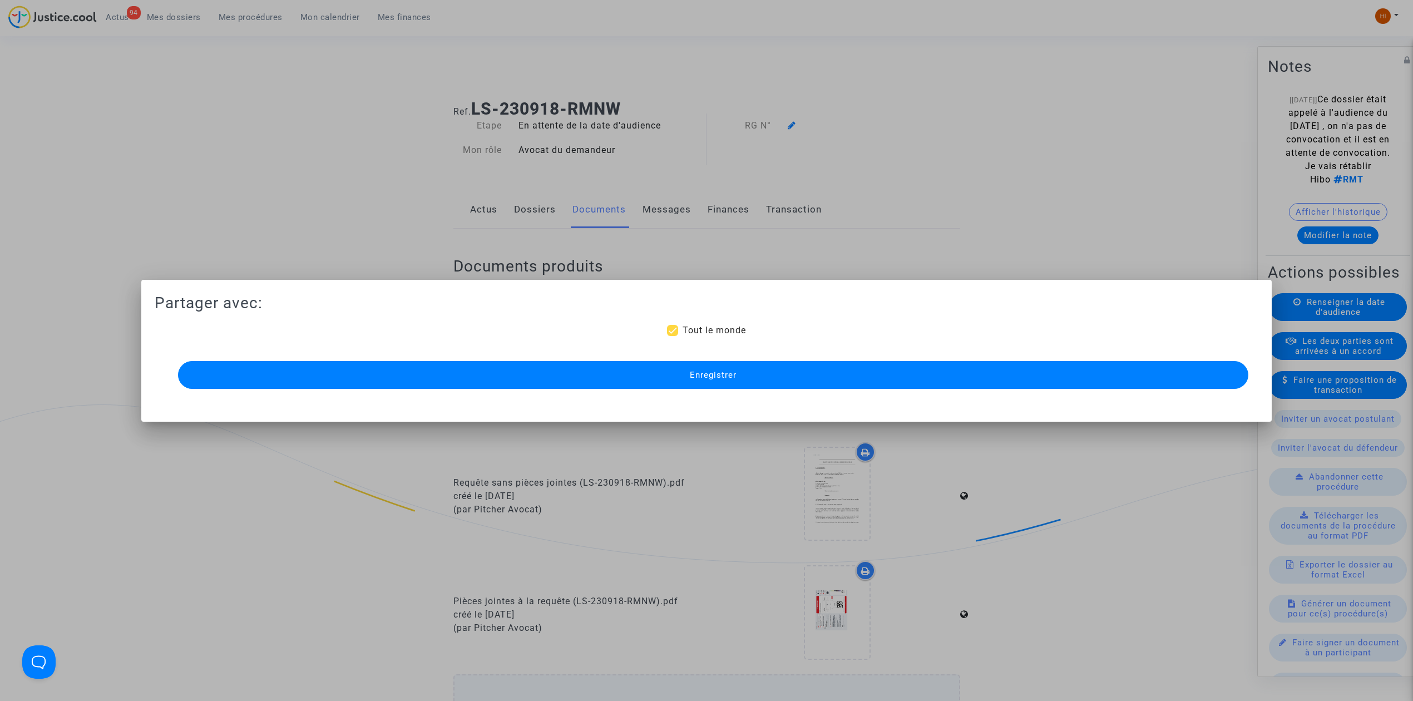
scroll to position [530, 0]
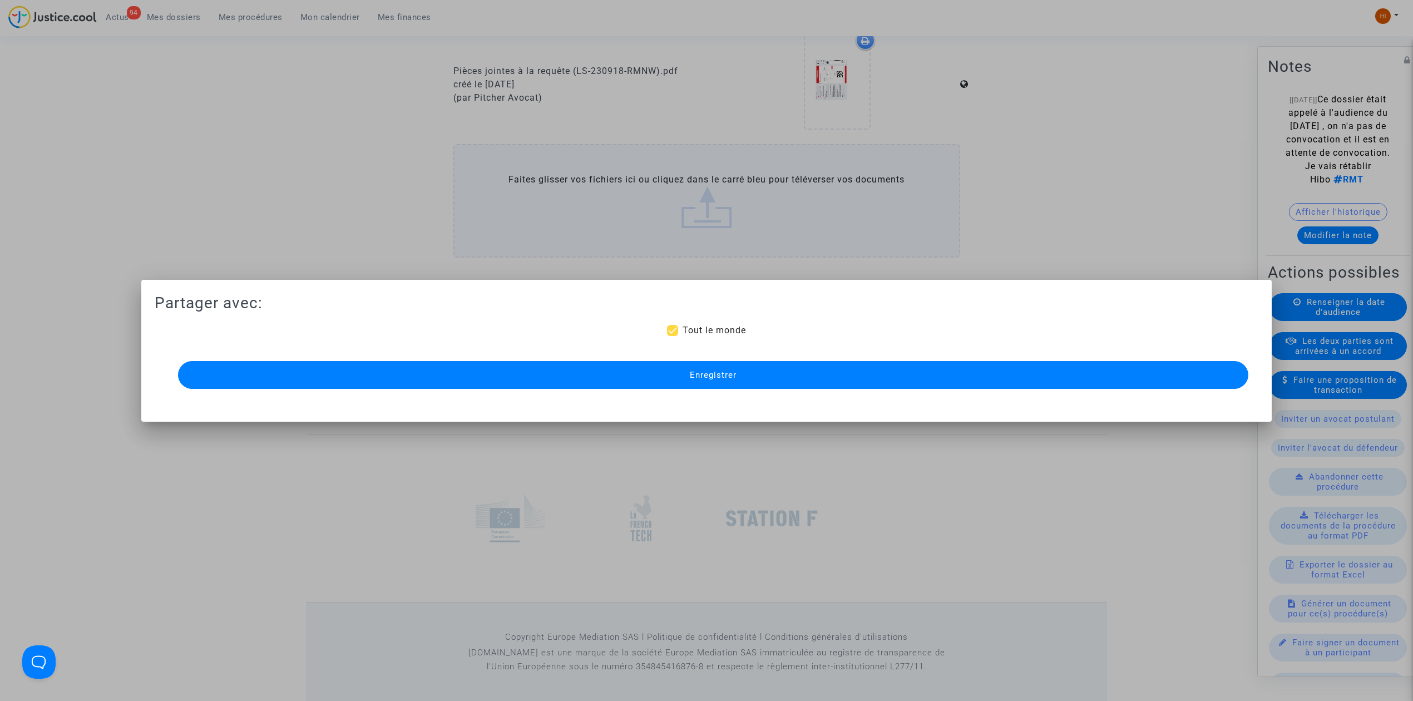
click at [925, 363] on button "Enregistrer" at bounding box center [713, 375] width 1071 height 28
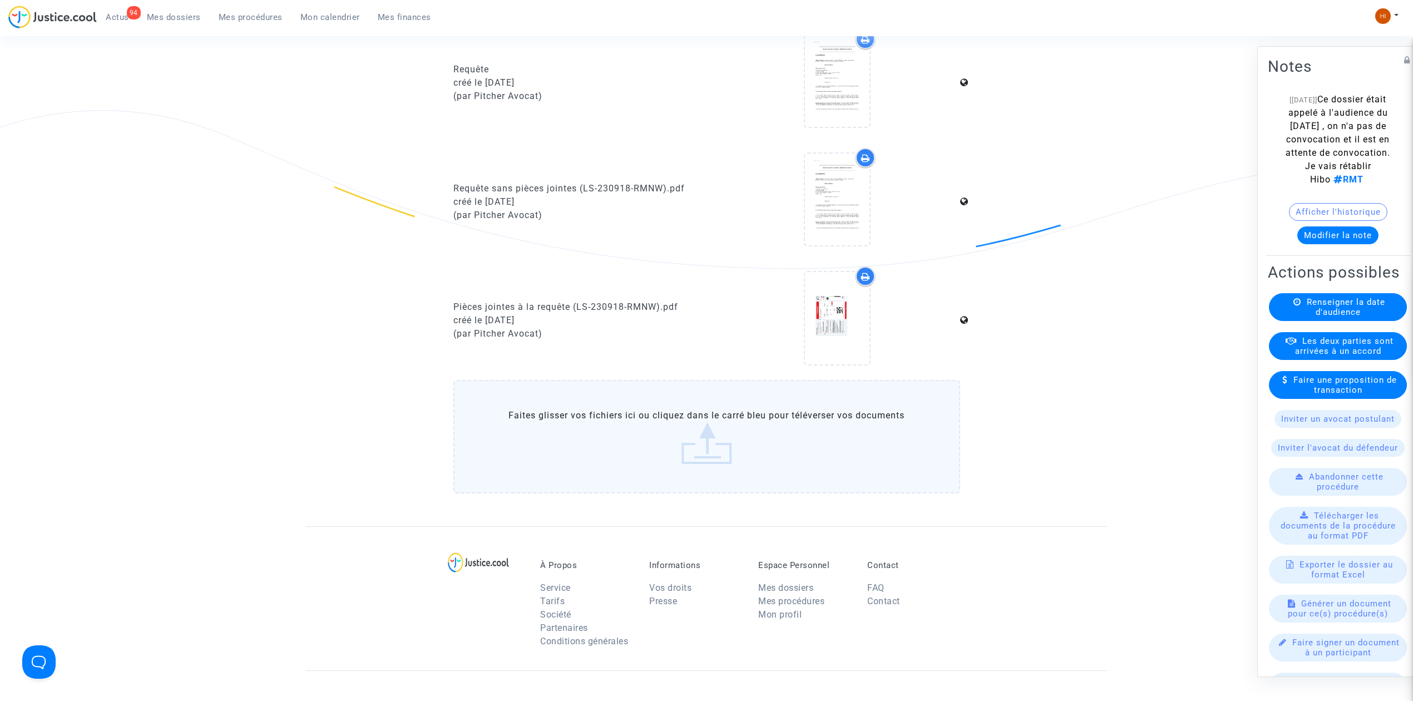
scroll to position [0, 0]
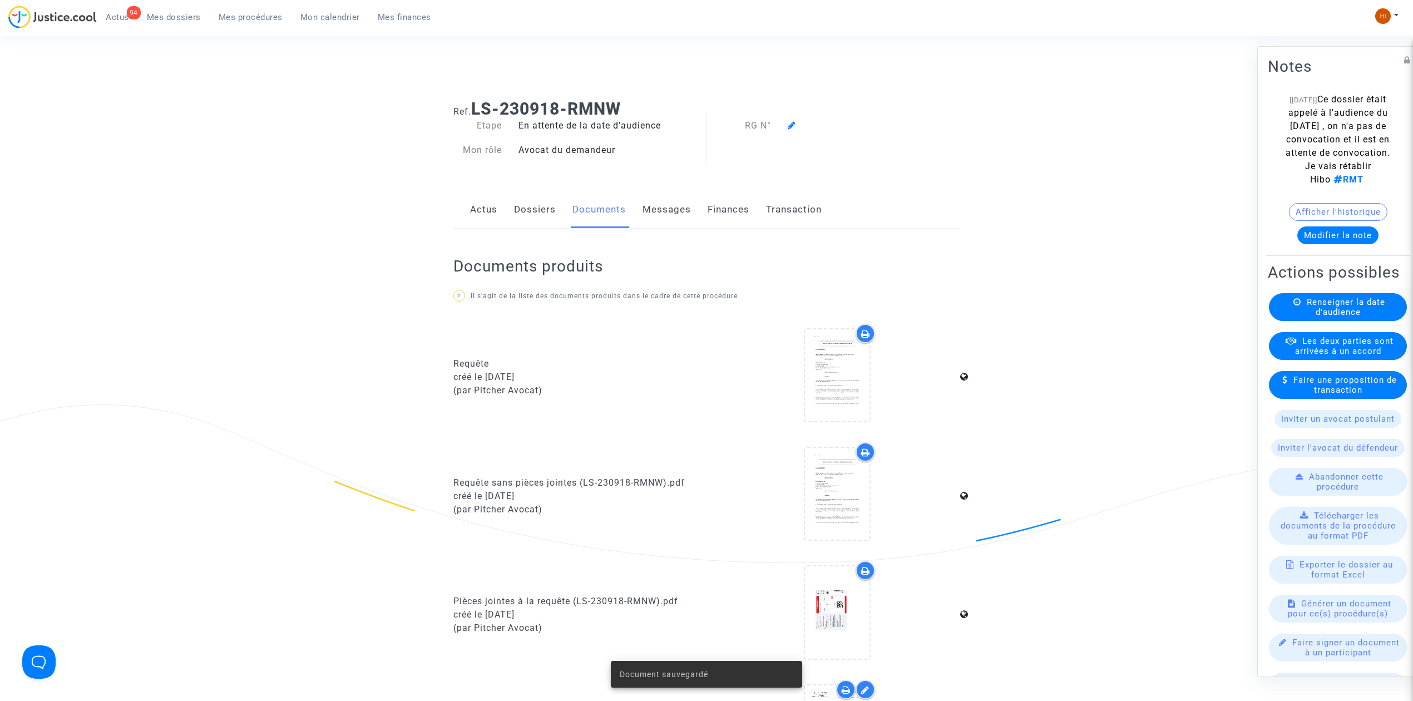
click at [540, 213] on link "Dossiers" at bounding box center [535, 209] width 42 height 37
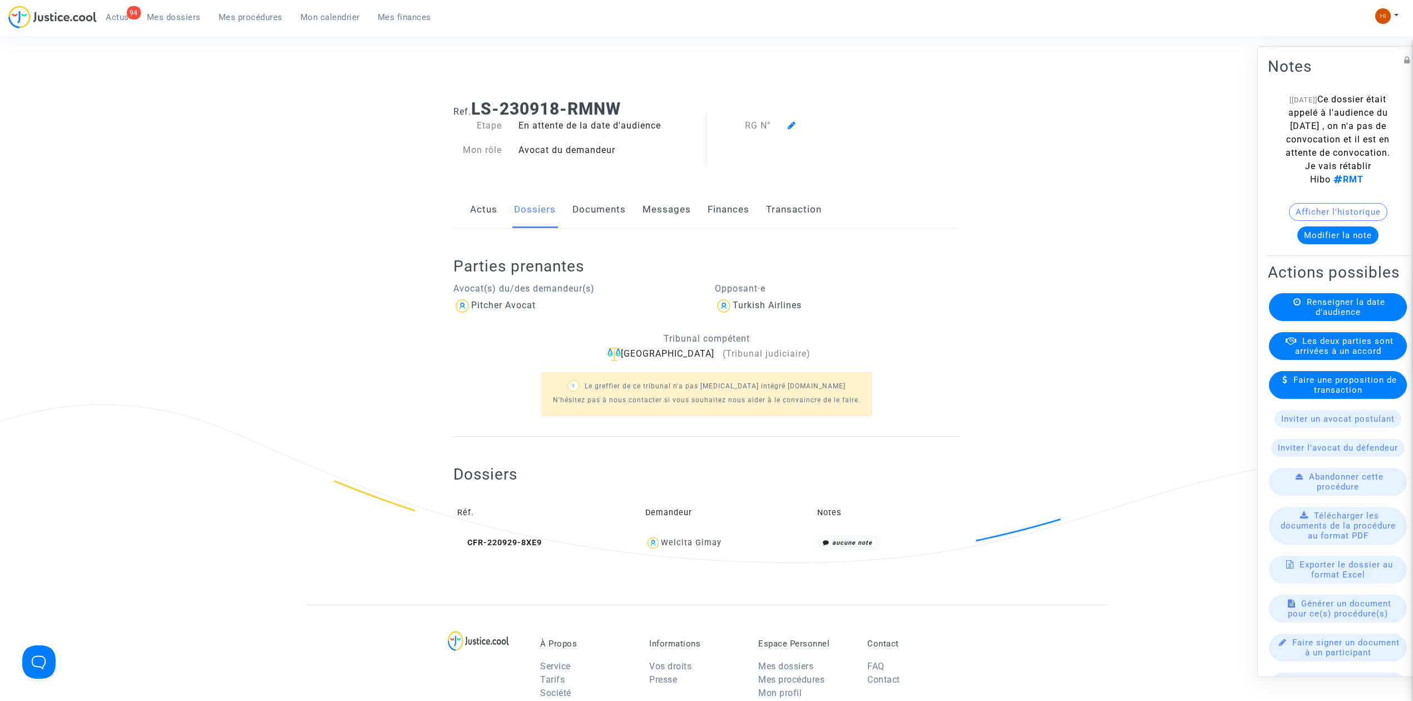
click at [584, 213] on link "Documents" at bounding box center [599, 209] width 53 height 37
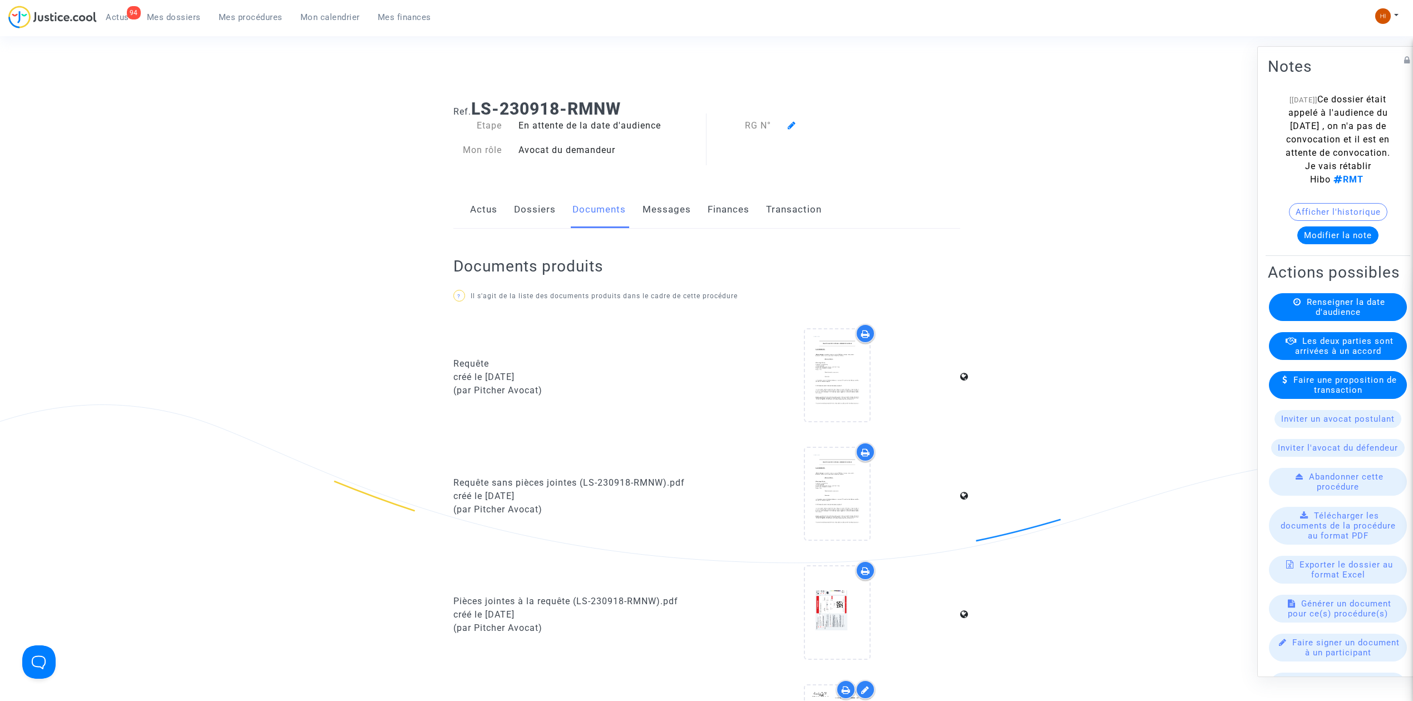
click at [795, 123] on icon at bounding box center [792, 125] width 8 height 9
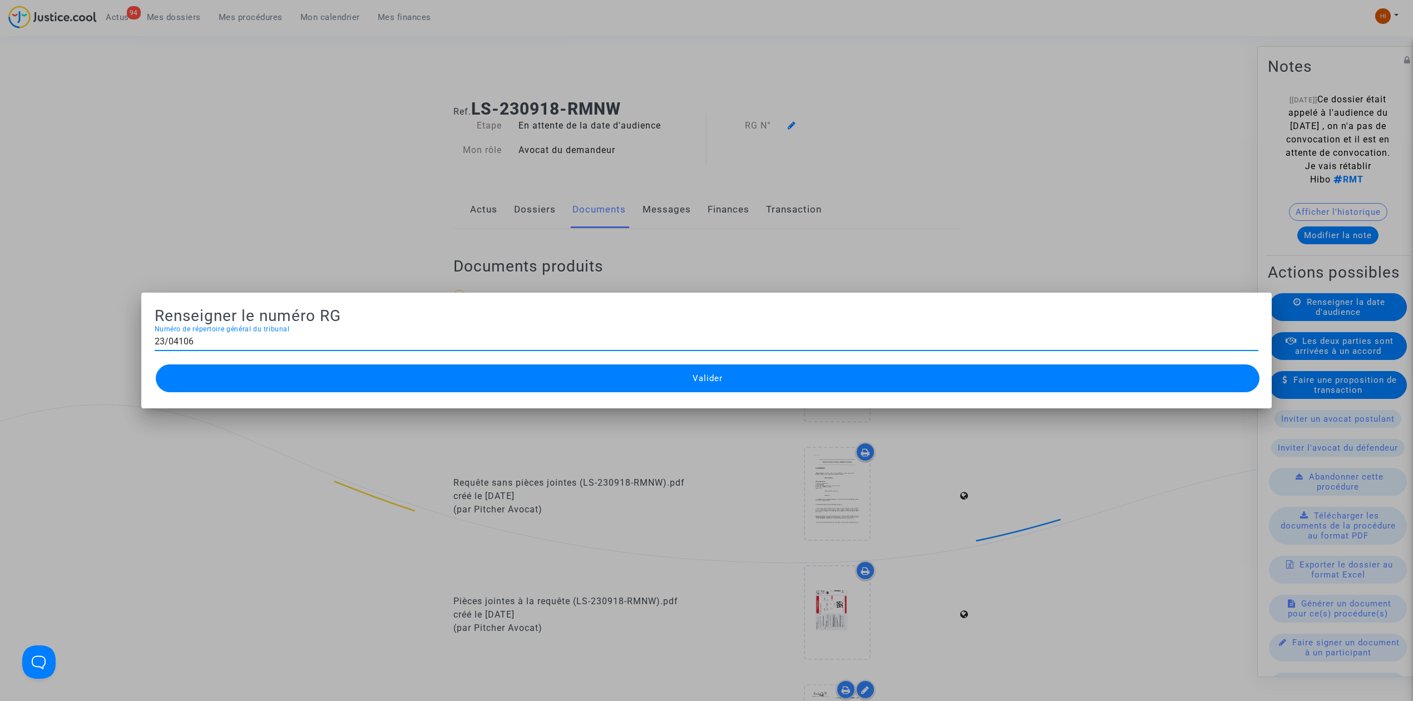
type input "23/04106"
click at [687, 374] on button "Valider" at bounding box center [708, 378] width 1104 height 28
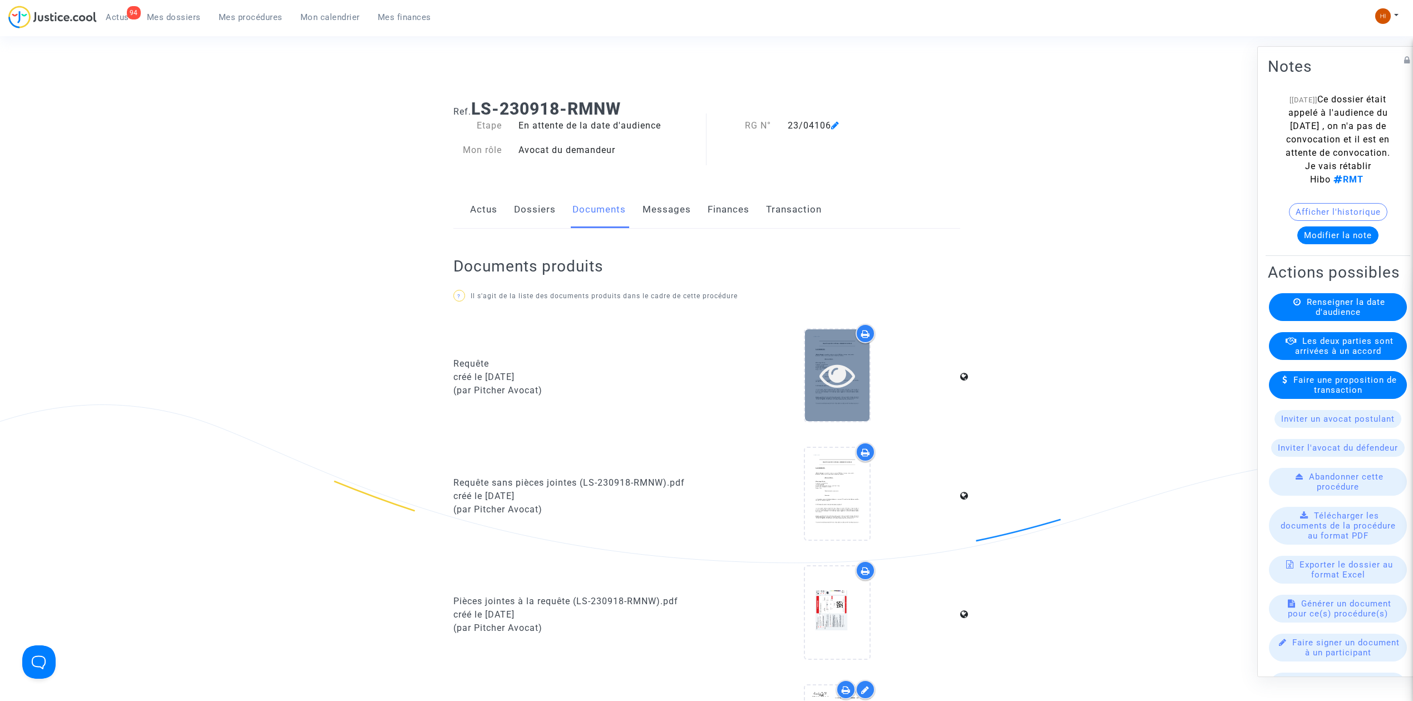
click at [815, 366] on div at bounding box center [837, 375] width 65 height 36
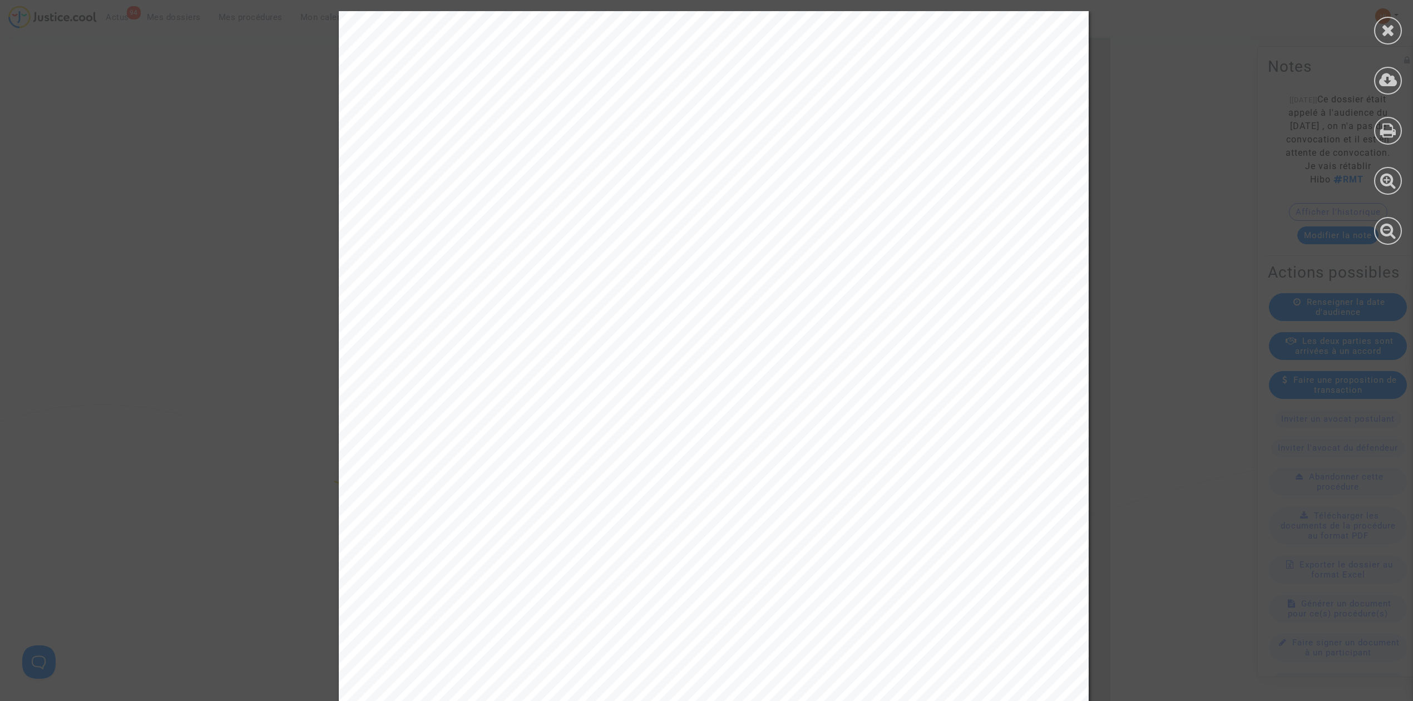
click at [1403, 20] on div at bounding box center [1388, 128] width 50 height 256
click at [1389, 32] on icon at bounding box center [1389, 30] width 14 height 17
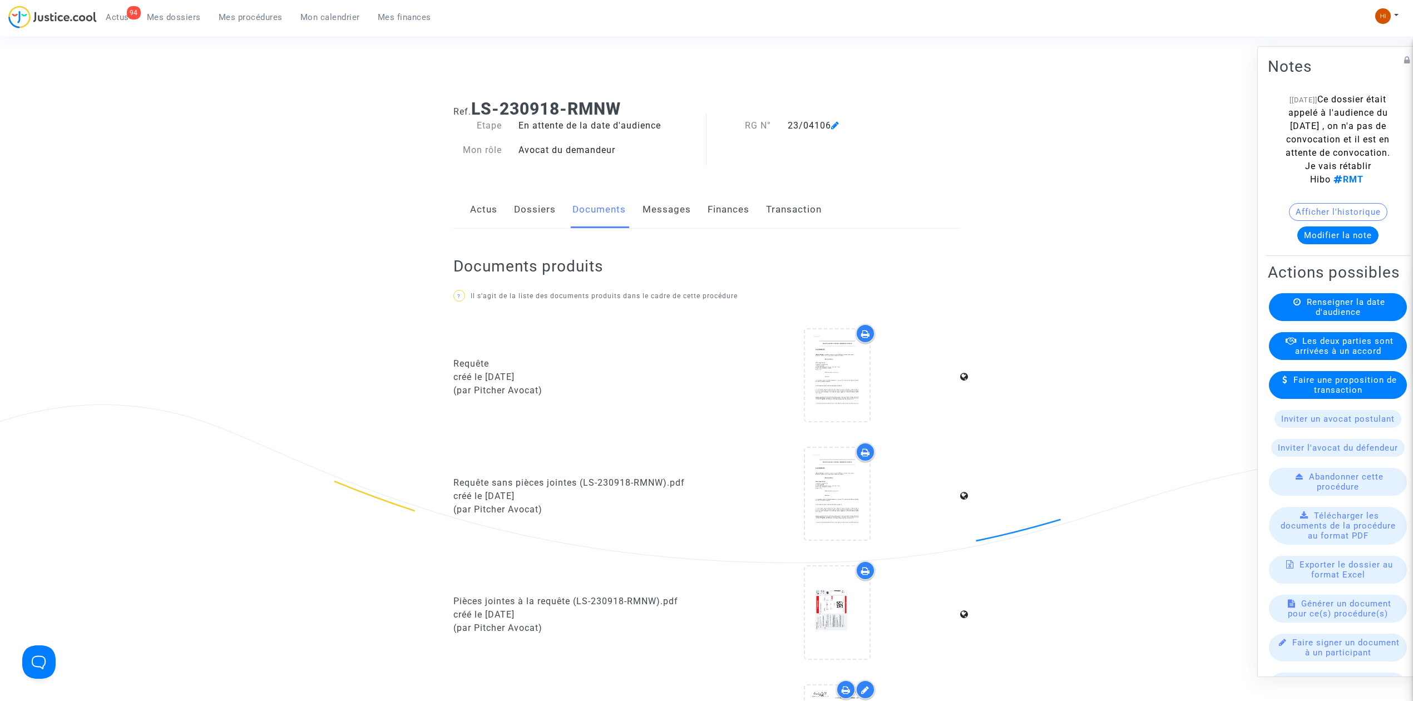
click at [532, 203] on link "Dossiers" at bounding box center [535, 209] width 42 height 37
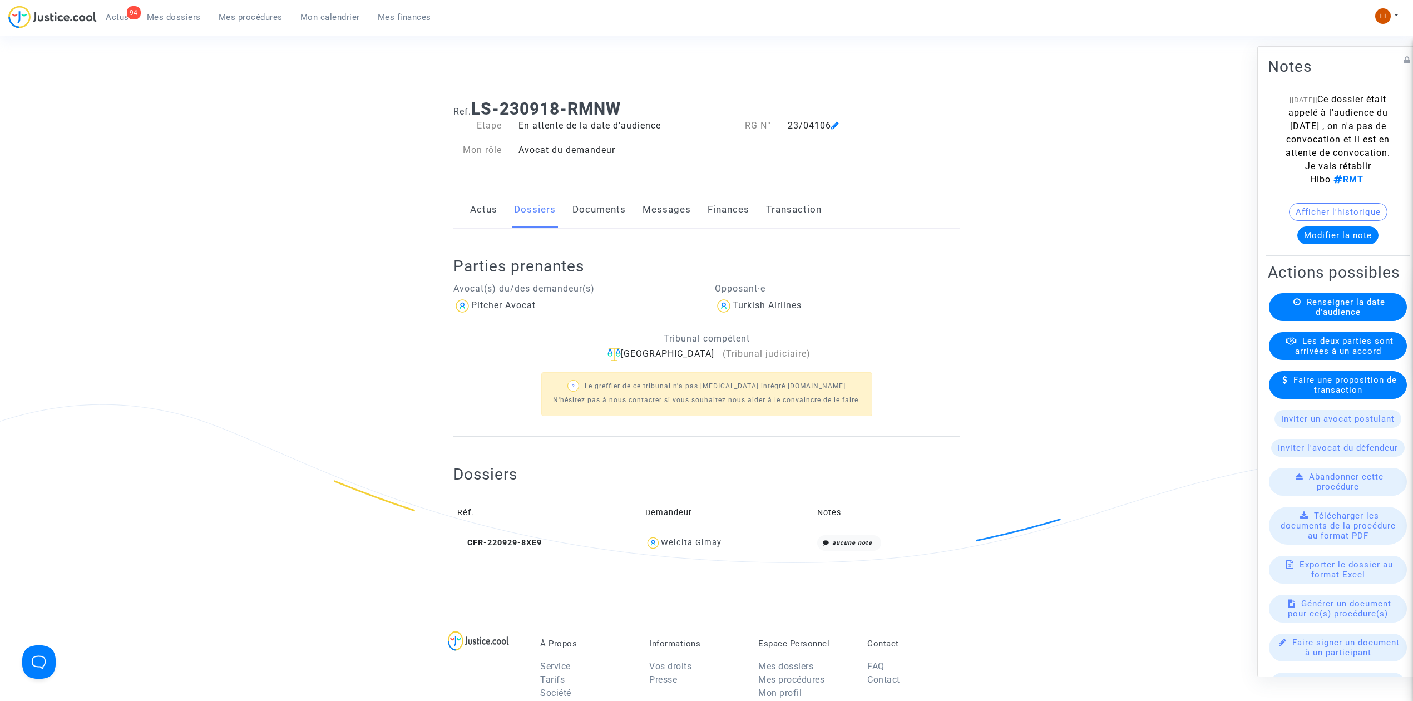
click at [672, 349] on div "Bordeaux (Tribunal judiciaire)" at bounding box center [706, 354] width 507 height 14
click at [682, 339] on p "Tribunal compétent" at bounding box center [706, 339] width 507 height 14
click at [621, 354] on img at bounding box center [614, 354] width 13 height 13
click at [679, 354] on div "Bordeaux (Tribunal judiciaire)" at bounding box center [706, 354] width 507 height 14
drag, startPoint x: 678, startPoint y: 349, endPoint x: 624, endPoint y: 352, distance: 53.5
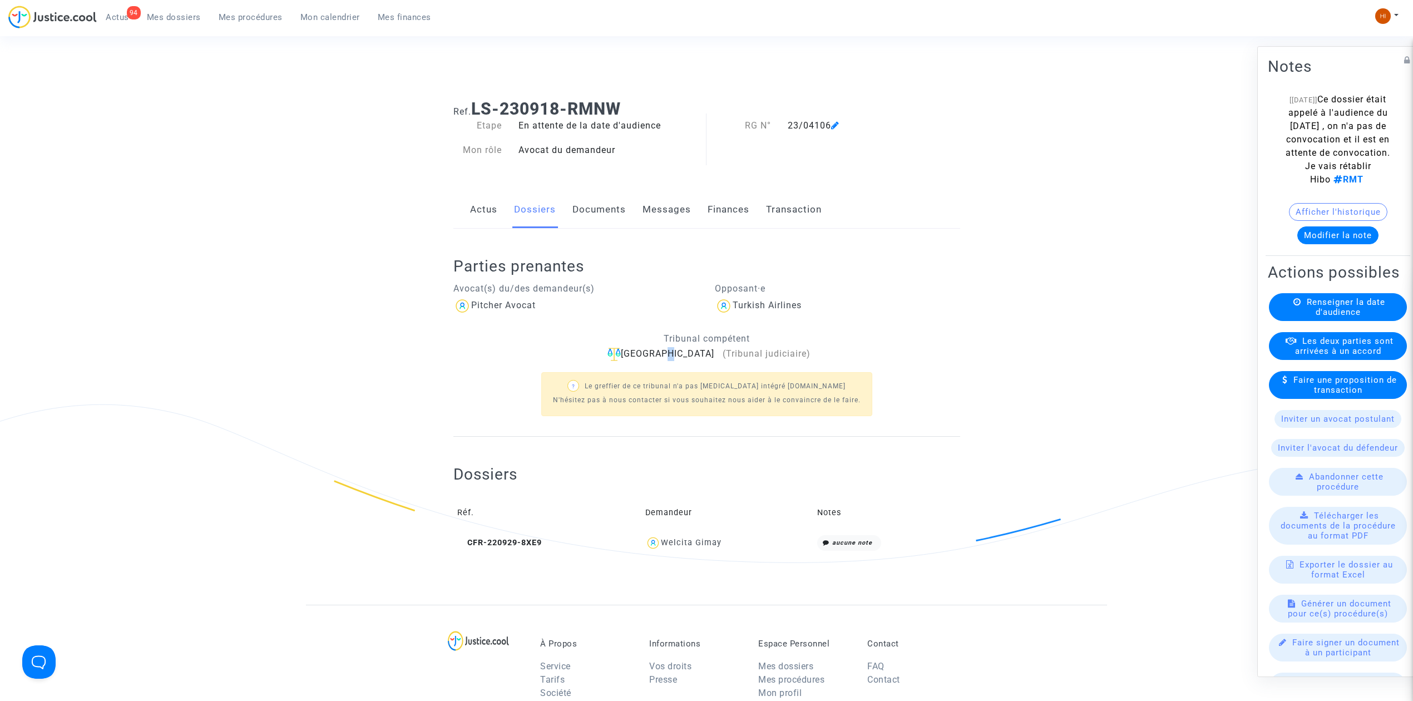
click at [677, 348] on div "Bordeaux (Tribunal judiciaire)" at bounding box center [706, 354] width 507 height 14
click at [606, 353] on div "Bordeaux (Tribunal judiciaire)" at bounding box center [706, 354] width 507 height 14
drag, startPoint x: 510, startPoint y: 548, endPoint x: 512, endPoint y: 535, distance: 13.1
click at [510, 546] on span "CFR-220929-8XE9" at bounding box center [499, 542] width 85 height 9
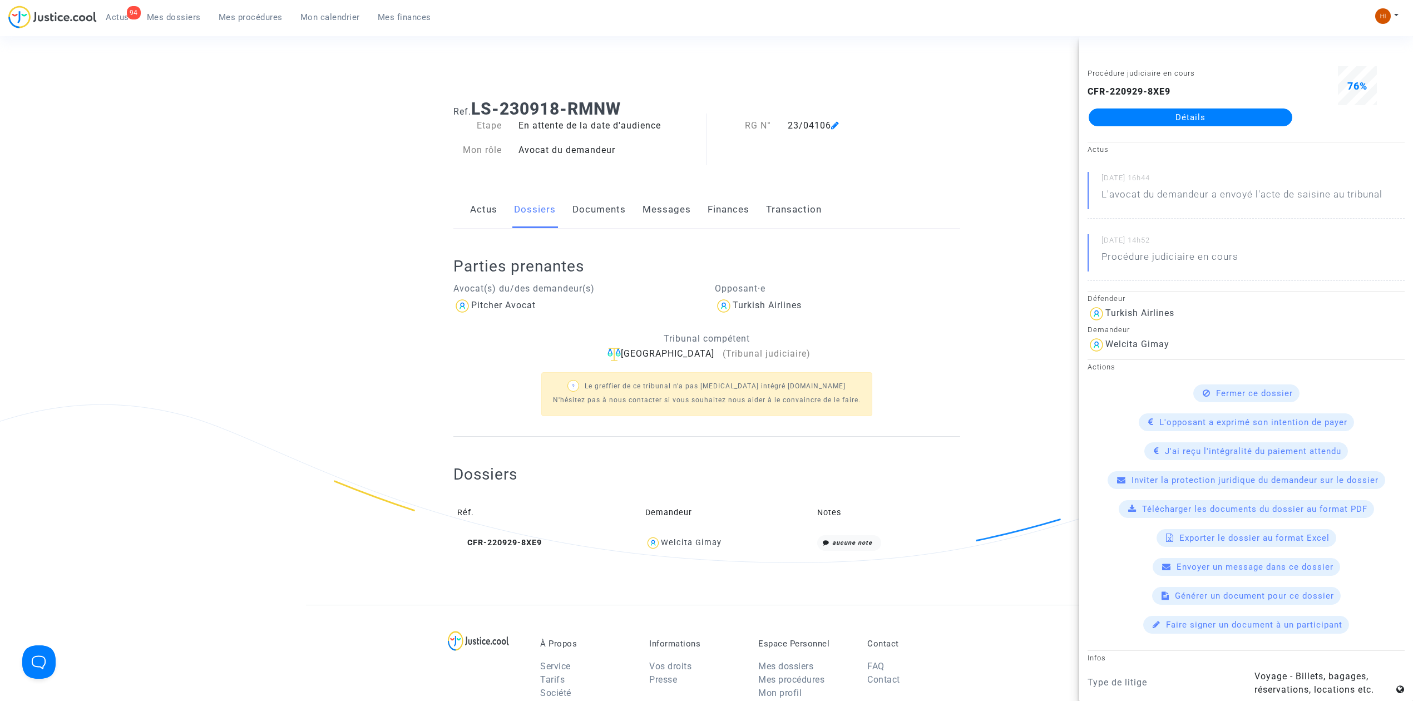
click at [1264, 101] on div "CFR-220929-8XE9 Détails" at bounding box center [1191, 105] width 206 height 41
click at [1262, 114] on link "Détails" at bounding box center [1191, 117] width 204 height 18
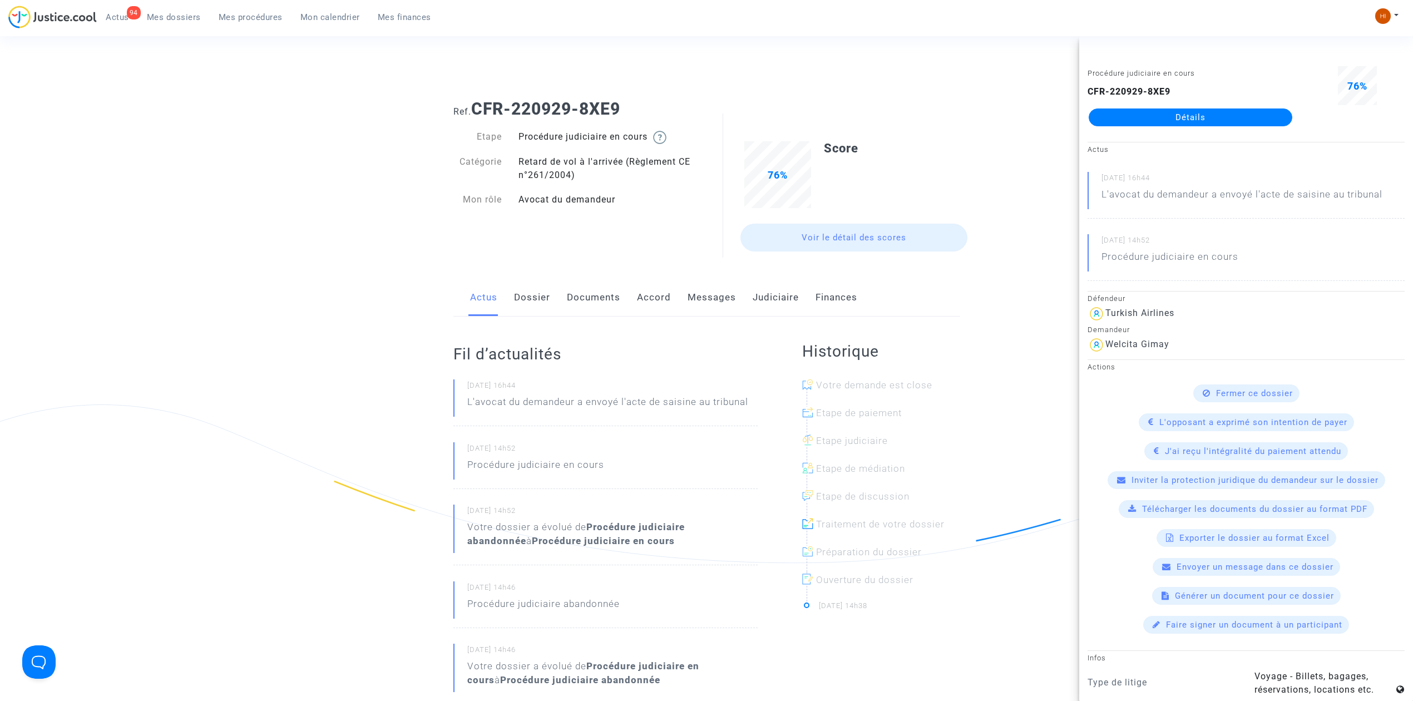
click at [537, 305] on link "Dossier" at bounding box center [532, 297] width 36 height 37
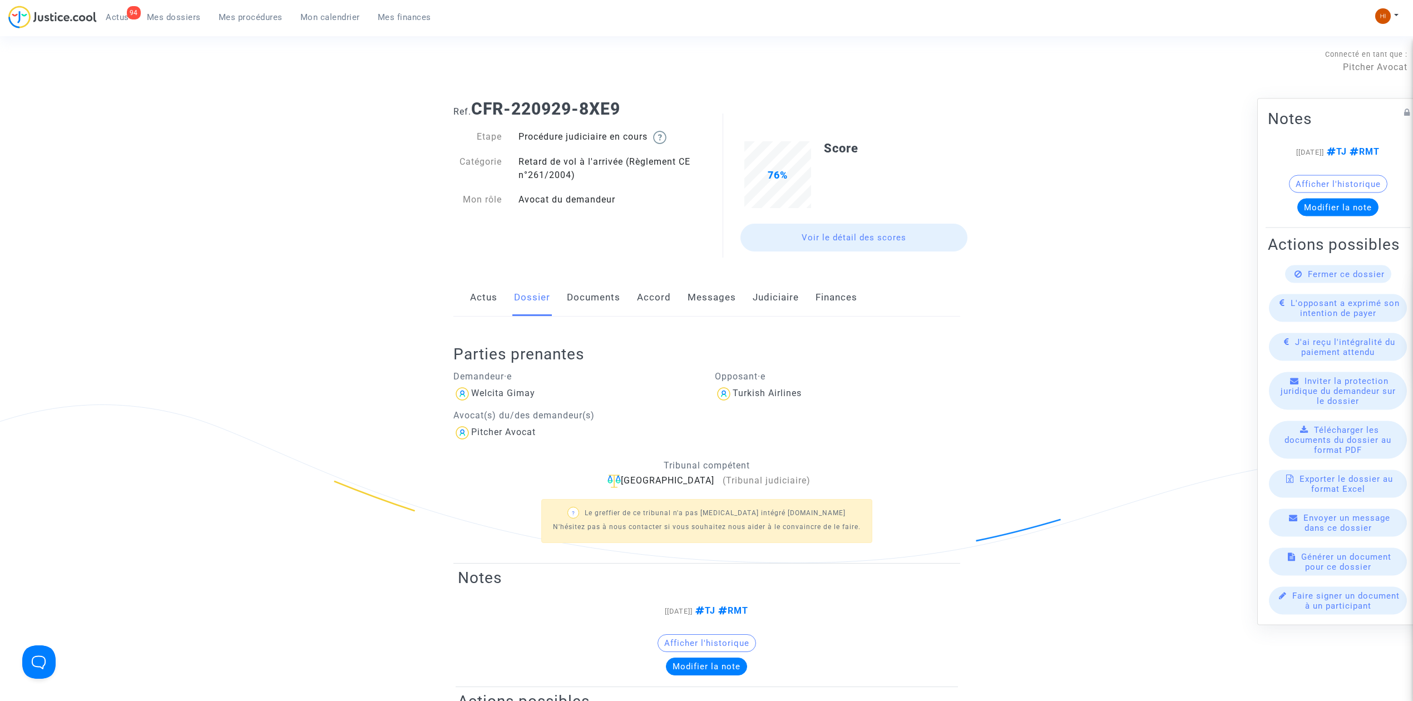
click at [661, 484] on div "Bordeaux (Tribunal judiciaire)" at bounding box center [706, 481] width 507 height 14
click at [621, 477] on img at bounding box center [614, 481] width 13 height 13
drag, startPoint x: 673, startPoint y: 479, endPoint x: 682, endPoint y: 477, distance: 9.2
click at [673, 480] on div "Bordeaux (Tribunal judiciaire)" at bounding box center [706, 481] width 507 height 14
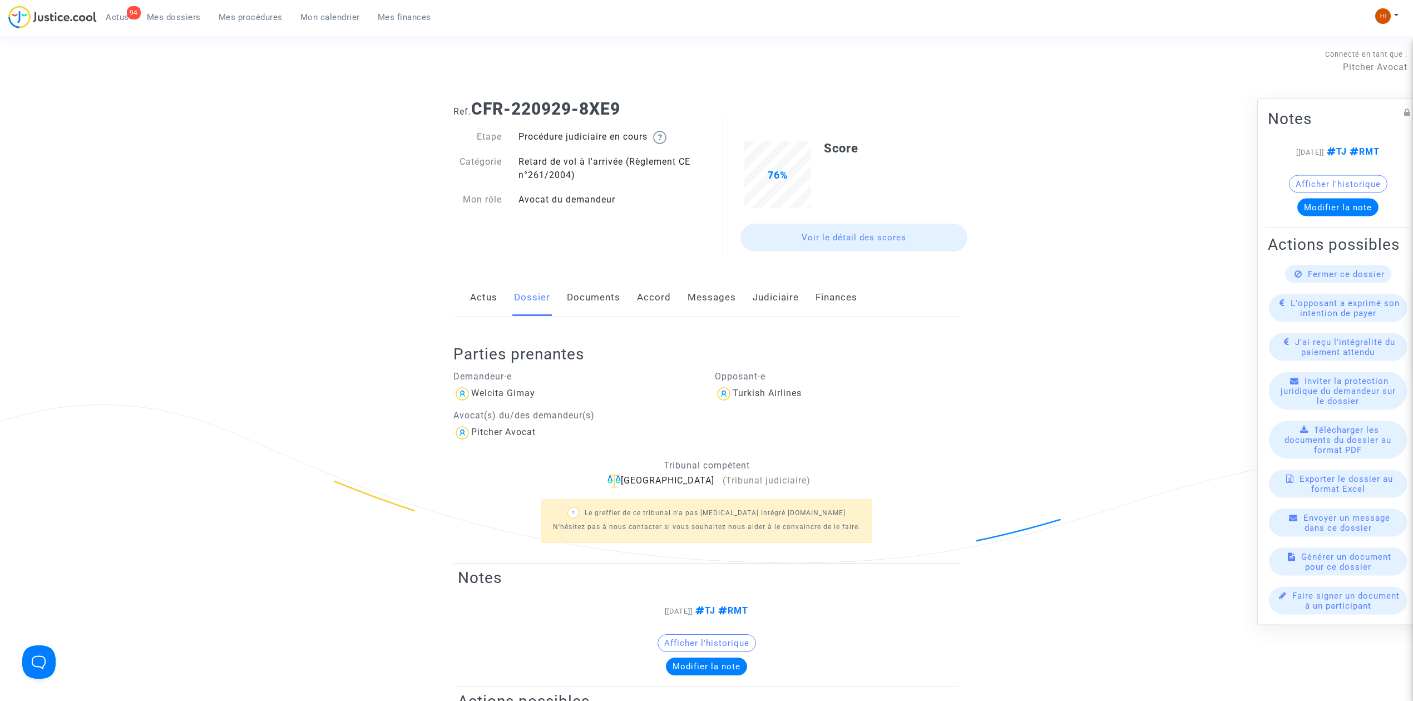
drag, startPoint x: 724, startPoint y: 453, endPoint x: 741, endPoint y: 472, distance: 25.6
click at [724, 454] on div "Tribunal compétent Bordeaux (Tribunal judiciaire) ? Le greffier de ce tribunal …" at bounding box center [707, 502] width 524 height 99
click at [747, 491] on div "? Le greffier de ce tribunal n'a pas [MEDICAL_DATA] intégré [DOMAIN_NAME] N'hés…" at bounding box center [706, 520] width 507 height 64
click at [747, 482] on span "(Tribunal judiciaire)" at bounding box center [767, 480] width 88 height 11
click at [766, 394] on div "Turkish Airlines" at bounding box center [767, 393] width 69 height 11
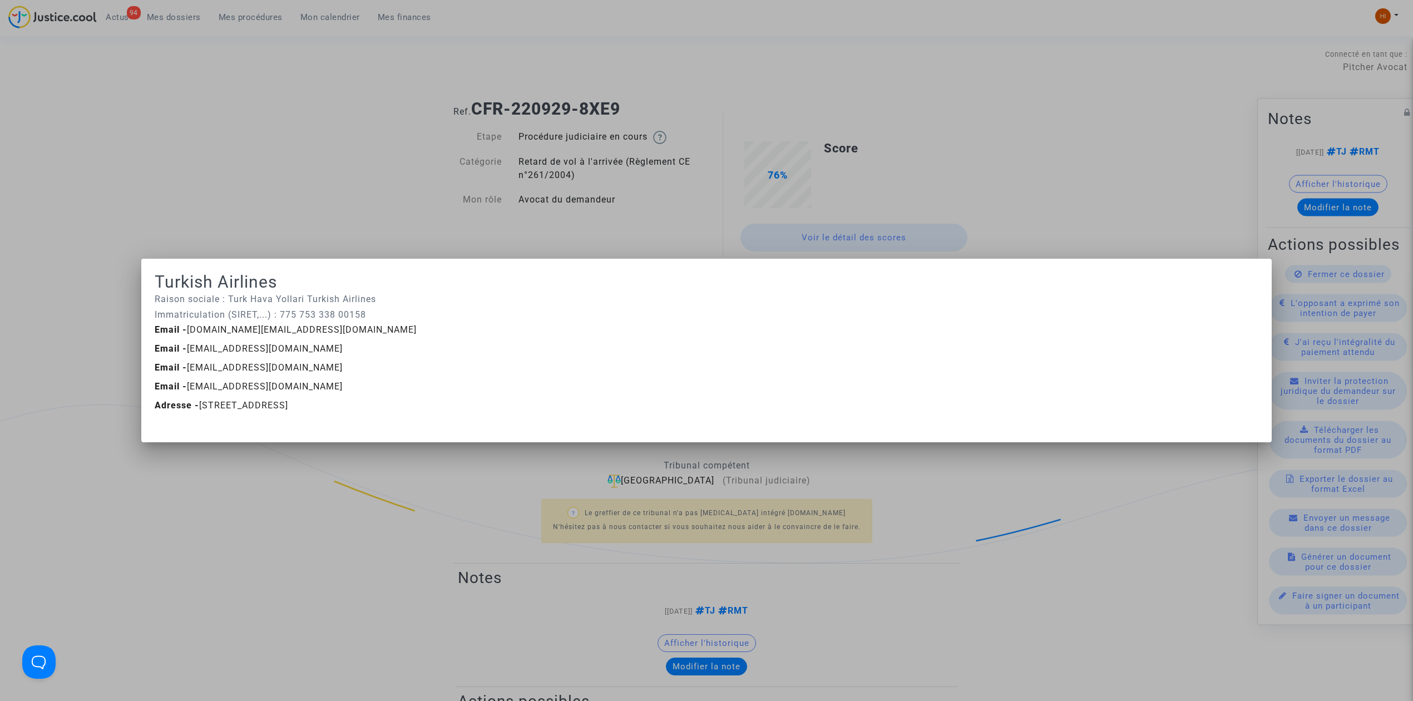
click at [797, 226] on div at bounding box center [706, 350] width 1413 height 701
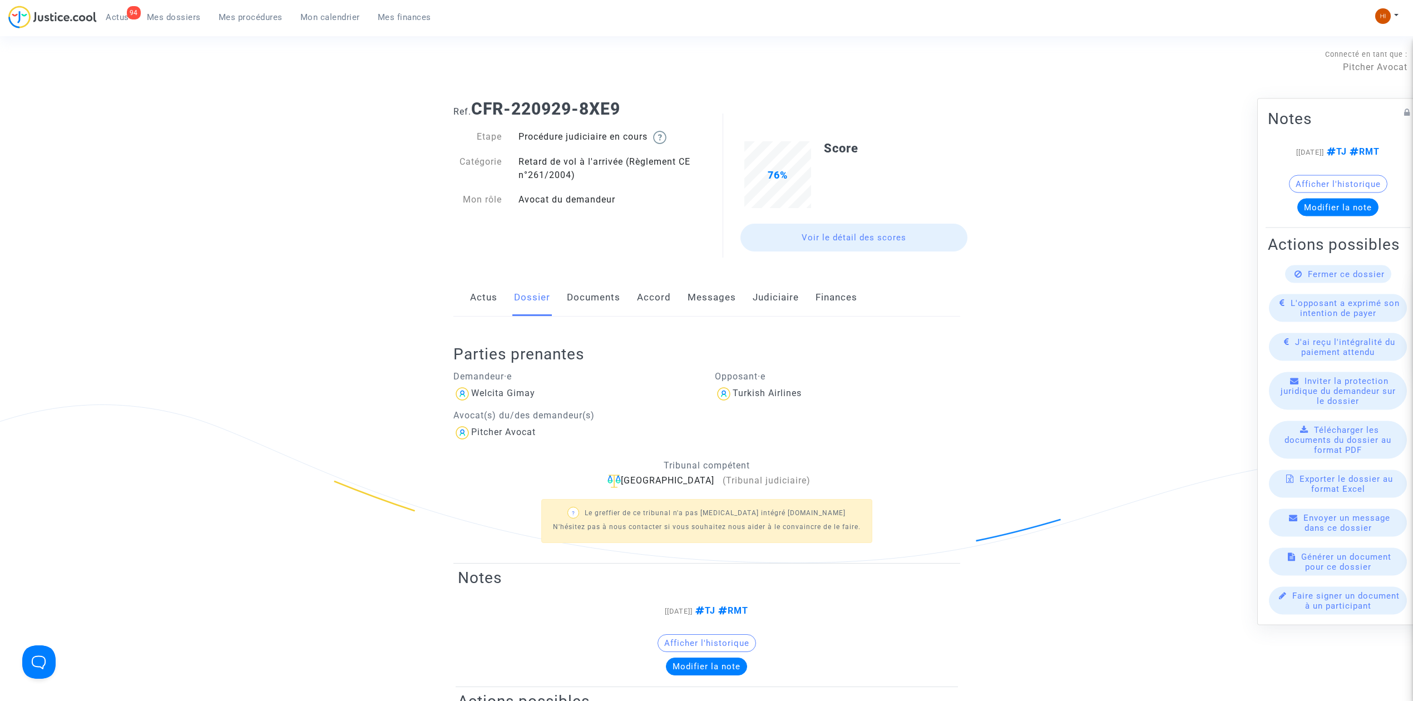
click at [759, 300] on link "Judiciaire" at bounding box center [776, 297] width 46 height 37
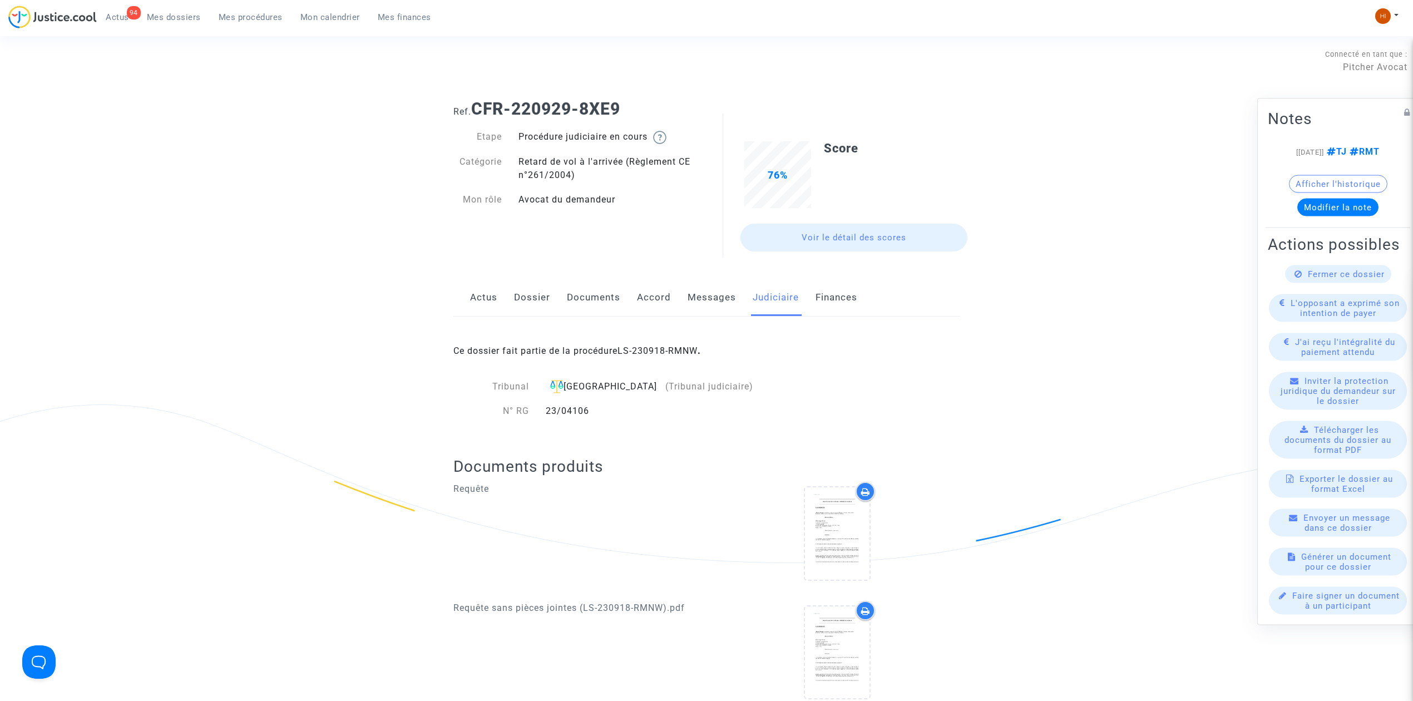
drag, startPoint x: 613, startPoint y: 411, endPoint x: 537, endPoint y: 410, distance: 75.1
click at [537, 410] on div "23/04106" at bounding box center [649, 411] width 225 height 13
copy div "23/04106"
click at [672, 352] on link "LS-230918-RMNW" at bounding box center [658, 351] width 80 height 11
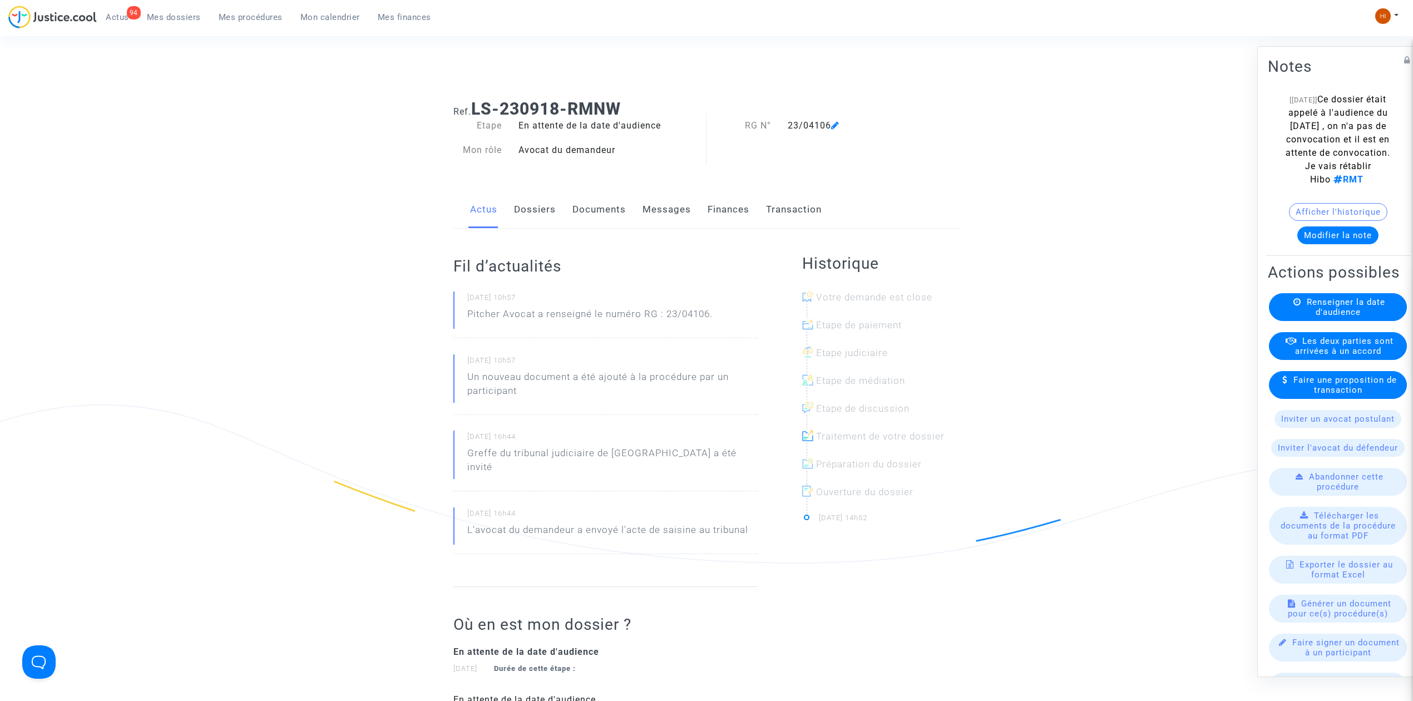
click at [602, 218] on link "Documents" at bounding box center [599, 209] width 53 height 37
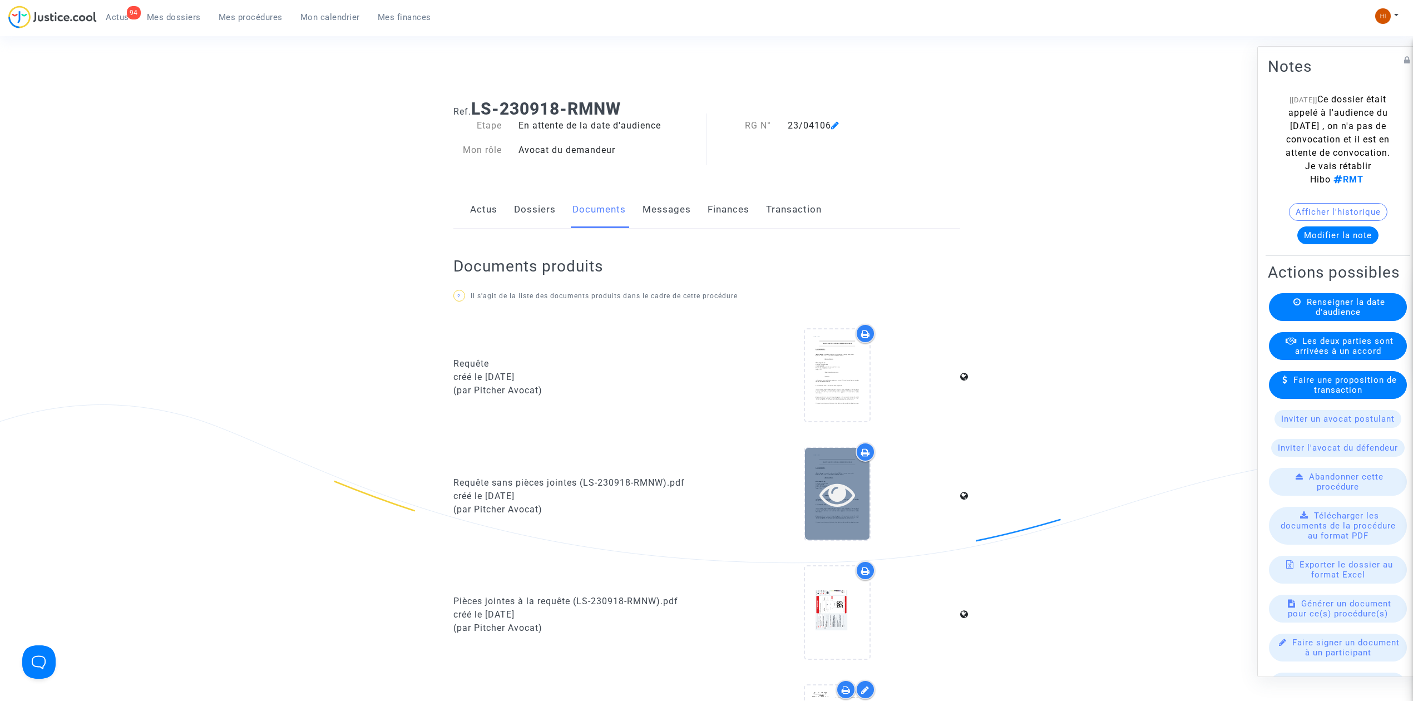
click at [831, 486] on icon at bounding box center [838, 494] width 36 height 36
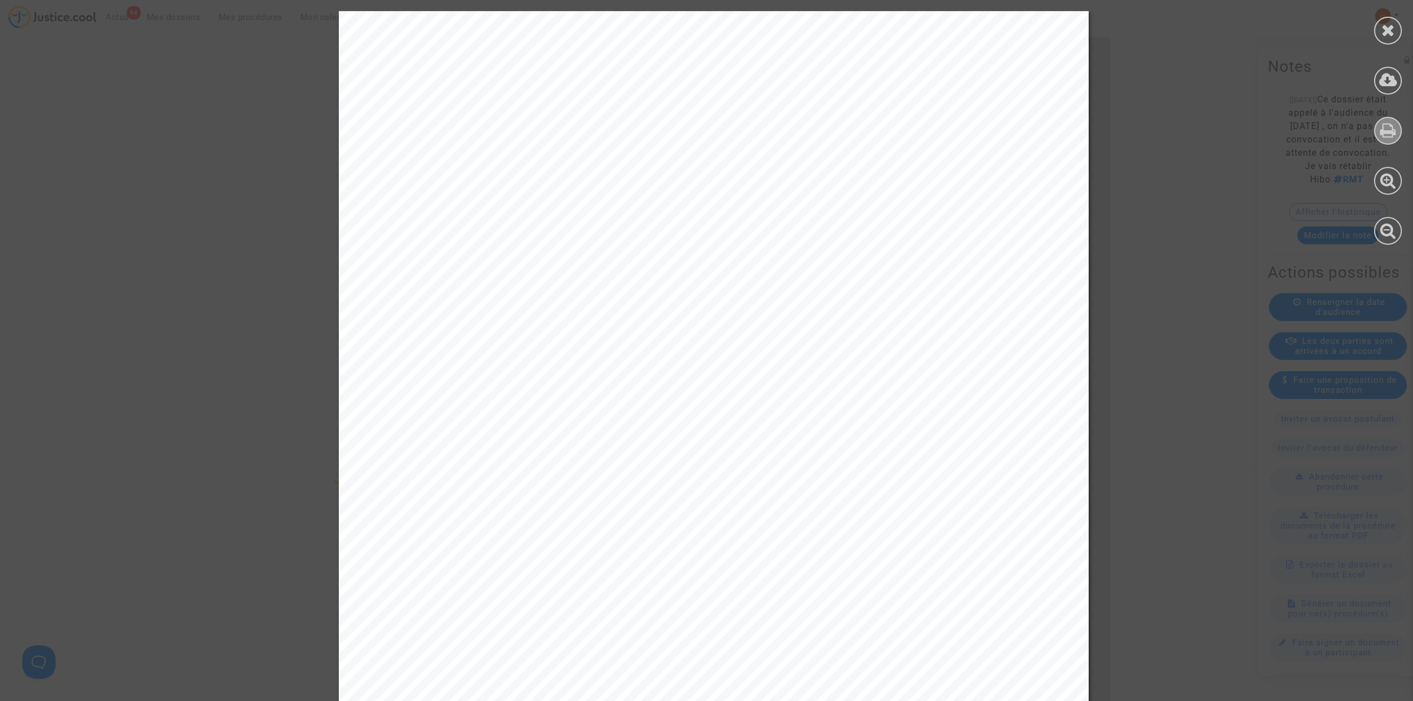
click at [1387, 143] on div at bounding box center [1388, 131] width 28 height 28
click at [1389, 137] on icon at bounding box center [1388, 130] width 16 height 17
click at [1390, 38] on div at bounding box center [1388, 31] width 28 height 28
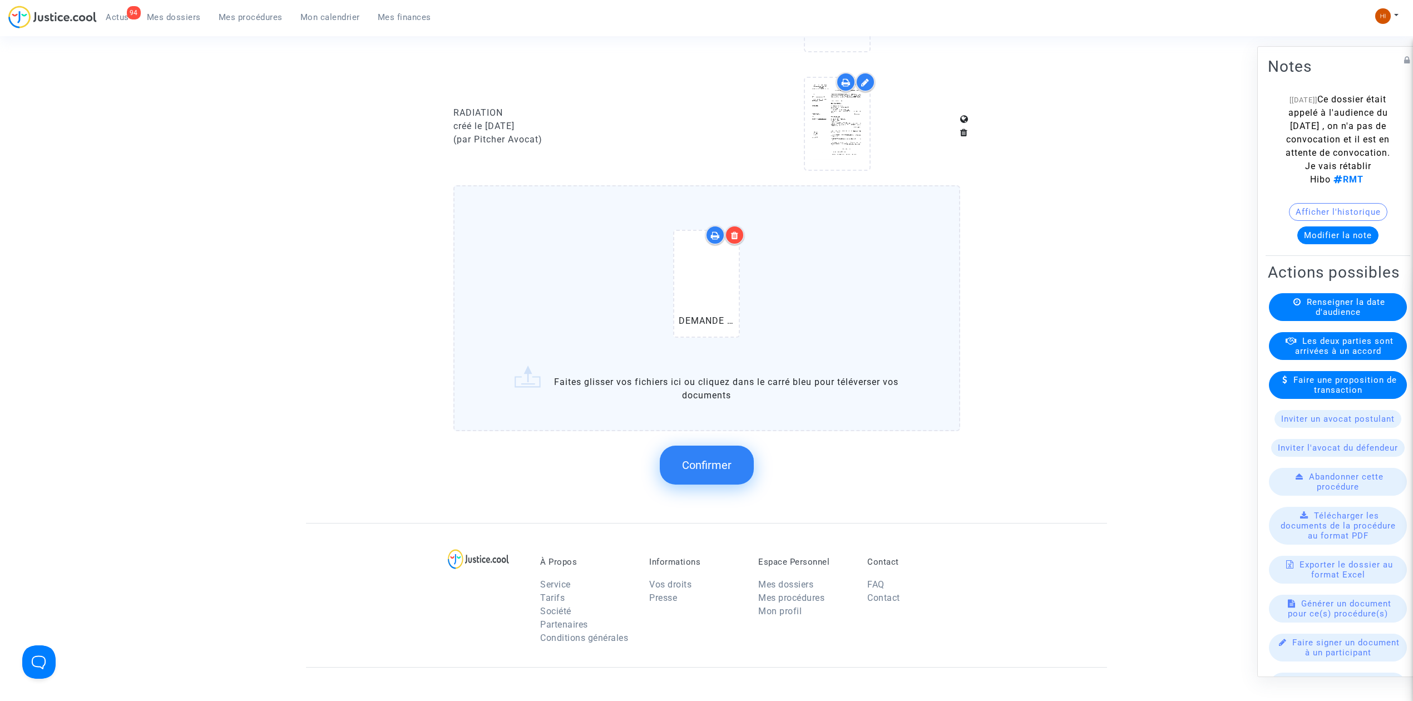
scroll to position [742, 0]
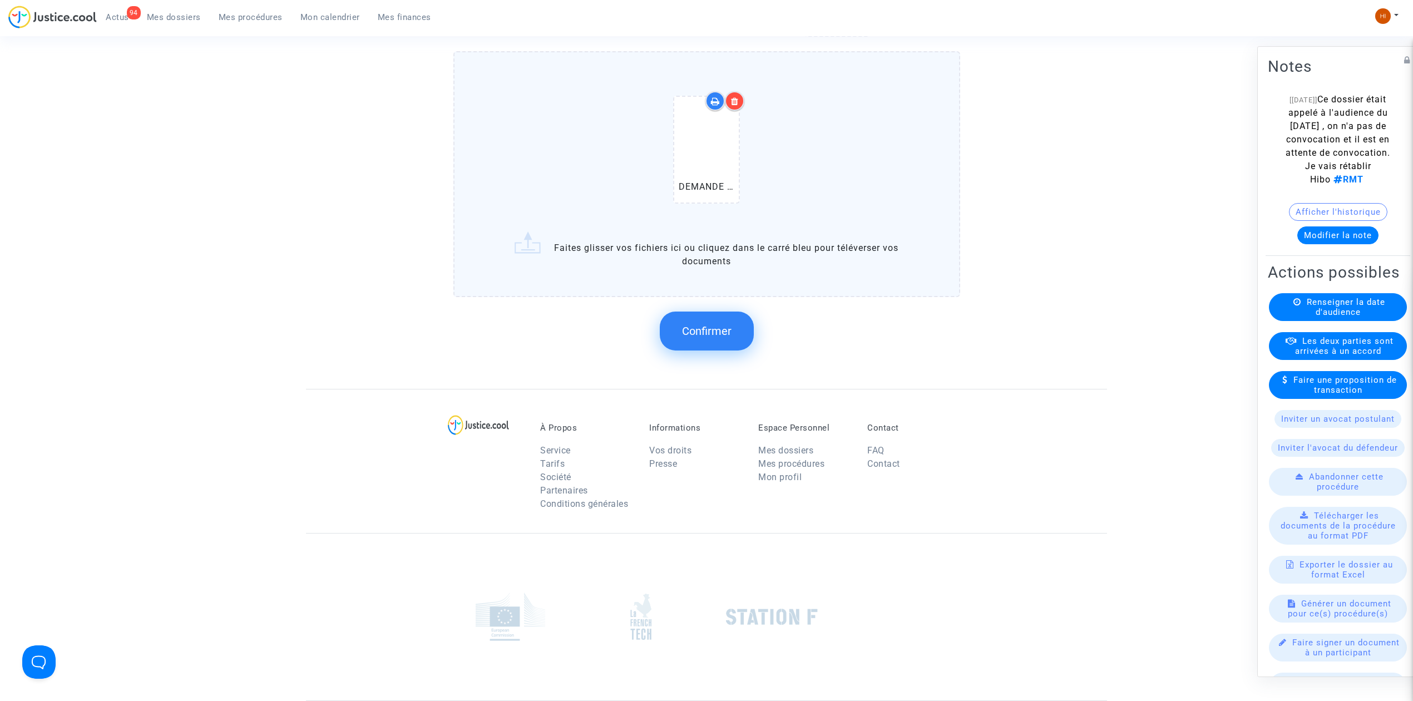
click at [728, 329] on span "Confirmer" at bounding box center [707, 330] width 50 height 13
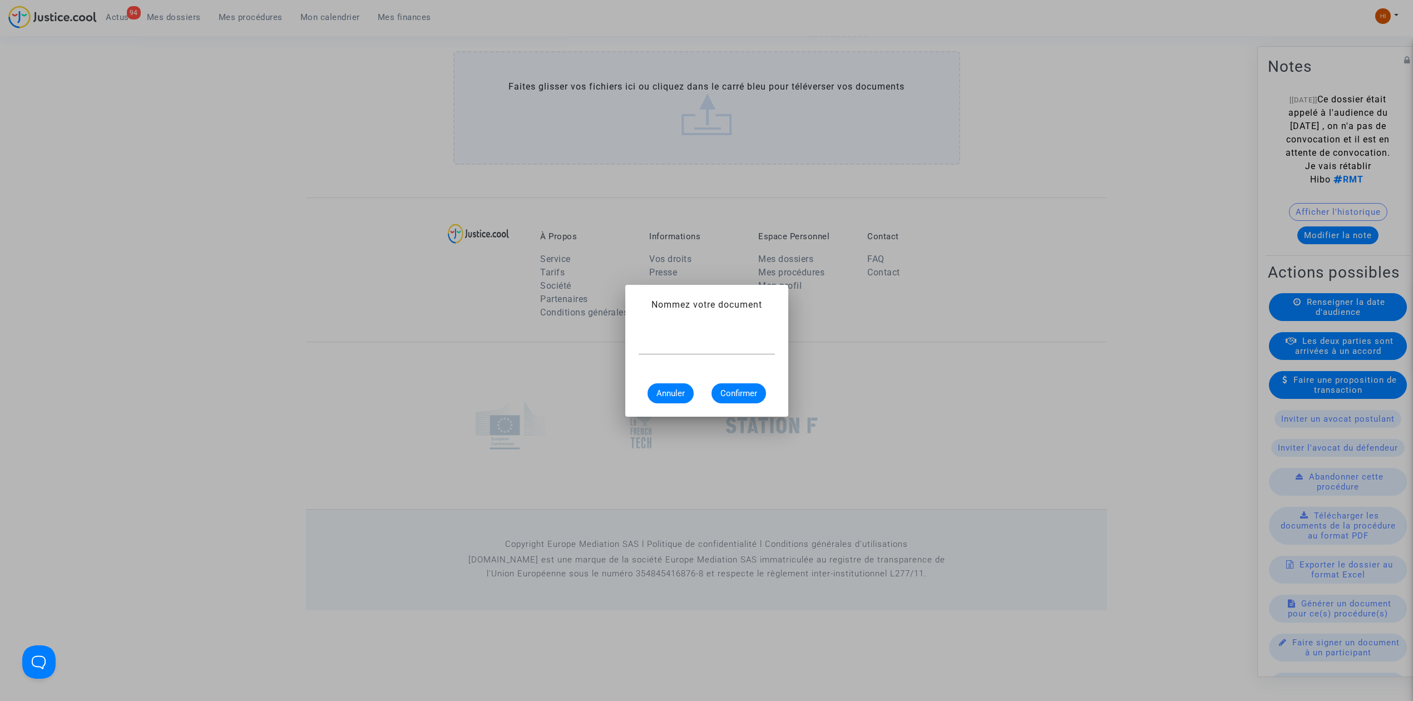
scroll to position [0, 0]
click at [680, 352] on div at bounding box center [707, 341] width 136 height 25
paste input "DEMANDE DE RETABLISSEMENT"
type input "DEMANDE DE RETABLISSEMENT"
click at [749, 388] on span "Confirmer" at bounding box center [739, 393] width 37 height 10
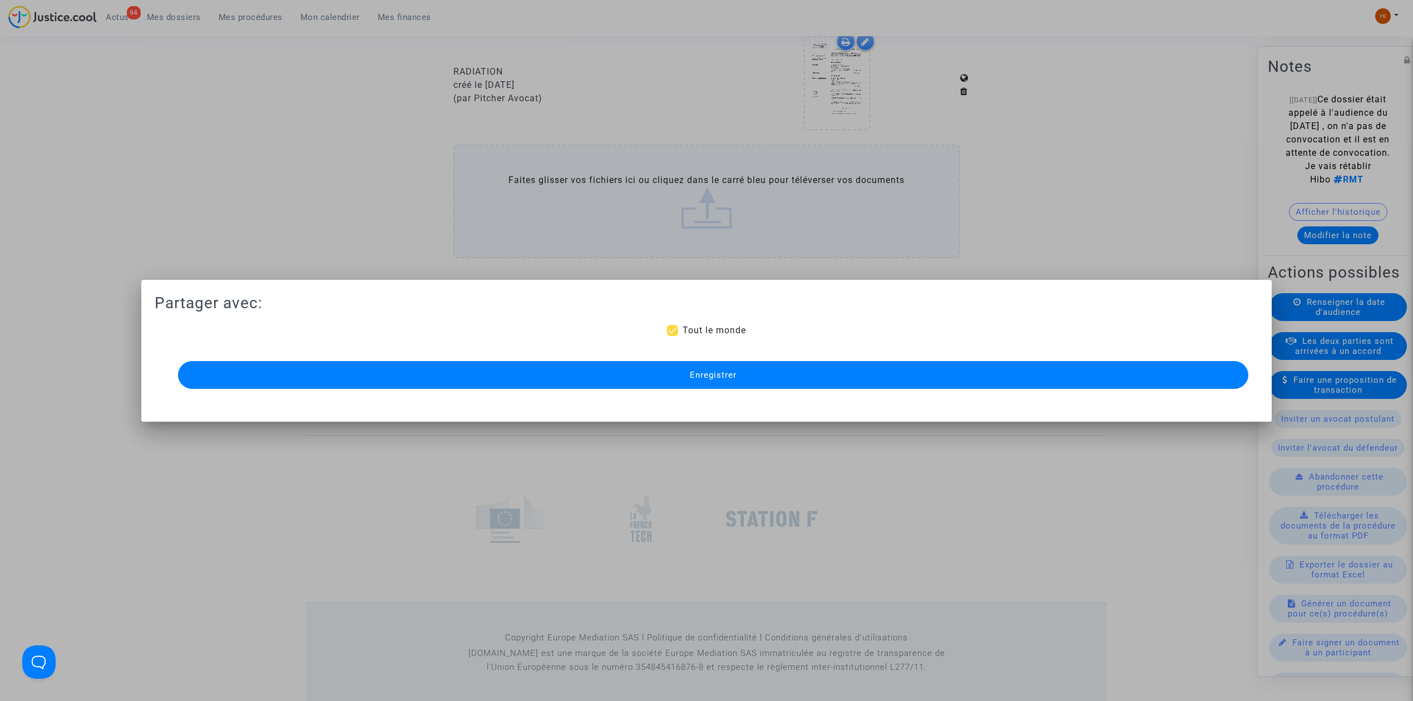
click at [1055, 375] on button "Enregistrer" at bounding box center [713, 375] width 1071 height 28
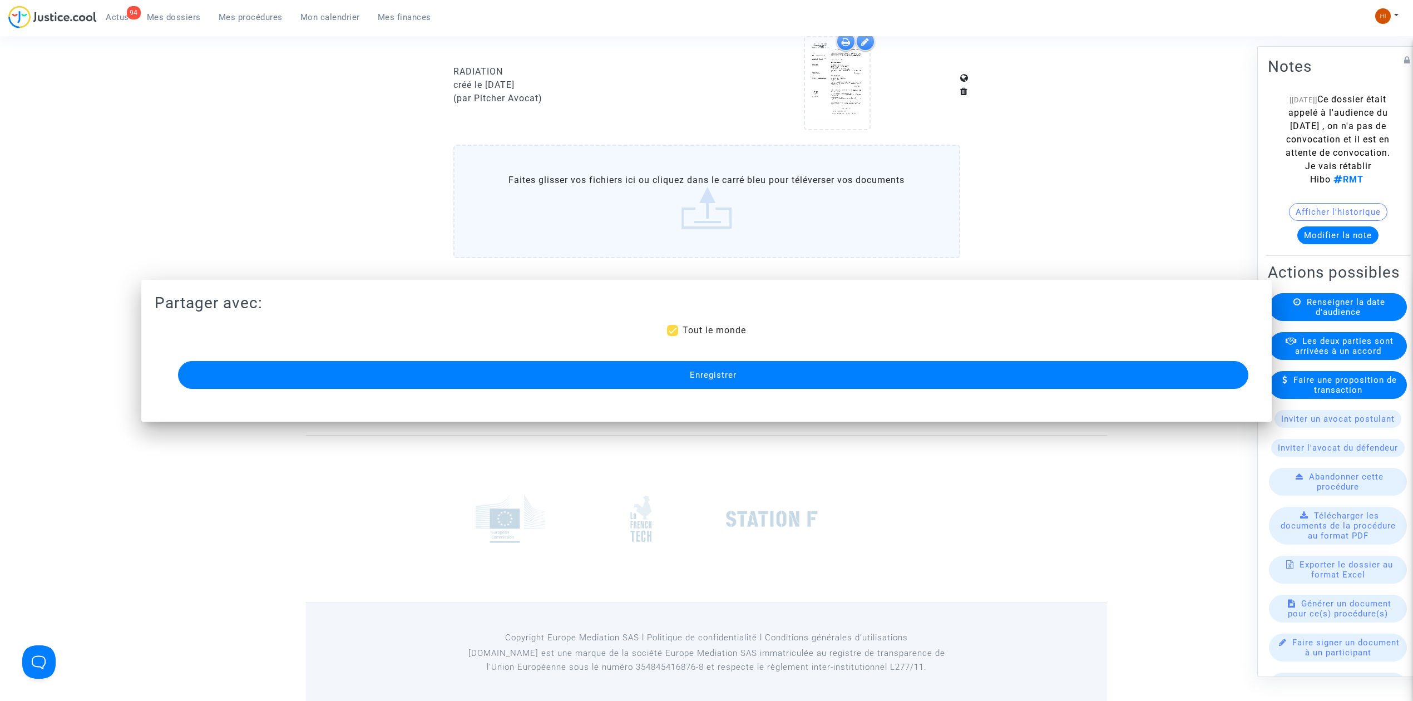
scroll to position [648, 0]
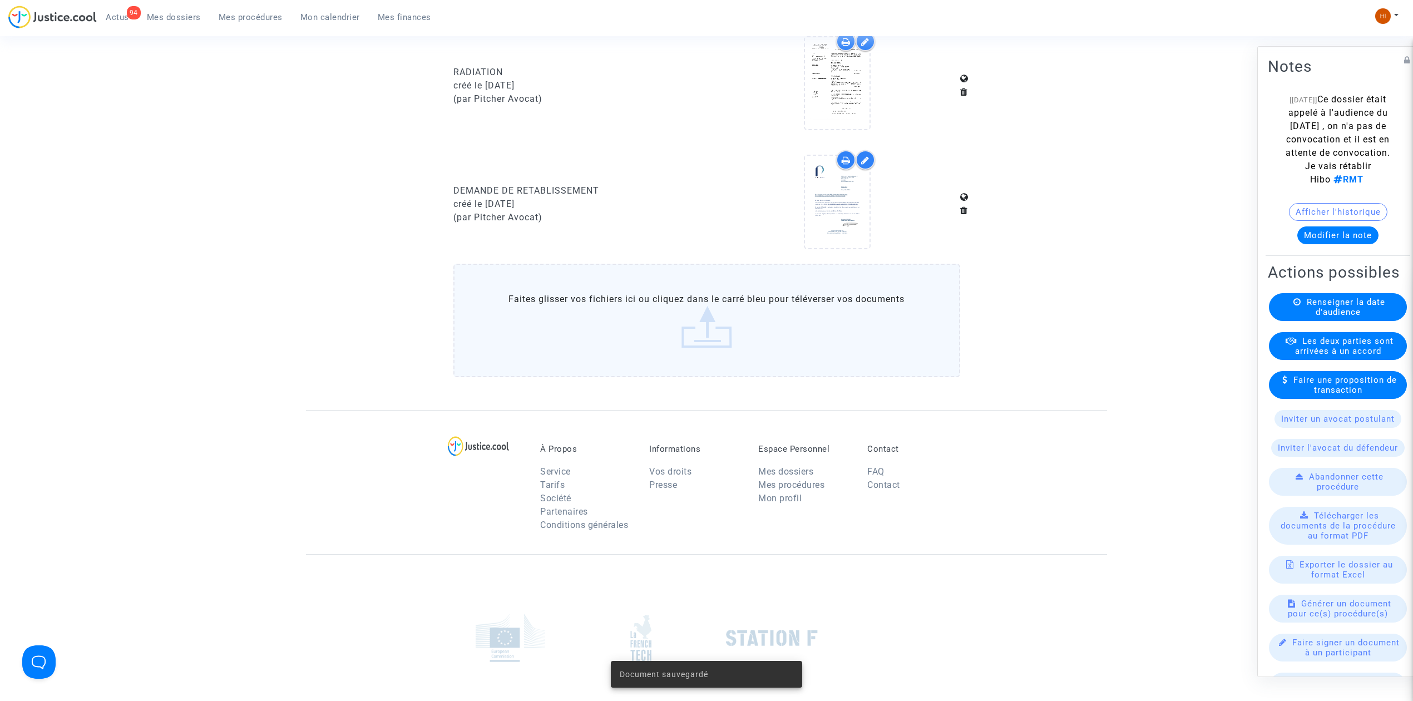
click at [1311, 244] on button "Modifier la note" at bounding box center [1338, 235] width 81 height 18
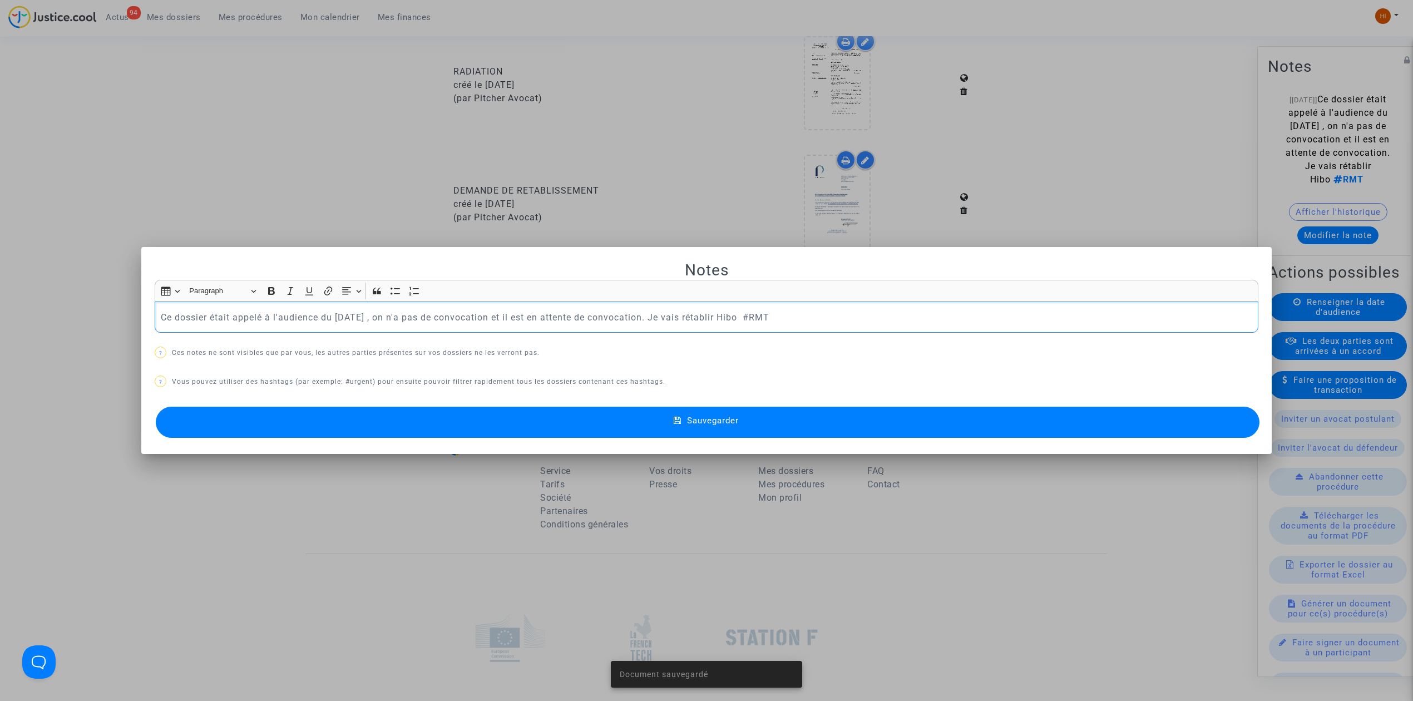
scroll to position [0, 0]
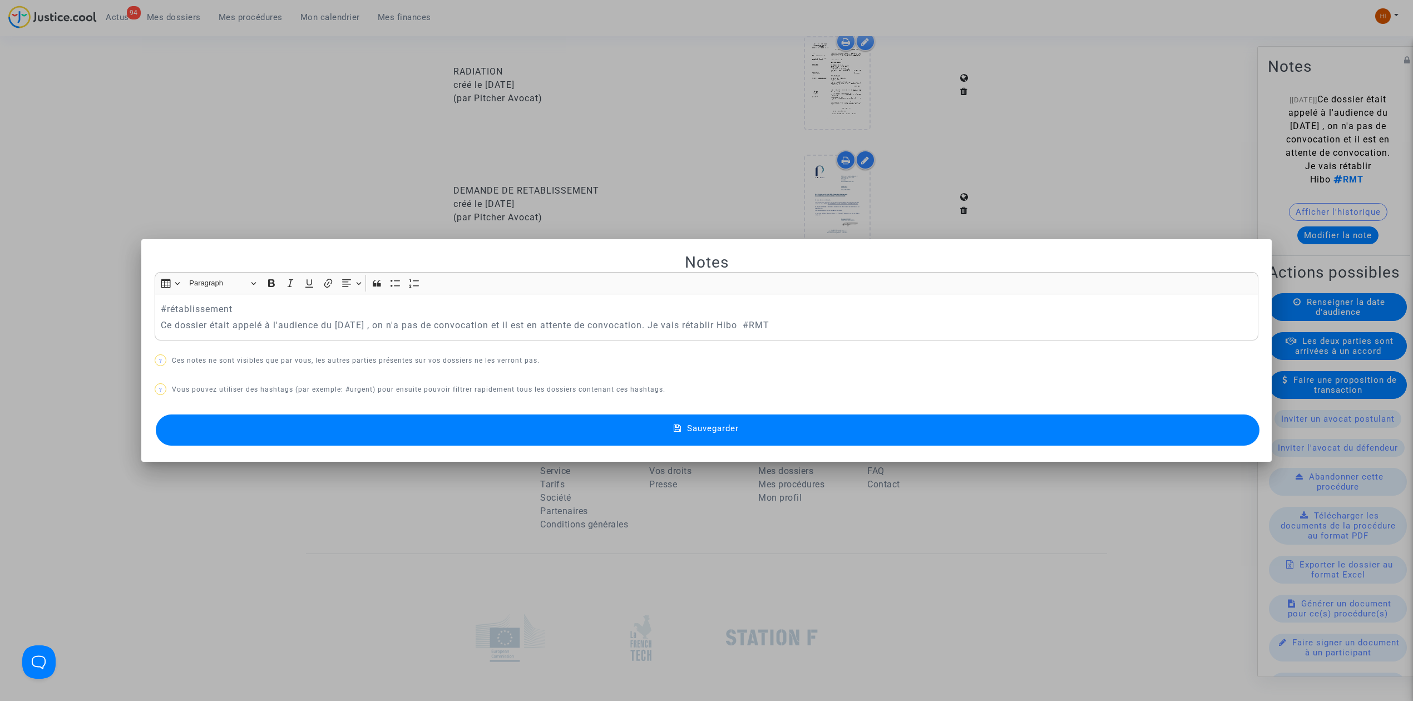
drag, startPoint x: 254, startPoint y: 430, endPoint x: 241, endPoint y: 437, distance: 15.0
click at [254, 432] on button "Sauvegarder" at bounding box center [708, 430] width 1104 height 31
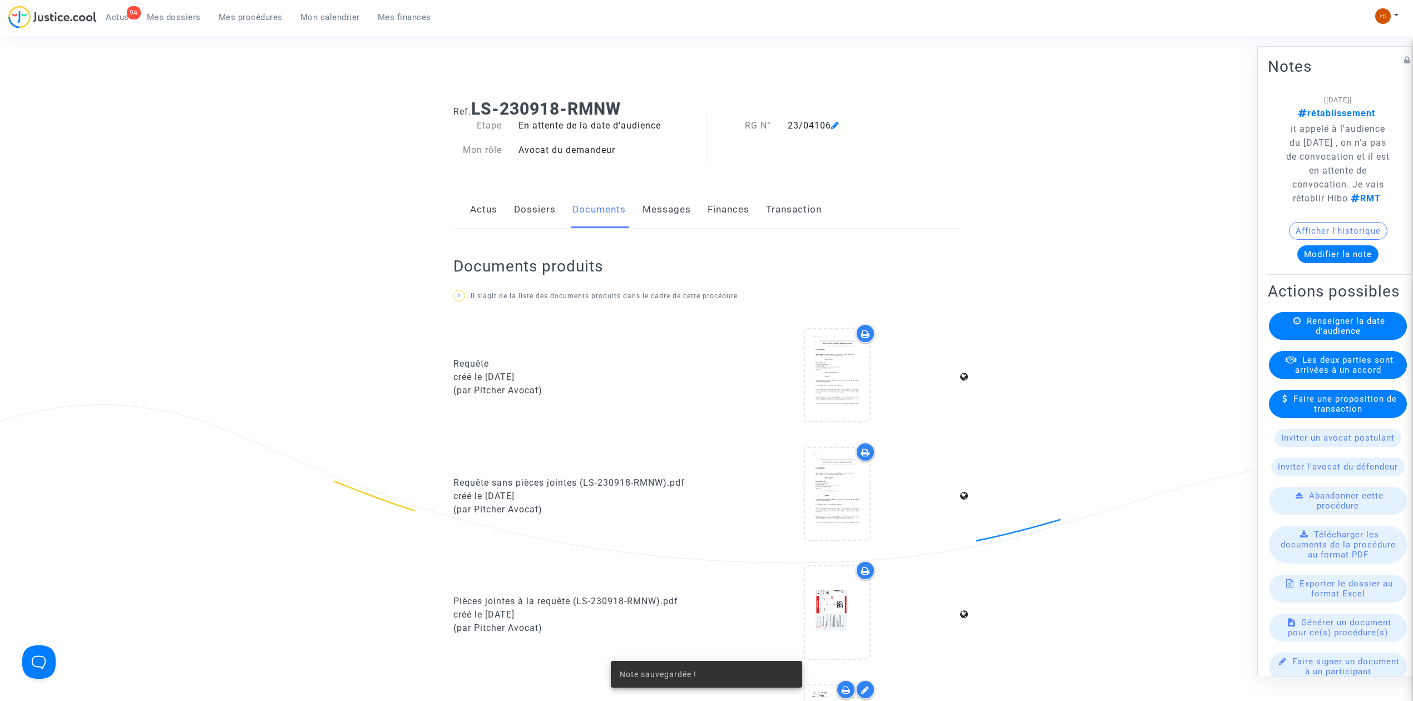
scroll to position [648, 0]
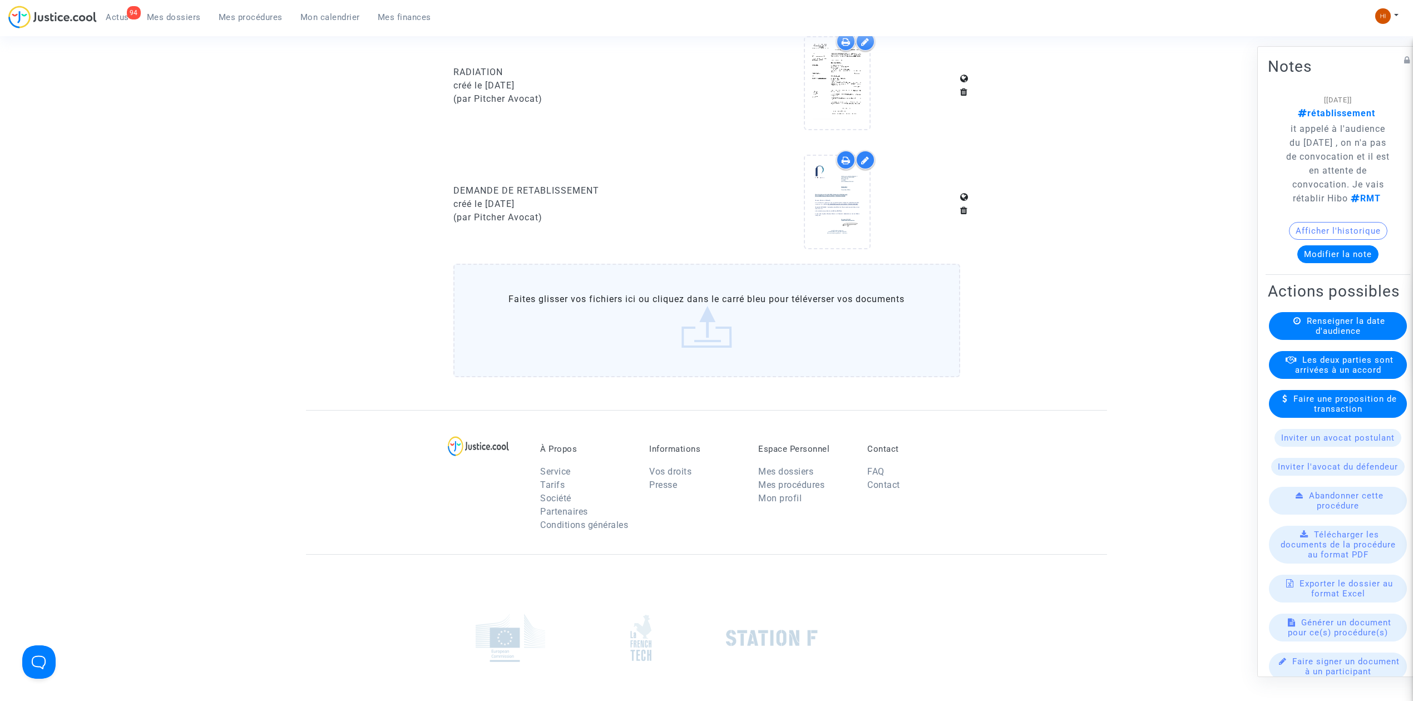
click at [252, 16] on span "Mes procédures" at bounding box center [251, 17] width 64 height 10
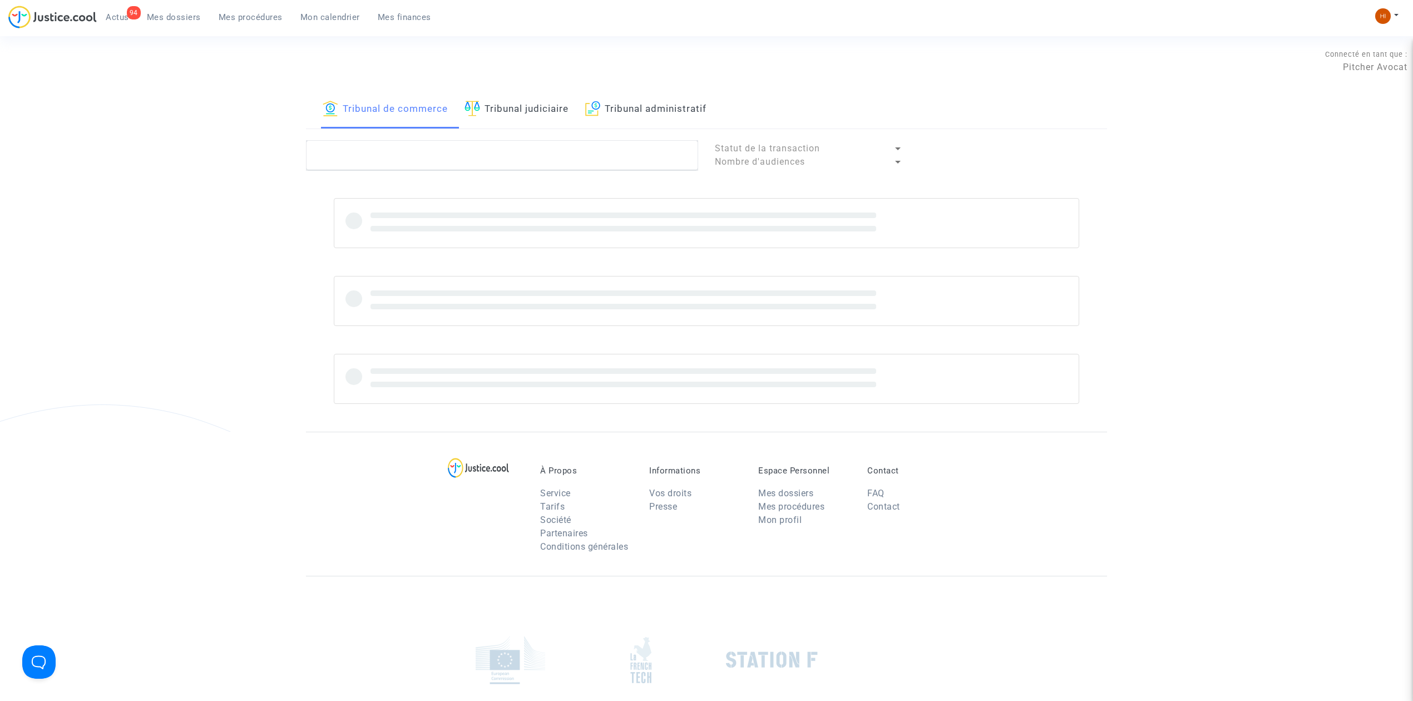
click at [569, 109] on link "Tribunal judiciaire" at bounding box center [517, 110] width 104 height 38
click at [549, 119] on link "Tribunal judiciaire" at bounding box center [517, 110] width 104 height 38
click at [535, 152] on textarea at bounding box center [502, 155] width 392 height 30
type textarea "perle lacombe"
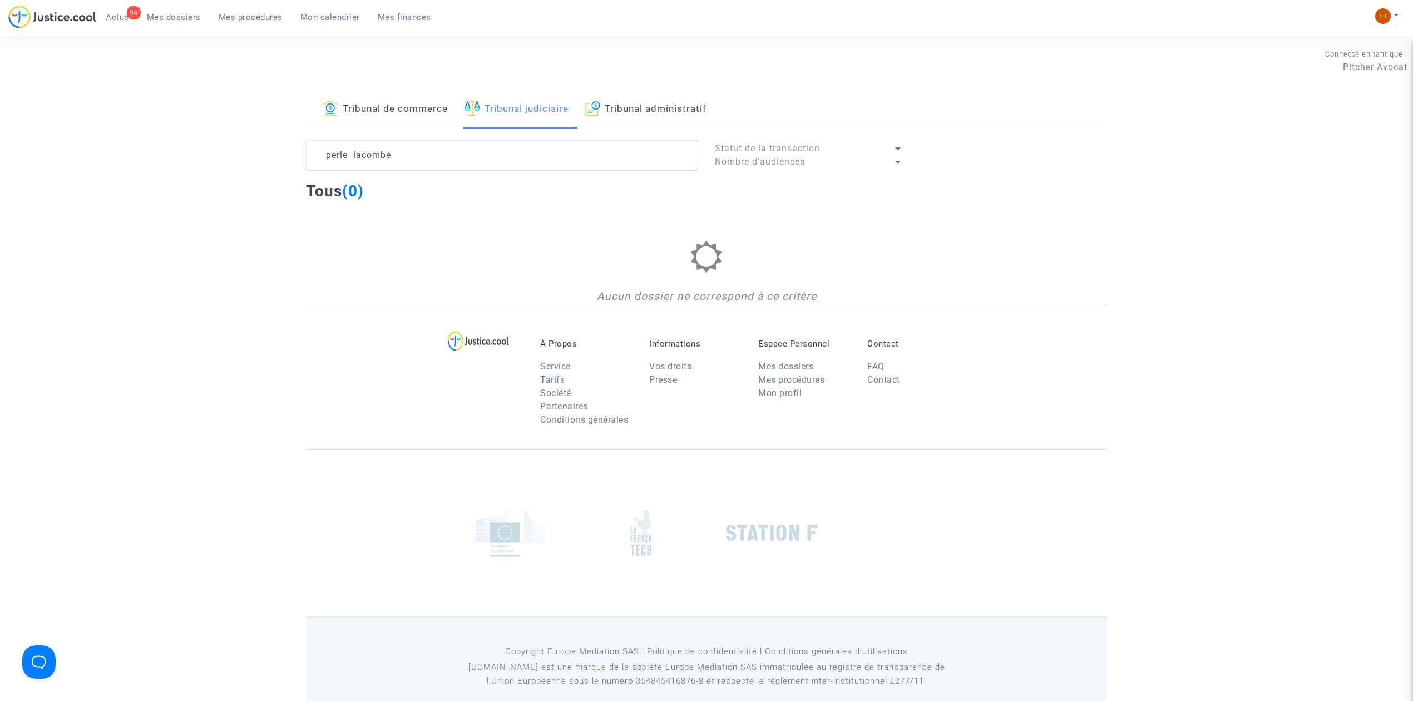
drag, startPoint x: 169, startPoint y: 16, endPoint x: 313, endPoint y: 48, distance: 147.0
click at [169, 16] on span "Mes dossiers" at bounding box center [174, 17] width 54 height 10
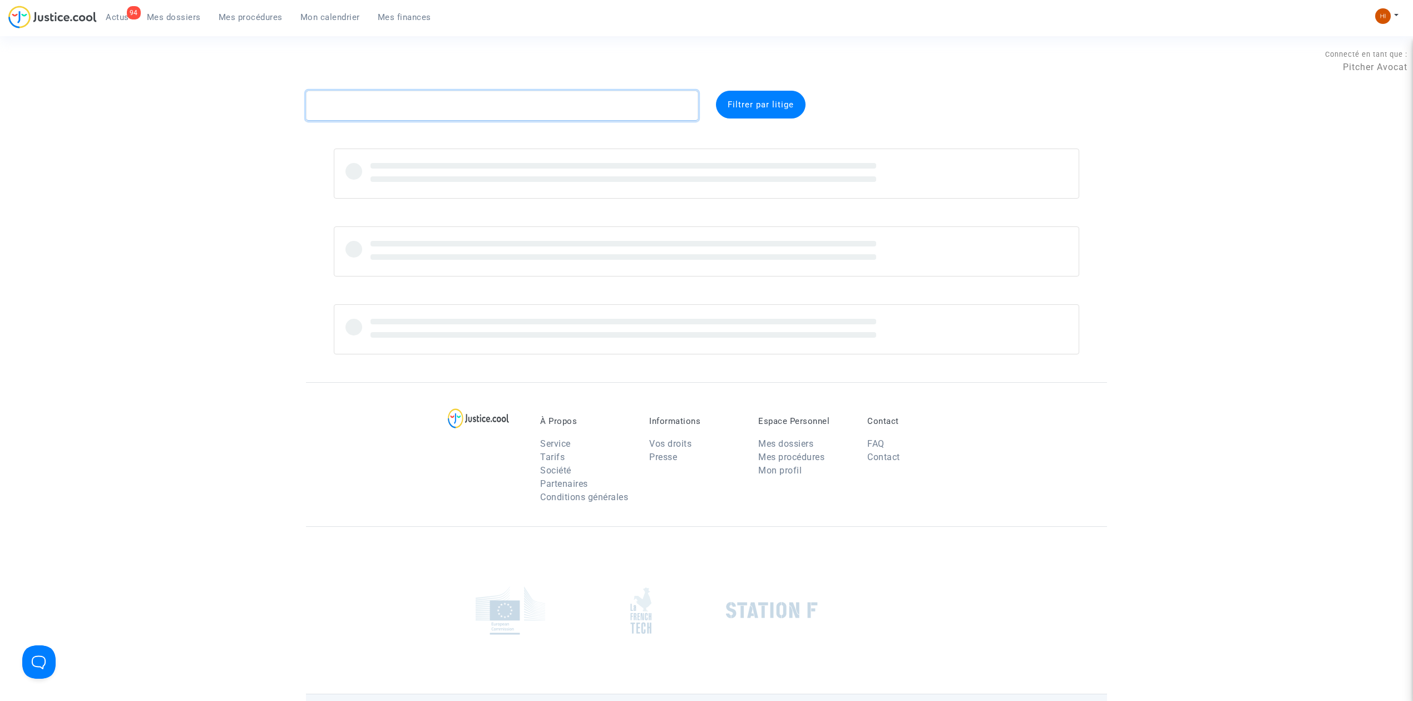
click at [561, 112] on textarea at bounding box center [502, 106] width 392 height 30
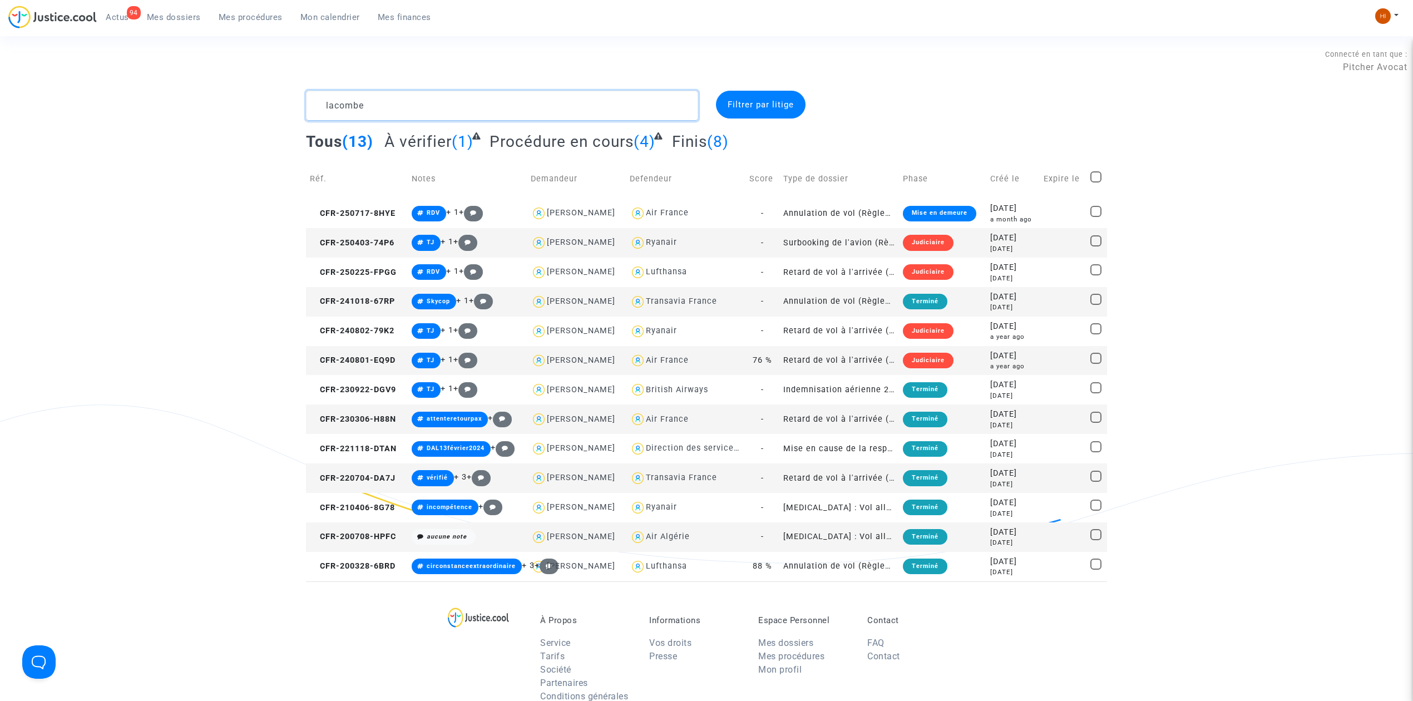
type textarea "lacombe"
click at [228, 20] on span "Mes procédures" at bounding box center [251, 17] width 64 height 10
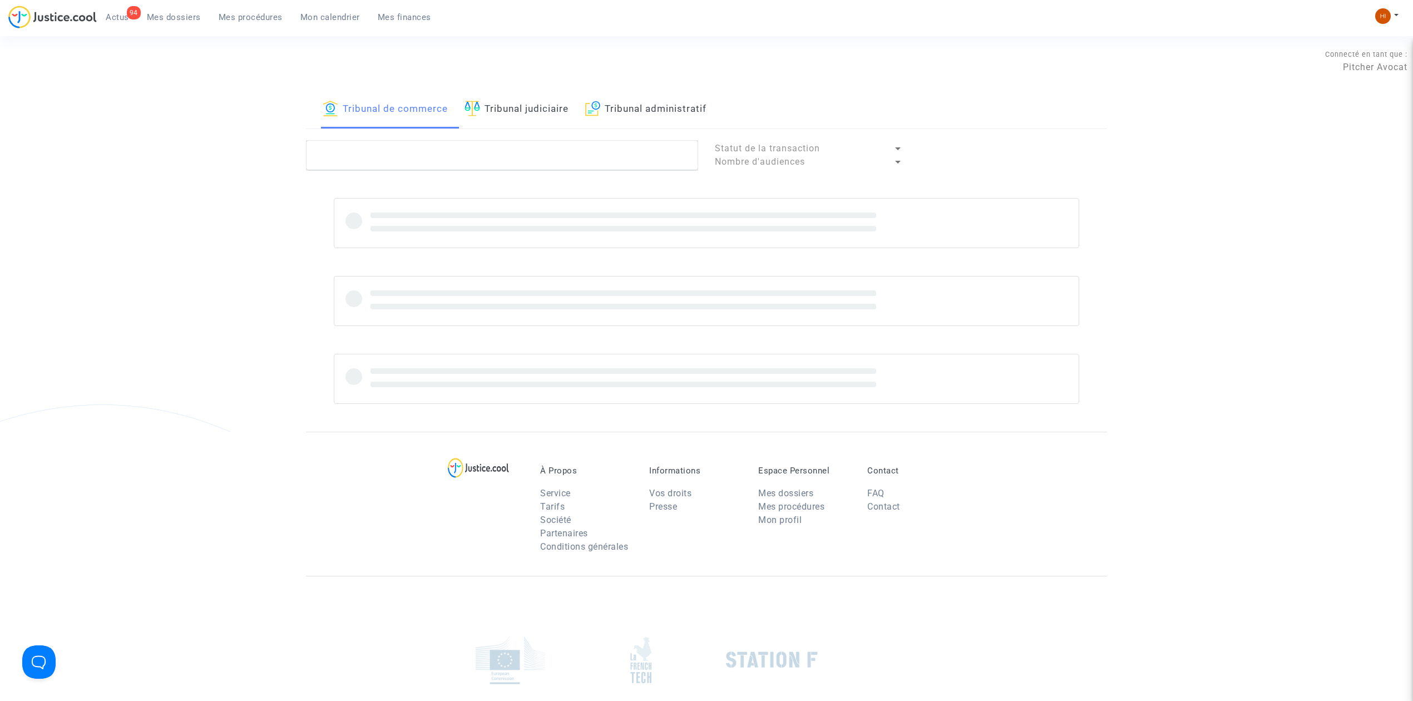
drag, startPoint x: 549, startPoint y: 116, endPoint x: 546, endPoint y: 139, distance: 23.5
click at [550, 116] on link "Tribunal judiciaire" at bounding box center [517, 110] width 104 height 38
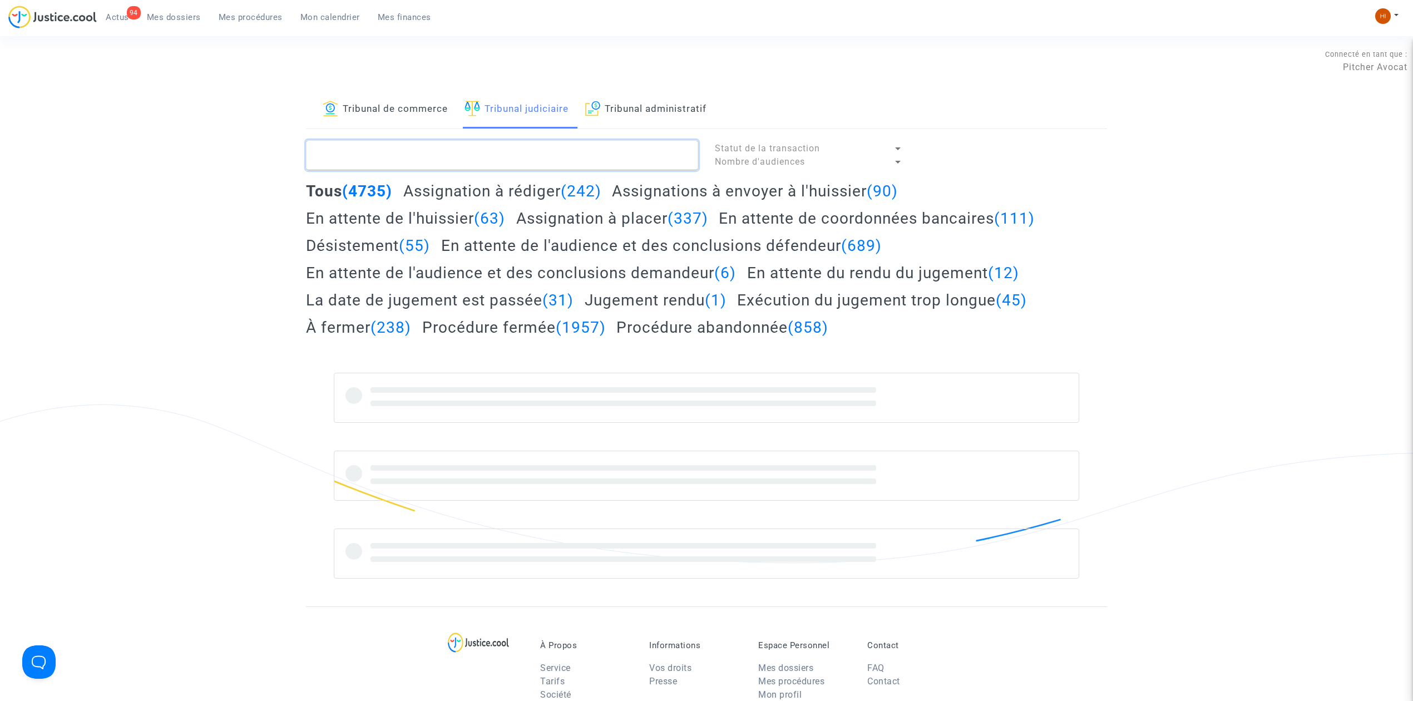
paste textarea "LS-240926-3UEB"
click at [537, 150] on textarea at bounding box center [502, 155] width 392 height 30
click at [531, 150] on textarea at bounding box center [502, 155] width 392 height 30
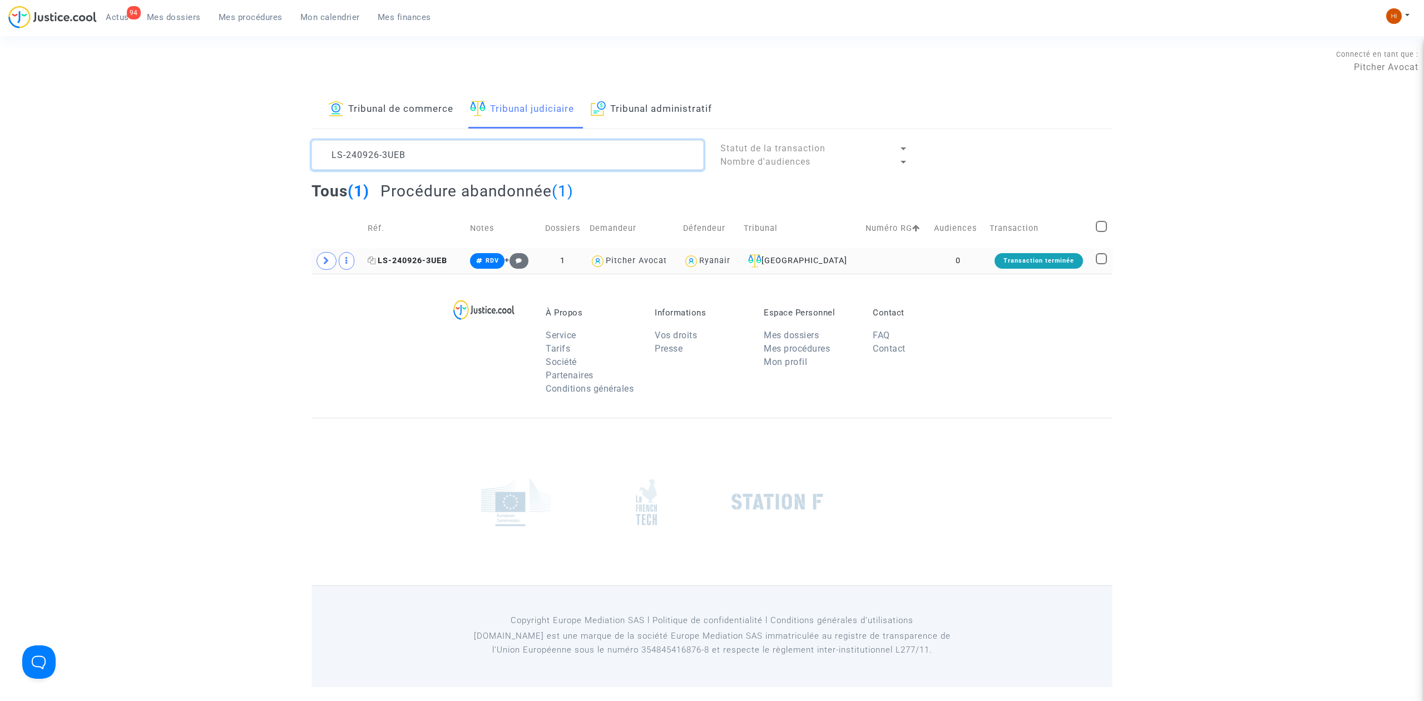
type textarea "LS-240926-3UEB"
drag, startPoint x: 415, startPoint y: 260, endPoint x: 706, endPoint y: 203, distance: 296.6
click at [412, 260] on span "LS-240926-3UEB" at bounding box center [408, 260] width 80 height 9
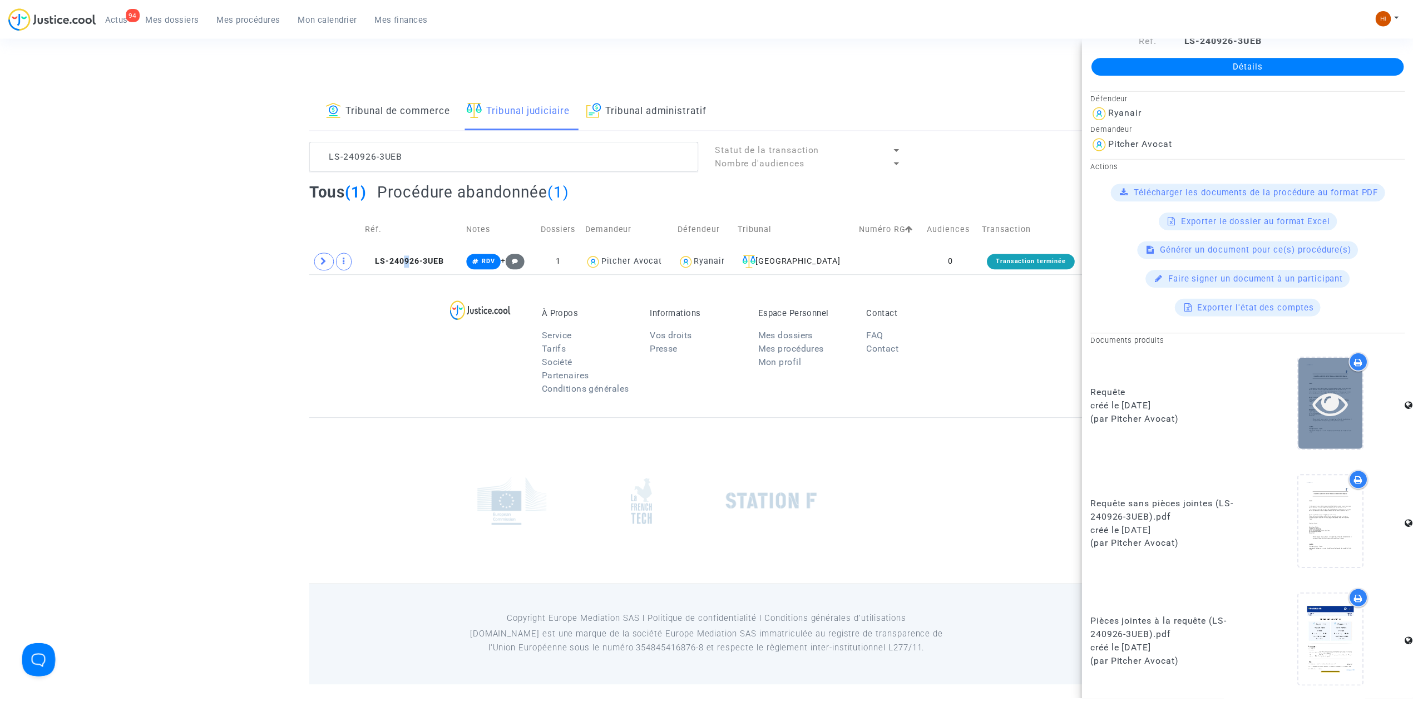
scroll to position [36, 0]
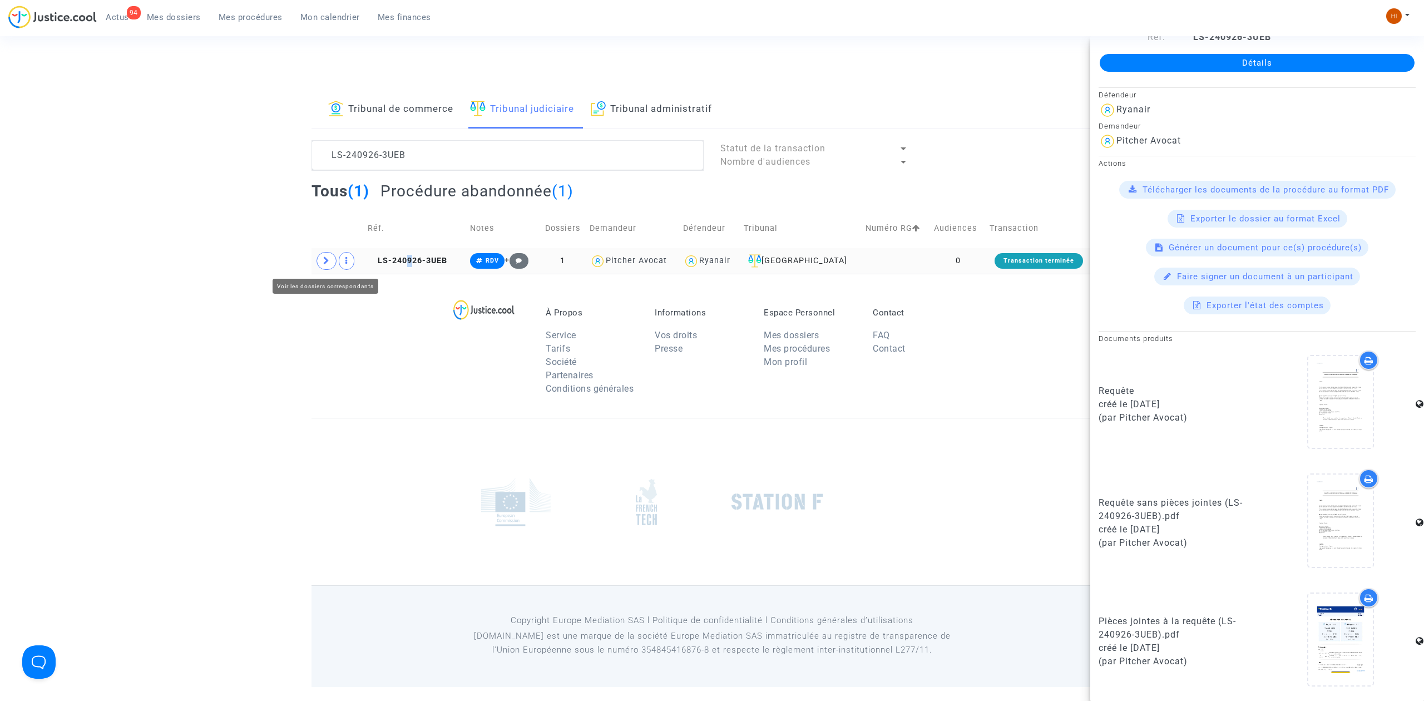
click at [324, 261] on icon at bounding box center [326, 261] width 7 height 8
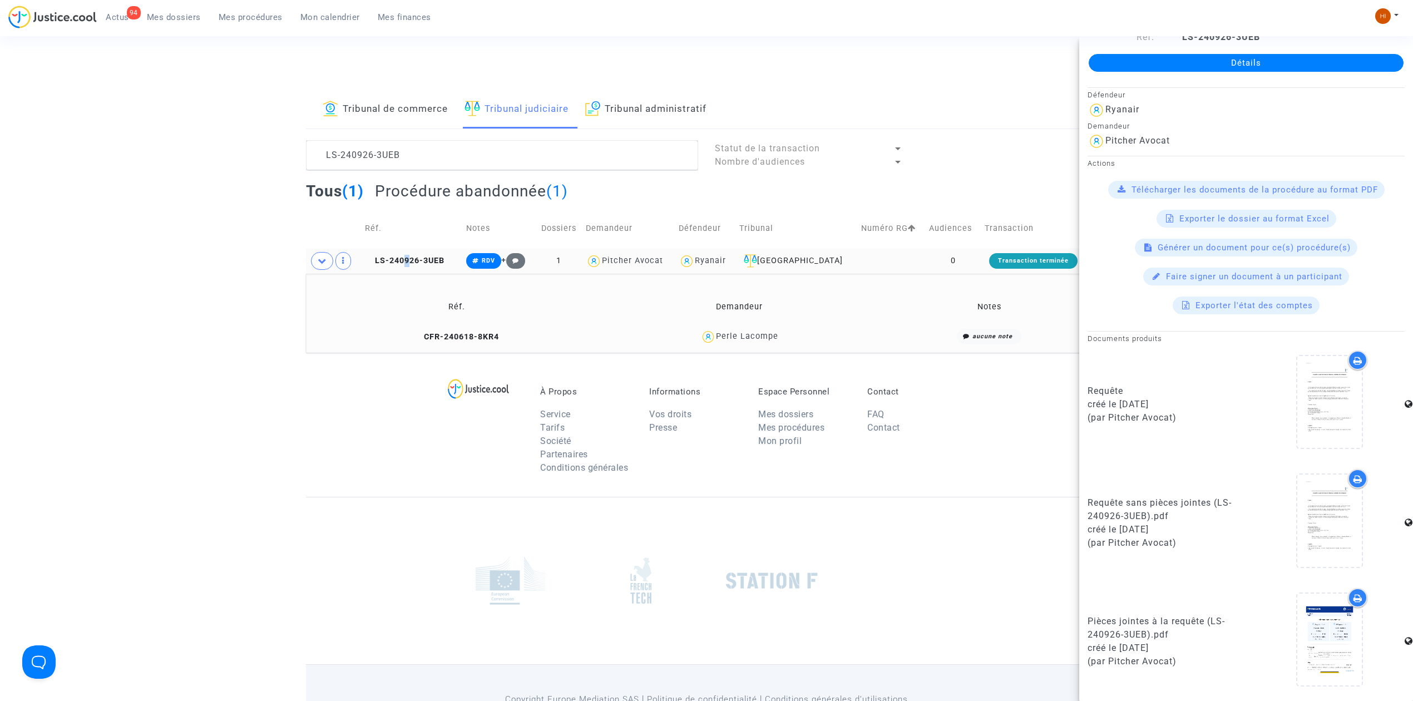
drag, startPoint x: 470, startPoint y: 332, endPoint x: 544, endPoint y: 323, distance: 74.6
click at [471, 332] on span "CFR-240618-8KR4" at bounding box center [456, 336] width 85 height 9
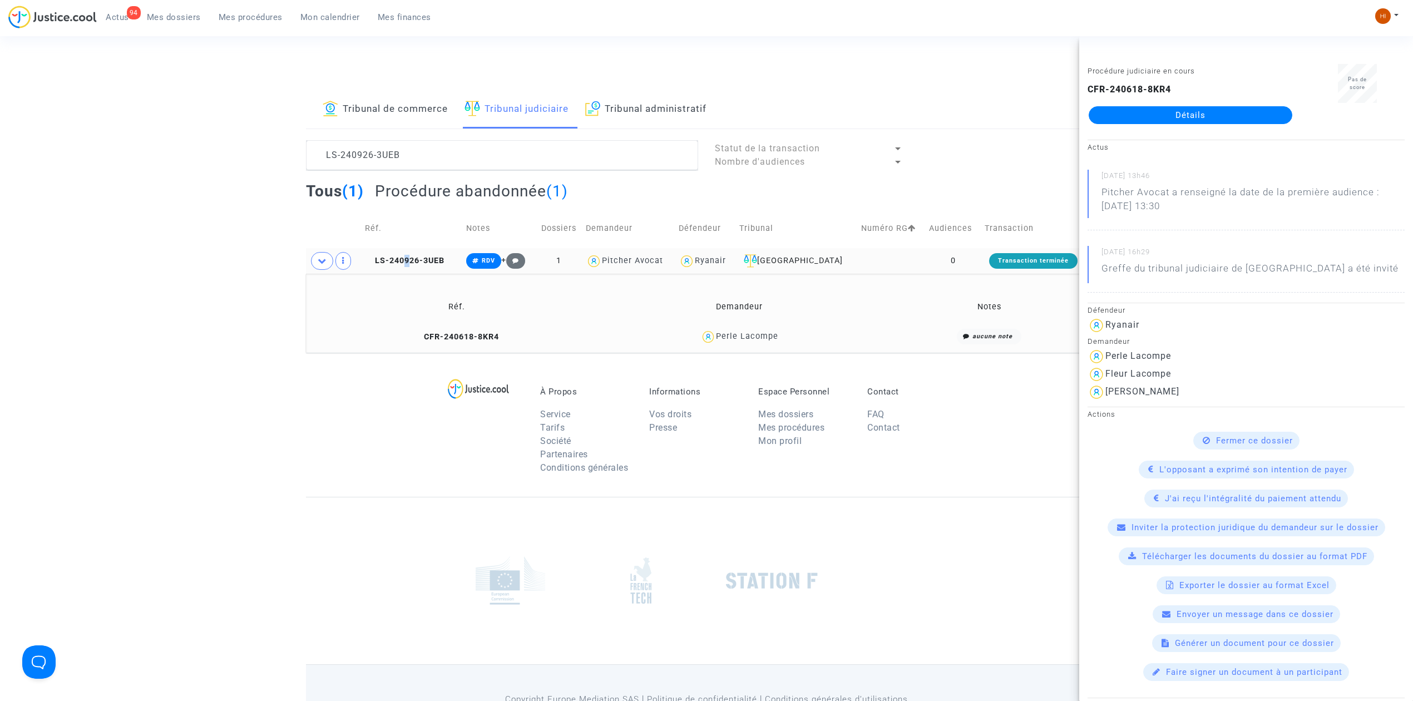
scroll to position [0, 0]
click at [1229, 114] on link "Détails" at bounding box center [1191, 117] width 204 height 18
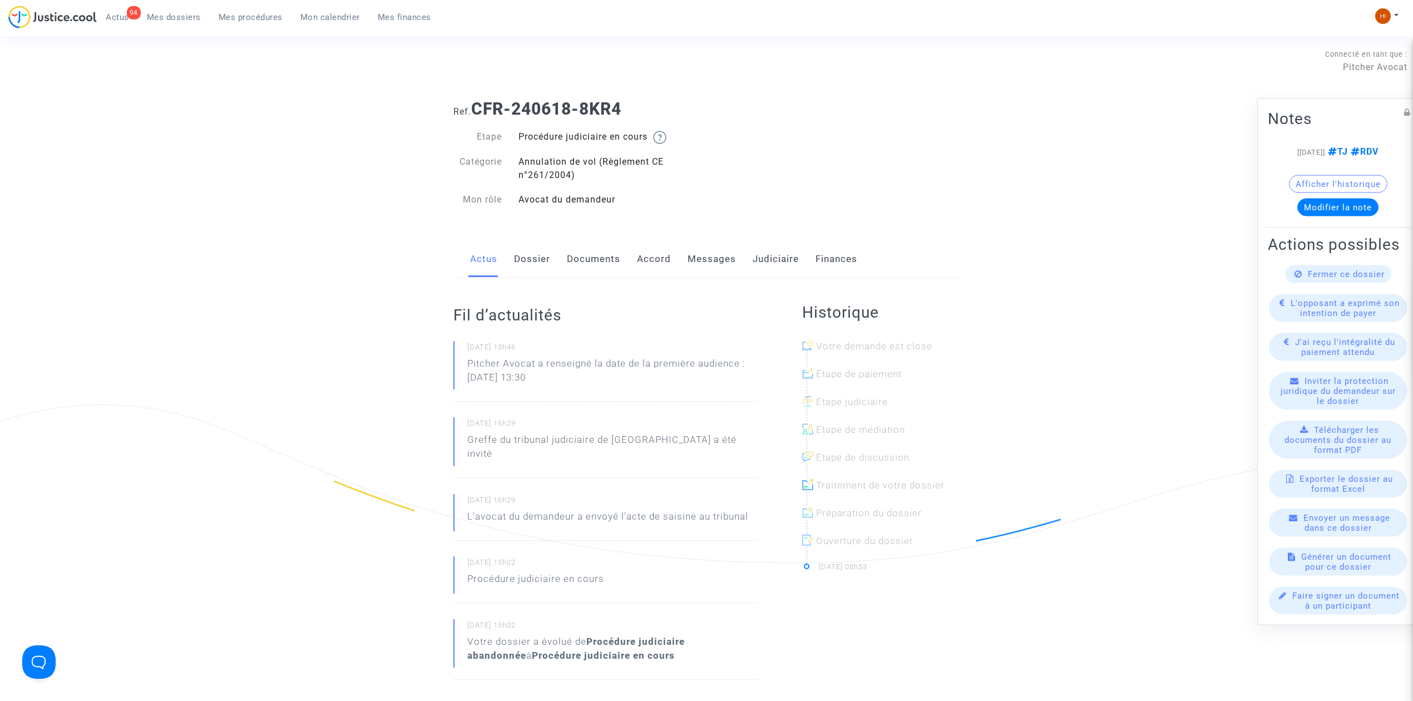
click at [611, 258] on link "Documents" at bounding box center [593, 259] width 53 height 37
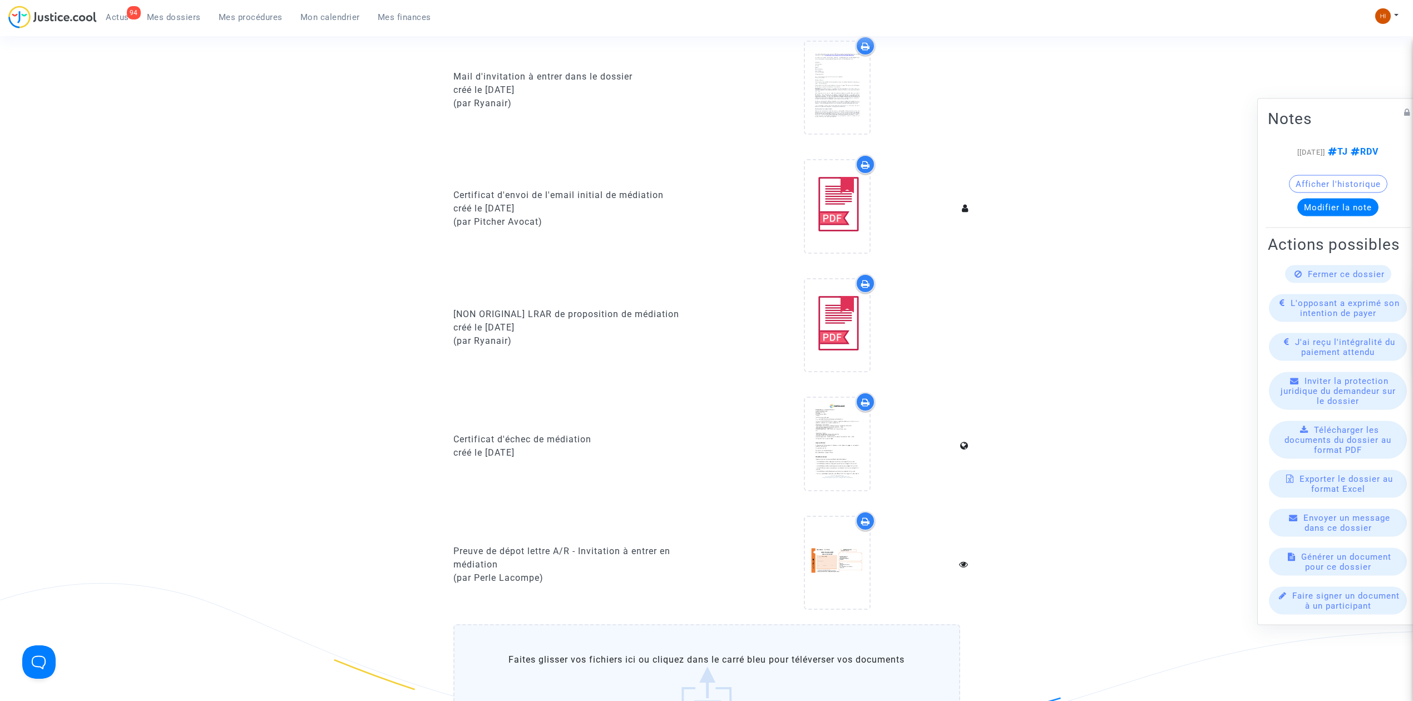
scroll to position [148, 0]
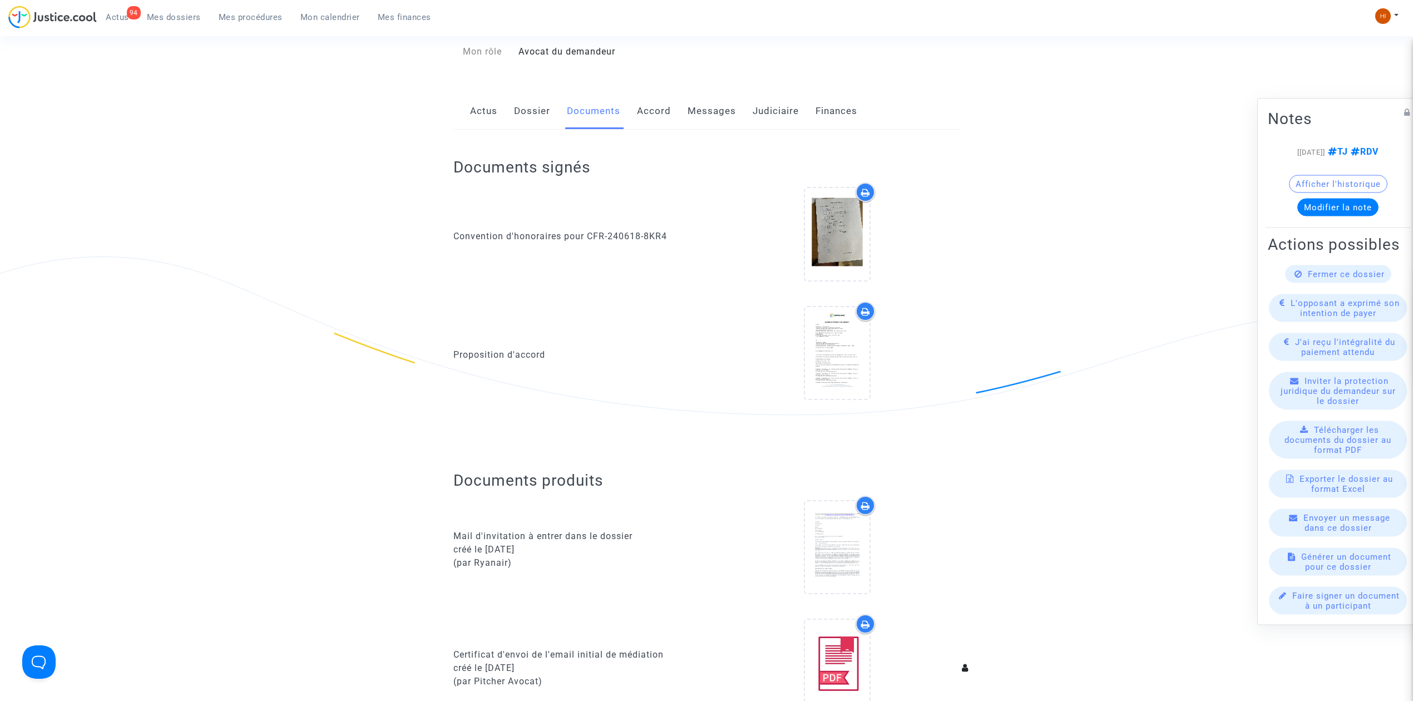
click at [527, 112] on link "Dossier" at bounding box center [532, 111] width 36 height 37
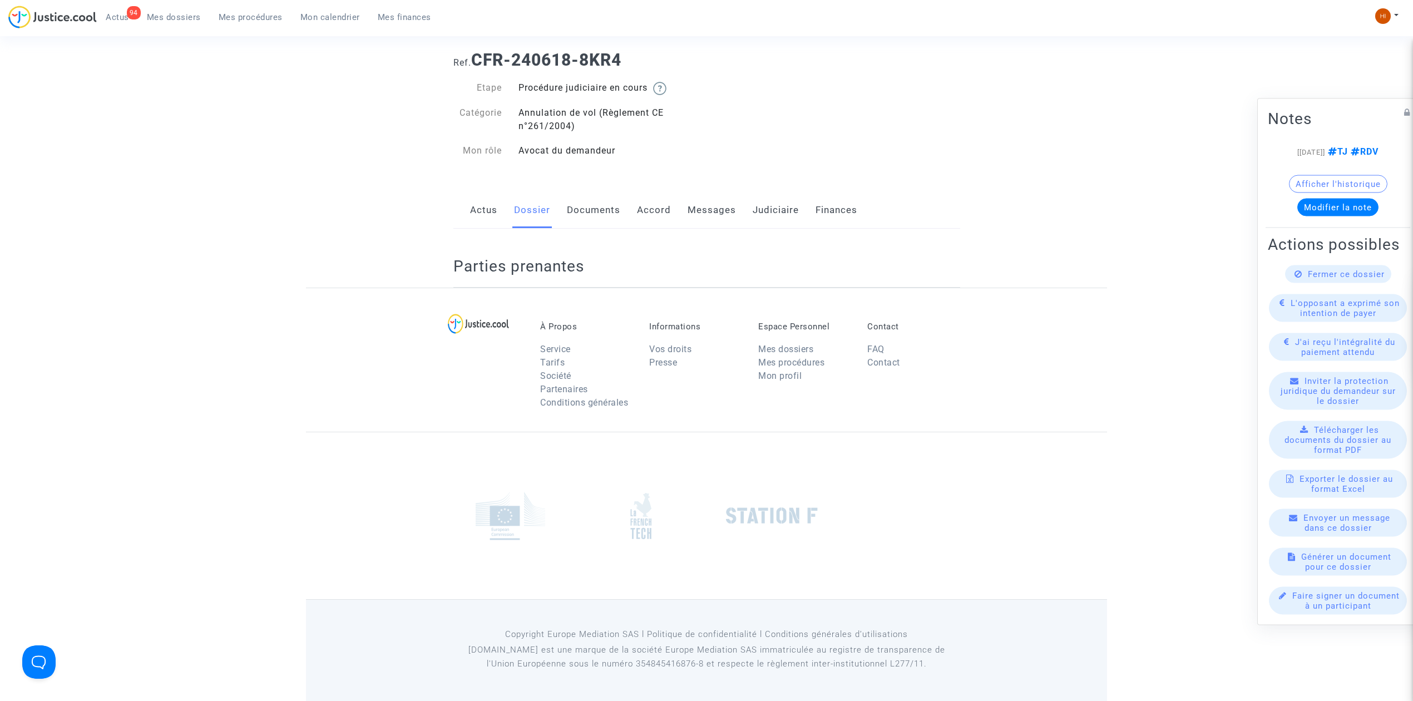
scroll to position [148, 0]
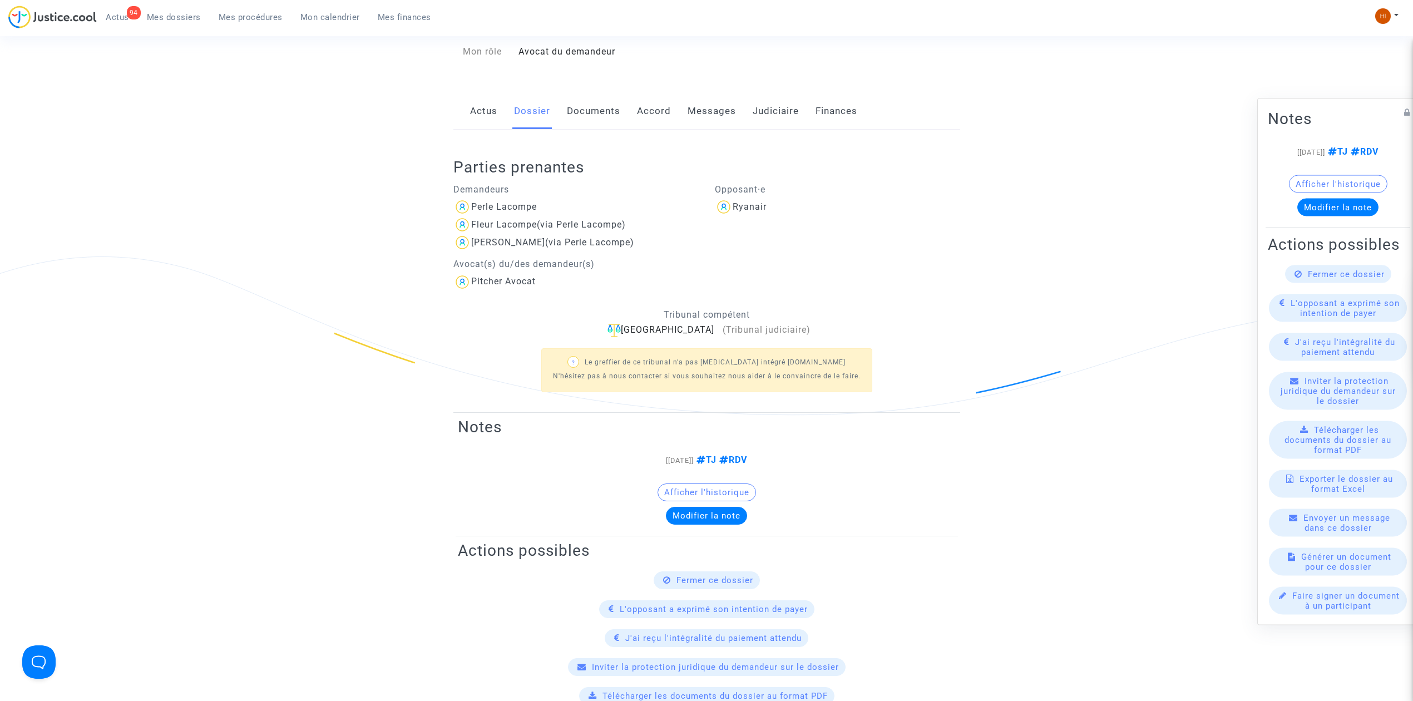
click at [786, 115] on link "Judiciaire" at bounding box center [776, 111] width 46 height 37
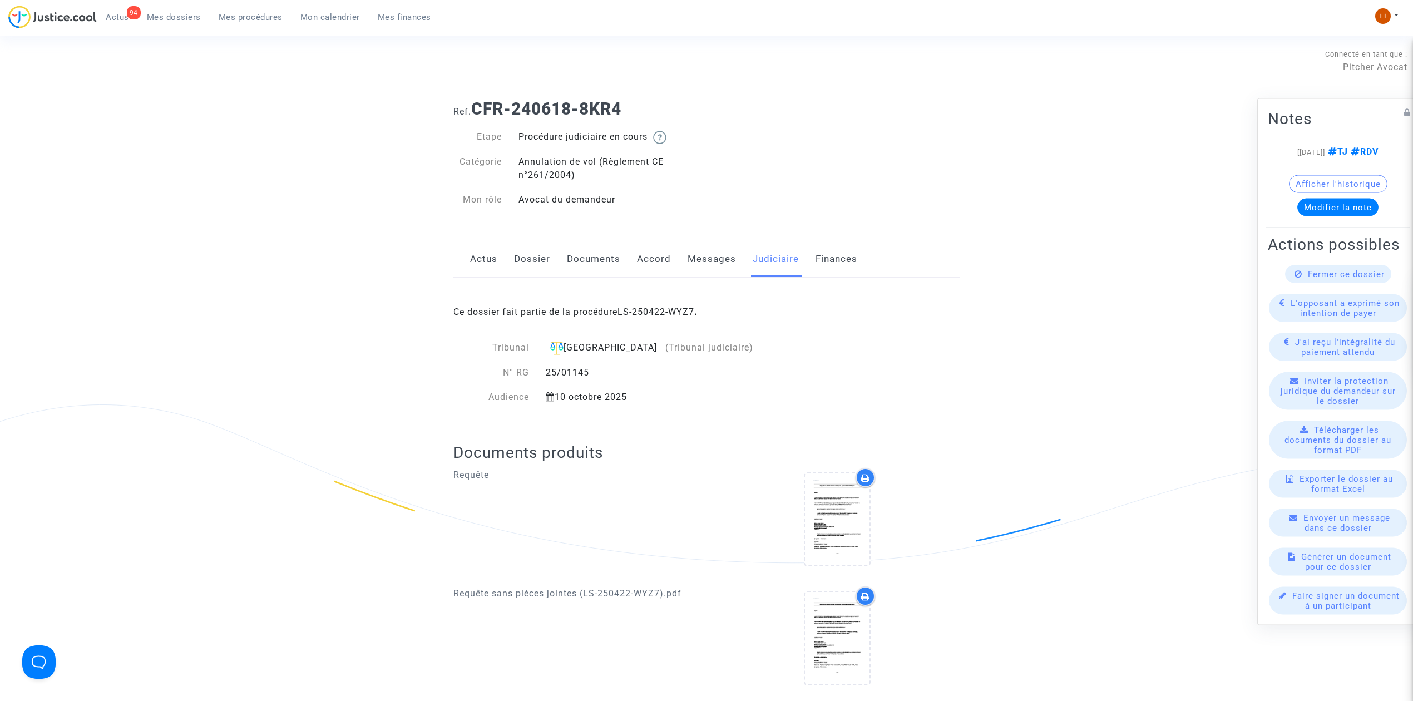
click at [520, 263] on link "Dossier" at bounding box center [532, 259] width 36 height 37
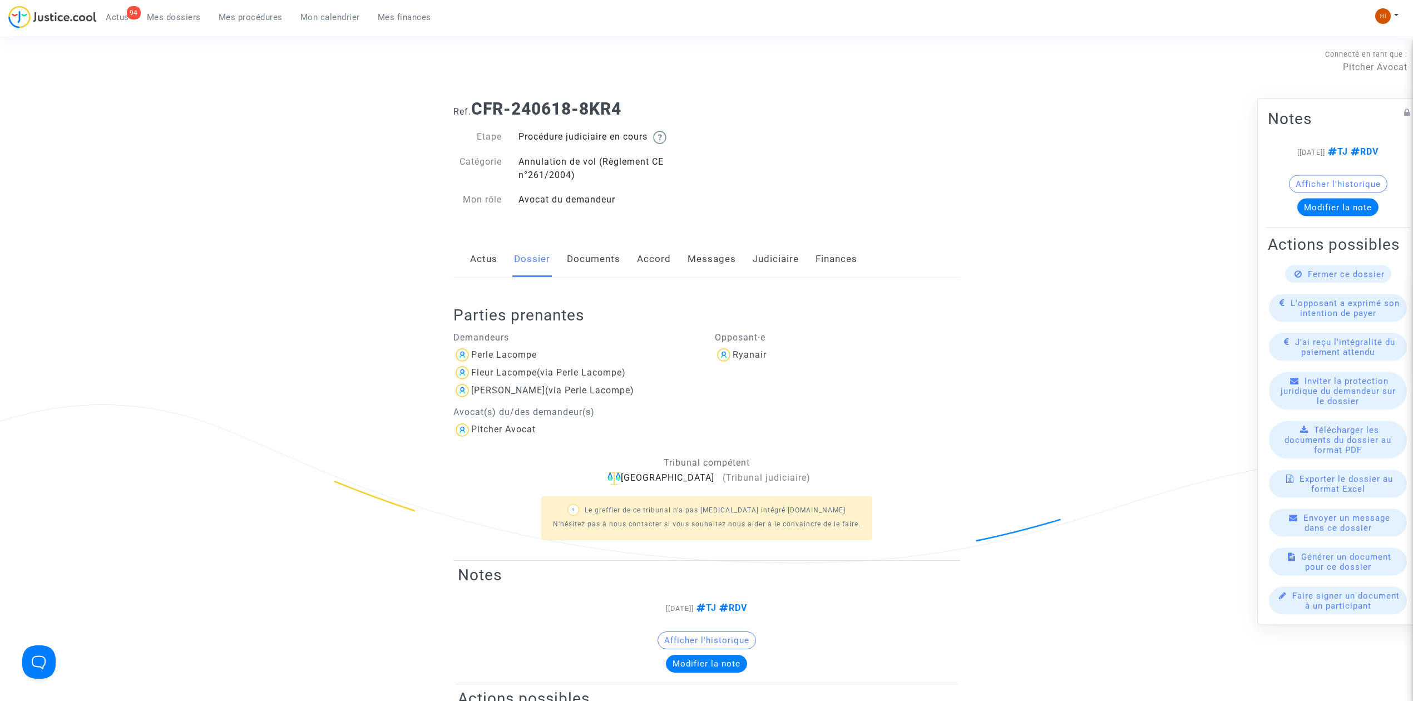
click at [768, 260] on link "Judiciaire" at bounding box center [776, 259] width 46 height 37
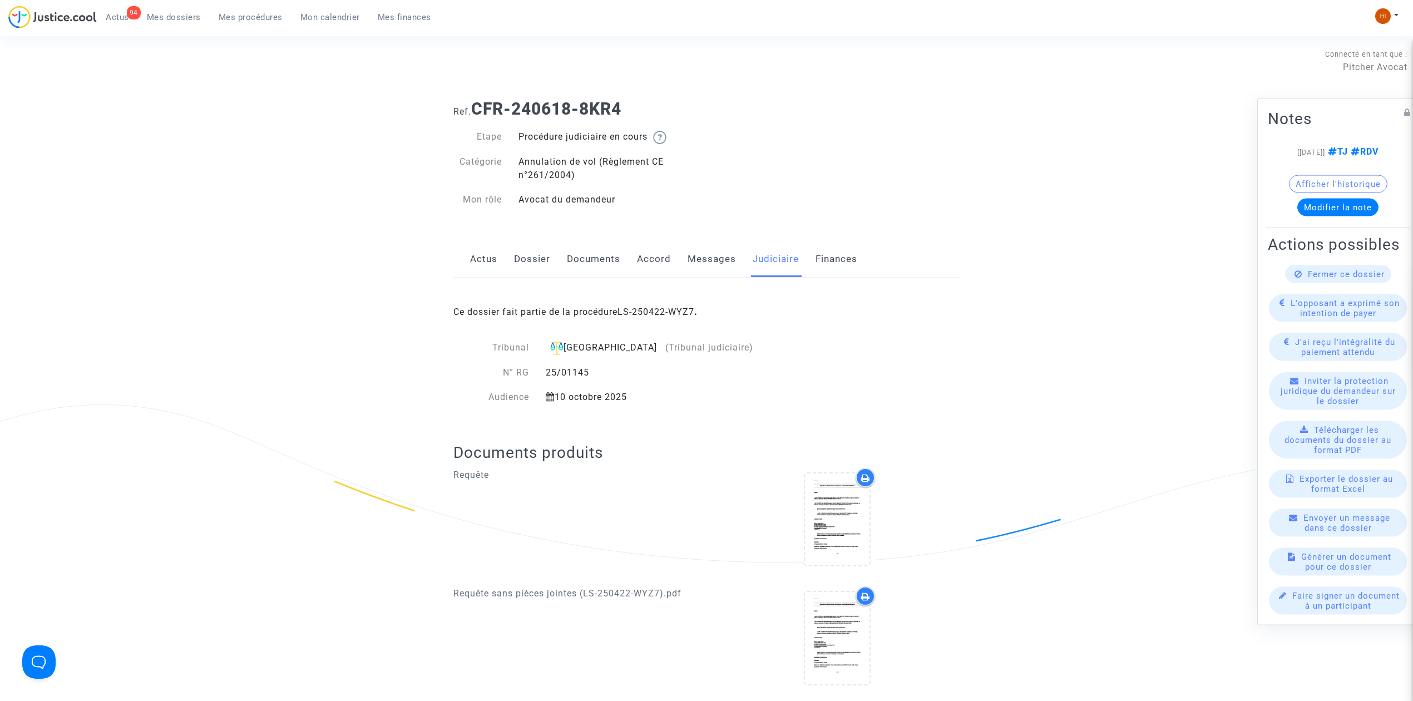
drag, startPoint x: 758, startPoint y: 316, endPoint x: 621, endPoint y: 299, distance: 137.9
click at [621, 299] on div "Ce dossier fait partie de la procédure LS-250422-WYZ7 ." at bounding box center [706, 304] width 507 height 52
copy span "LS-250422-WYZ7 ."
click at [532, 260] on link "Dossier" at bounding box center [532, 259] width 36 height 37
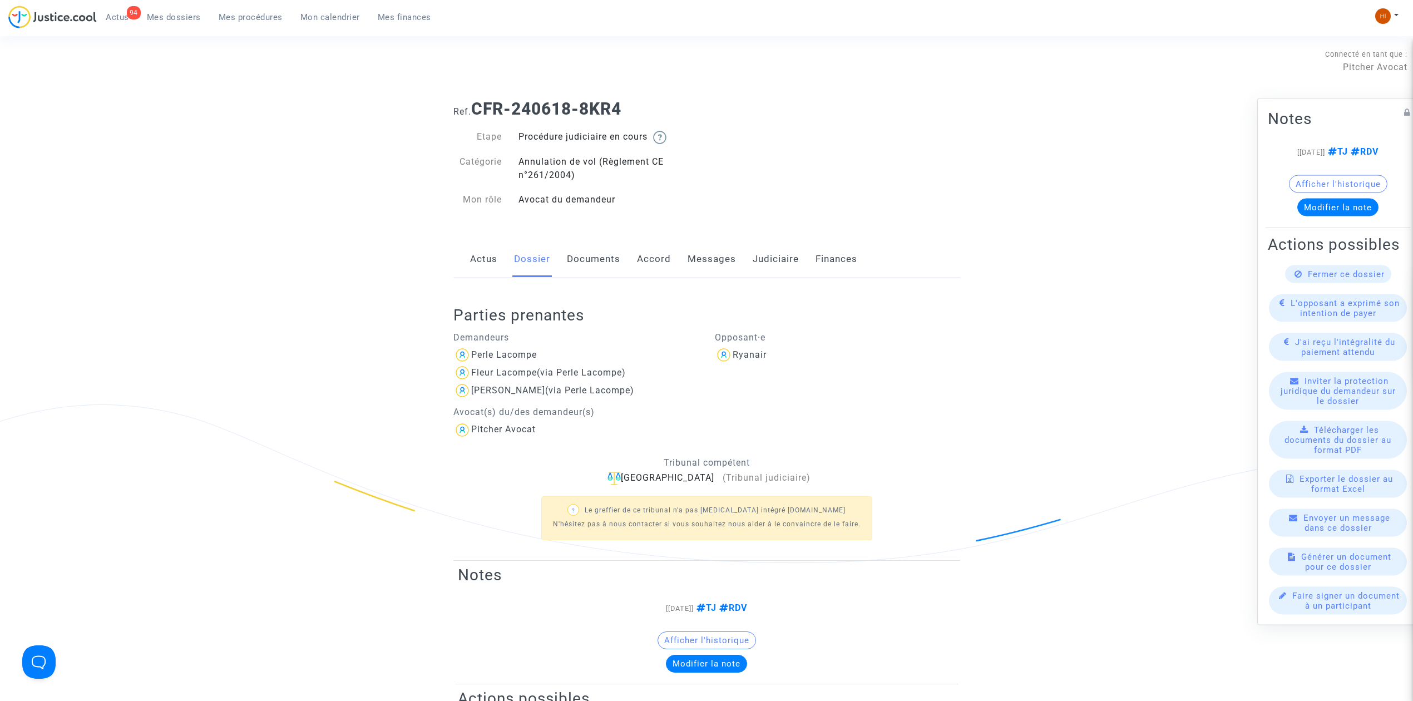
click at [267, 19] on span "Mes procédures" at bounding box center [251, 17] width 64 height 10
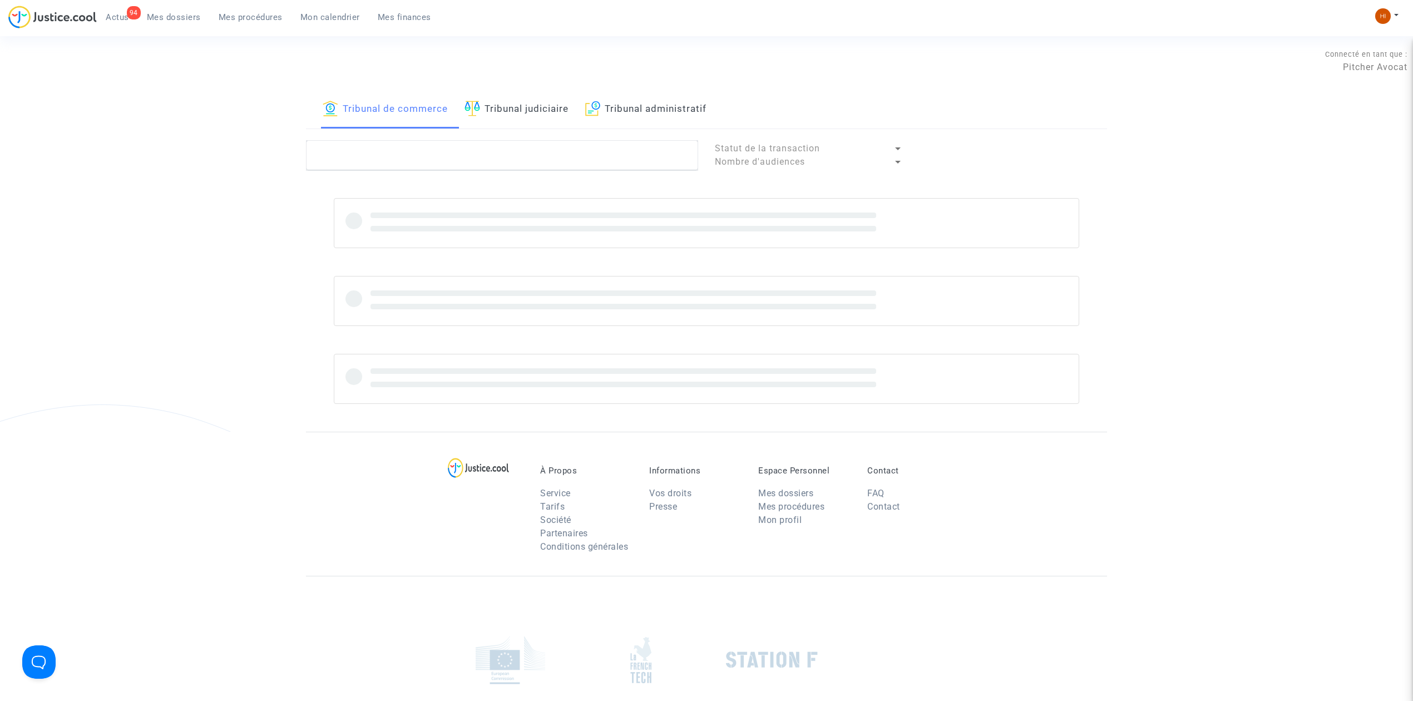
drag, startPoint x: 524, startPoint y: 107, endPoint x: 519, endPoint y: 166, distance: 58.6
click at [522, 107] on link "Tribunal judiciaire" at bounding box center [517, 110] width 104 height 38
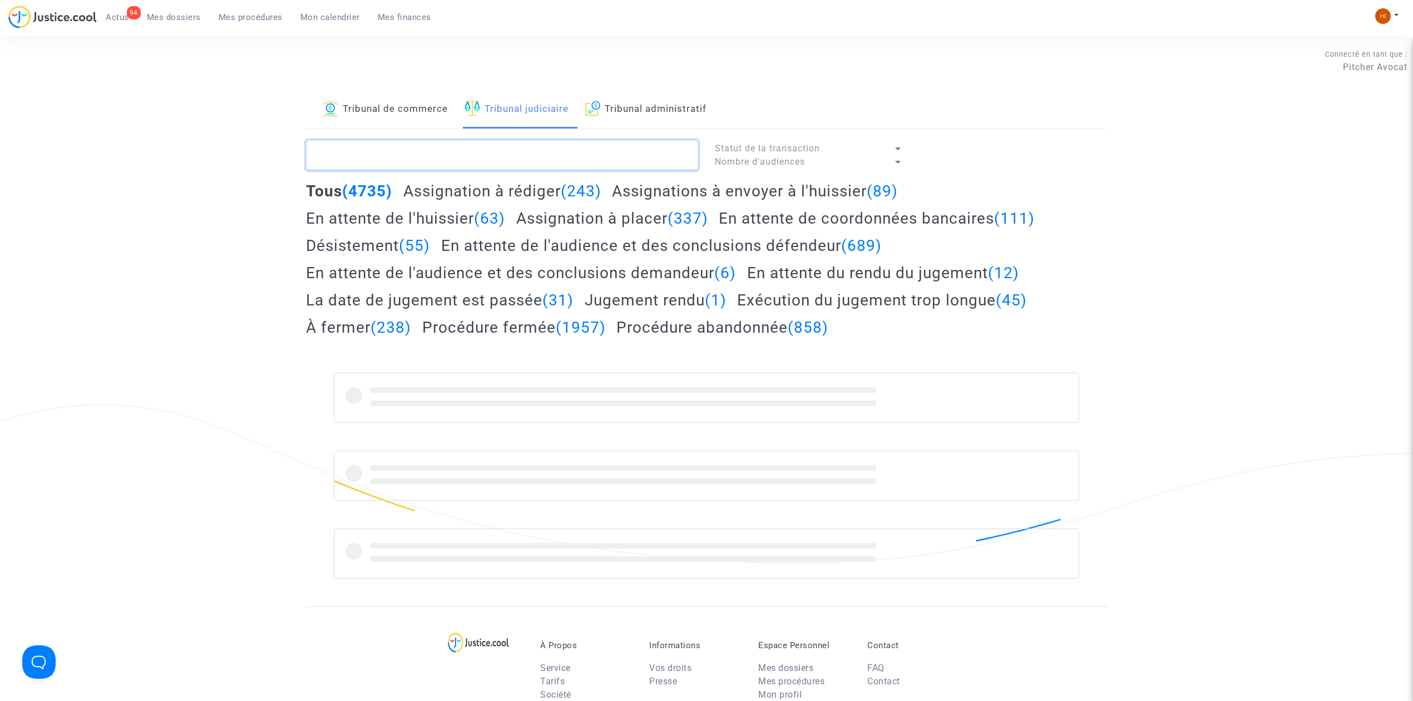
click at [519, 154] on textarea at bounding box center [502, 155] width 392 height 30
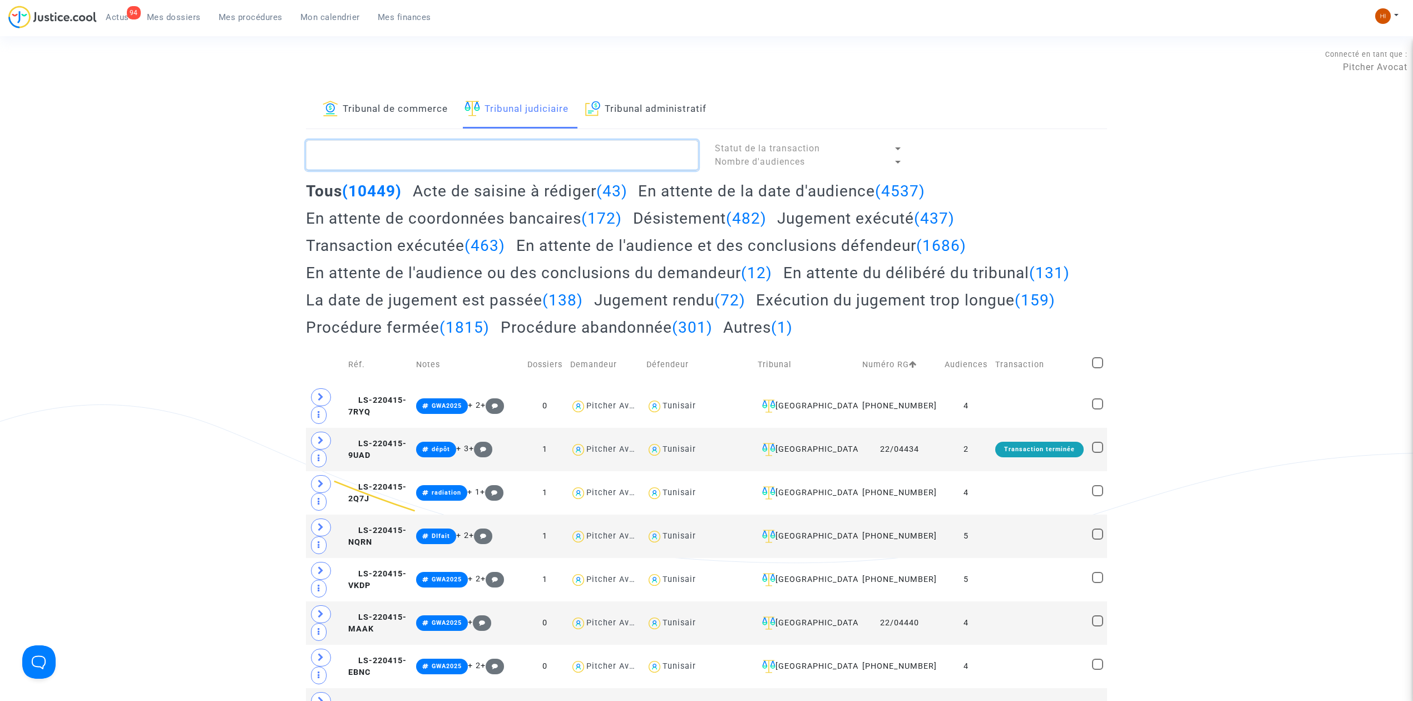
paste textarea "LS-240926-3UEB"
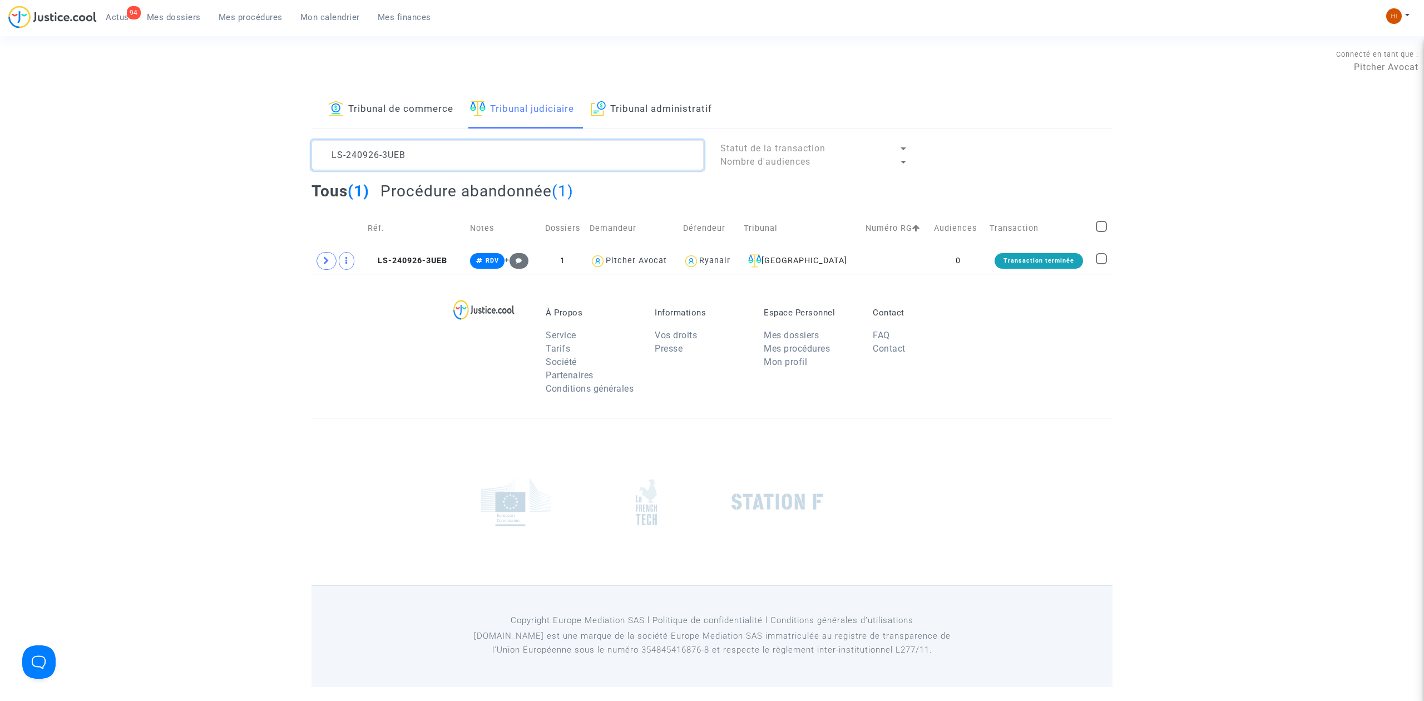
type textarea "LS-240926-3UEB"
click at [428, 265] on span "LS-240926-3UEB" at bounding box center [408, 260] width 80 height 9
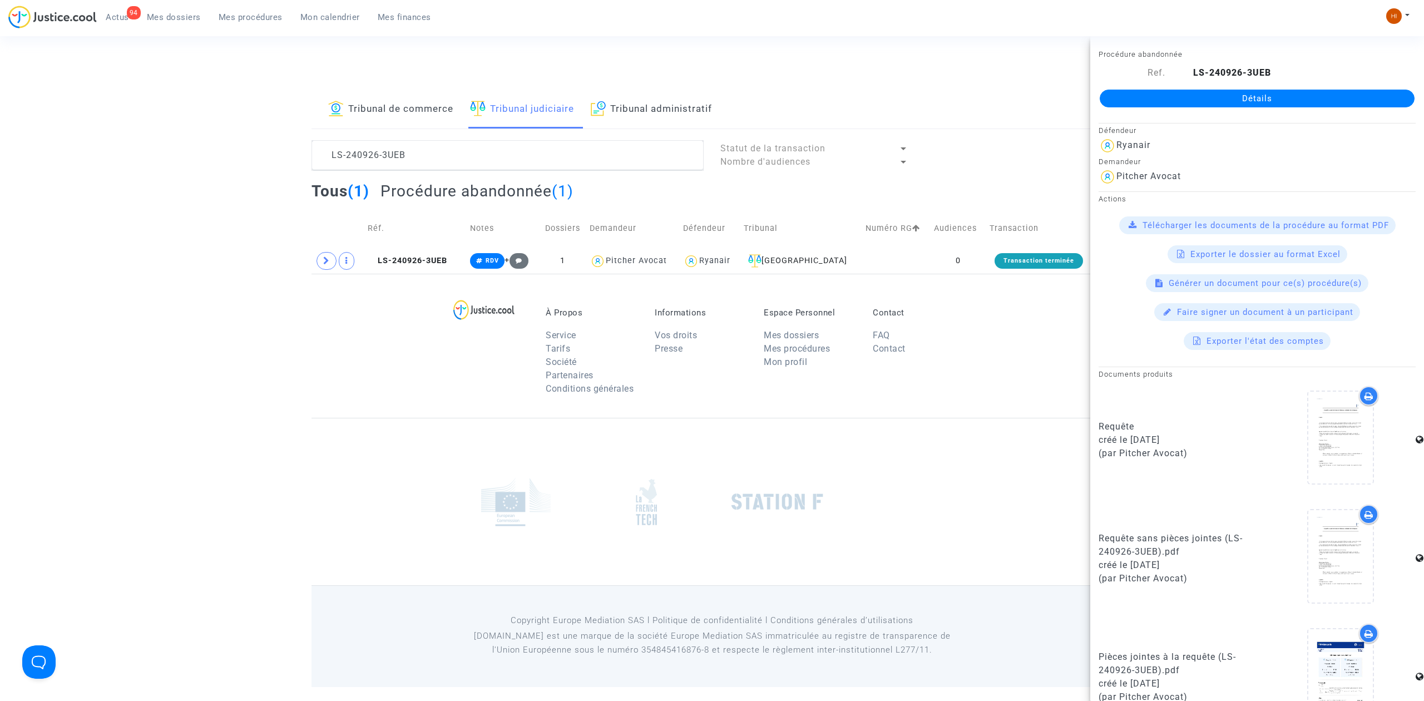
click at [1190, 95] on link "Détails" at bounding box center [1257, 99] width 315 height 18
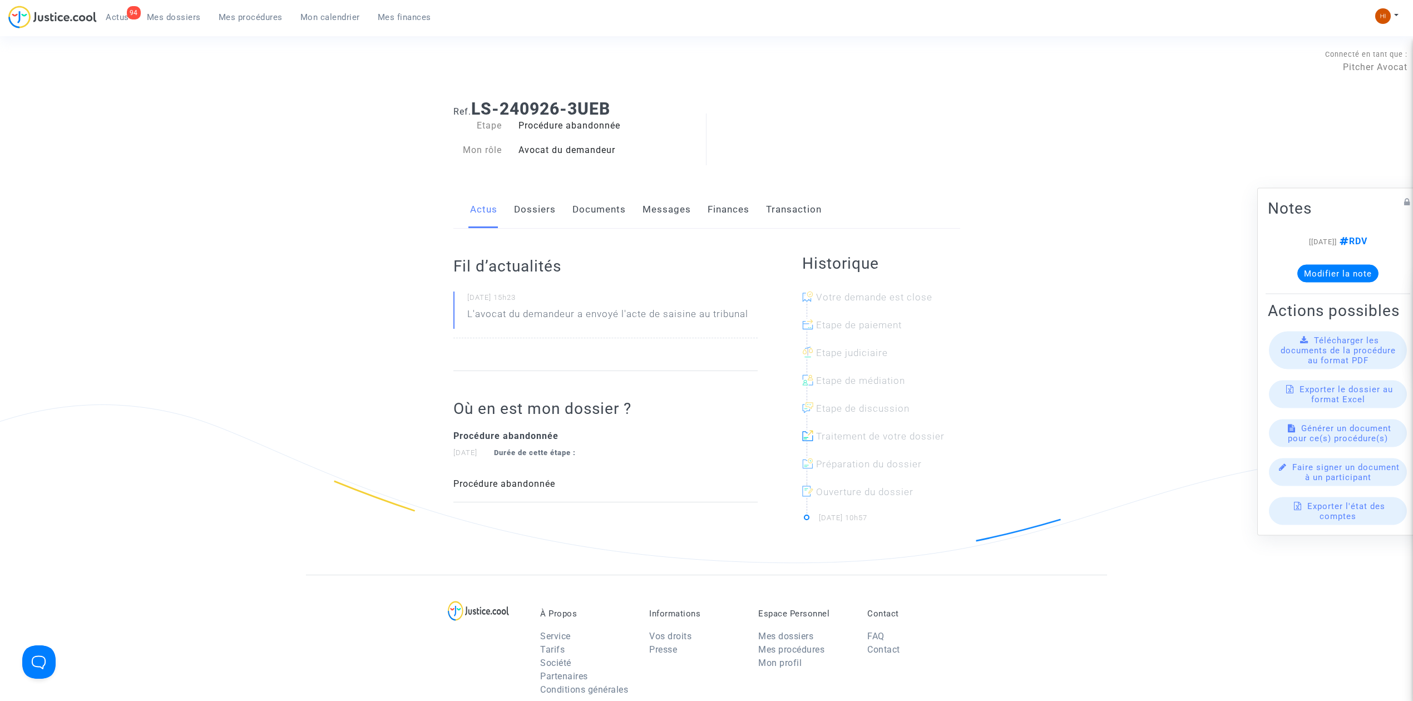
click at [601, 206] on link "Documents" at bounding box center [599, 209] width 53 height 37
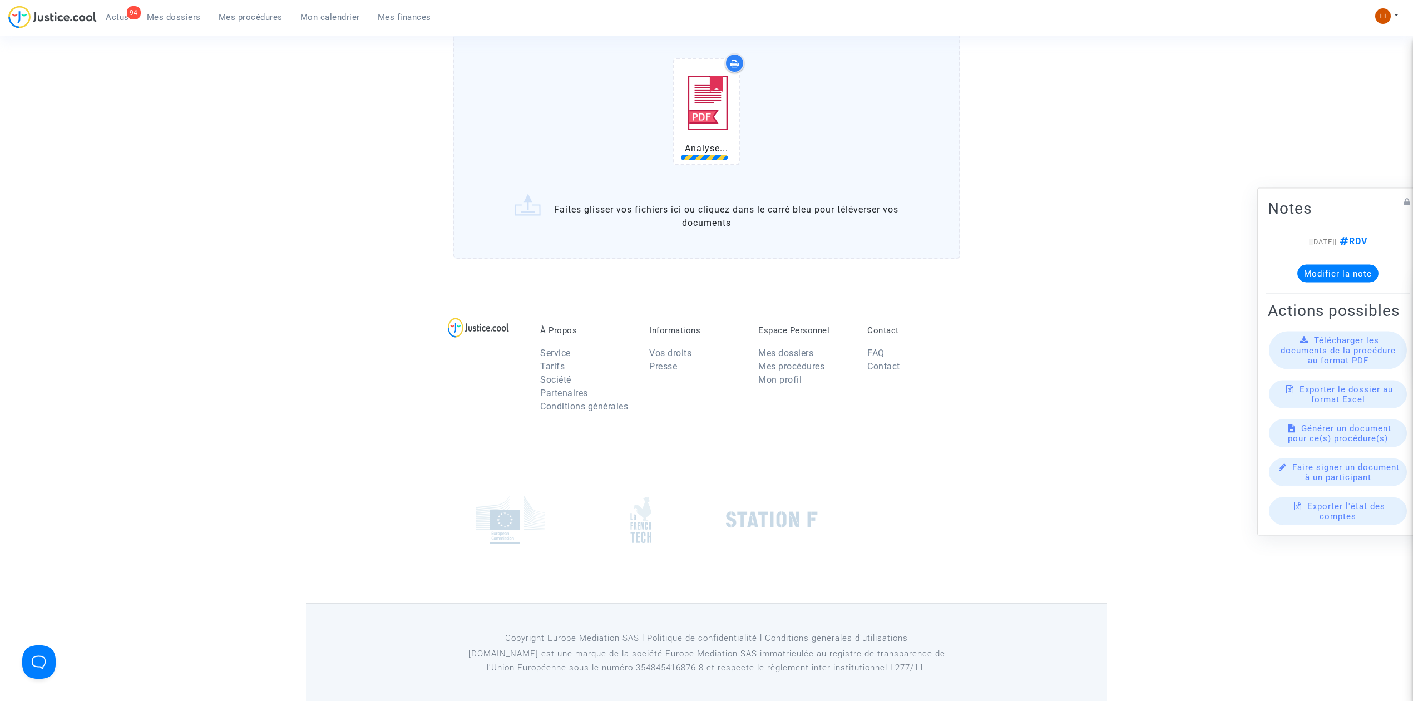
scroll to position [662, 0]
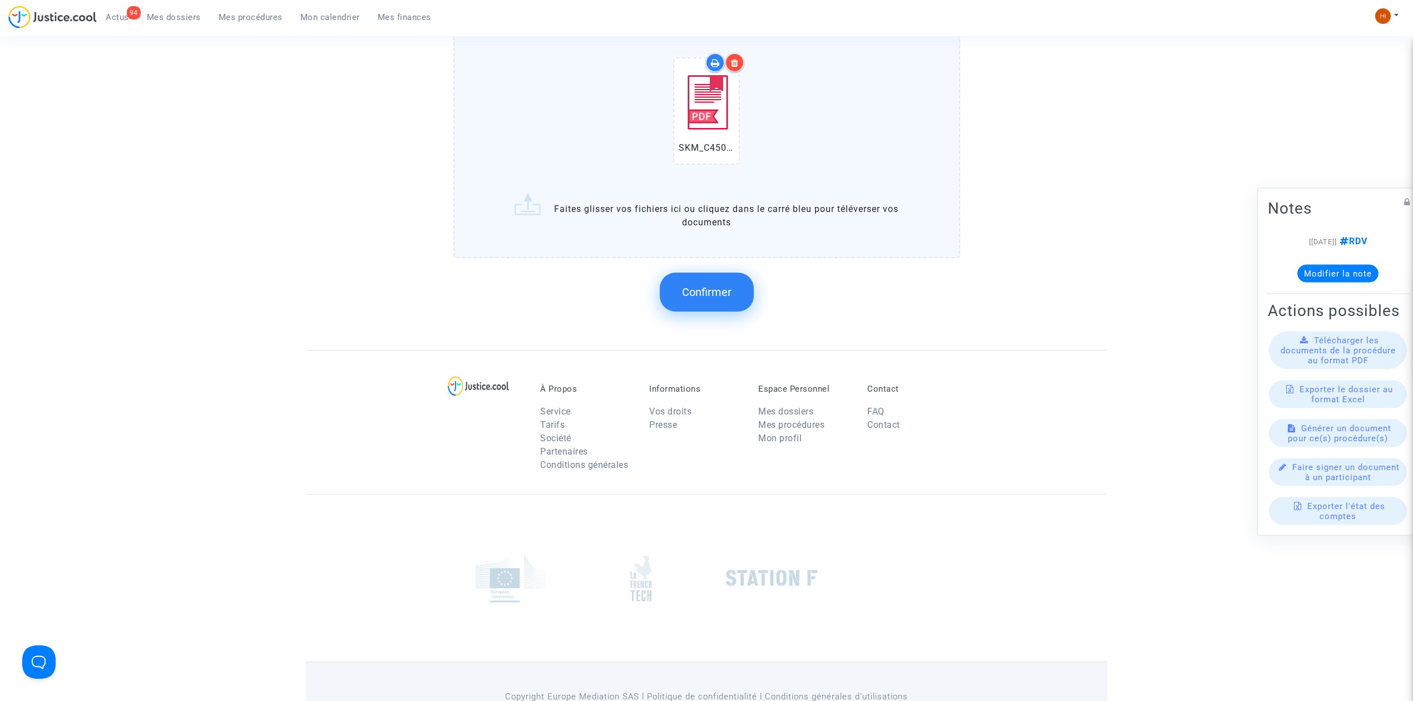
click at [673, 294] on button "Confirmer" at bounding box center [707, 292] width 94 height 39
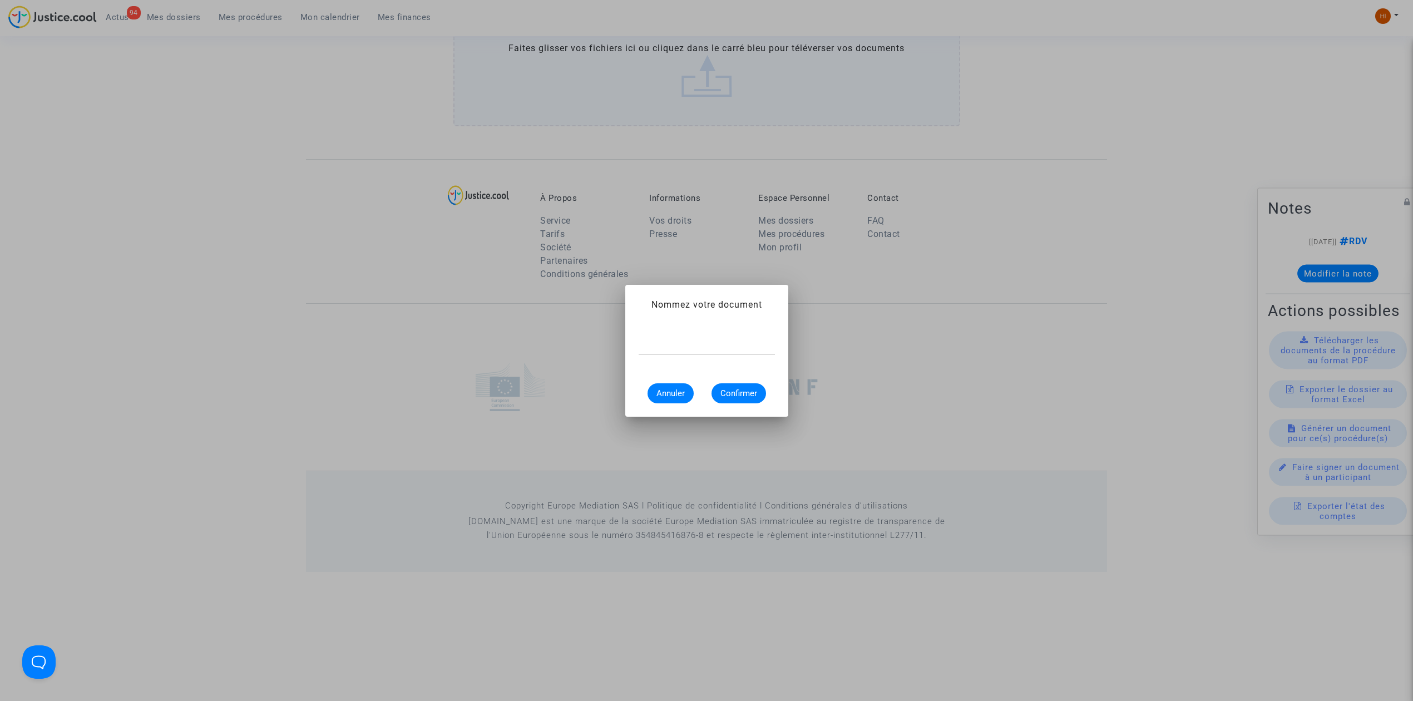
scroll to position [0, 0]
type input "radiation"
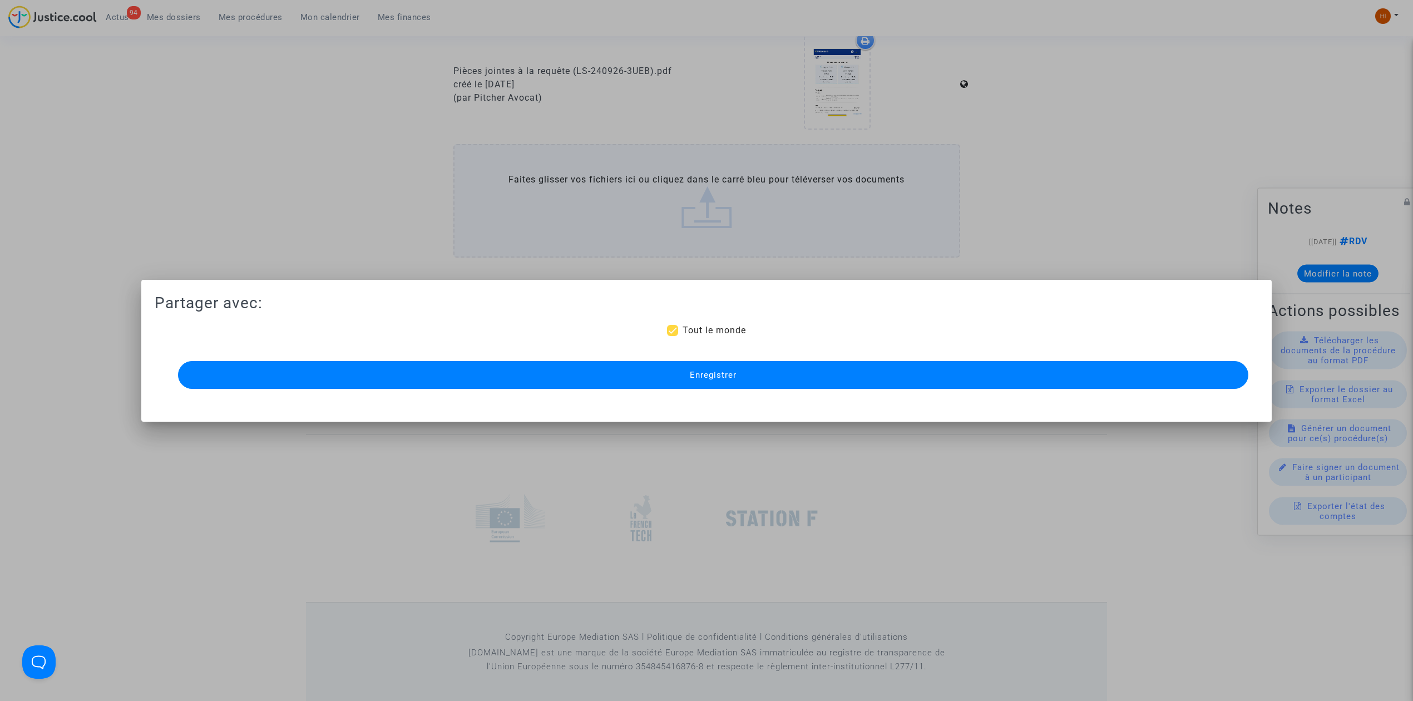
click at [808, 372] on button "Enregistrer" at bounding box center [713, 375] width 1071 height 28
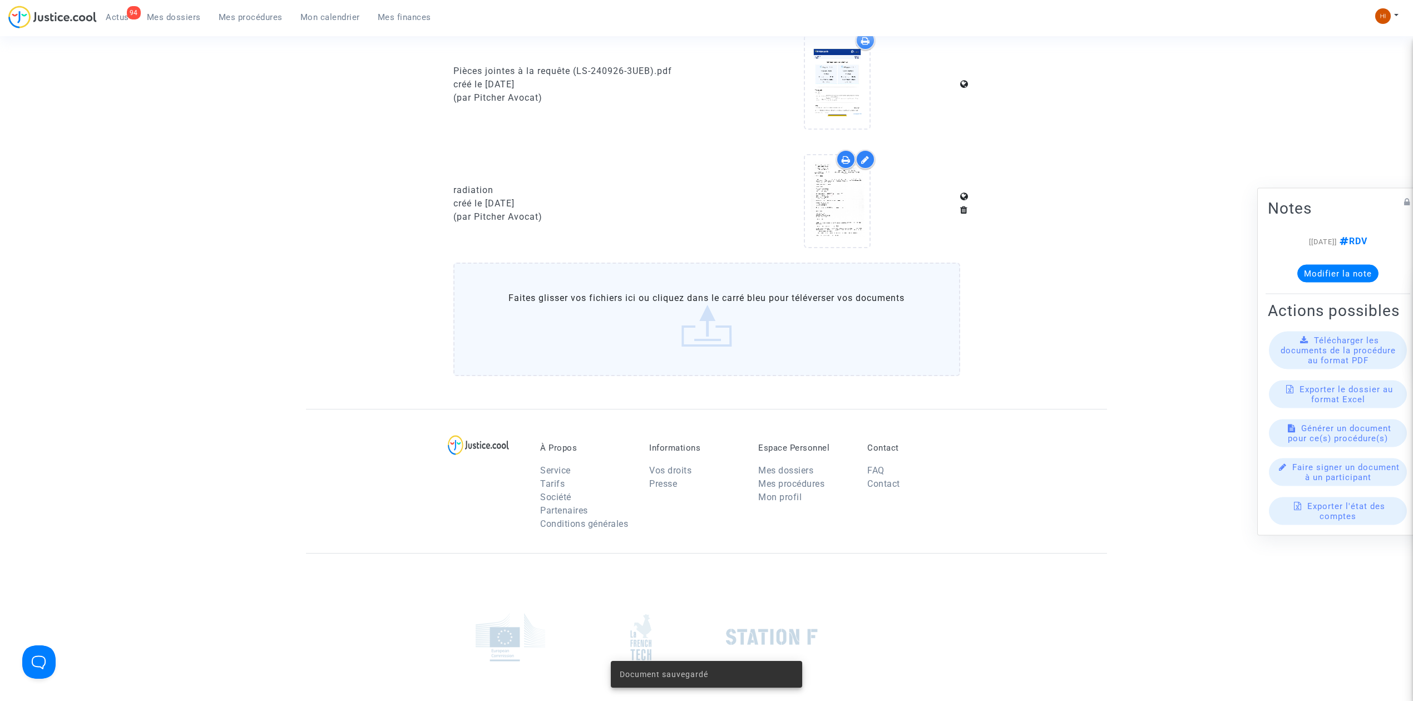
click at [251, 12] on span "Mes procédures" at bounding box center [251, 17] width 64 height 10
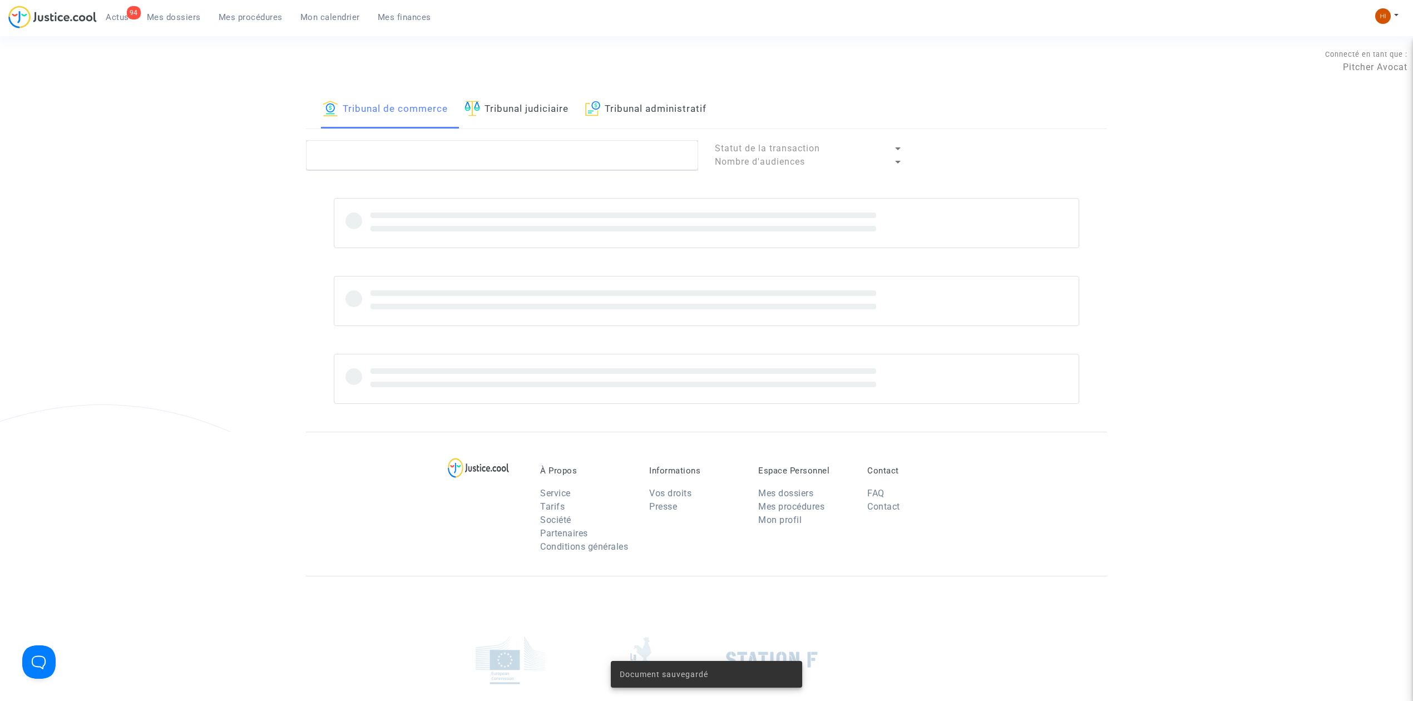
click at [488, 120] on link "Tribunal judiciaire" at bounding box center [517, 110] width 104 height 38
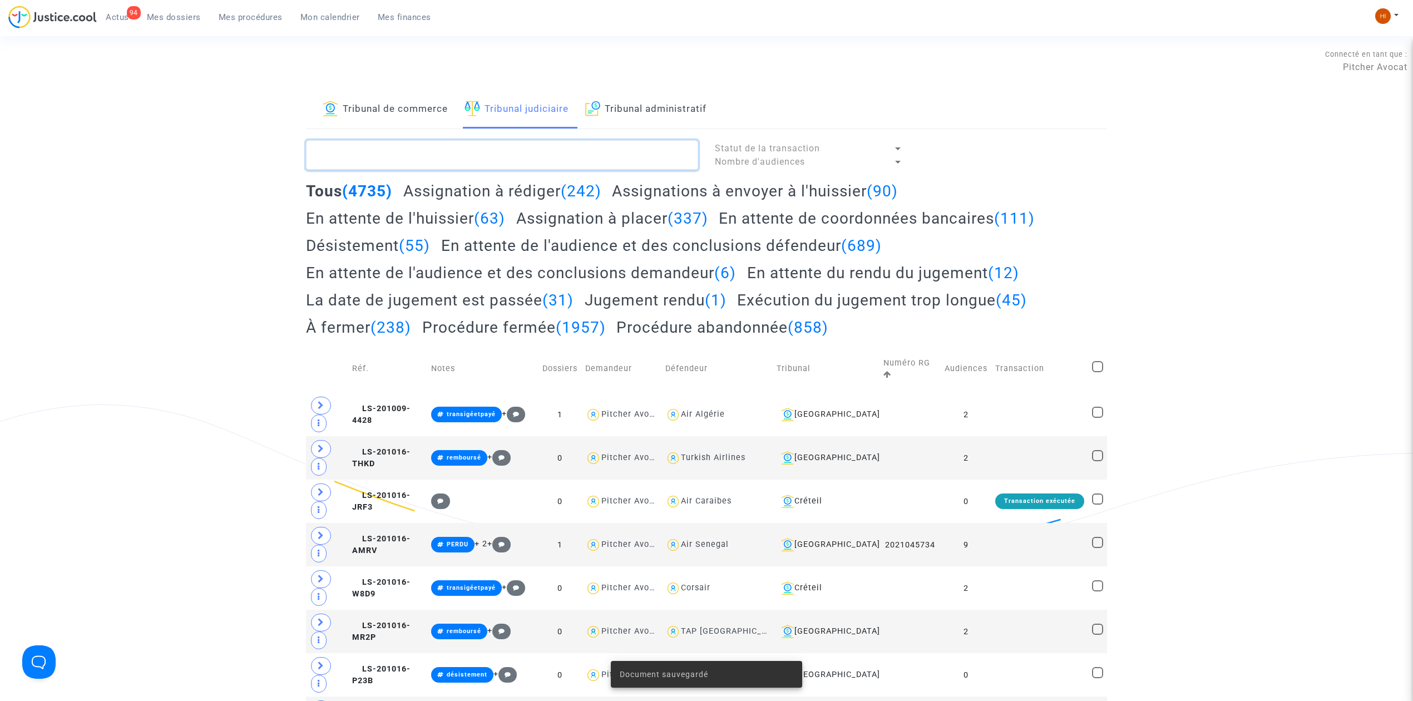
click at [489, 162] on textarea at bounding box center [502, 155] width 392 height 30
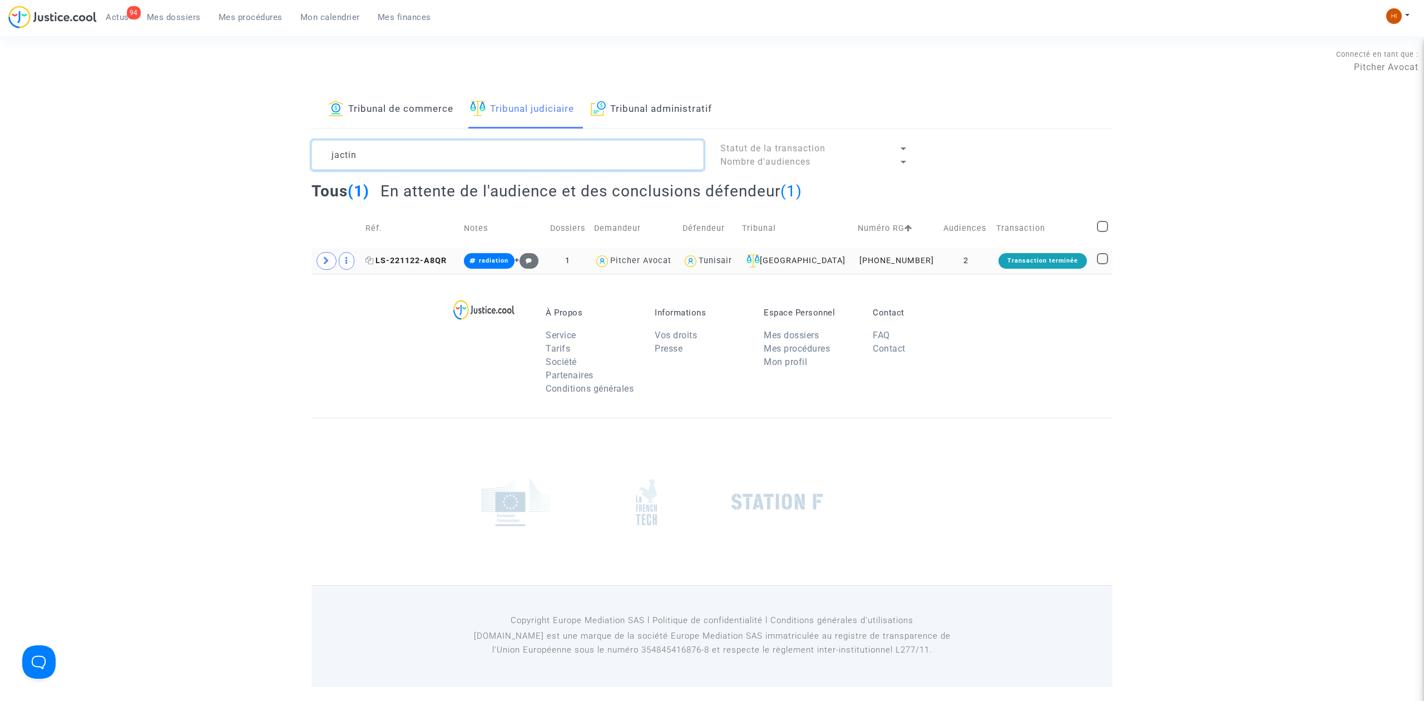
type textarea "jactin"
click at [447, 264] on span "LS-221122-A8QR" at bounding box center [406, 260] width 81 height 9
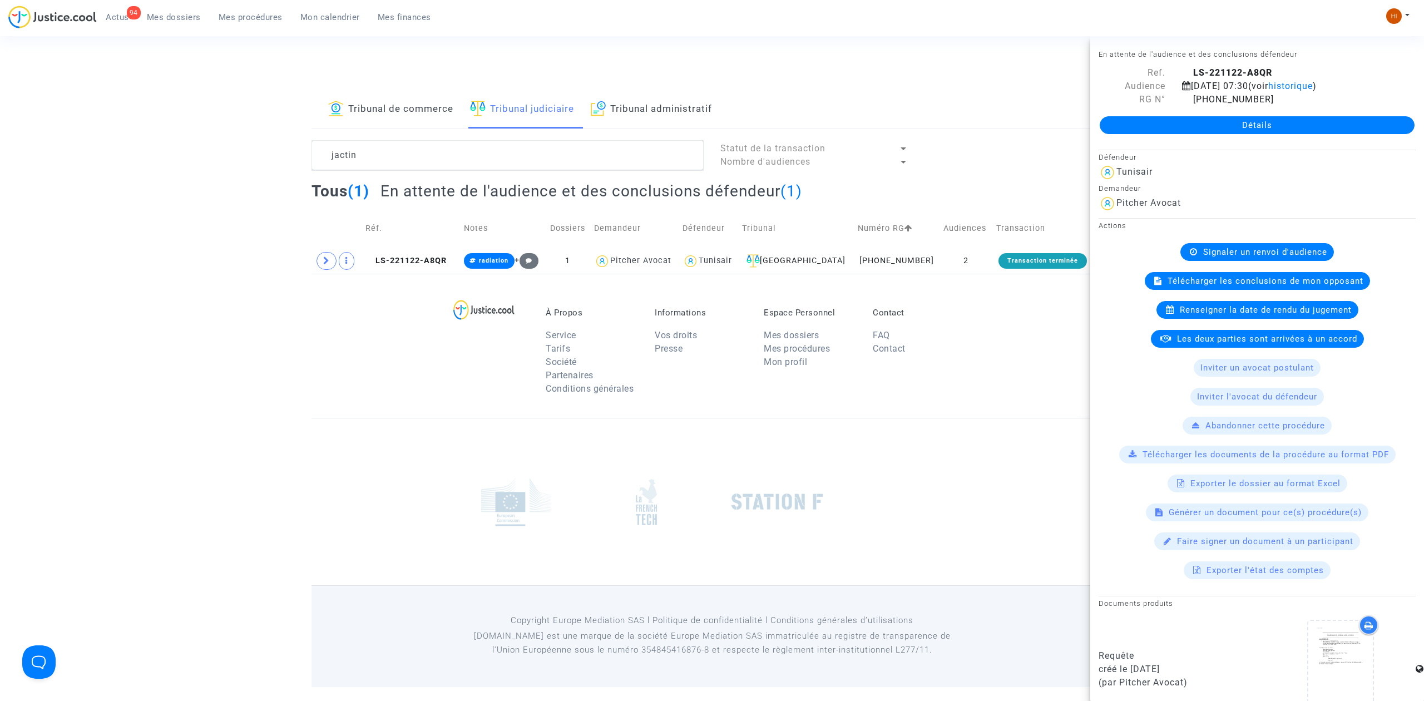
click at [1318, 127] on link "Détails" at bounding box center [1257, 125] width 315 height 18
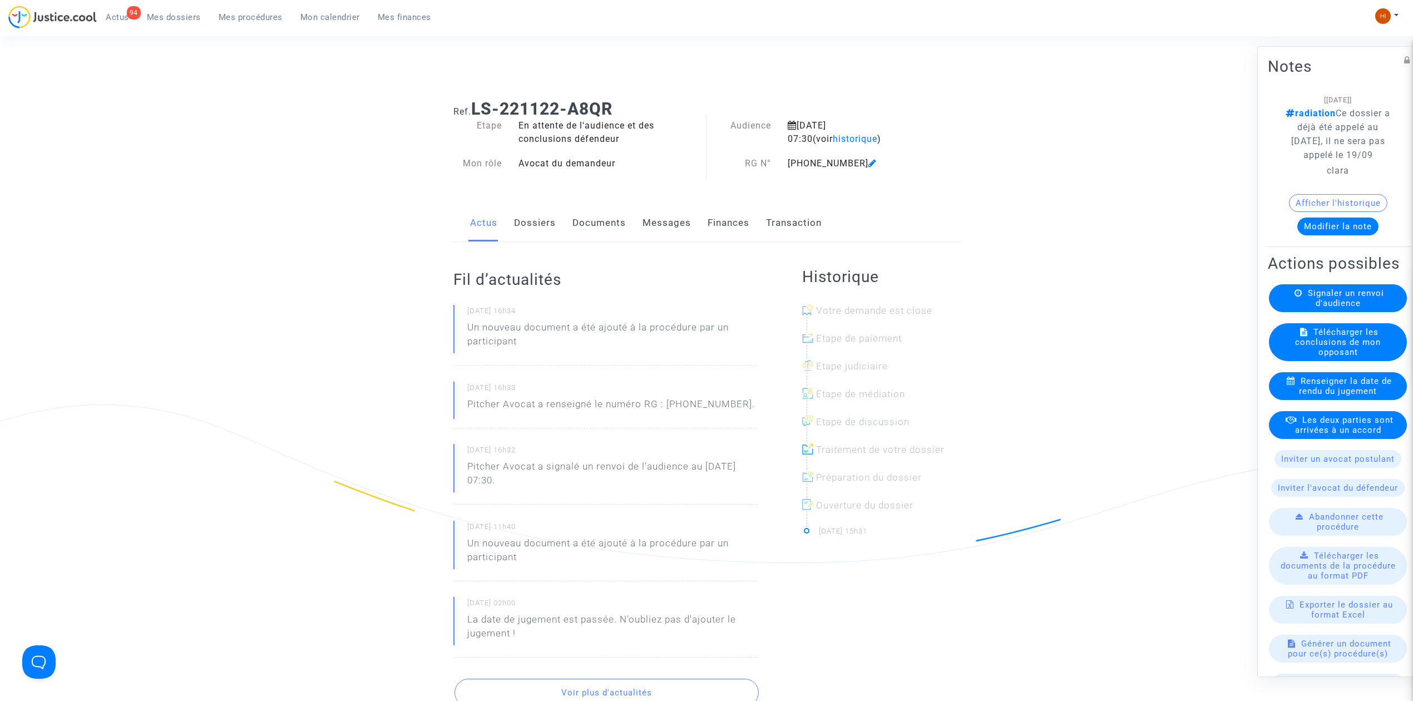
click at [539, 224] on link "Dossiers" at bounding box center [535, 223] width 42 height 37
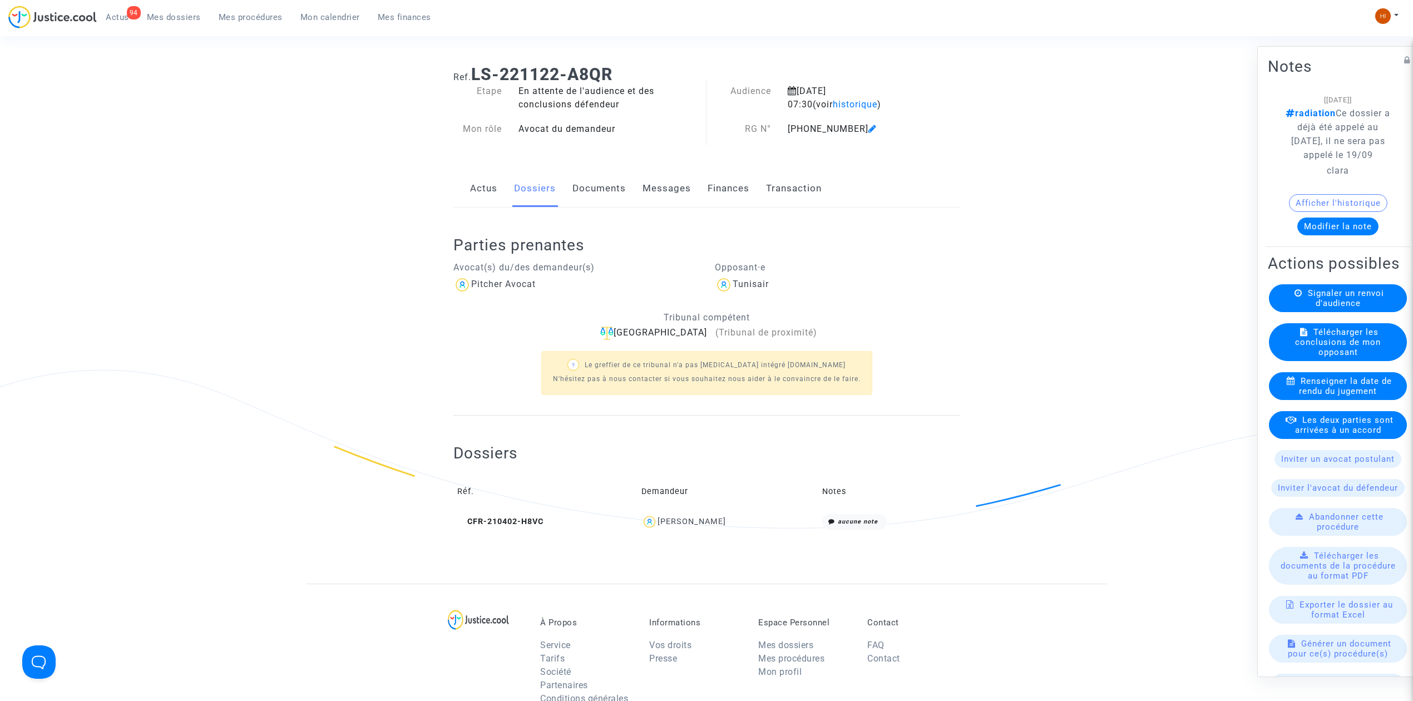
scroll to position [332, 0]
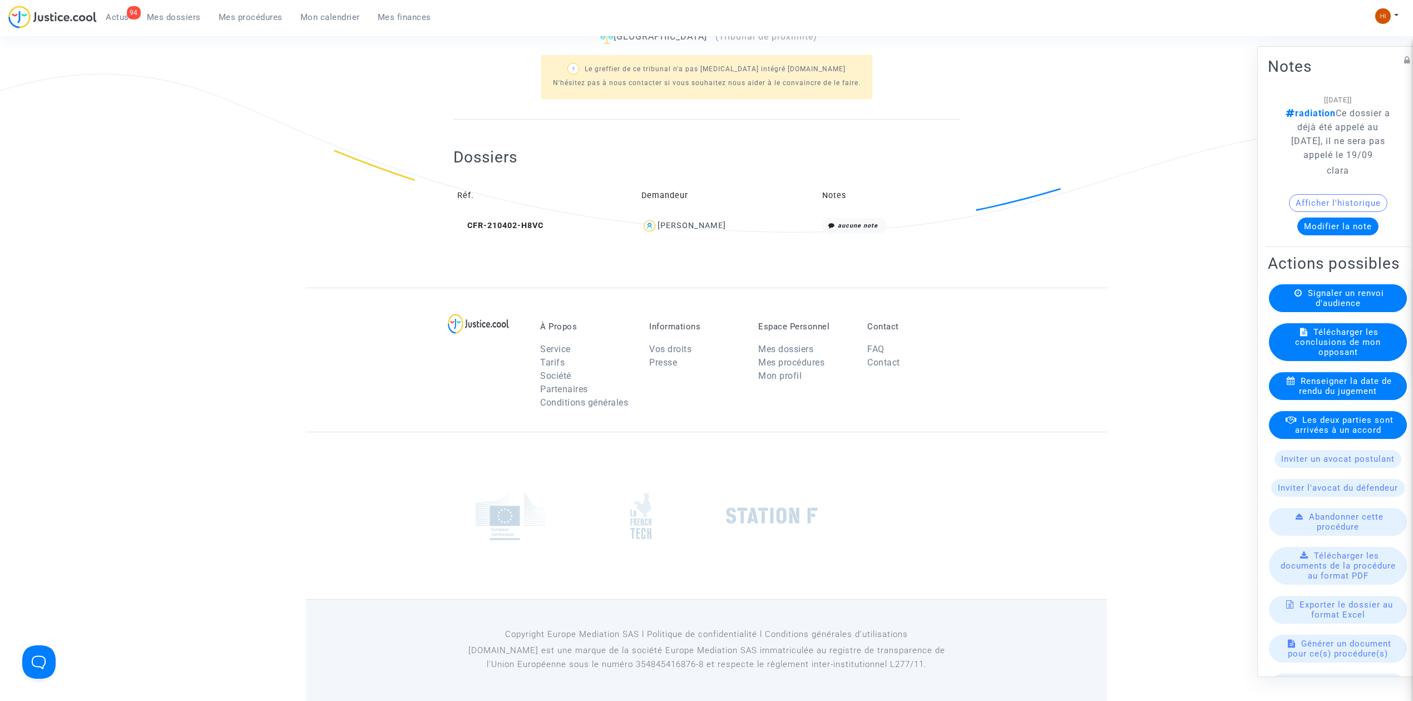
click at [528, 219] on td "CFR-210402-H8VC" at bounding box center [545, 226] width 185 height 24
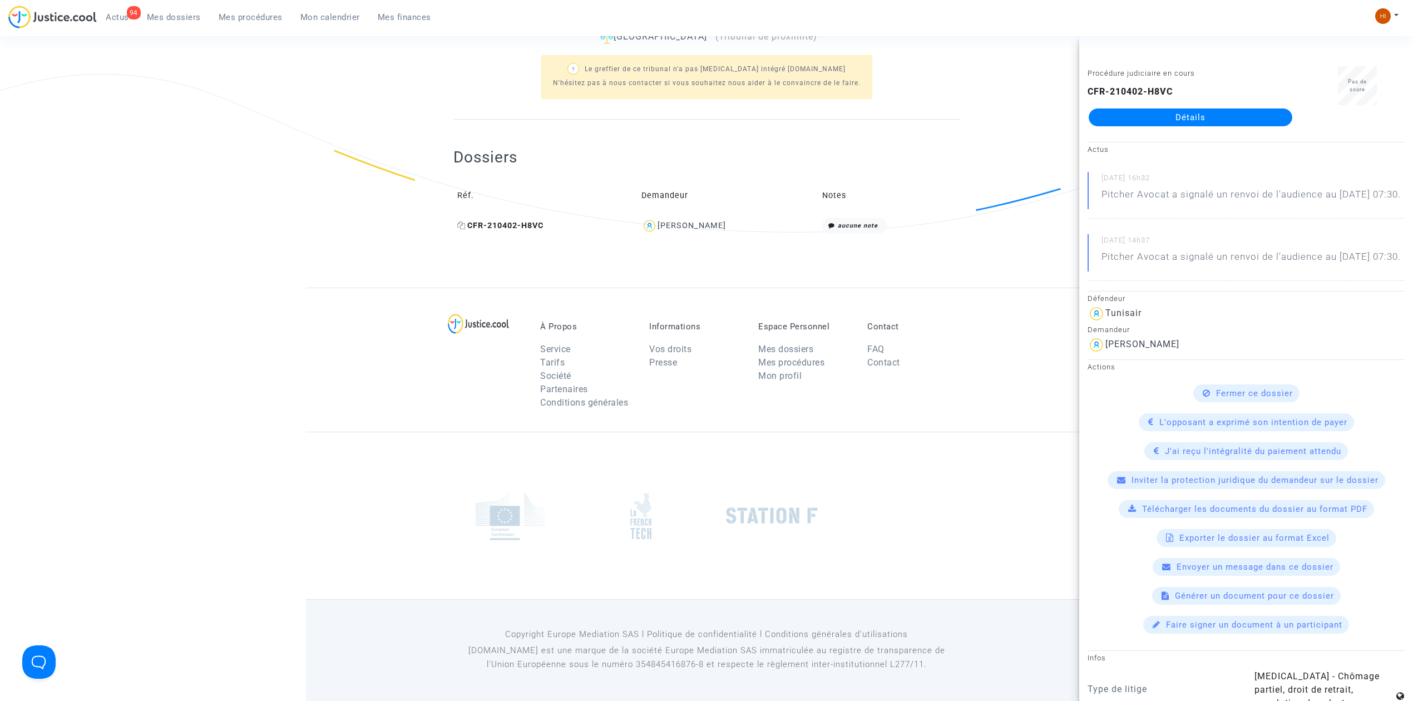
click at [496, 225] on span "CFR-210402-H8VC" at bounding box center [500, 225] width 86 height 9
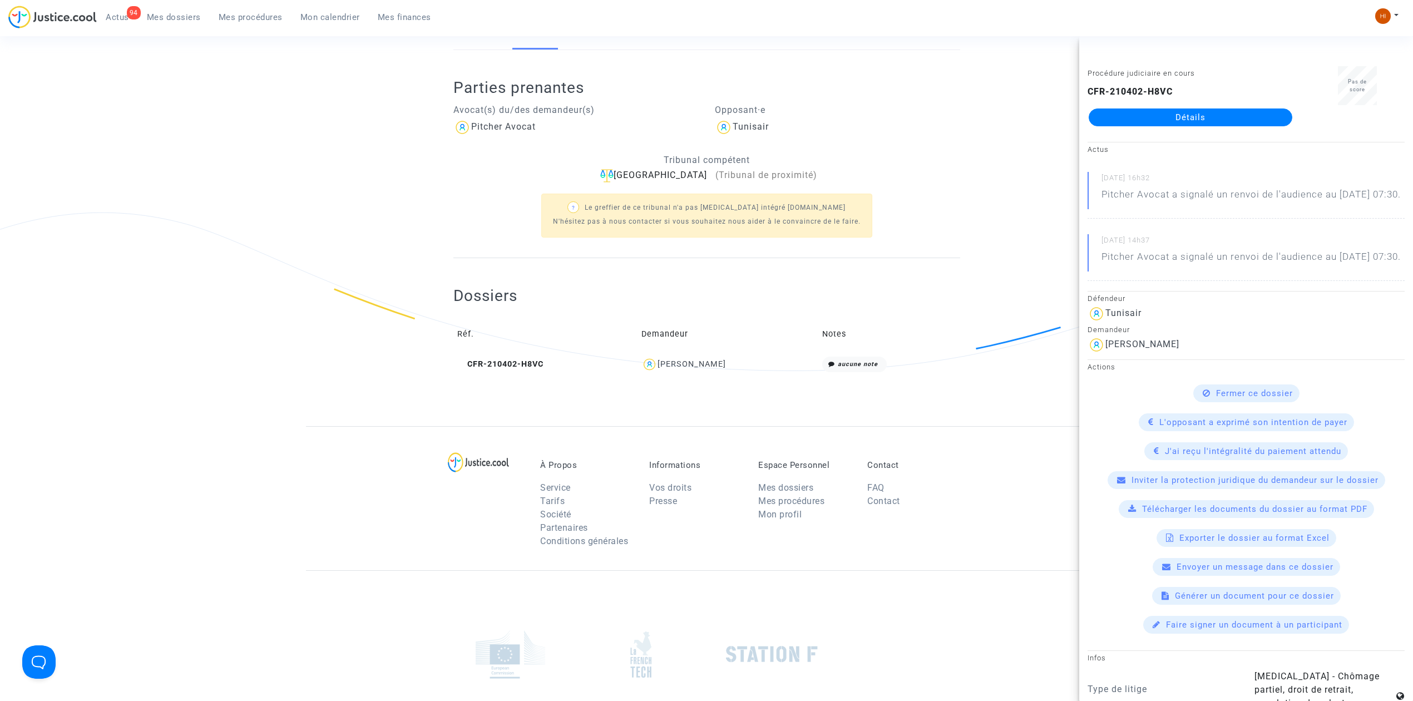
scroll to position [183, 0]
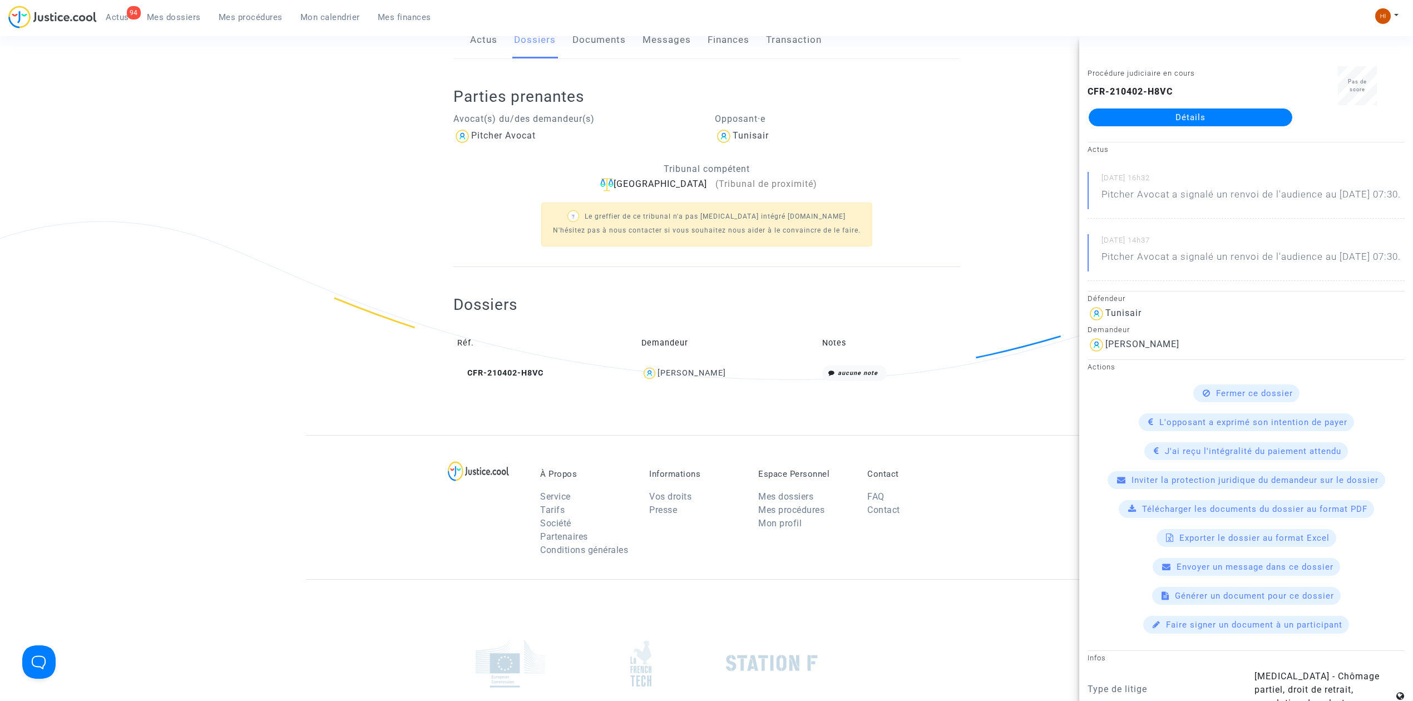
click at [504, 194] on div "? Le greffier de ce tribunal n'a pas [MEDICAL_DATA] intégré [DOMAIN_NAME] N'hés…" at bounding box center [706, 223] width 507 height 64
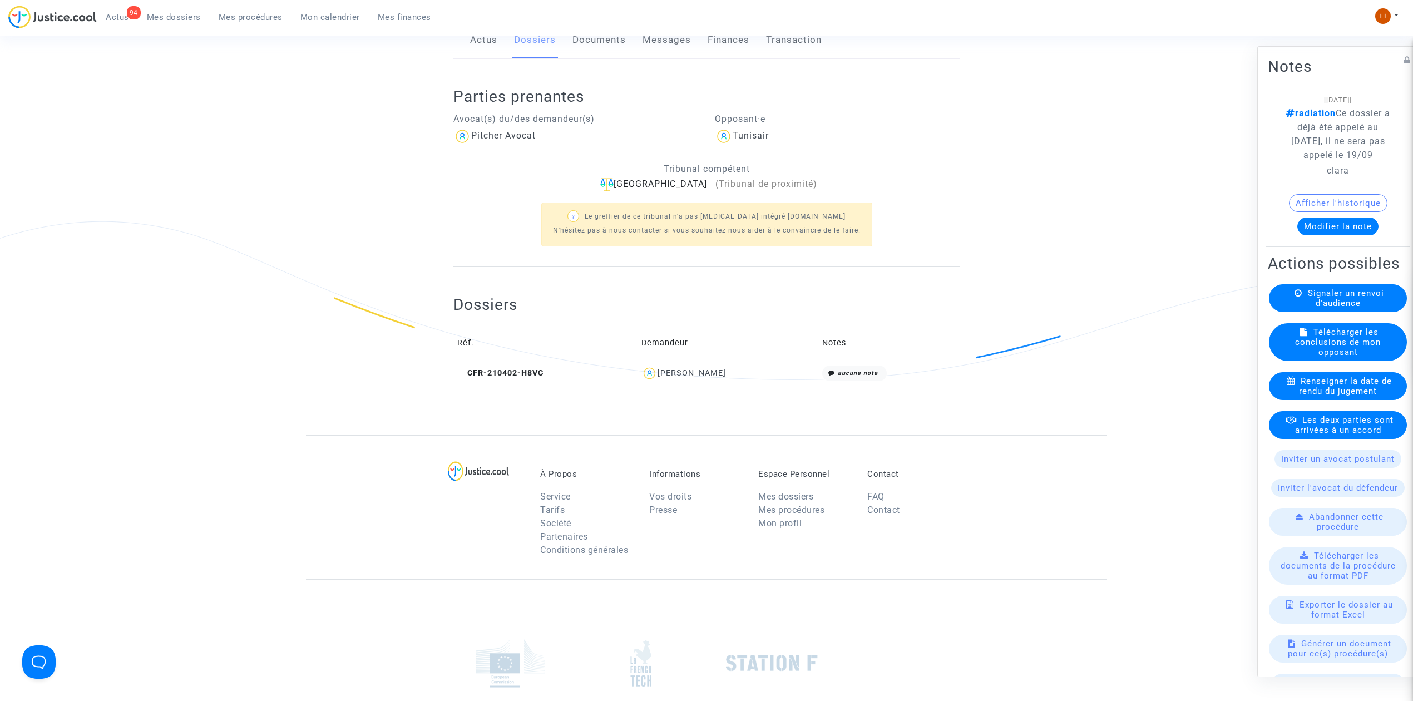
click at [1333, 212] on button "Afficher l'historique" at bounding box center [1338, 203] width 98 height 18
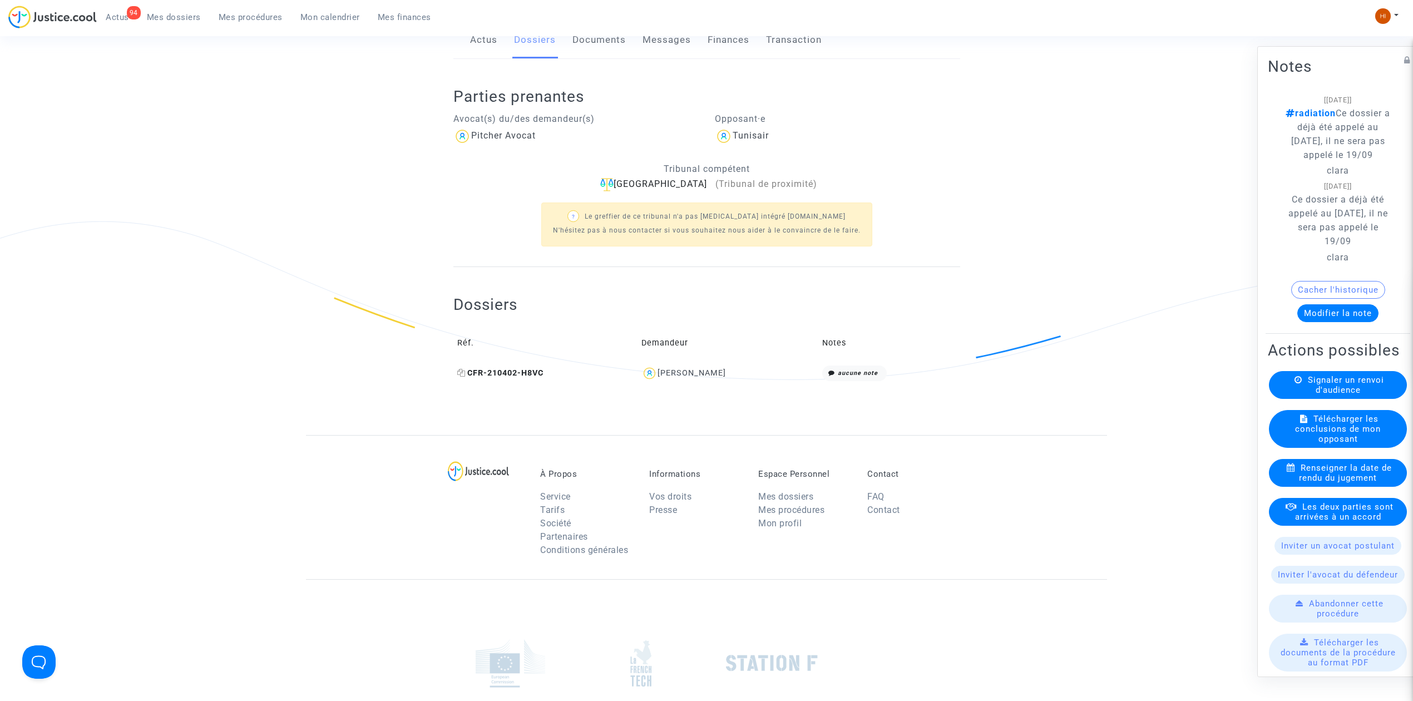
click at [514, 372] on span "CFR-210402-H8VC" at bounding box center [500, 372] width 86 height 9
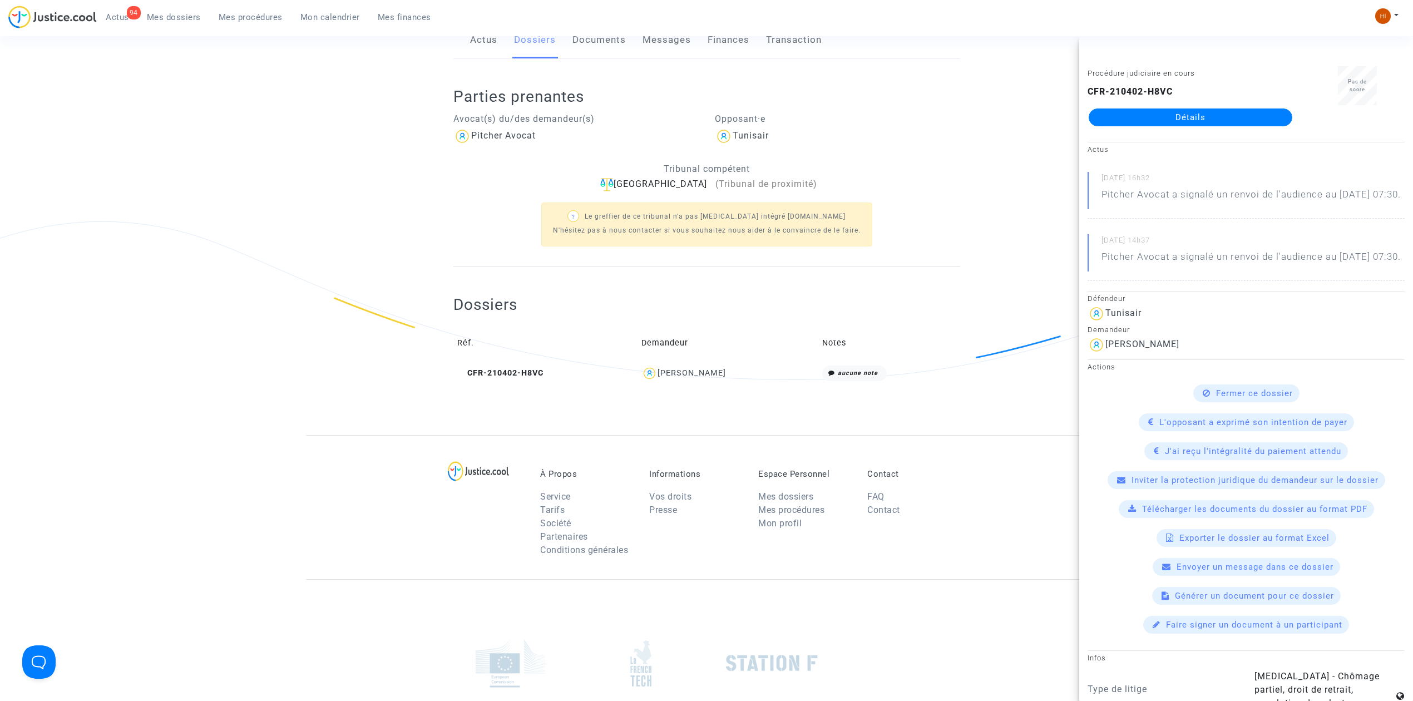
click at [1234, 115] on link "Détails" at bounding box center [1191, 117] width 204 height 18
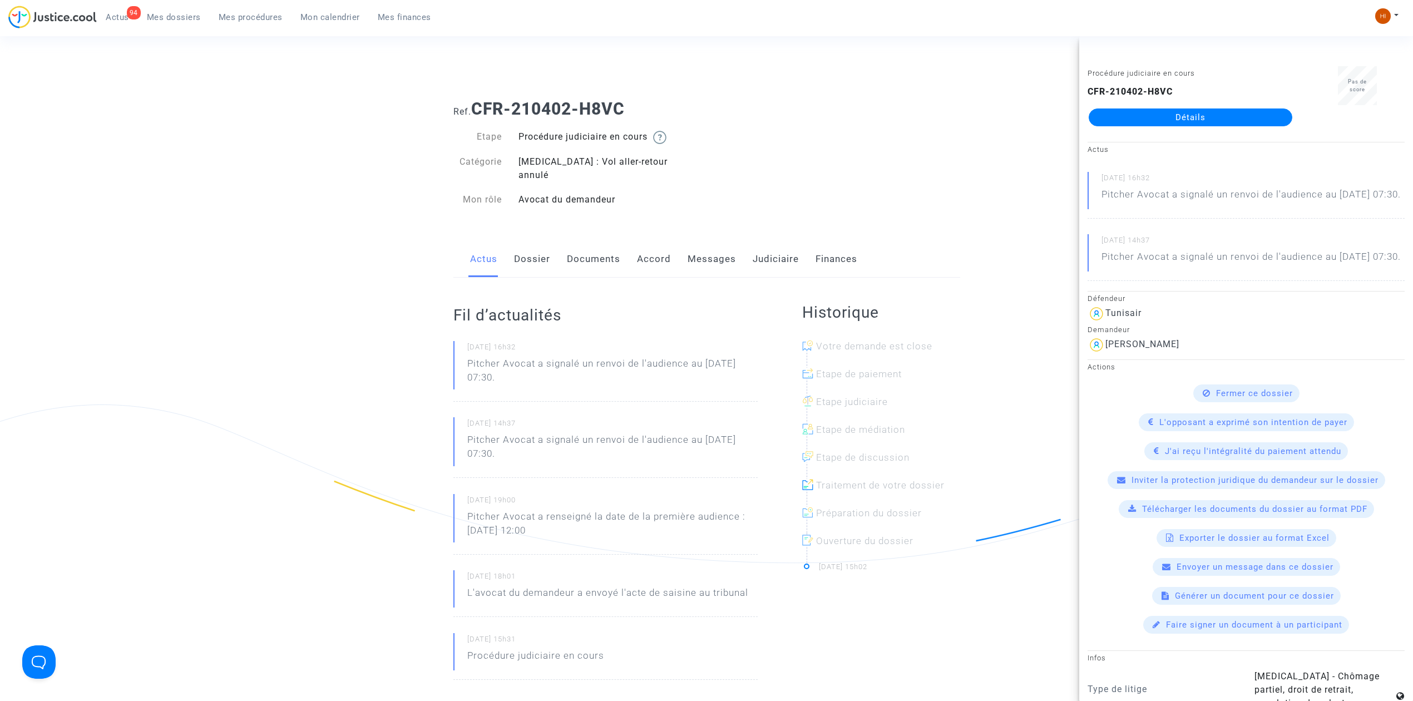
click at [233, 270] on div "Ref. CFR-210402-H8VC Etape Procédure judiciaire en cours Catégorie [MEDICAL_DAT…" at bounding box center [706, 634] width 1413 height 1086
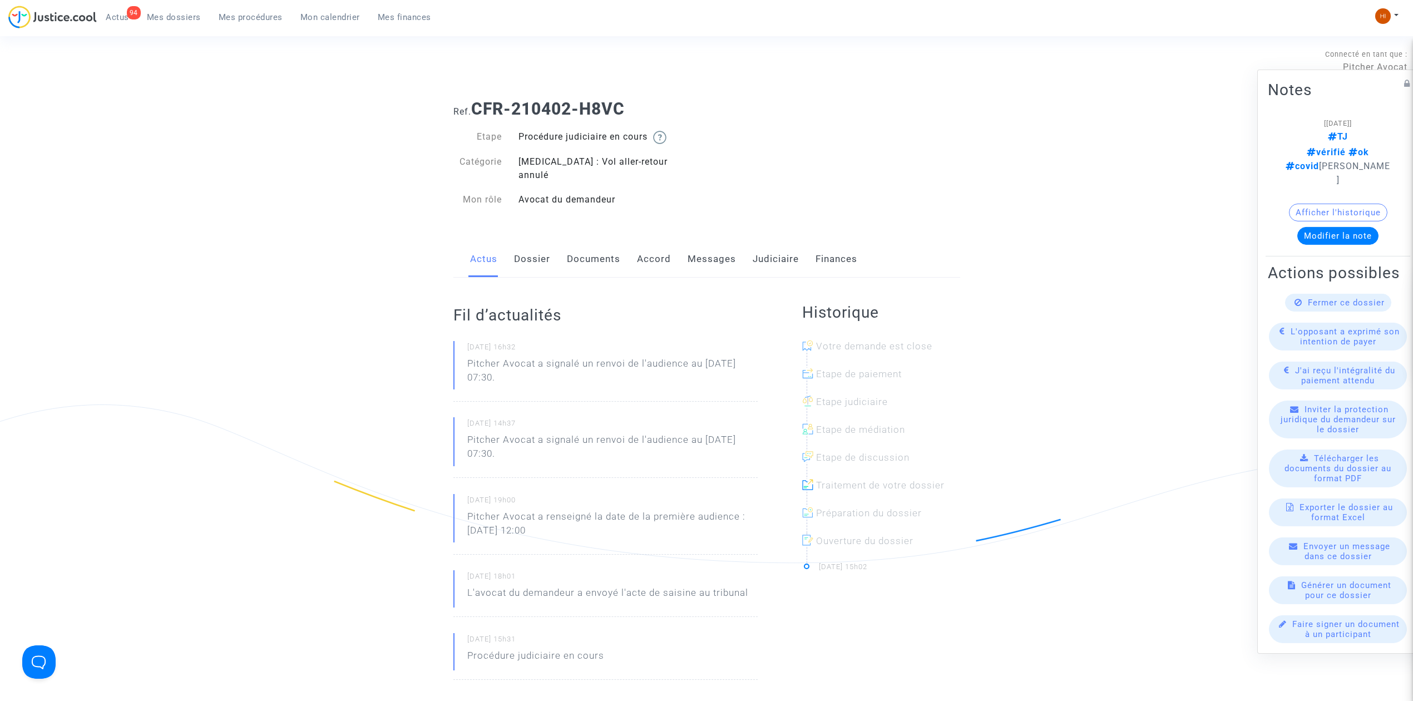
click at [724, 241] on link "Messages" at bounding box center [712, 259] width 48 height 37
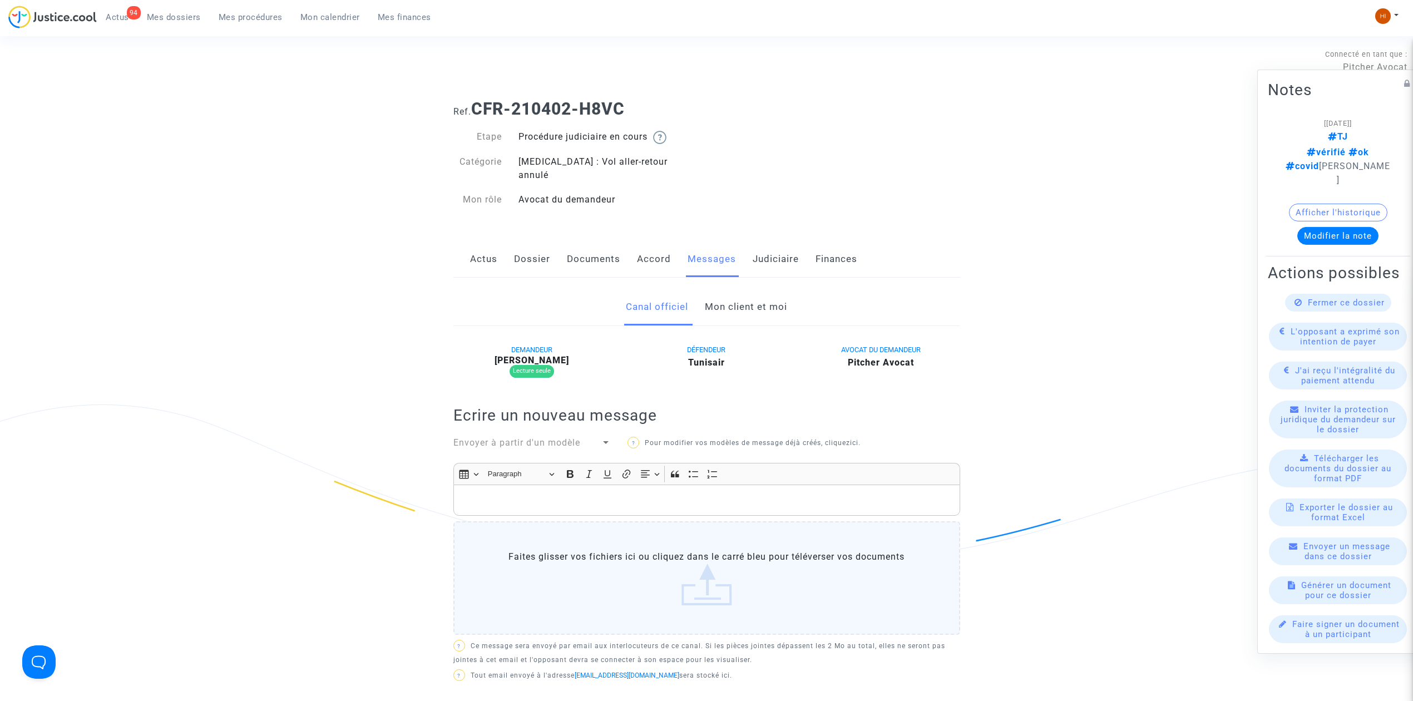
click at [764, 289] on link "Mon client et moi" at bounding box center [746, 307] width 82 height 37
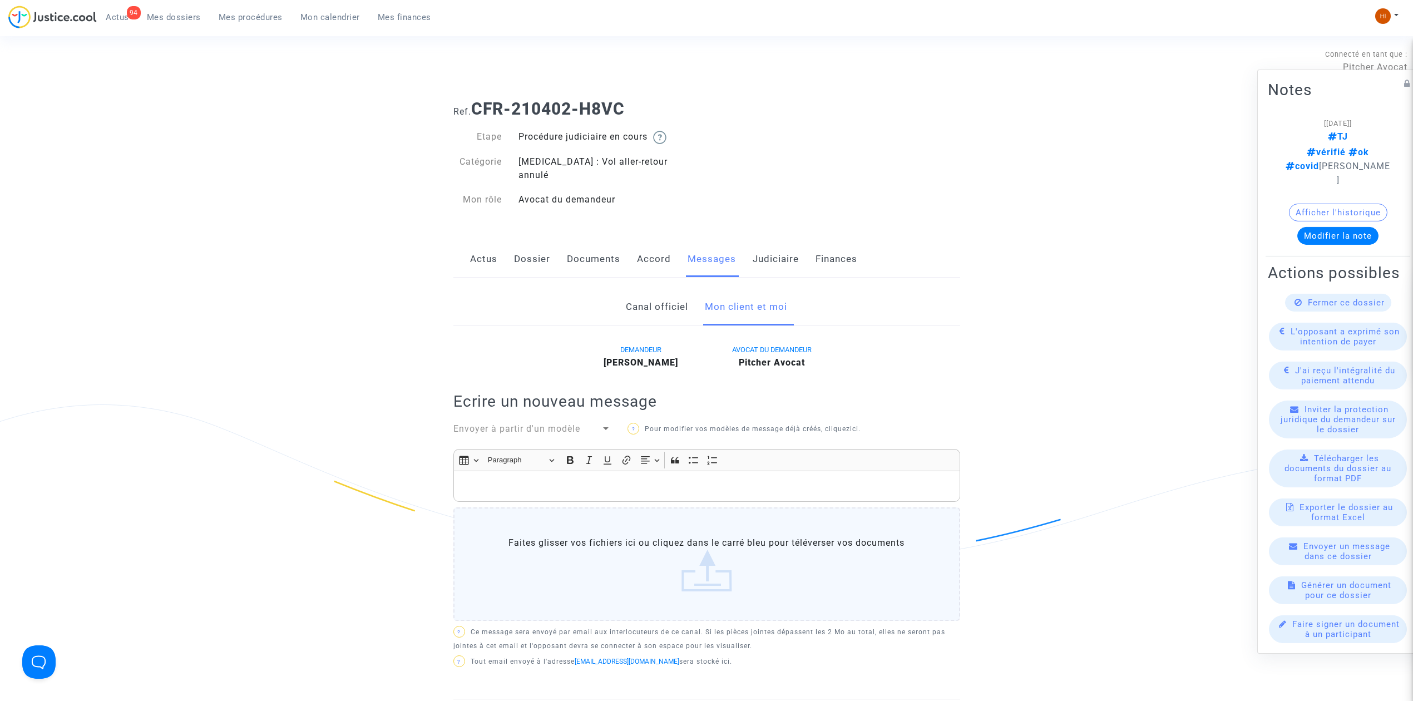
click at [682, 480] on p "Rich Text Editor, main" at bounding box center [706, 487] width 495 height 14
click at [668, 480] on p "Rich Text Editor, main" at bounding box center [706, 487] width 495 height 14
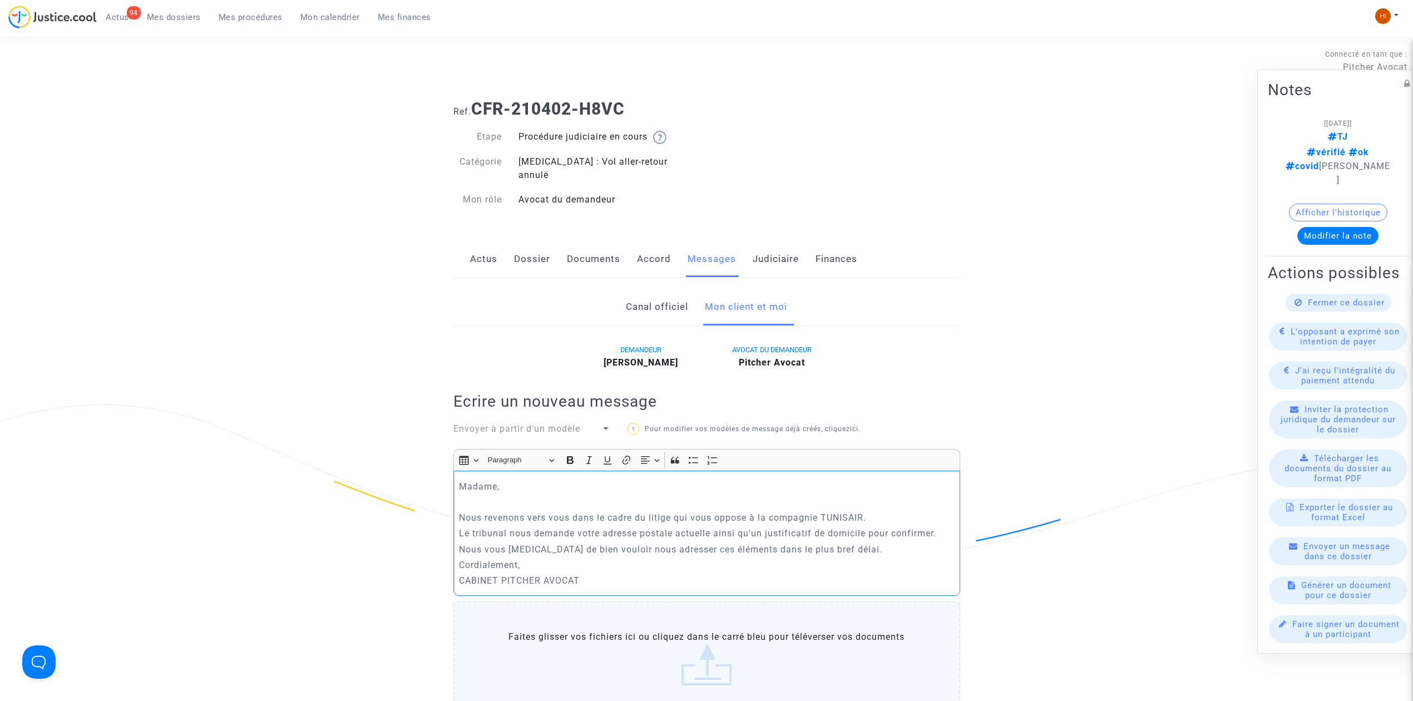
click at [553, 495] on p "Rich Text Editor, main" at bounding box center [706, 502] width 495 height 14
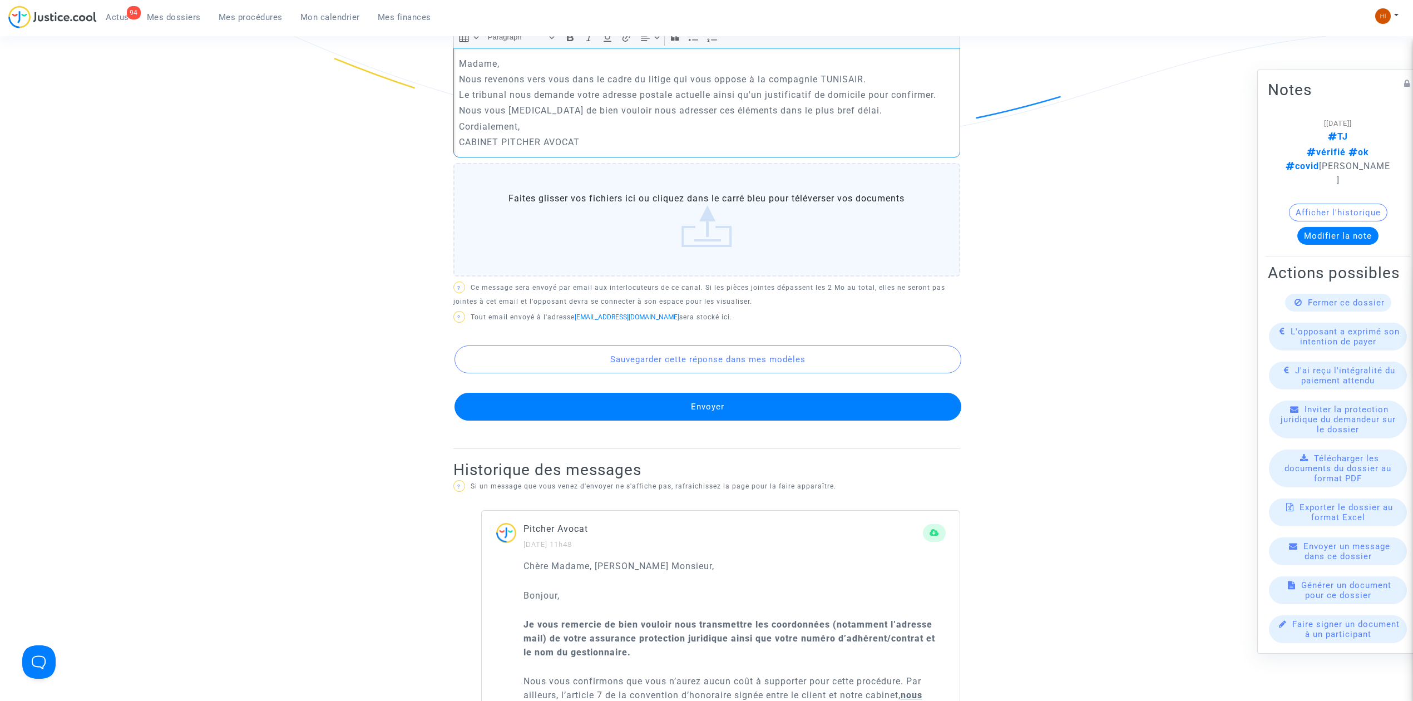
scroll to position [445, 0]
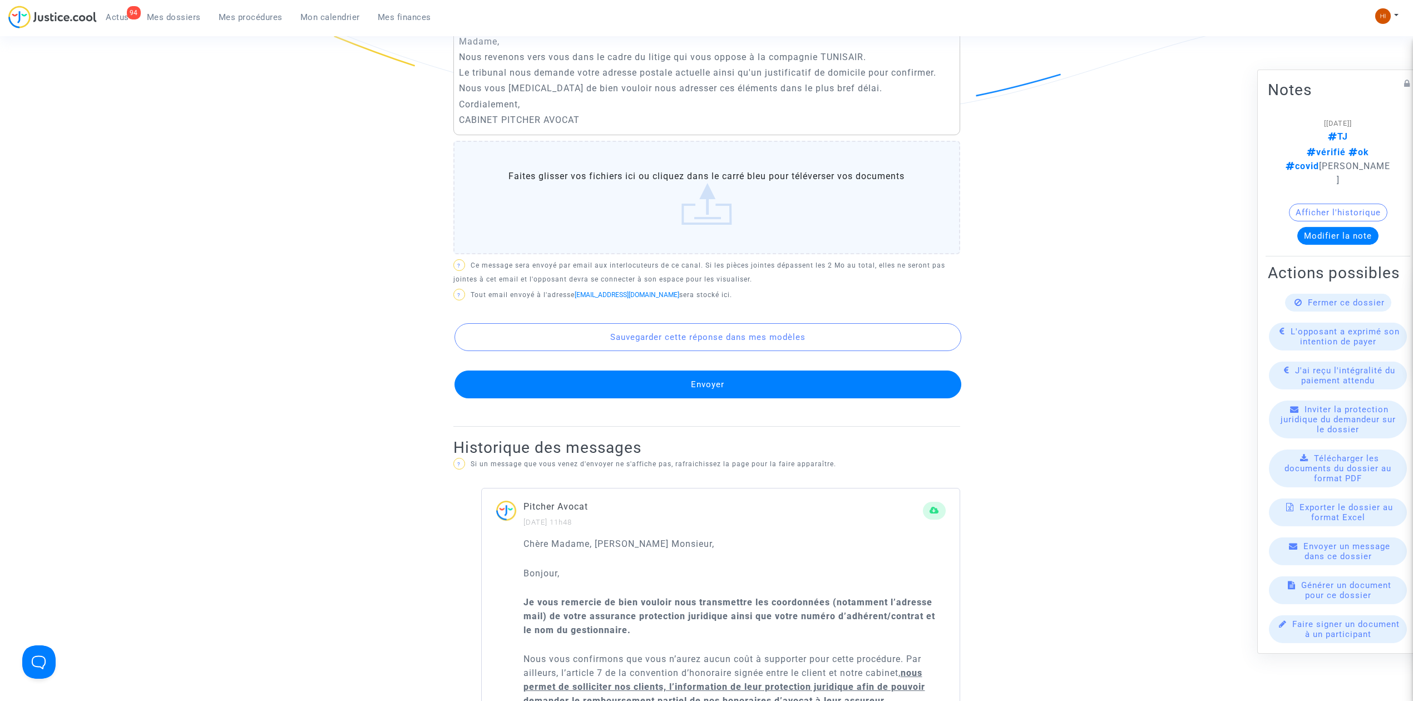
click at [820, 384] on button "Envoyer" at bounding box center [708, 385] width 507 height 28
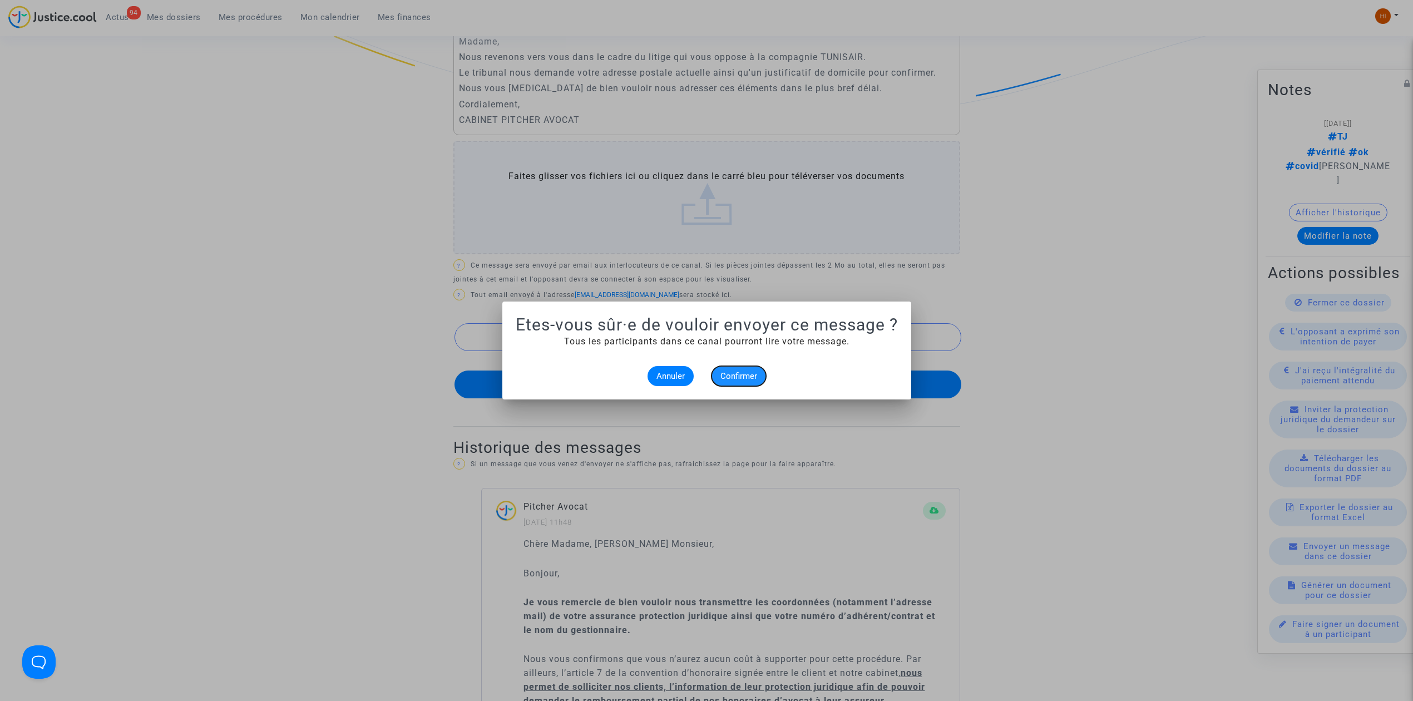
click at [751, 373] on span "Confirmer" at bounding box center [739, 376] width 37 height 10
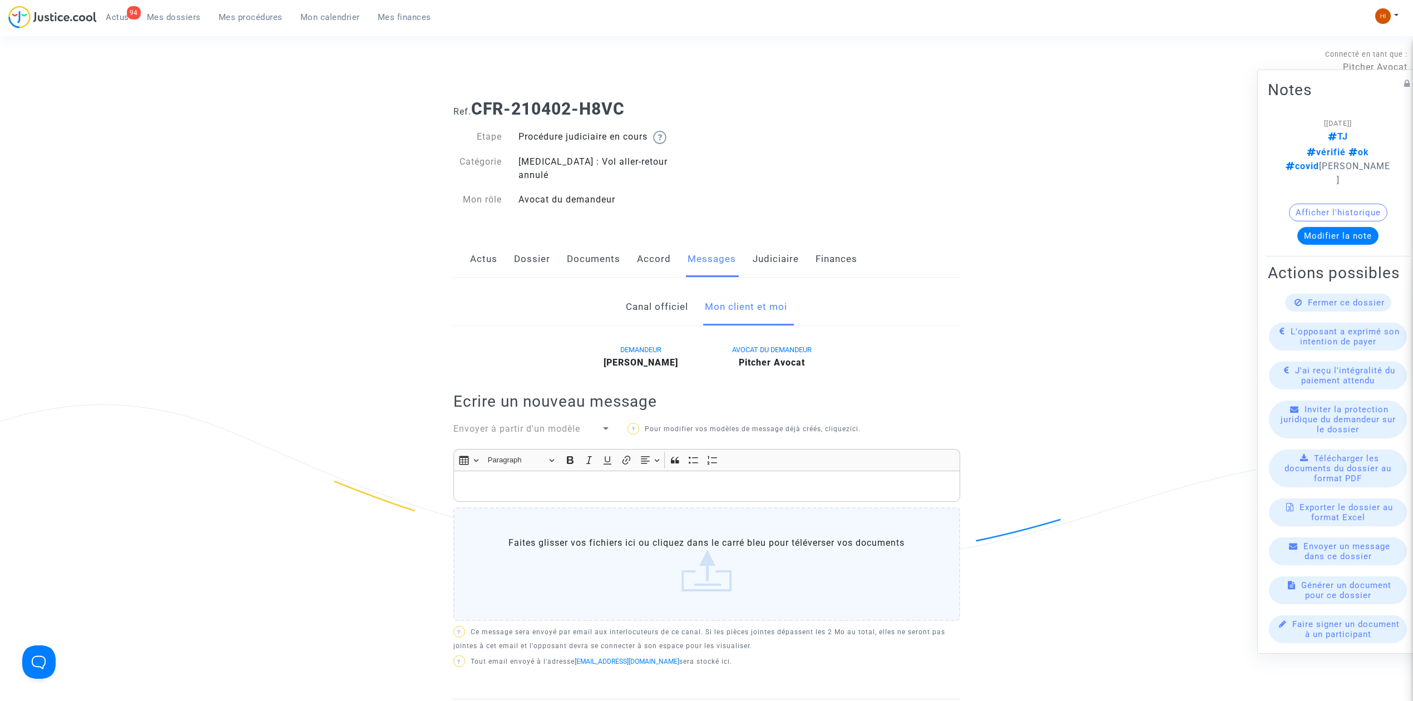
click at [782, 241] on link "Judiciaire" at bounding box center [776, 259] width 46 height 37
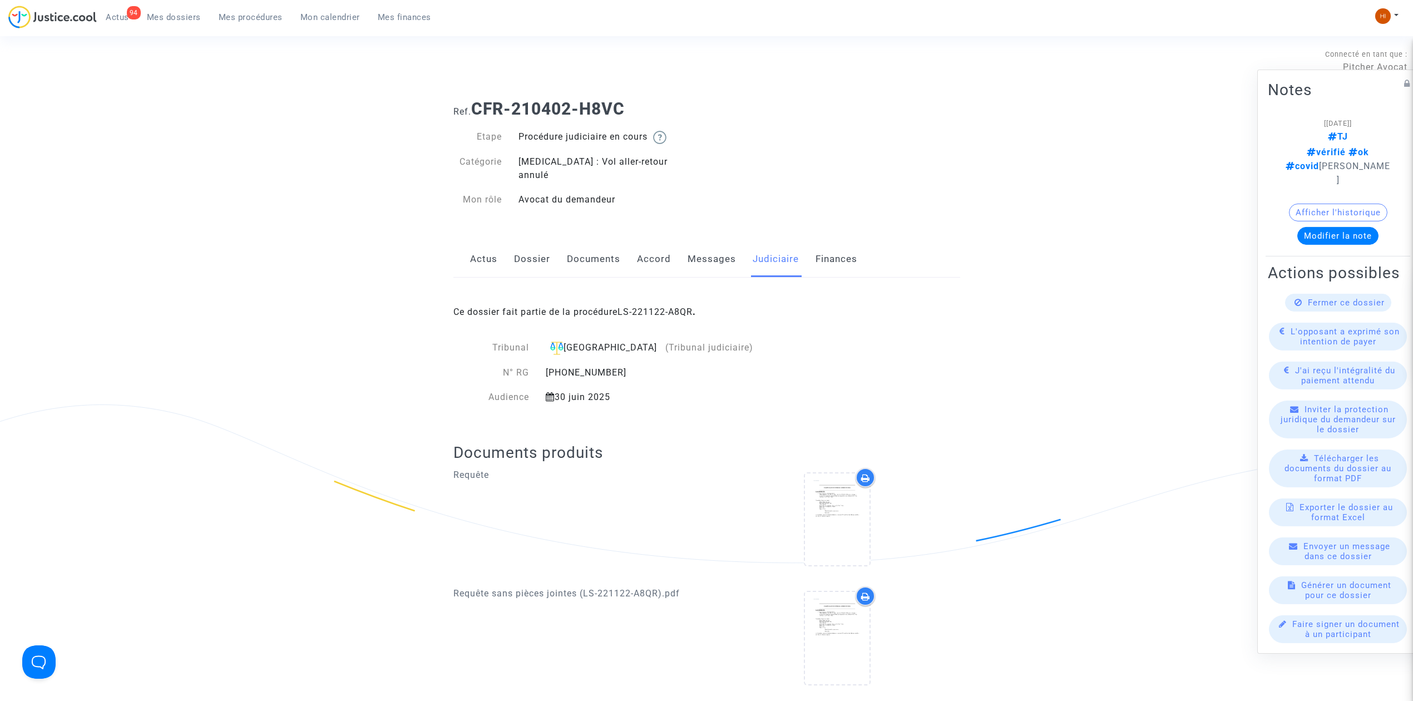
click at [523, 241] on link "Dossier" at bounding box center [532, 259] width 36 height 37
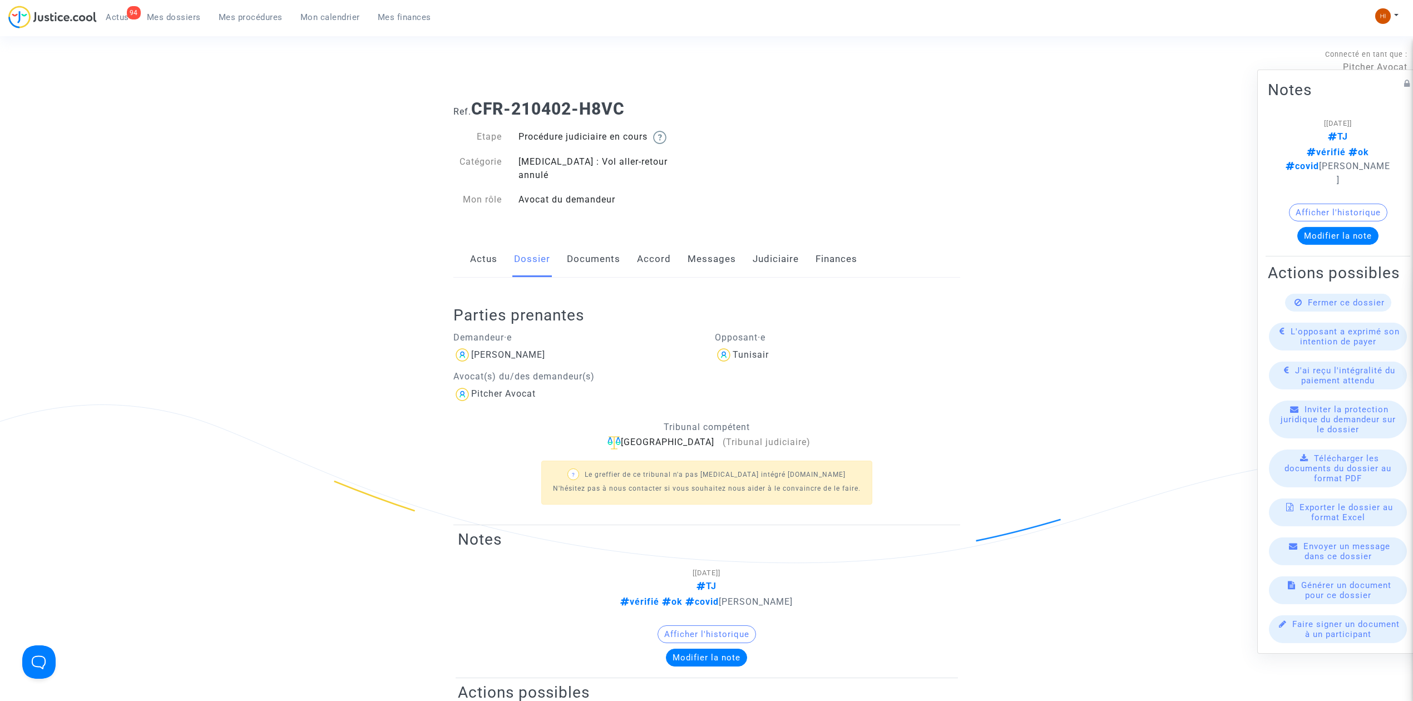
drag, startPoint x: 773, startPoint y: 244, endPoint x: 743, endPoint y: 273, distance: 41.7
click at [773, 245] on link "Judiciaire" at bounding box center [776, 259] width 46 height 37
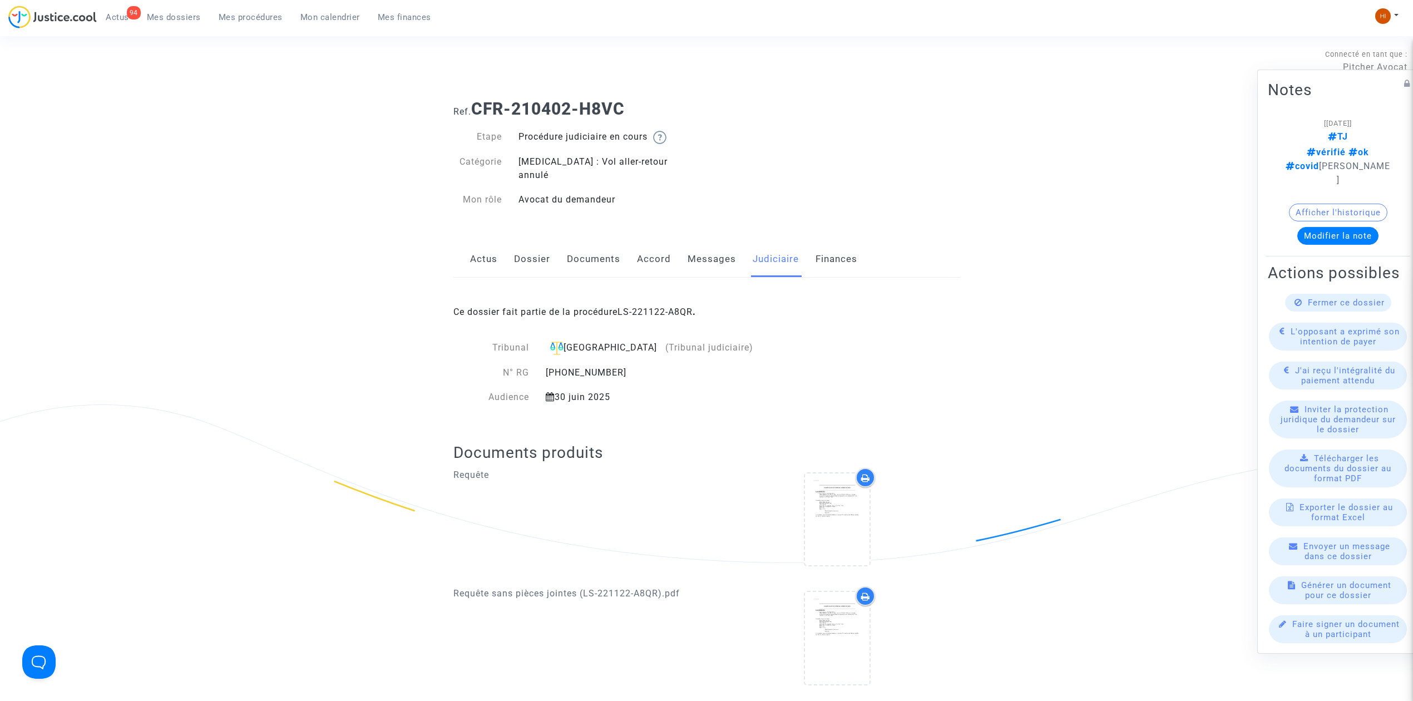
drag, startPoint x: 738, startPoint y: 300, endPoint x: 619, endPoint y: 297, distance: 118.6
click at [619, 297] on div "Ce dossier fait partie de la procédure LS-221122-A8QR ." at bounding box center [706, 304] width 507 height 52
copy span "LS-221122-A8QR ."
drag, startPoint x: 259, startPoint y: 16, endPoint x: 335, endPoint y: 57, distance: 86.4
click at [259, 17] on span "Mes procédures" at bounding box center [251, 17] width 64 height 10
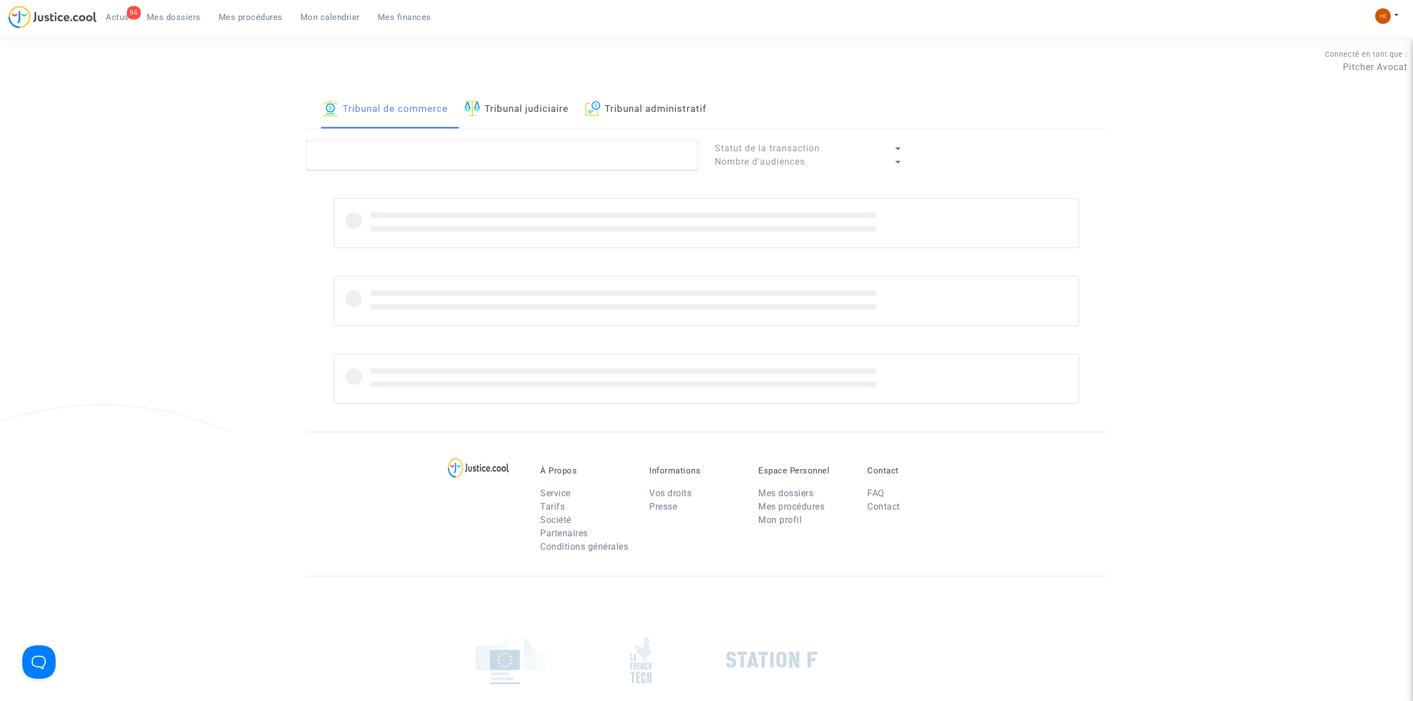
click at [533, 103] on link "Tribunal judiciaire" at bounding box center [517, 110] width 104 height 38
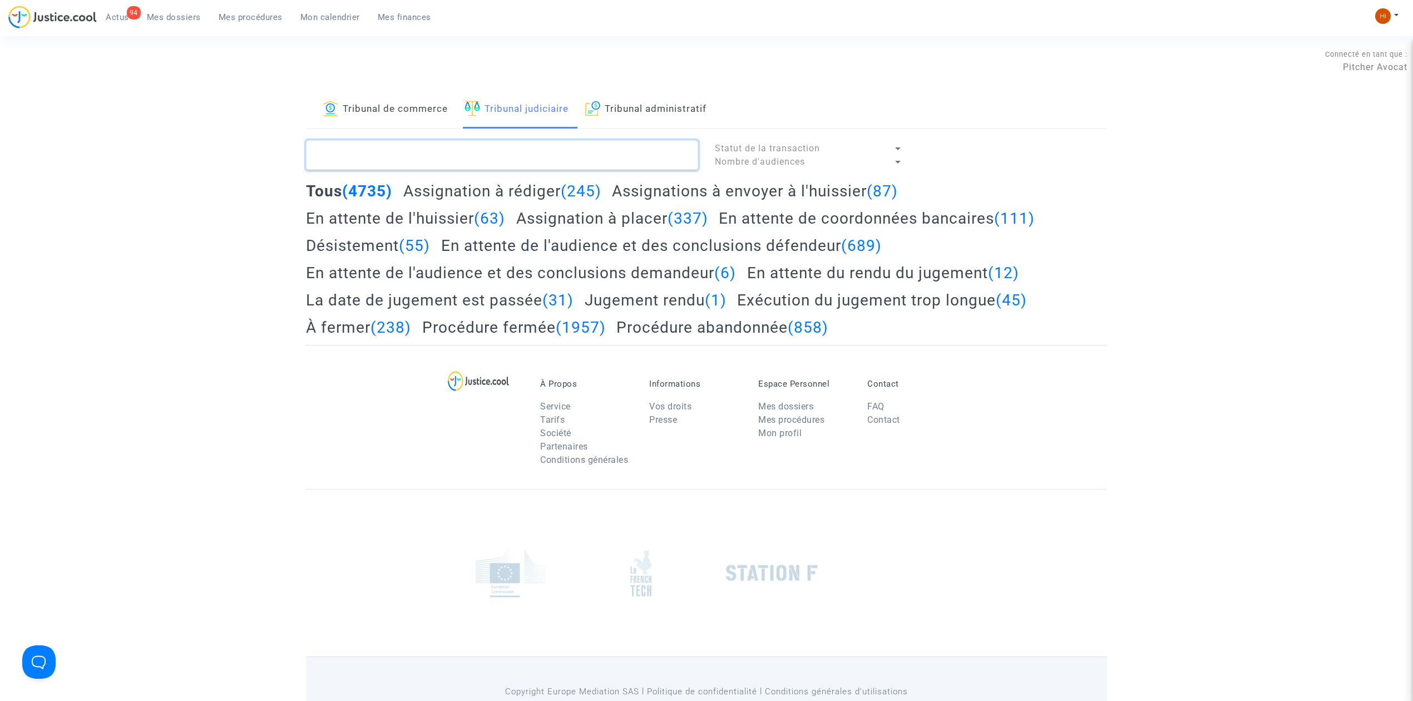
click at [576, 154] on textarea at bounding box center [502, 155] width 392 height 30
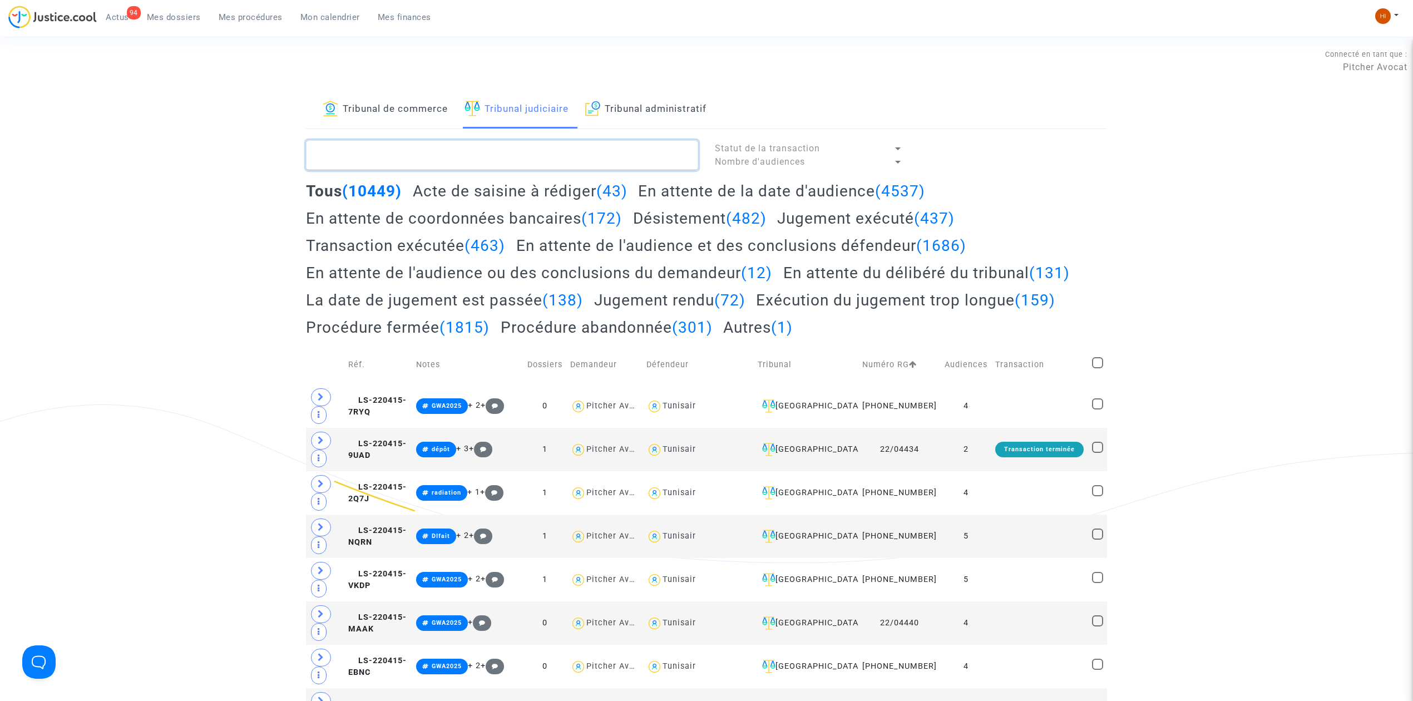
paste textarea "bassil"
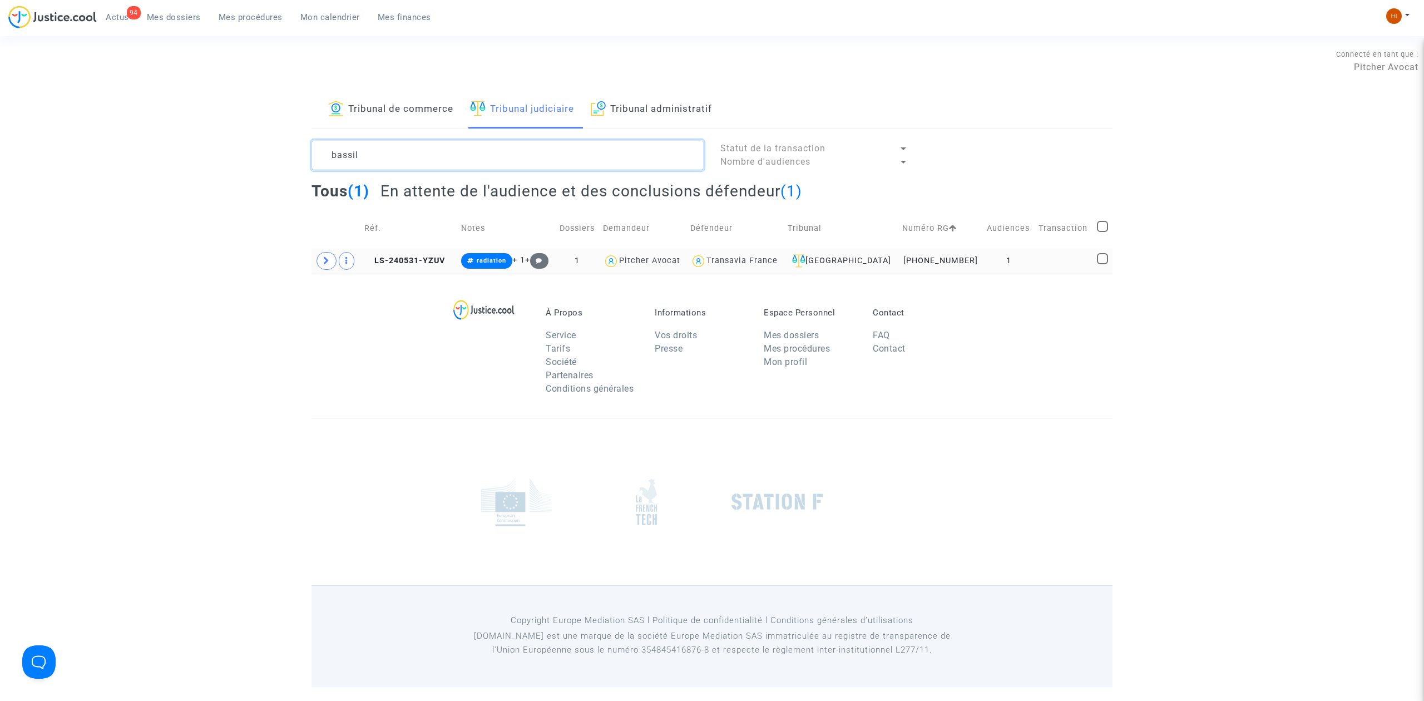
type textarea "bassil"
click at [322, 269] on span at bounding box center [327, 261] width 20 height 18
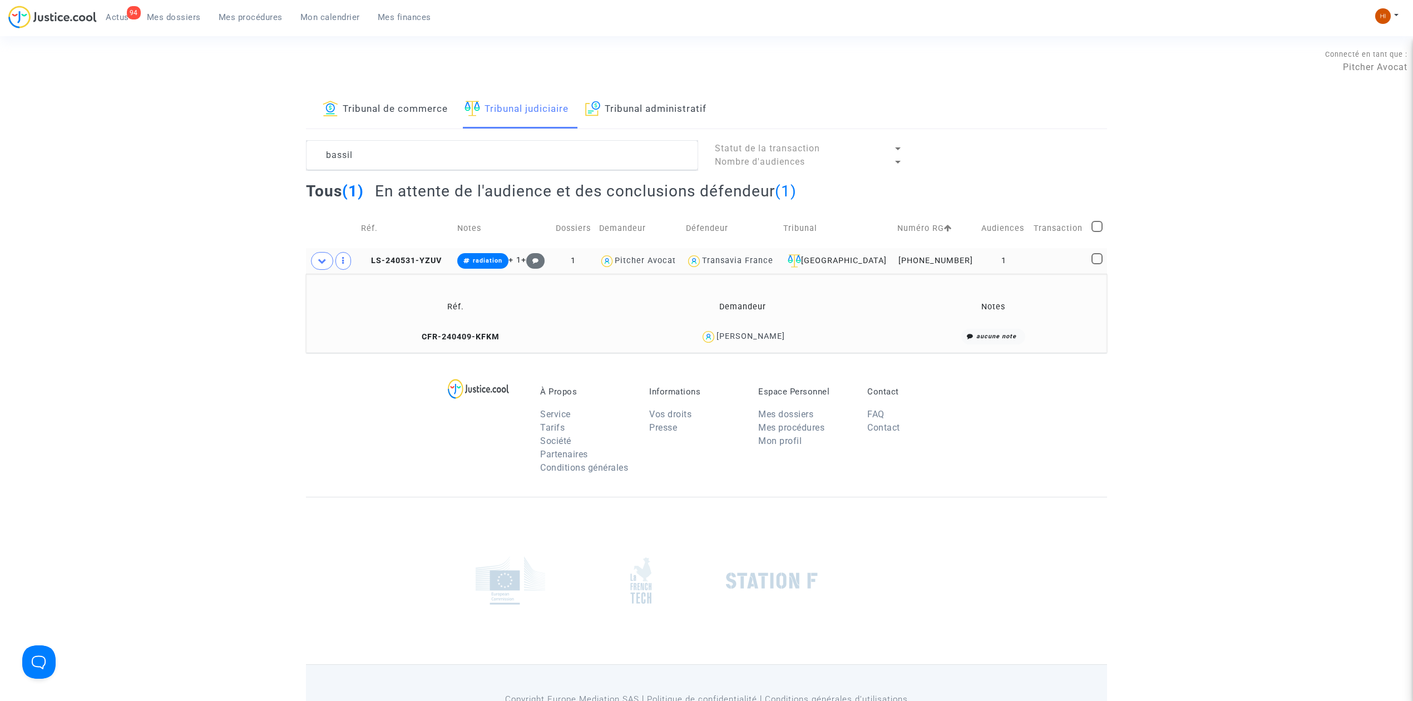
click at [479, 328] on td "CFR-240409-KFKM" at bounding box center [456, 337] width 292 height 24
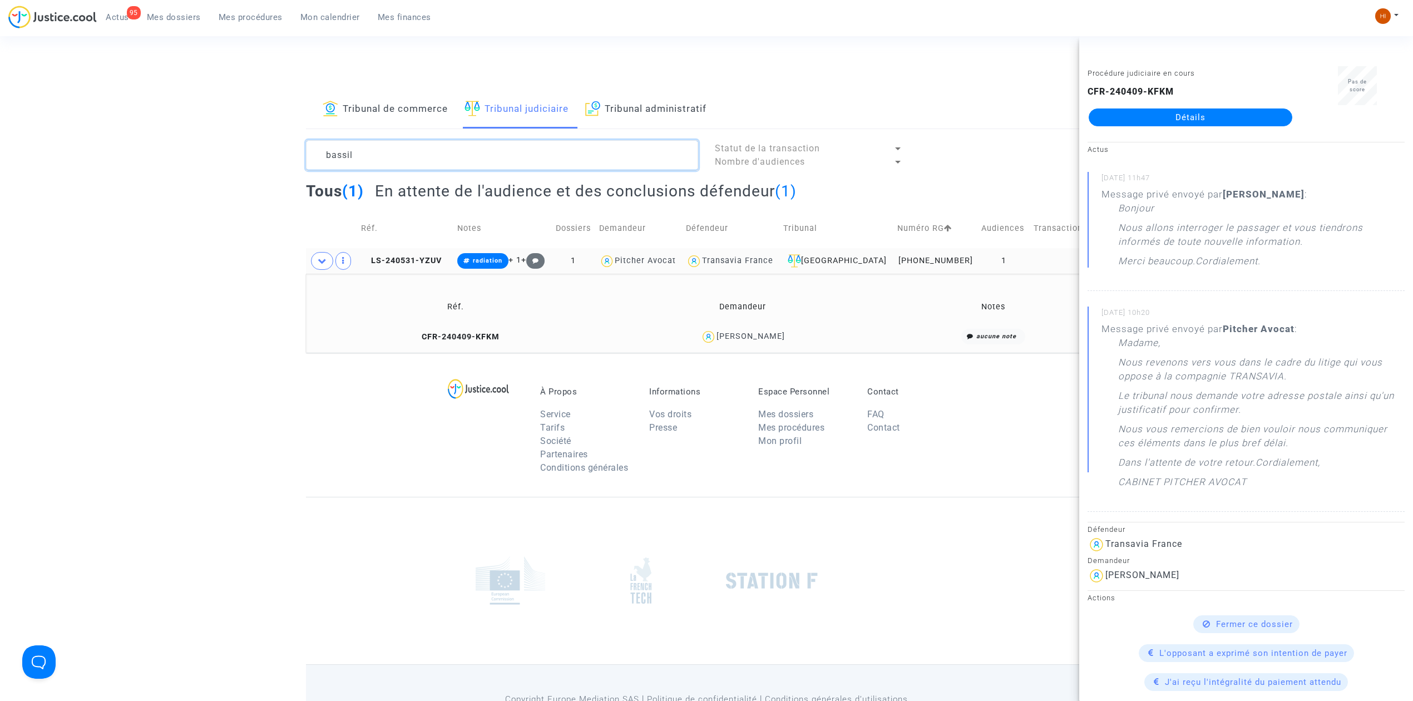
drag, startPoint x: 379, startPoint y: 152, endPoint x: 116, endPoint y: 194, distance: 266.5
click at [337, 149] on textarea at bounding box center [502, 155] width 392 height 30
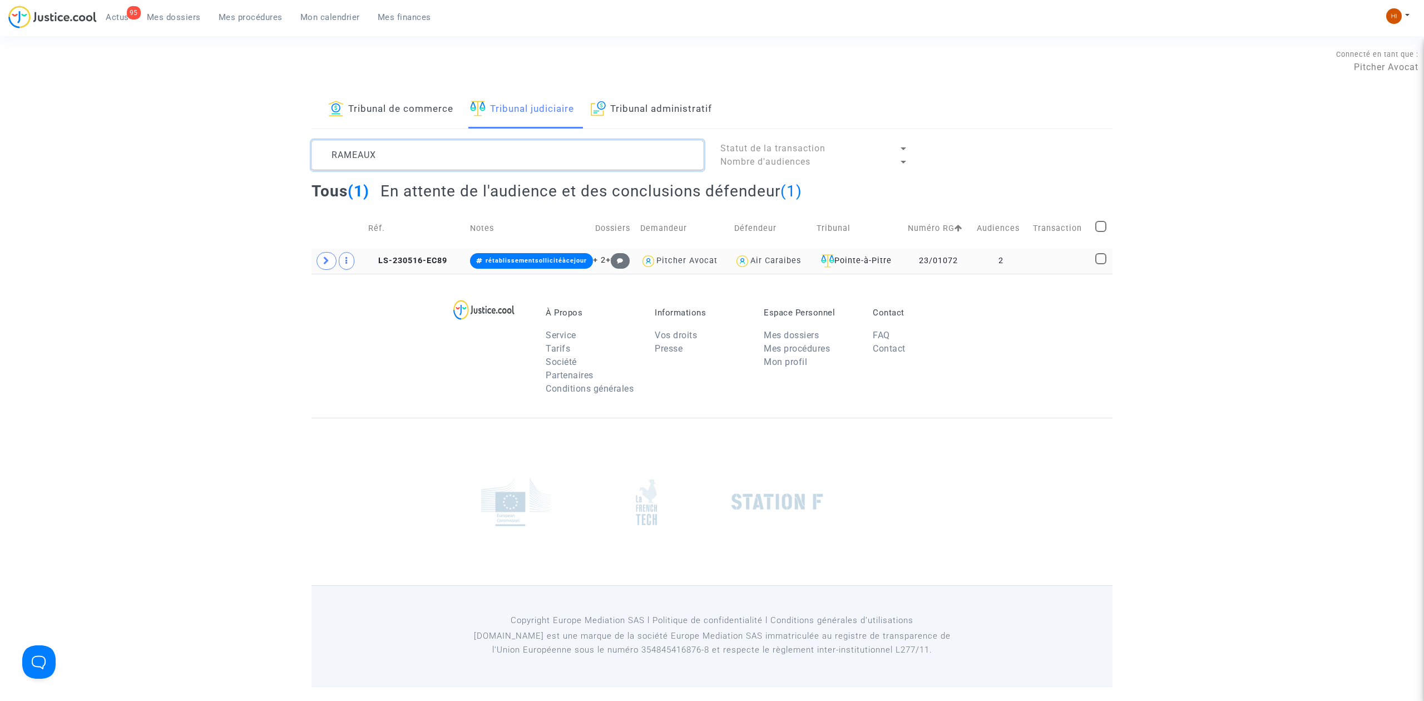
type textarea "RAMEAUX"
click at [442, 250] on td "LS-230516-EC89" at bounding box center [415, 261] width 102 height 26
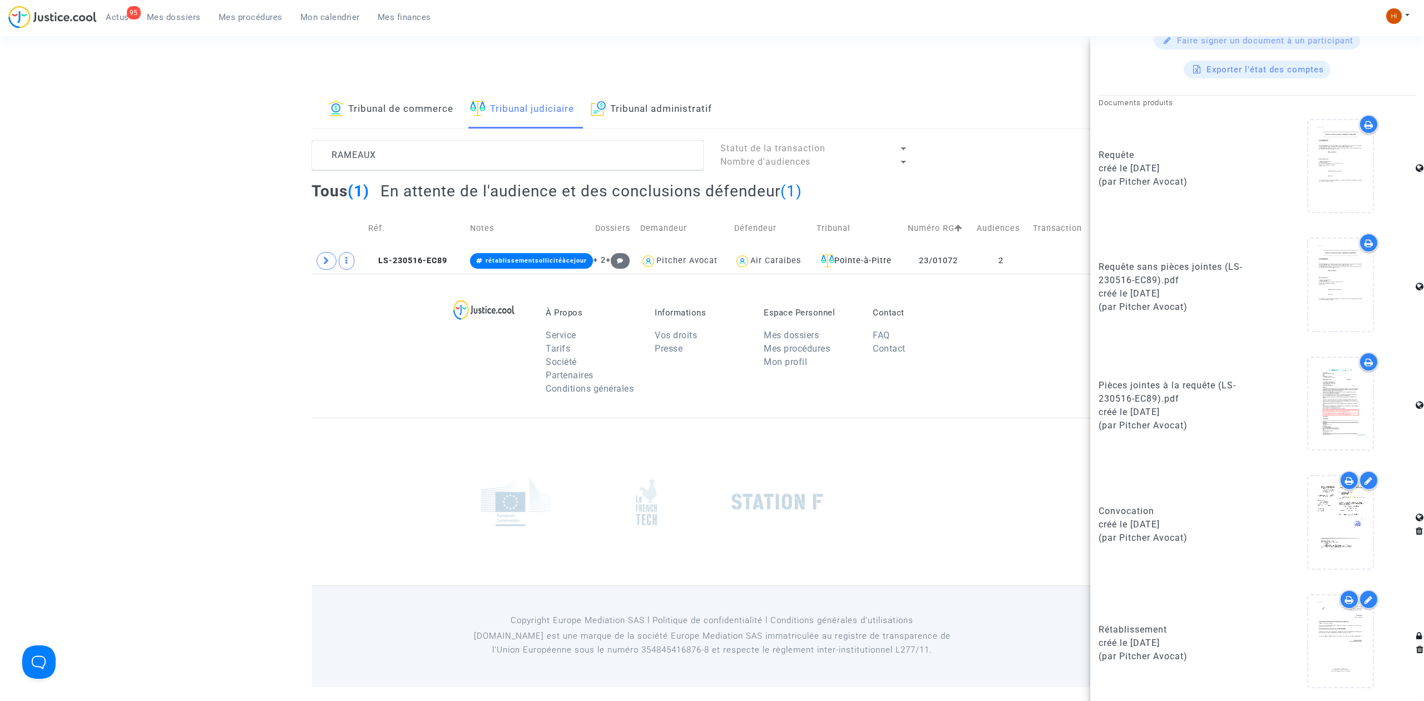
scroll to position [533, 0]
drag, startPoint x: 372, startPoint y: 377, endPoint x: 369, endPoint y: 339, distance: 37.3
click at [372, 377] on div "À Propos Service Tarifs Société Partenaires Conditions générales Informations V…" at bounding box center [712, 346] width 801 height 144
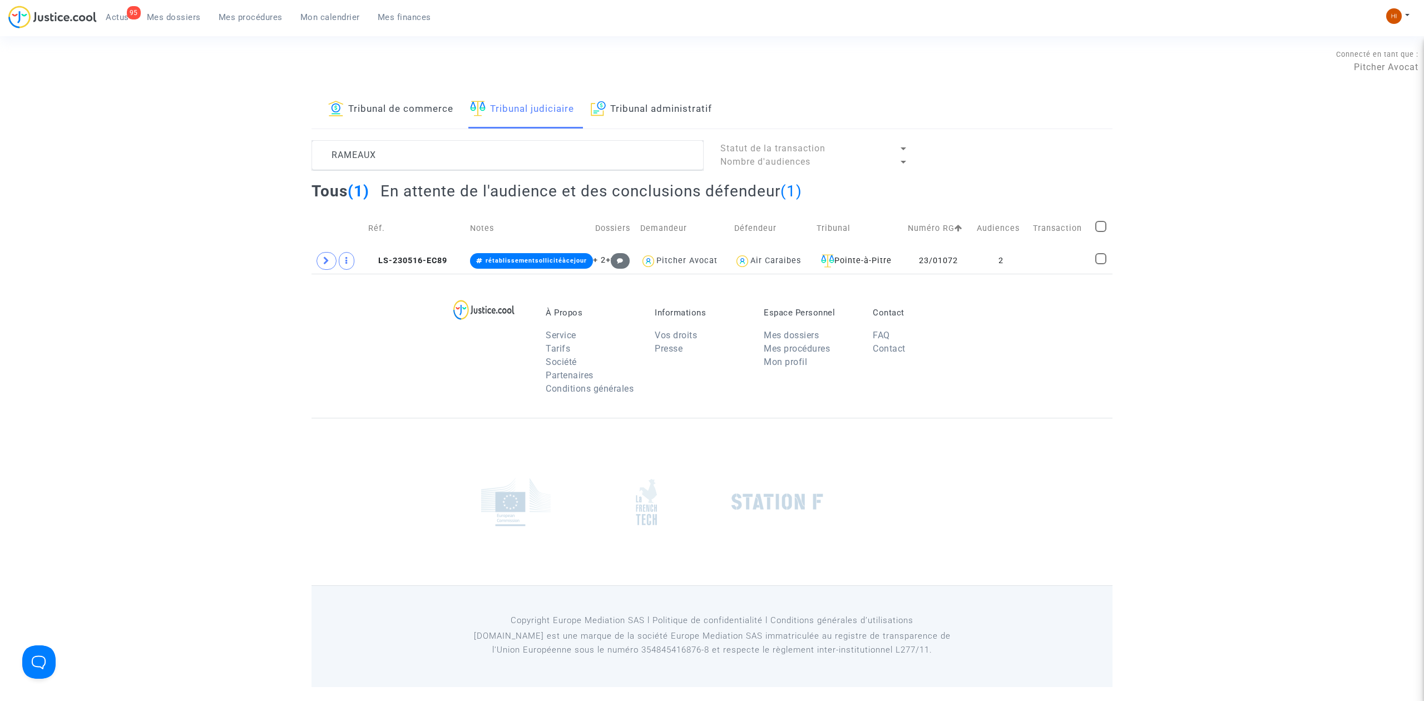
scroll to position [0, 0]
click at [406, 258] on span "LS-230516-EC89" at bounding box center [407, 260] width 79 height 9
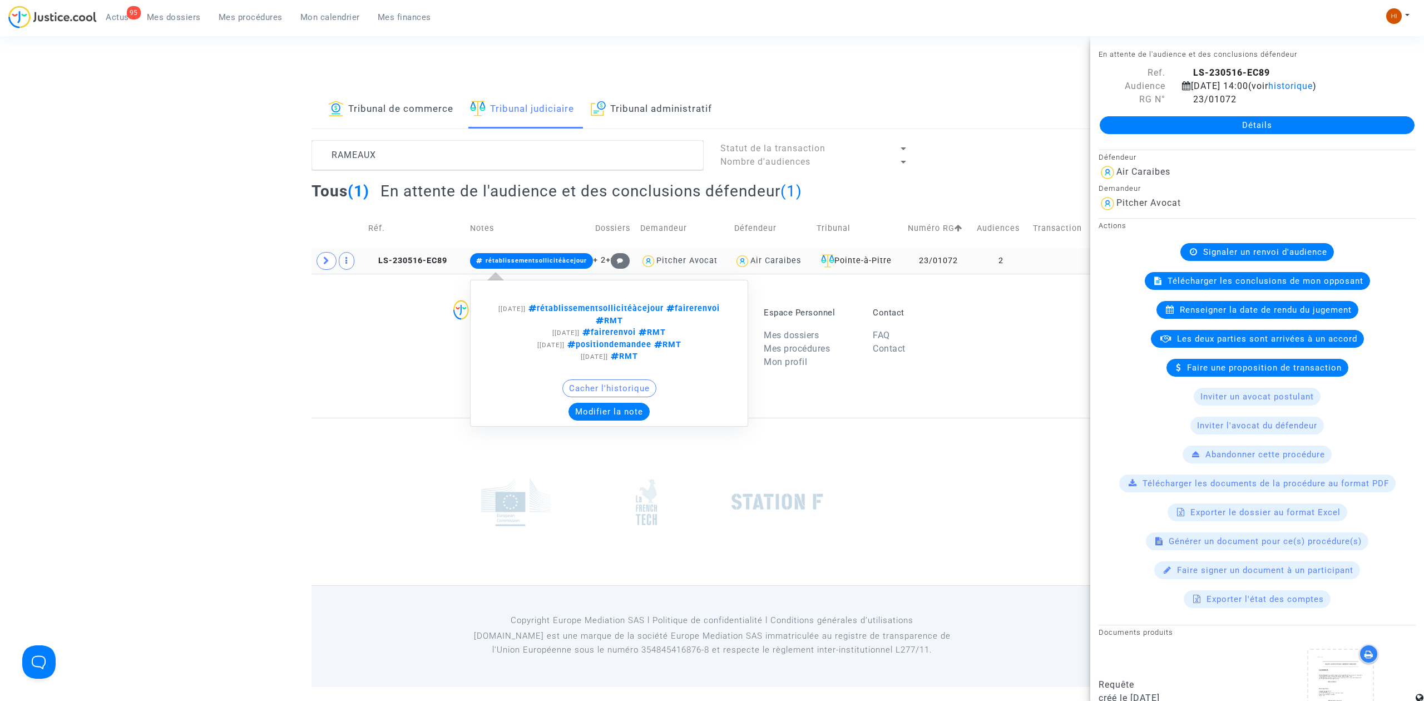
click at [502, 257] on span "rétablissementsollicitéàcejour" at bounding box center [531, 261] width 123 height 16
click at [606, 416] on button "Modifier la note" at bounding box center [609, 412] width 81 height 18
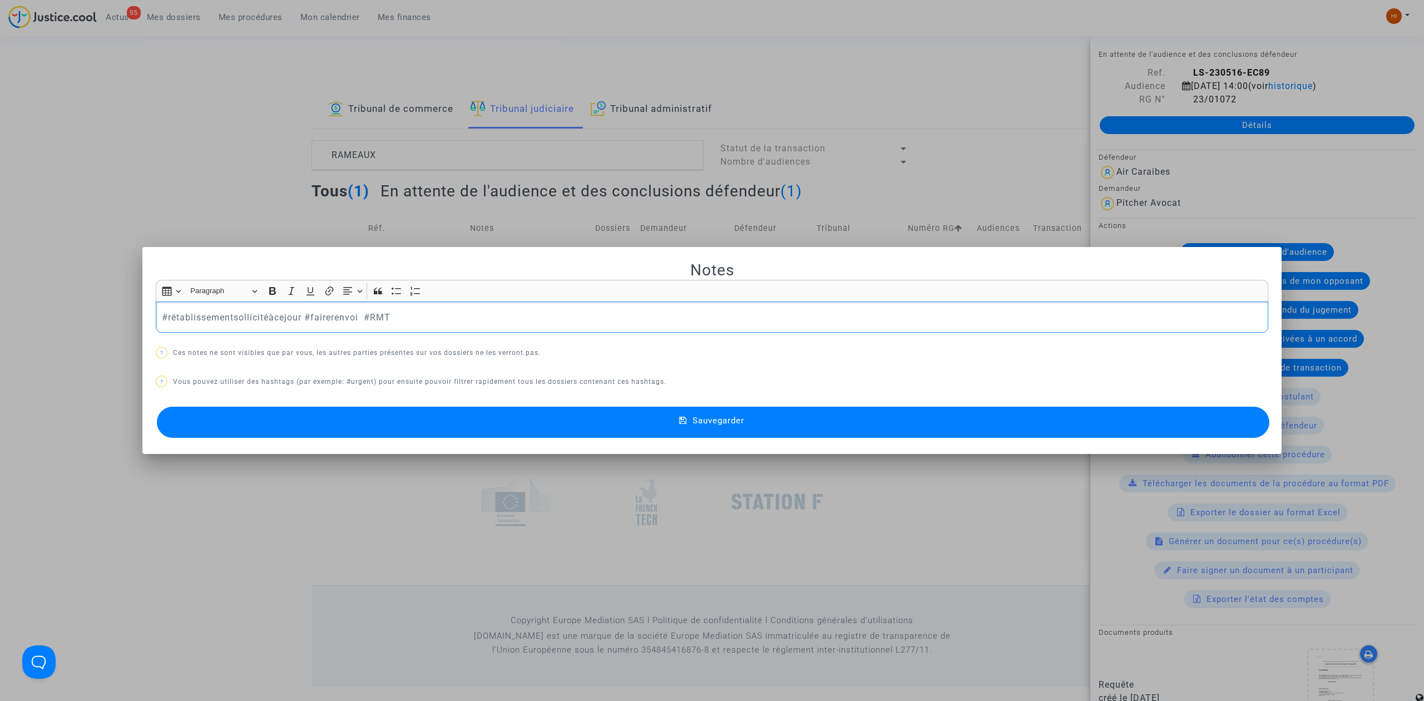
click at [284, 324] on p "#rétablissementsollicitéàcejour #fairerenvoi #RMT" at bounding box center [712, 317] width 1101 height 14
click at [299, 319] on p "#rétablissementsollicitéàcejour #fairerenvoi #RMT" at bounding box center [712, 317] width 1101 height 14
click at [304, 319] on p "#rétablissementsollicitéàcejour #fairerenvoi #RMT" at bounding box center [712, 317] width 1101 height 14
drag, startPoint x: 363, startPoint y: 308, endPoint x: 305, endPoint y: 309, distance: 57.3
click at [305, 309] on div "#rétablissementsollicitéàcejour #fairerenvoi #RMT" at bounding box center [712, 317] width 1113 height 31
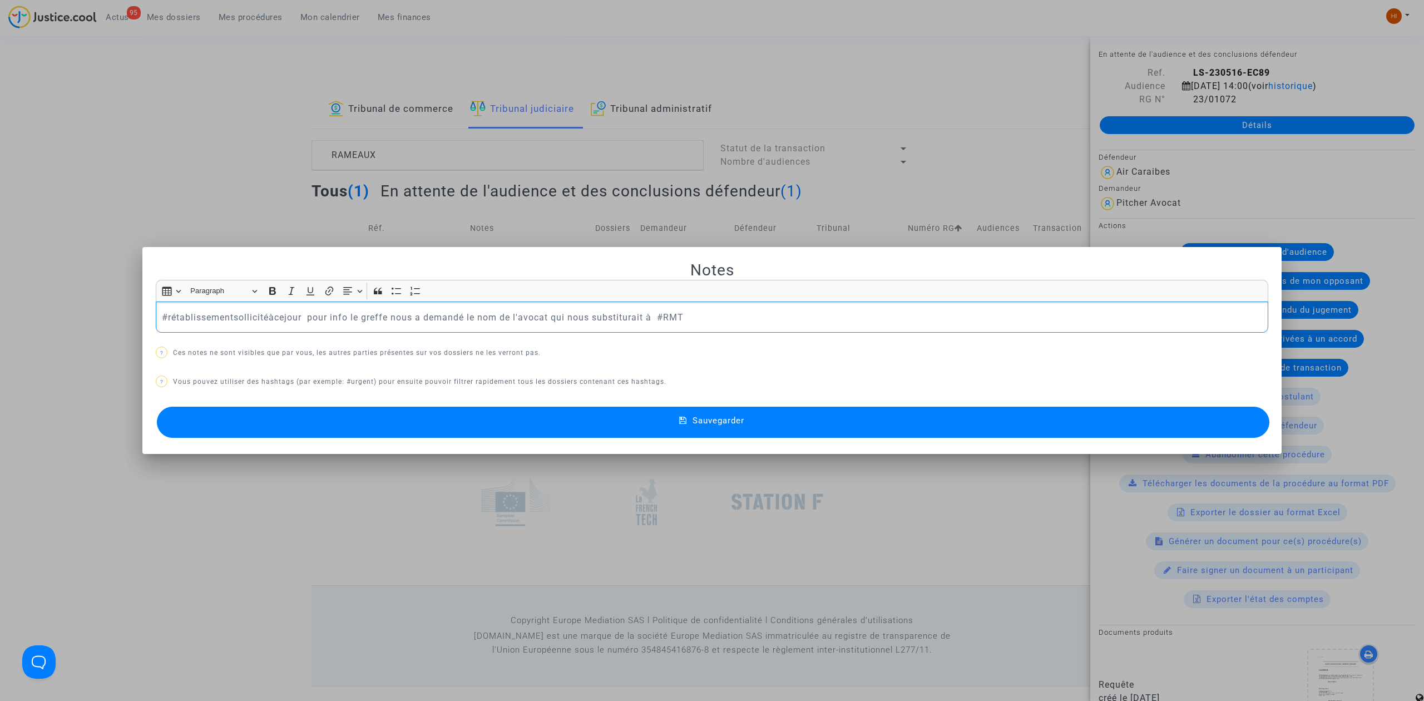
drag, startPoint x: 653, startPoint y: 317, endPoint x: 351, endPoint y: 322, distance: 302.7
click at [351, 322] on p "#rétablissementsollicitéàcejour pour info le greffe nous a demandé le nom de l'…" at bounding box center [712, 317] width 1101 height 14
click at [353, 322] on p "#rétablissementsollicitéàcejour pour info le greffe nous demande le nom de l'av…" at bounding box center [712, 317] width 1101 height 14
drag, startPoint x: 568, startPoint y: 318, endPoint x: 555, endPoint y: 313, distance: 13.4
click at [555, 313] on p "#rétablissementsollicitéàcejour pour info pour faire valoir notre dde de rétabl…" at bounding box center [712, 317] width 1101 height 14
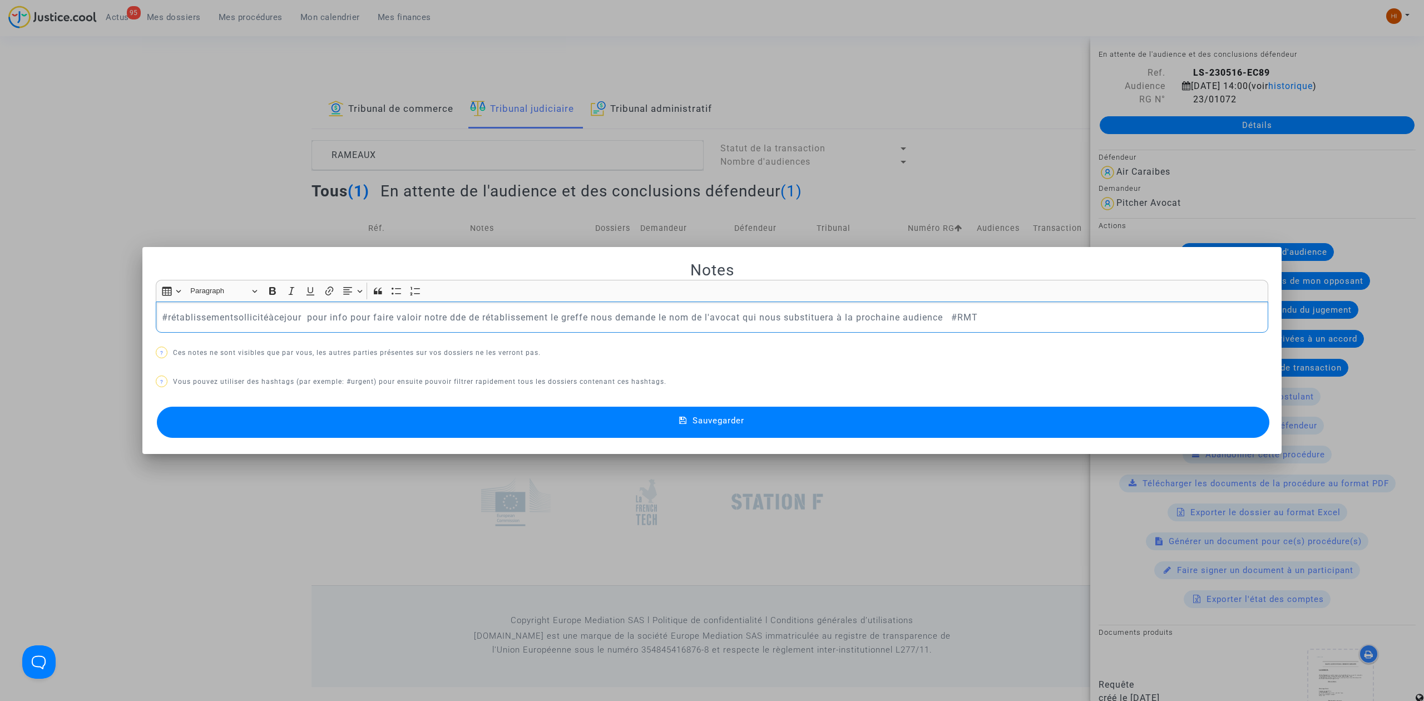
click at [946, 317] on p "#rétablissementsollicitéàcejour pour info pour faire valoir notre dde de rétabl…" at bounding box center [712, 317] width 1101 height 14
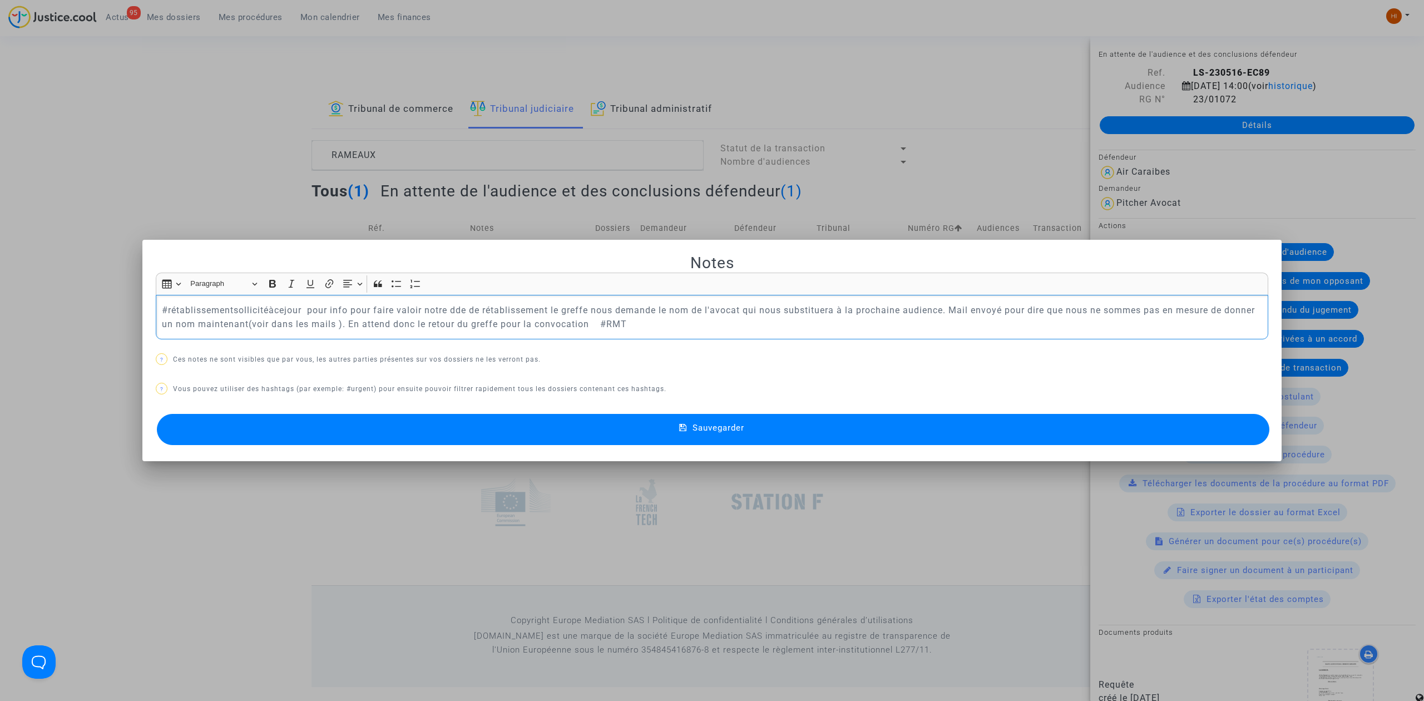
click at [618, 324] on p "#rétablissementsollicitéàcejour pour info pour faire valoir notre dde de rétabl…" at bounding box center [712, 317] width 1101 height 28
click at [624, 324] on p "#rétablissementsollicitéàcejour pour info pour faire valoir notre dde de rétabl…" at bounding box center [712, 317] width 1101 height 28
click at [624, 452] on mat-dialog-container "Notes Rich Text Editor Insert table Insert table Heading Paragraph Paragraph He…" at bounding box center [712, 350] width 1140 height 221
click at [634, 423] on button "Sauvegarder" at bounding box center [713, 429] width 1113 height 31
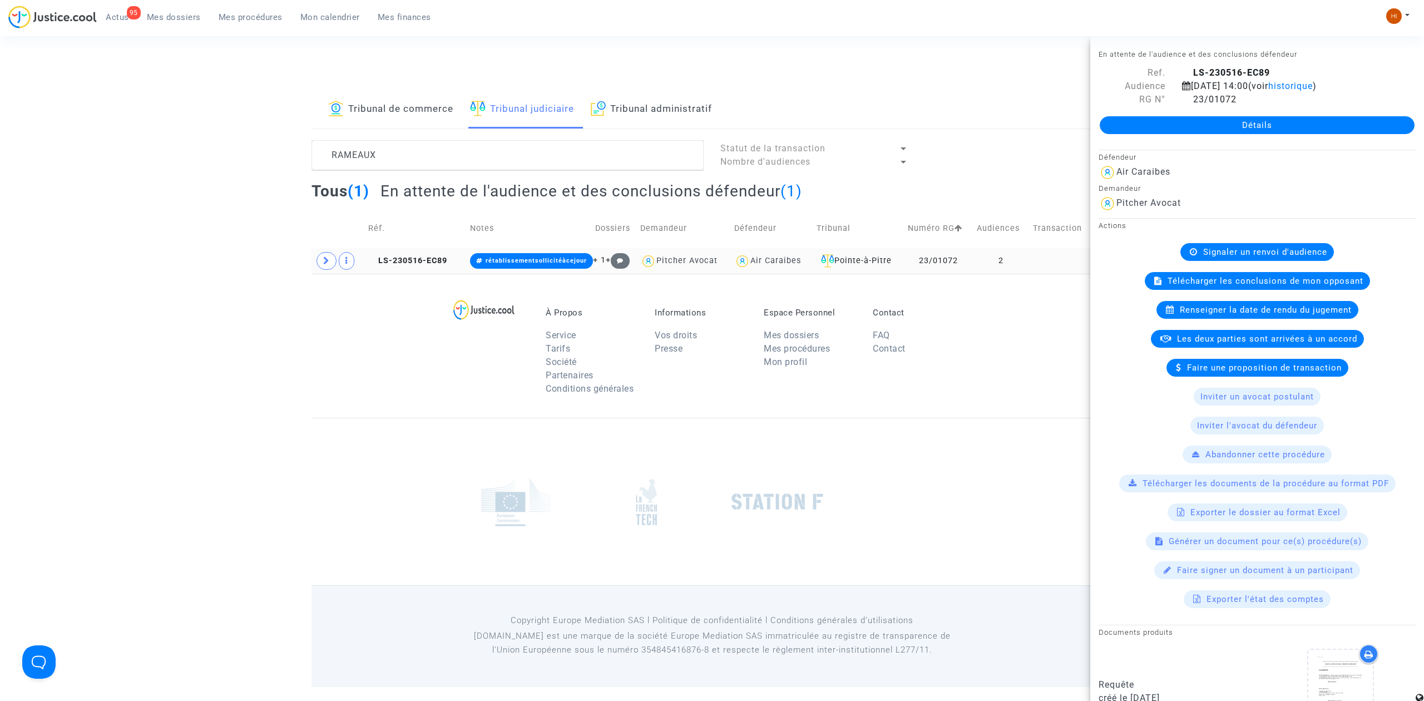
click at [423, 252] on td "LS-230516-EC89" at bounding box center [415, 261] width 102 height 26
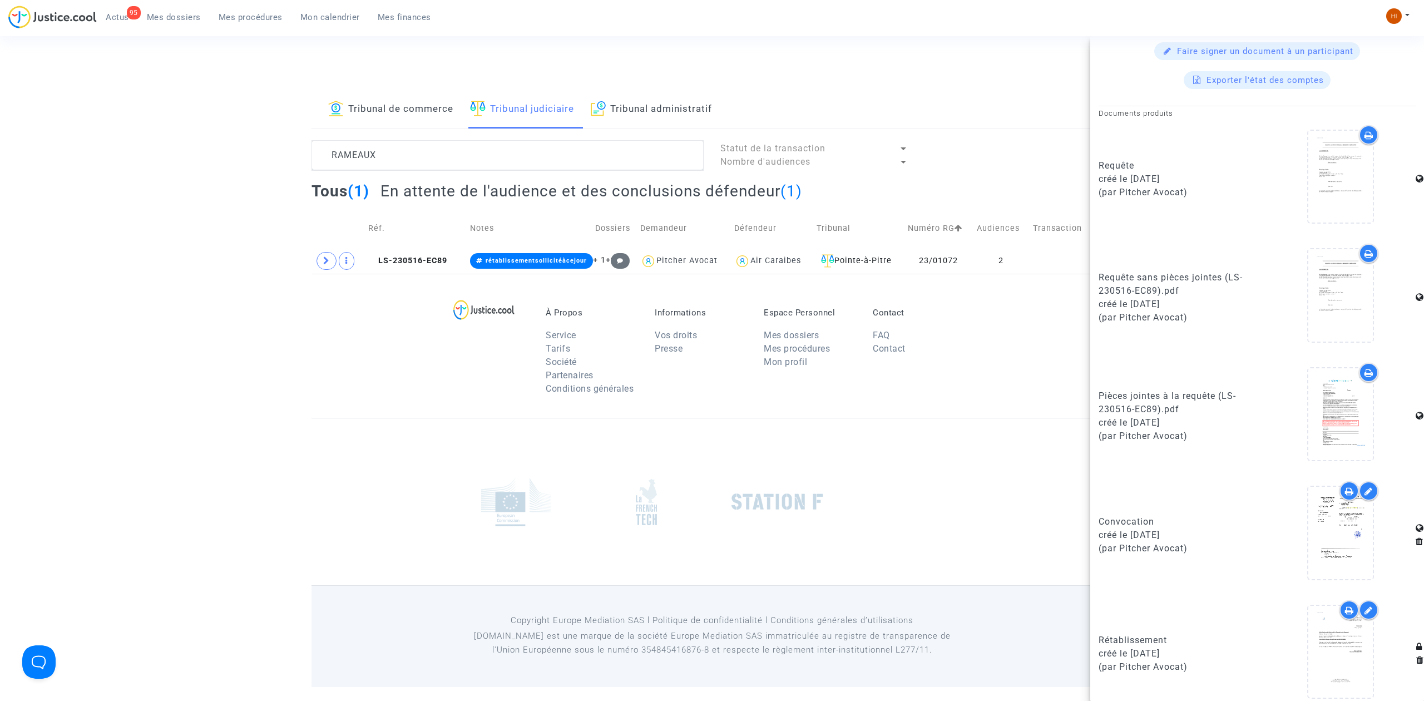
scroll to position [533, 0]
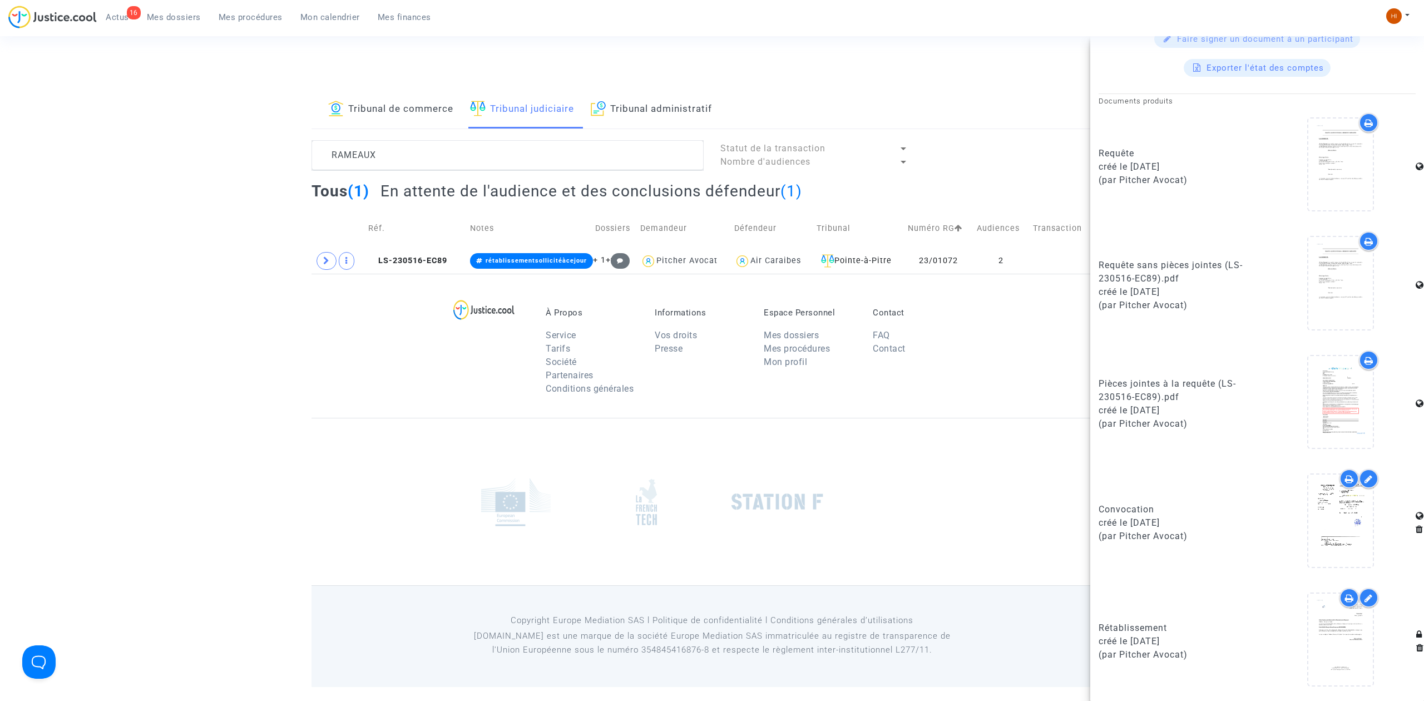
click at [175, 14] on span "Mes dossiers" at bounding box center [174, 17] width 54 height 10
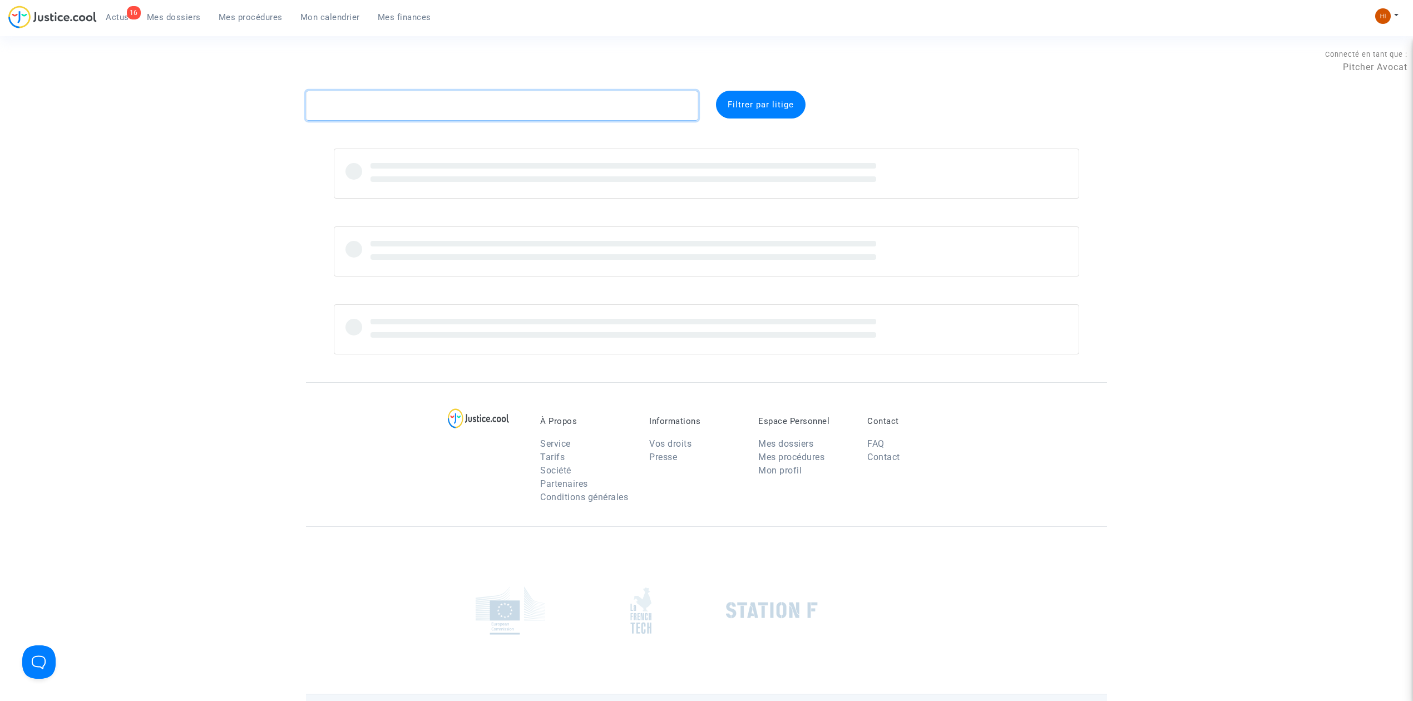
click at [509, 112] on textarea at bounding box center [502, 106] width 392 height 30
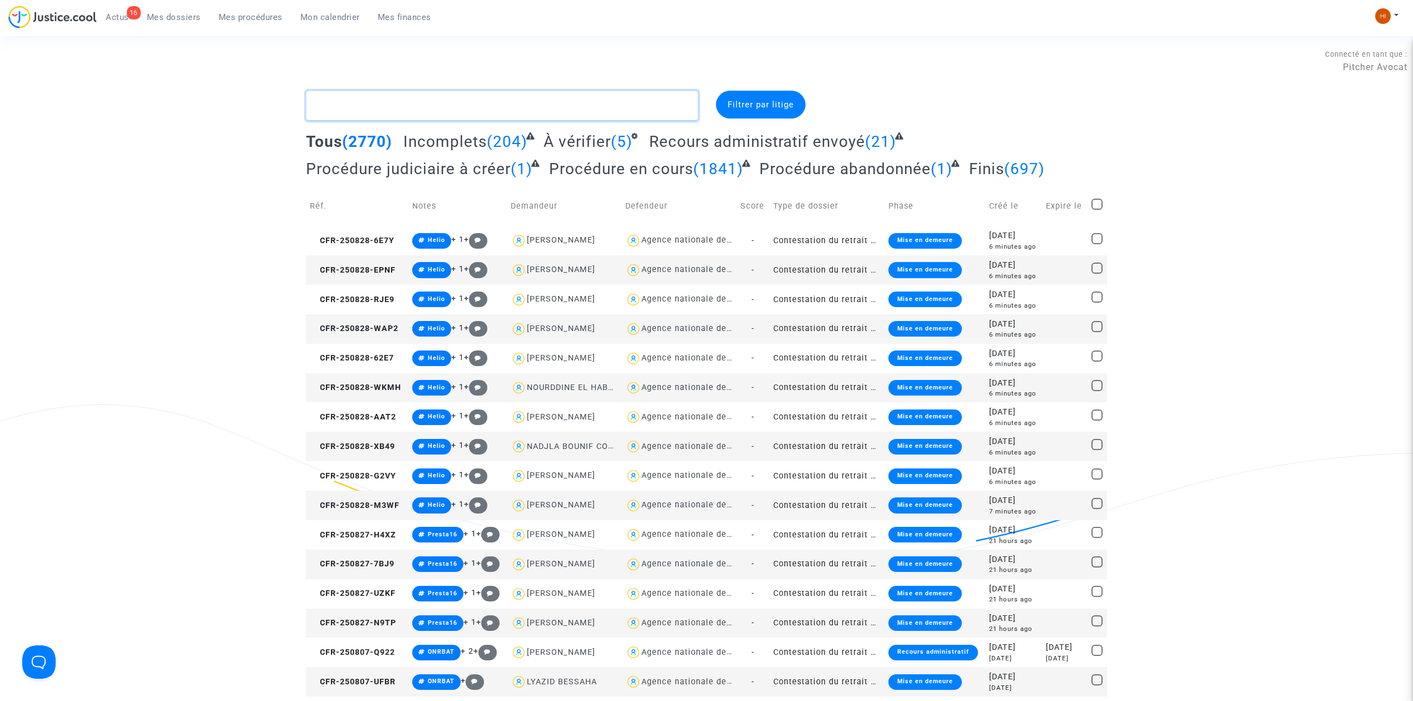
paste textarea "LOREMI DOLORSI AMETCO 536 adi el Seddoeiu Tempo-Incid 51022 UTLAB 52 00 03 02 1…"
type textarea "LOREMI DOLORSI AMETCO 536 adi el Seddoeiu Tempo-Incid 51022 UTLAB 52 00 03 02 1…"
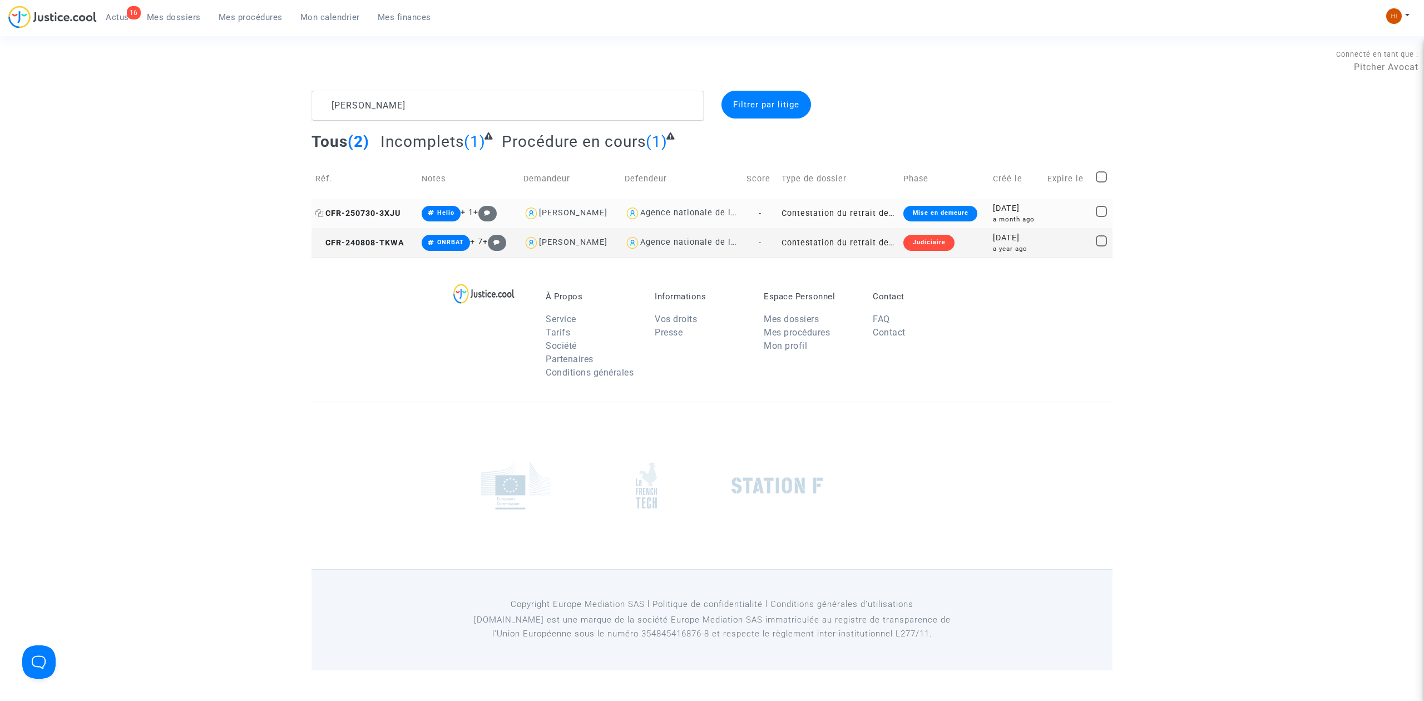
click at [371, 214] on span "CFR-250730-3XJU" at bounding box center [357, 213] width 85 height 9
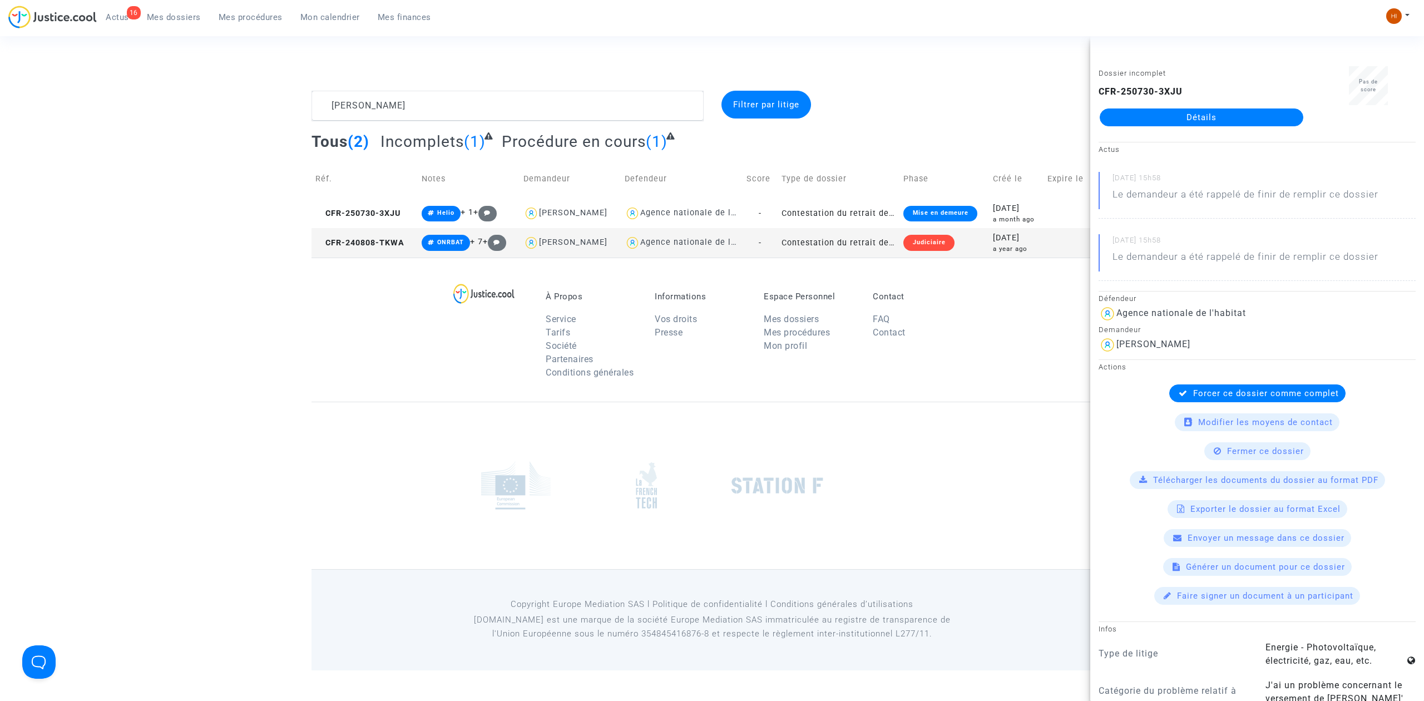
click at [361, 229] on td "CFR-240808-TKWA" at bounding box center [365, 242] width 106 height 29
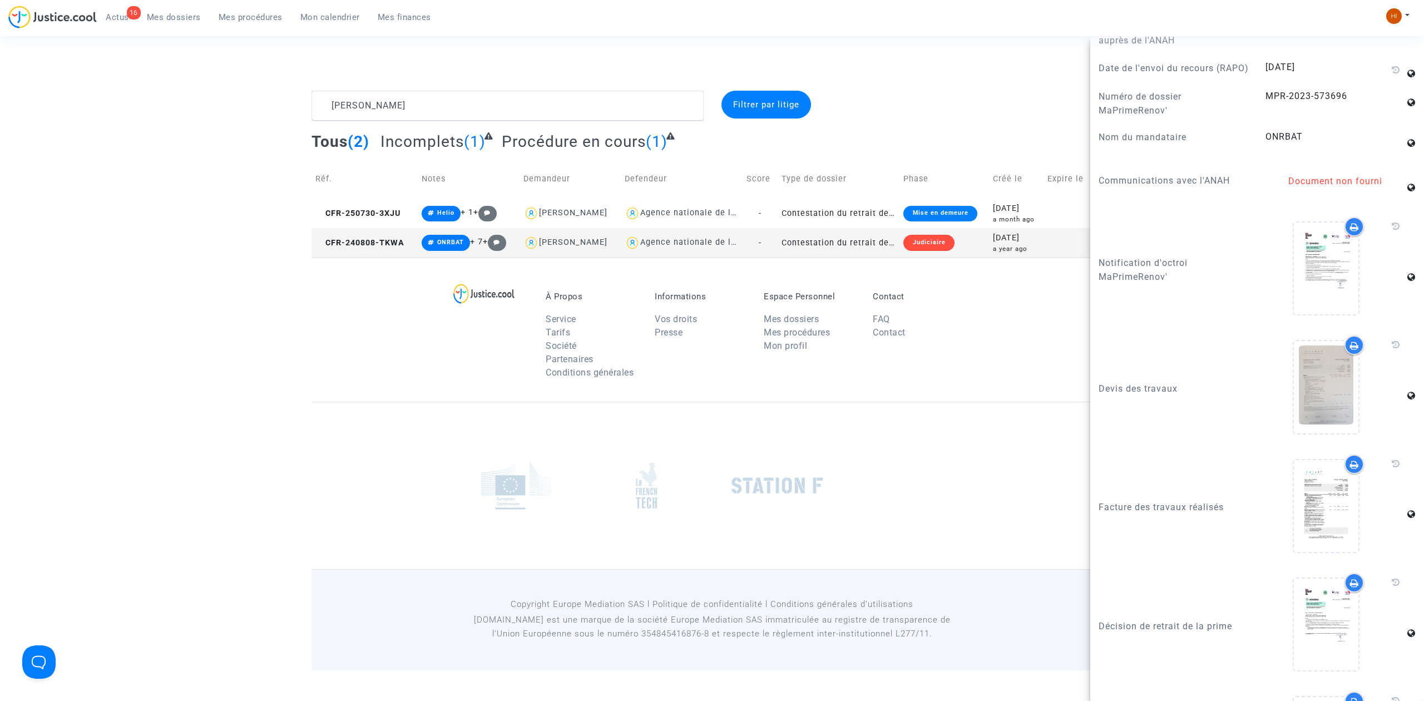
scroll to position [1335, 0]
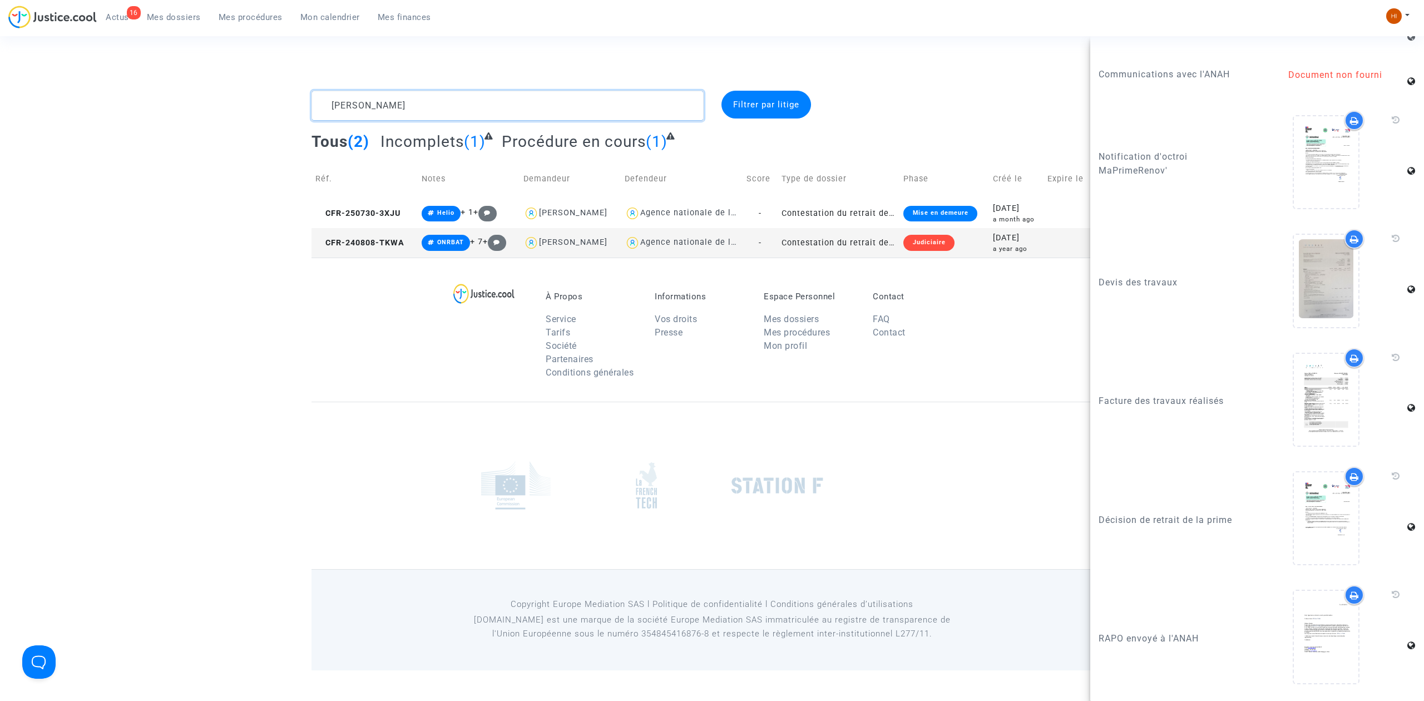
drag, startPoint x: 402, startPoint y: 99, endPoint x: 96, endPoint y: 116, distance: 305.9
click at [96, 116] on div "kamal Filtrer par litige Tous (2) Incomplets (1) Procédure en cours (1) Réf. No…" at bounding box center [712, 174] width 1424 height 167
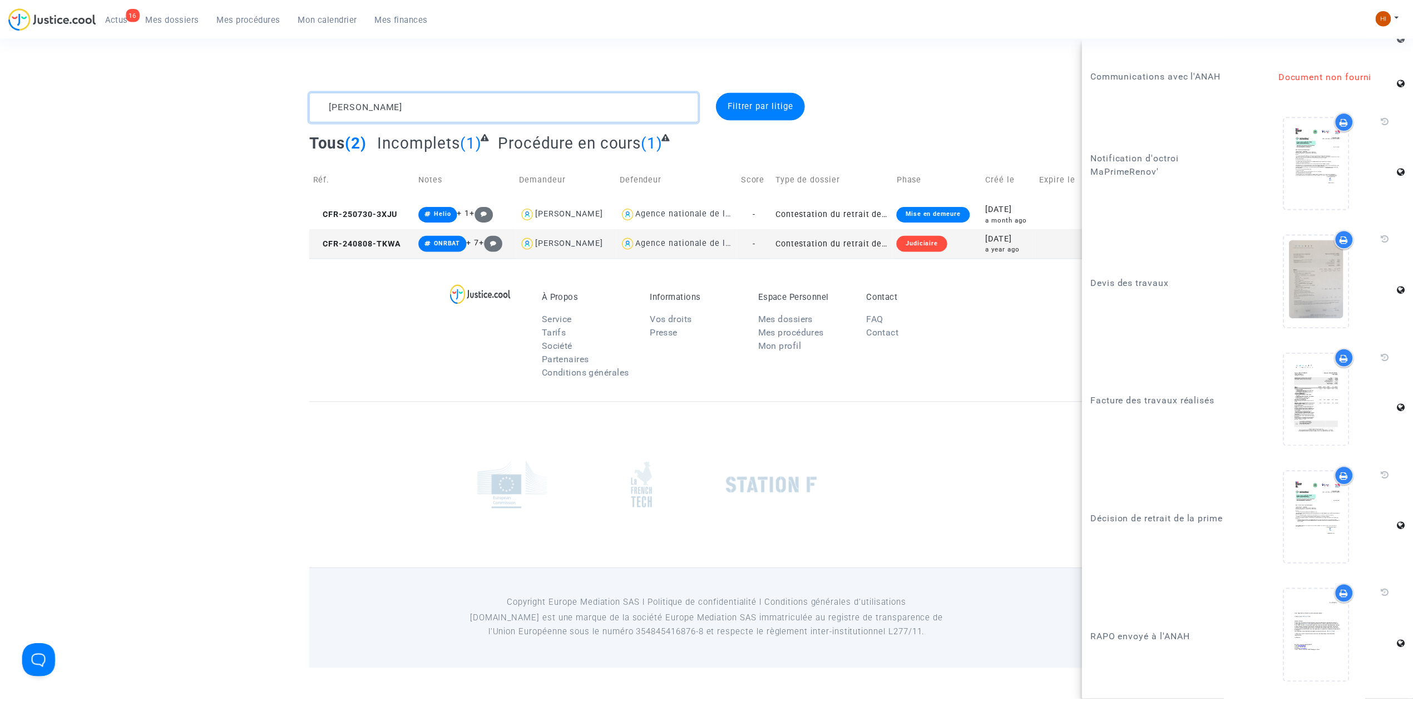
scroll to position [0, 0]
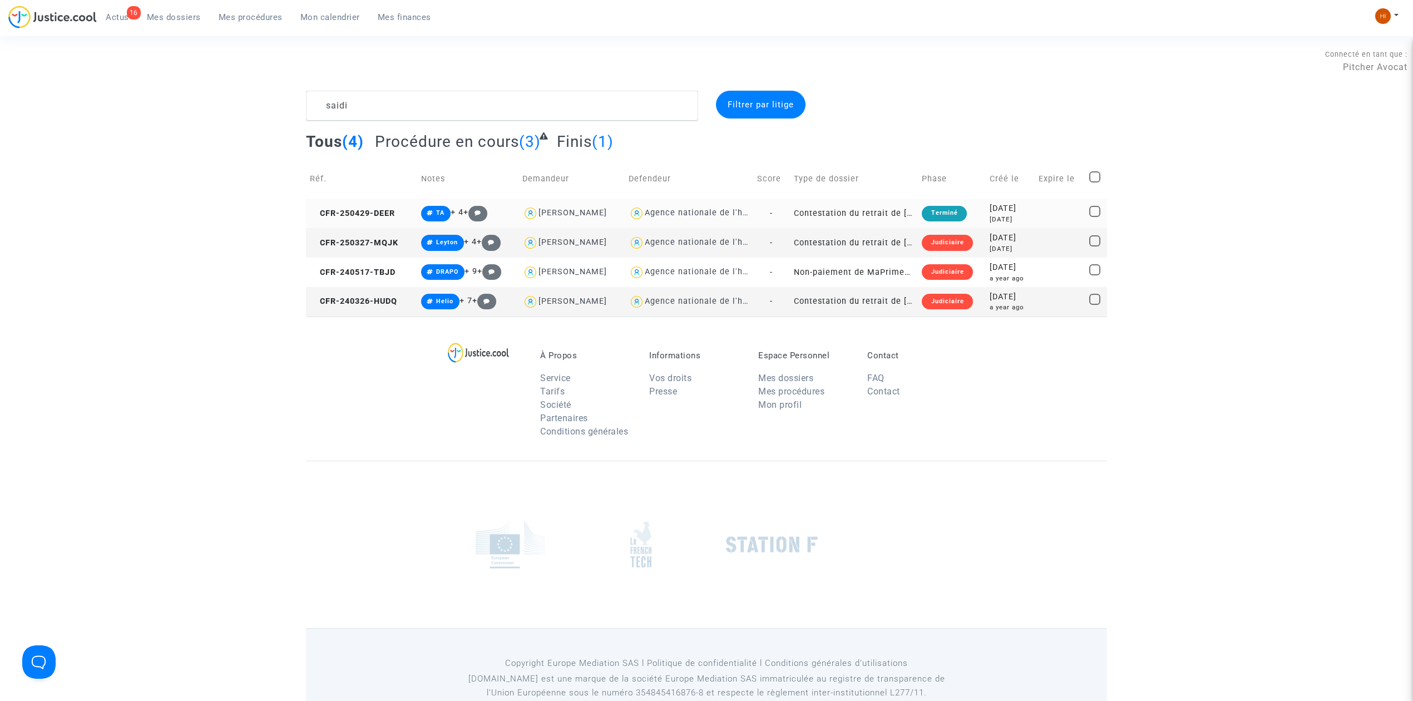
click at [408, 210] on td "CFR-250429-DEER" at bounding box center [361, 213] width 111 height 29
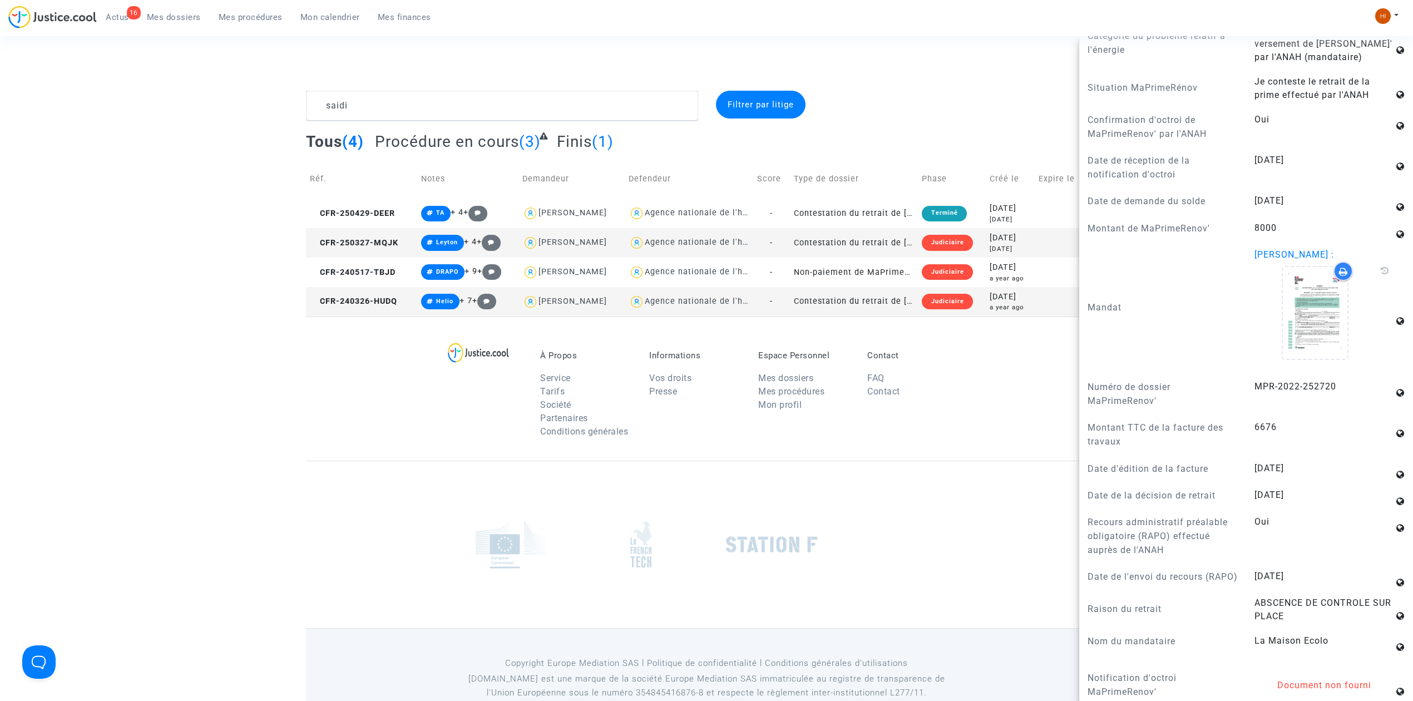
scroll to position [593, 0]
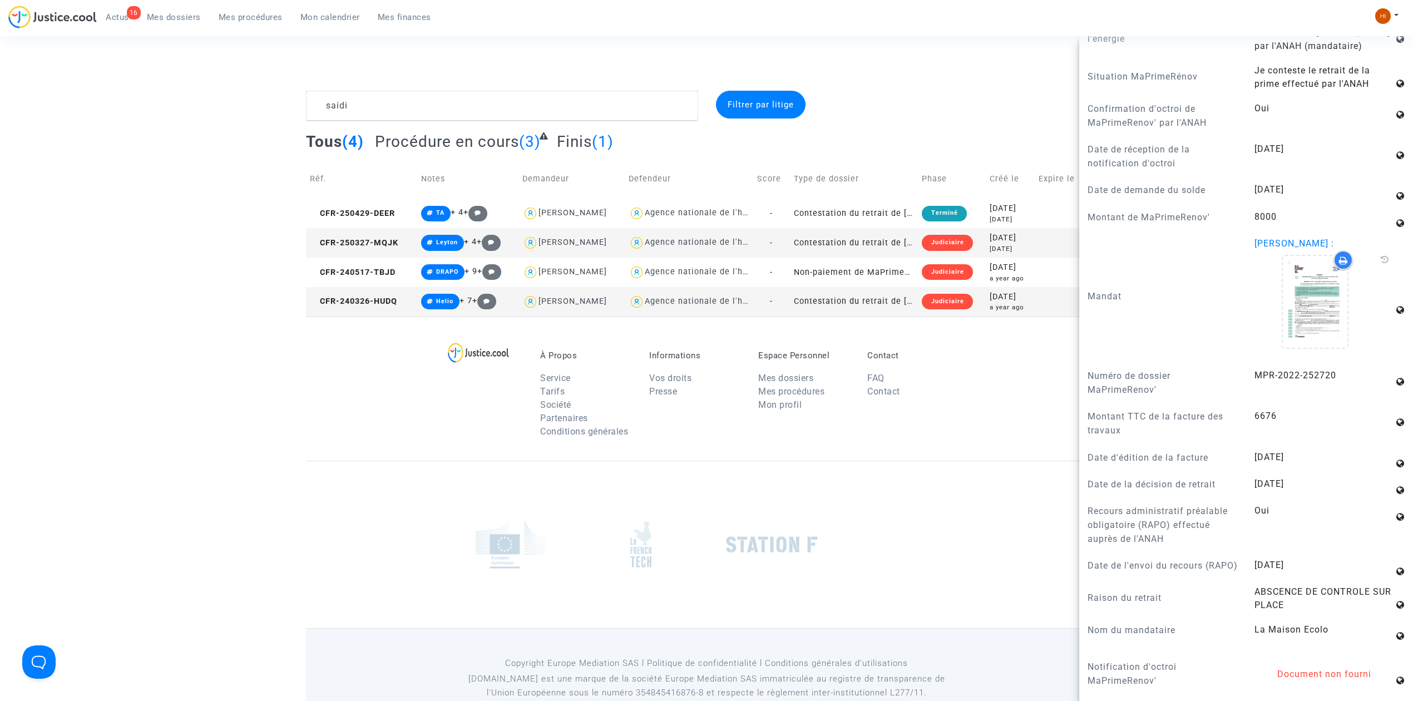
drag, startPoint x: 1222, startPoint y: 392, endPoint x: 1322, endPoint y: 397, distance: 100.3
click at [1322, 397] on div "Numéro de dossier MaPrimeRenov' MPR-2022-252720" at bounding box center [1246, 386] width 334 height 35
click at [1320, 382] on answer "MPR-2022-252720" at bounding box center [1324, 375] width 139 height 13
drag, startPoint x: 1247, startPoint y: 384, endPoint x: 1335, endPoint y: 384, distance: 87.9
click at [1335, 384] on div "MPR-2022-252720" at bounding box center [1329, 383] width 167 height 29
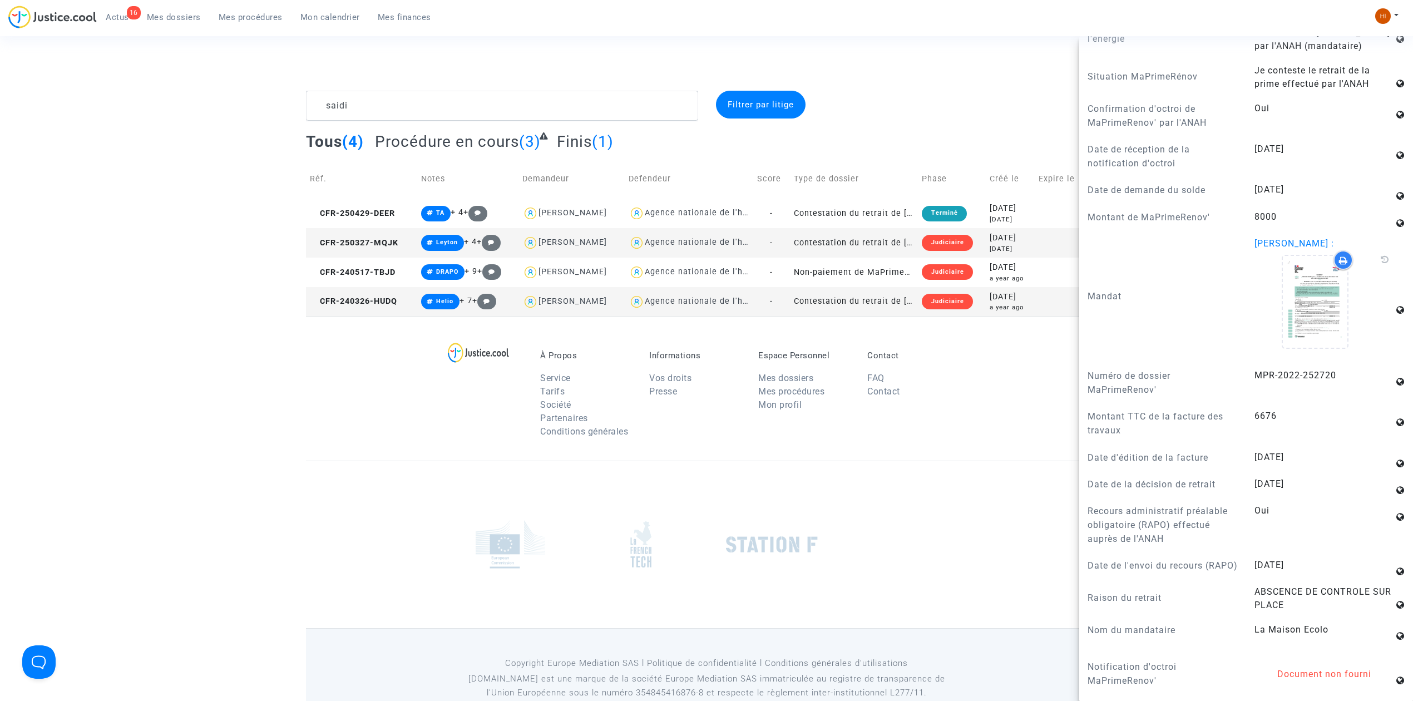
copy span "MPR-2022-252720"
click at [544, 108] on textarea at bounding box center [502, 106] width 392 height 30
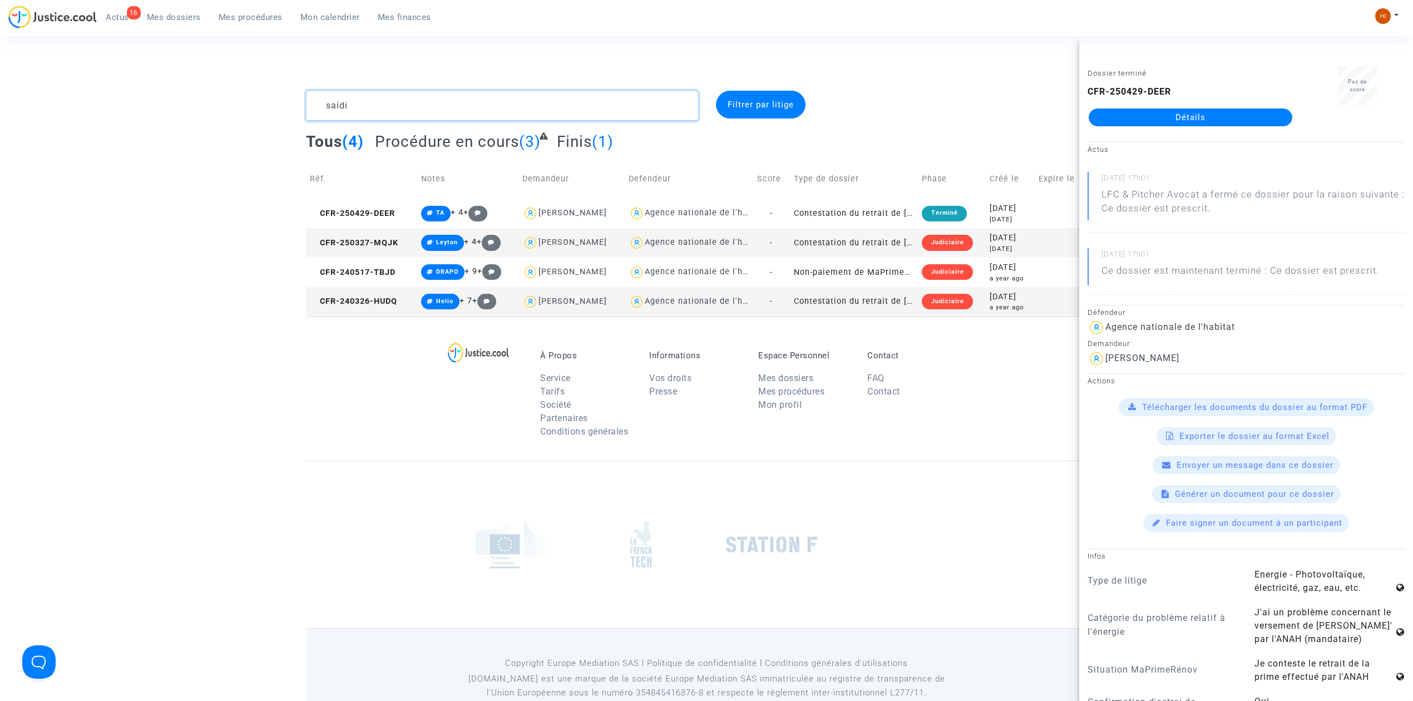
click at [544, 108] on textarea at bounding box center [502, 106] width 392 height 30
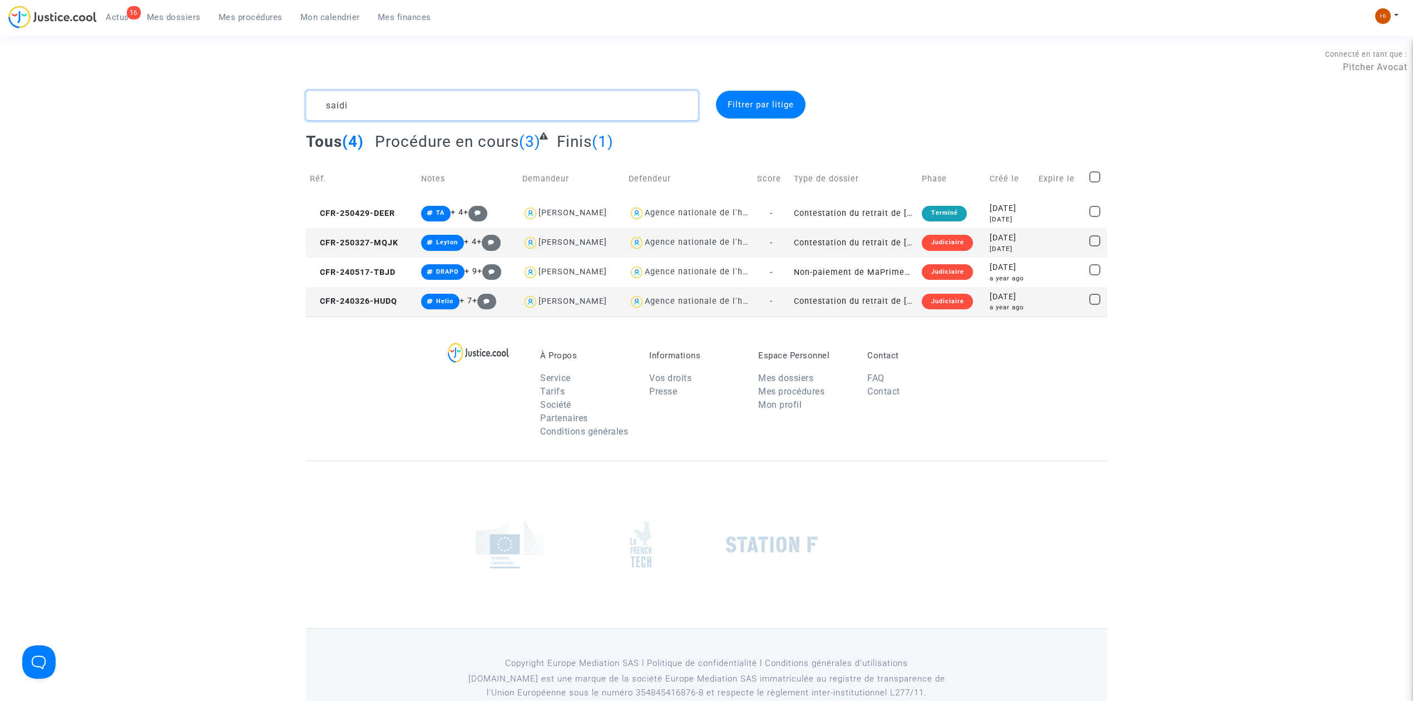
click at [544, 108] on textarea at bounding box center [502, 106] width 392 height 30
paste textarea "MPR-2022-252720"
type textarea "MPR-2022-252720"
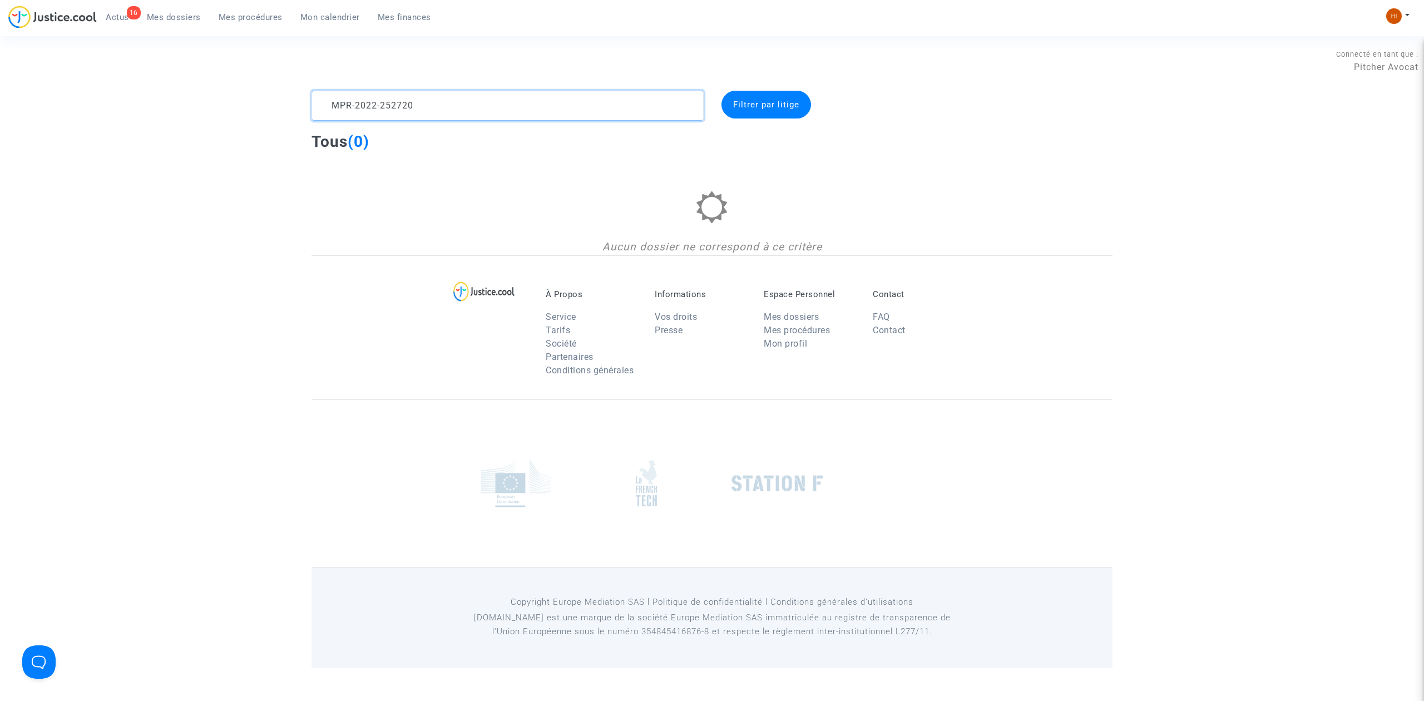
drag, startPoint x: 544, startPoint y: 108, endPoint x: 184, endPoint y: 57, distance: 363.6
click at [185, 57] on section "Connecté en tant que : Pitcher Avocat MPR-2022-252720 Filtrer par litige Tous (…" at bounding box center [712, 334] width 1424 height 668
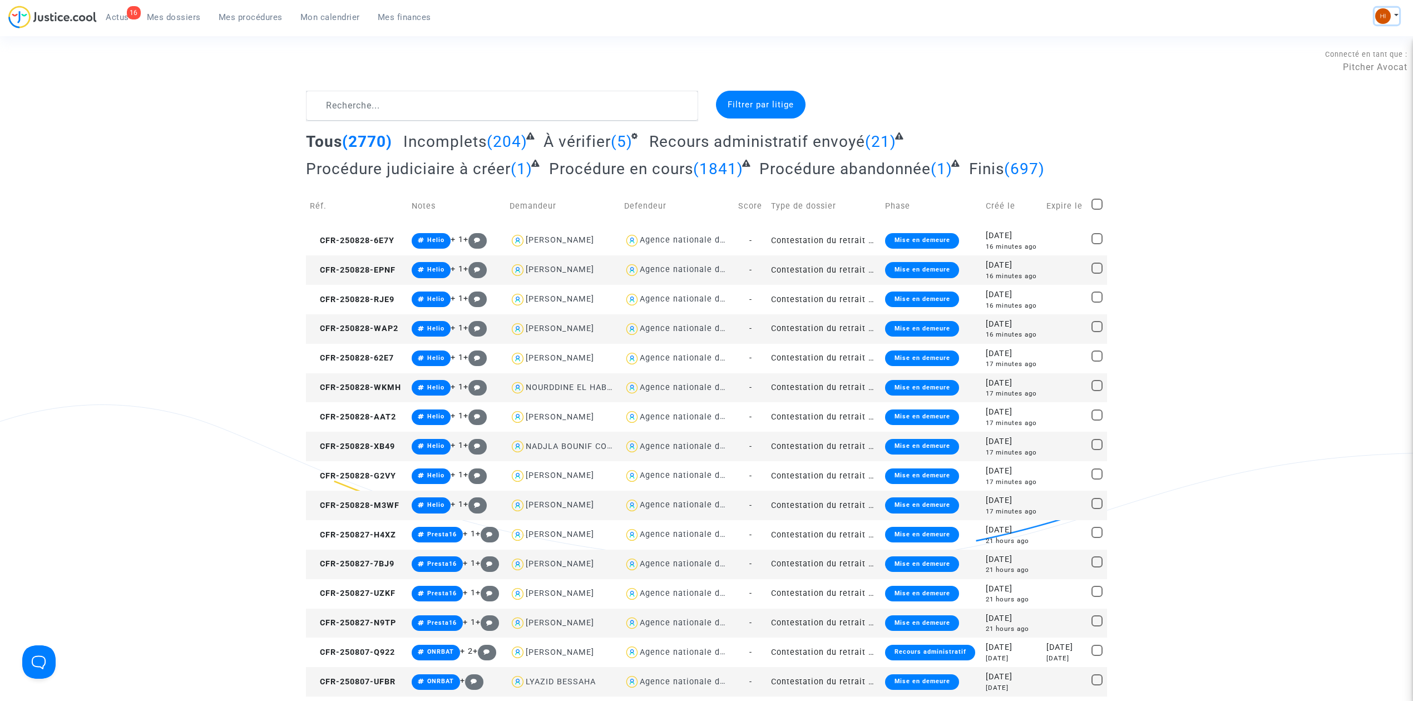
drag, startPoint x: 1385, startPoint y: 9, endPoint x: 1382, endPoint y: 47, distance: 38.0
click at [1385, 9] on img at bounding box center [1383, 16] width 16 height 16
click at [1369, 56] on link "Changer de compte" at bounding box center [1342, 57] width 112 height 18
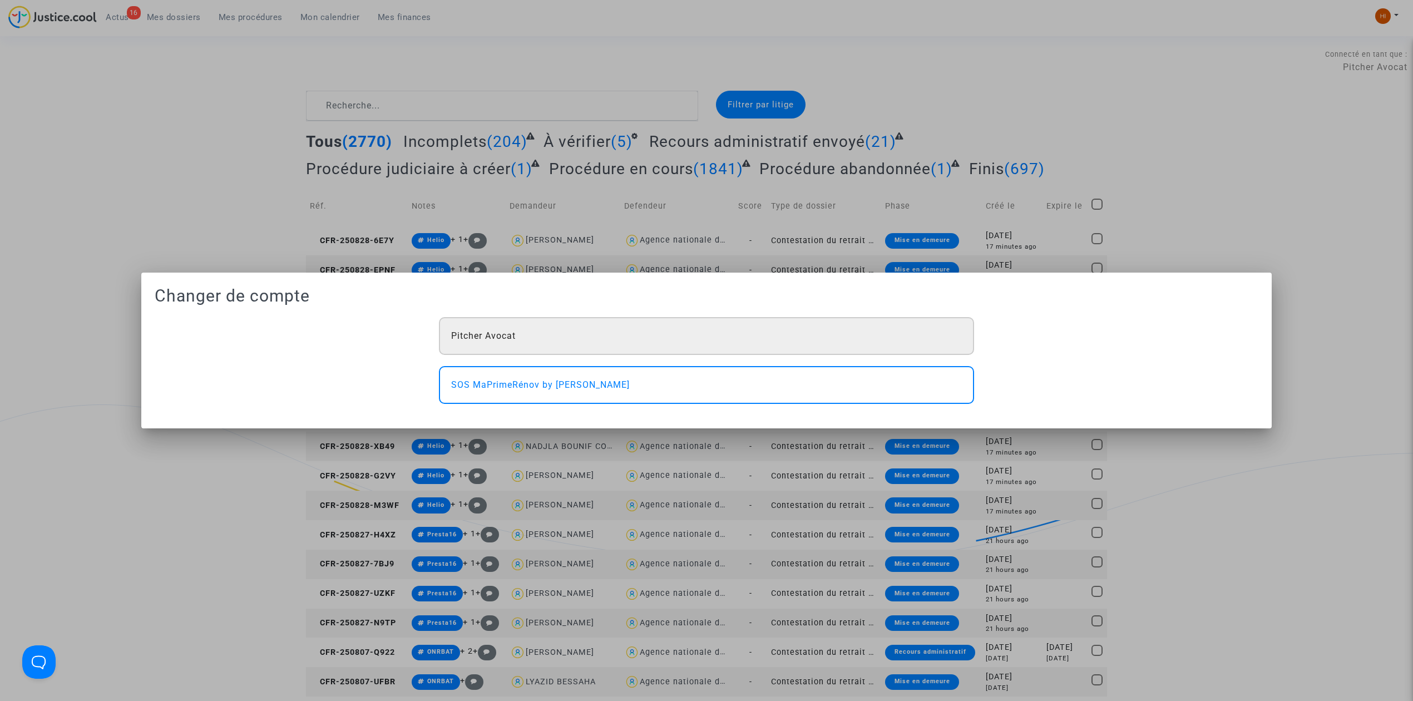
click at [645, 337] on div "Pitcher Avocat" at bounding box center [706, 336] width 535 height 38
